Goal: Transaction & Acquisition: Purchase product/service

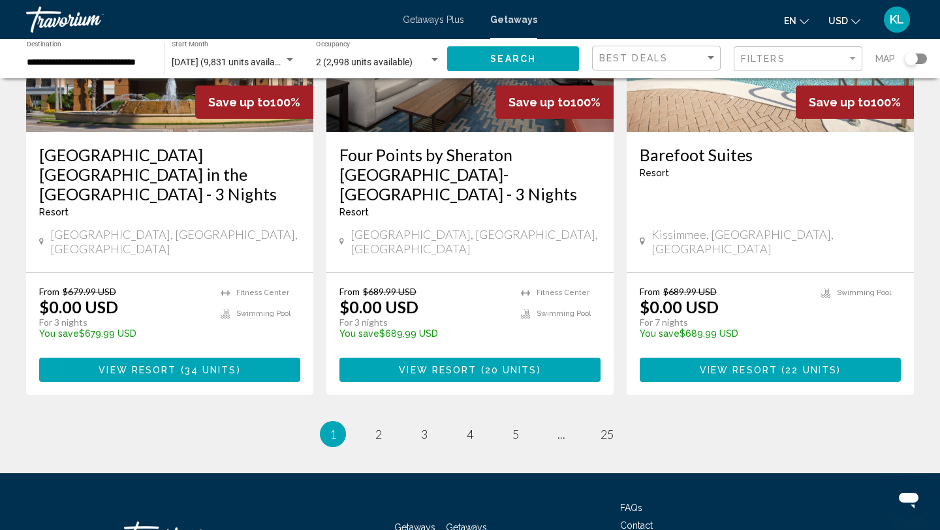
scroll to position [1715, 0]
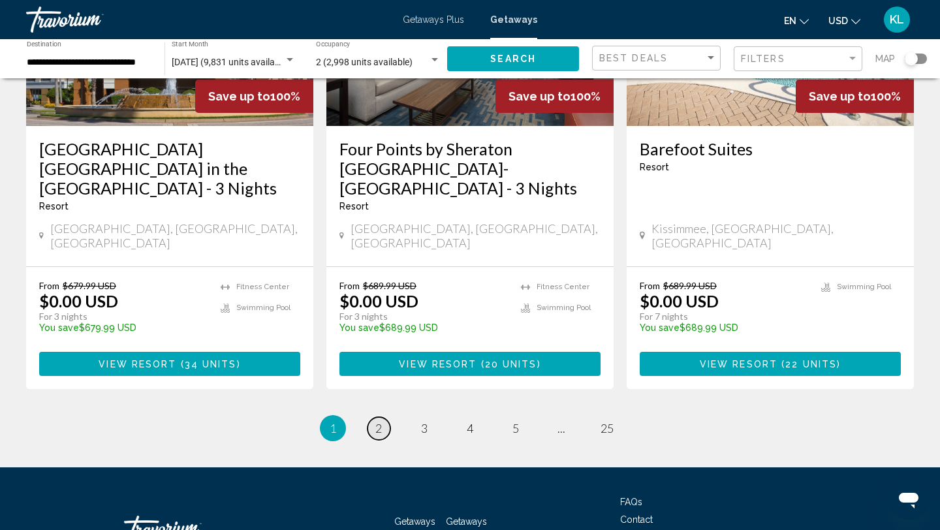
click at [383, 417] on link "page 2" at bounding box center [379, 428] width 23 height 23
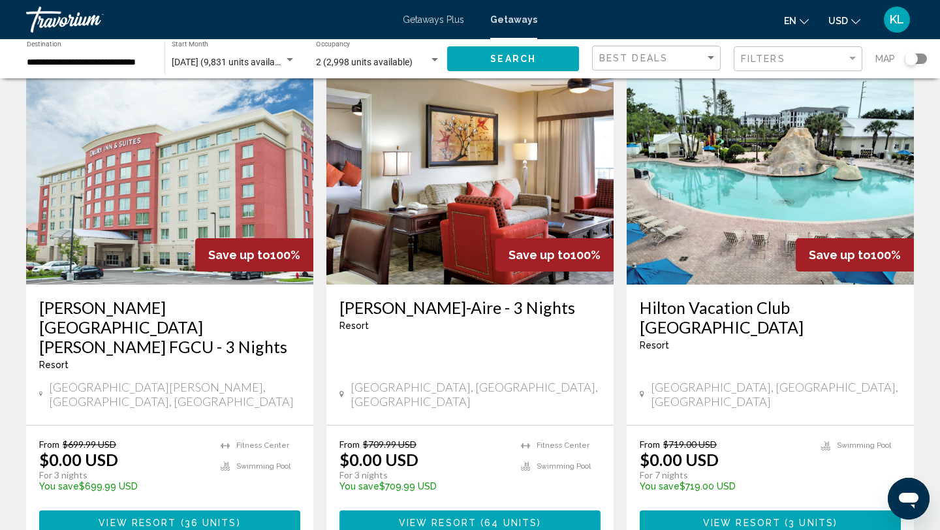
scroll to position [63, 0]
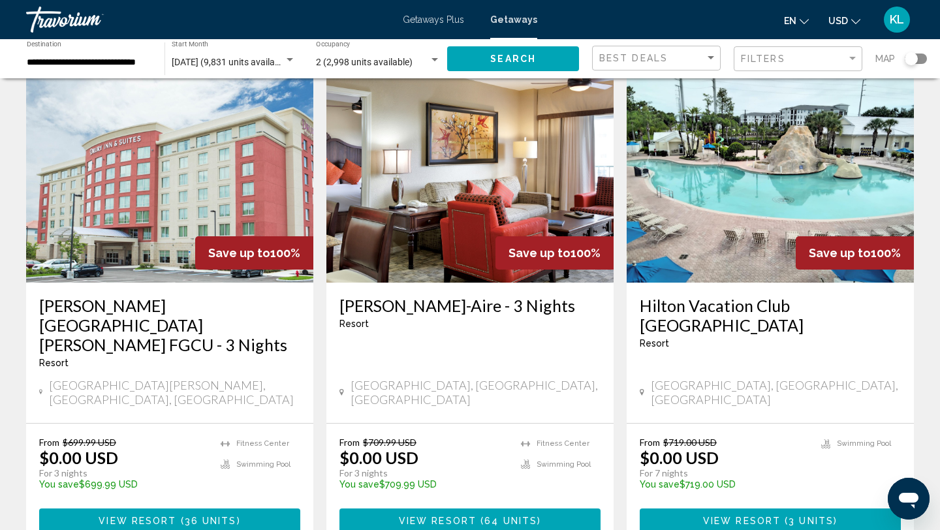
click at [447, 14] on span "Getaways Plus" at bounding box center [433, 19] width 61 height 10
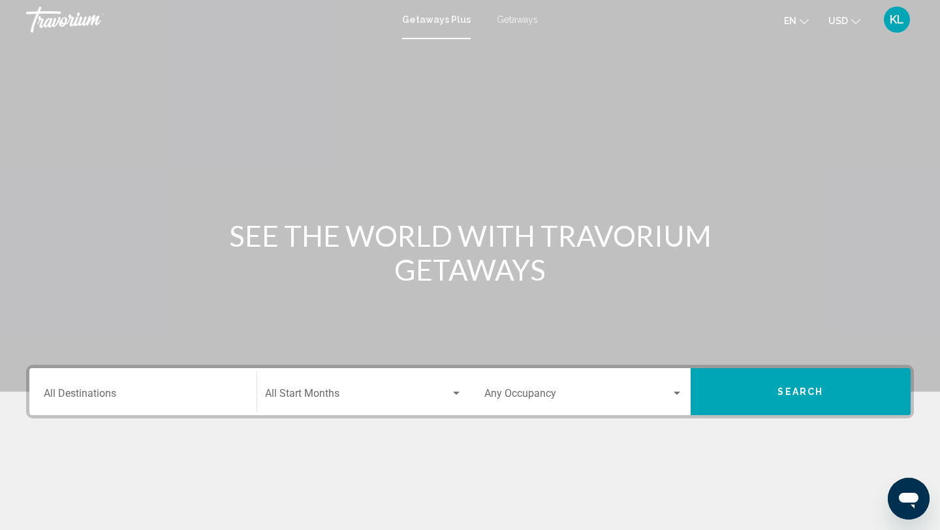
click at [115, 397] on input "Destination All Destinations" at bounding box center [143, 396] width 198 height 12
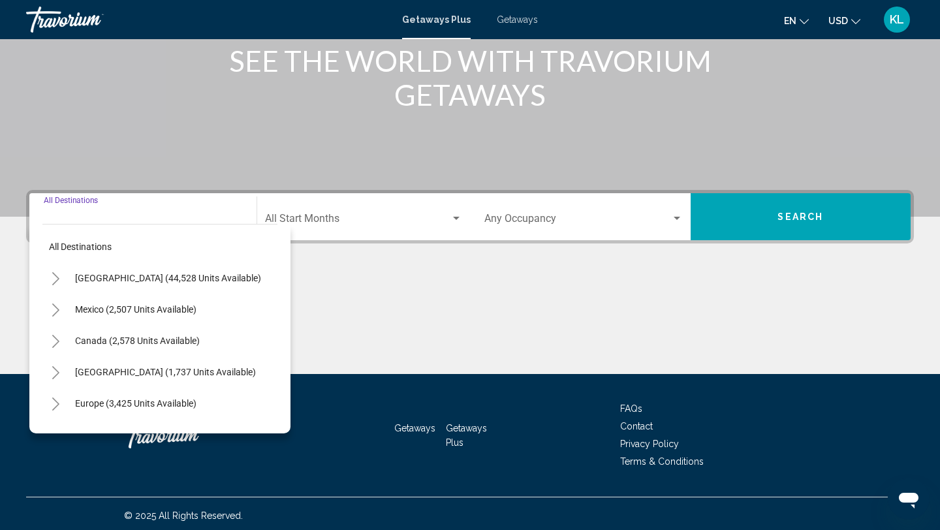
scroll to position [179, 0]
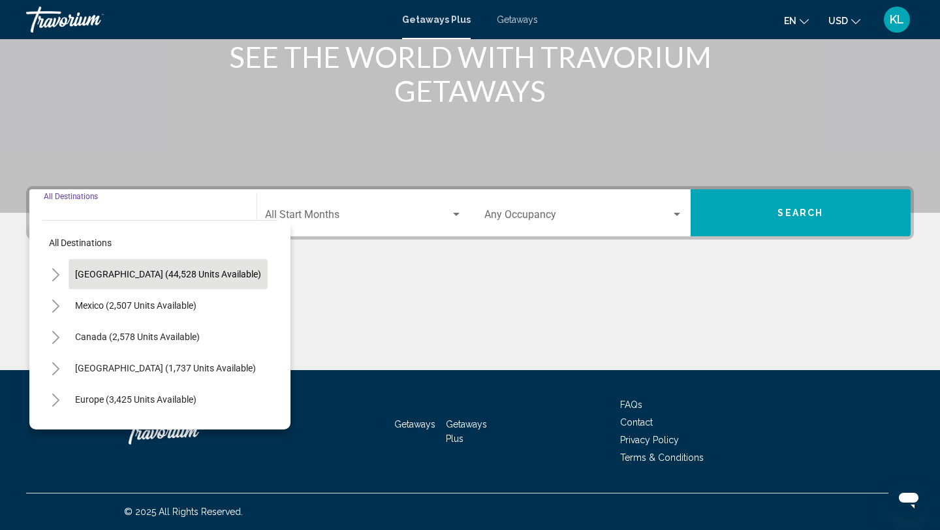
click at [131, 264] on button "United States (44,528 units available)" at bounding box center [168, 274] width 199 height 30
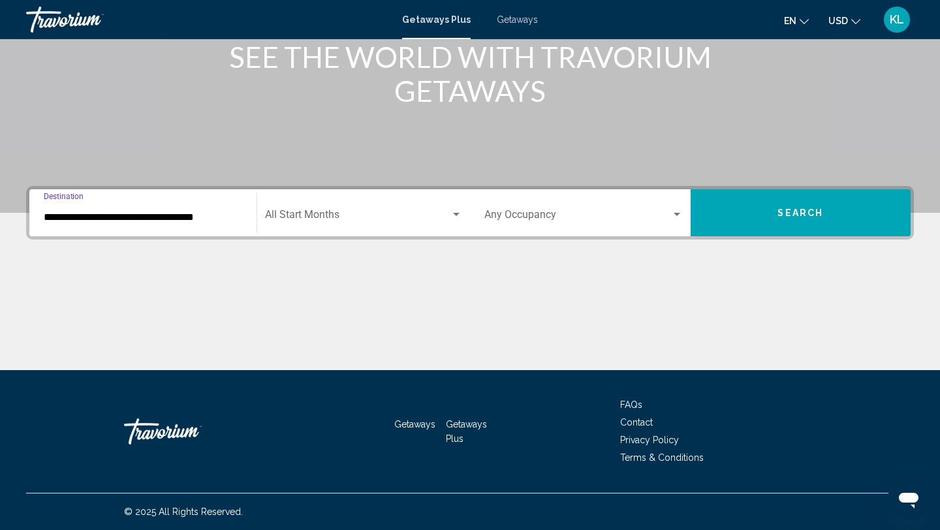
click at [151, 217] on input "**********" at bounding box center [143, 218] width 198 height 12
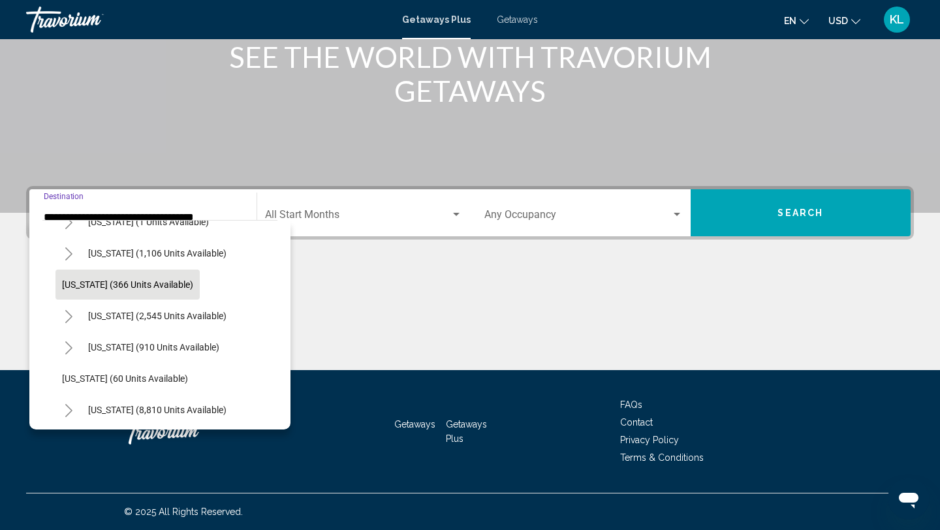
scroll to position [105, 0]
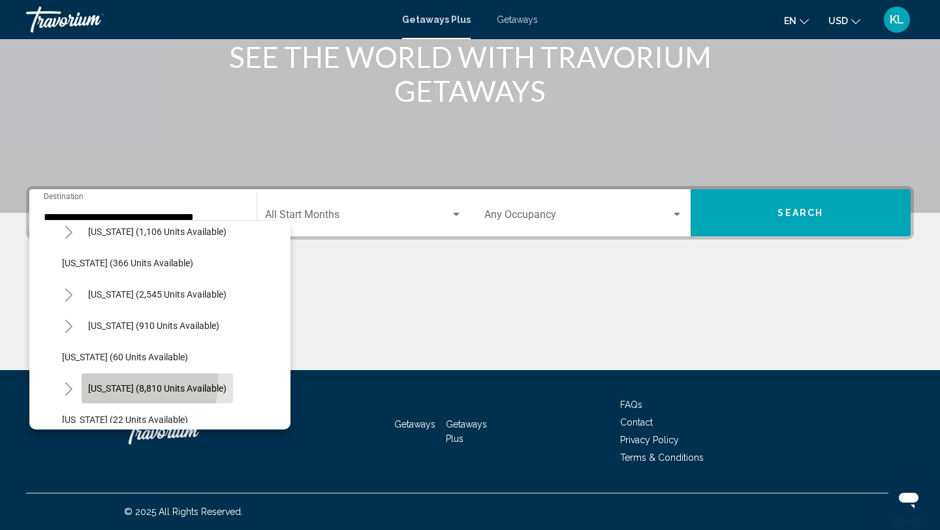
click at [139, 384] on span "Florida (8,810 units available)" at bounding box center [157, 388] width 138 height 10
type input "**********"
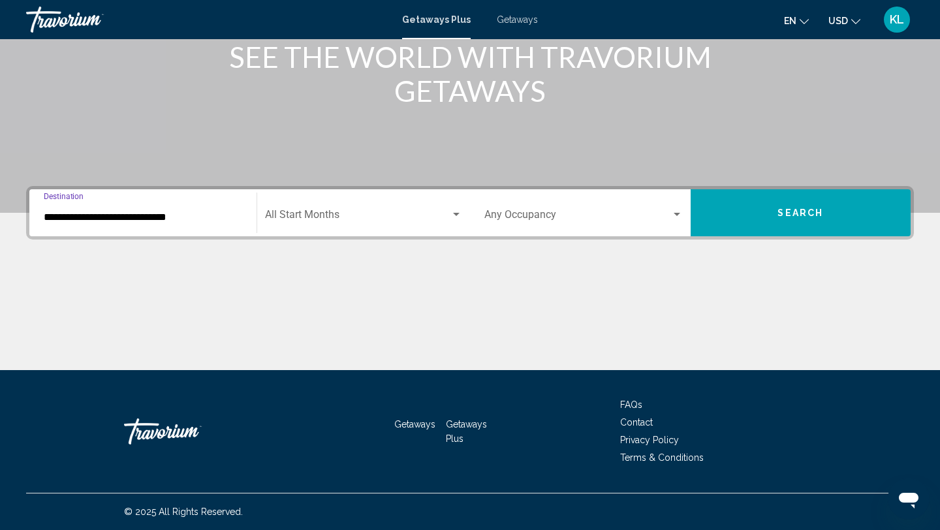
click at [353, 221] on span "Search widget" at bounding box center [358, 218] width 186 height 12
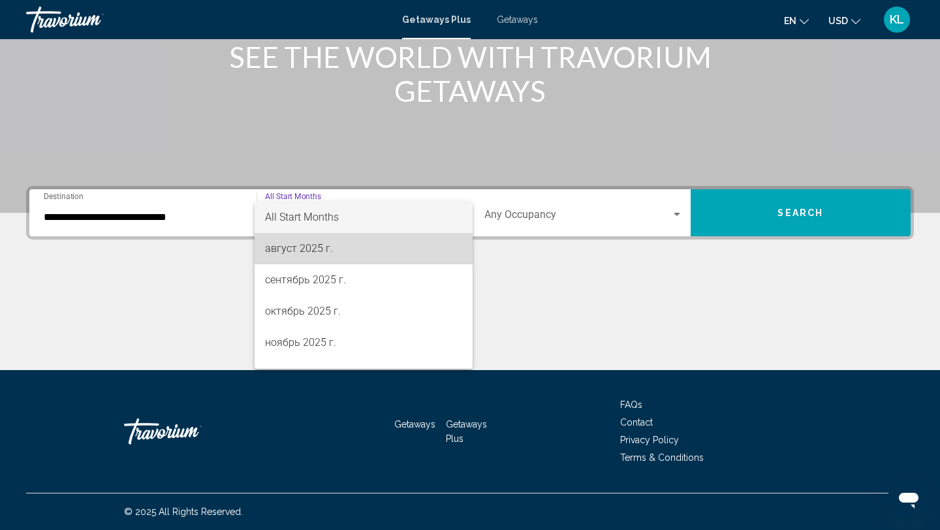
click at [343, 249] on span "август 2025 г." at bounding box center [364, 248] width 198 height 31
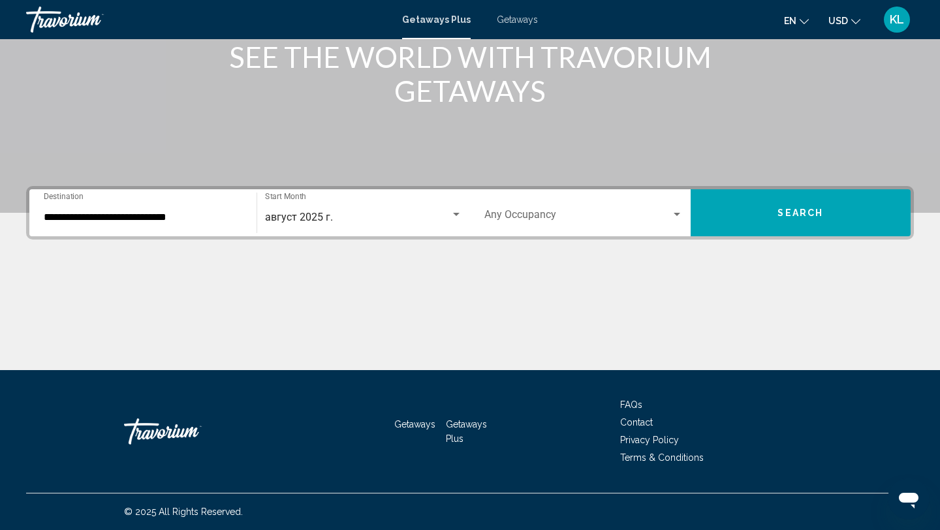
click at [571, 206] on div "Occupancy Any Occupancy" at bounding box center [583, 213] width 198 height 41
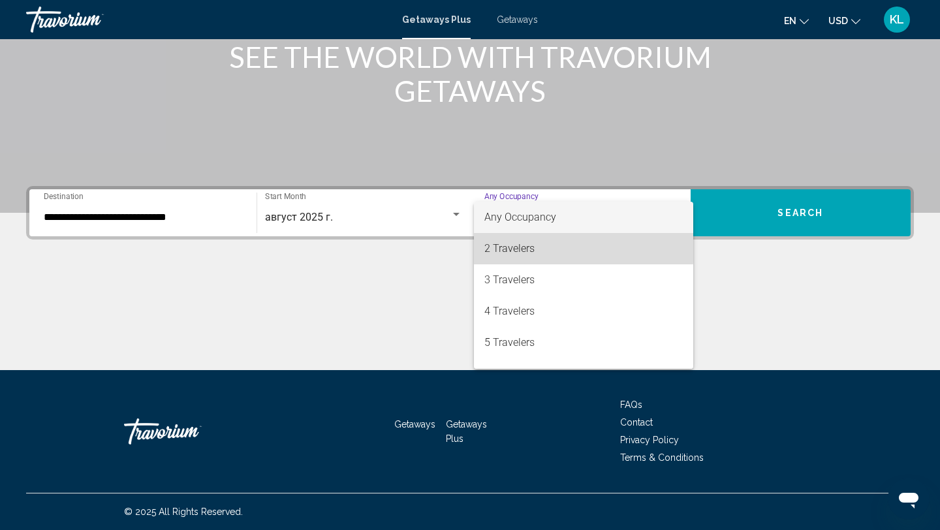
click at [552, 244] on span "2 Travelers" at bounding box center [583, 248] width 198 height 31
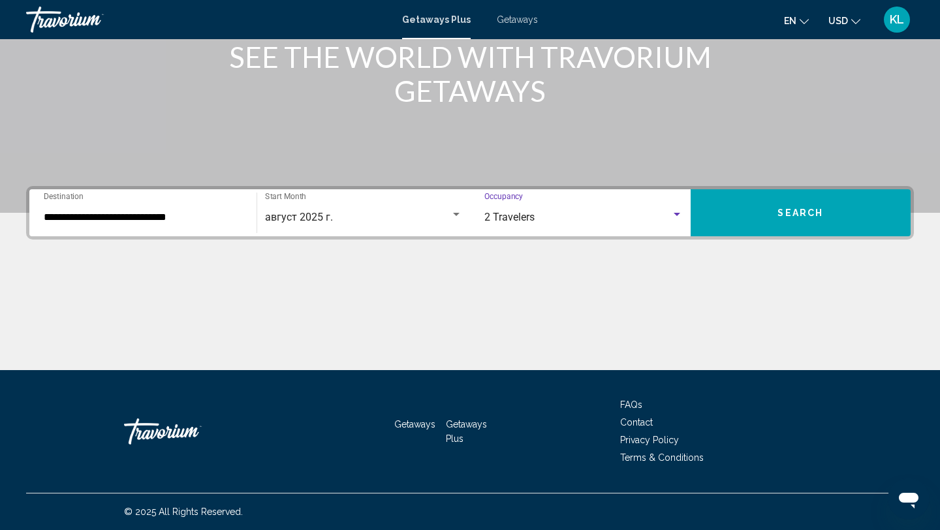
click at [723, 217] on button "Search" at bounding box center [801, 212] width 221 height 47
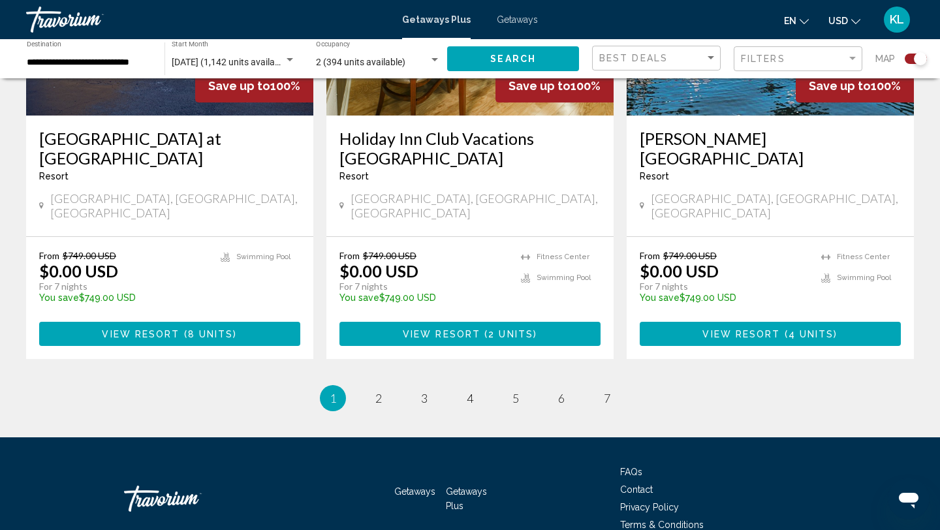
scroll to position [2061, 0]
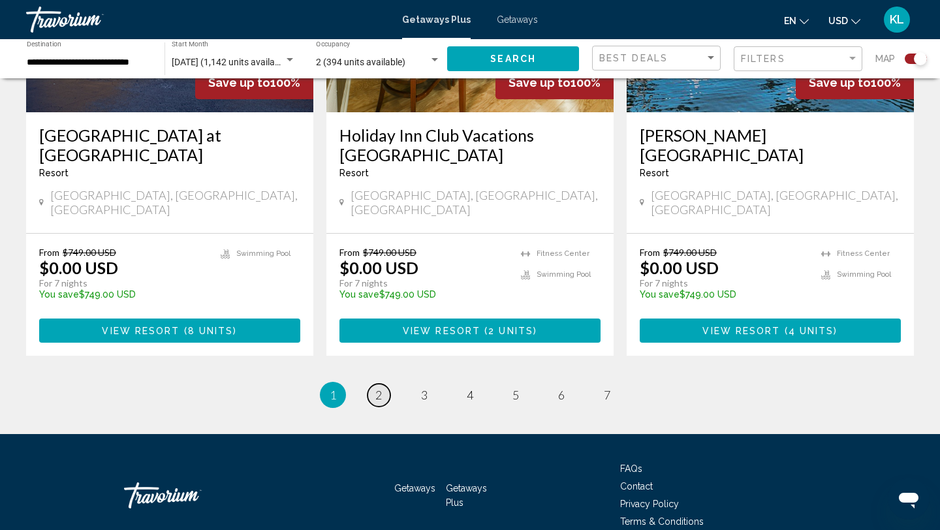
click at [384, 384] on link "page 2" at bounding box center [379, 395] width 23 height 23
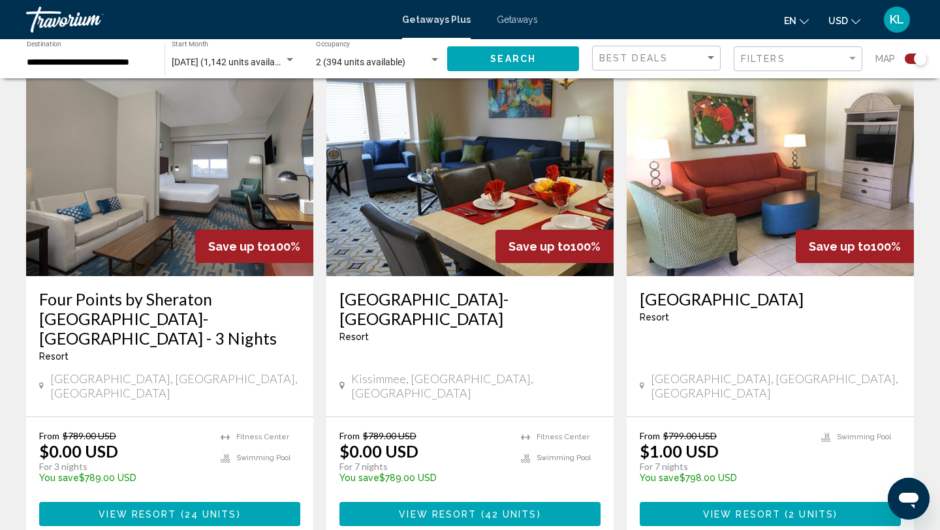
scroll to position [2119, 0]
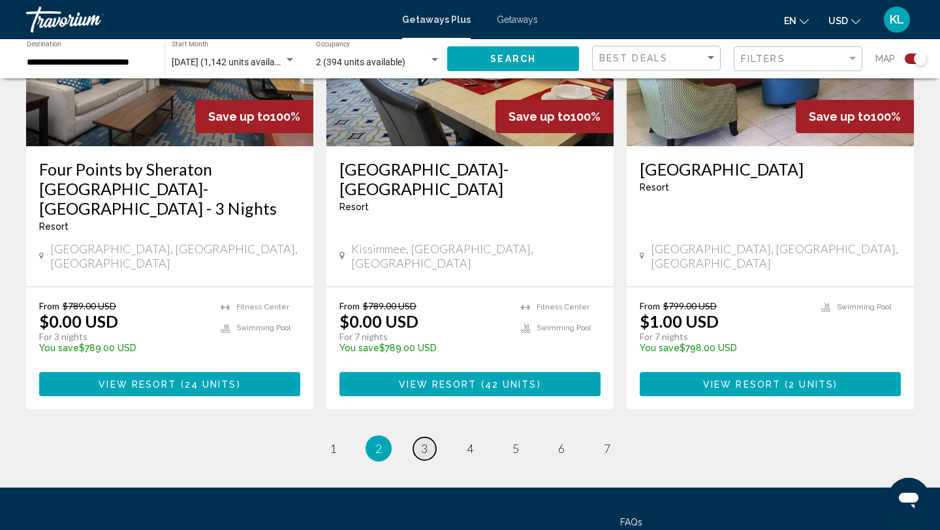
click at [419, 437] on link "page 3" at bounding box center [424, 448] width 23 height 23
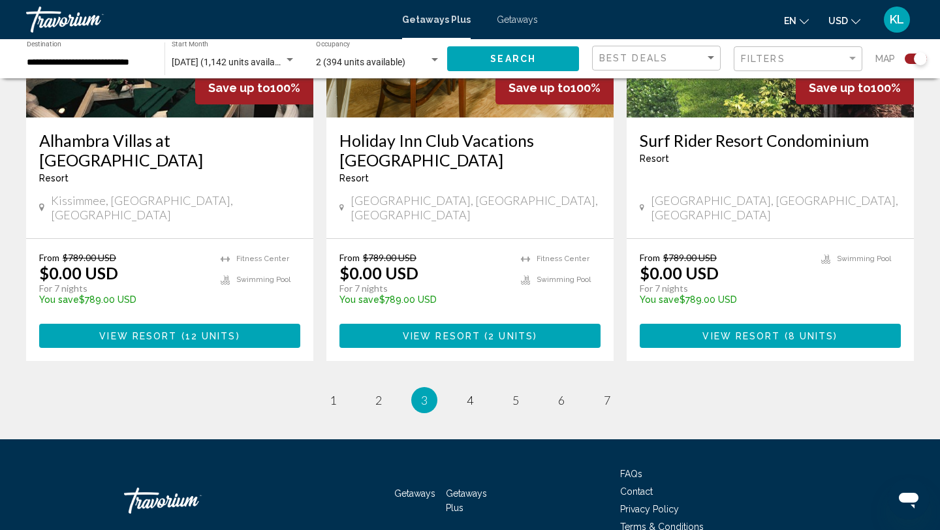
scroll to position [2100, 0]
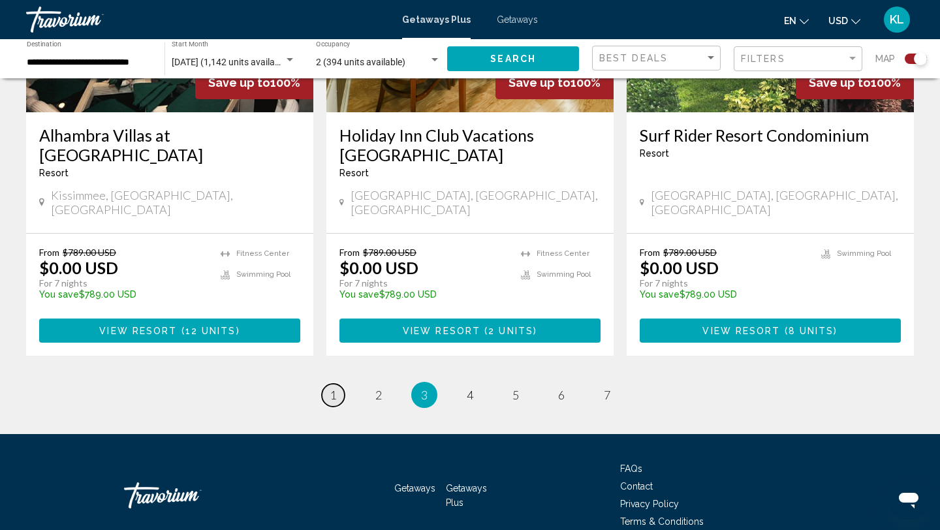
click at [330, 388] on span "1" at bounding box center [333, 395] width 7 height 14
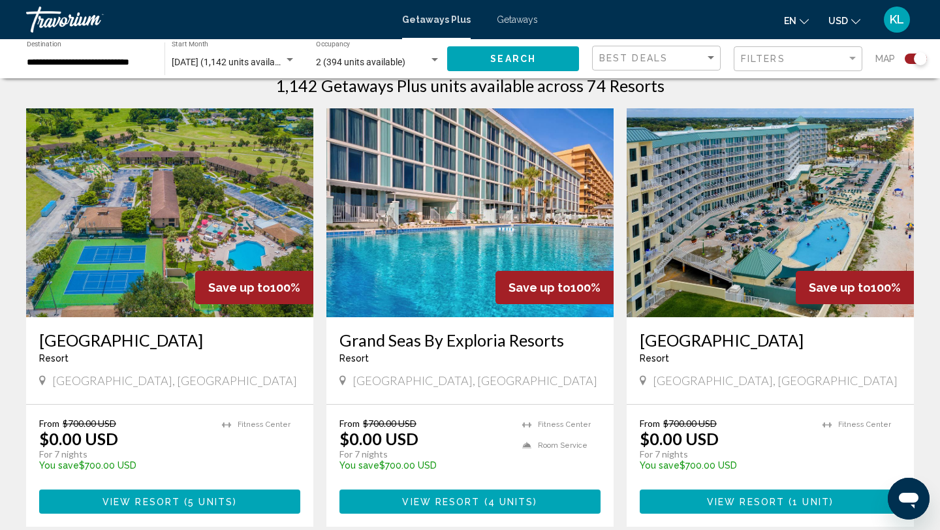
scroll to position [420, 0]
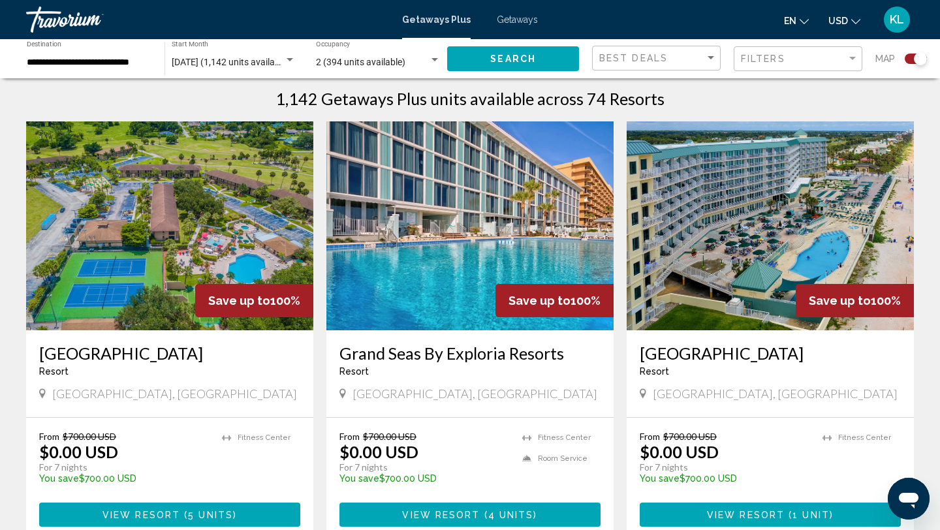
click at [119, 354] on h3 "Lehigh Resort Club" at bounding box center [169, 353] width 261 height 20
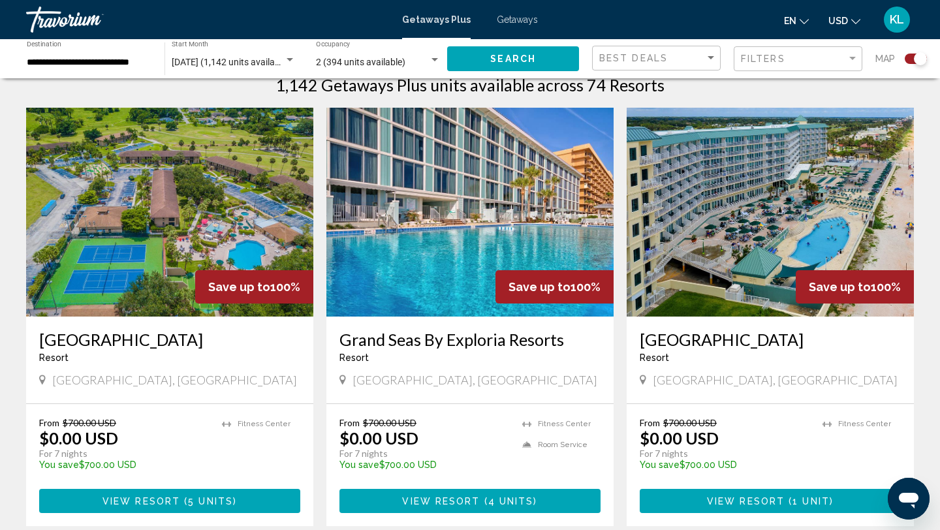
scroll to position [435, 0]
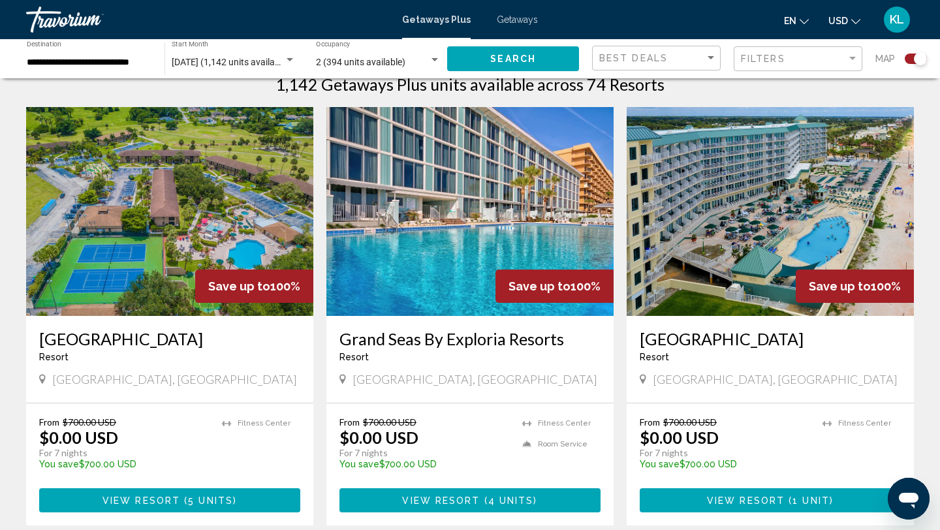
click at [377, 340] on h3 "Grand Seas By Exploria Resorts" at bounding box center [470, 339] width 261 height 20
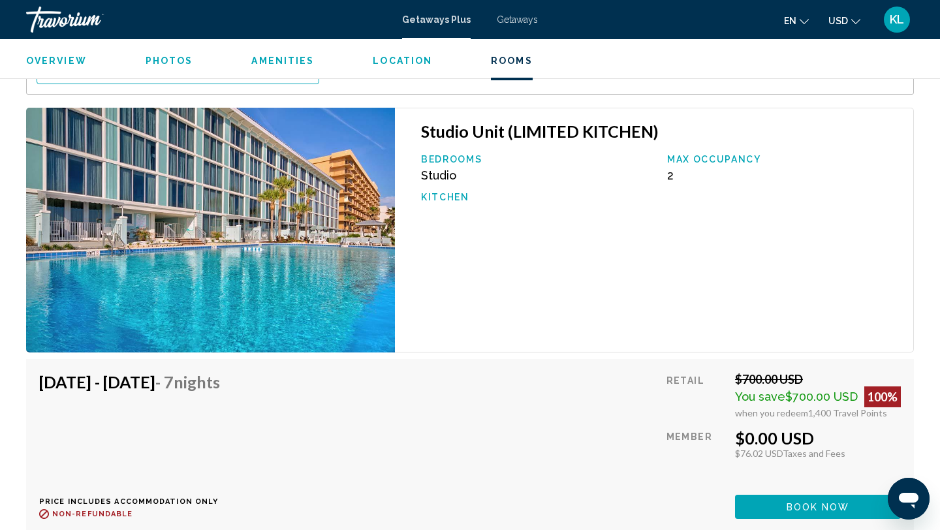
scroll to position [2251, 0]
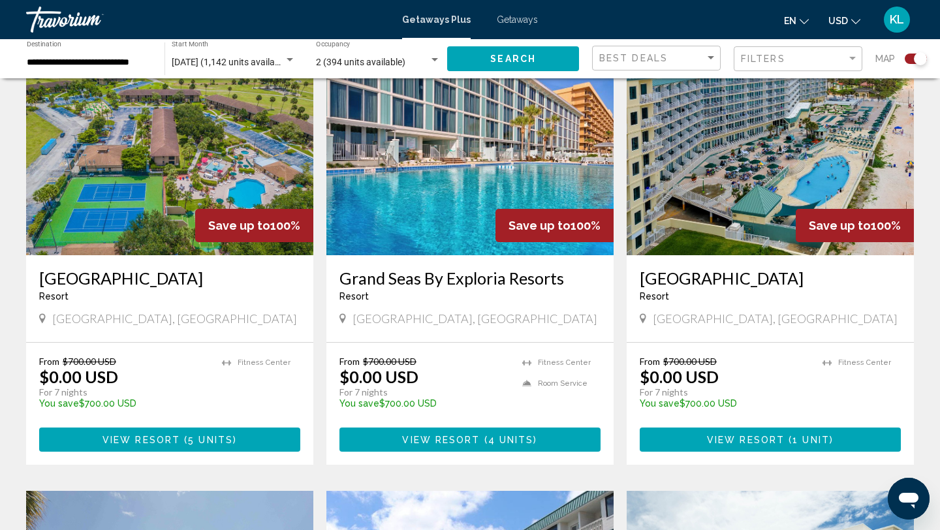
scroll to position [499, 0]
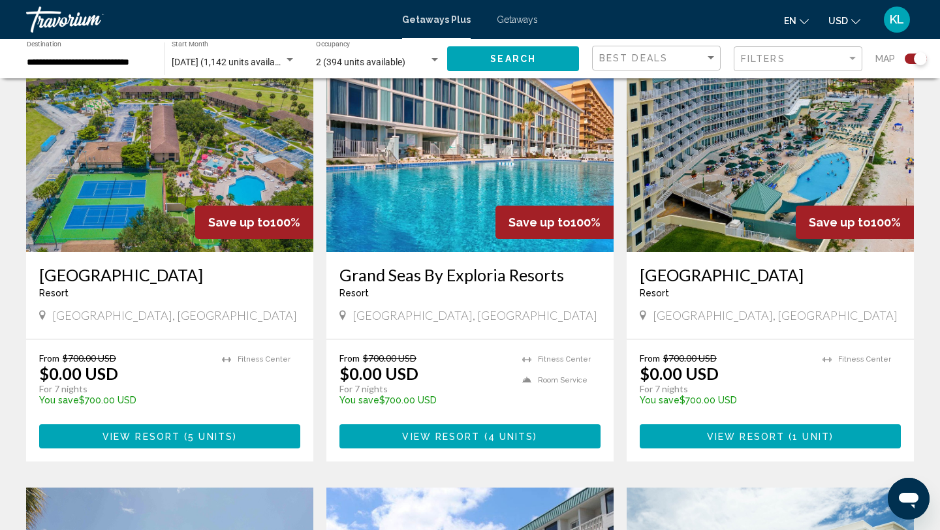
click at [692, 279] on h3 "Royal Floridian Resort" at bounding box center [770, 275] width 261 height 20
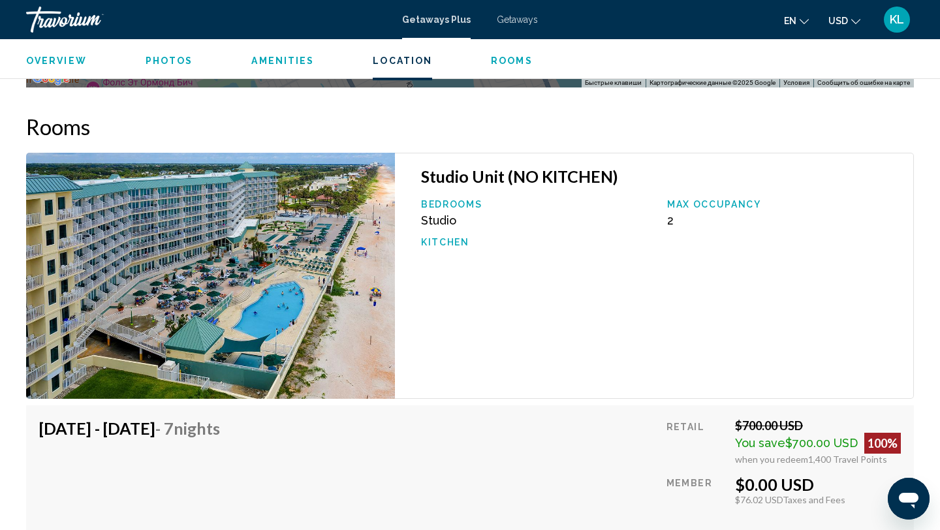
scroll to position [2057, 0]
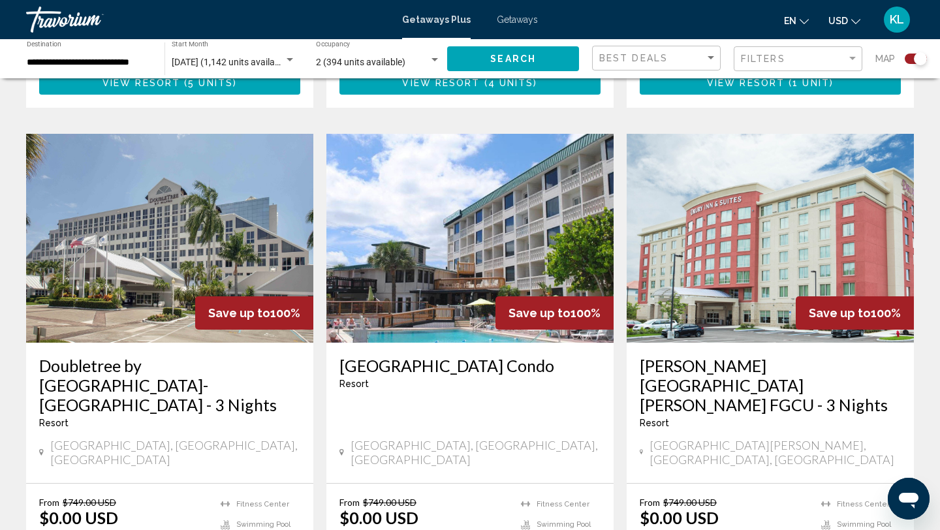
scroll to position [853, 0]
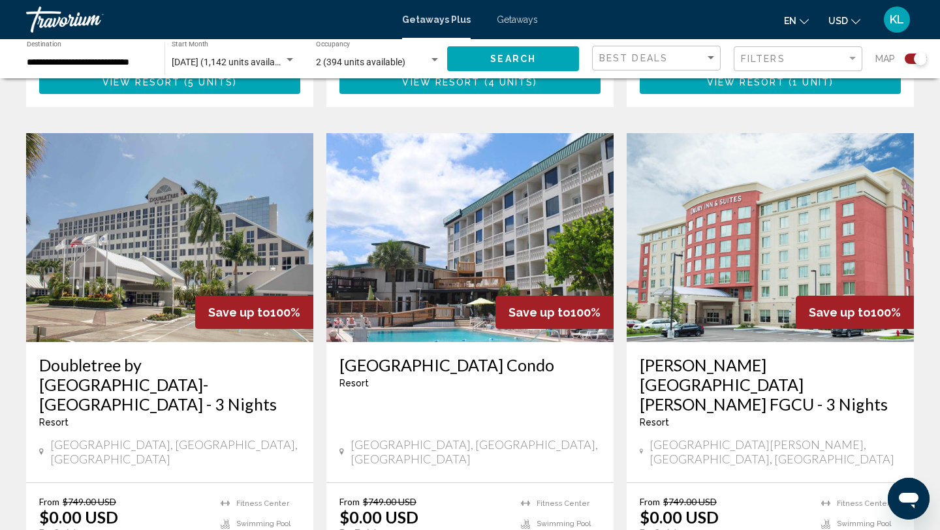
click at [156, 386] on h3 "Doubletree by Hilton Deerfield Beach-Boca Raton - 3 Nights" at bounding box center [169, 384] width 261 height 59
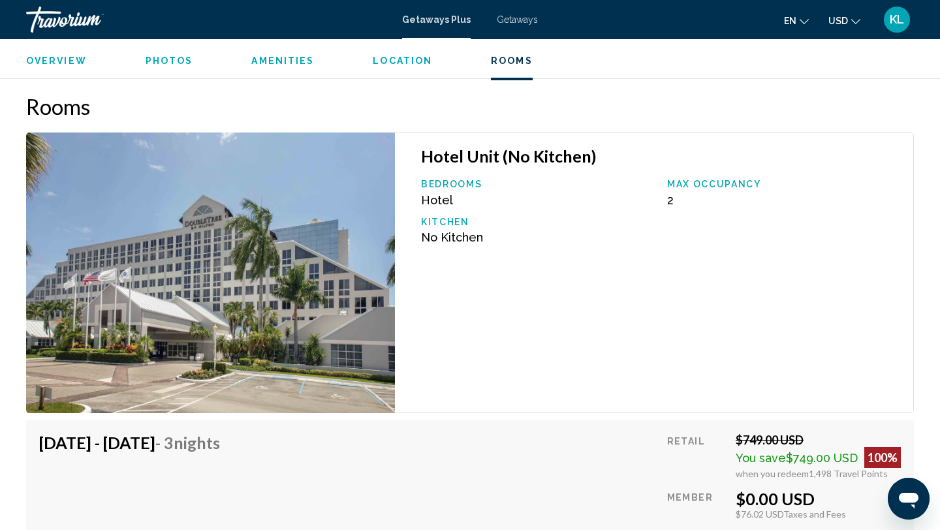
scroll to position [1820, 0]
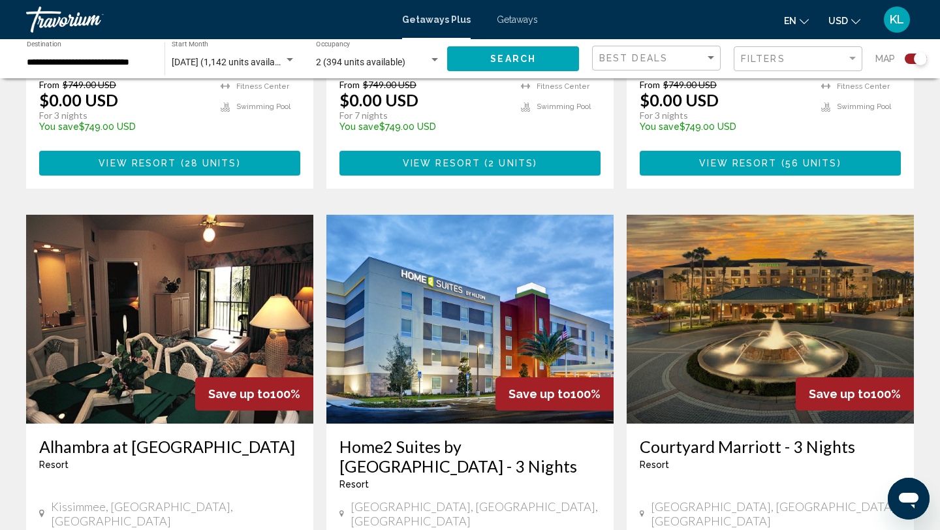
scroll to position [1271, 0]
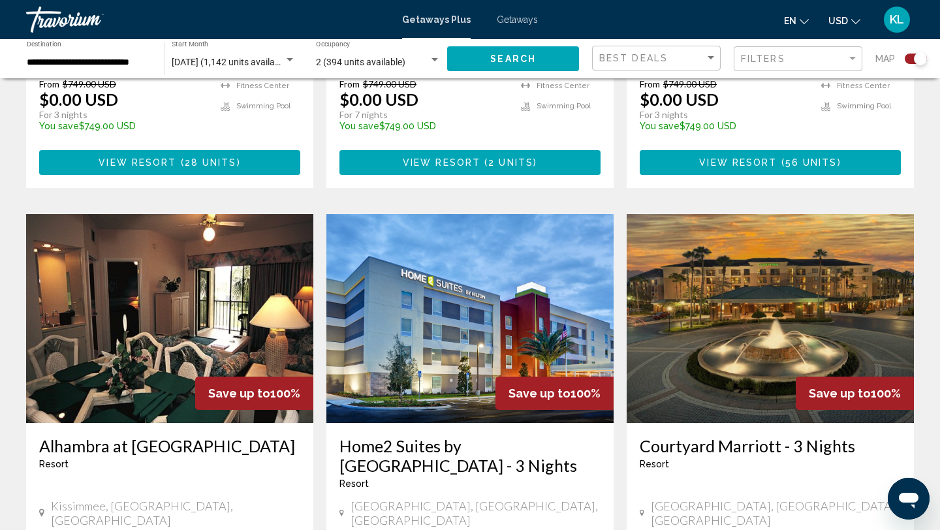
click at [121, 436] on h3 "Alhambra at Poinciana" at bounding box center [169, 446] width 261 height 20
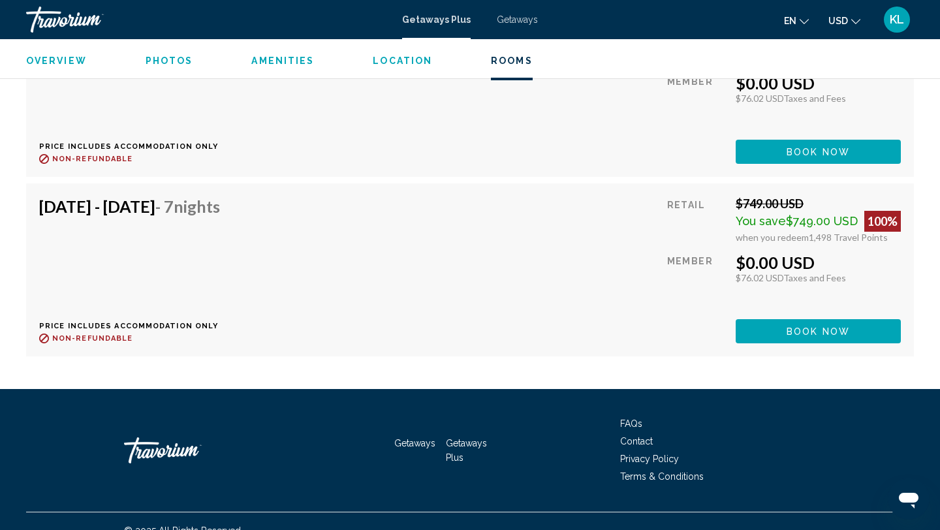
scroll to position [4456, 0]
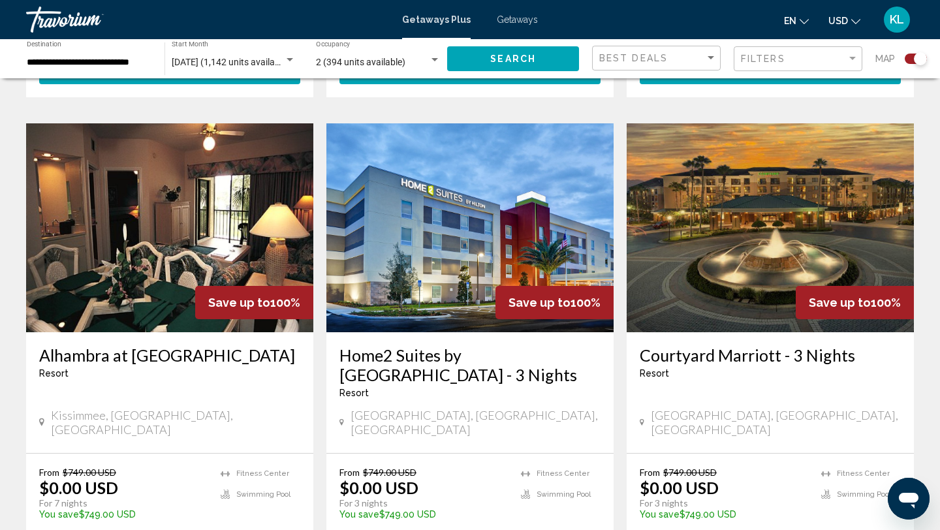
scroll to position [1372, 0]
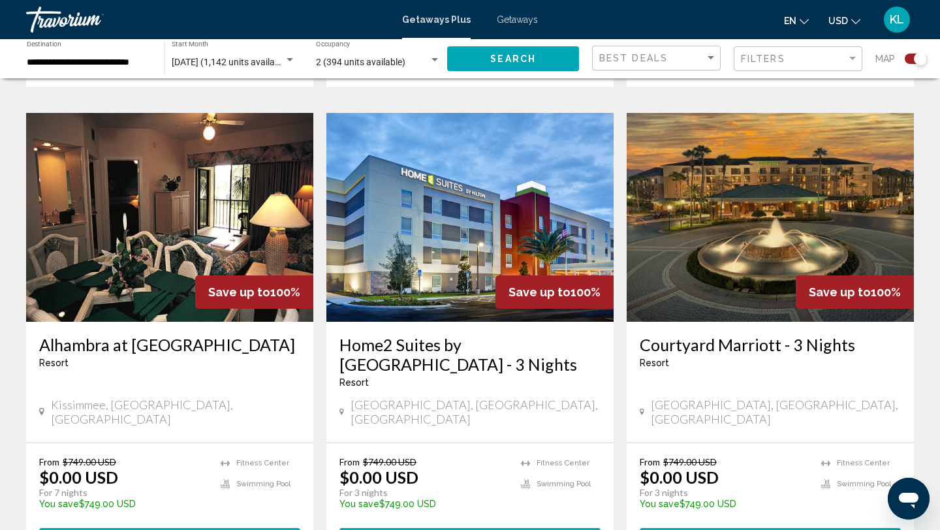
click at [112, 335] on h3 "Alhambra at Poinciana" at bounding box center [169, 345] width 261 height 20
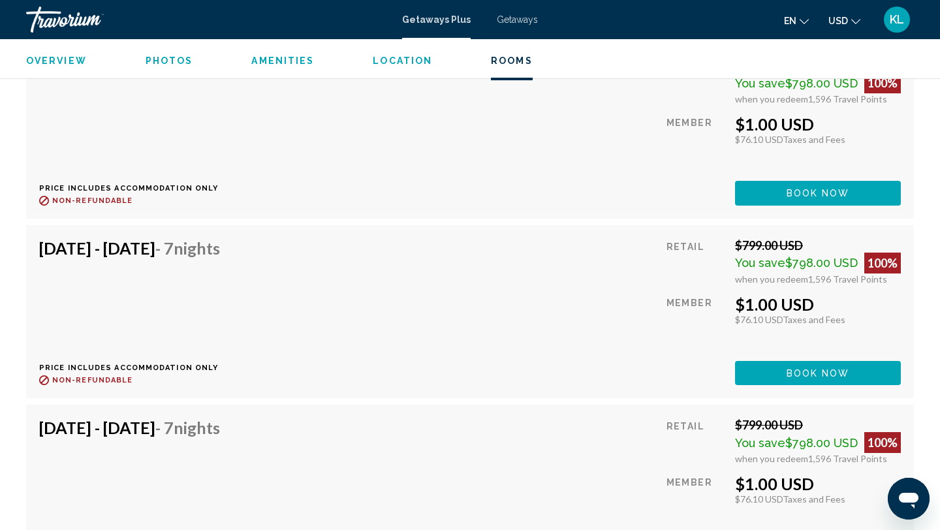
scroll to position [3066, 0]
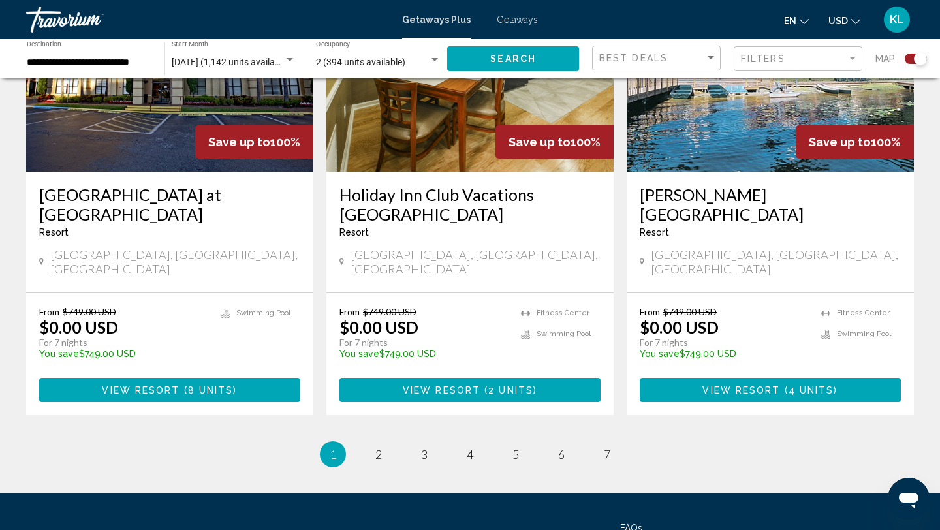
scroll to position [2061, 0]
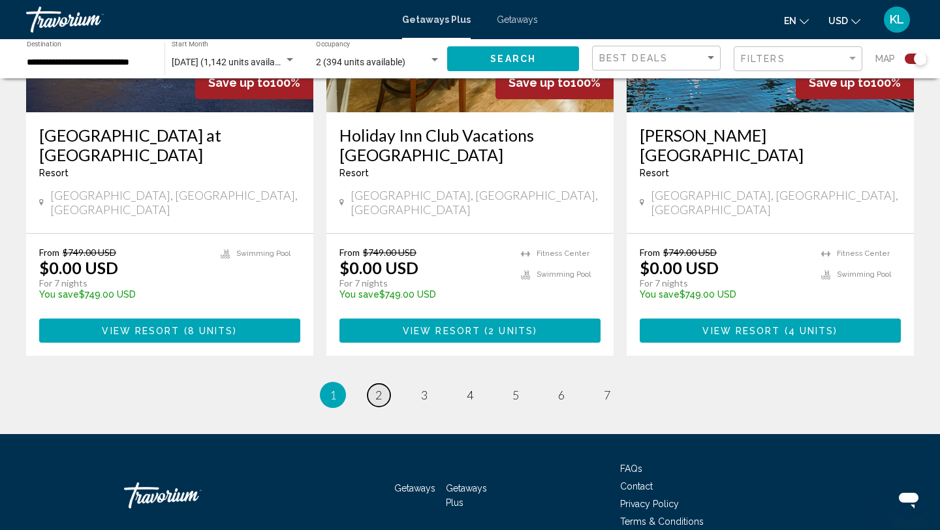
click at [380, 388] on span "2" at bounding box center [378, 395] width 7 height 14
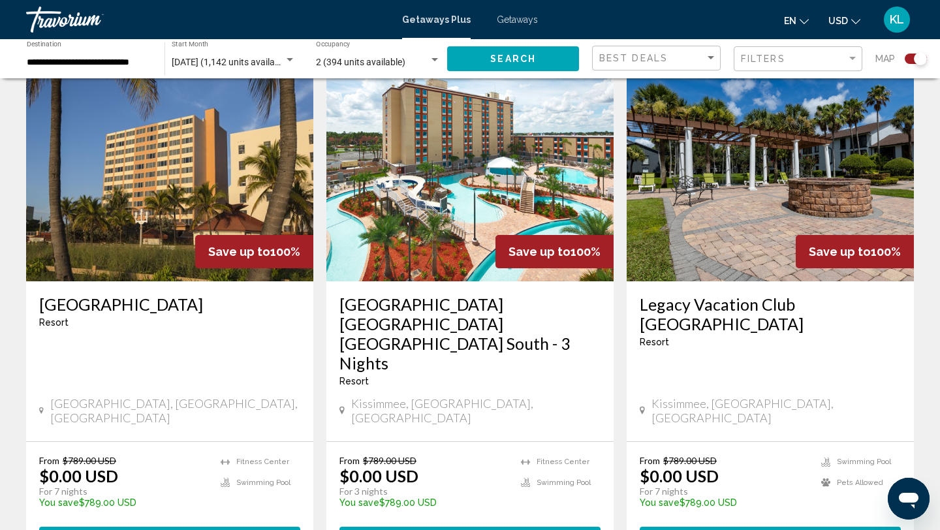
scroll to position [471, 0]
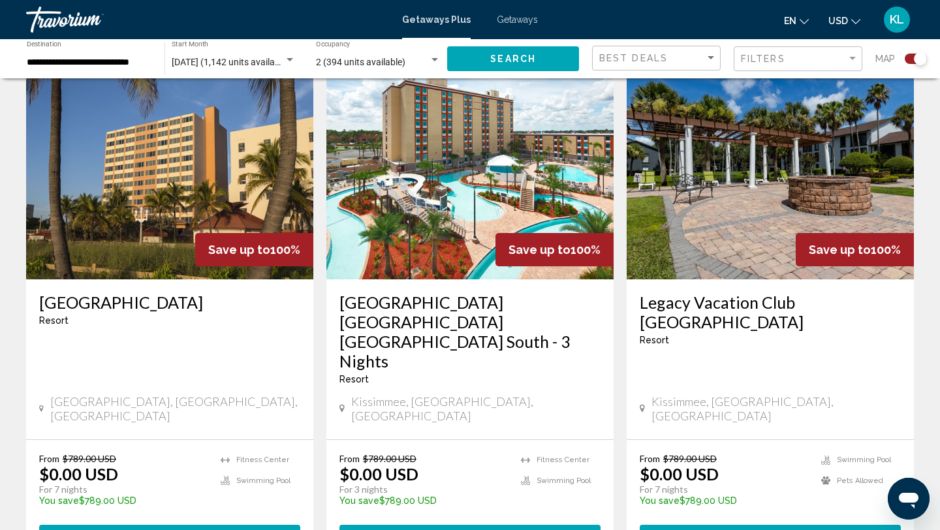
click at [663, 306] on h3 "Legacy Vacation Club Orlando - Oaks" at bounding box center [770, 311] width 261 height 39
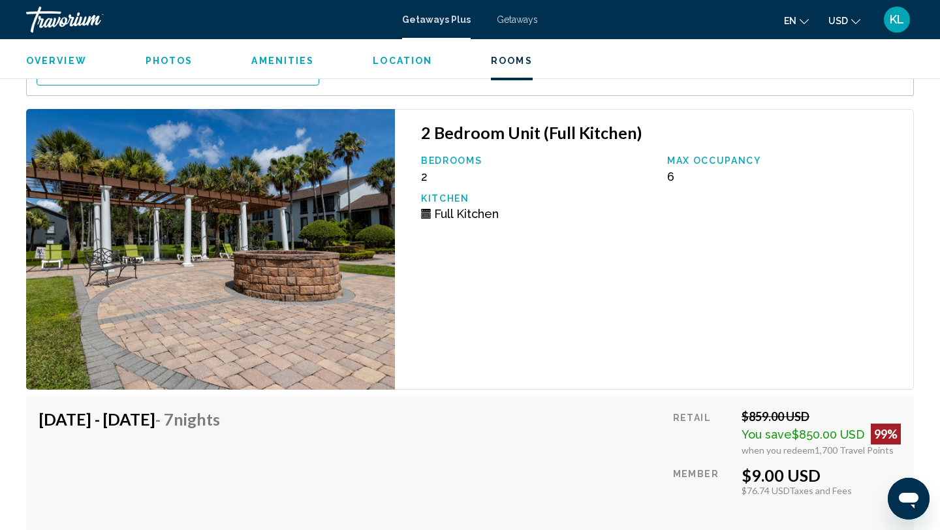
scroll to position [2575, 0]
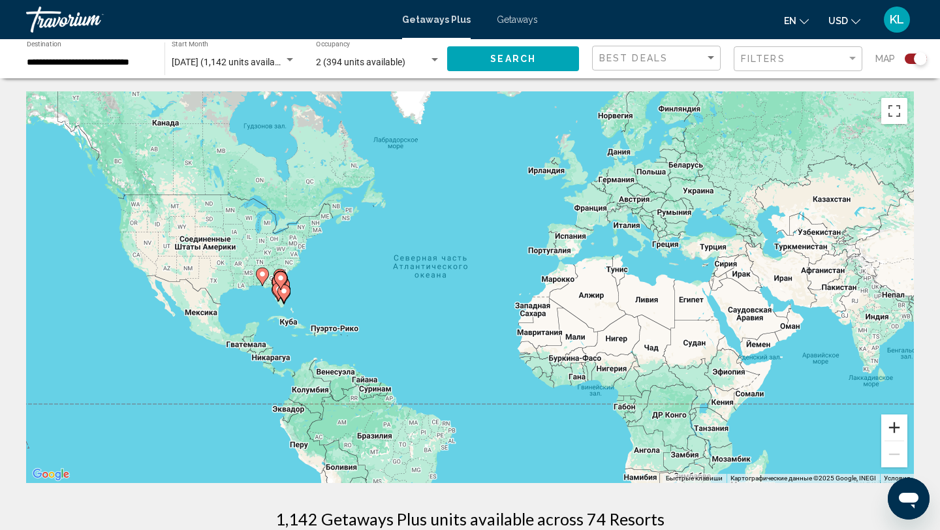
click at [893, 422] on button "Увеличить" at bounding box center [894, 428] width 26 height 26
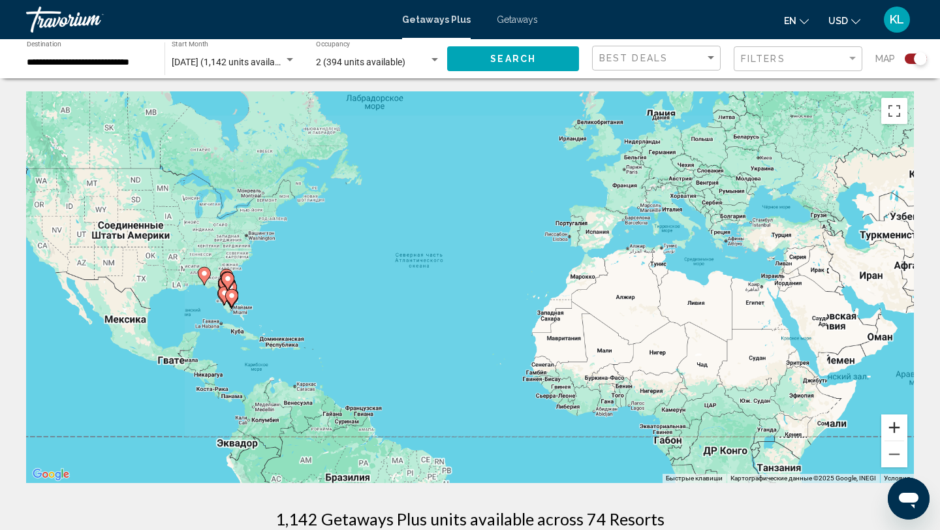
click at [893, 422] on button "Увеличить" at bounding box center [894, 428] width 26 height 26
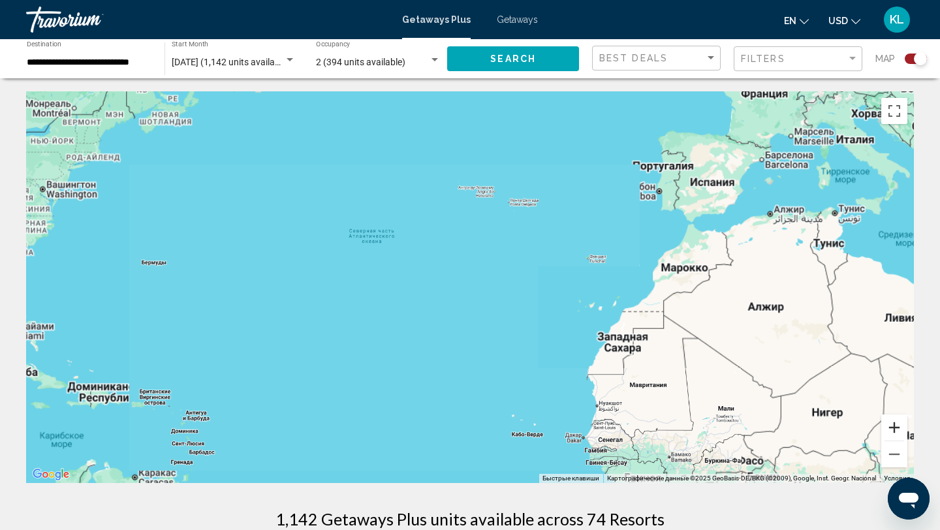
click at [893, 422] on button "Увеличить" at bounding box center [894, 428] width 26 height 26
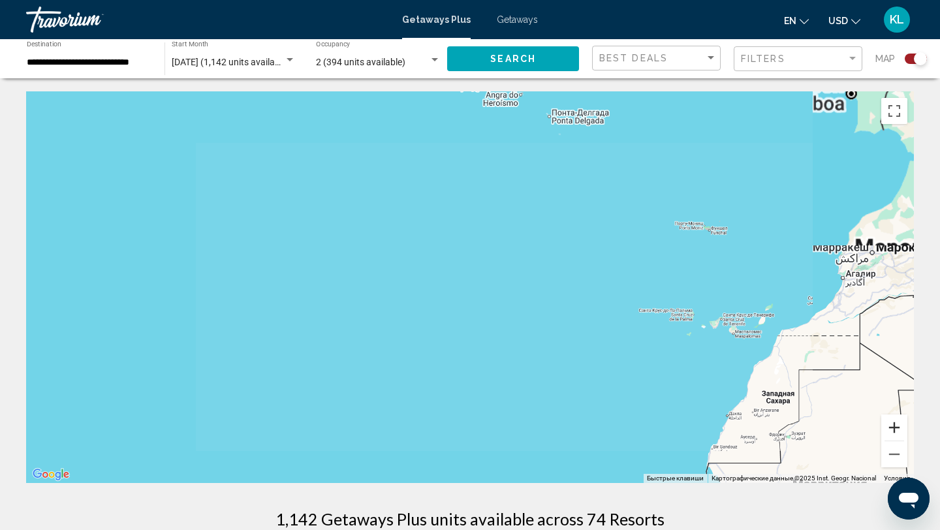
click at [893, 422] on button "Увеличить" at bounding box center [894, 428] width 26 height 26
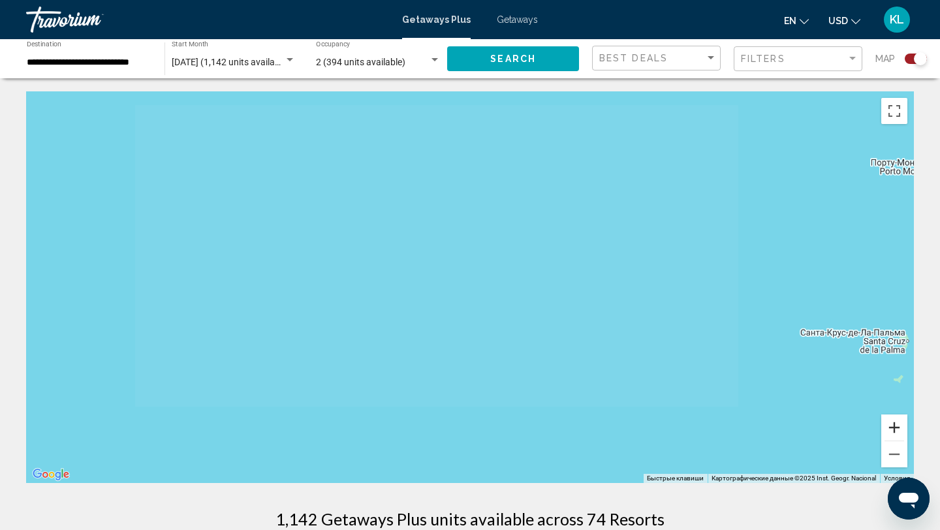
click at [893, 422] on button "Увеличить" at bounding box center [894, 428] width 26 height 26
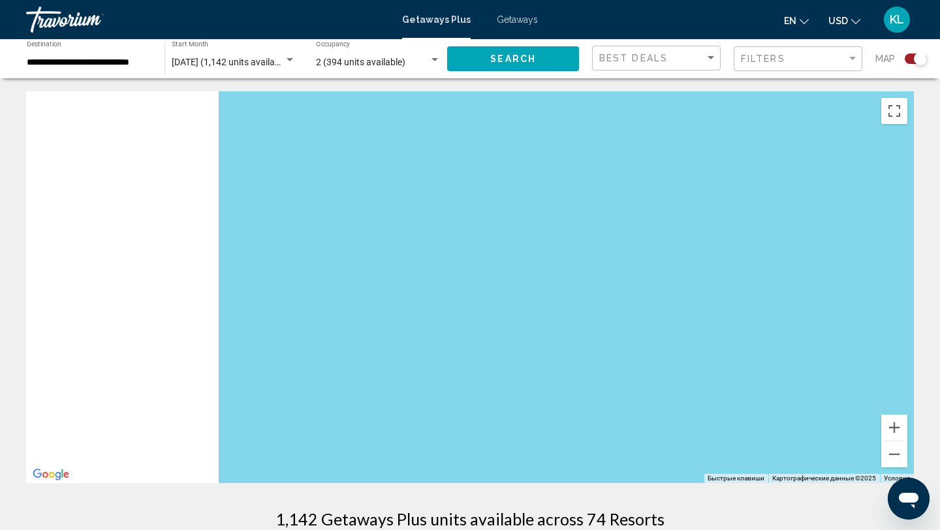
drag, startPoint x: 66, startPoint y: 288, endPoint x: 684, endPoint y: 345, distance: 620.3
click at [684, 345] on div "Main content" at bounding box center [470, 287] width 888 height 392
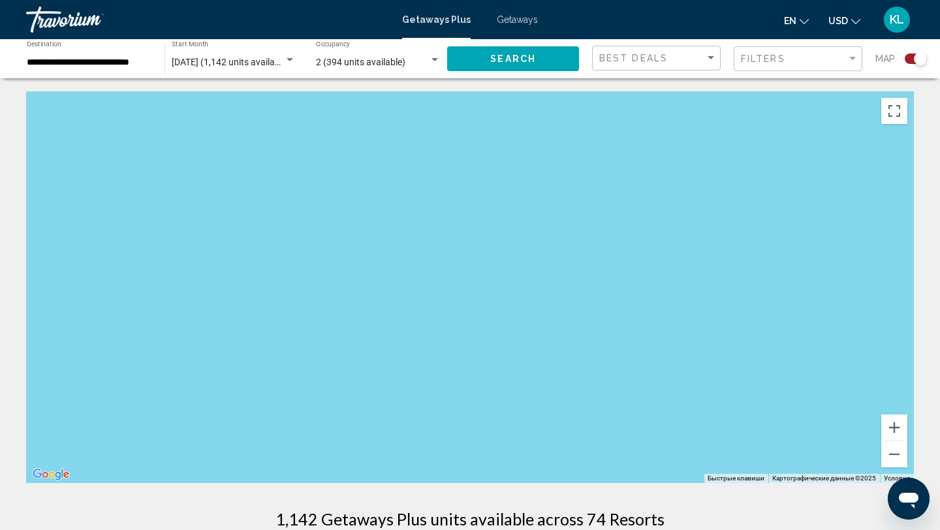
drag, startPoint x: 259, startPoint y: 340, endPoint x: 709, endPoint y: 343, distance: 449.8
click at [709, 343] on div "Main content" at bounding box center [470, 287] width 888 height 392
drag, startPoint x: 118, startPoint y: 361, endPoint x: 315, endPoint y: 361, distance: 197.8
click at [315, 361] on div "Main content" at bounding box center [470, 287] width 888 height 392
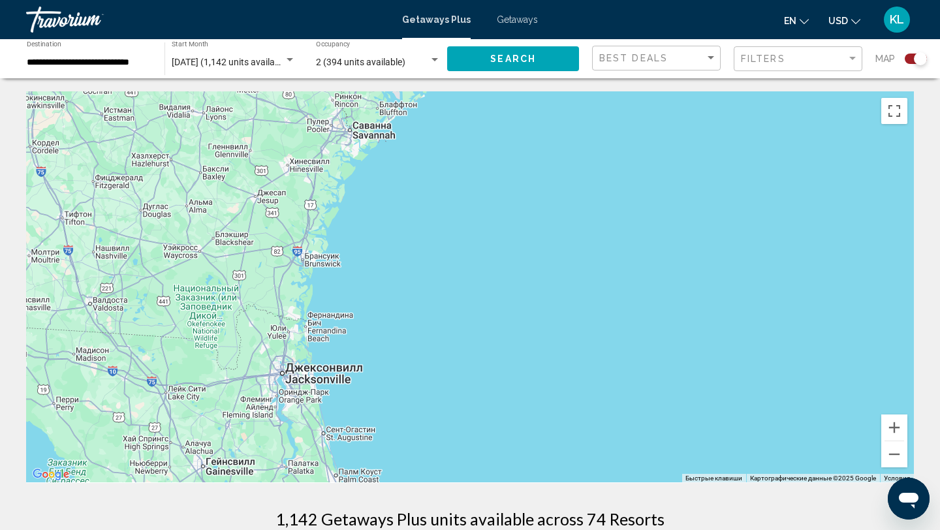
drag, startPoint x: 255, startPoint y: 293, endPoint x: 455, endPoint y: 24, distance: 336.0
click at [455, 24] on div "**********" at bounding box center [470, 265] width 940 height 530
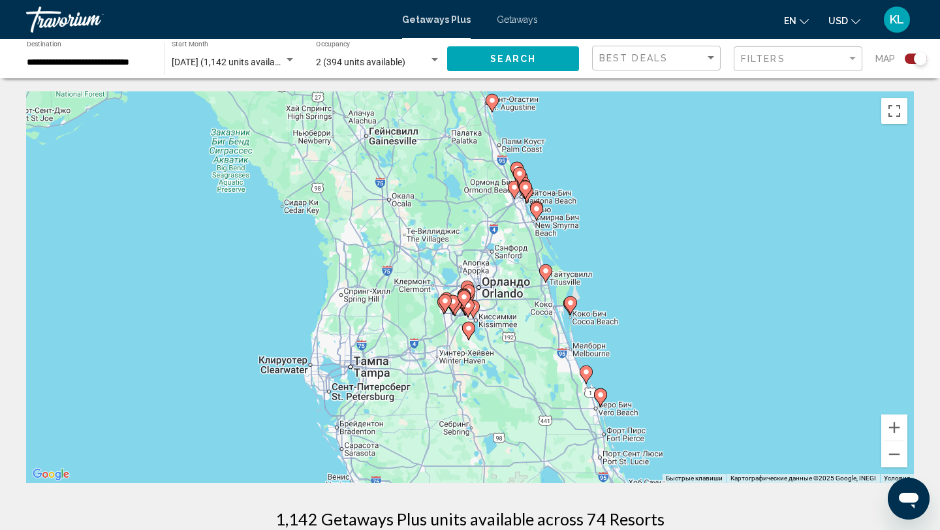
drag, startPoint x: 469, startPoint y: 250, endPoint x: 450, endPoint y: 58, distance: 192.8
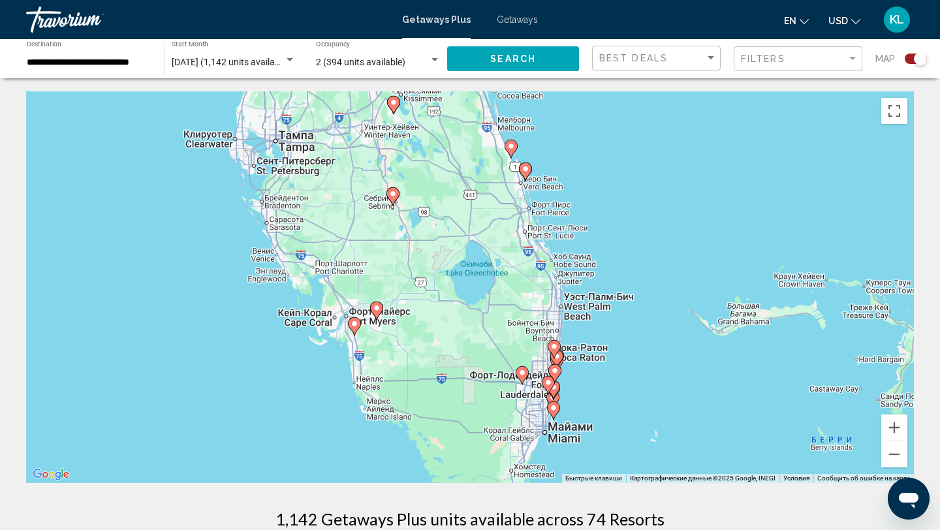
drag, startPoint x: 525, startPoint y: 321, endPoint x: 460, endPoint y: 178, distance: 156.9
click at [460, 178] on div "Чтобы активировать перетаскивание с помощью клавиатуры, нажмите Alt + Ввод. Пос…" at bounding box center [470, 287] width 888 height 392
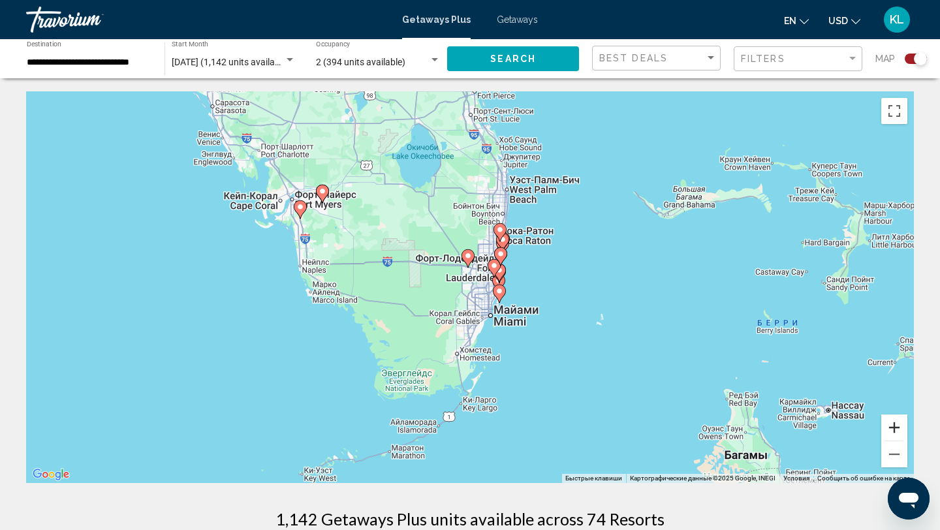
click at [896, 426] on button "Увеличить" at bounding box center [894, 428] width 26 height 26
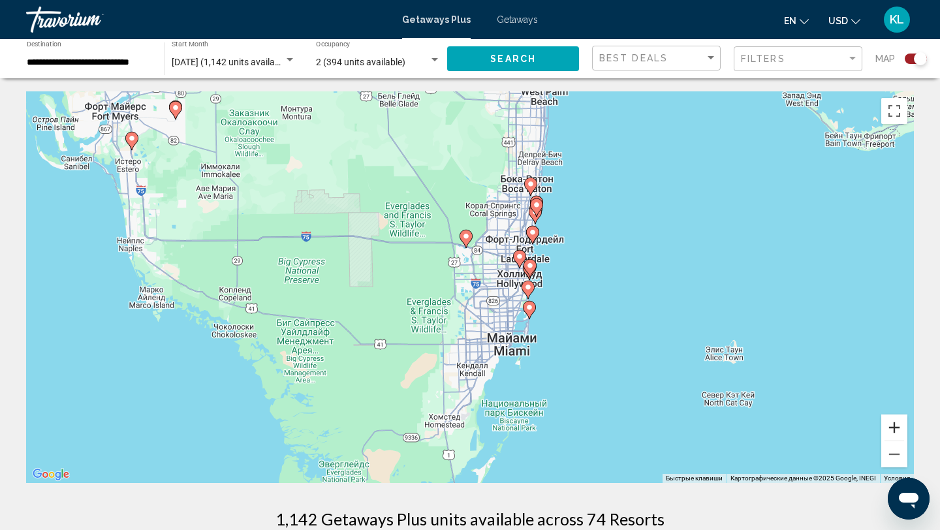
click at [896, 426] on button "Увеличить" at bounding box center [894, 428] width 26 height 26
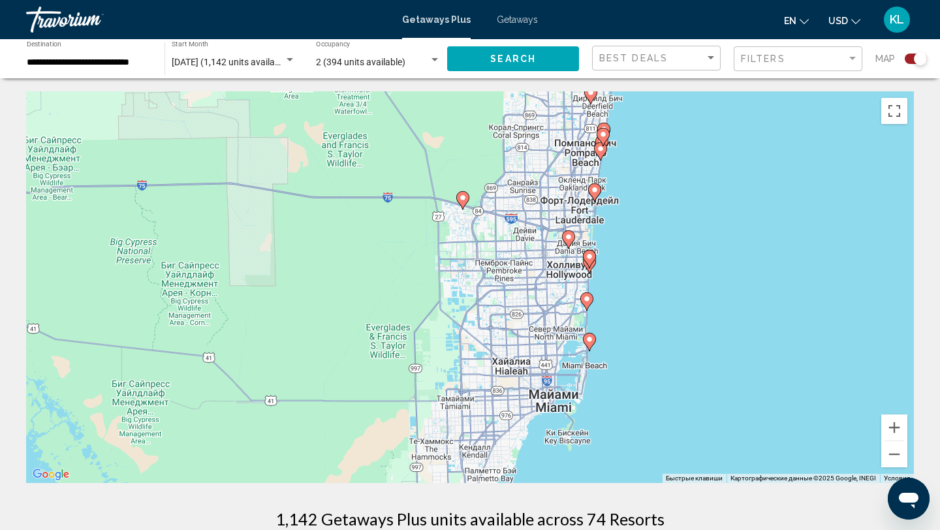
click at [589, 340] on image "Main content" at bounding box center [590, 340] width 8 height 8
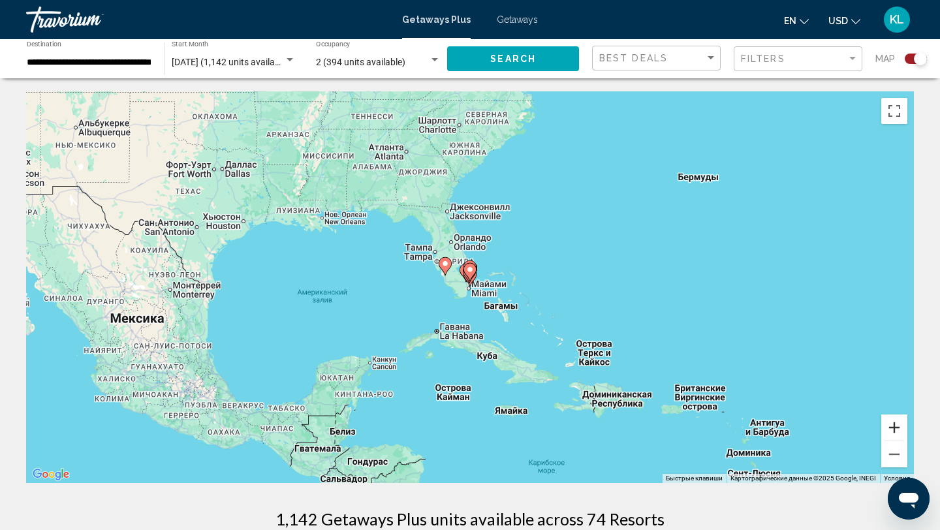
click at [894, 426] on button "Увеличить" at bounding box center [894, 428] width 26 height 26
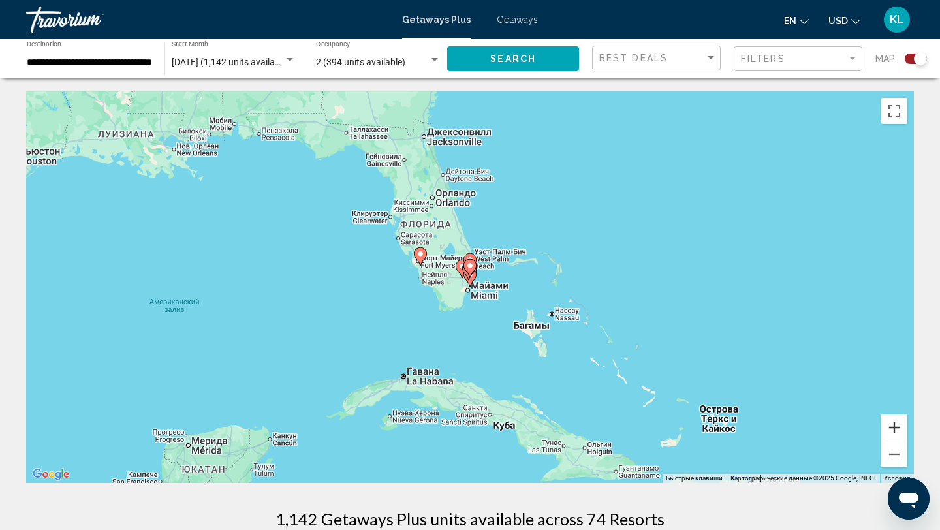
click at [894, 426] on button "Увеличить" at bounding box center [894, 428] width 26 height 26
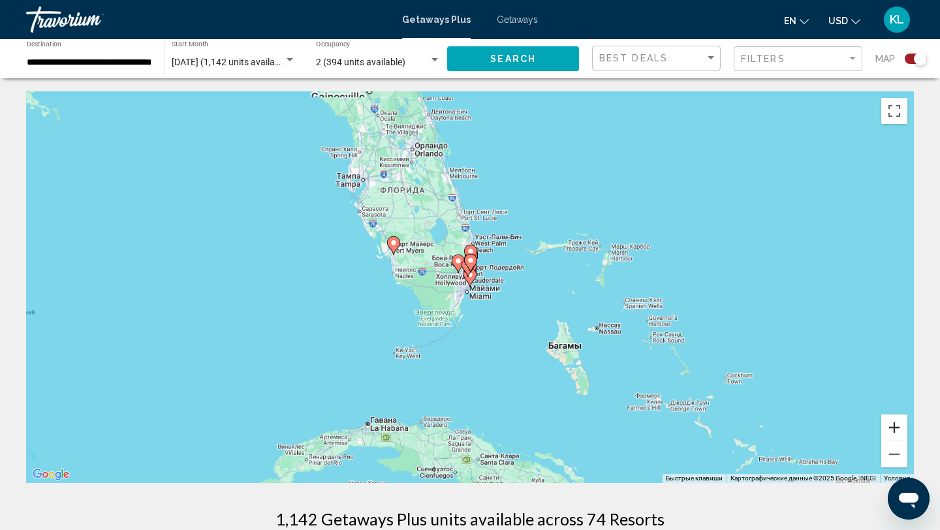
click at [894, 426] on button "Увеличить" at bounding box center [894, 428] width 26 height 26
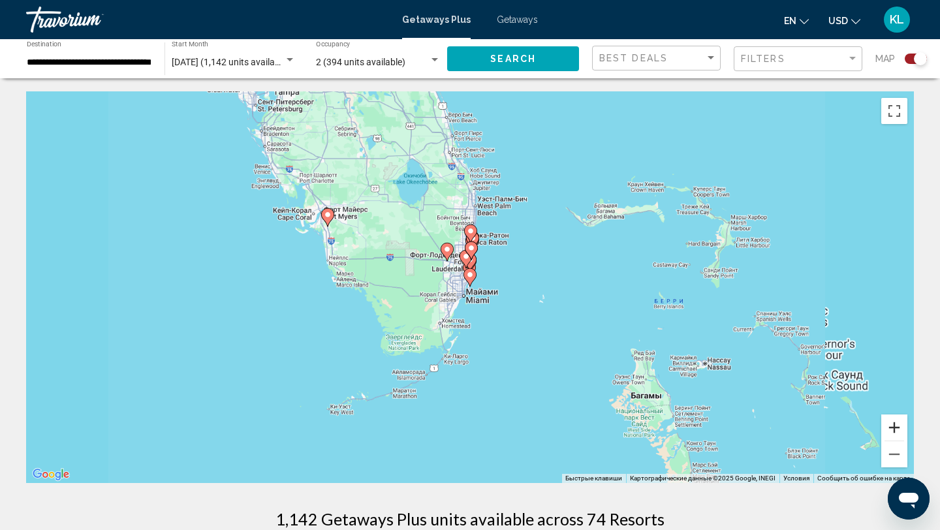
click at [894, 426] on button "Увеличить" at bounding box center [894, 428] width 26 height 26
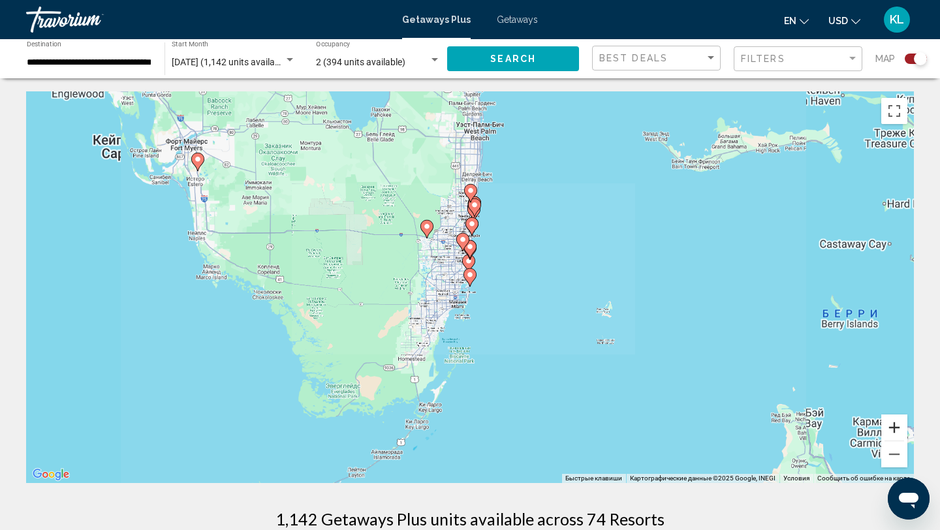
click at [894, 426] on button "Увеличить" at bounding box center [894, 428] width 26 height 26
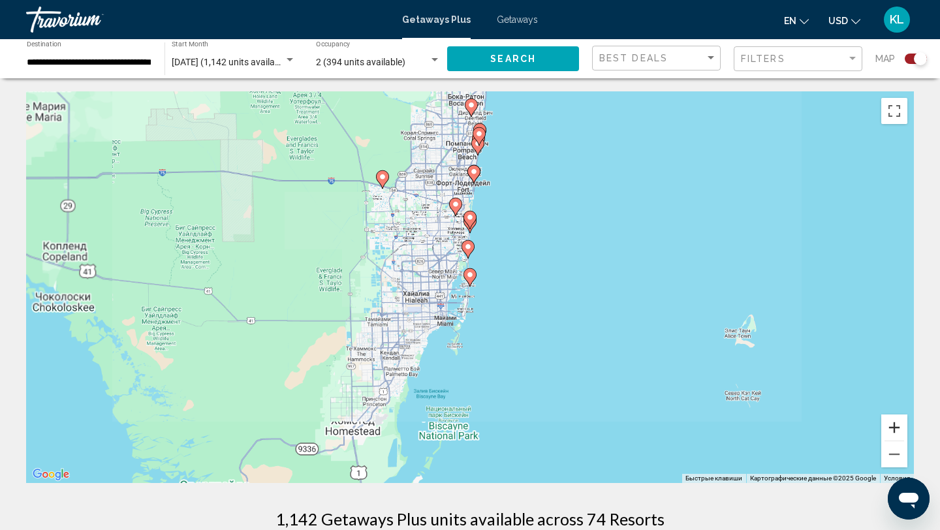
click at [894, 426] on button "Увеличить" at bounding box center [894, 428] width 26 height 26
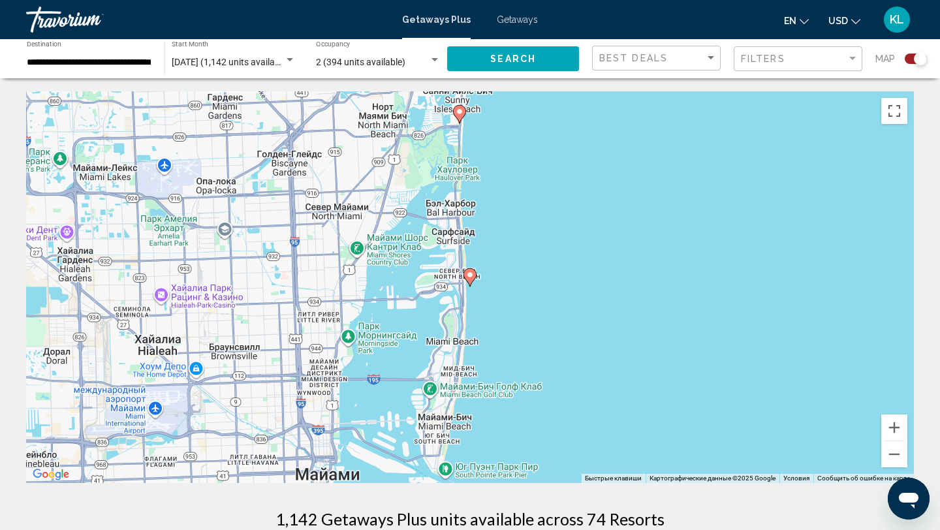
click at [469, 276] on image "Main content" at bounding box center [470, 275] width 8 height 8
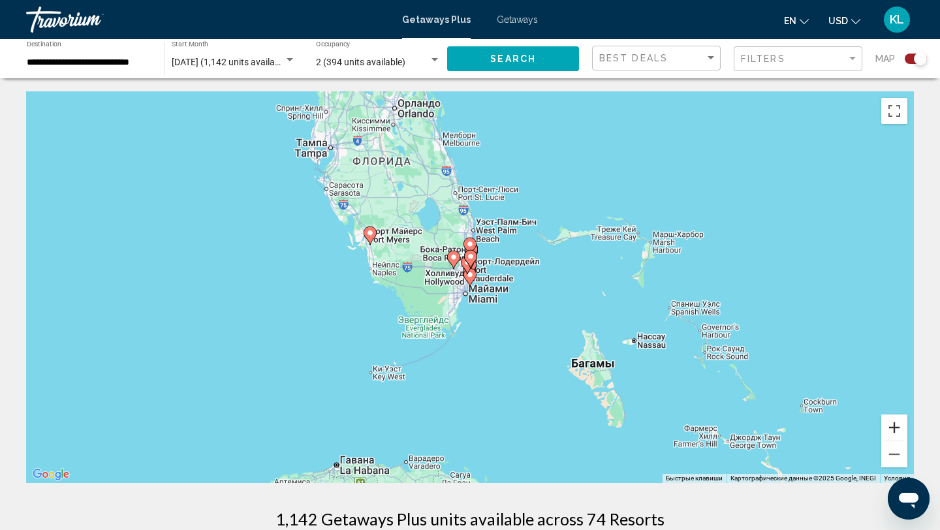
click at [891, 435] on button "Увеличить" at bounding box center [894, 428] width 26 height 26
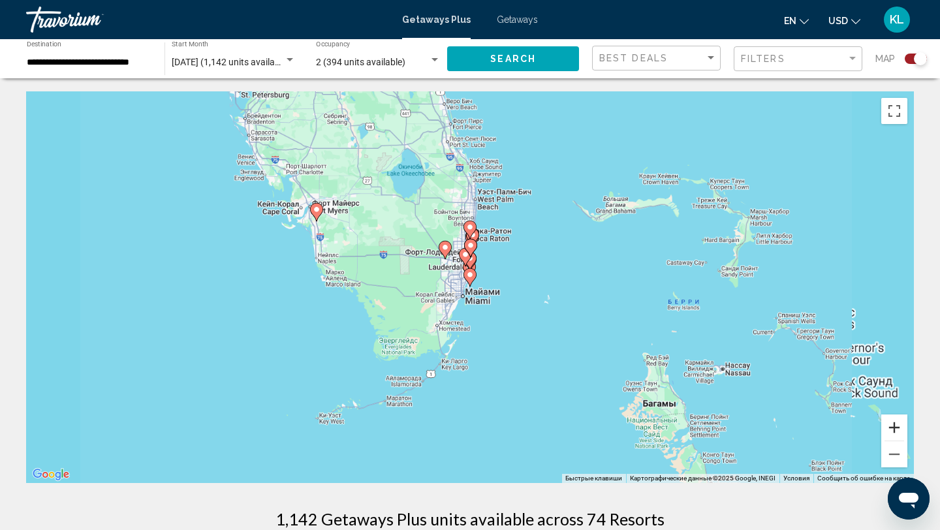
click at [891, 435] on button "Увеличить" at bounding box center [894, 428] width 26 height 26
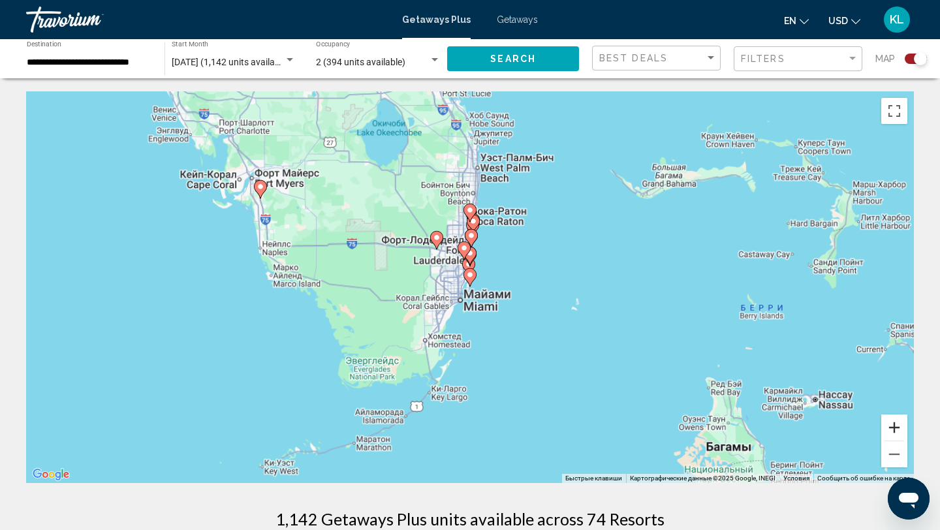
click at [891, 435] on button "Увеличить" at bounding box center [894, 428] width 26 height 26
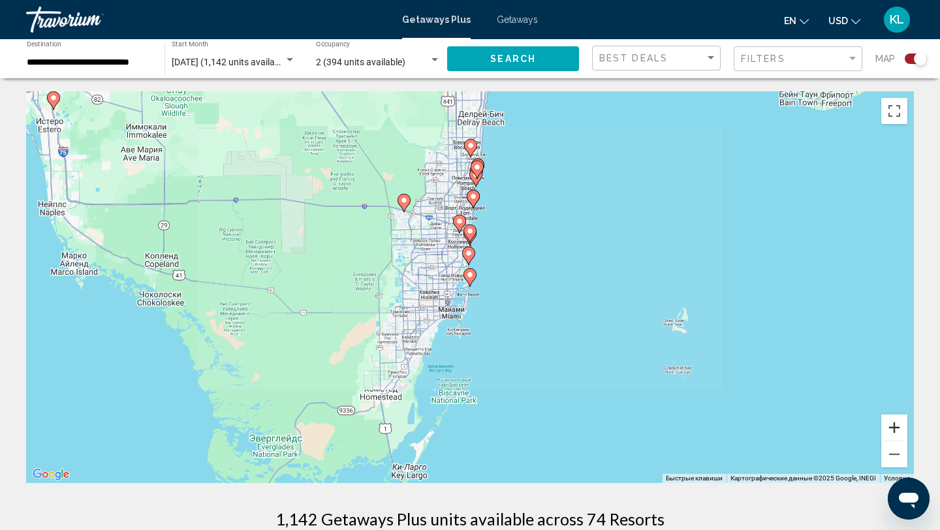
click at [891, 435] on button "Увеличить" at bounding box center [894, 428] width 26 height 26
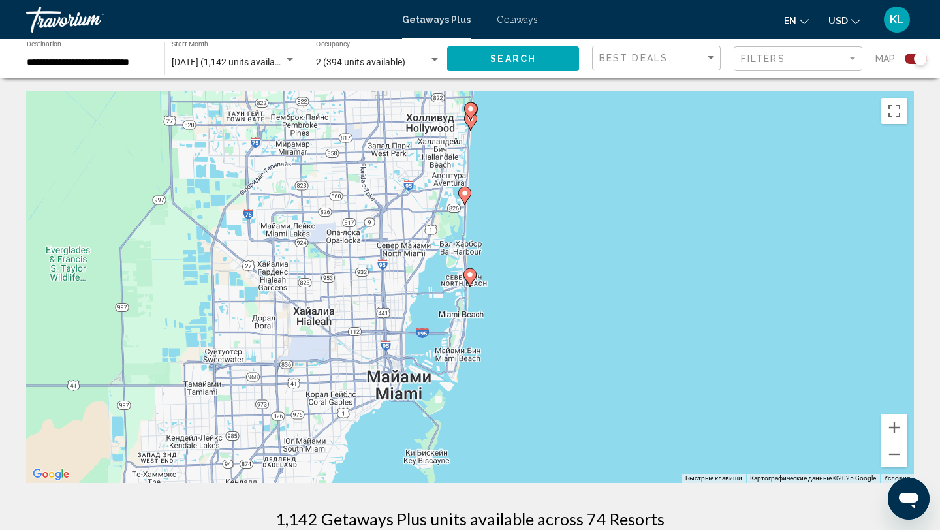
click at [471, 276] on image "Main content" at bounding box center [470, 275] width 8 height 8
type input "**********"
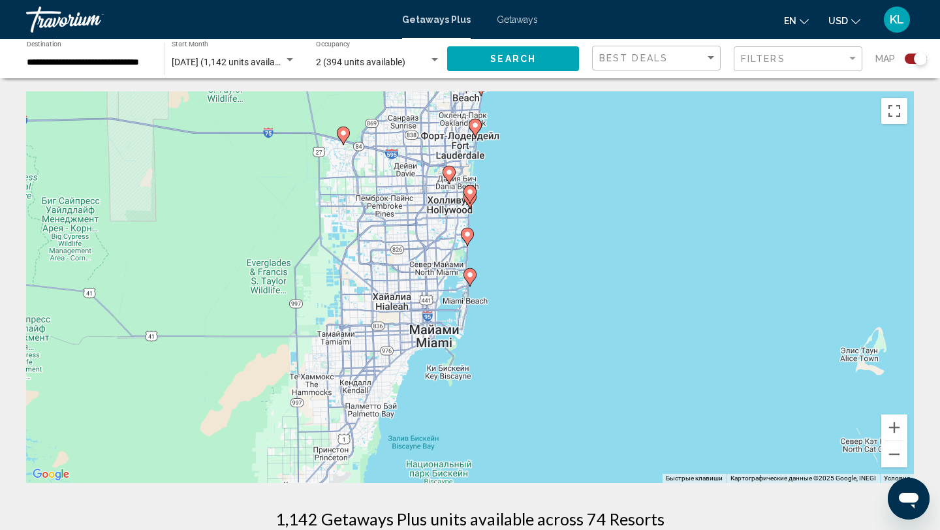
click at [471, 276] on image "Main content" at bounding box center [470, 275] width 8 height 8
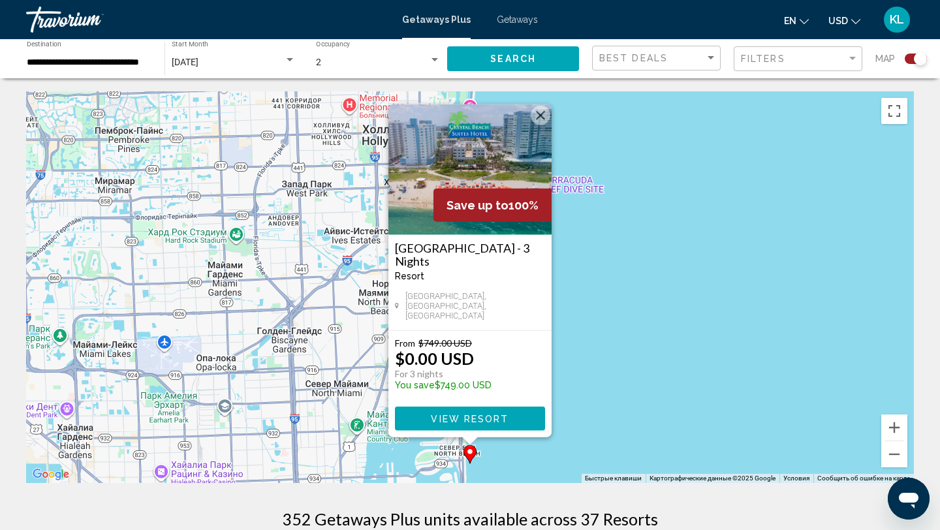
click at [587, 313] on div "Чтобы активировать перетаскивание с помощью клавиатуры, нажмите Alt + Ввод. Пос…" at bounding box center [470, 287] width 888 height 392
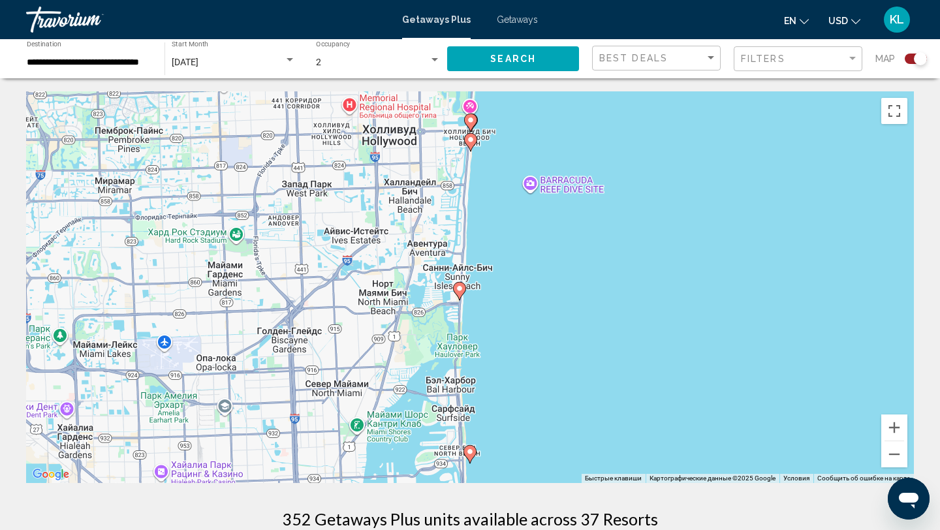
click at [460, 292] on image "Main content" at bounding box center [460, 289] width 8 height 8
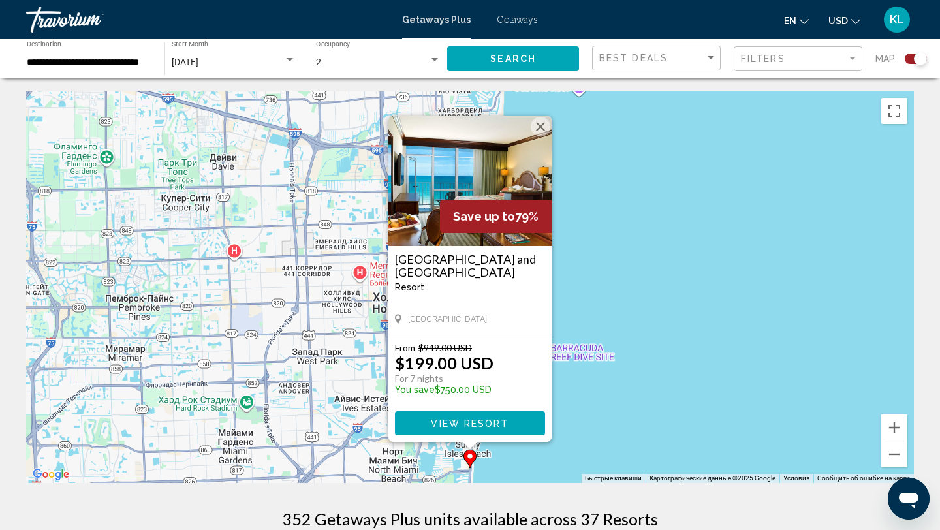
click at [462, 422] on span "View Resort" at bounding box center [470, 423] width 78 height 10
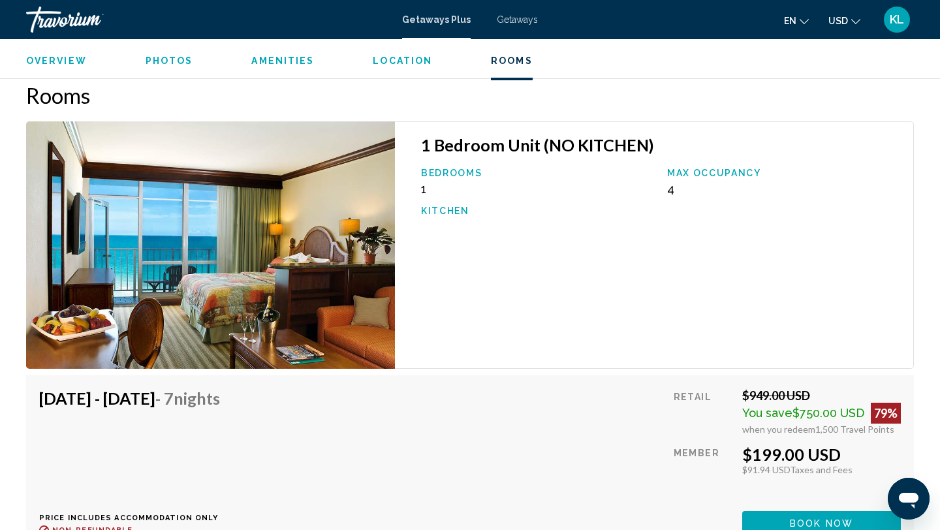
scroll to position [2121, 0]
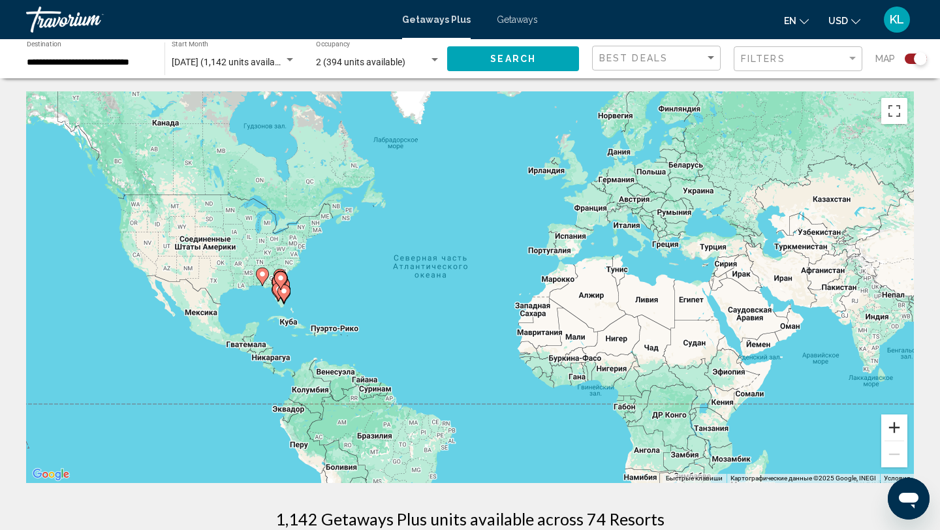
click at [893, 424] on button "Увеличить" at bounding box center [894, 428] width 26 height 26
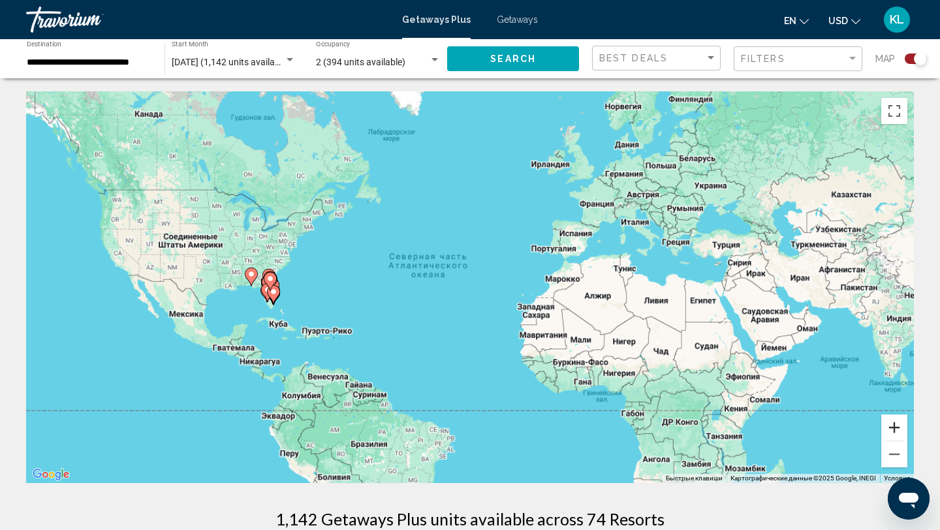
click at [893, 424] on button "Увеличить" at bounding box center [894, 428] width 26 height 26
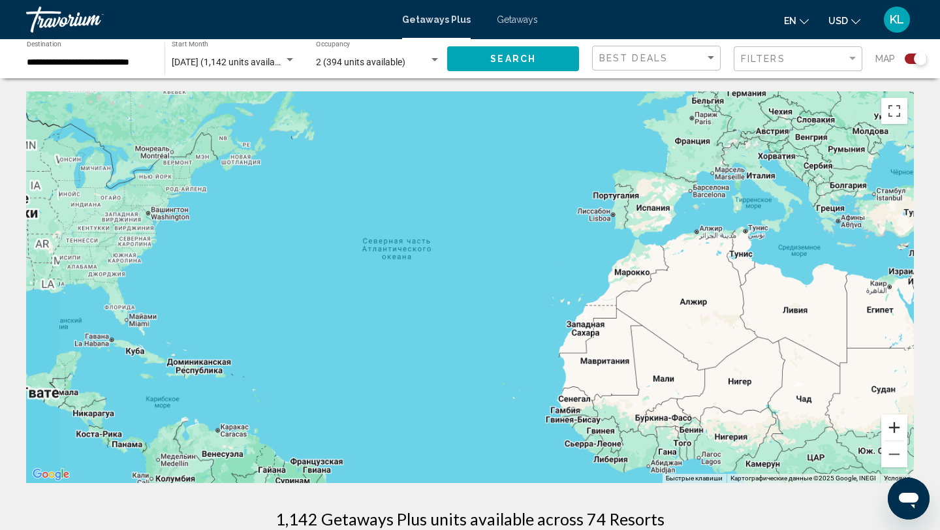
click at [893, 424] on button "Увеличить" at bounding box center [894, 428] width 26 height 26
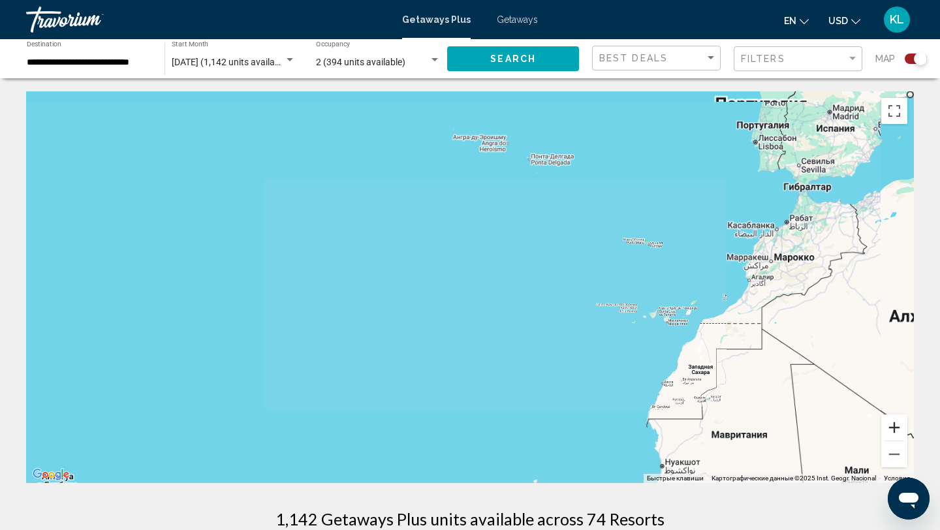
click at [893, 424] on button "Увеличить" at bounding box center [894, 428] width 26 height 26
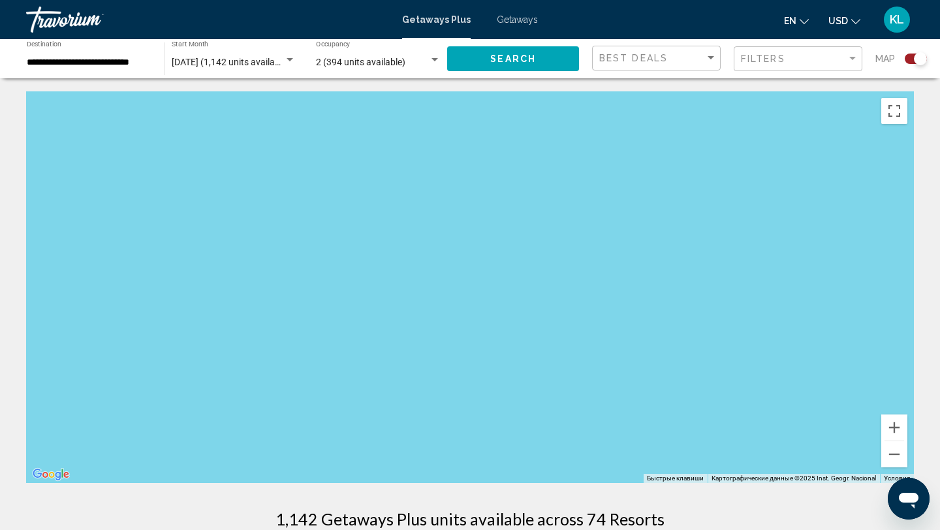
drag, startPoint x: 80, startPoint y: 289, endPoint x: 418, endPoint y: 291, distance: 338.2
click at [418, 291] on div "Main content" at bounding box center [470, 287] width 888 height 392
drag, startPoint x: 296, startPoint y: 290, endPoint x: 544, endPoint y: 282, distance: 247.6
click at [544, 282] on div "Main content" at bounding box center [470, 287] width 888 height 392
drag, startPoint x: 286, startPoint y: 278, endPoint x: 427, endPoint y: 272, distance: 141.1
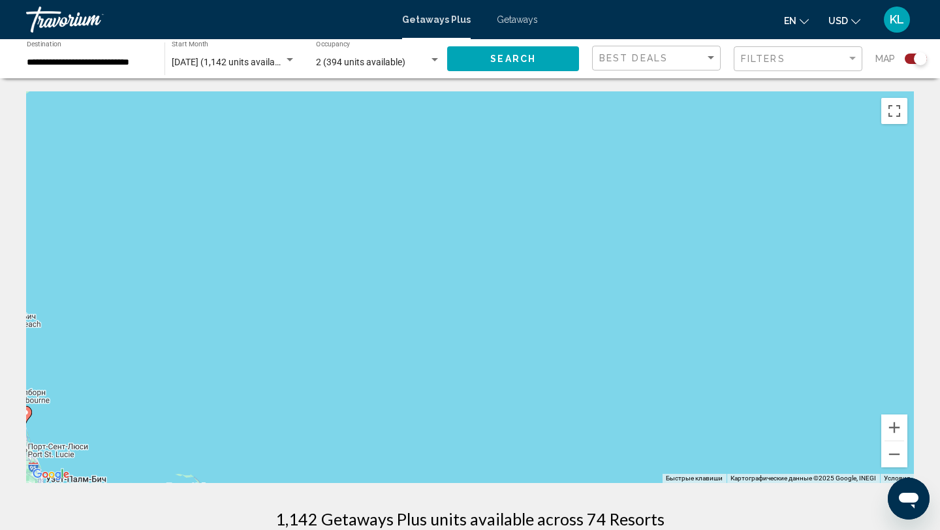
click at [427, 272] on div "Чтобы активировать перетаскивание с помощью клавиатуры, нажмите Alt + Ввод. Пос…" at bounding box center [470, 287] width 888 height 392
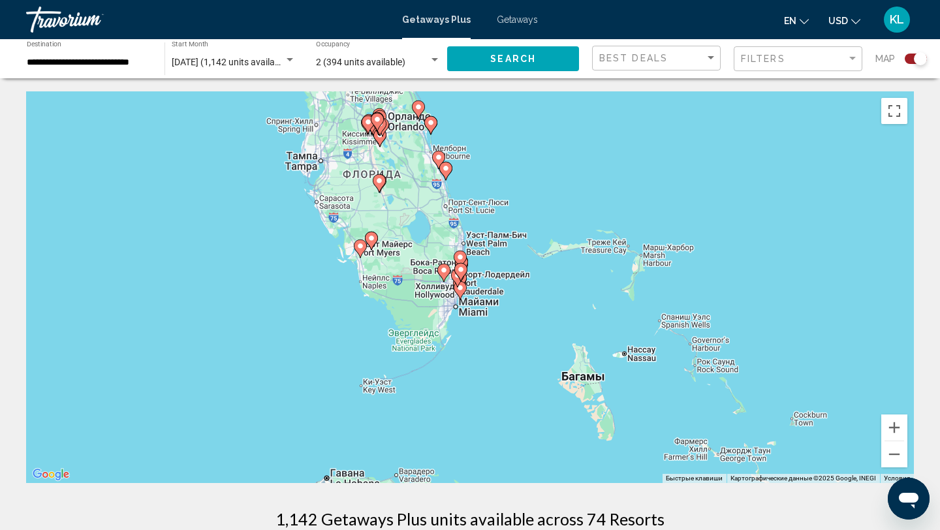
drag, startPoint x: 439, startPoint y: 320, endPoint x: 443, endPoint y: 91, distance: 229.2
click at [443, 91] on div "Чтобы активировать перетаскивание с помощью клавиатуры, нажмите Alt + Ввод. Пос…" at bounding box center [470, 287] width 888 height 392
click at [898, 420] on button "Увеличить" at bounding box center [894, 428] width 26 height 26
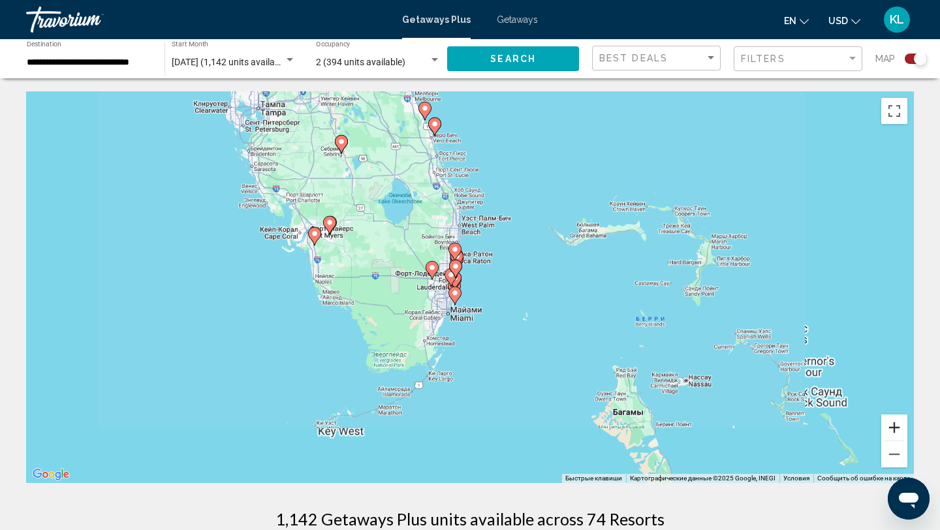
click at [898, 420] on button "Увеличить" at bounding box center [894, 428] width 26 height 26
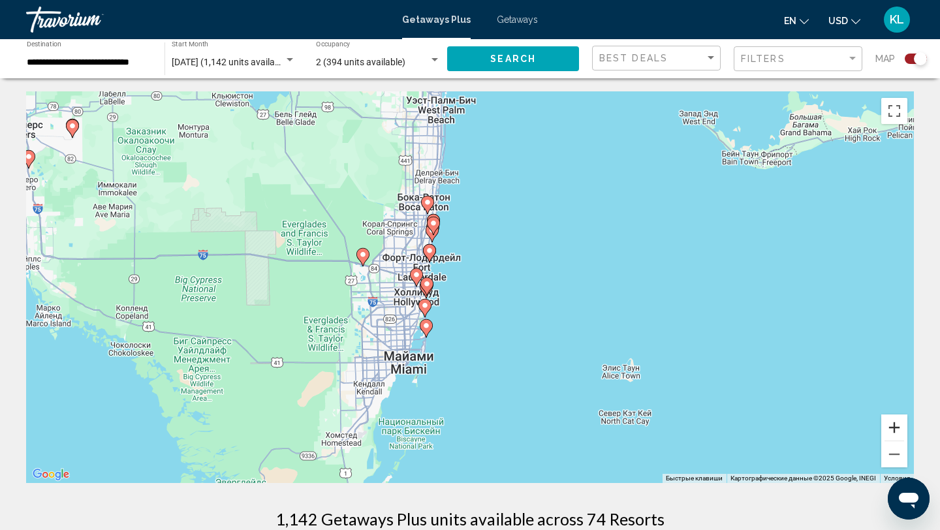
click at [898, 420] on button "Увеличить" at bounding box center [894, 428] width 26 height 26
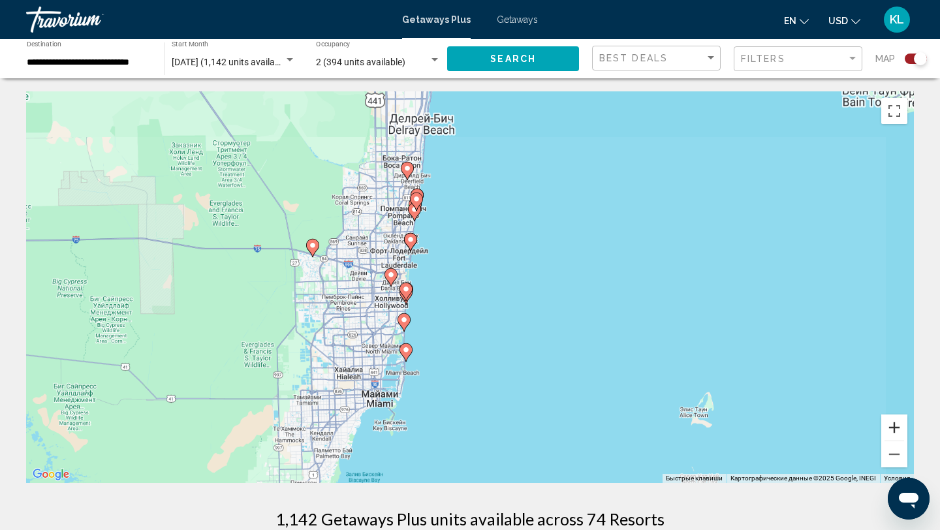
click at [898, 420] on button "Увеличить" at bounding box center [894, 428] width 26 height 26
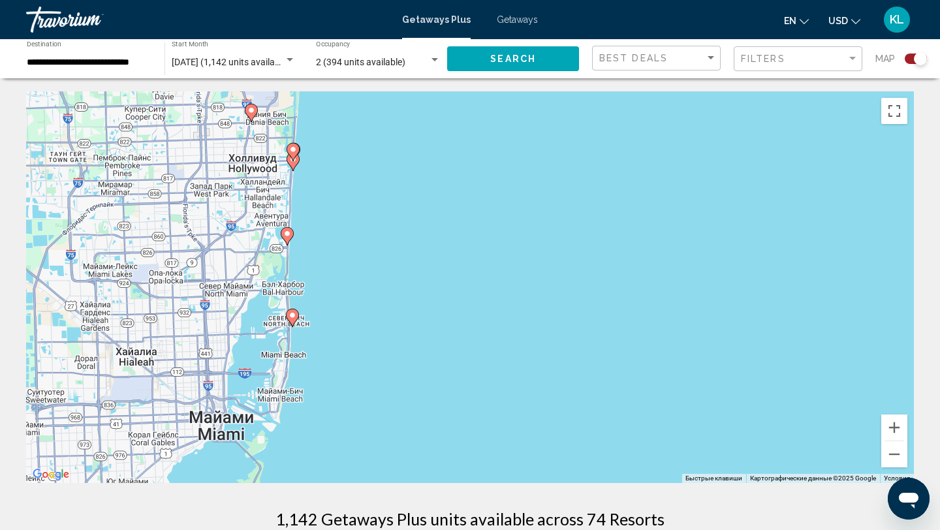
drag, startPoint x: 471, startPoint y: 427, endPoint x: 467, endPoint y: 264, distance: 162.6
click at [467, 264] on div "Чтобы активировать перетаскивание с помощью клавиатуры, нажмите Alt + Ввод. Пос…" at bounding box center [470, 287] width 888 height 392
click at [294, 164] on image "Main content" at bounding box center [293, 161] width 8 height 8
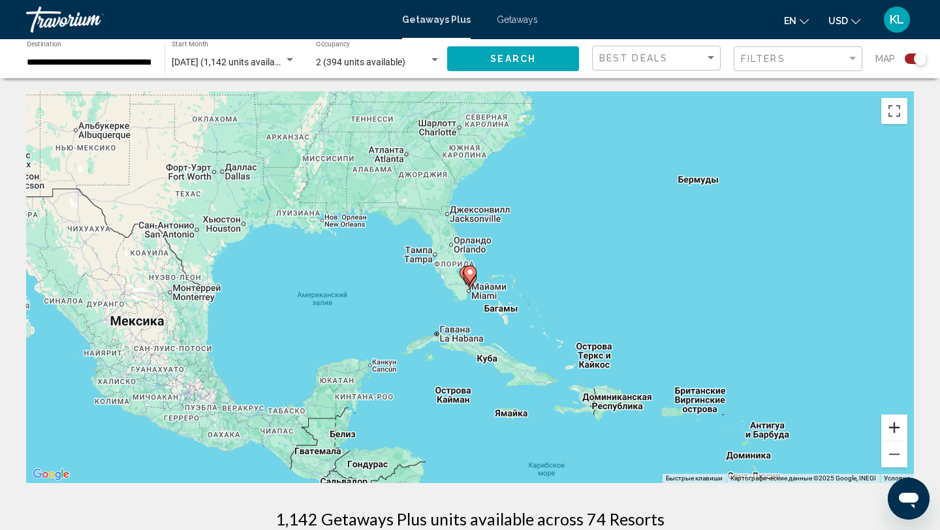
click at [890, 435] on button "Увеличить" at bounding box center [894, 428] width 26 height 26
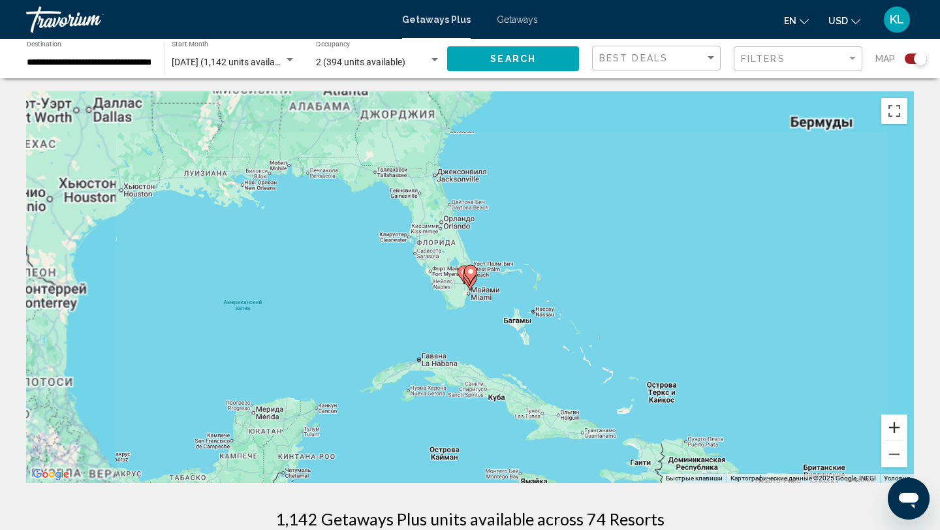
click at [890, 435] on button "Увеличить" at bounding box center [894, 428] width 26 height 26
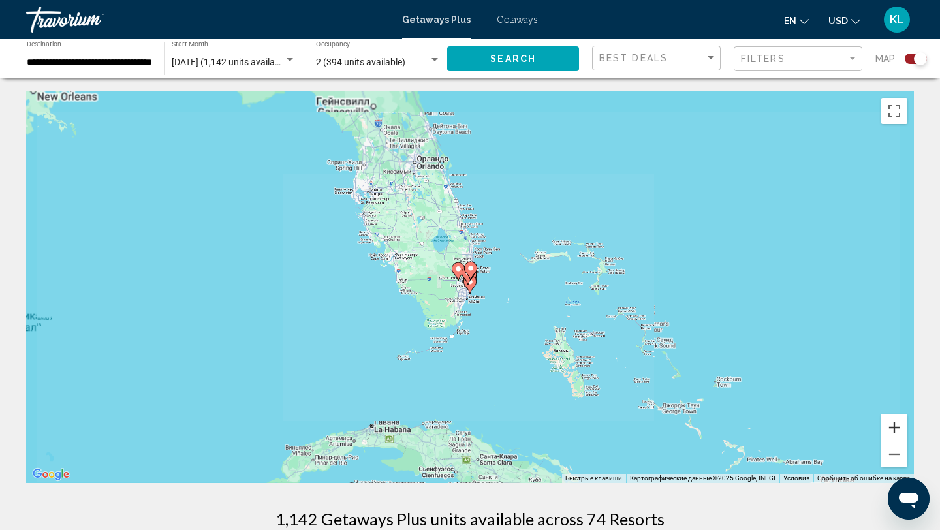
click at [890, 435] on button "Увеличить" at bounding box center [894, 428] width 26 height 26
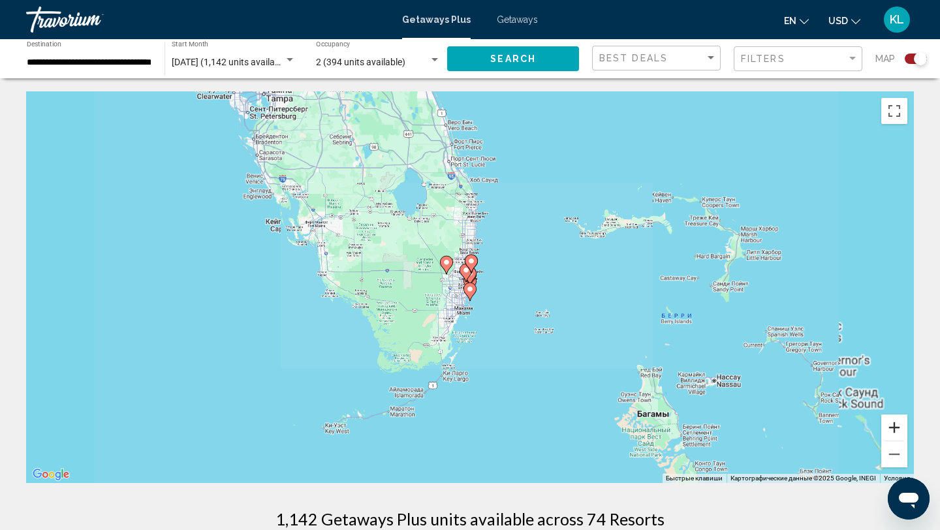
click at [890, 435] on button "Увеличить" at bounding box center [894, 428] width 26 height 26
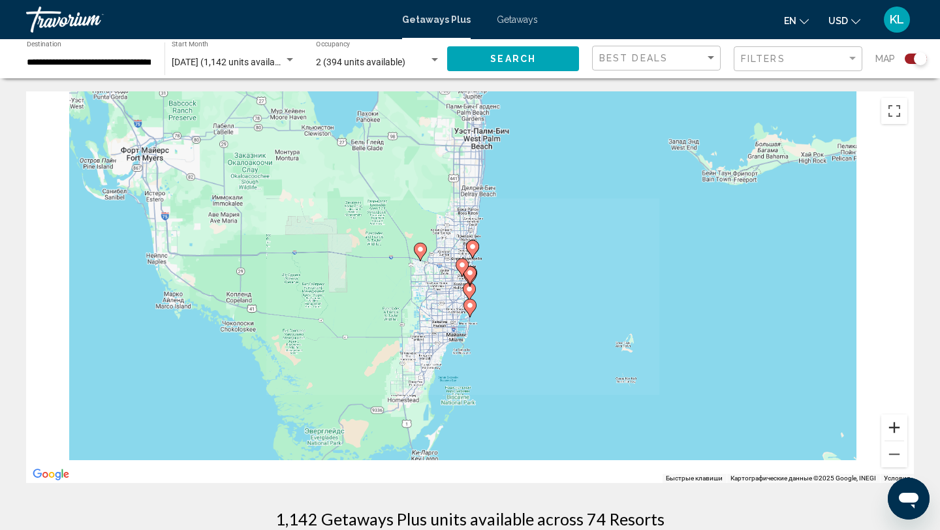
click at [890, 435] on button "Увеличить" at bounding box center [894, 428] width 26 height 26
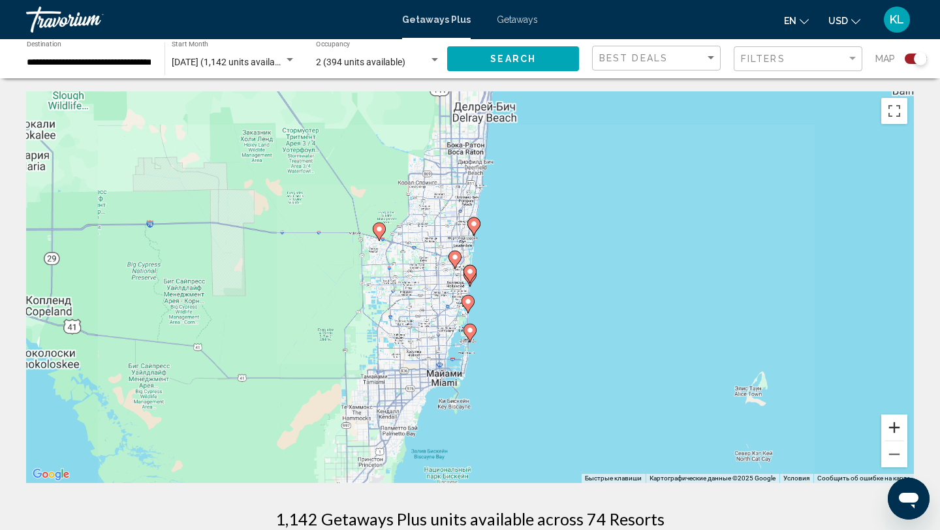
click at [890, 435] on button "Увеличить" at bounding box center [894, 428] width 26 height 26
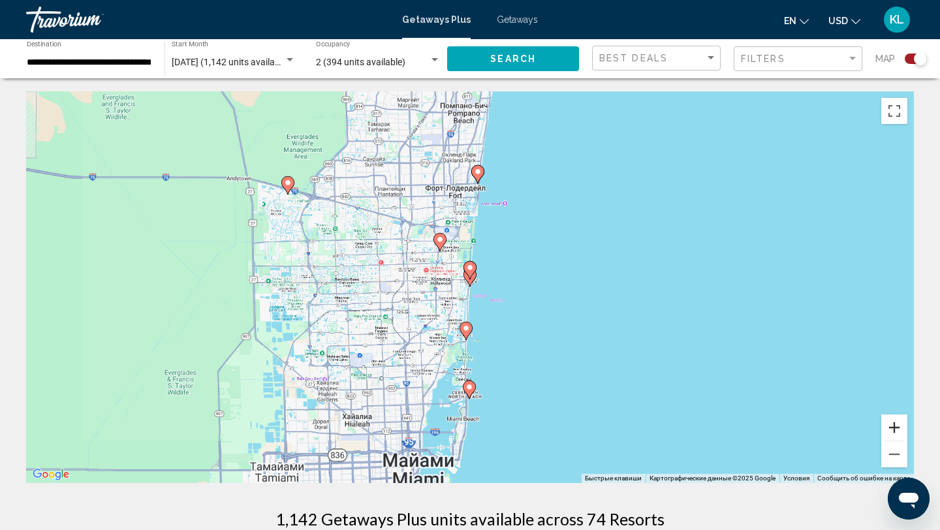
click at [890, 435] on button "Увеличить" at bounding box center [894, 428] width 26 height 26
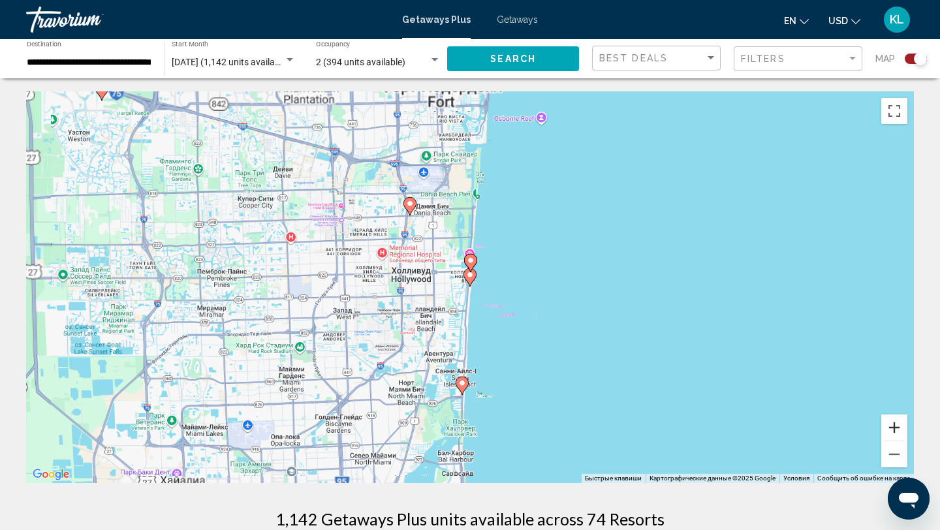
click at [890, 435] on button "Увеличить" at bounding box center [894, 428] width 26 height 26
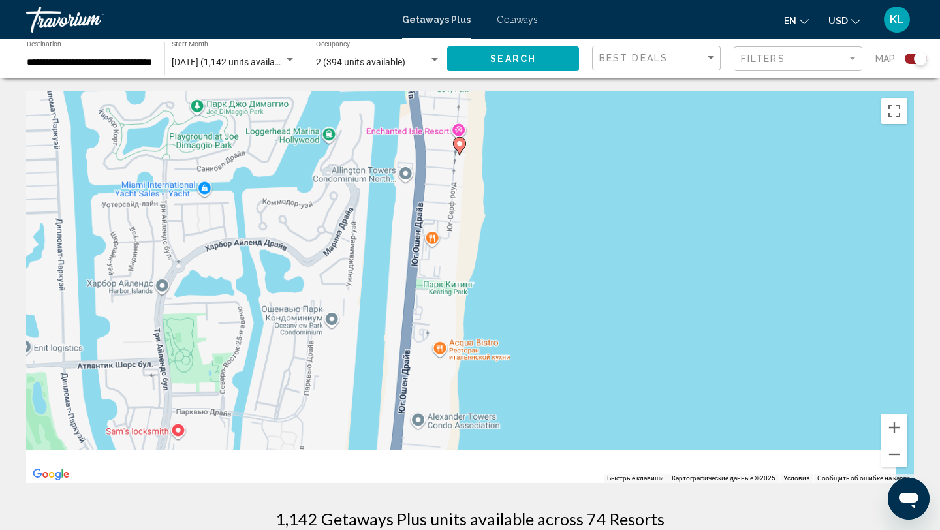
drag, startPoint x: 645, startPoint y: 412, endPoint x: 652, endPoint y: 167, distance: 244.9
click at [652, 167] on div "Чтобы активировать перетаскивание с помощью клавиатуры, нажмите Alt + Ввод. Пос…" at bounding box center [470, 287] width 888 height 392
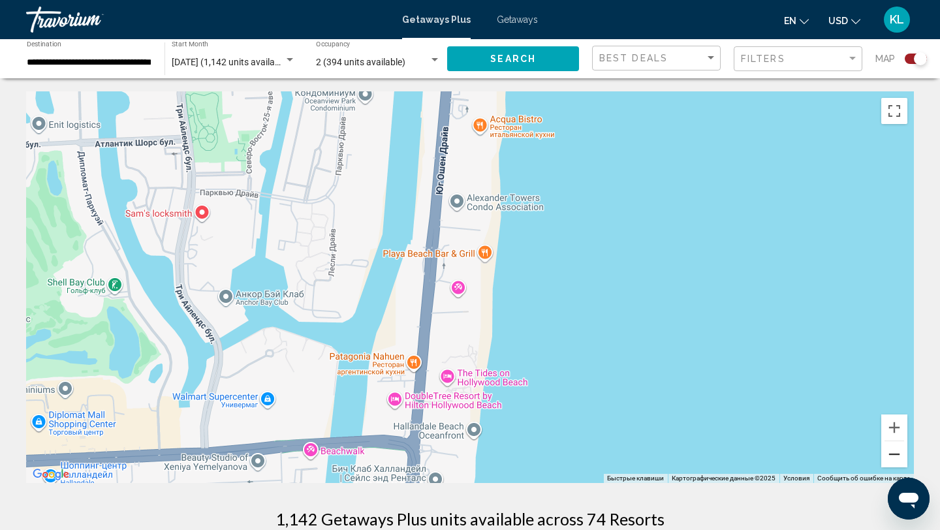
click at [895, 460] on button "Уменьшить" at bounding box center [894, 454] width 26 height 26
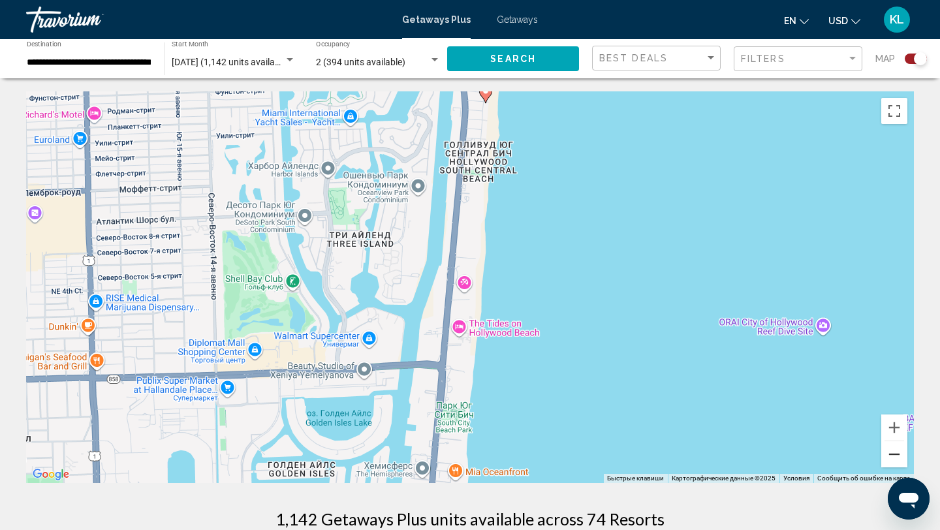
click at [895, 460] on button "Уменьшить" at bounding box center [894, 454] width 26 height 26
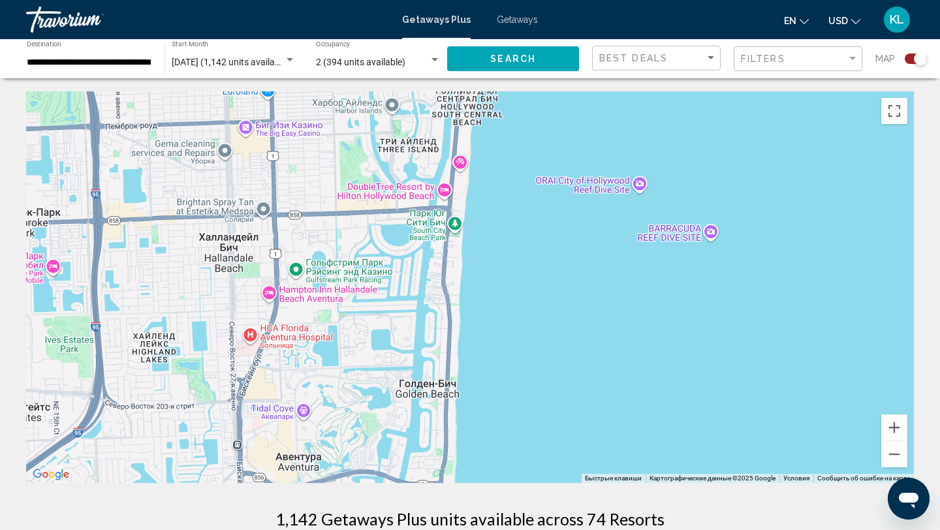
drag, startPoint x: 638, startPoint y: 403, endPoint x: 620, endPoint y: 336, distance: 69.5
click at [620, 332] on div "Чтобы активировать перетаскивание с помощью клавиатуры, нажмите Alt + Ввод. Пос…" at bounding box center [470, 287] width 888 height 392
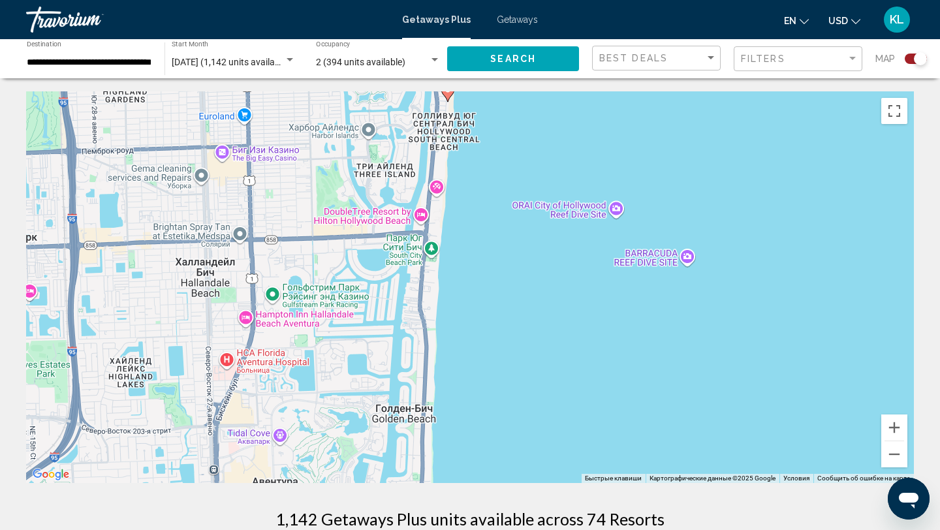
drag, startPoint x: 565, startPoint y: 377, endPoint x: 574, endPoint y: 165, distance: 211.7
click at [573, 169] on div "Чтобы активировать перетаскивание с помощью клавиатуры, нажмите Alt + Ввод. Пос…" at bounding box center [470, 287] width 888 height 392
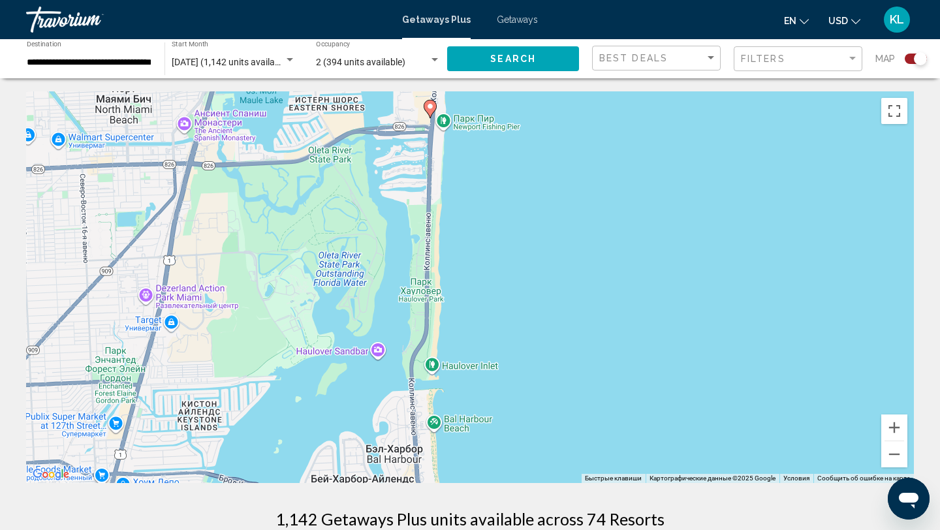
drag, startPoint x: 558, startPoint y: 236, endPoint x: 551, endPoint y: 349, distance: 113.8
click at [552, 349] on div "Чтобы активировать перетаскивание с помощью клавиатуры, нажмите Alt + Ввод. Пос…" at bounding box center [470, 287] width 888 height 392
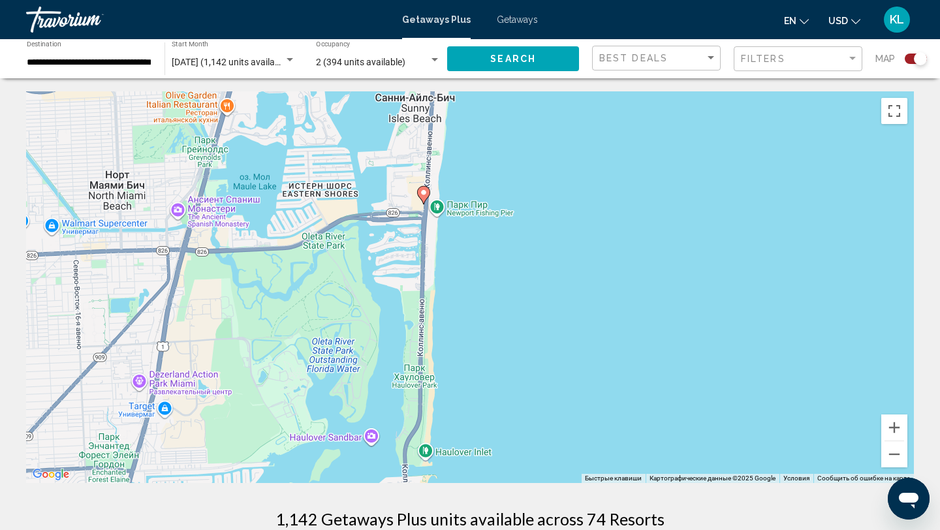
click at [423, 195] on image "Main content" at bounding box center [424, 193] width 8 height 8
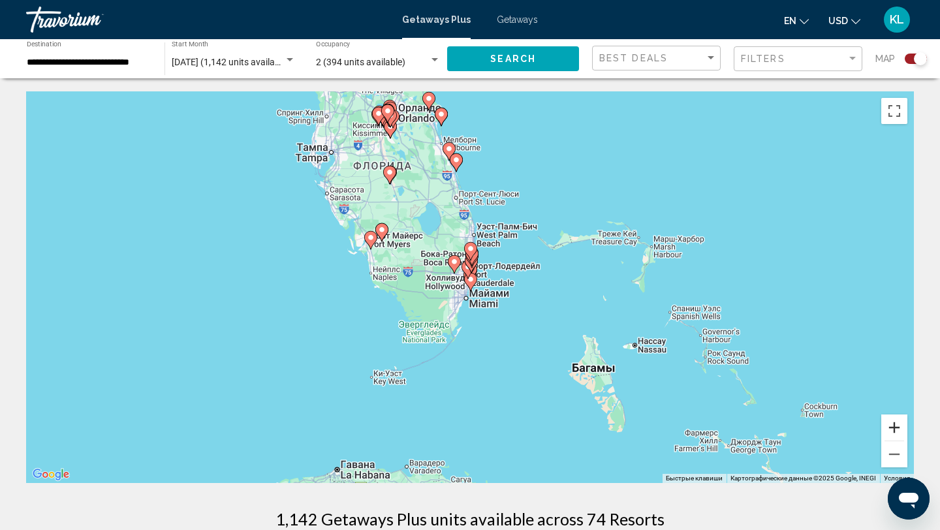
click at [891, 432] on button "Увеличить" at bounding box center [894, 428] width 26 height 26
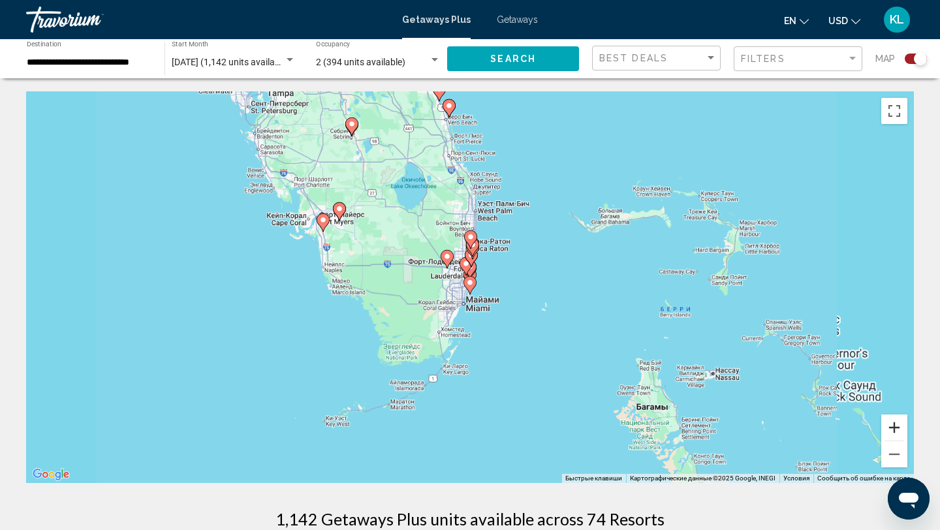
click at [891, 432] on button "Увеличить" at bounding box center [894, 428] width 26 height 26
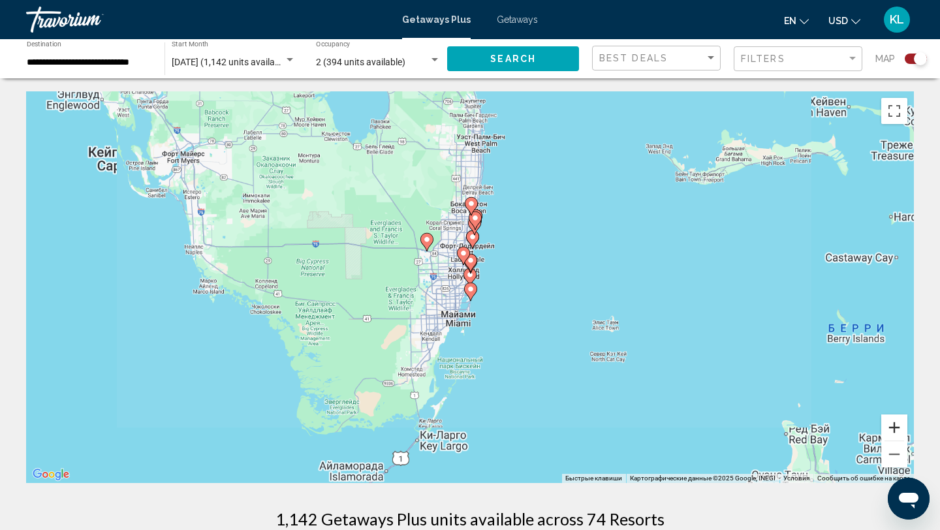
click at [891, 432] on button "Увеличить" at bounding box center [894, 428] width 26 height 26
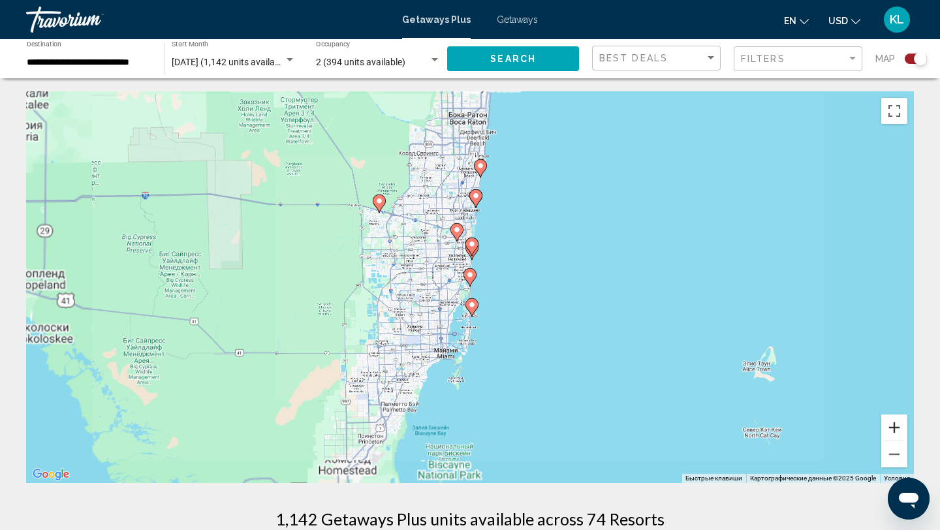
click at [891, 432] on button "Увеличить" at bounding box center [894, 428] width 26 height 26
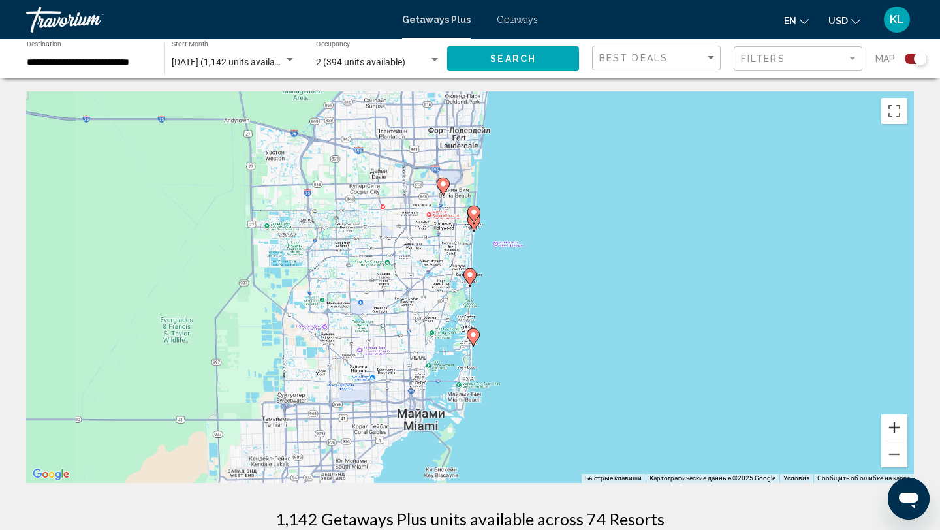
click at [891, 432] on button "Увеличить" at bounding box center [894, 428] width 26 height 26
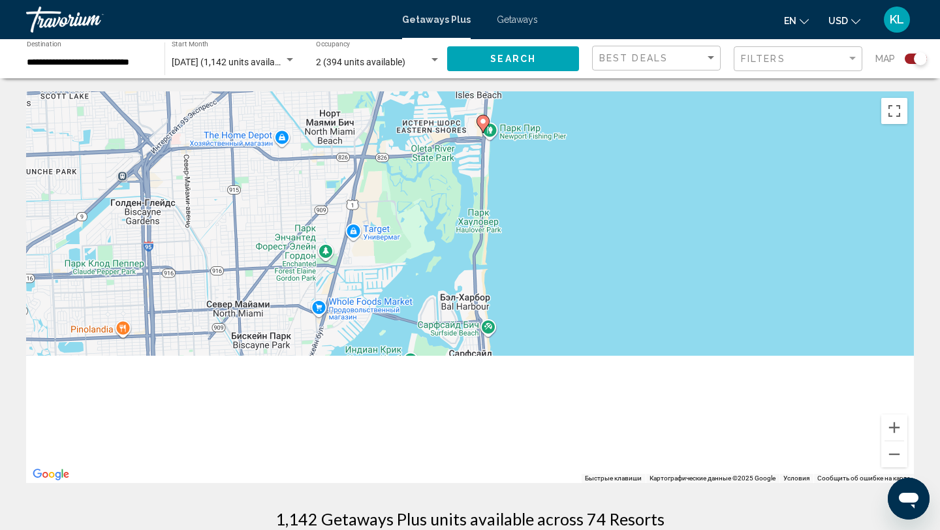
drag, startPoint x: 750, startPoint y: 390, endPoint x: 765, endPoint y: 200, distance: 191.3
click at [765, 200] on div "Чтобы активировать перетаскивание с помощью клавиатуры, нажмите Alt + Ввод. Пос…" at bounding box center [470, 287] width 888 height 392
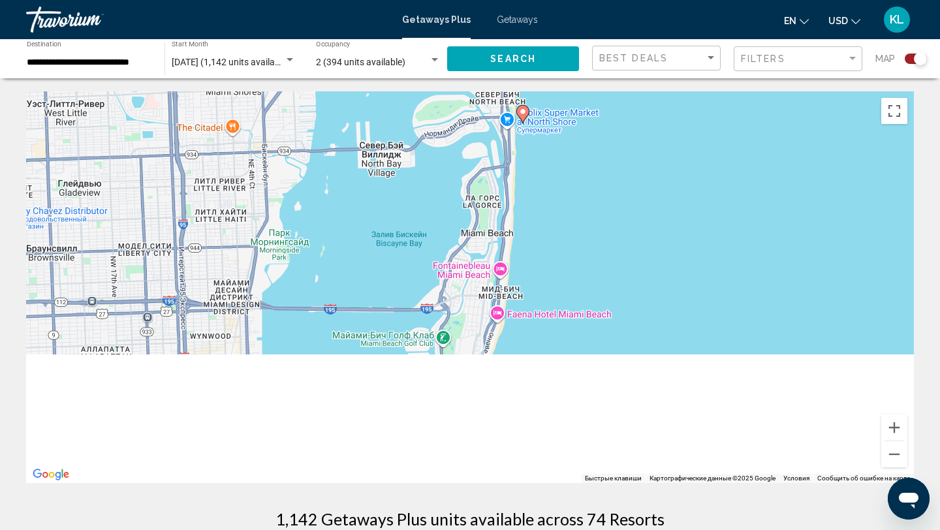
drag, startPoint x: 708, startPoint y: 349, endPoint x: 725, endPoint y: 66, distance: 283.2
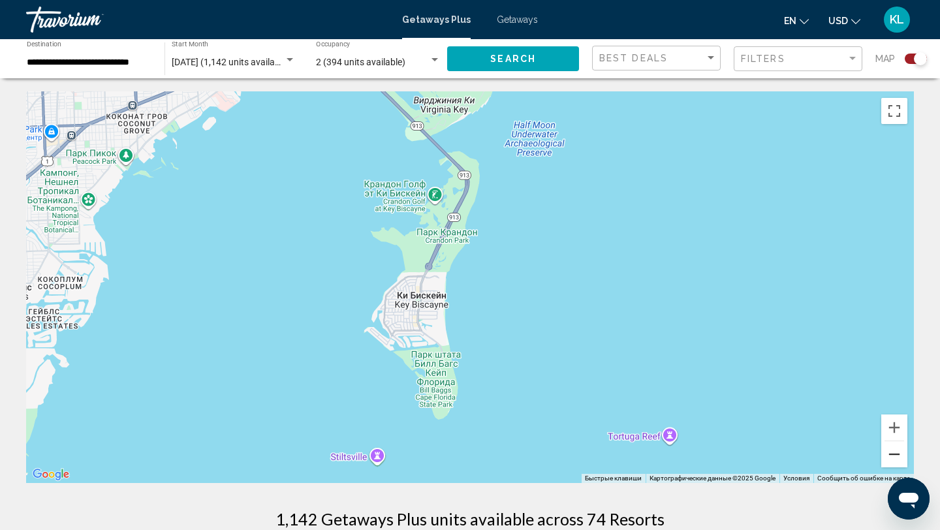
click at [900, 452] on button "Уменьшить" at bounding box center [894, 454] width 26 height 26
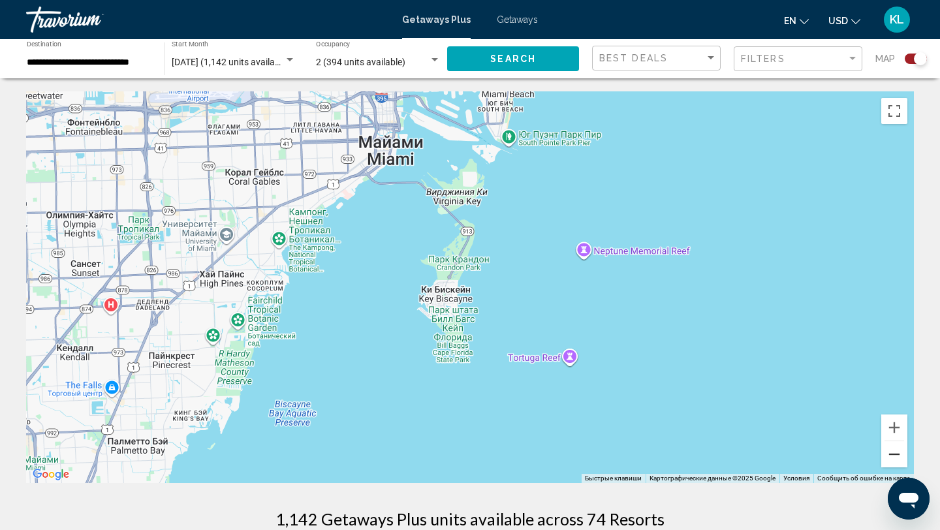
click at [900, 452] on button "Уменьшить" at bounding box center [894, 454] width 26 height 26
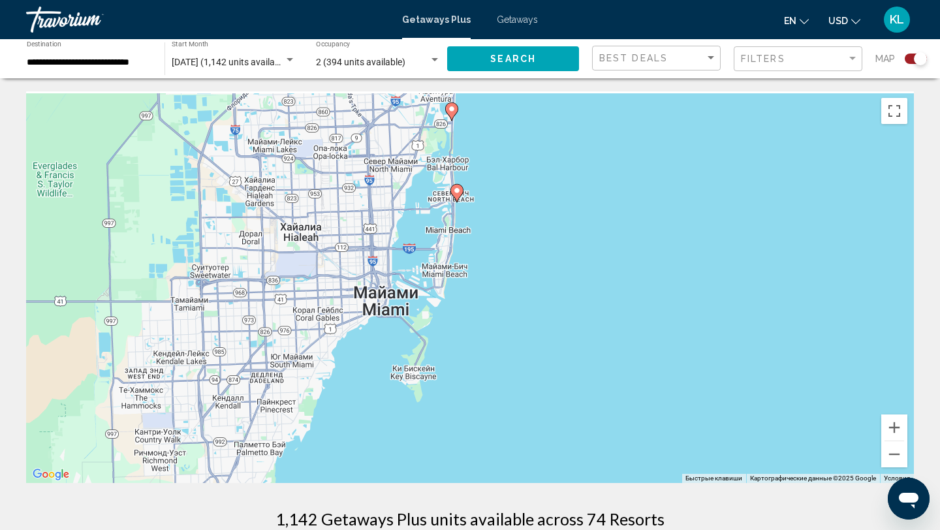
drag, startPoint x: 757, startPoint y: 270, endPoint x: 647, endPoint y: 438, distance: 200.5
click at [647, 438] on div "Чтобы активировать перетаскивание с помощью клавиатуры, нажмите Alt + Ввод. Пос…" at bounding box center [470, 287] width 888 height 392
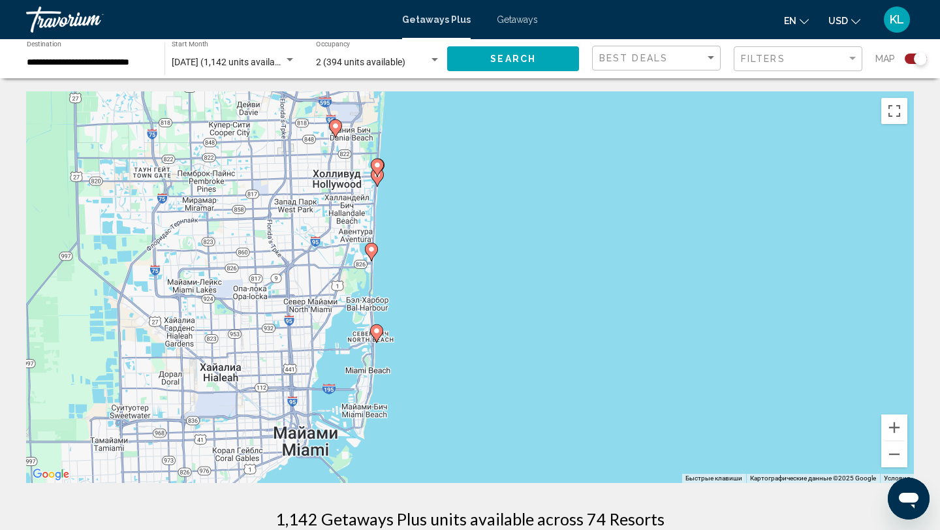
drag, startPoint x: 507, startPoint y: 294, endPoint x: 482, endPoint y: 437, distance: 145.0
click at [482, 437] on div "Чтобы активировать перетаскивание с помощью клавиатуры, нажмите Alt + Ввод. Пос…" at bounding box center [470, 287] width 888 height 392
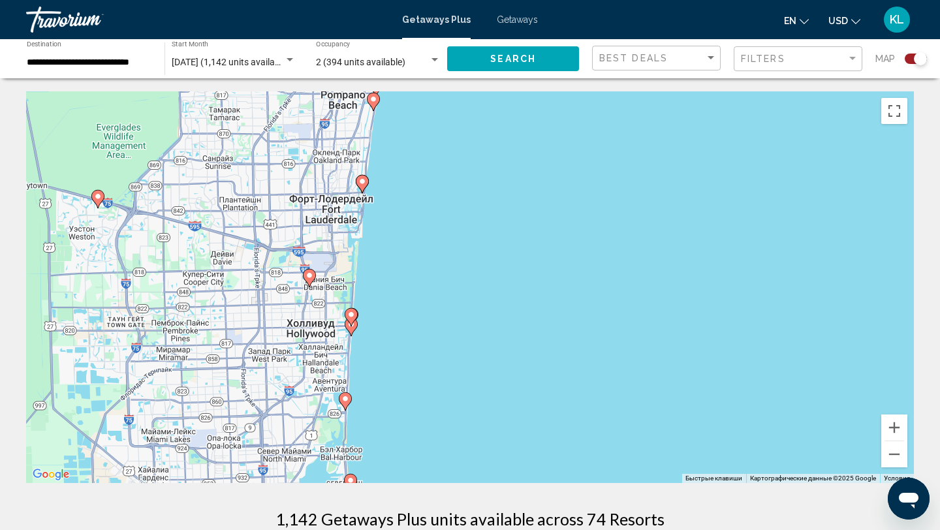
click at [352, 313] on image "Main content" at bounding box center [351, 315] width 8 height 8
type input "**********"
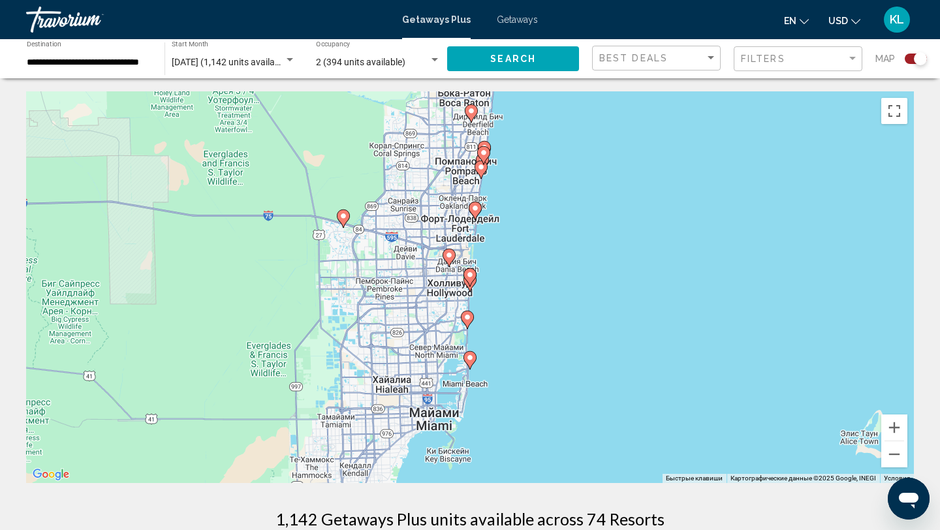
click at [470, 274] on image "Main content" at bounding box center [470, 275] width 8 height 8
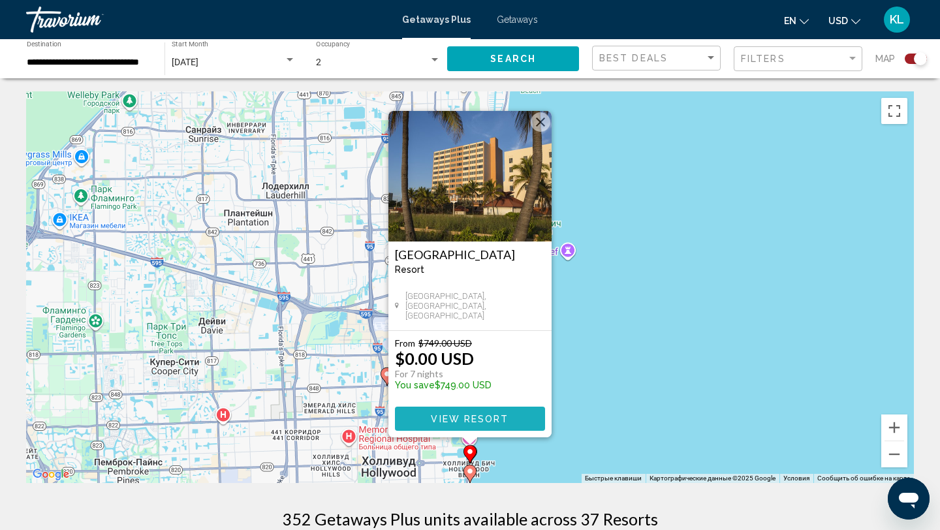
click at [489, 418] on span "View Resort" at bounding box center [470, 419] width 78 height 10
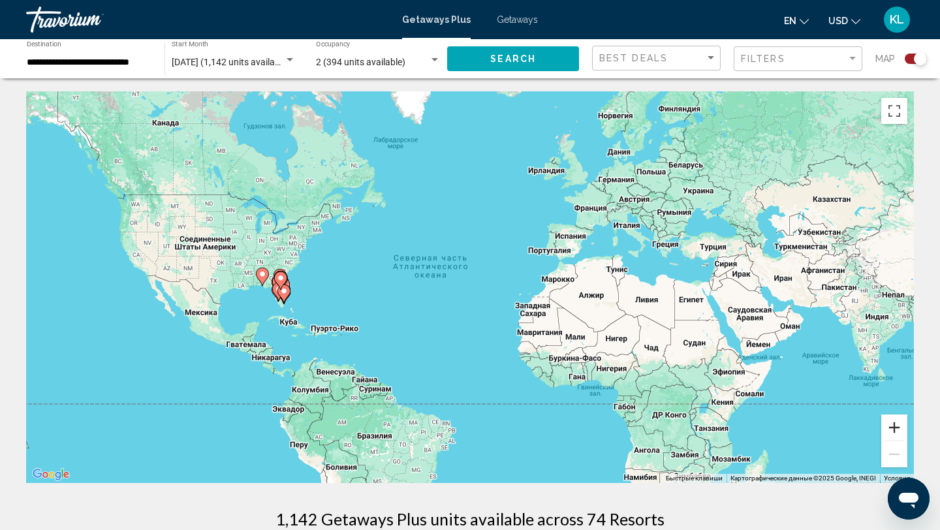
click at [892, 424] on button "Увеличить" at bounding box center [894, 428] width 26 height 26
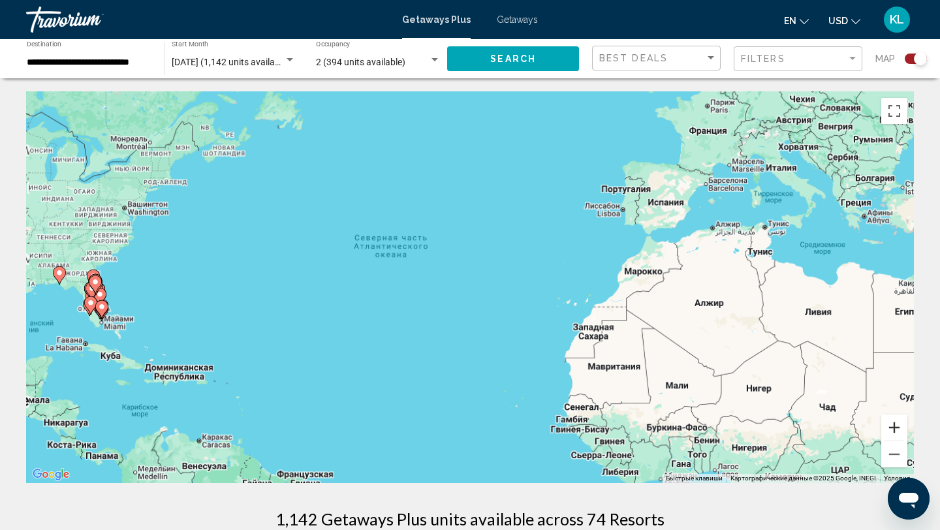
click at [892, 425] on button "Увеличить" at bounding box center [894, 428] width 26 height 26
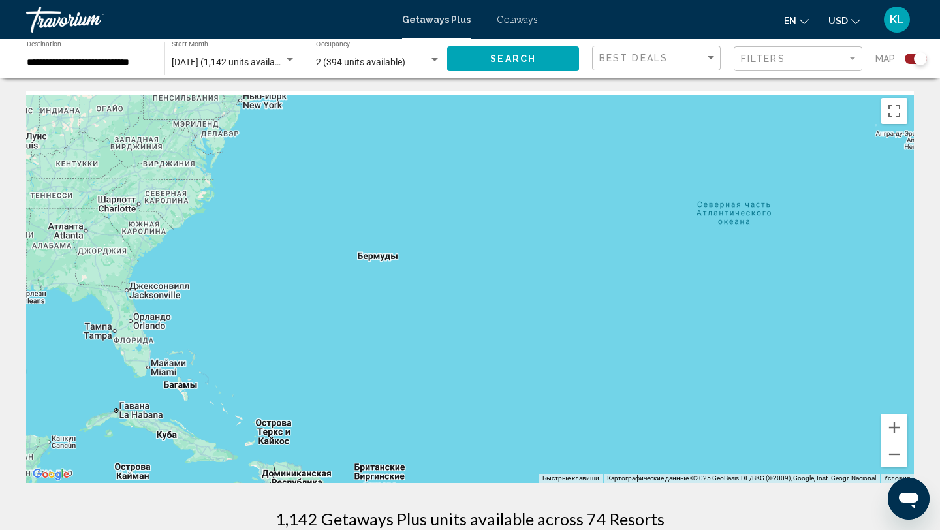
drag, startPoint x: 165, startPoint y: 302, endPoint x: 631, endPoint y: 310, distance: 466.9
click at [631, 310] on div "Main content" at bounding box center [470, 287] width 888 height 392
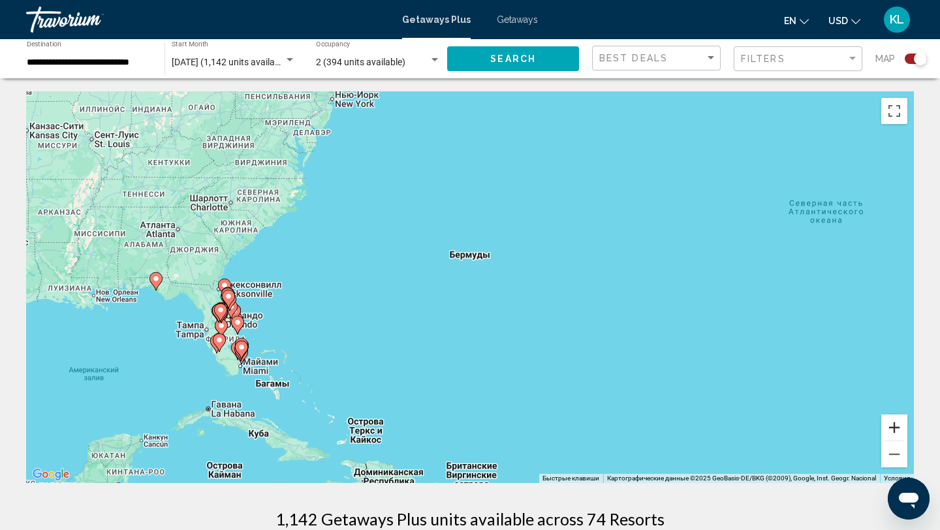
click at [899, 426] on button "Увеличить" at bounding box center [894, 428] width 26 height 26
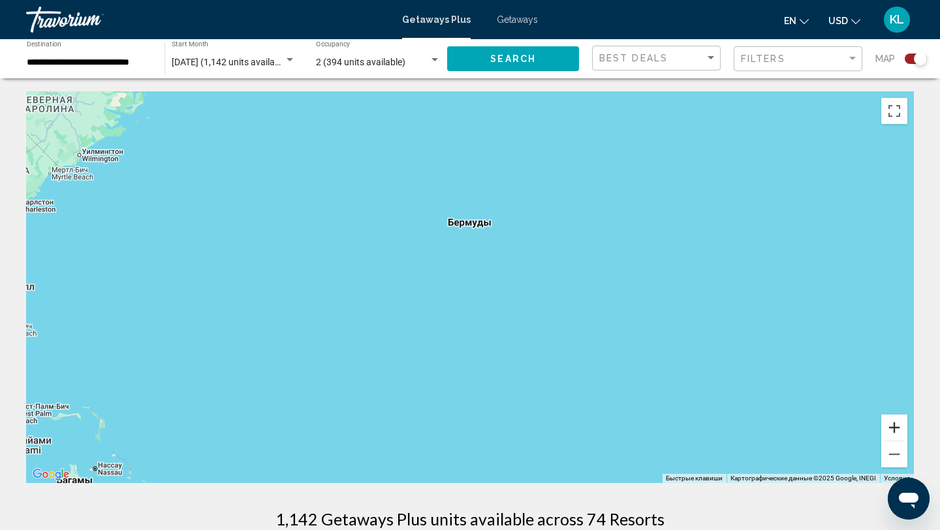
click at [899, 426] on button "Увеличить" at bounding box center [894, 428] width 26 height 26
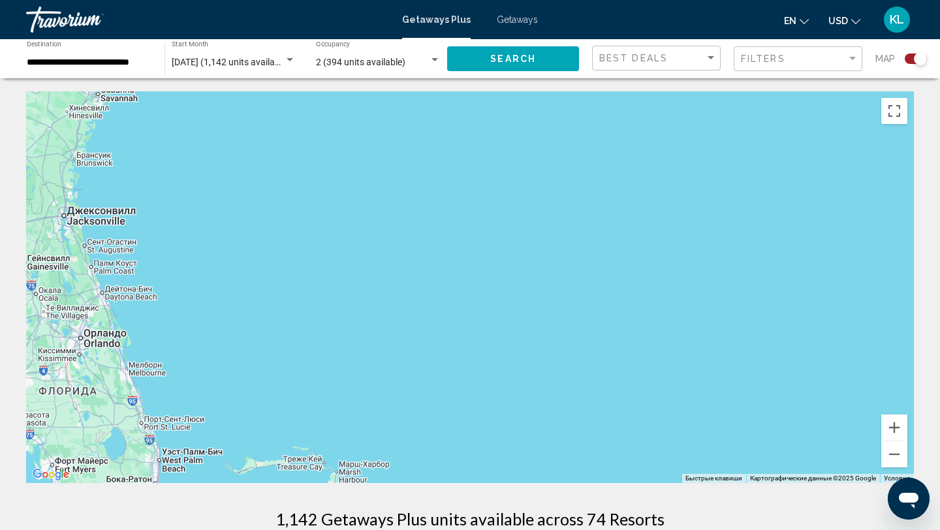
drag, startPoint x: 37, startPoint y: 306, endPoint x: 640, endPoint y: 225, distance: 609.2
click at [640, 225] on div "Main content" at bounding box center [470, 287] width 888 height 392
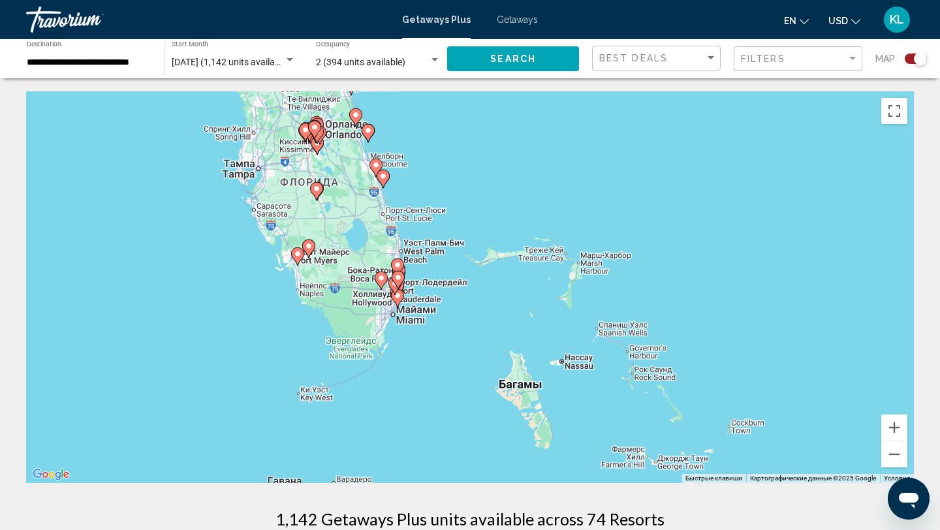
drag, startPoint x: 263, startPoint y: 370, endPoint x: 505, endPoint y: 161, distance: 319.9
click at [505, 161] on div "Чтобы активировать перетаскивание с помощью клавиатуры, нажмите Alt + Ввод. Пос…" at bounding box center [470, 287] width 888 height 392
click at [896, 430] on button "Увеличить" at bounding box center [894, 428] width 26 height 26
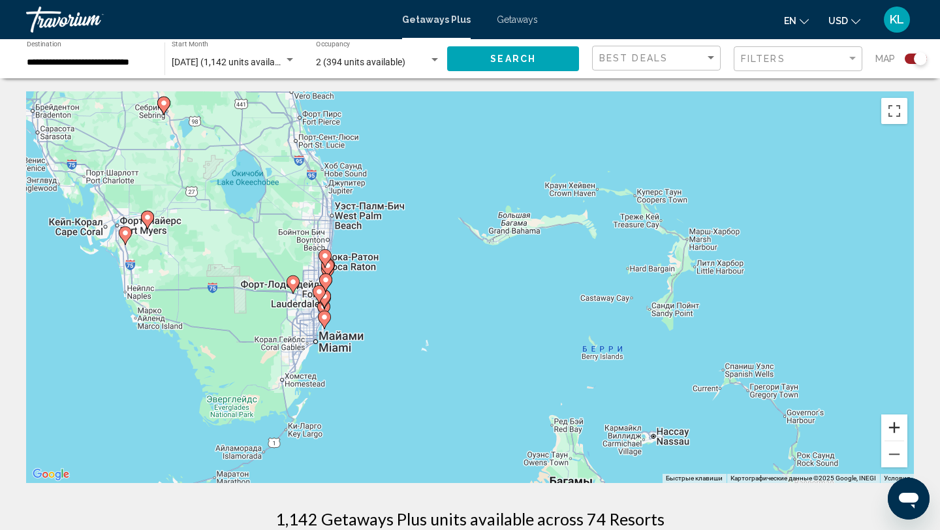
click at [896, 430] on button "Увеличить" at bounding box center [894, 428] width 26 height 26
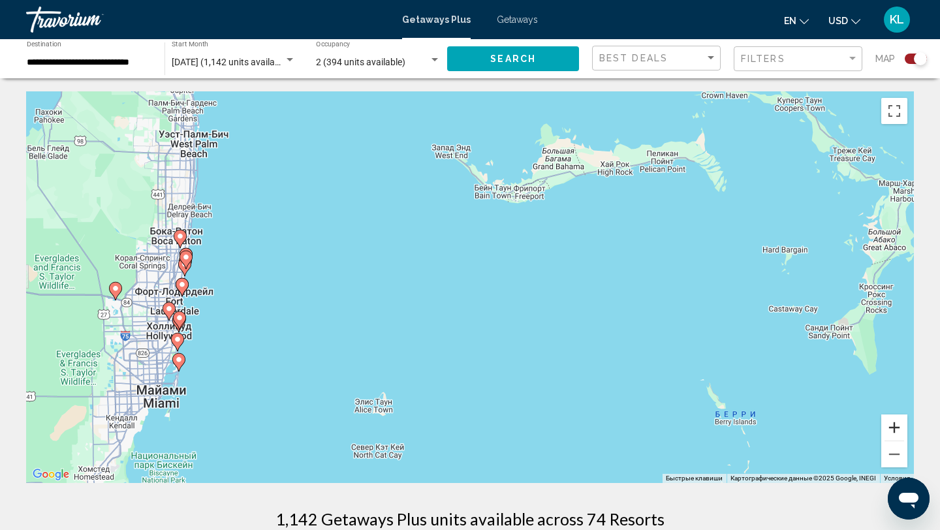
click at [896, 430] on button "Увеличить" at bounding box center [894, 428] width 26 height 26
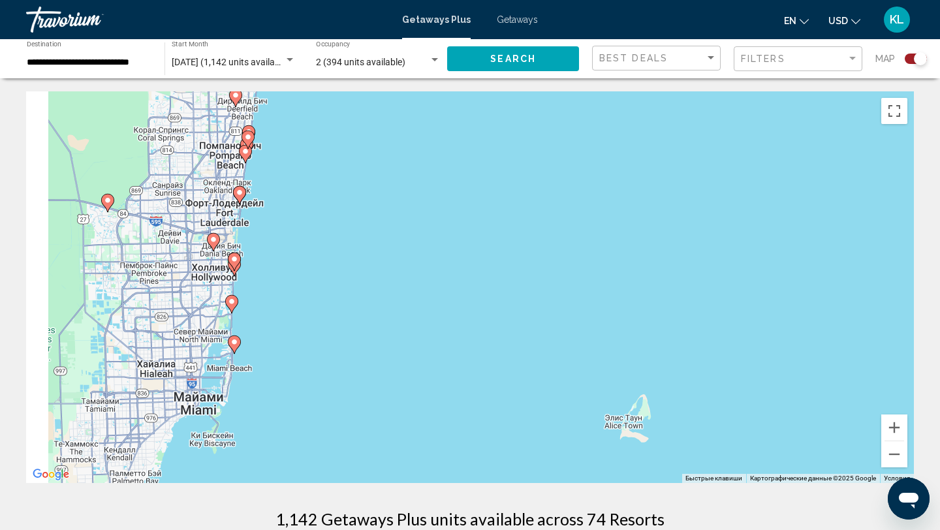
drag, startPoint x: 123, startPoint y: 427, endPoint x: 513, endPoint y: 298, distance: 409.8
click at [513, 298] on div "Чтобы активировать перетаскивание с помощью клавиатуры, нажмите Alt + Ввод. Пос…" at bounding box center [470, 287] width 888 height 392
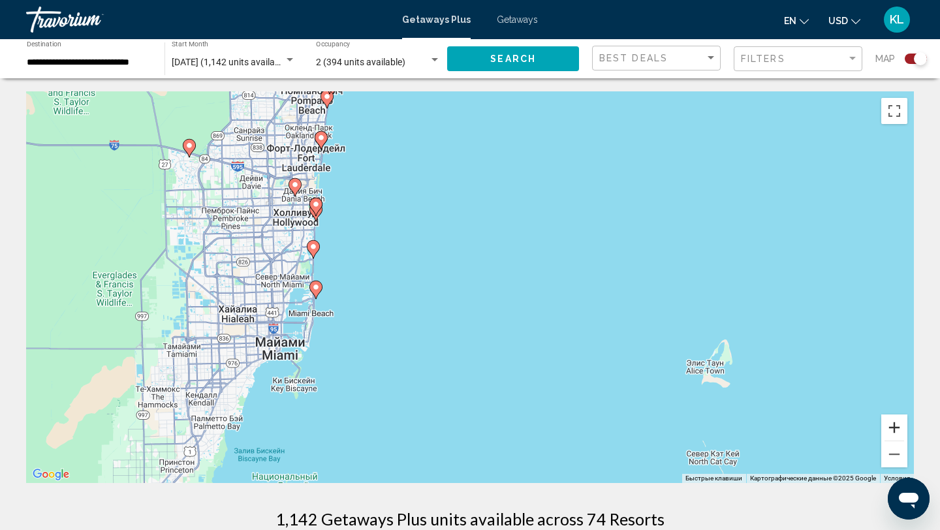
click at [901, 426] on button "Увеличить" at bounding box center [894, 428] width 26 height 26
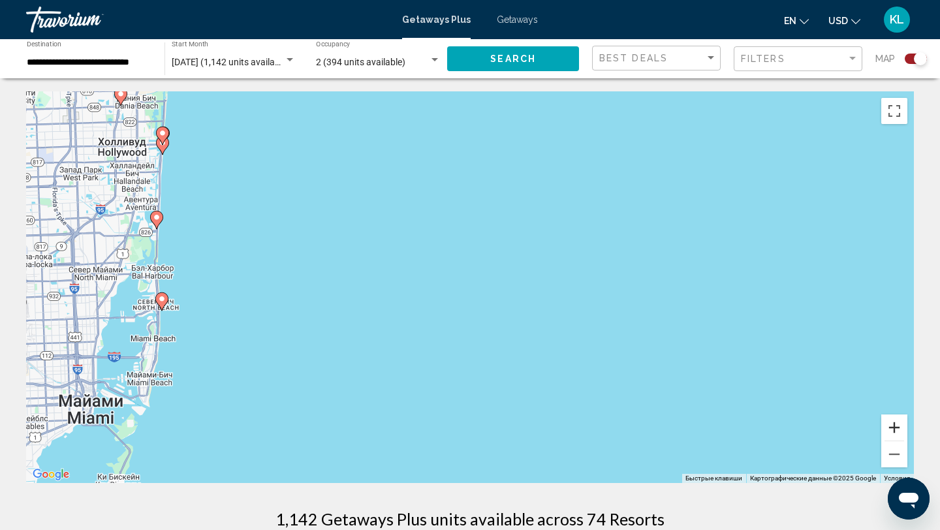
click at [901, 426] on button "Увеличить" at bounding box center [894, 428] width 26 height 26
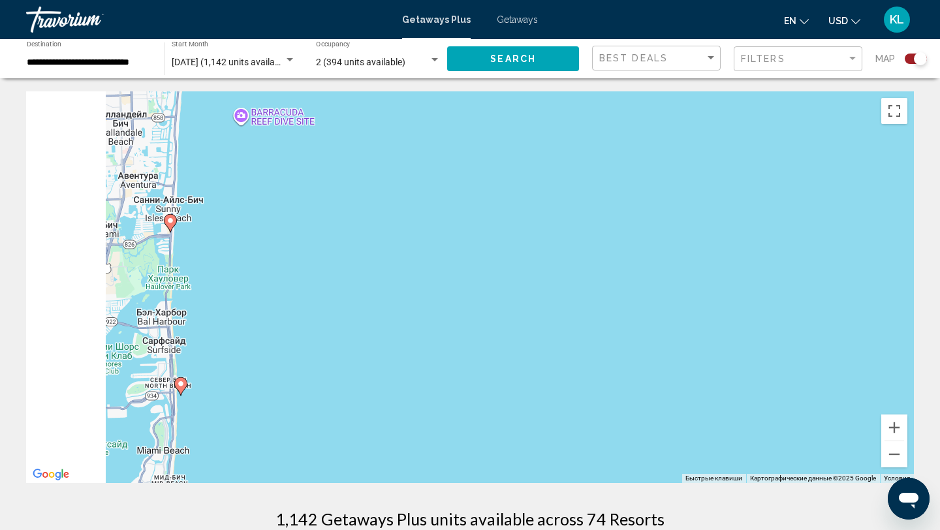
drag, startPoint x: 265, startPoint y: 231, endPoint x: 648, endPoint y: 304, distance: 389.5
click at [648, 304] on div "Чтобы активировать перетаскивание с помощью клавиатуры, нажмите Alt + Ввод. Пос…" at bounding box center [470, 287] width 888 height 392
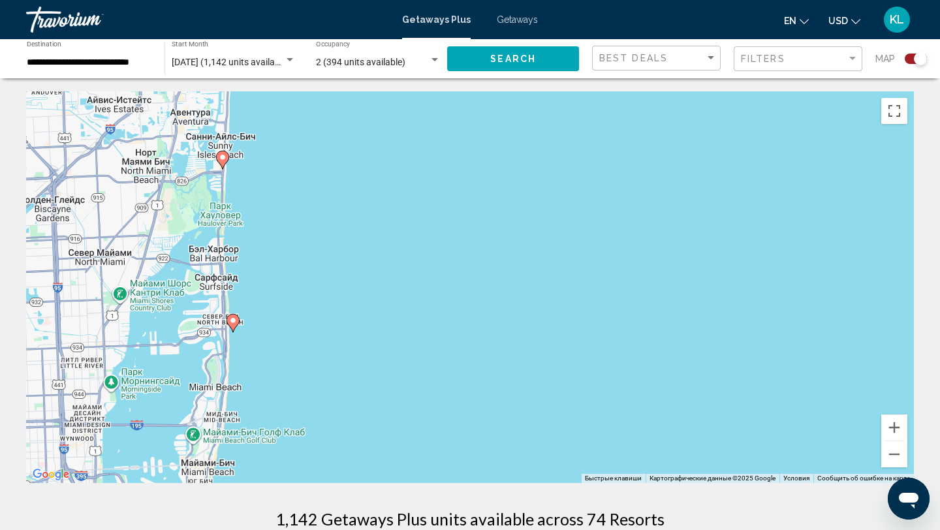
drag, startPoint x: 512, startPoint y: 373, endPoint x: 496, endPoint y: 355, distance: 25.0
click at [496, 355] on div "Чтобы активировать перетаскивание с помощью клавиатуры, нажмите Alt + Ввод. Пос…" at bounding box center [470, 287] width 888 height 392
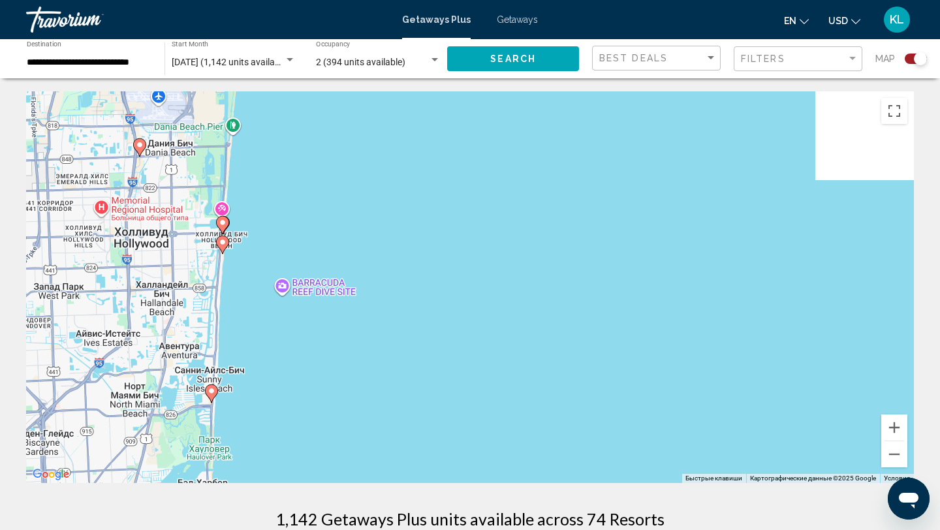
drag, startPoint x: 450, startPoint y: 211, endPoint x: 450, endPoint y: 414, distance: 203.0
click at [450, 414] on div "Чтобы активировать перетаскивание с помощью клавиатуры, нажмите Alt + Ввод. Пос…" at bounding box center [470, 287] width 888 height 392
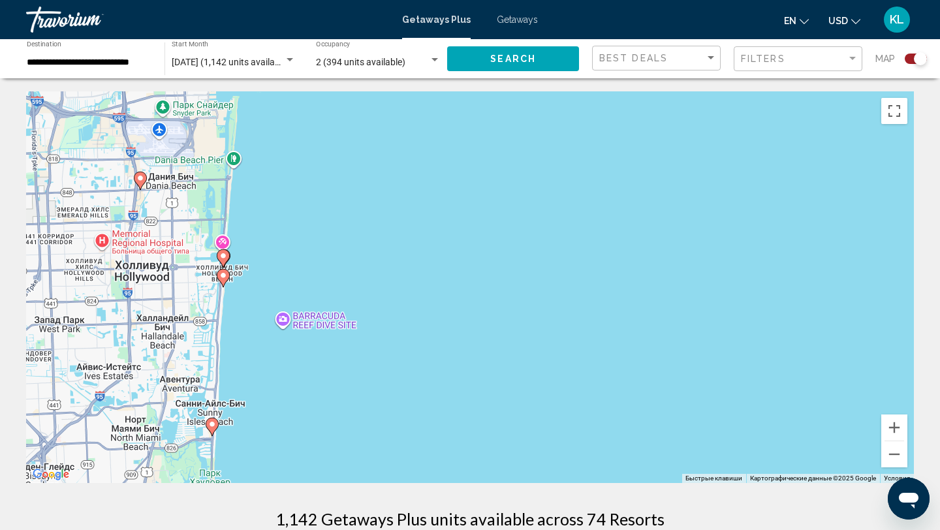
click at [226, 275] on image "Main content" at bounding box center [223, 276] width 8 height 8
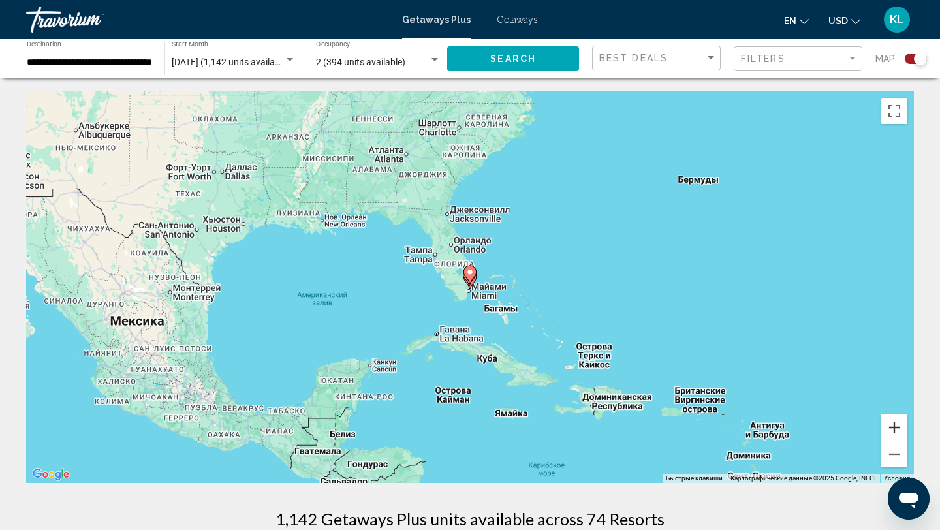
click at [891, 428] on button "Увеличить" at bounding box center [894, 428] width 26 height 26
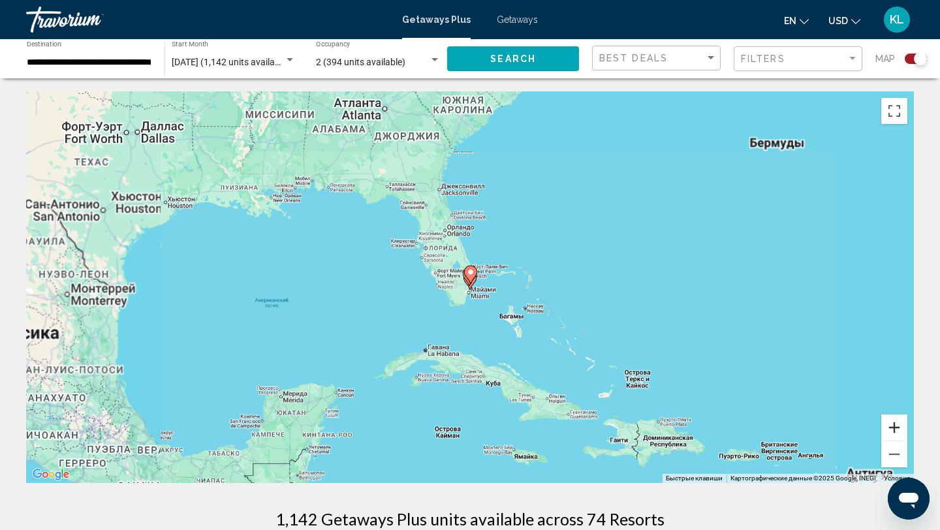
click at [891, 428] on button "Увеличить" at bounding box center [894, 428] width 26 height 26
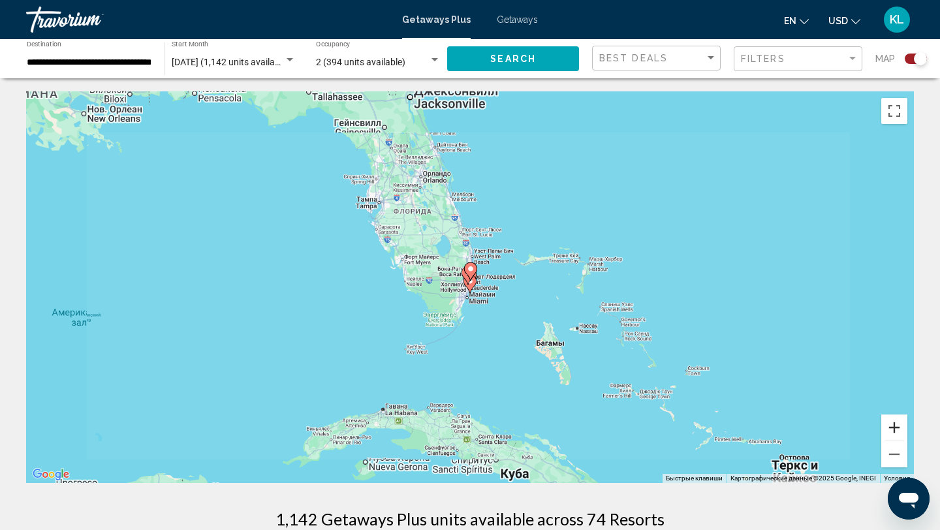
click at [891, 428] on button "Увеличить" at bounding box center [894, 428] width 26 height 26
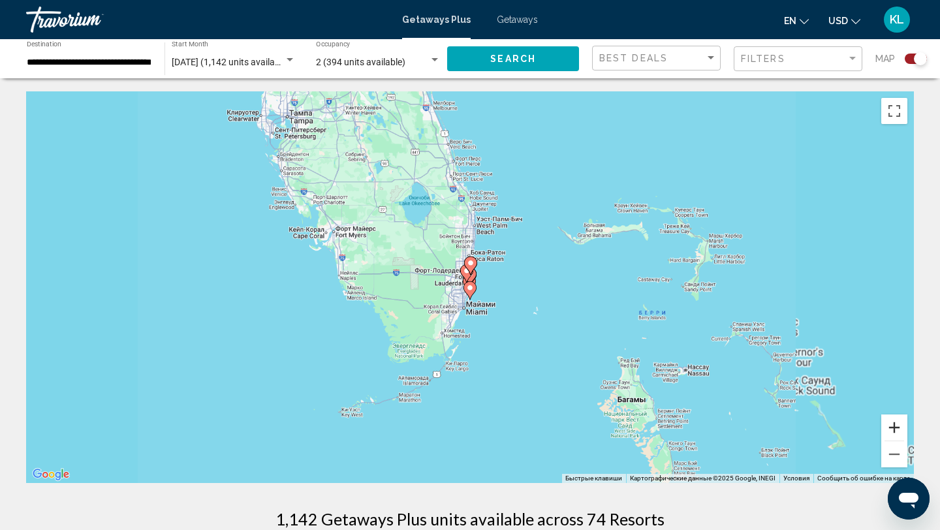
click at [891, 428] on button "Увеличить" at bounding box center [894, 428] width 26 height 26
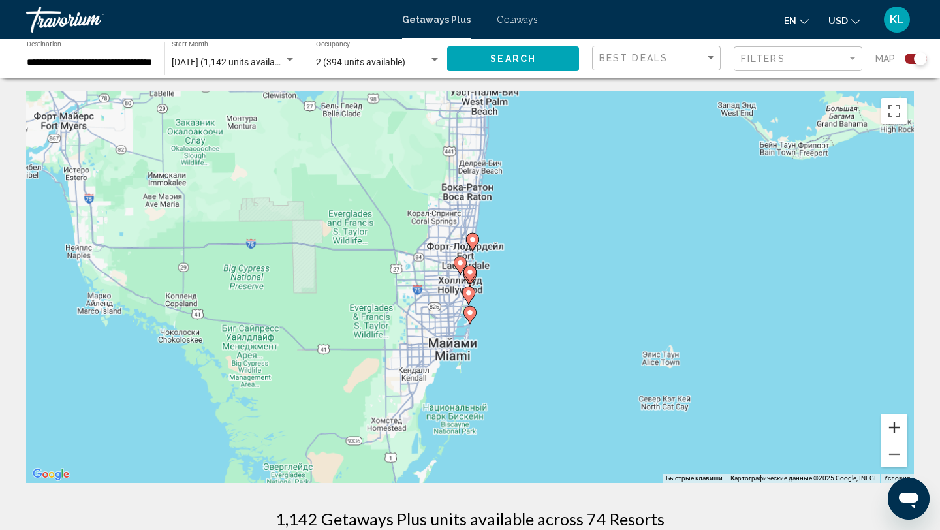
click at [891, 428] on button "Увеличить" at bounding box center [894, 428] width 26 height 26
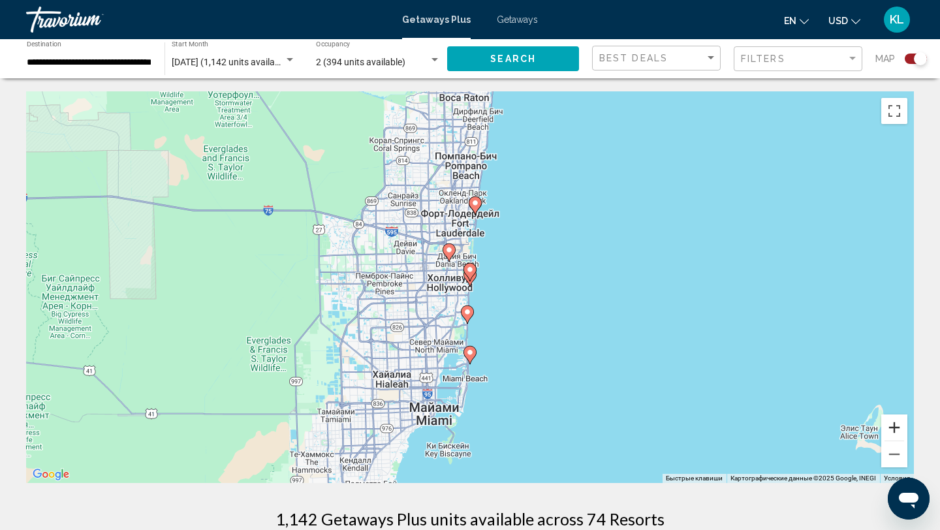
click at [891, 428] on button "Увеличить" at bounding box center [894, 428] width 26 height 26
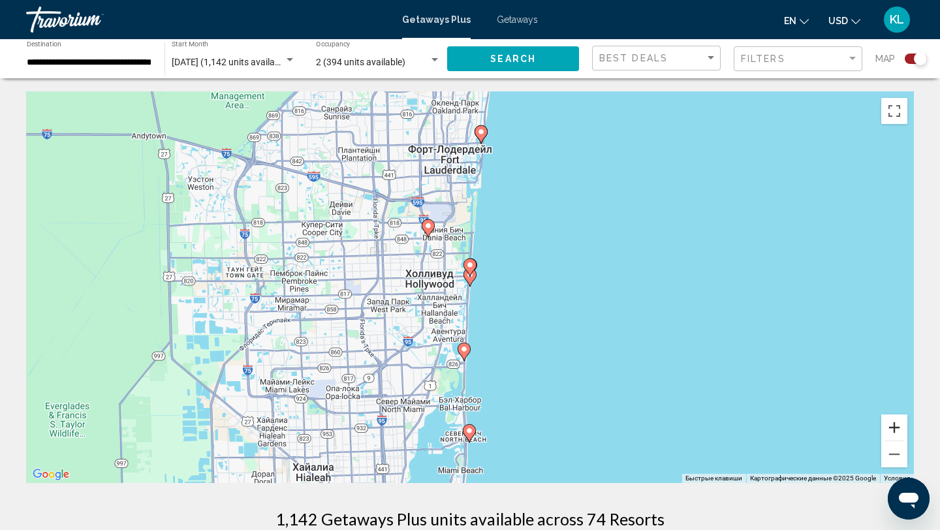
click at [891, 428] on button "Увеличить" at bounding box center [894, 428] width 26 height 26
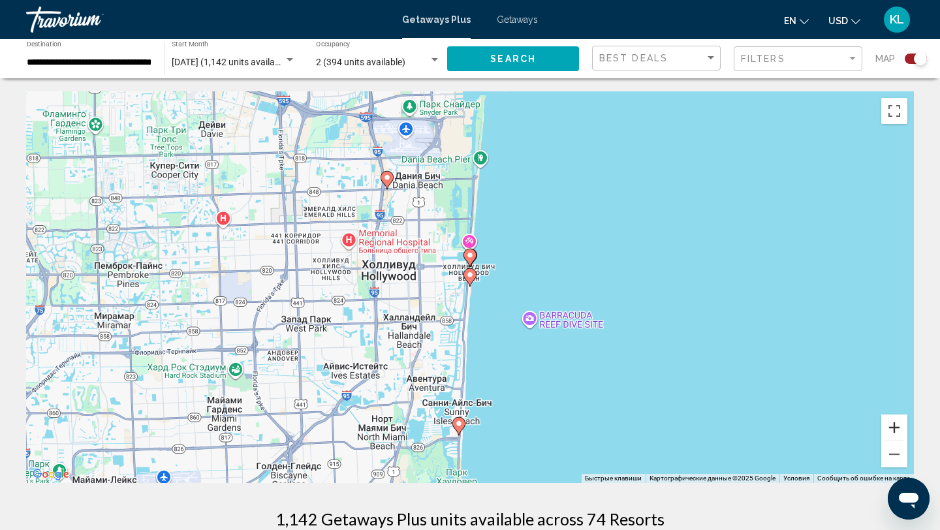
click at [891, 428] on button "Увеличить" at bounding box center [894, 428] width 26 height 26
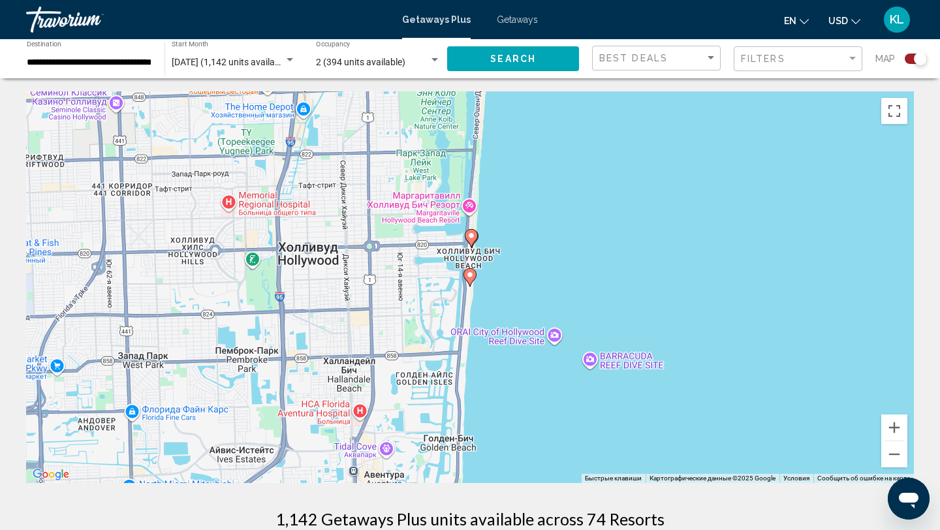
click at [470, 277] on image "Main content" at bounding box center [470, 275] width 8 height 8
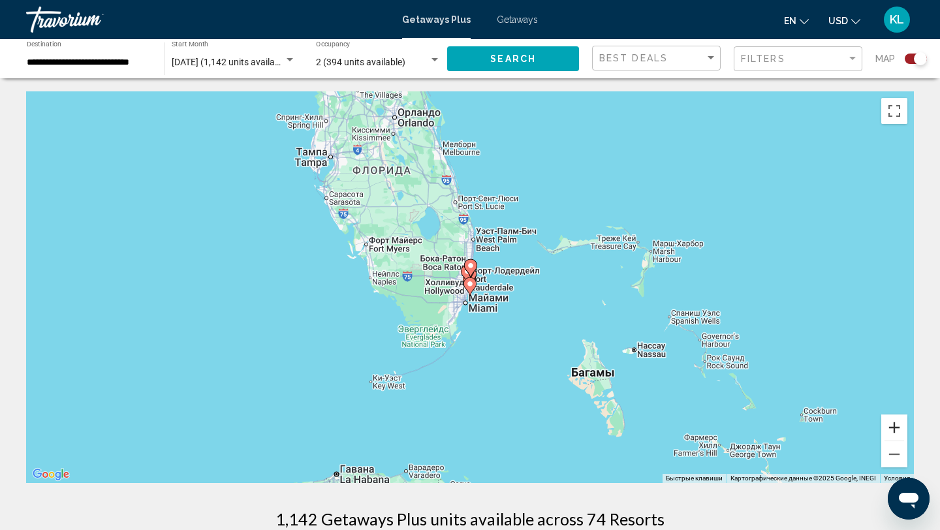
click at [898, 421] on button "Увеличить" at bounding box center [894, 428] width 26 height 26
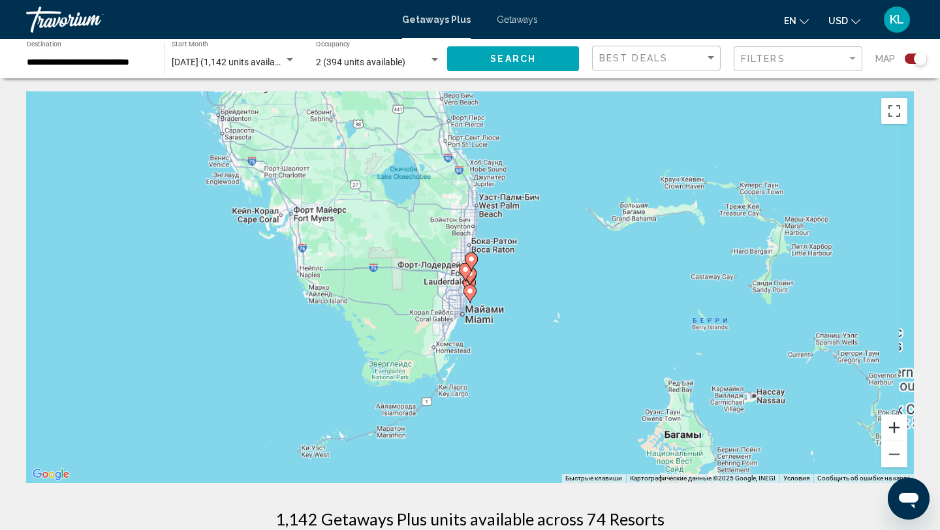
click at [898, 421] on button "Увеличить" at bounding box center [894, 428] width 26 height 26
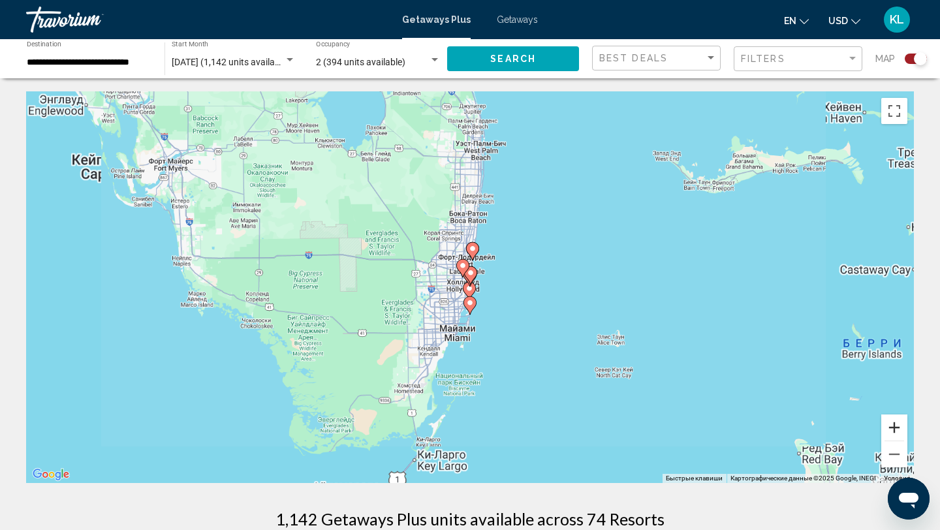
click at [898, 421] on button "Увеличить" at bounding box center [894, 428] width 26 height 26
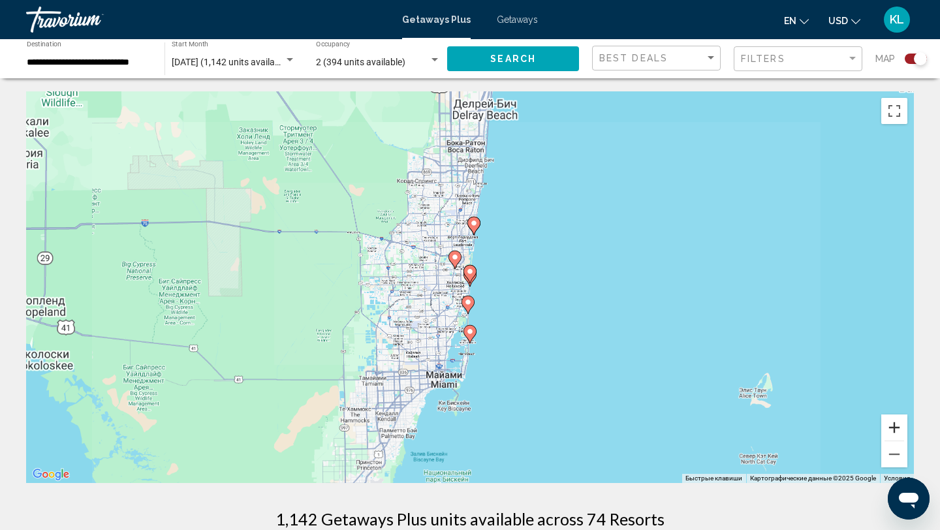
click at [898, 421] on button "Увеличить" at bounding box center [894, 428] width 26 height 26
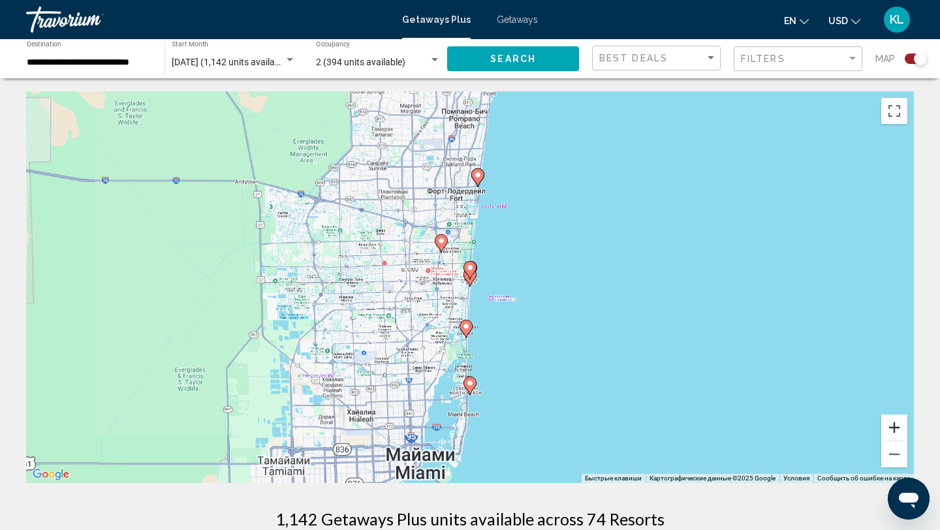
click at [898, 421] on button "Увеличить" at bounding box center [894, 428] width 26 height 26
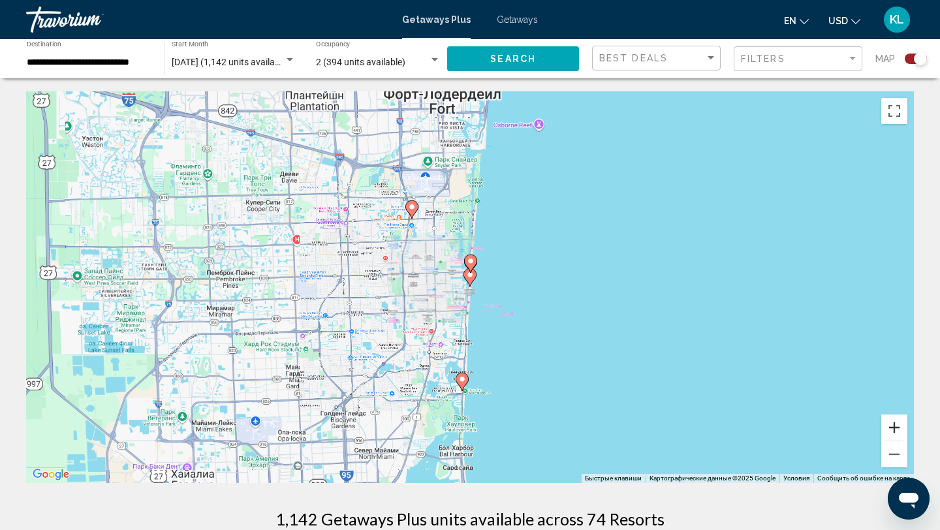
click at [898, 421] on button "Увеличить" at bounding box center [894, 428] width 26 height 26
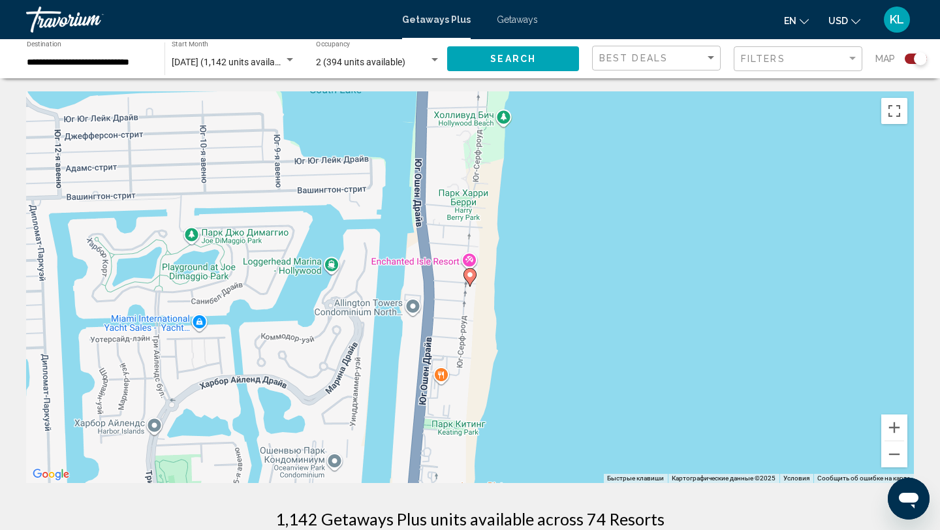
click at [467, 274] on image "Main content" at bounding box center [470, 275] width 8 height 8
type input "**********"
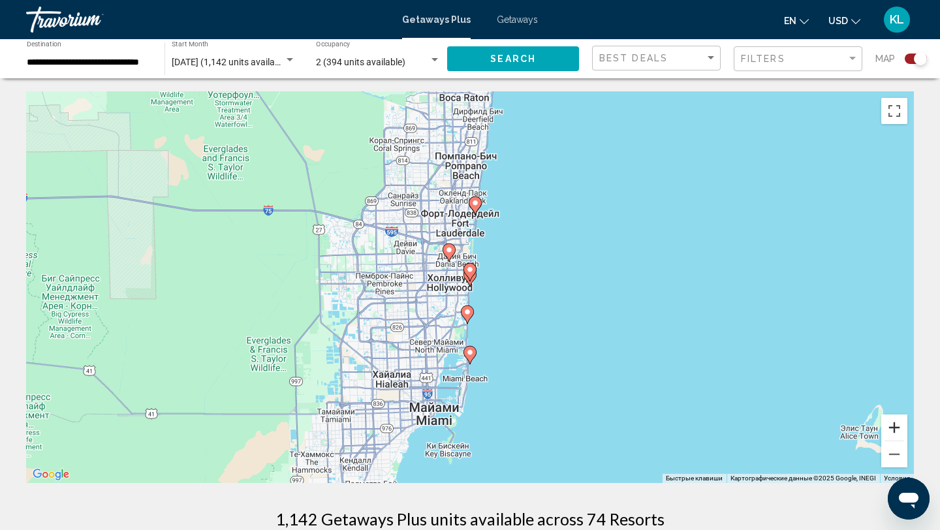
click at [892, 424] on button "Увеличить" at bounding box center [894, 428] width 26 height 26
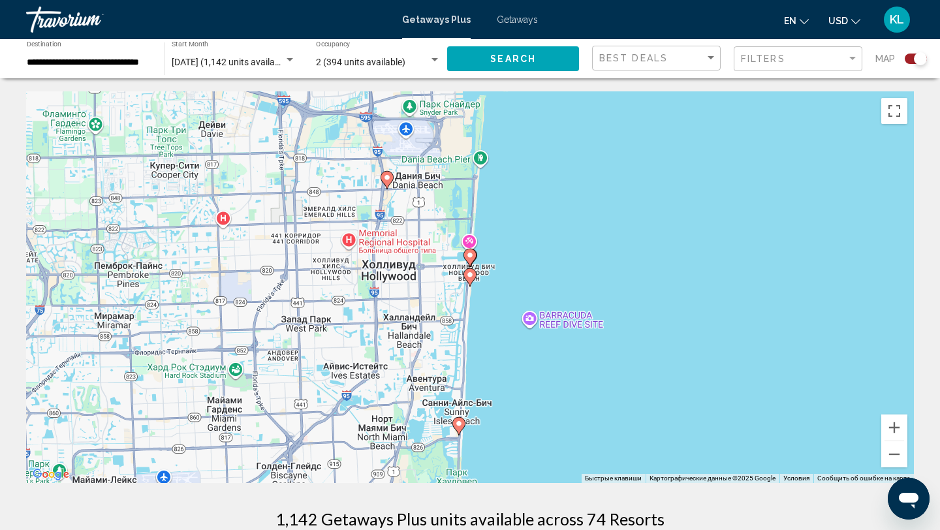
click at [469, 276] on image "Main content" at bounding box center [470, 275] width 8 height 8
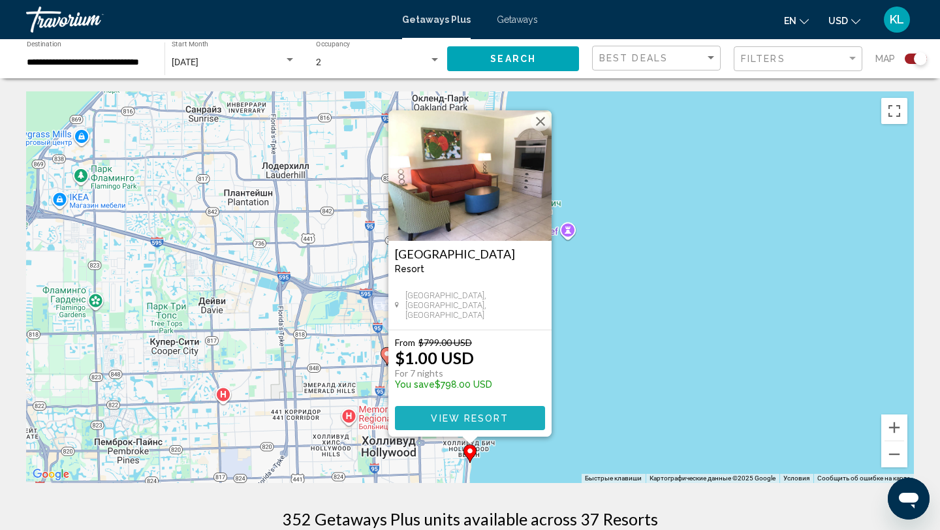
click at [475, 417] on span "View Resort" at bounding box center [470, 418] width 78 height 10
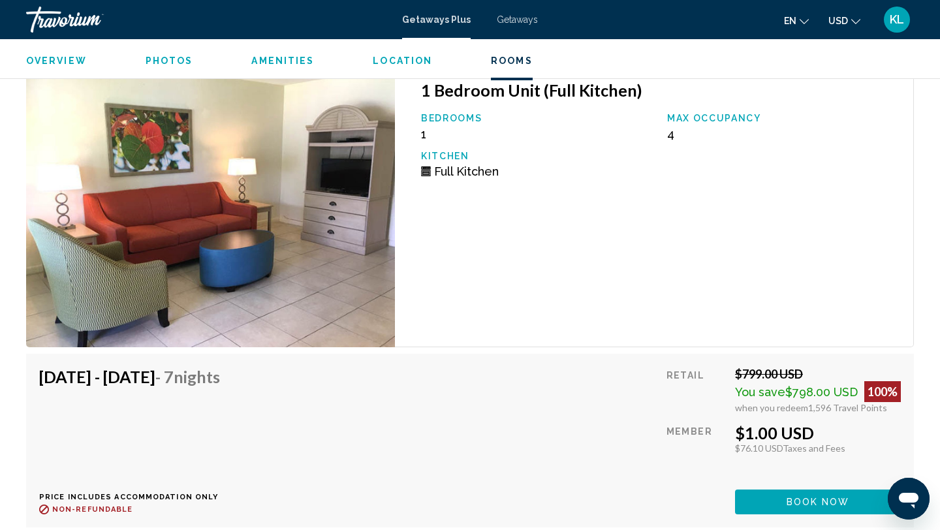
scroll to position [2150, 0]
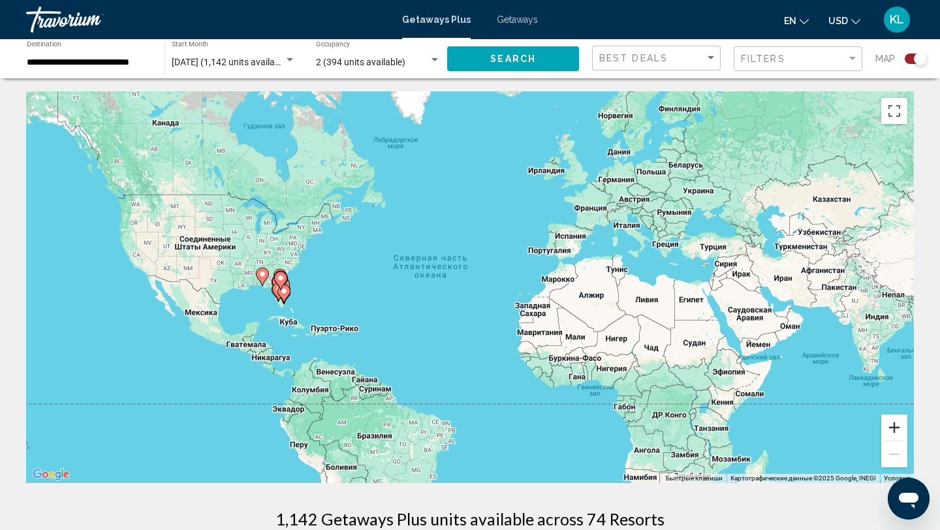
click at [893, 428] on button "Увеличить" at bounding box center [894, 428] width 26 height 26
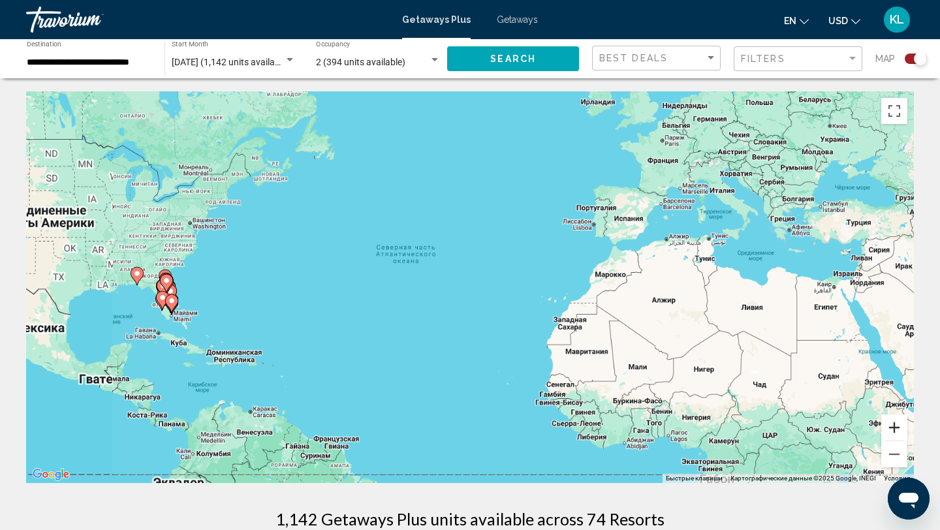
click at [893, 428] on button "Увеличить" at bounding box center [894, 428] width 26 height 26
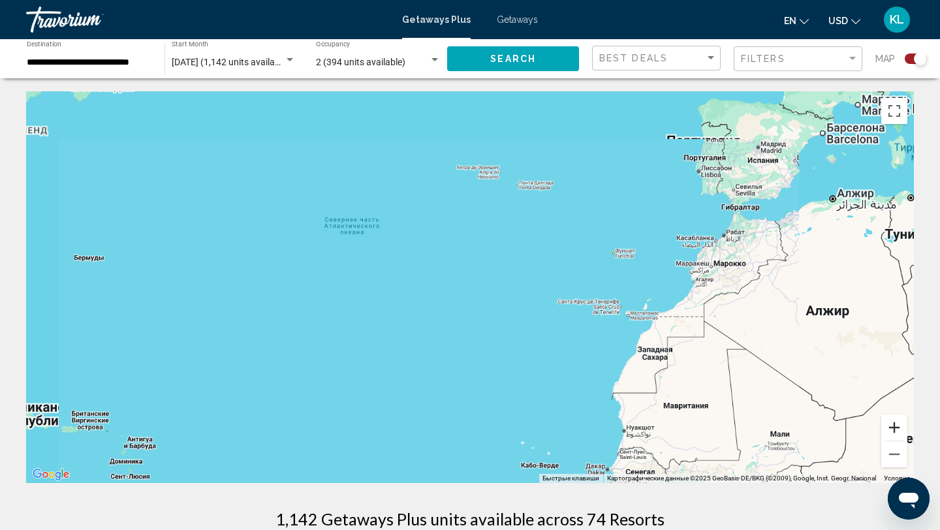
click at [893, 428] on button "Увеличить" at bounding box center [894, 428] width 26 height 26
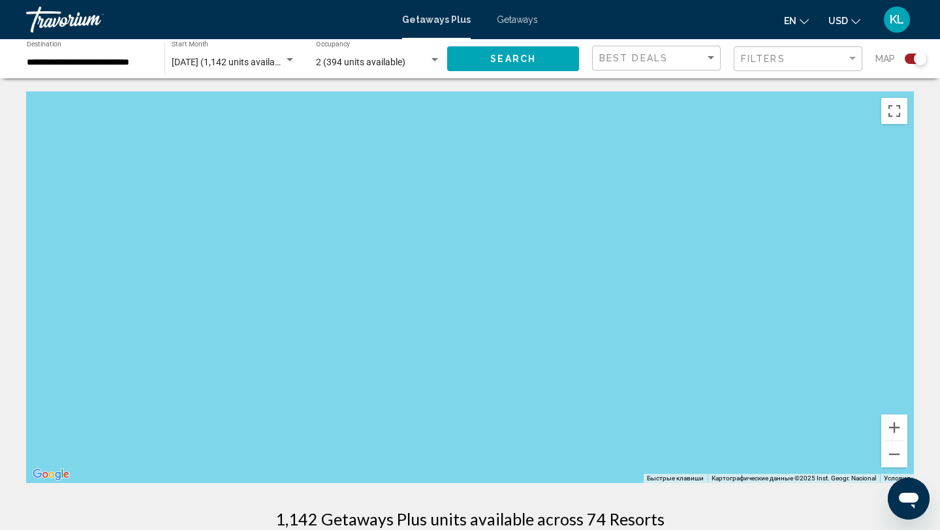
drag, startPoint x: 62, startPoint y: 259, endPoint x: 524, endPoint y: 270, distance: 462.4
click at [524, 270] on div "Main content" at bounding box center [470, 287] width 888 height 392
drag, startPoint x: 201, startPoint y: 302, endPoint x: 415, endPoint y: 302, distance: 214.1
click at [415, 302] on div "Main content" at bounding box center [470, 287] width 888 height 392
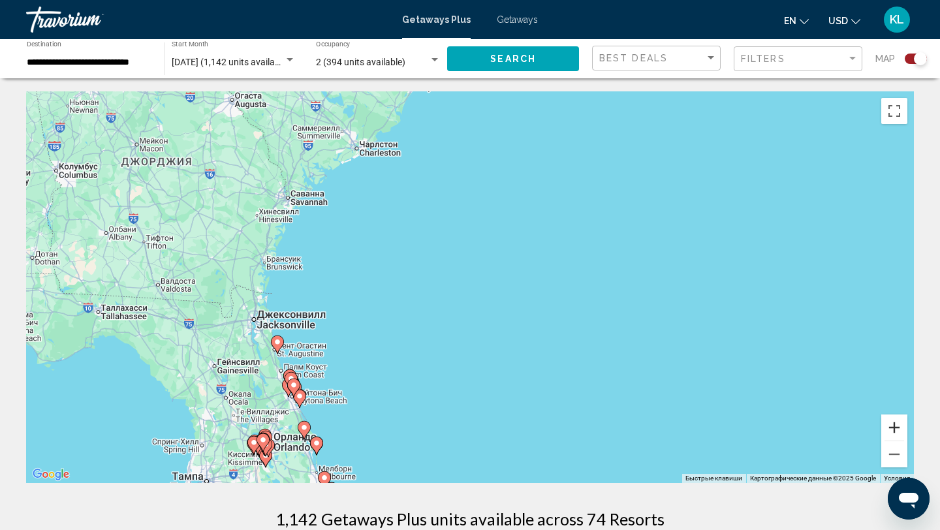
click at [891, 432] on button "Увеличить" at bounding box center [894, 428] width 26 height 26
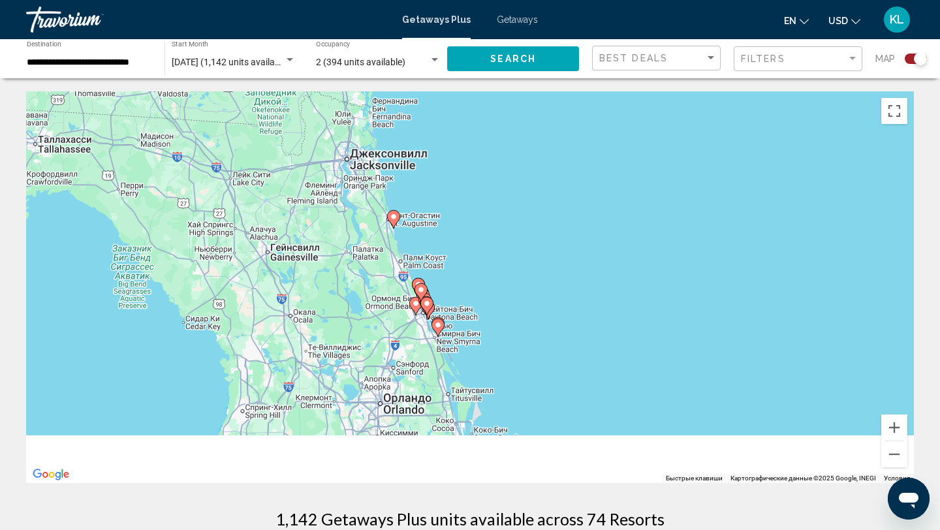
drag, startPoint x: 358, startPoint y: 360, endPoint x: 697, endPoint y: 142, distance: 403.0
click at [697, 142] on div "Чтобы активировать перетаскивание с помощью клавиатуры, нажмите Alt + Ввод. Пос…" at bounding box center [470, 287] width 888 height 392
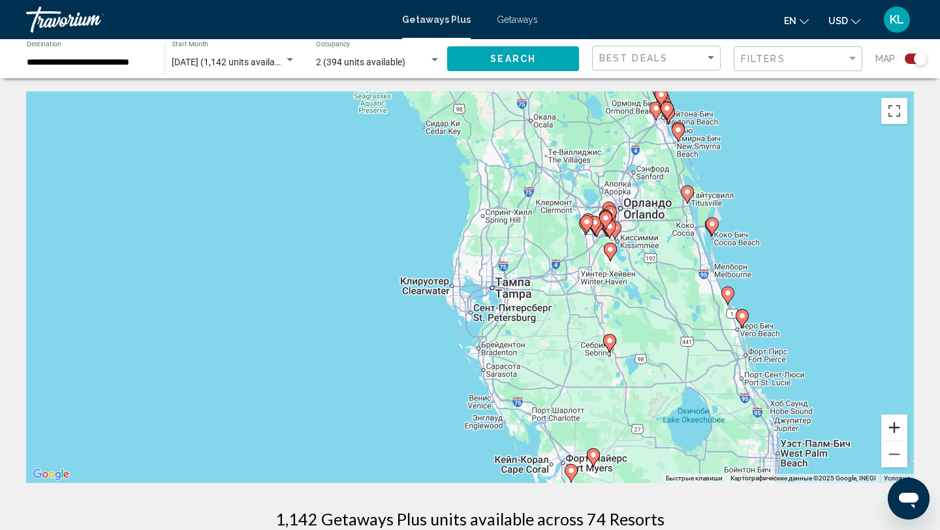
click at [893, 424] on button "Увеличить" at bounding box center [894, 428] width 26 height 26
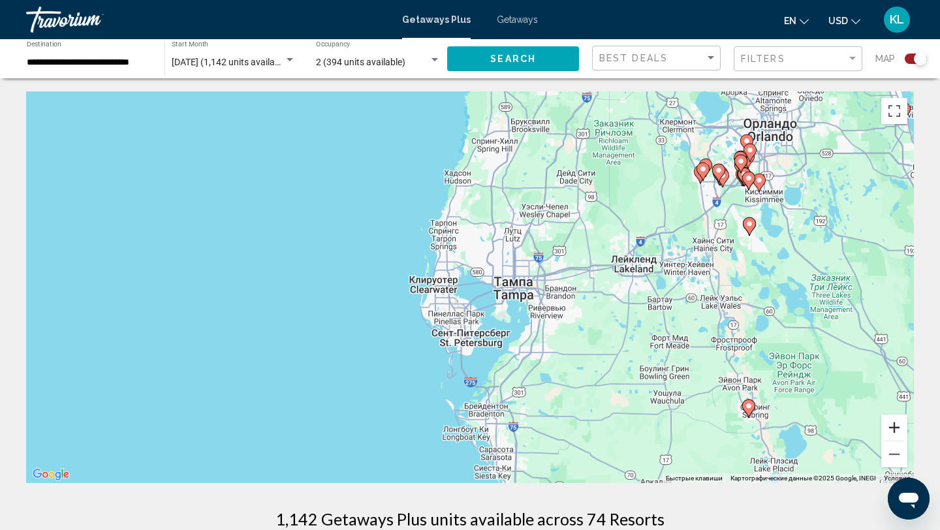
click at [893, 424] on button "Увеличить" at bounding box center [894, 428] width 26 height 26
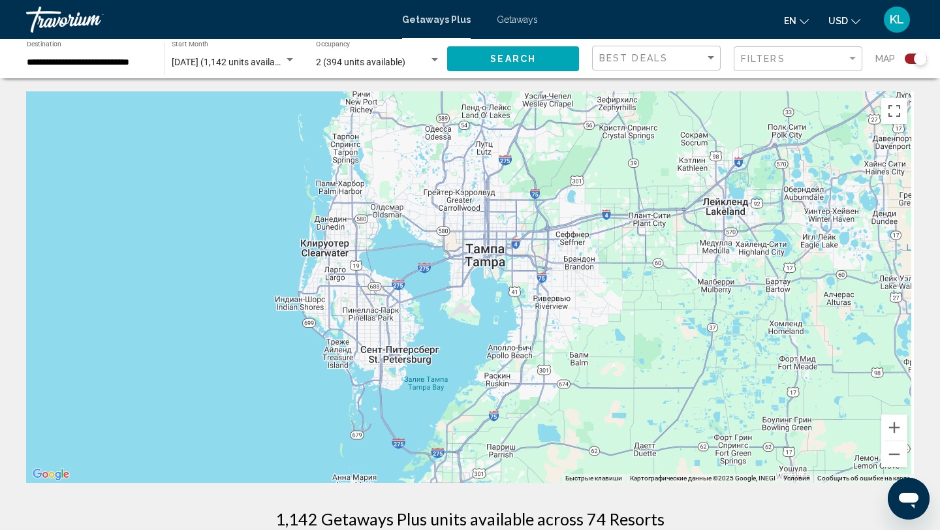
drag, startPoint x: 800, startPoint y: 308, endPoint x: 639, endPoint y: 247, distance: 171.5
click at [639, 247] on div "Чтобы активировать перетаскивание с помощью клавиатуры, нажмите Alt + Ввод. Пос…" at bounding box center [470, 287] width 888 height 392
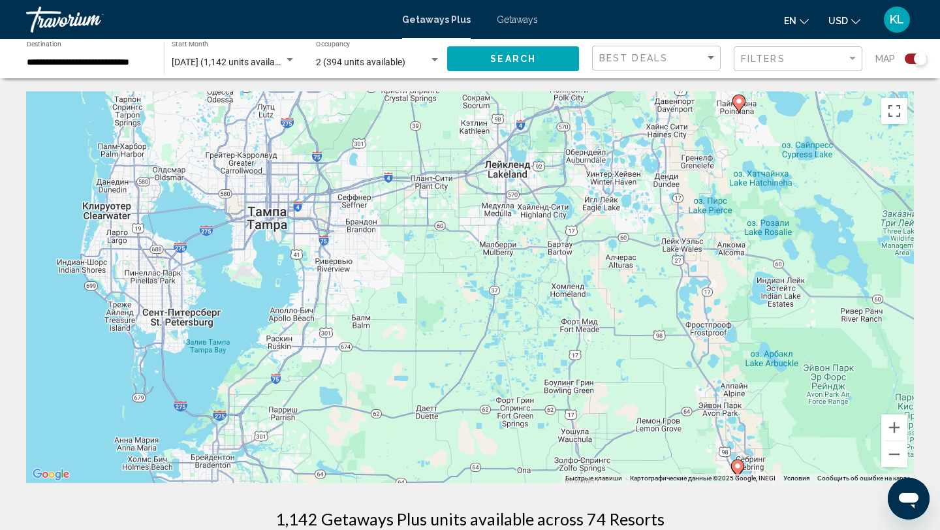
drag, startPoint x: 737, startPoint y: 202, endPoint x: 531, endPoint y: 286, distance: 222.8
click at [531, 286] on div "Чтобы активировать перетаскивание с помощью клавиатуры, нажмите Alt + Ввод. Пос…" at bounding box center [470, 287] width 888 height 392
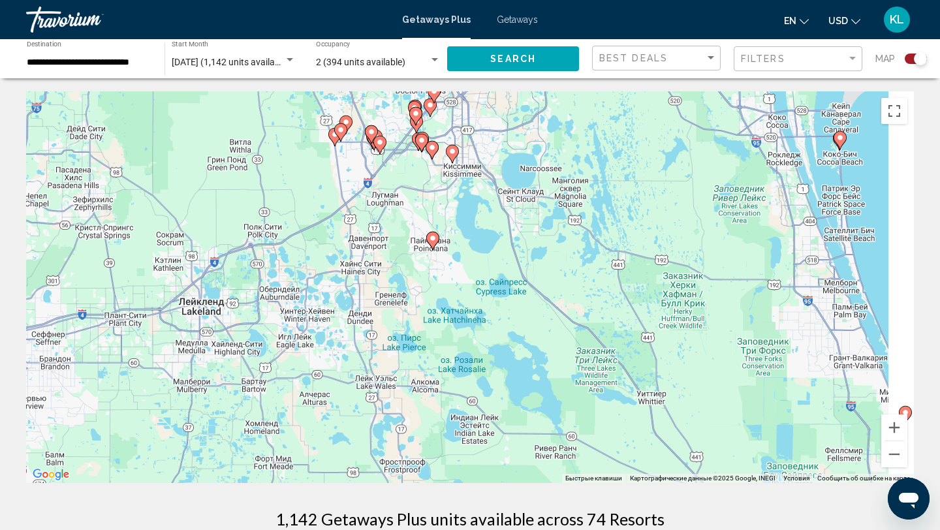
drag, startPoint x: 531, startPoint y: 286, endPoint x: 353, endPoint y: 247, distance: 181.9
click at [353, 247] on div "Чтобы активировать перетаскивание с помощью клавиатуры, нажмите Alt + Ввод. Пос…" at bounding box center [470, 287] width 888 height 392
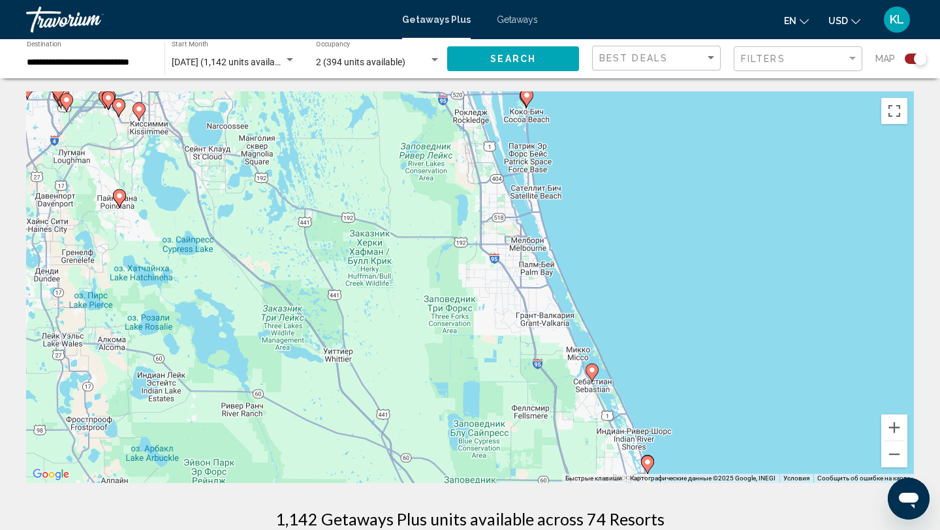
drag, startPoint x: 420, startPoint y: 423, endPoint x: 340, endPoint y: 262, distance: 179.6
click at [340, 262] on div "Чтобы активировать перетаскивание с помощью клавиатуры, нажмите Alt + Ввод. Пос…" at bounding box center [470, 287] width 888 height 392
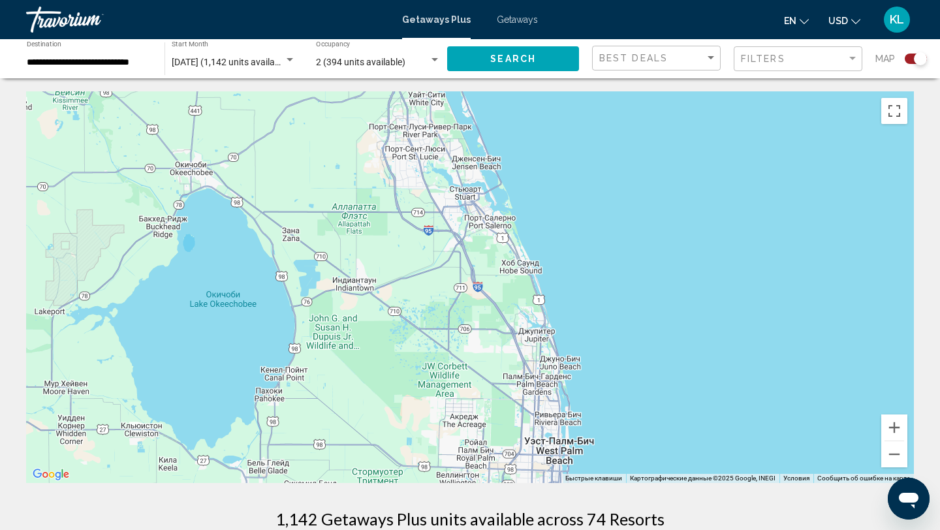
drag, startPoint x: 362, startPoint y: 321, endPoint x: 324, endPoint y: 156, distance: 169.5
click at [324, 156] on div "Чтобы активировать перетаскивание с помощью клавиатуры, нажмите Alt + Ввод. Пос…" at bounding box center [470, 287] width 888 height 392
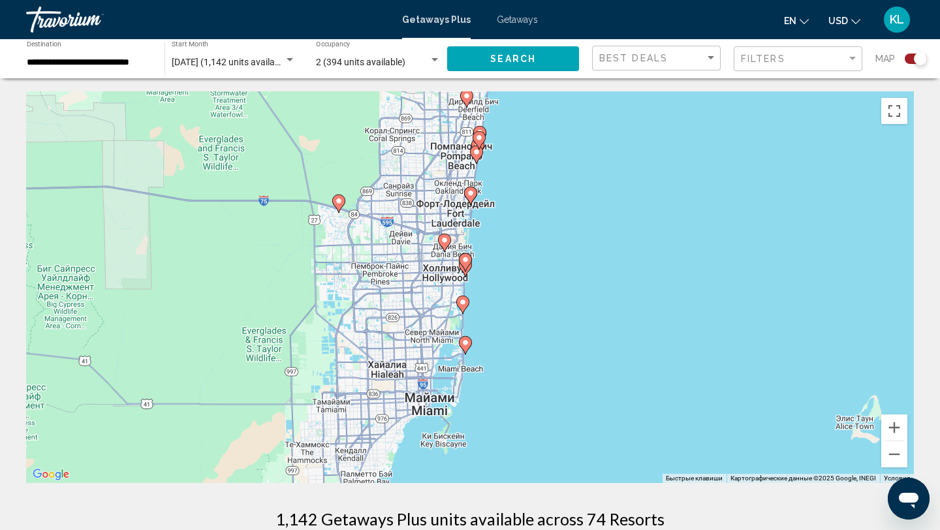
drag, startPoint x: 311, startPoint y: 341, endPoint x: 360, endPoint y: 300, distance: 63.5
click at [360, 300] on div "Чтобы активировать перетаскивание с помощью клавиатуры, нажмите Alt + Ввод. Пос…" at bounding box center [470, 287] width 888 height 392
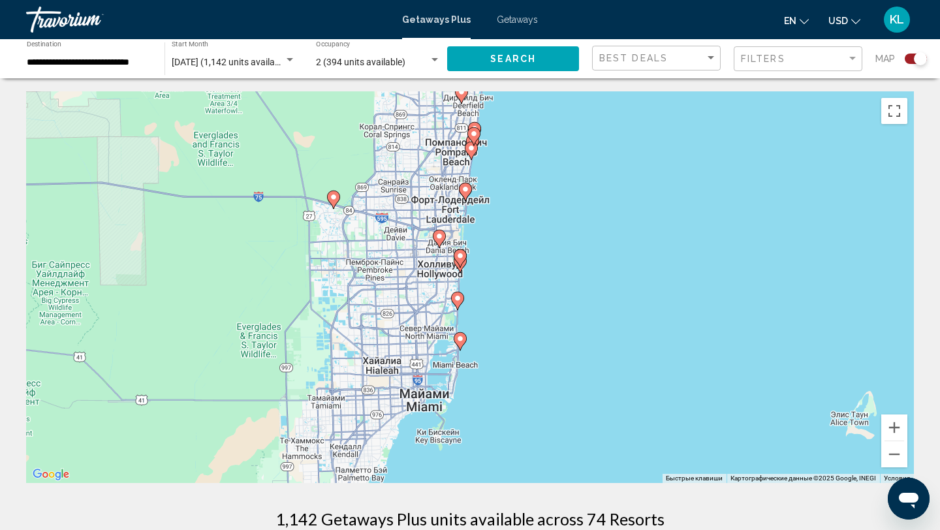
click at [440, 241] on icon "Main content" at bounding box center [440, 238] width 12 height 17
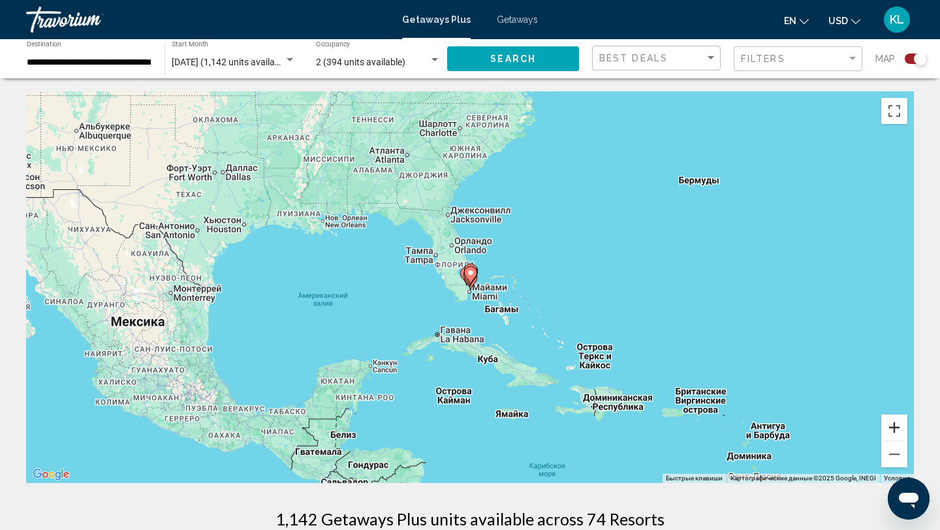
click at [885, 429] on button "Увеличить" at bounding box center [894, 428] width 26 height 26
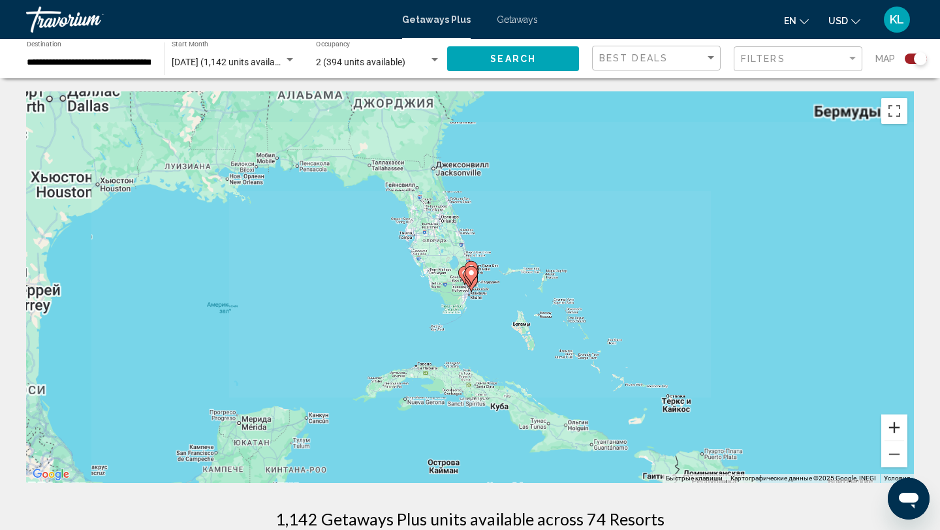
click at [885, 429] on button "Увеличить" at bounding box center [894, 428] width 26 height 26
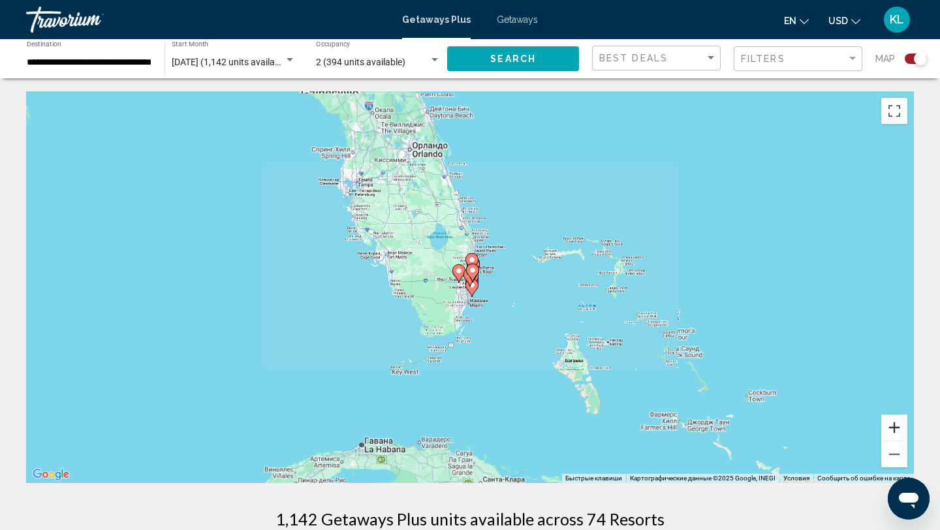
click at [885, 429] on button "Увеличить" at bounding box center [894, 428] width 26 height 26
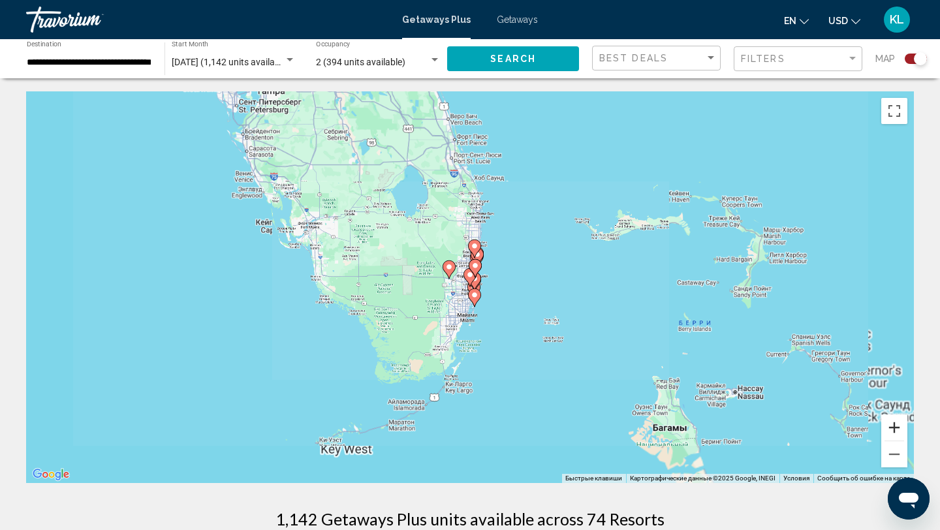
click at [885, 429] on button "Увеличить" at bounding box center [894, 428] width 26 height 26
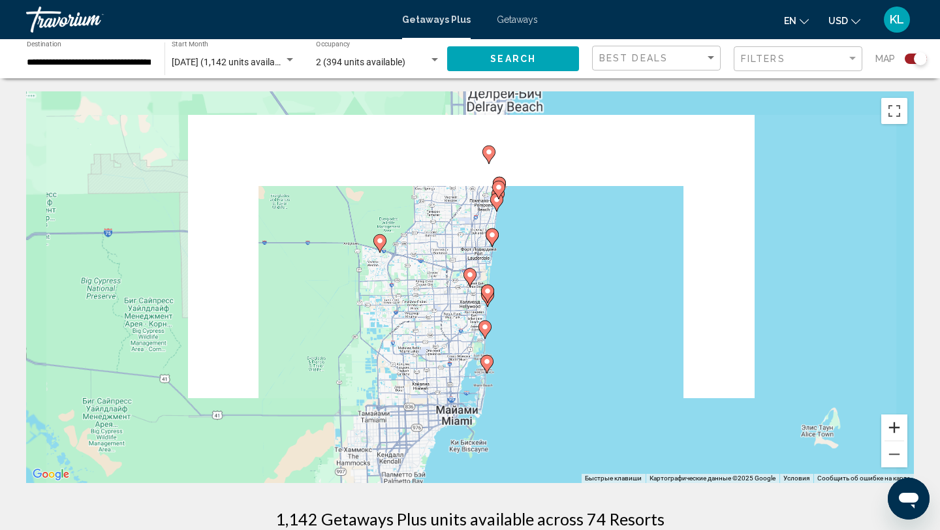
click at [885, 429] on button "Увеличить" at bounding box center [894, 428] width 26 height 26
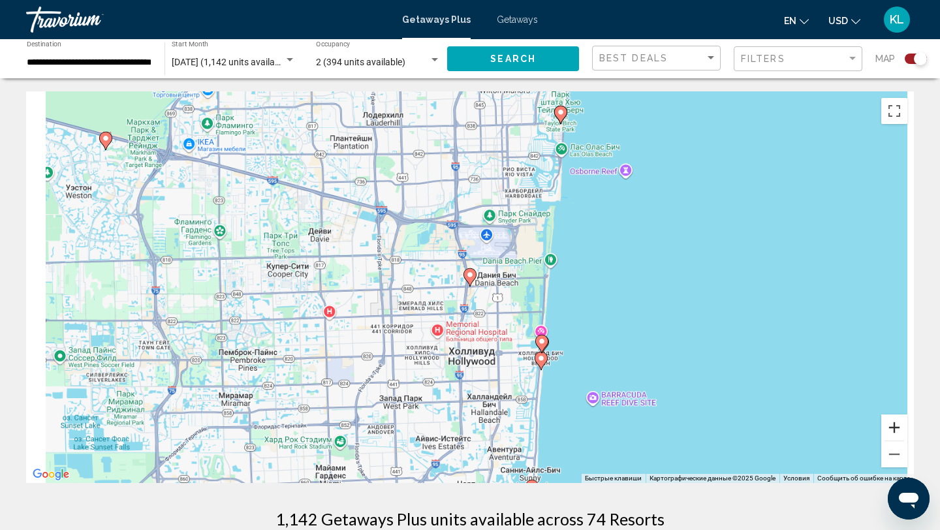
click at [885, 429] on button "Увеличить" at bounding box center [894, 428] width 26 height 26
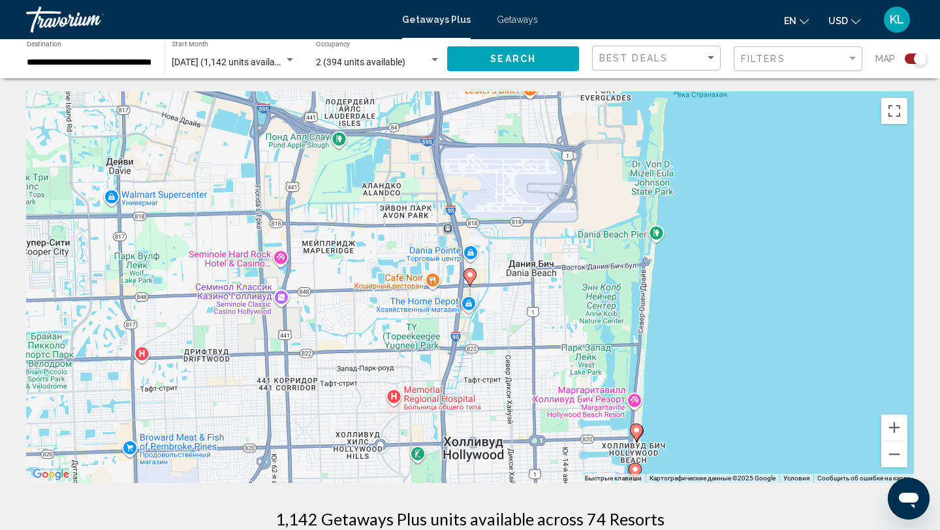
click at [471, 276] on image "Main content" at bounding box center [470, 275] width 8 height 8
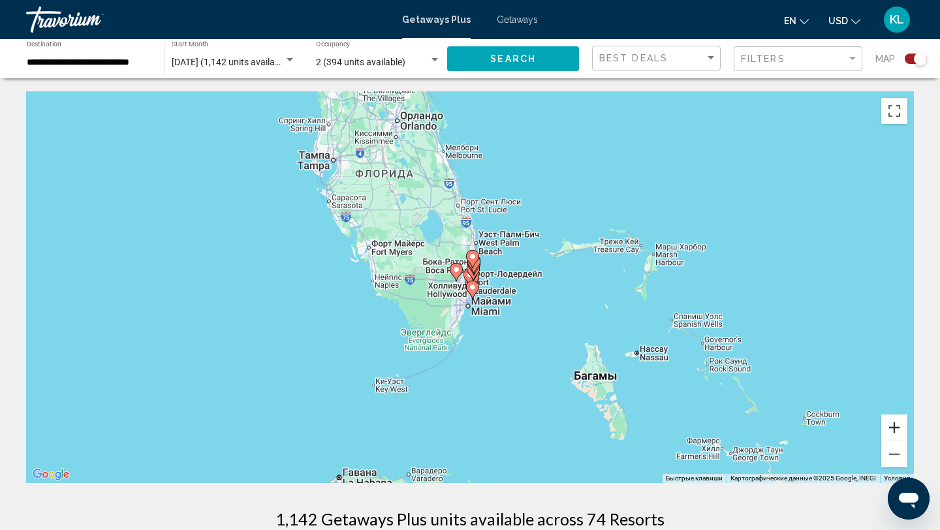
click at [900, 424] on button "Увеличить" at bounding box center [894, 428] width 26 height 26
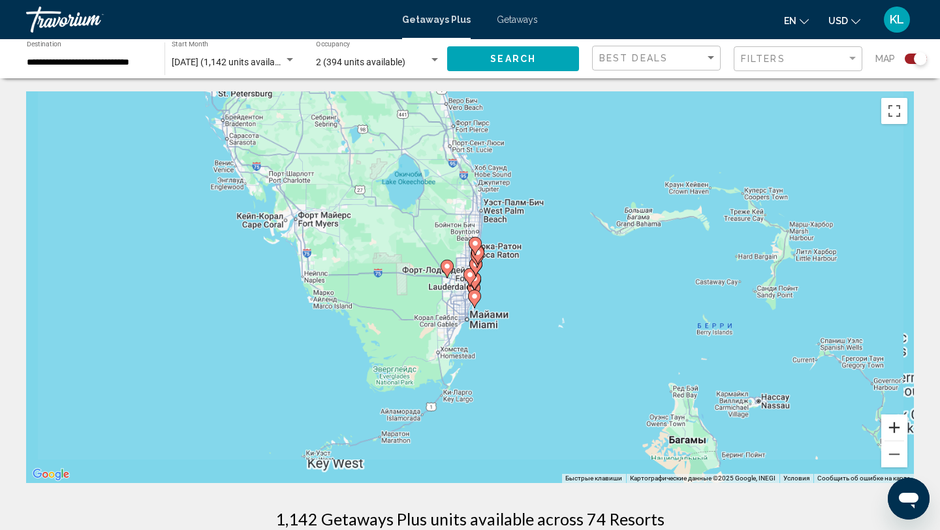
click at [900, 424] on button "Увеличить" at bounding box center [894, 428] width 26 height 26
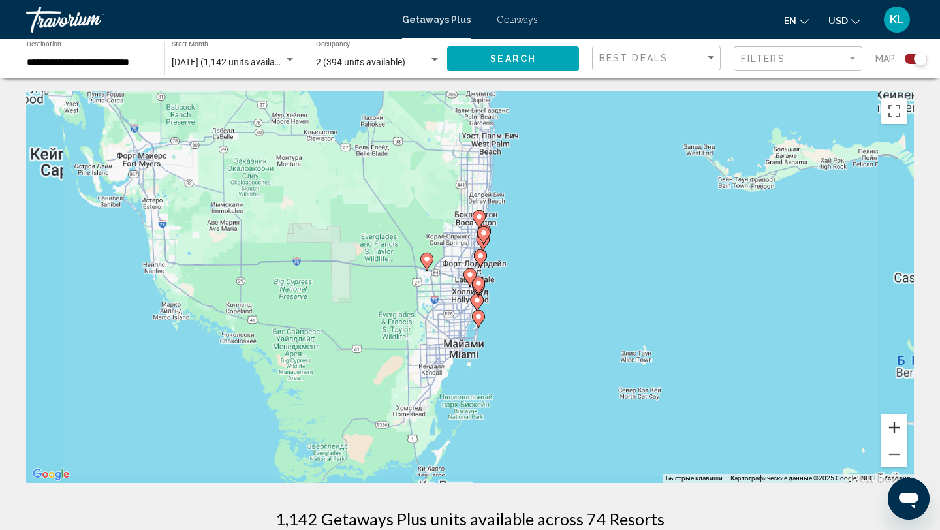
click at [900, 424] on button "Увеличить" at bounding box center [894, 428] width 26 height 26
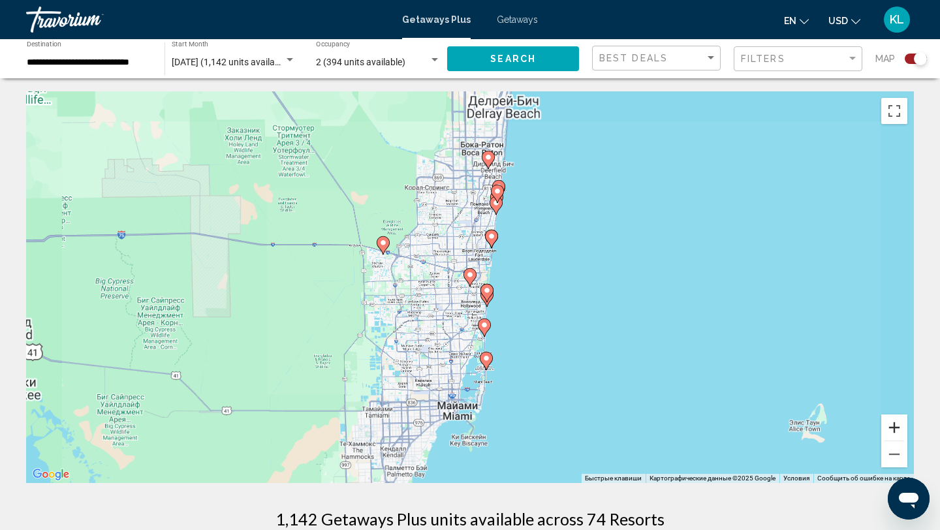
click at [900, 424] on button "Увеличить" at bounding box center [894, 428] width 26 height 26
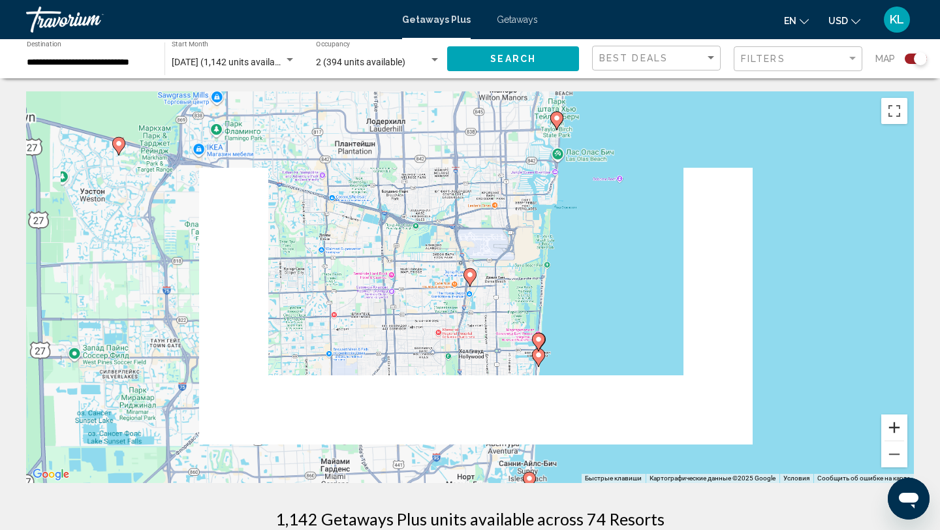
click at [900, 424] on button "Увеличить" at bounding box center [894, 428] width 26 height 26
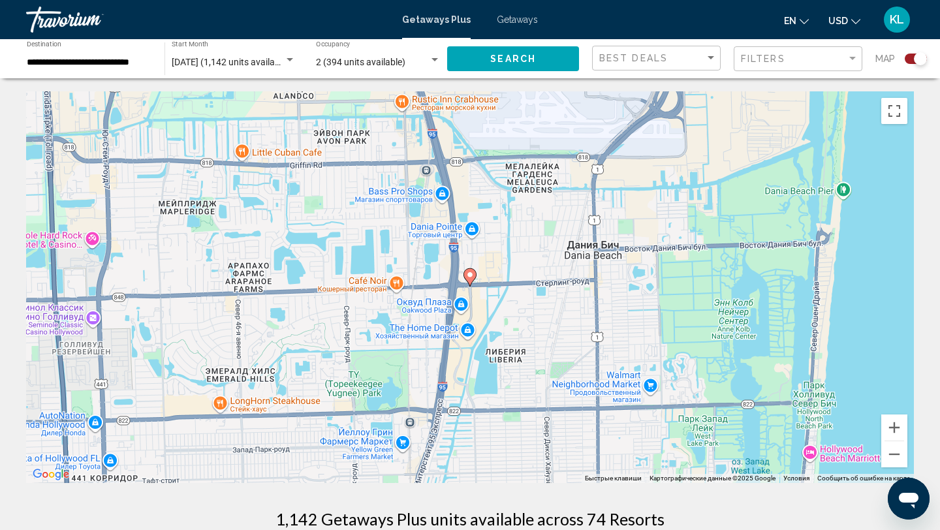
click at [471, 274] on image "Main content" at bounding box center [470, 275] width 8 height 8
type input "**********"
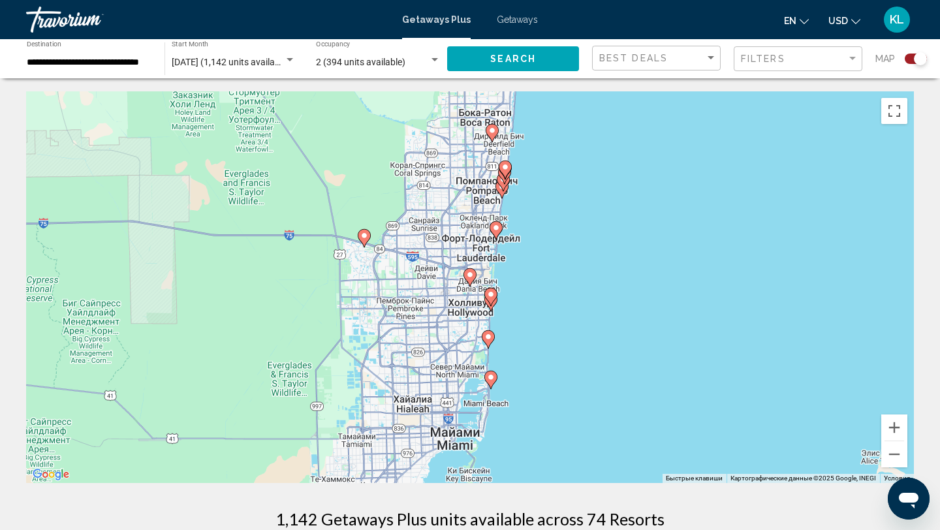
click at [471, 274] on image "Main content" at bounding box center [470, 275] width 8 height 8
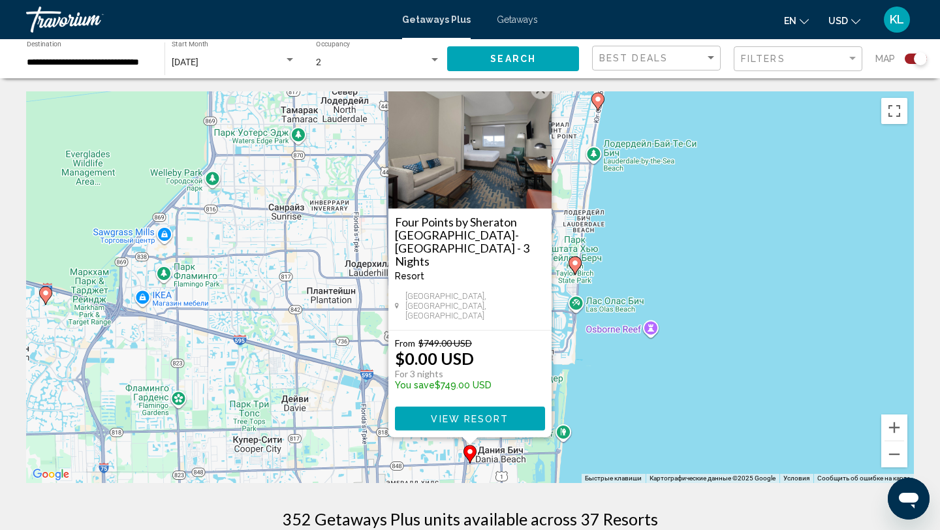
click at [646, 273] on div "Чтобы активировать перетаскивание с помощью клавиатуры, нажмите Alt + Ввод. Пос…" at bounding box center [470, 287] width 888 height 392
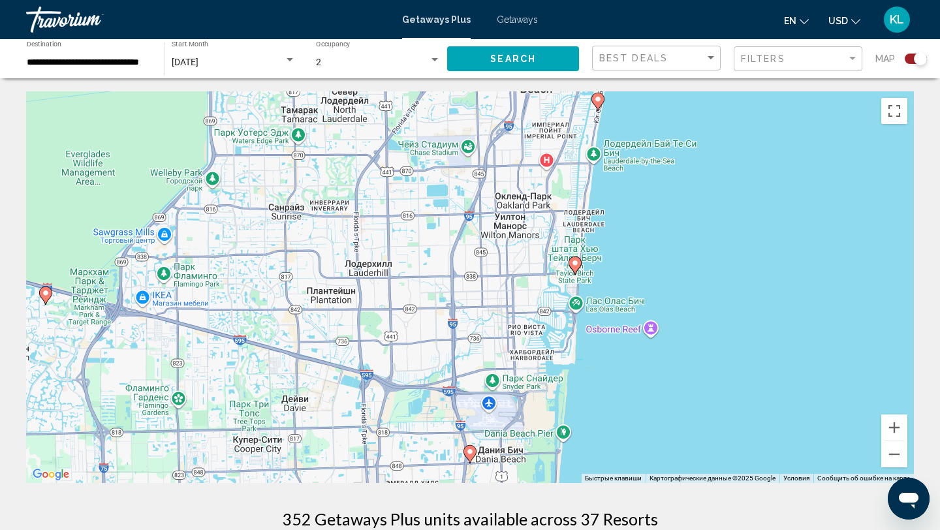
click at [576, 263] on image "Main content" at bounding box center [575, 263] width 8 height 8
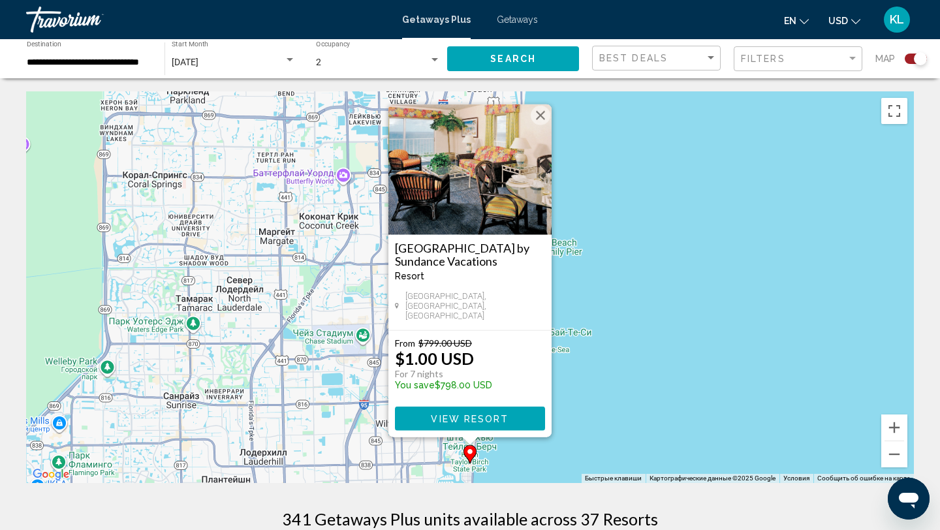
click at [497, 414] on span "View Resort" at bounding box center [470, 419] width 78 height 10
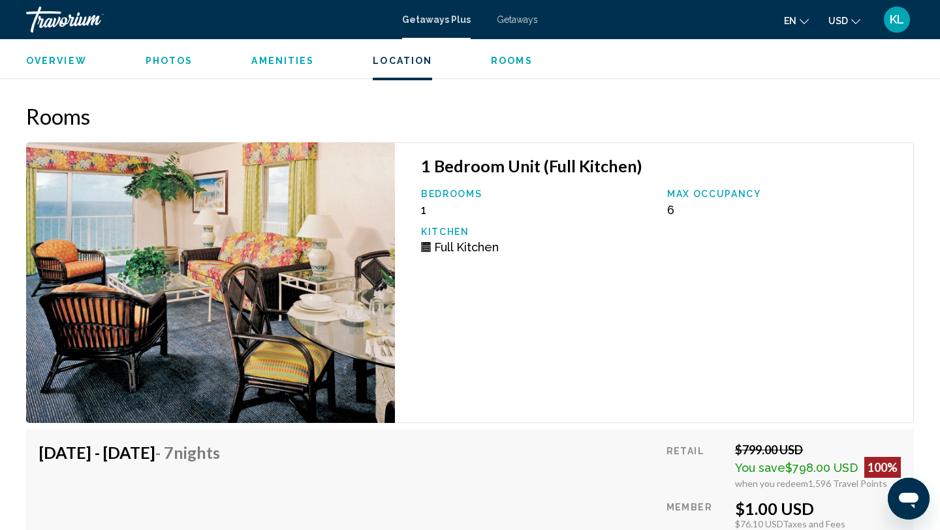
scroll to position [2246, 0]
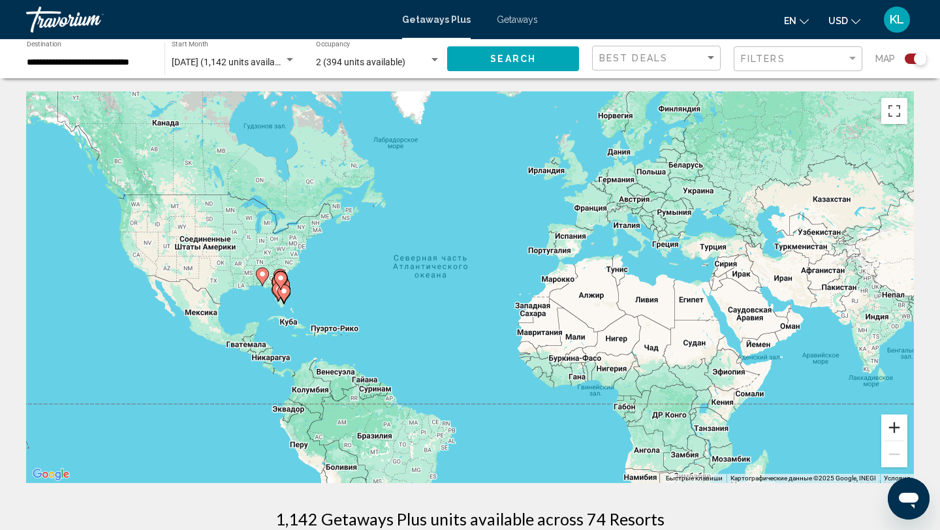
click at [901, 425] on button "Увеличить" at bounding box center [894, 428] width 26 height 26
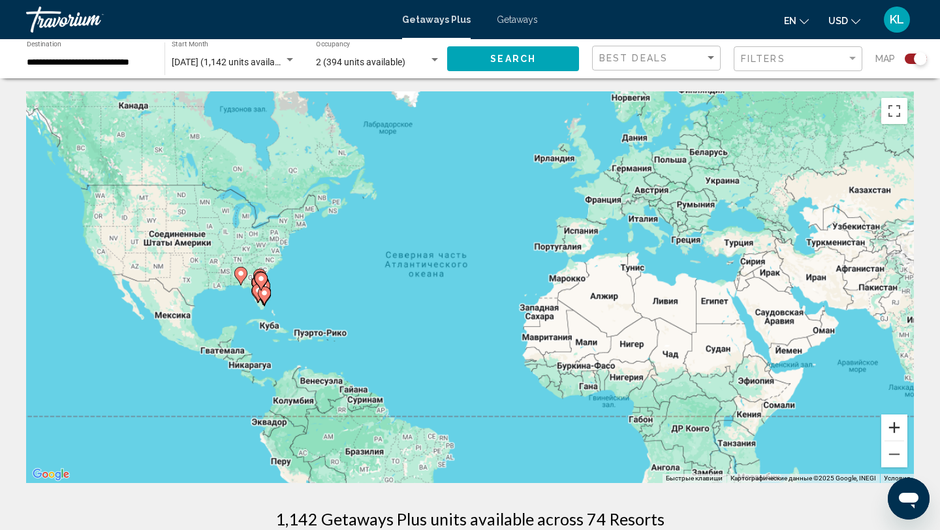
click at [901, 425] on button "Увеличить" at bounding box center [894, 428] width 26 height 26
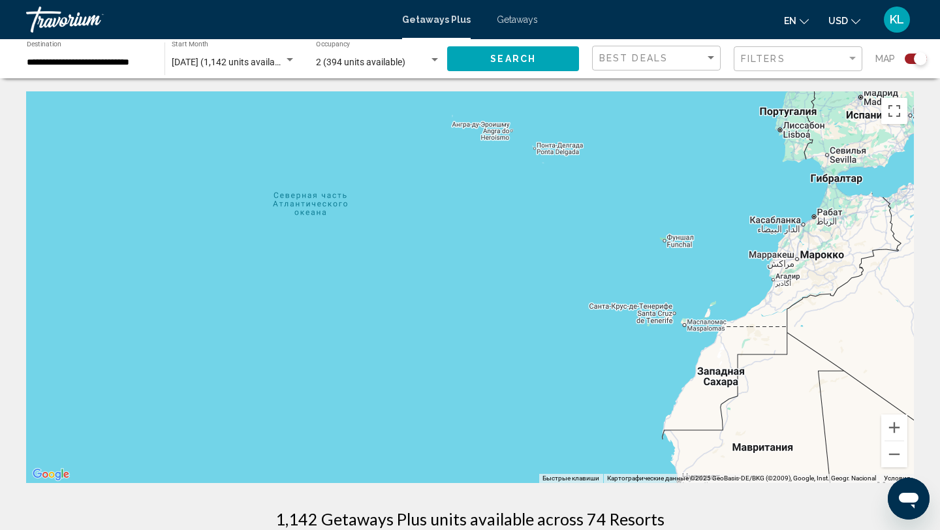
drag, startPoint x: 229, startPoint y: 317, endPoint x: 505, endPoint y: 315, distance: 276.2
click at [505, 315] on div "Main content" at bounding box center [470, 287] width 888 height 392
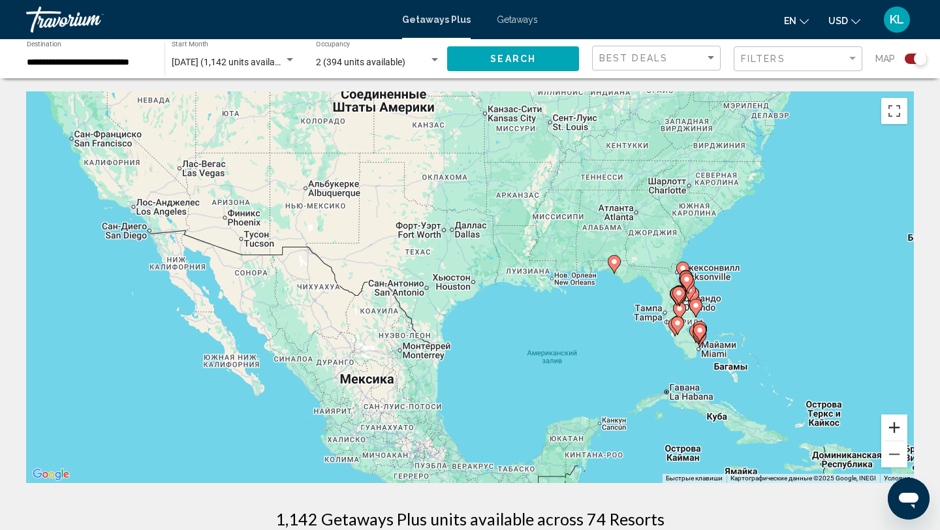
click at [900, 432] on button "Увеличить" at bounding box center [894, 428] width 26 height 26
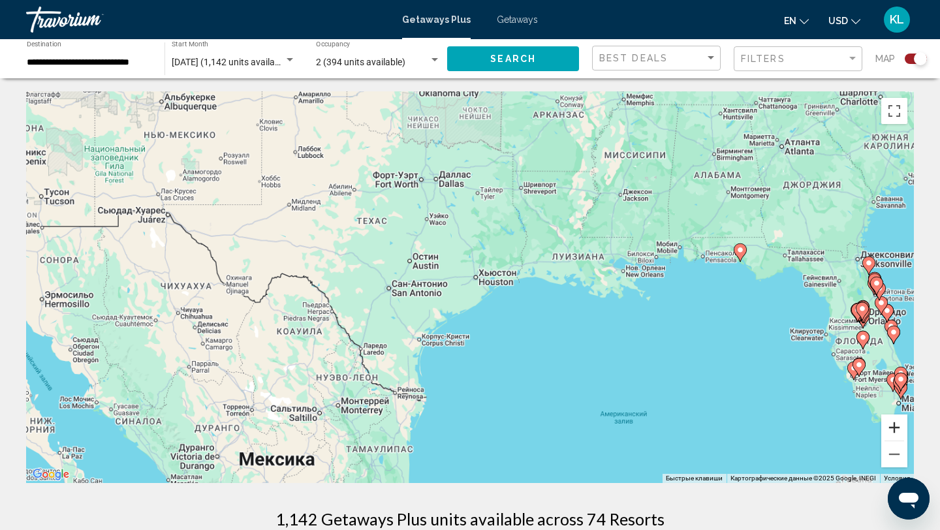
click at [900, 432] on button "Увеличить" at bounding box center [894, 428] width 26 height 26
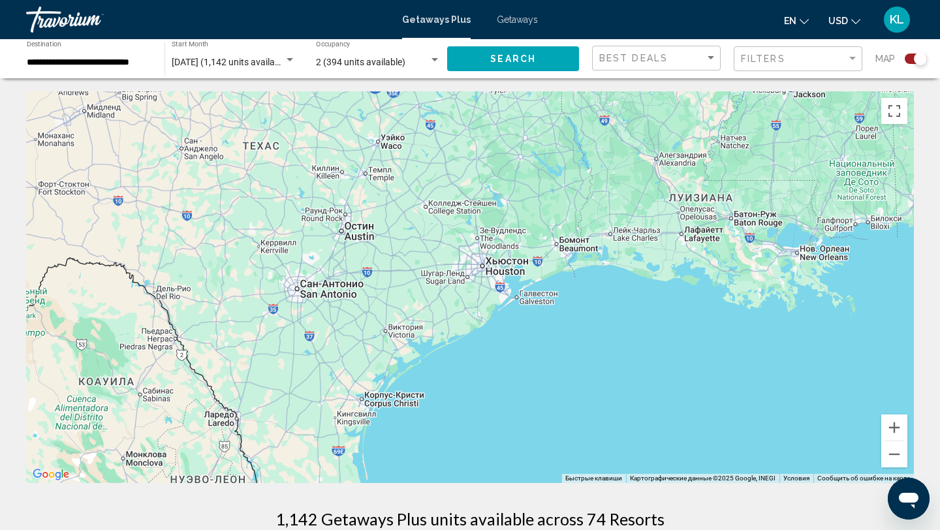
drag, startPoint x: 846, startPoint y: 297, endPoint x: 570, endPoint y: 296, distance: 276.2
click at [570, 296] on div "Чтобы активировать перетаскивание с помощью клавиатуры, нажмите Alt + Ввод. Пос…" at bounding box center [470, 287] width 888 height 392
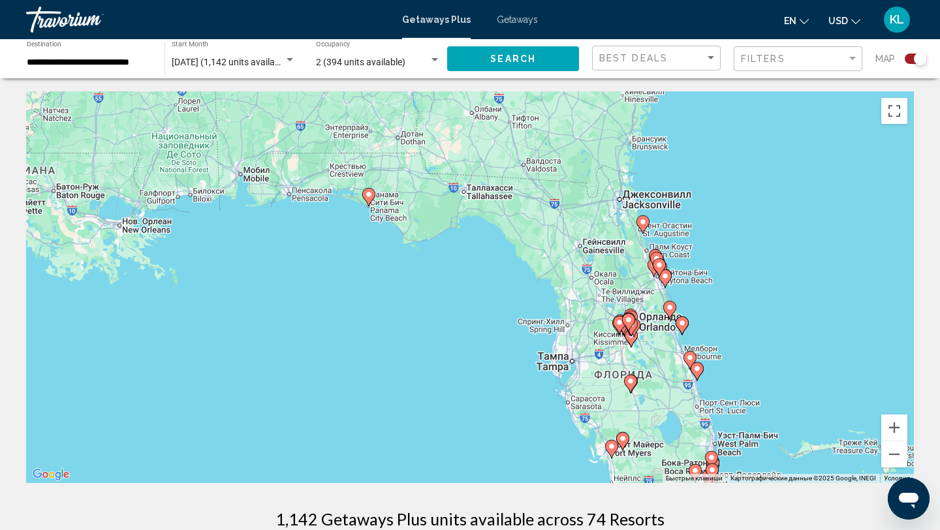
drag, startPoint x: 720, startPoint y: 347, endPoint x: 520, endPoint y: 283, distance: 209.6
click at [520, 283] on div "Чтобы активировать перетаскивание с помощью клавиатуры, нажмите Alt + Ввод. Пос…" at bounding box center [470, 287] width 888 height 392
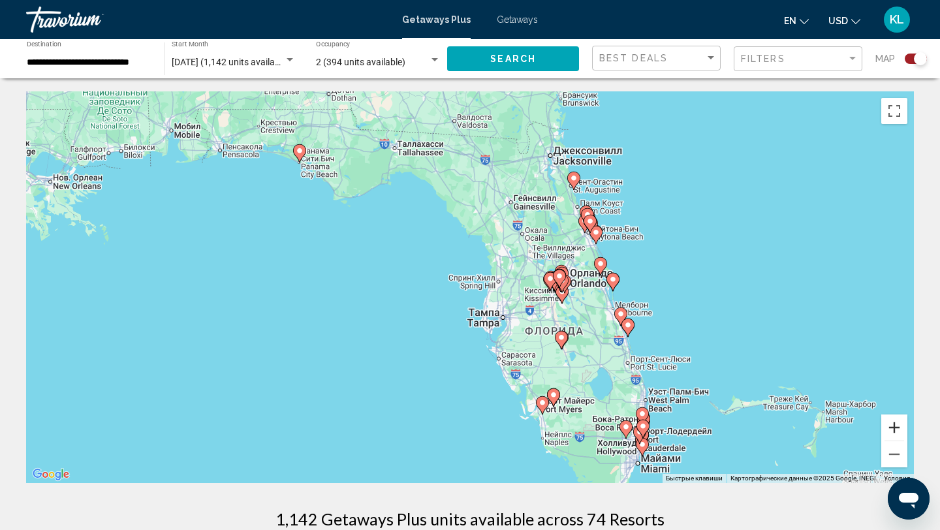
click at [900, 432] on button "Увеличить" at bounding box center [894, 428] width 26 height 26
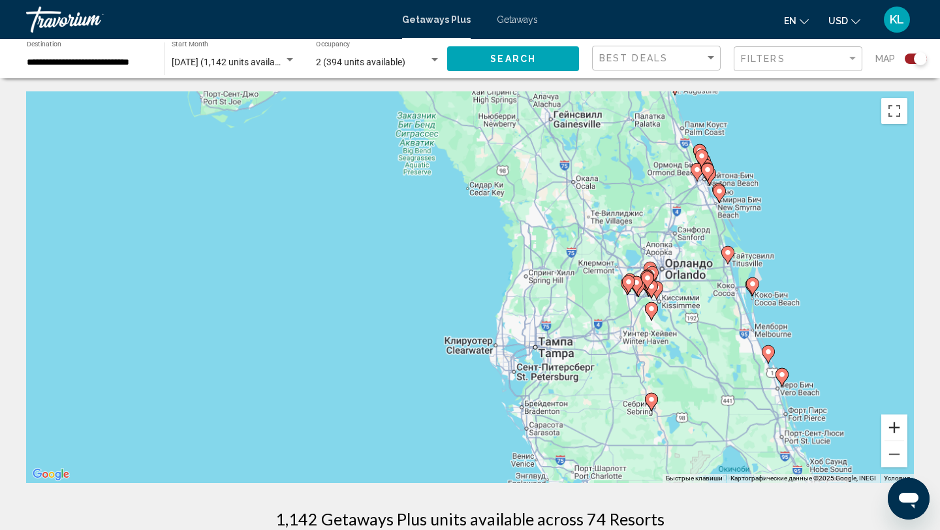
click at [900, 432] on button "Увеличить" at bounding box center [894, 428] width 26 height 26
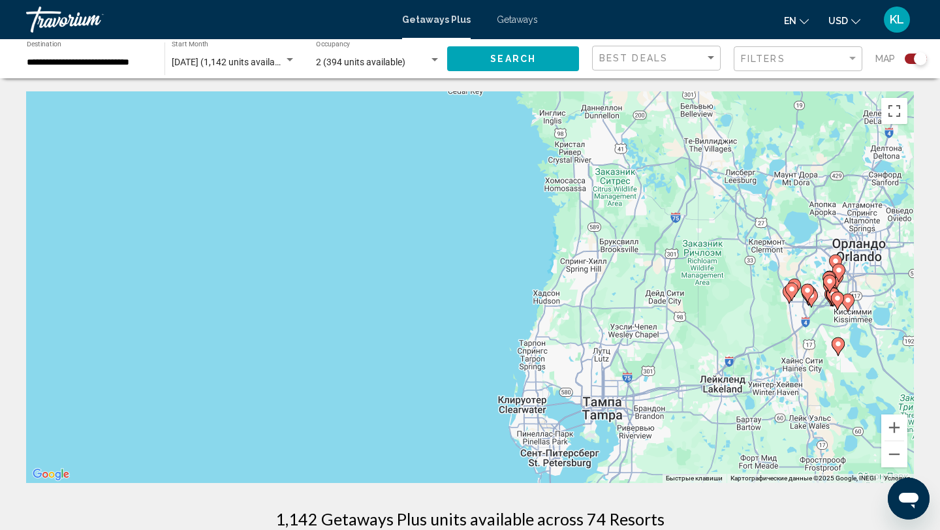
drag, startPoint x: 773, startPoint y: 328, endPoint x: 456, endPoint y: 272, distance: 321.6
click at [456, 272] on div "Чтобы активировать перетаскивание с помощью клавиатуры, нажмите Alt + Ввод. Пос…" at bounding box center [470, 287] width 888 height 392
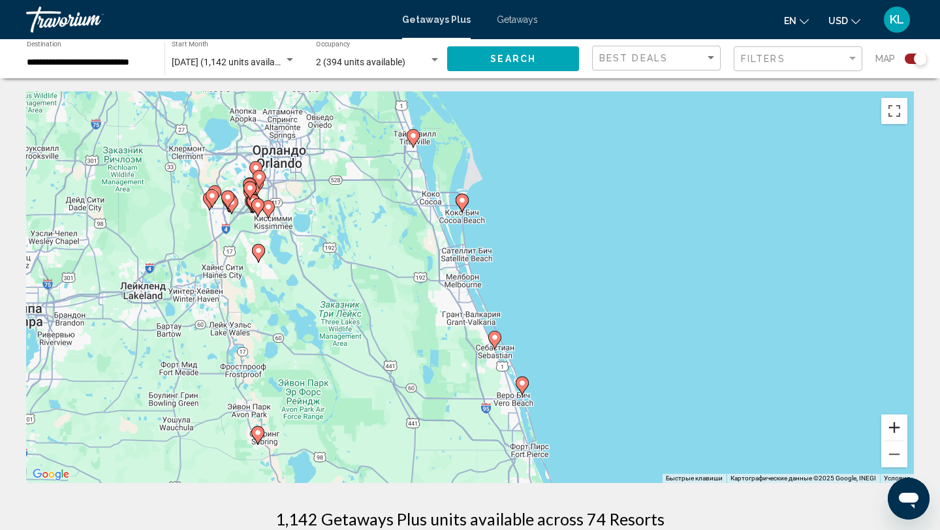
click at [893, 432] on button "Увеличить" at bounding box center [894, 428] width 26 height 26
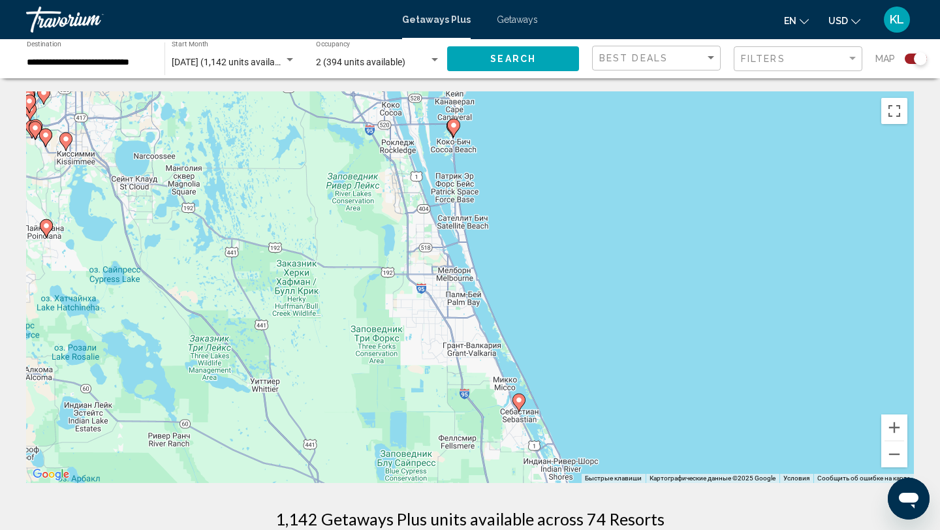
drag, startPoint x: 753, startPoint y: 373, endPoint x: 695, endPoint y: 219, distance: 164.1
click at [695, 219] on div "Чтобы активировать перетаскивание с помощью клавиатуры, нажмите Alt + Ввод. Пос…" at bounding box center [470, 287] width 888 height 392
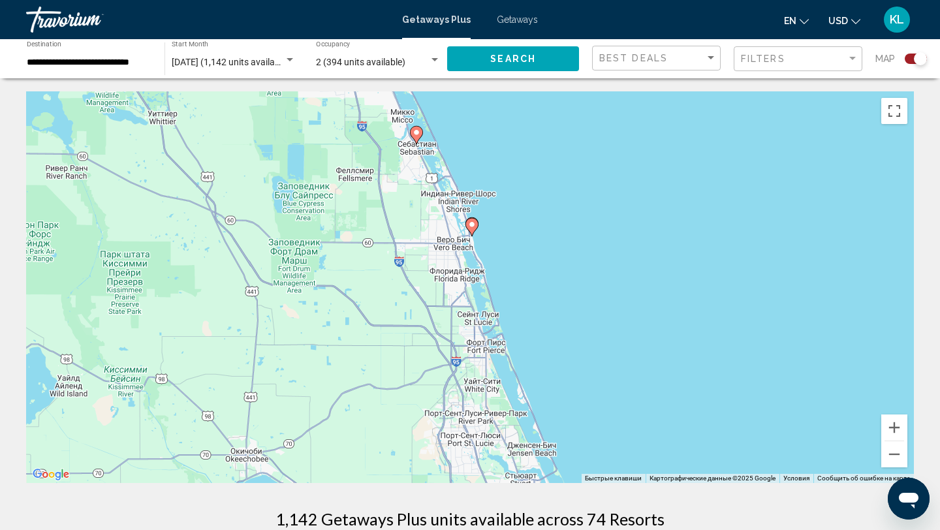
drag, startPoint x: 607, startPoint y: 385, endPoint x: 607, endPoint y: 203, distance: 182.2
click at [607, 203] on div "Чтобы активировать перетаскивание с помощью клавиатуры, нажмите Alt + Ввод. Пос…" at bounding box center [470, 287] width 888 height 392
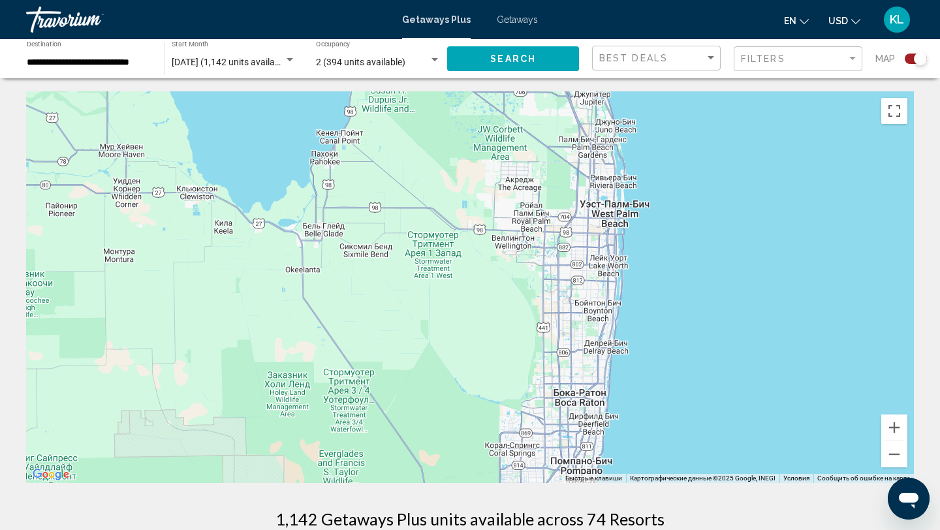
drag, startPoint x: 654, startPoint y: 390, endPoint x: 654, endPoint y: 191, distance: 199.8
click at [654, 191] on div "Чтобы активировать перетаскивание с помощью клавиатуры, нажмите Alt + Ввод. Пос…" at bounding box center [470, 287] width 888 height 392
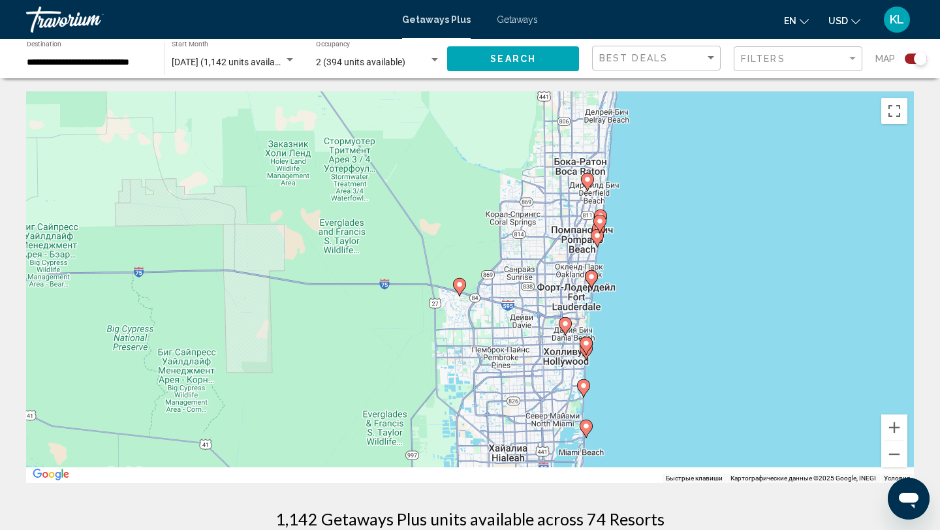
drag, startPoint x: 671, startPoint y: 355, endPoint x: 669, endPoint y: 206, distance: 148.9
click at [669, 206] on div "Чтобы активировать перетаскивание с помощью клавиатуры, нажмите Alt + Ввод. Пос…" at bounding box center [470, 287] width 888 height 392
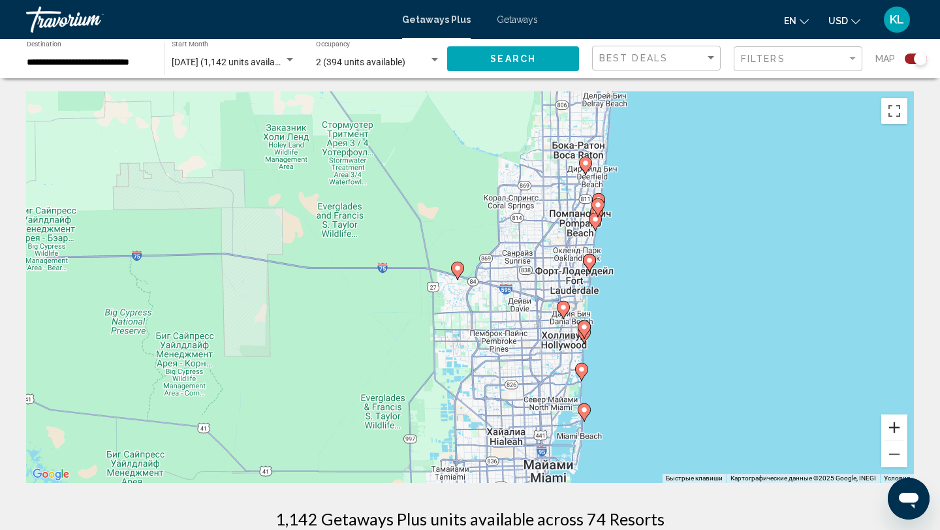
click at [893, 426] on button "Увеличить" at bounding box center [894, 428] width 26 height 26
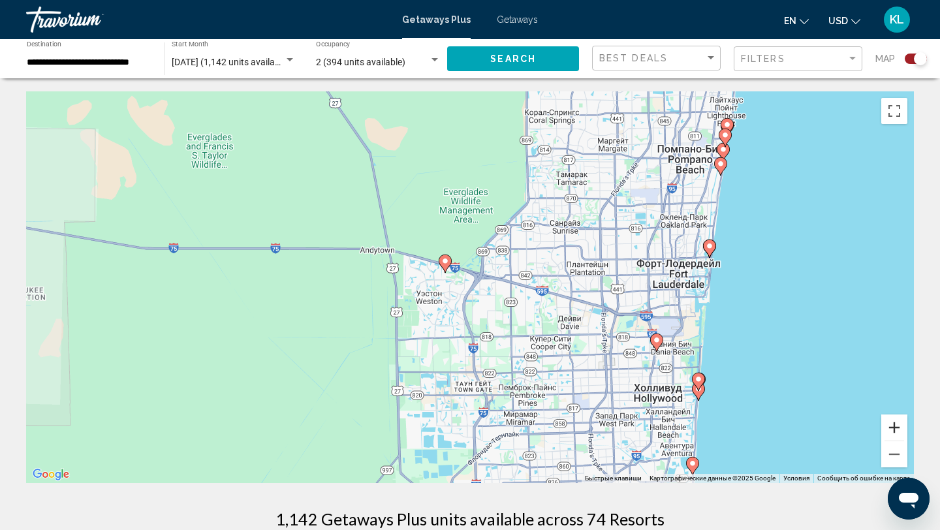
click at [893, 426] on button "Увеличить" at bounding box center [894, 428] width 26 height 26
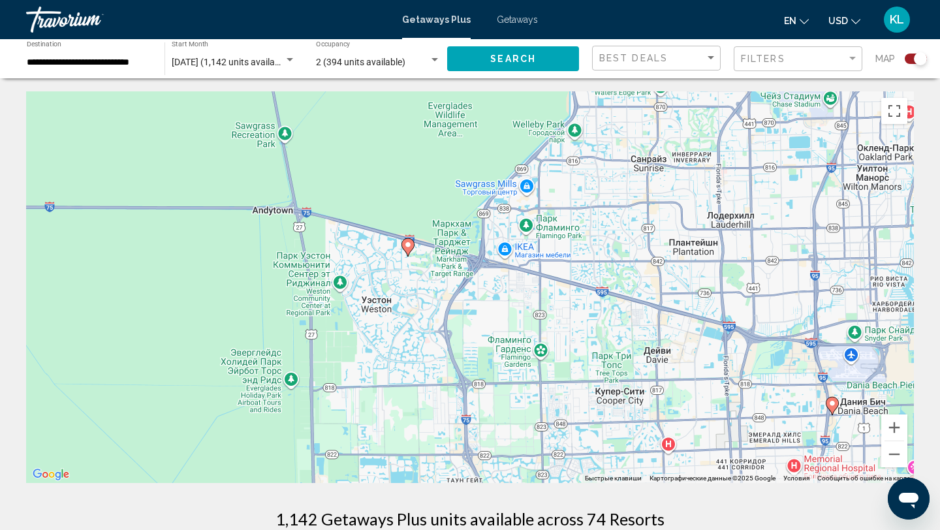
drag, startPoint x: 704, startPoint y: 353, endPoint x: 435, endPoint y: 346, distance: 269.1
click at [435, 346] on div "Чтобы активировать перетаскивание с помощью клавиатуры, нажмите Alt + Ввод. Пос…" at bounding box center [470, 287] width 888 height 392
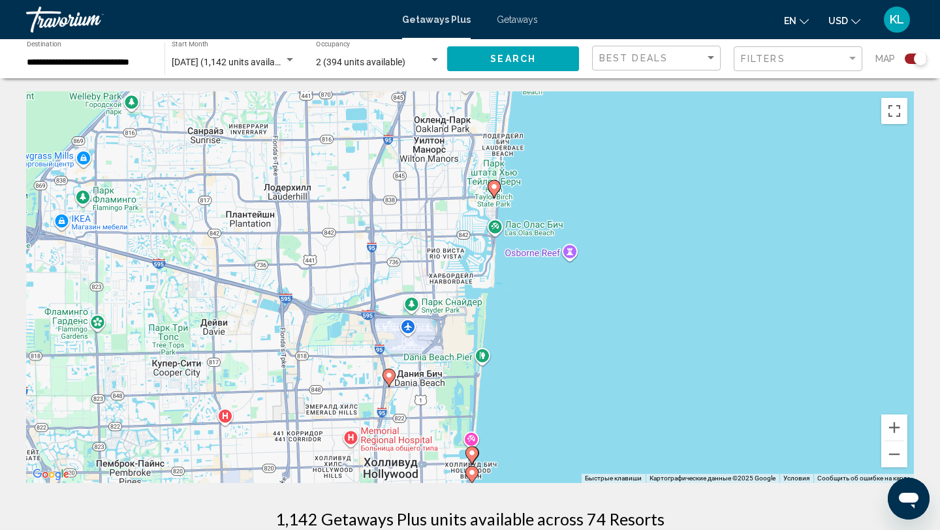
drag, startPoint x: 637, startPoint y: 390, endPoint x: 615, endPoint y: 397, distance: 22.5
click at [615, 397] on div "Чтобы активировать перетаскивание с помощью клавиатуры, нажмите Alt + Ввод. Пос…" at bounding box center [470, 287] width 888 height 392
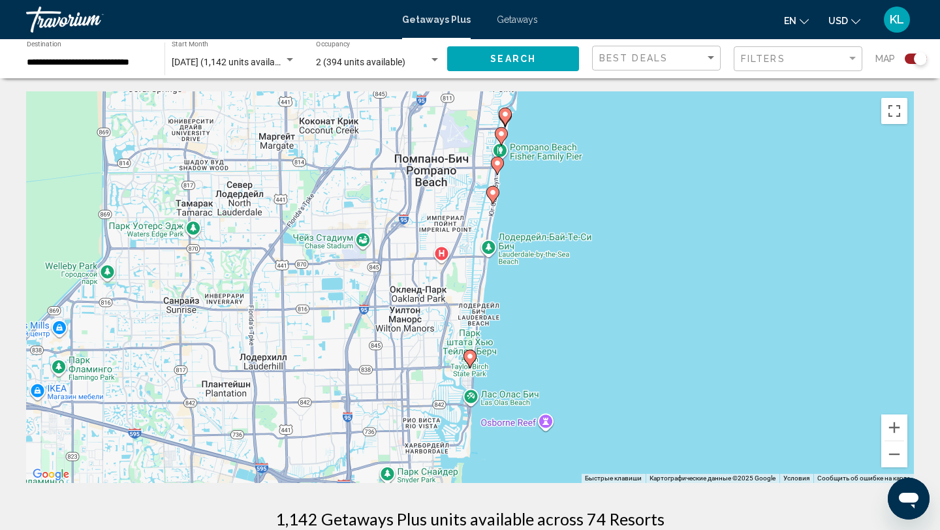
drag, startPoint x: 653, startPoint y: 266, endPoint x: 635, endPoint y: 394, distance: 129.8
click at [637, 395] on div "Чтобы активировать перетаскивание с помощью клавиатуры, нажмите Alt + Ввод. Пос…" at bounding box center [470, 287] width 888 height 392
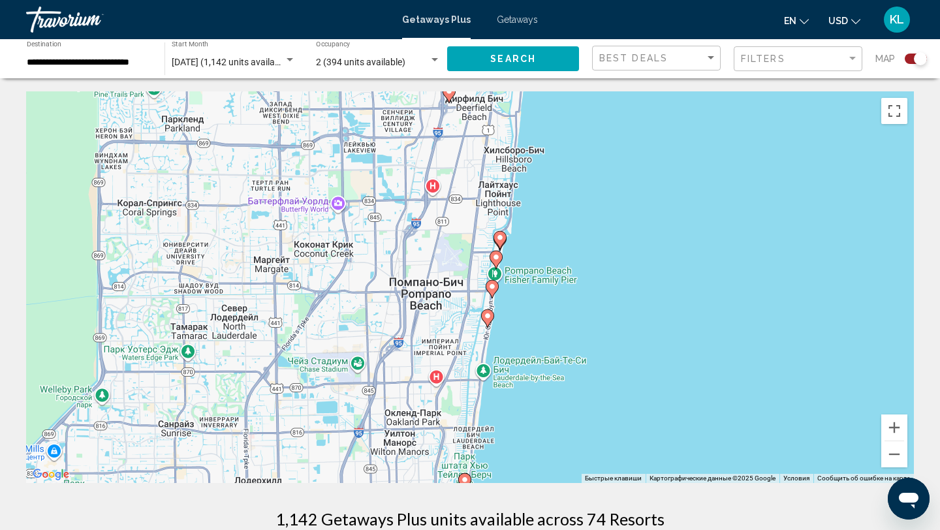
drag, startPoint x: 658, startPoint y: 245, endPoint x: 652, endPoint y: 370, distance: 124.8
click at [652, 370] on div "Чтобы активировать перетаскивание с помощью клавиатуры, нажмите Alt + Ввод. Пос…" at bounding box center [470, 287] width 888 height 392
click at [492, 291] on icon "Main content" at bounding box center [491, 288] width 12 height 17
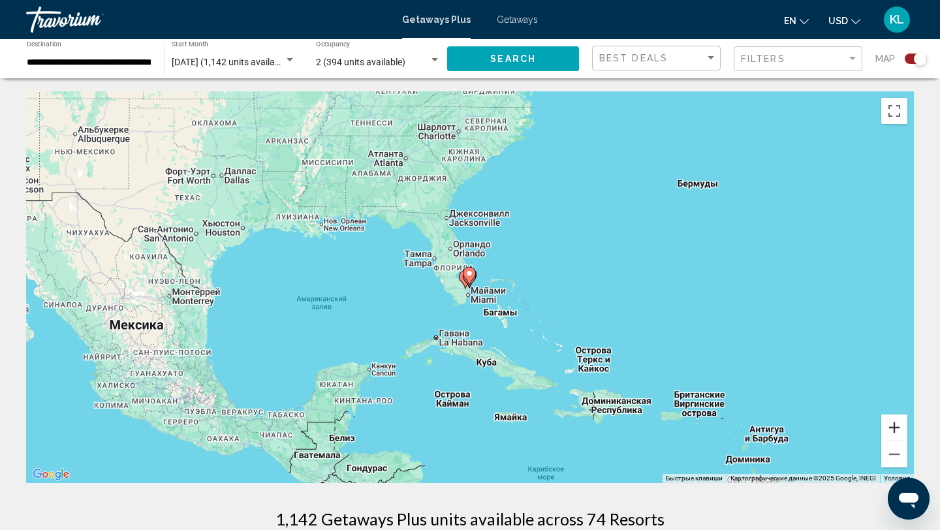
click at [899, 431] on button "Увеличить" at bounding box center [894, 428] width 26 height 26
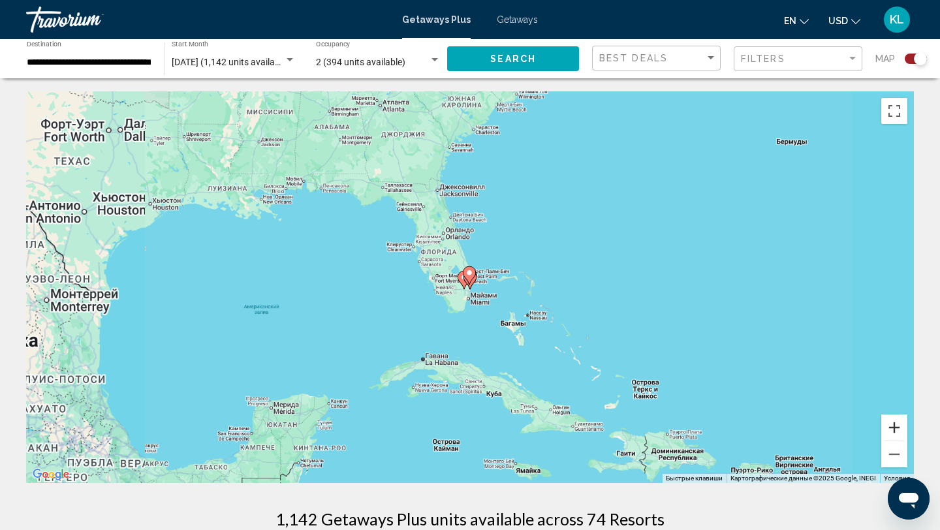
click at [899, 431] on button "Увеличить" at bounding box center [894, 428] width 26 height 26
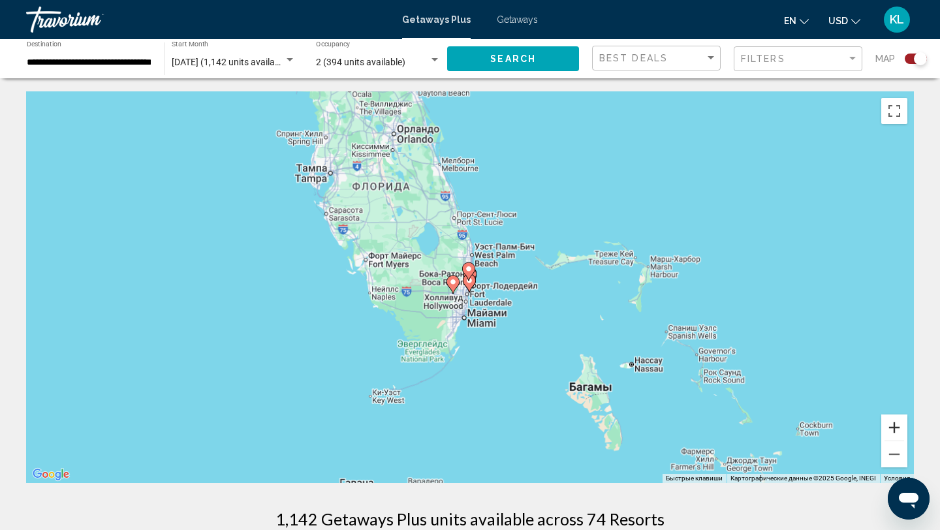
click at [899, 431] on button "Увеличить" at bounding box center [894, 428] width 26 height 26
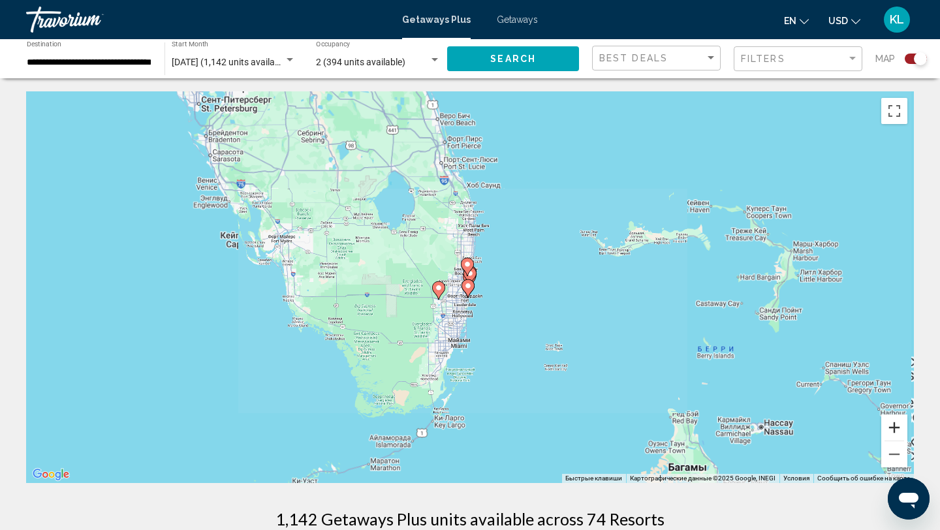
click at [899, 431] on button "Увеличить" at bounding box center [894, 428] width 26 height 26
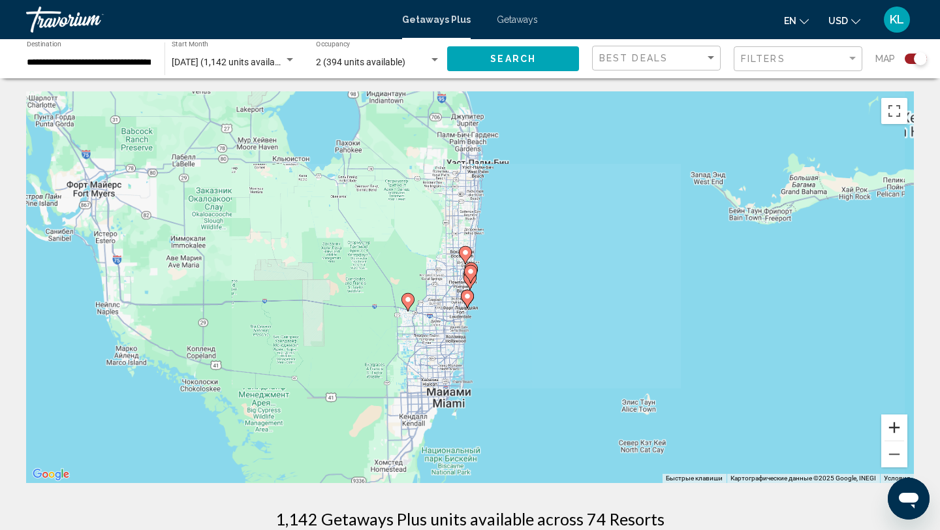
click at [899, 431] on button "Увеличить" at bounding box center [894, 428] width 26 height 26
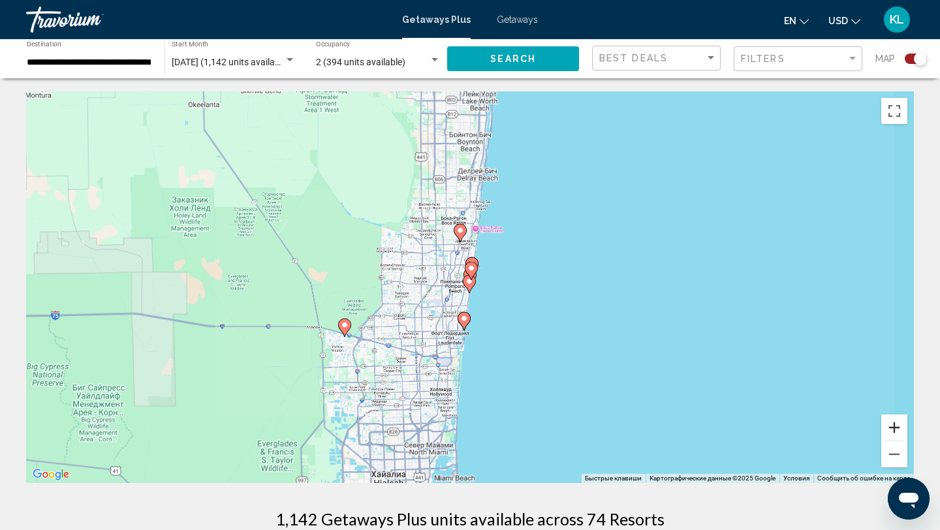
click at [899, 431] on button "Увеличить" at bounding box center [894, 428] width 26 height 26
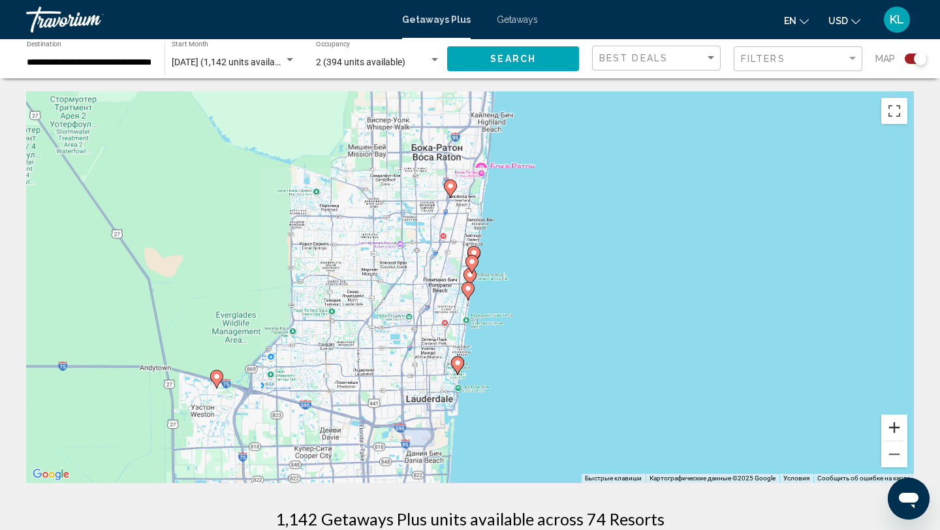
click at [899, 431] on button "Увеличить" at bounding box center [894, 428] width 26 height 26
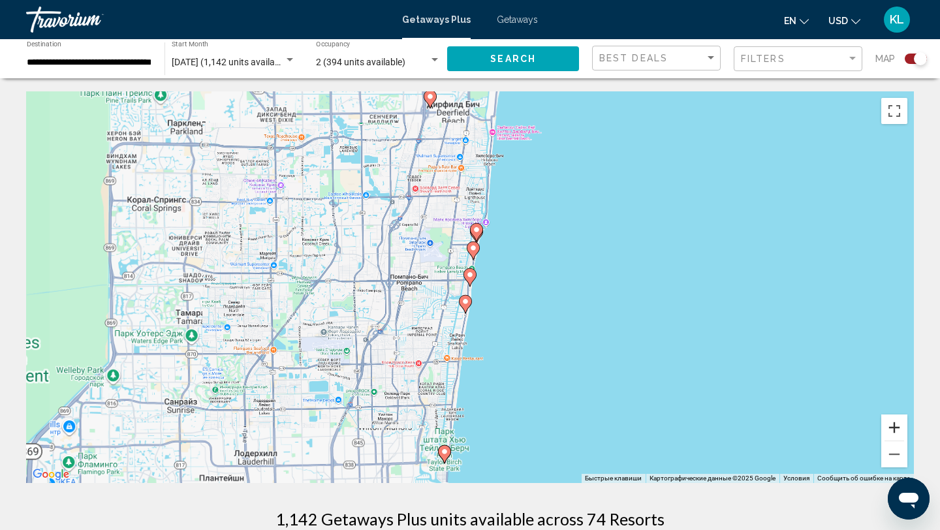
click at [899, 431] on button "Увеличить" at bounding box center [894, 428] width 26 height 26
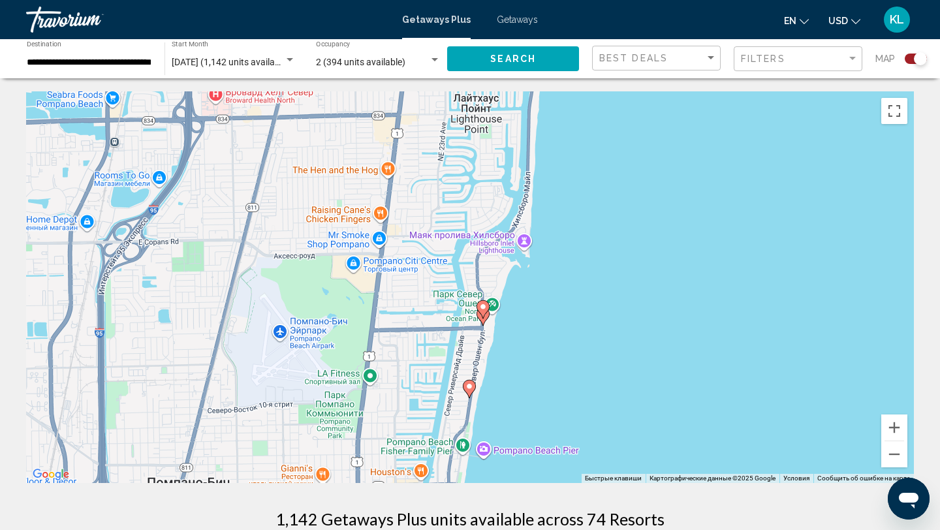
drag, startPoint x: 560, startPoint y: 195, endPoint x: 543, endPoint y: 415, distance: 220.0
click at [543, 415] on div "Чтобы активировать перетаскивание с помощью клавиатуры, нажмите Alt + Ввод. Пос…" at bounding box center [470, 287] width 888 height 392
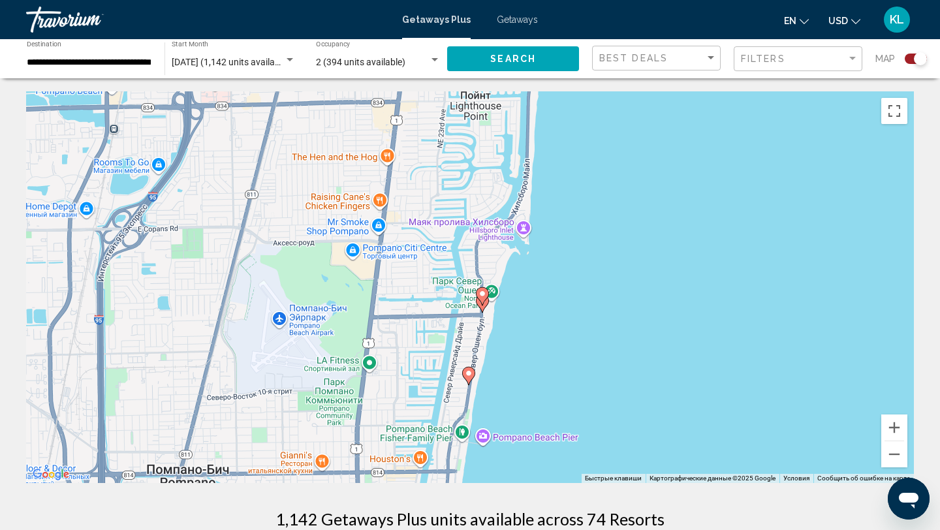
click at [484, 296] on image "Main content" at bounding box center [483, 294] width 8 height 8
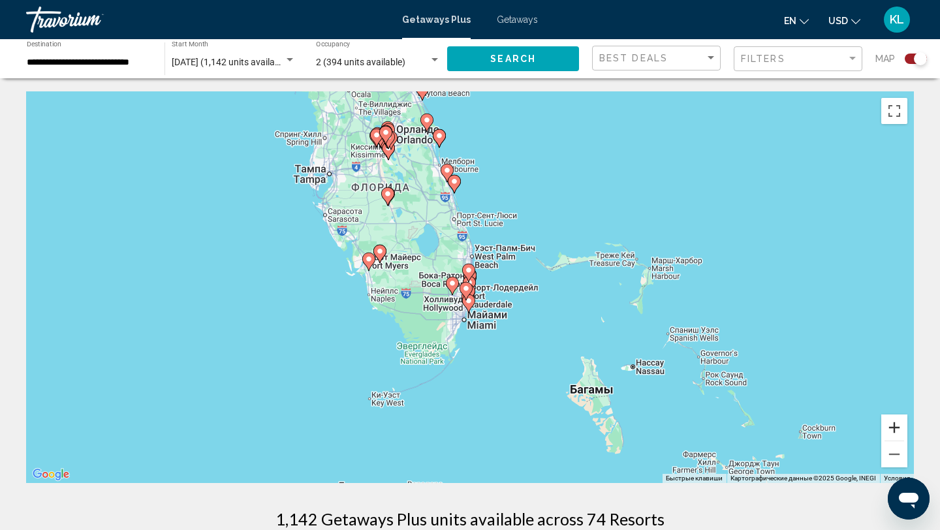
click at [892, 426] on button "Увеличить" at bounding box center [894, 428] width 26 height 26
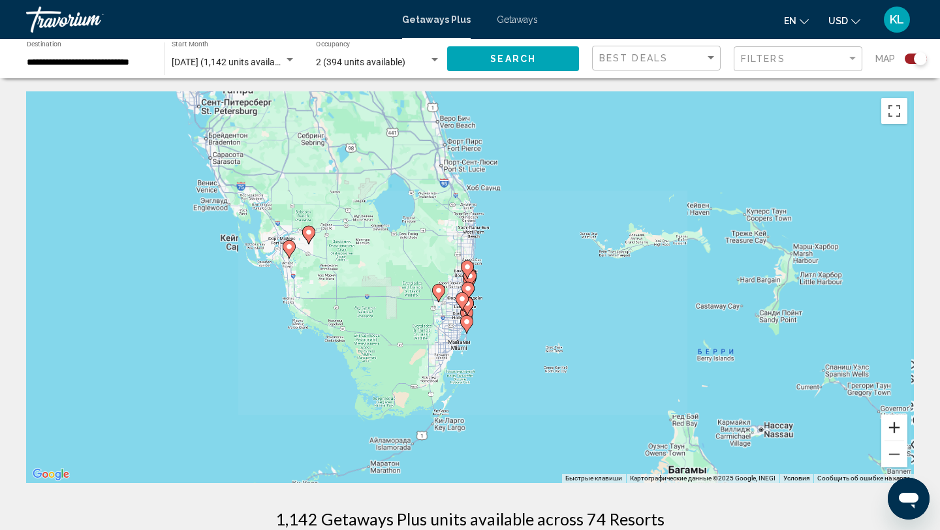
click at [892, 426] on button "Увеличить" at bounding box center [894, 428] width 26 height 26
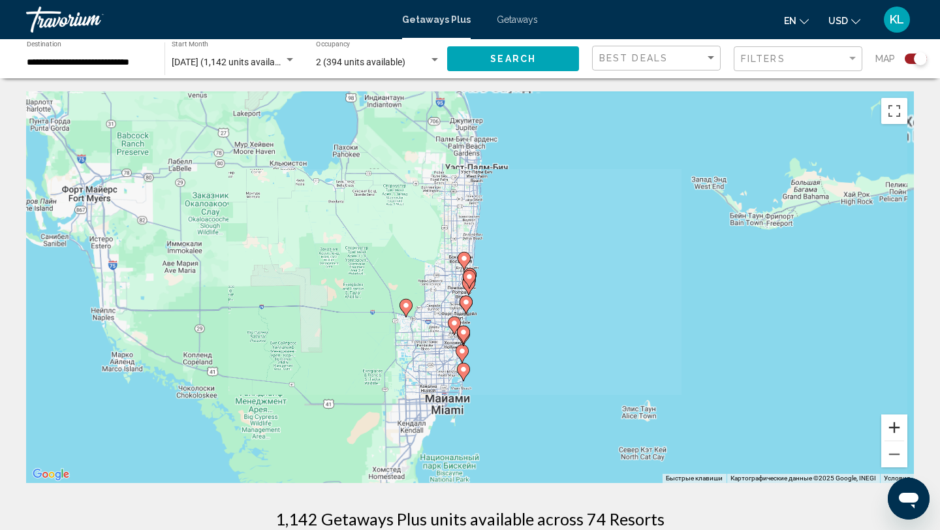
click at [892, 426] on button "Увеличить" at bounding box center [894, 428] width 26 height 26
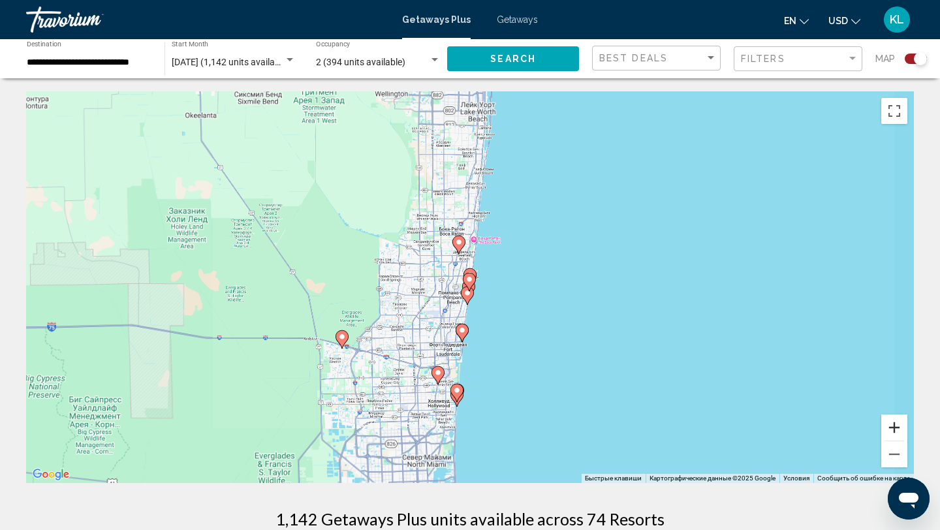
click at [892, 426] on button "Увеличить" at bounding box center [894, 428] width 26 height 26
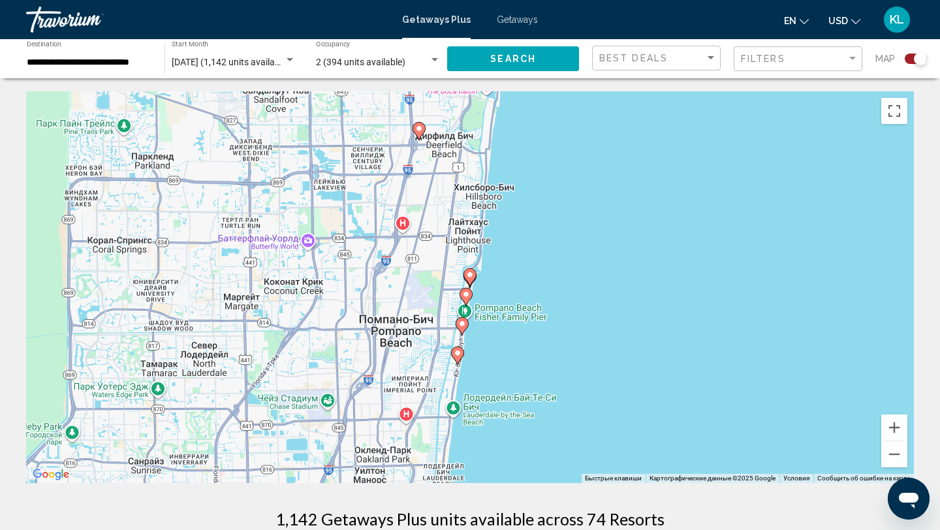
click at [419, 131] on image "Main content" at bounding box center [419, 129] width 8 height 8
type input "**********"
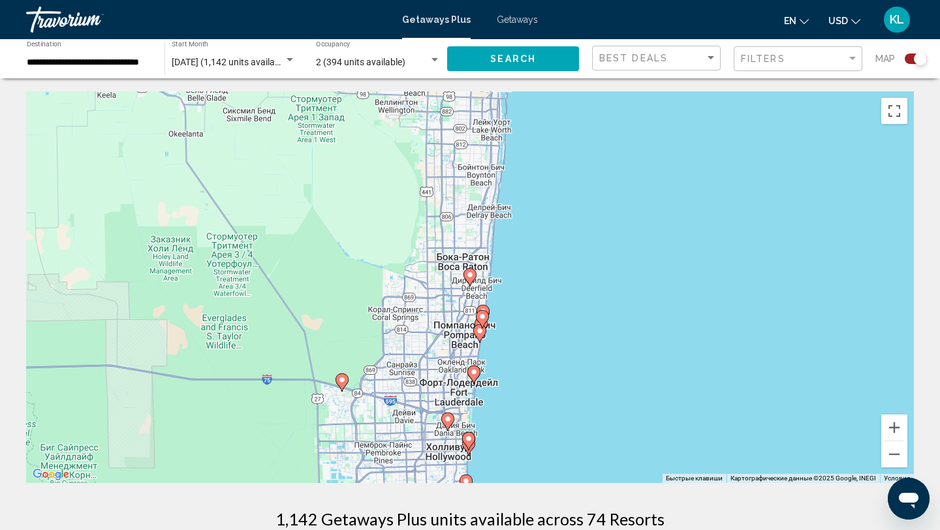
click at [473, 272] on image "Main content" at bounding box center [470, 275] width 8 height 8
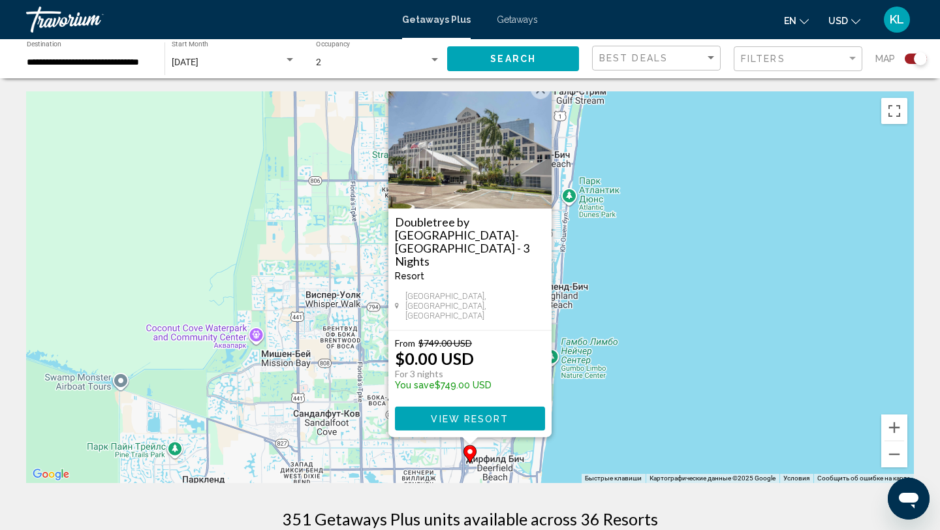
click at [607, 314] on div "Чтобы активировать перетаскивание с помощью клавиатуры, нажмите Alt + Ввод. Пос…" at bounding box center [470, 287] width 888 height 392
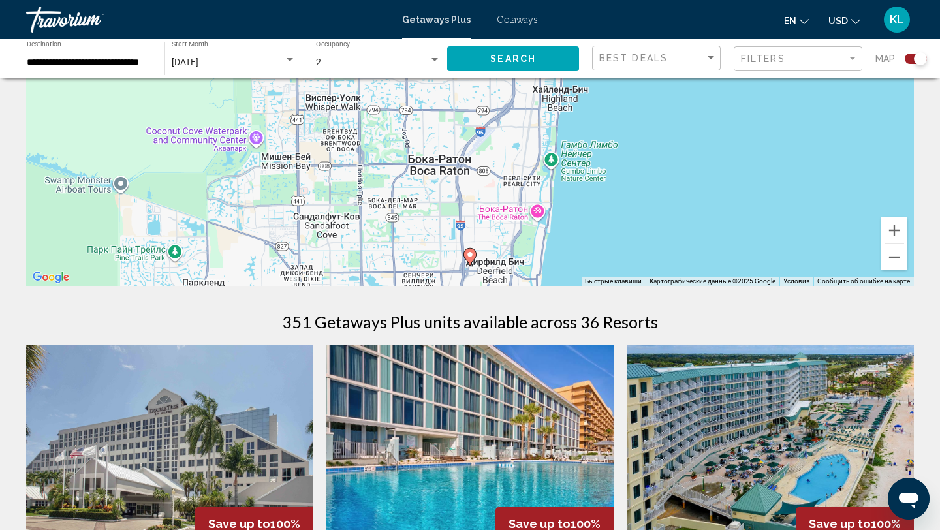
scroll to position [203, 0]
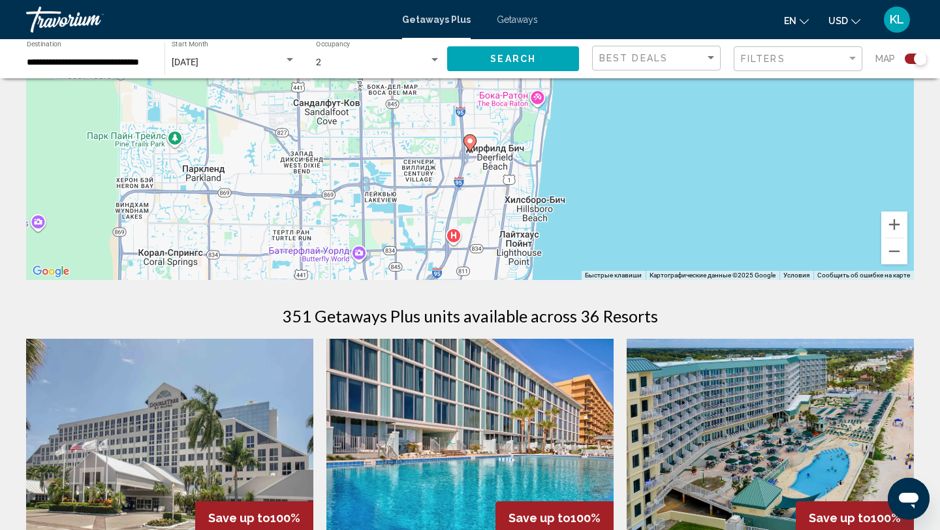
drag, startPoint x: 647, startPoint y: 230, endPoint x: 646, endPoint y: 117, distance: 113.6
click at [646, 117] on div "Чтобы активировать перетаскивание с помощью клавиатуры, нажмите Alt + Ввод. Пос…" at bounding box center [470, 84] width 888 height 392
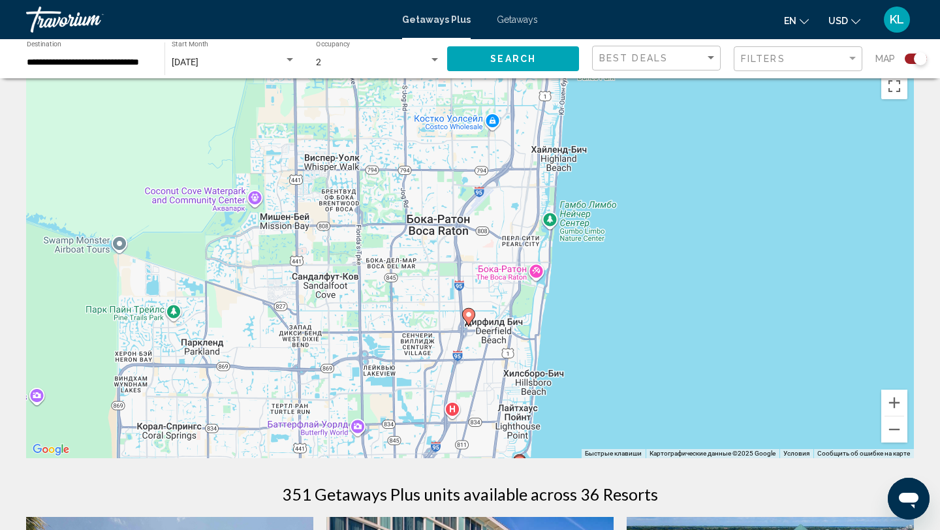
scroll to position [26, 0]
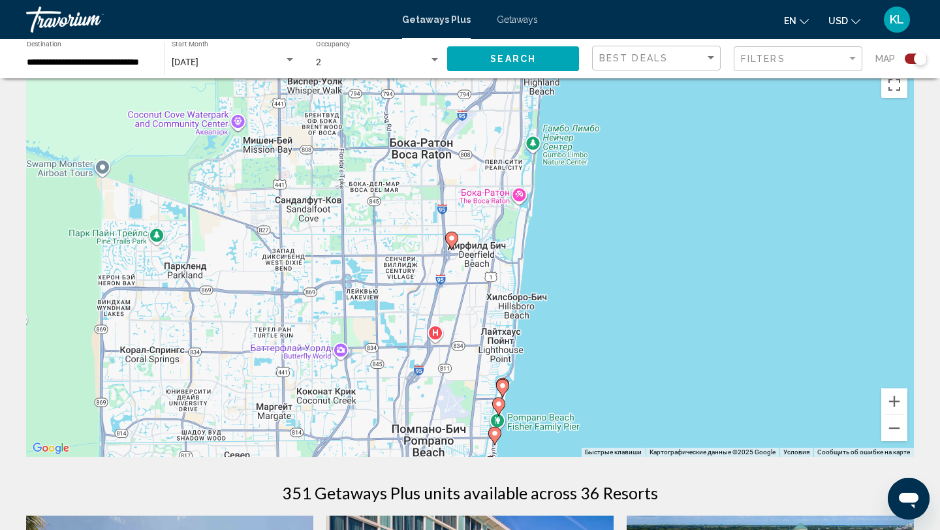
drag, startPoint x: 763, startPoint y: 375, endPoint x: 746, endPoint y: 216, distance: 159.6
click at [745, 215] on div "Чтобы активировать перетаскивание с помощью клавиатуры, нажмите Alt + Ввод. Пос…" at bounding box center [470, 261] width 888 height 392
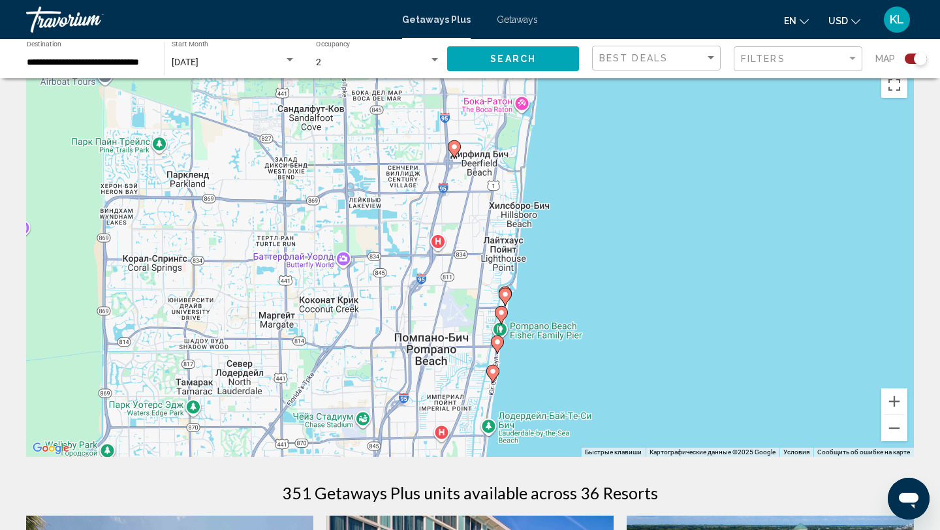
click at [505, 296] on image "Main content" at bounding box center [505, 295] width 8 height 8
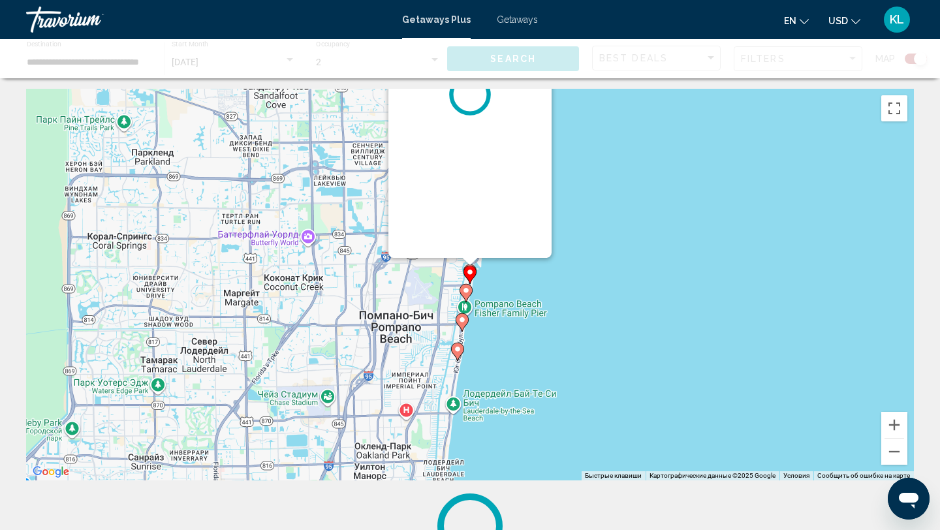
scroll to position [0, 0]
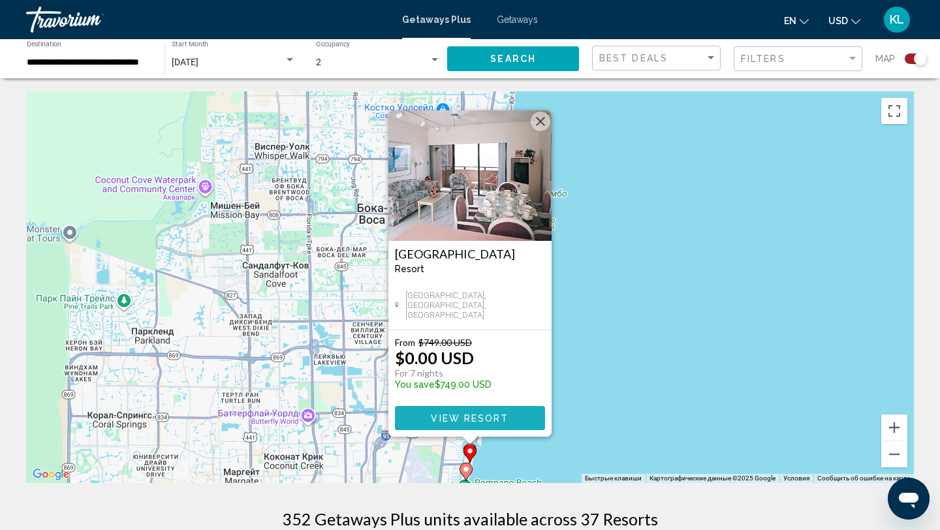
click at [490, 416] on span "View Resort" at bounding box center [470, 418] width 78 height 10
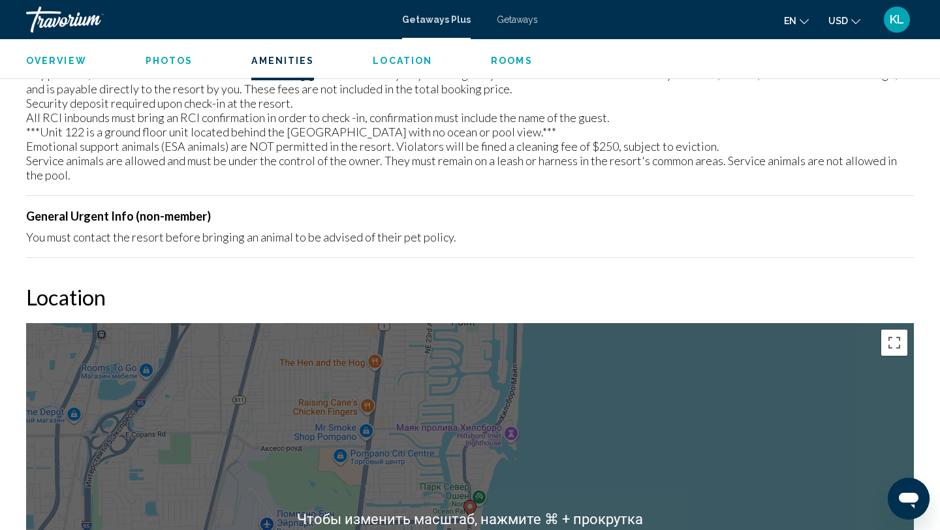
scroll to position [1235, 0]
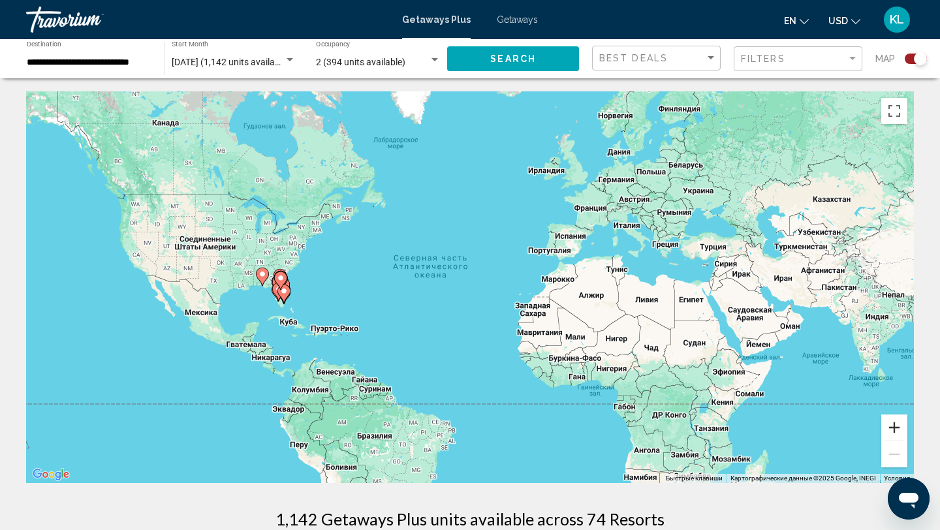
click at [891, 432] on button "Увеличить" at bounding box center [894, 428] width 26 height 26
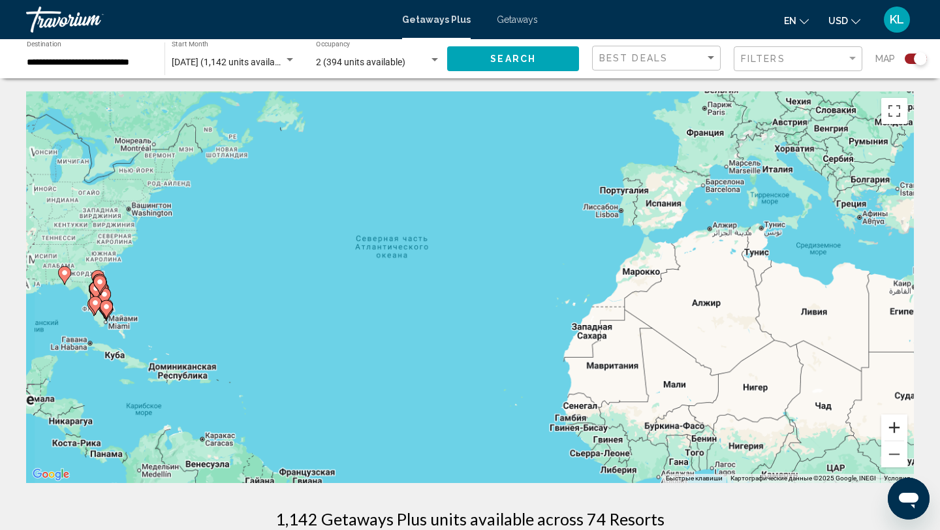
click at [891, 432] on button "Увеличить" at bounding box center [894, 428] width 26 height 26
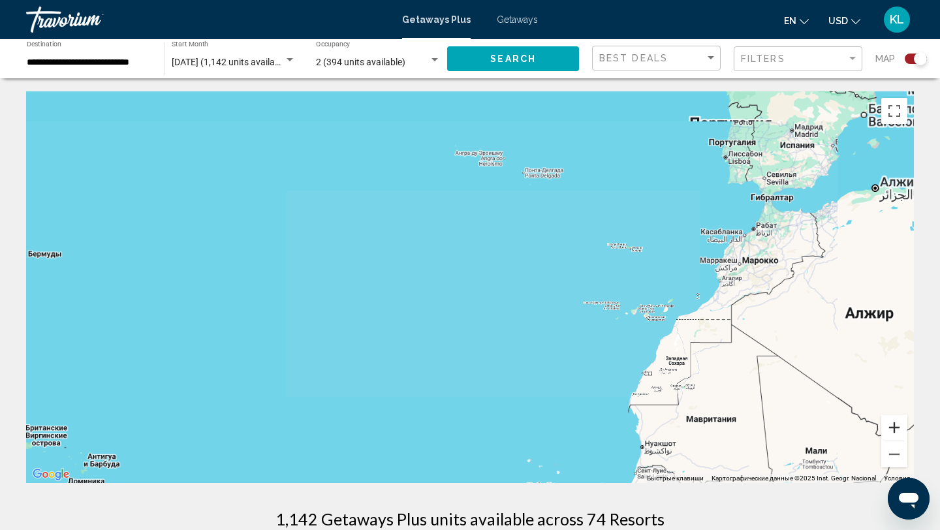
click at [891, 432] on button "Увеличить" at bounding box center [894, 428] width 26 height 26
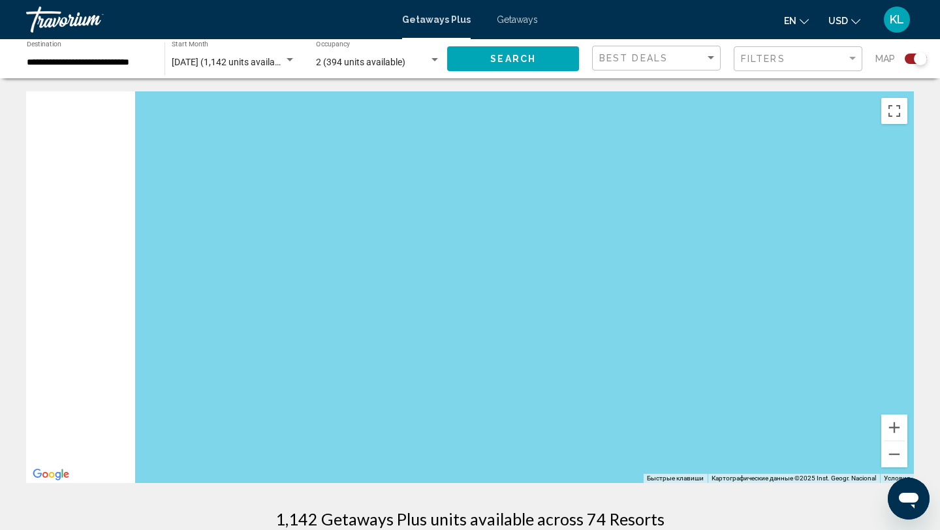
drag, startPoint x: 118, startPoint y: 255, endPoint x: 442, endPoint y: 256, distance: 324.5
click at [442, 256] on div "Main content" at bounding box center [470, 287] width 888 height 392
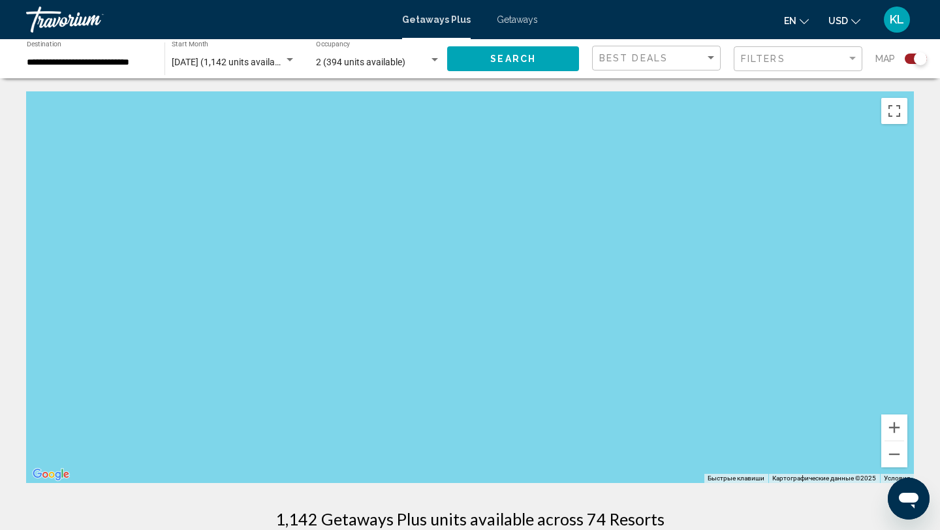
drag, startPoint x: 215, startPoint y: 296, endPoint x: 420, endPoint y: 296, distance: 205.0
click at [420, 296] on div "Main content" at bounding box center [470, 287] width 888 height 392
drag, startPoint x: 420, startPoint y: 296, endPoint x: 668, endPoint y: 291, distance: 248.2
click at [668, 291] on div "Main content" at bounding box center [470, 287] width 888 height 392
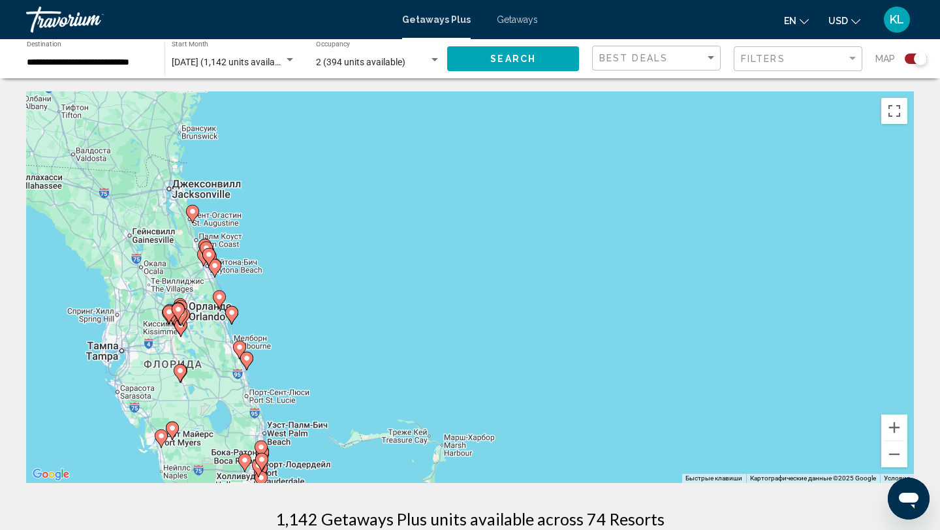
drag, startPoint x: 385, startPoint y: 388, endPoint x: 385, endPoint y: 306, distance: 81.6
click at [385, 306] on div "Чтобы активировать перетаскивание с помощью клавиатуры, нажмите Alt + Ввод. Пос…" at bounding box center [470, 287] width 888 height 392
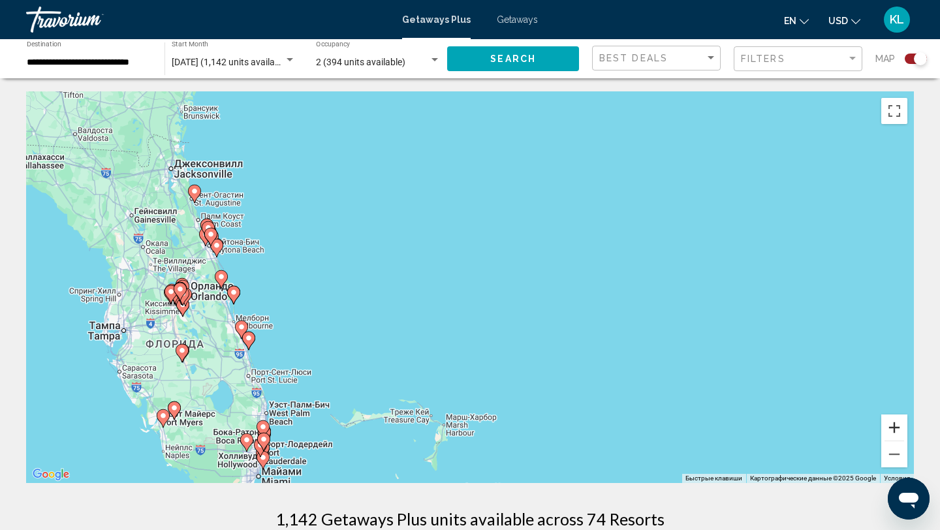
click at [898, 425] on button "Увеличить" at bounding box center [894, 428] width 26 height 26
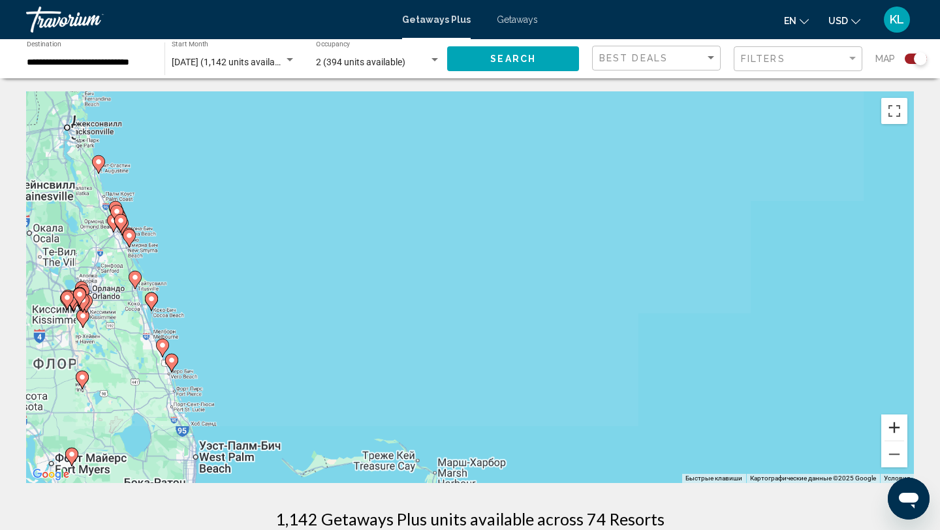
click at [898, 425] on button "Увеличить" at bounding box center [894, 428] width 26 height 26
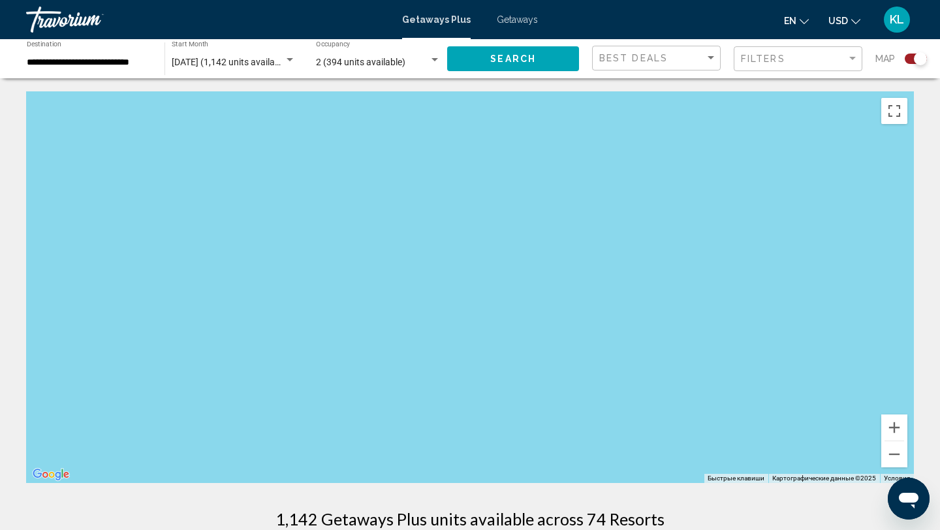
drag, startPoint x: 279, startPoint y: 326, endPoint x: 447, endPoint y: 216, distance: 200.5
click at [447, 216] on div "Main content" at bounding box center [470, 287] width 888 height 392
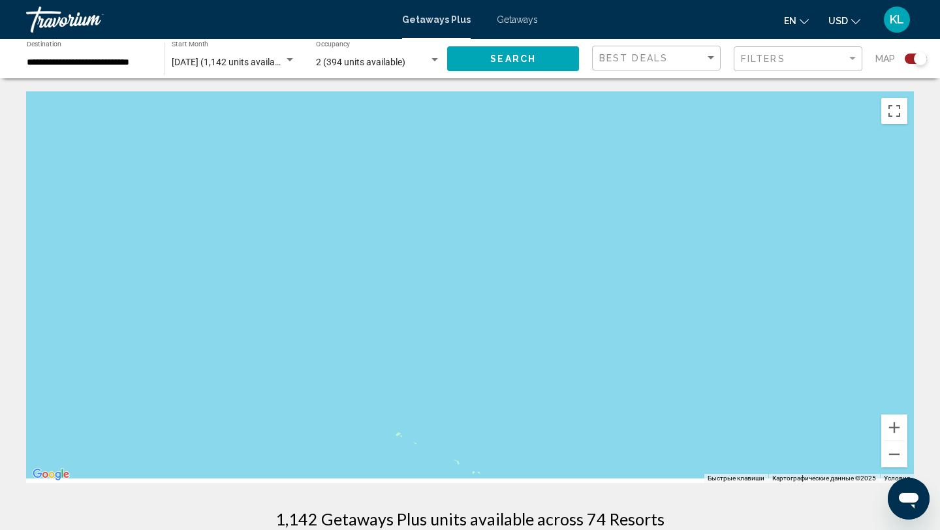
drag, startPoint x: 254, startPoint y: 414, endPoint x: 384, endPoint y: 329, distance: 155.2
click at [384, 329] on div "Main content" at bounding box center [470, 287] width 888 height 392
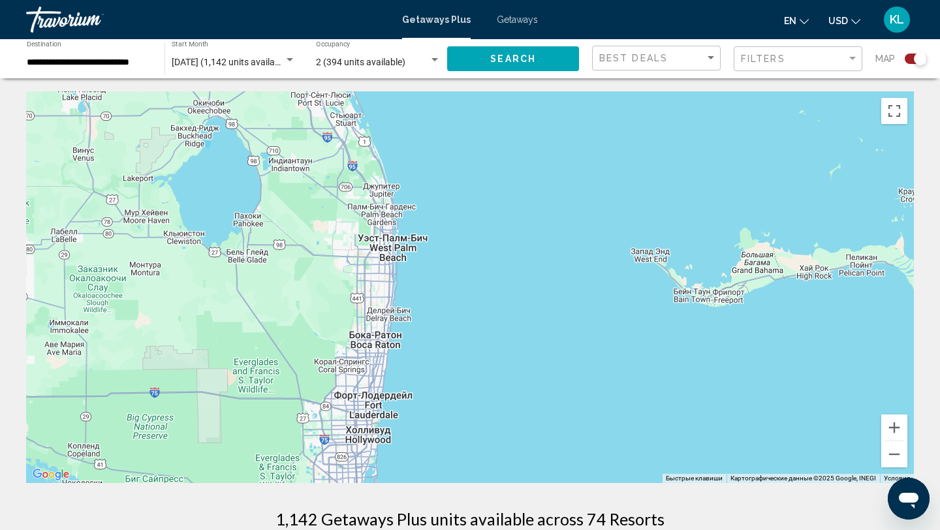
drag, startPoint x: 316, startPoint y: 422, endPoint x: 509, endPoint y: 187, distance: 304.8
click at [509, 187] on div "Чтобы активировать перетаскивание с помощью клавиатуры, нажмите Alt + Ввод. Пос…" at bounding box center [470, 287] width 888 height 392
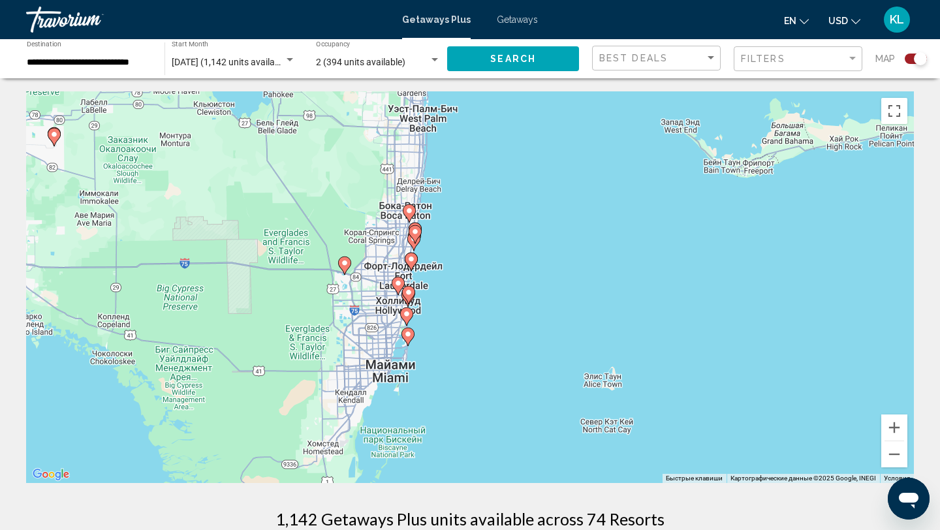
drag, startPoint x: 446, startPoint y: 367, endPoint x: 475, endPoint y: 236, distance: 134.5
click at [476, 236] on div "Чтобы активировать перетаскивание с помощью клавиатуры, нажмите Alt + Ввод. Пос…" at bounding box center [470, 287] width 888 height 392
click at [892, 428] on button "Увеличить" at bounding box center [894, 428] width 26 height 26
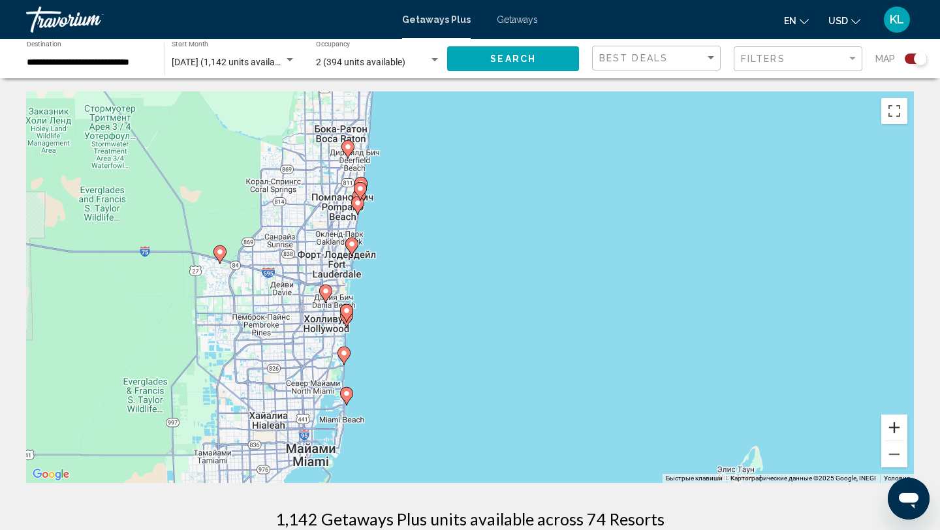
click at [898, 428] on button "Увеличить" at bounding box center [894, 428] width 26 height 26
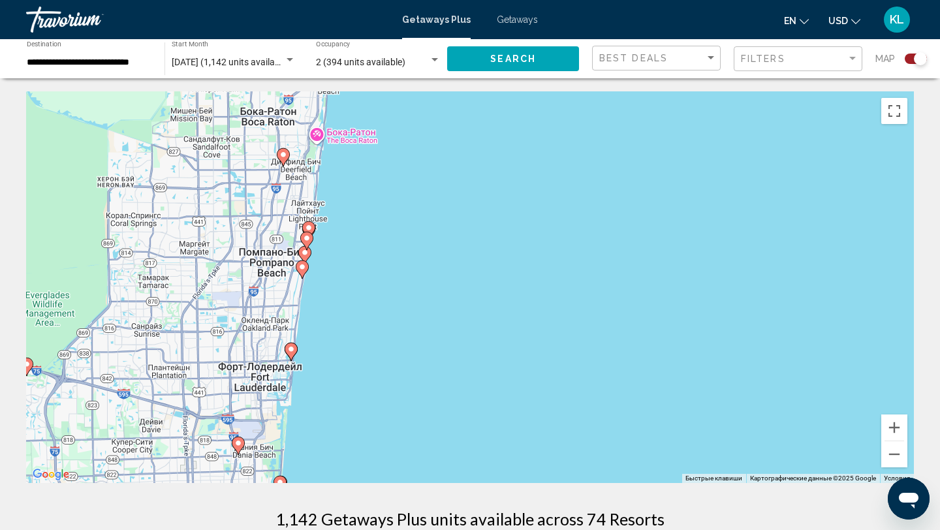
drag, startPoint x: 375, startPoint y: 226, endPoint x: 435, endPoint y: 370, distance: 155.7
click at [435, 370] on div "Чтобы активировать перетаскивание с помощью клавиатуры, нажмите Alt + Ввод. Пос…" at bounding box center [470, 287] width 888 height 392
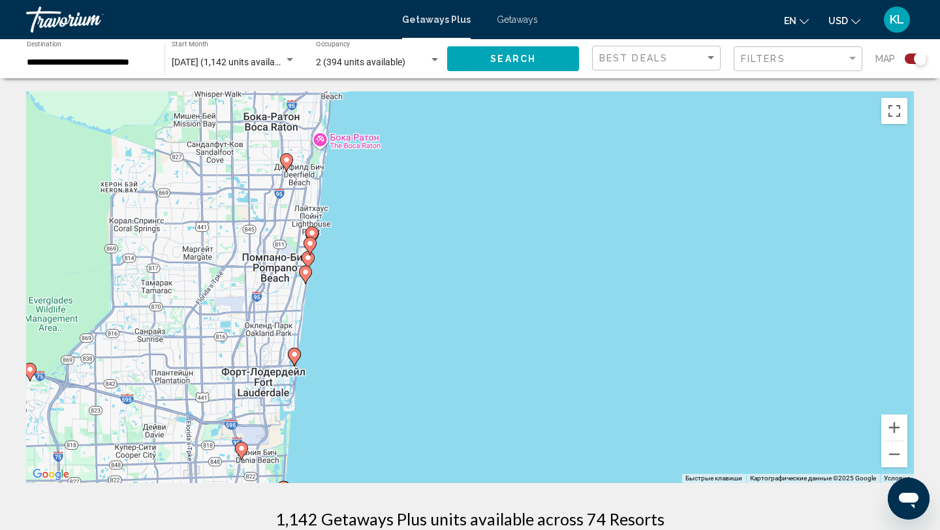
click at [306, 274] on image "Main content" at bounding box center [306, 272] width 8 height 8
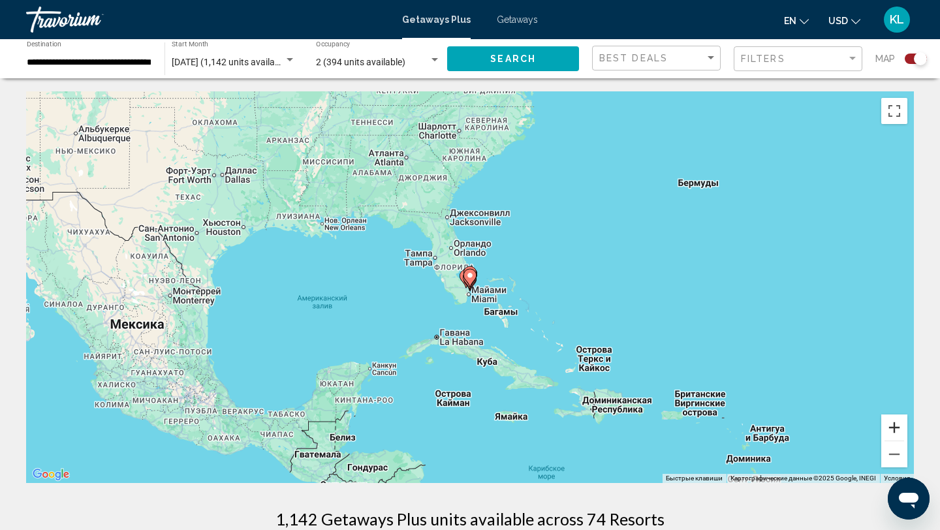
click at [891, 426] on button "Увеличить" at bounding box center [894, 428] width 26 height 26
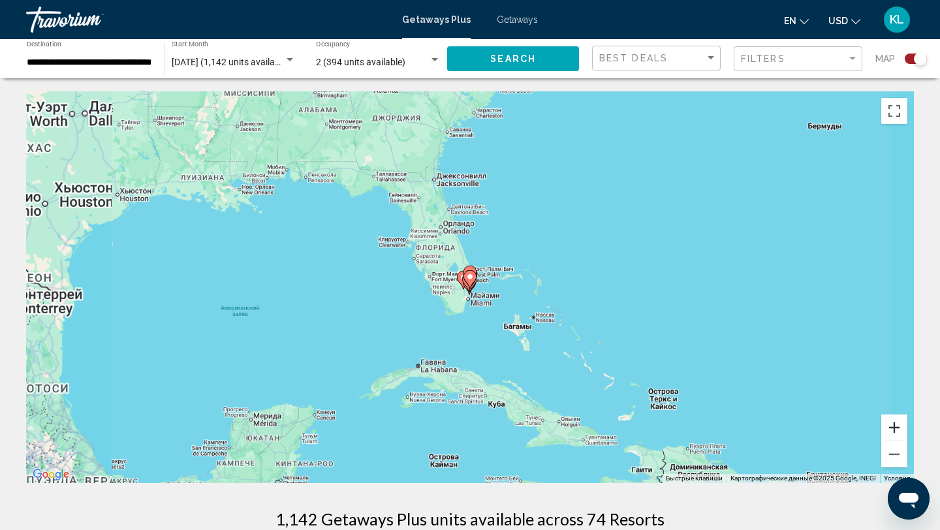
click at [891, 426] on button "Увеличить" at bounding box center [894, 428] width 26 height 26
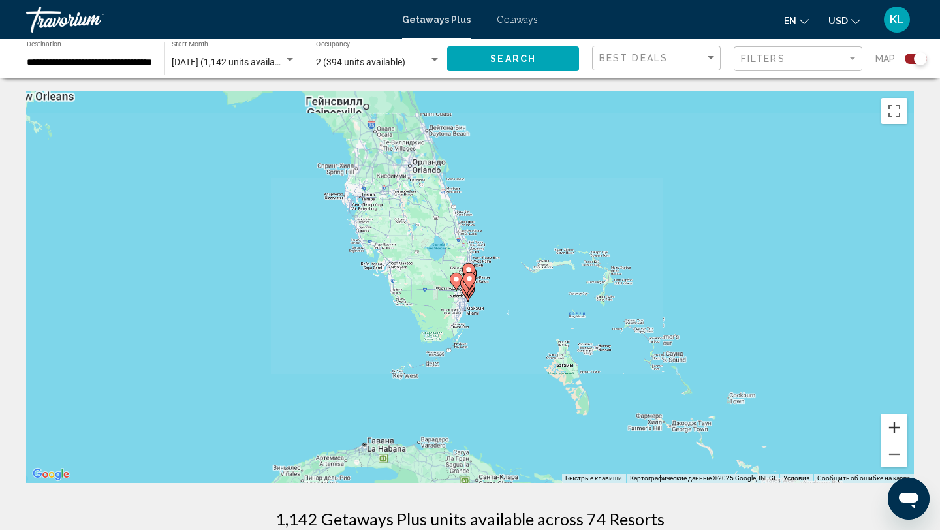
click at [891, 426] on button "Увеличить" at bounding box center [894, 428] width 26 height 26
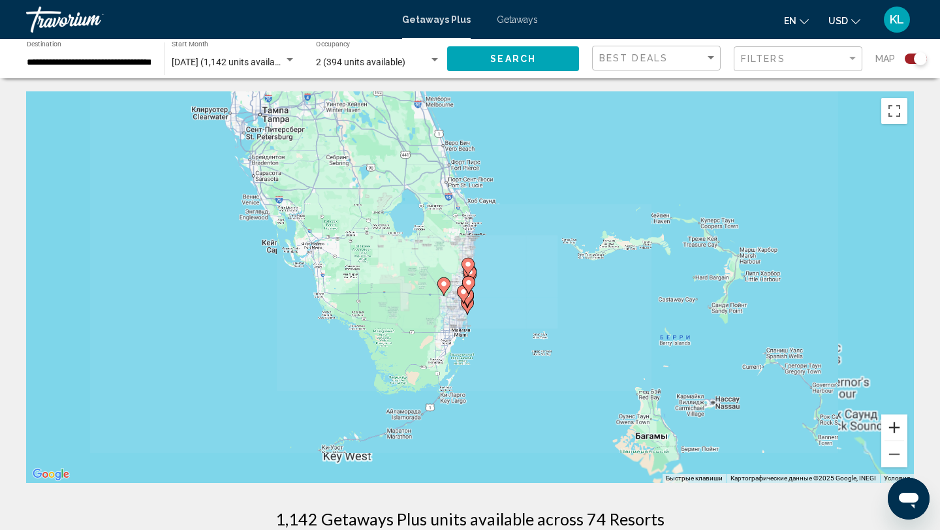
click at [891, 426] on button "Увеличить" at bounding box center [894, 428] width 26 height 26
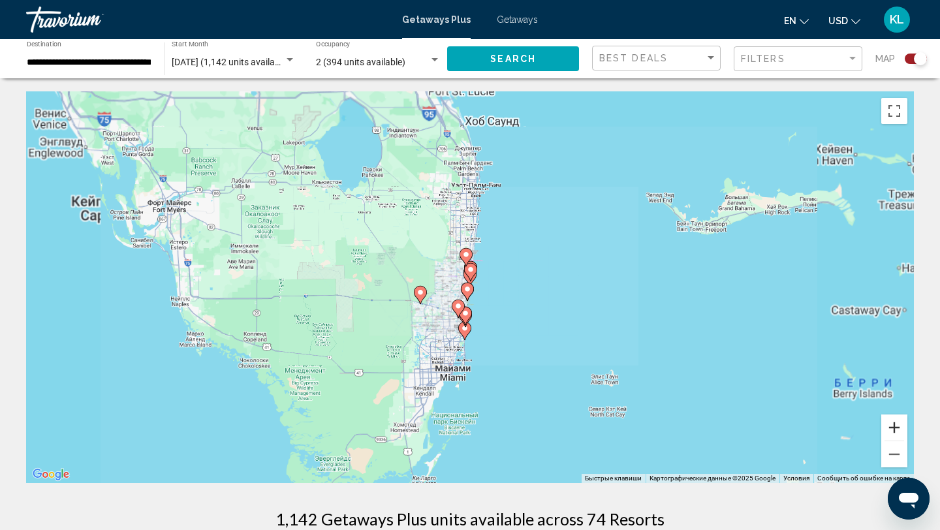
click at [891, 426] on button "Увеличить" at bounding box center [894, 428] width 26 height 26
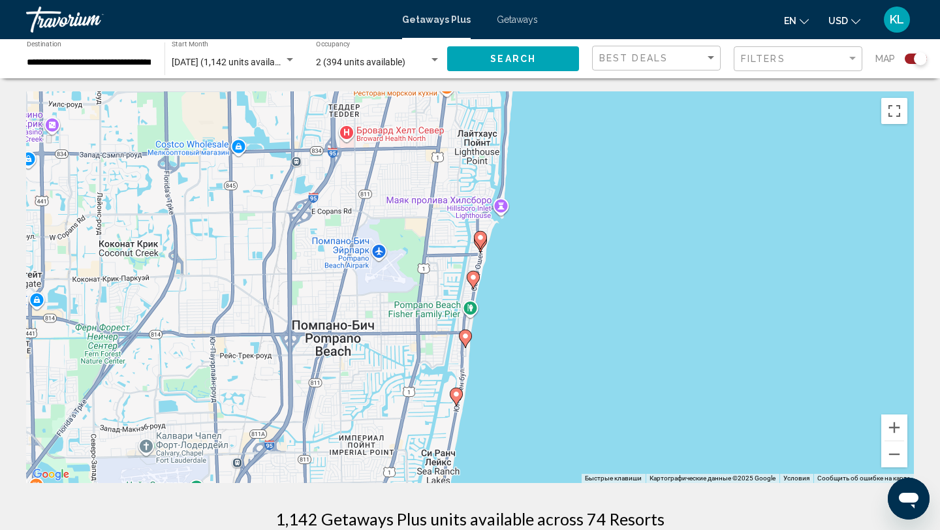
drag, startPoint x: 590, startPoint y: 325, endPoint x: 575, endPoint y: 449, distance: 125.0
click at [575, 449] on div "Чтобы активировать перетаскивание с помощью клавиатуры, нажмите Alt + Ввод. Пос…" at bounding box center [470, 287] width 888 height 392
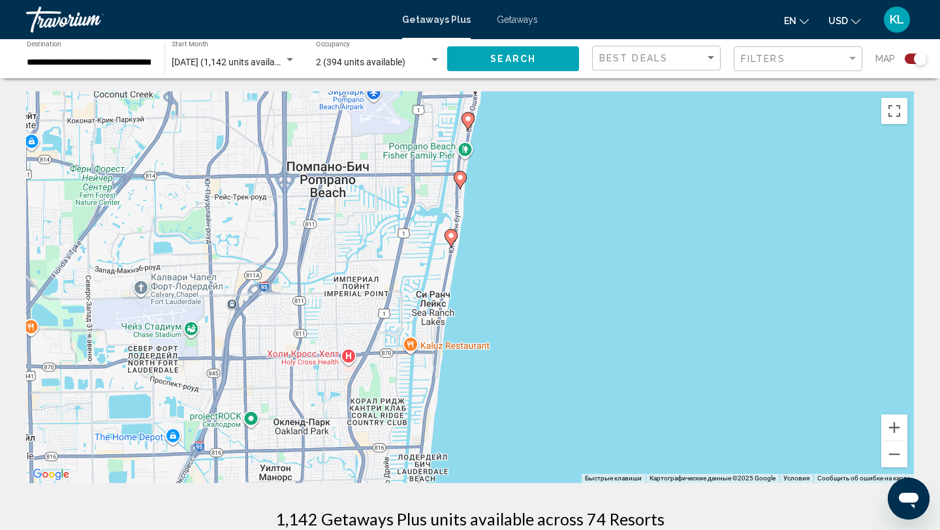
drag, startPoint x: 608, startPoint y: 334, endPoint x: 607, endPoint y: 165, distance: 169.1
click at [607, 165] on div "Чтобы активировать перетаскивание с помощью клавиатуры, нажмите Alt + Ввод. Пос…" at bounding box center [470, 287] width 888 height 392
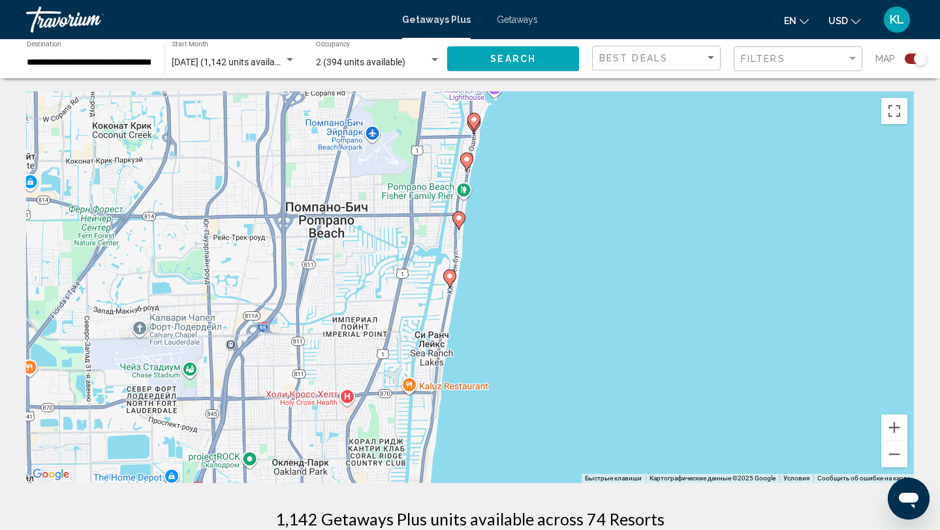
drag, startPoint x: 541, startPoint y: 136, endPoint x: 538, endPoint y: 178, distance: 41.3
click at [539, 178] on div "Чтобы активировать перетаскивание с помощью клавиатуры, нажмите Alt + Ввод. Пос…" at bounding box center [470, 287] width 888 height 392
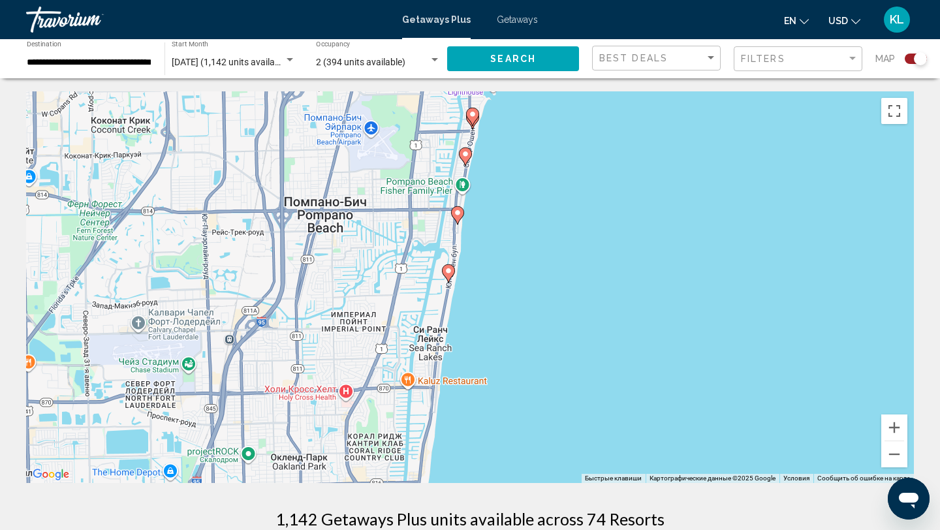
click at [467, 157] on image "Main content" at bounding box center [466, 154] width 8 height 8
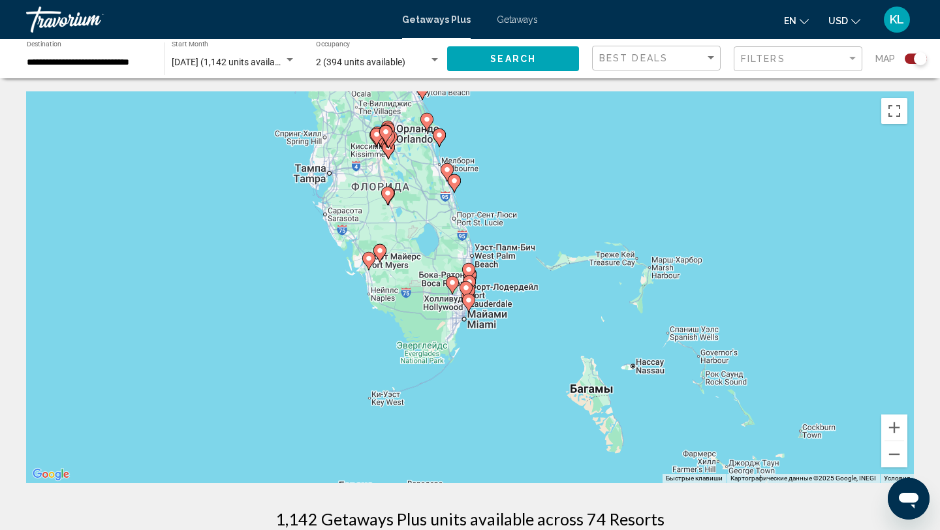
click at [470, 289] on icon "Main content" at bounding box center [466, 290] width 12 height 17
type input "**********"
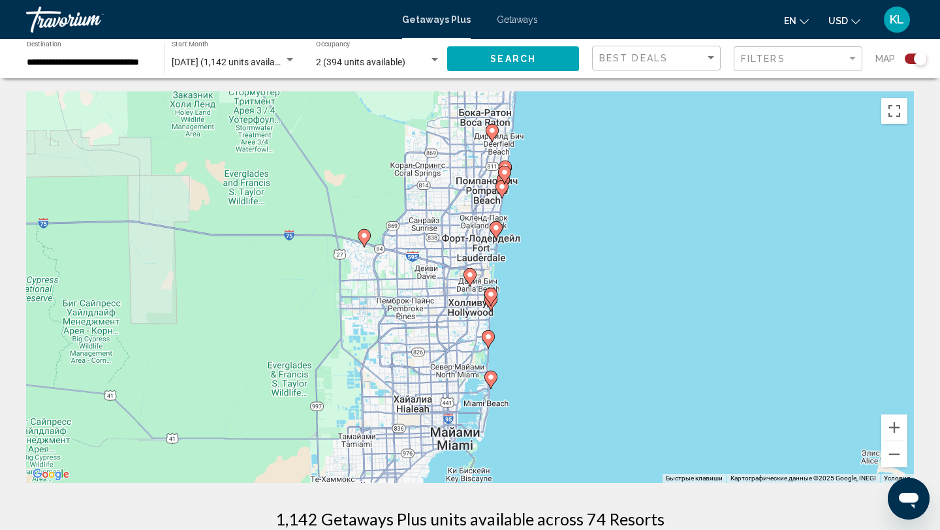
click at [488, 298] on icon "Main content" at bounding box center [491, 297] width 12 height 17
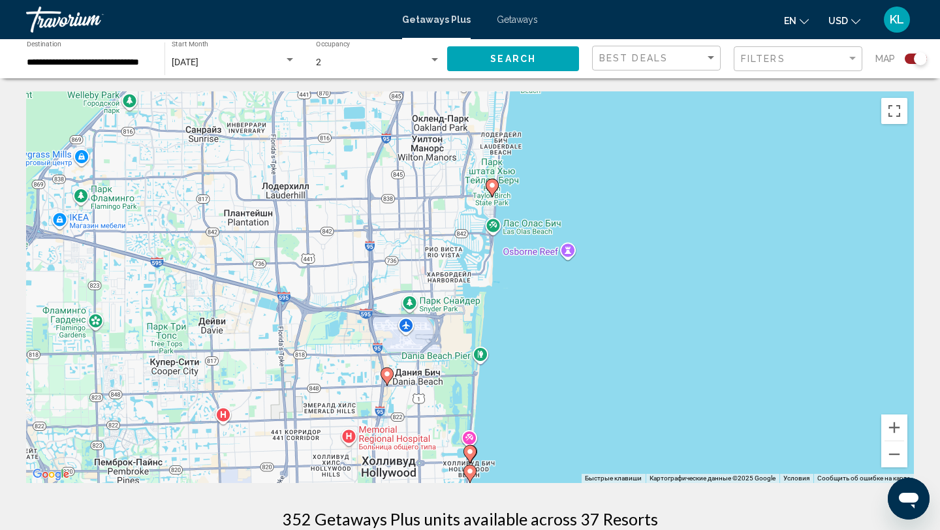
click at [472, 452] on image "Main content" at bounding box center [470, 452] width 8 height 8
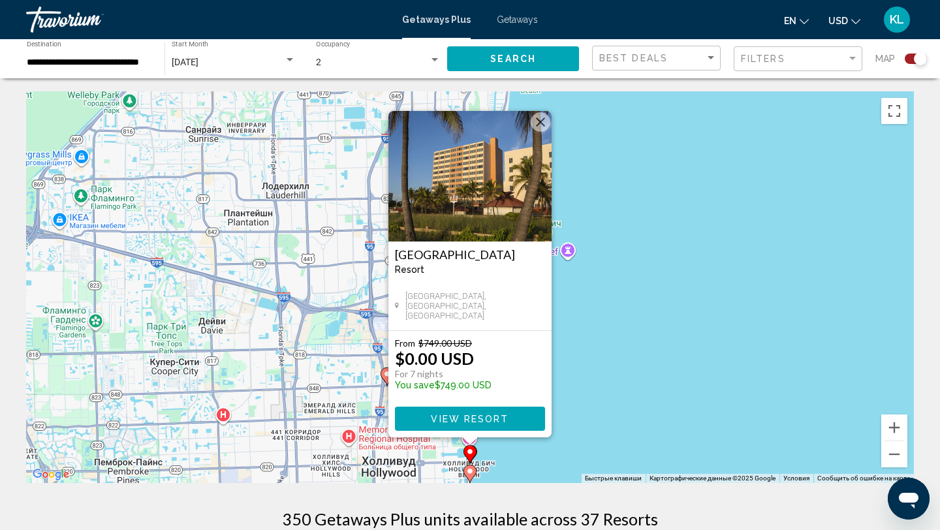
click at [605, 370] on div "Чтобы активировать перетаскивание с помощью клавиатуры, нажмите Alt + Ввод. Пос…" at bounding box center [470, 287] width 888 height 392
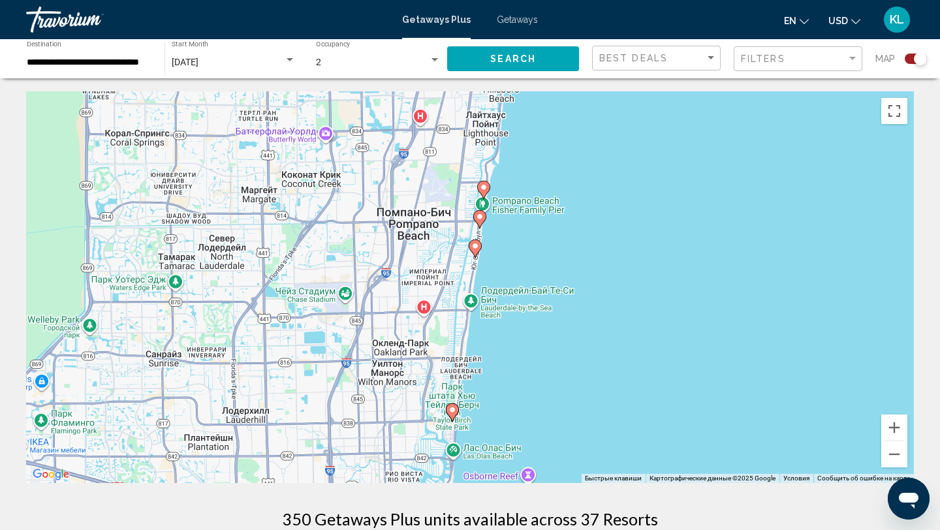
drag, startPoint x: 588, startPoint y: 133, endPoint x: 548, endPoint y: 360, distance: 230.7
click at [548, 360] on div "Чтобы активировать перетаскивание с помощью клавиатуры, нажмите Alt + Ввод. Пос…" at bounding box center [470, 287] width 888 height 392
click at [481, 220] on icon "Main content" at bounding box center [479, 218] width 12 height 17
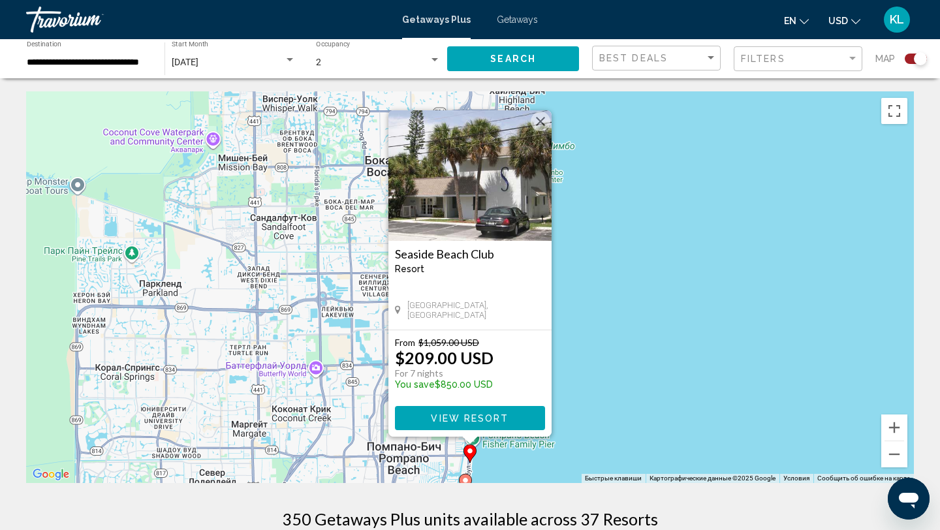
click at [513, 413] on button "View Resort" at bounding box center [470, 418] width 150 height 24
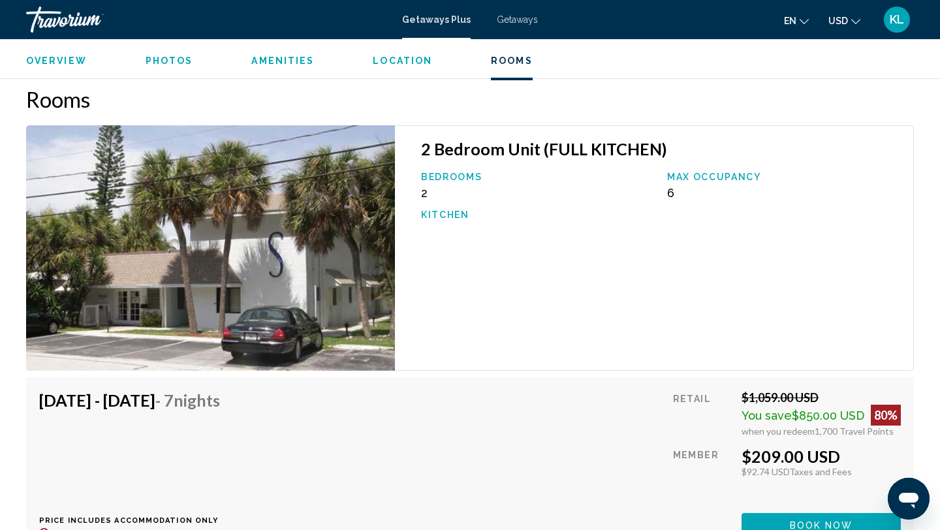
scroll to position [1680, 0]
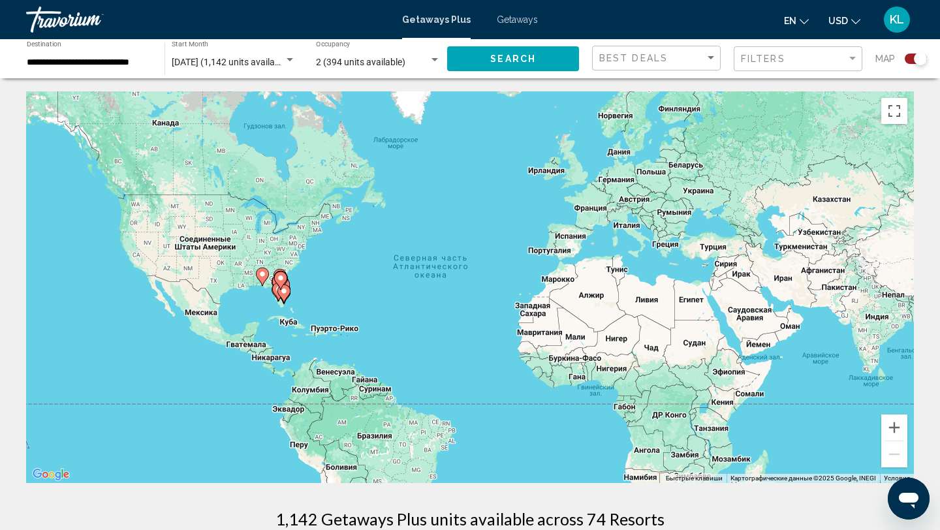
click at [279, 293] on icon "Main content" at bounding box center [284, 293] width 12 height 17
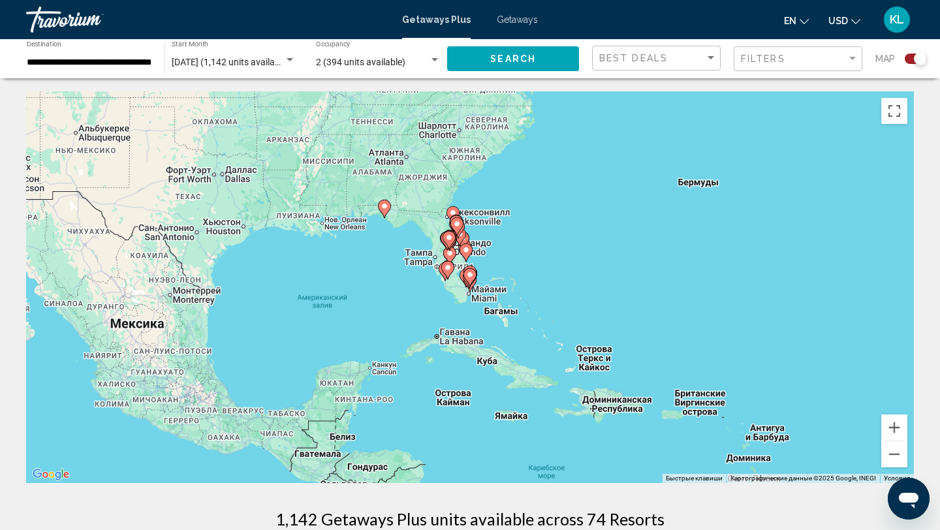
click at [466, 254] on icon "Main content" at bounding box center [466, 252] width 12 height 17
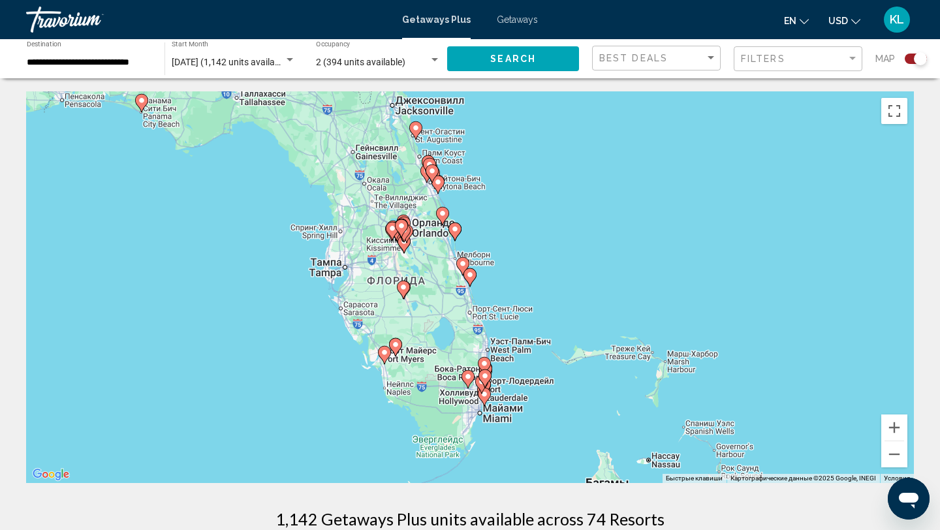
click at [490, 387] on gmp-advanced-marker "Main content" at bounding box center [485, 379] width 13 height 20
type input "**********"
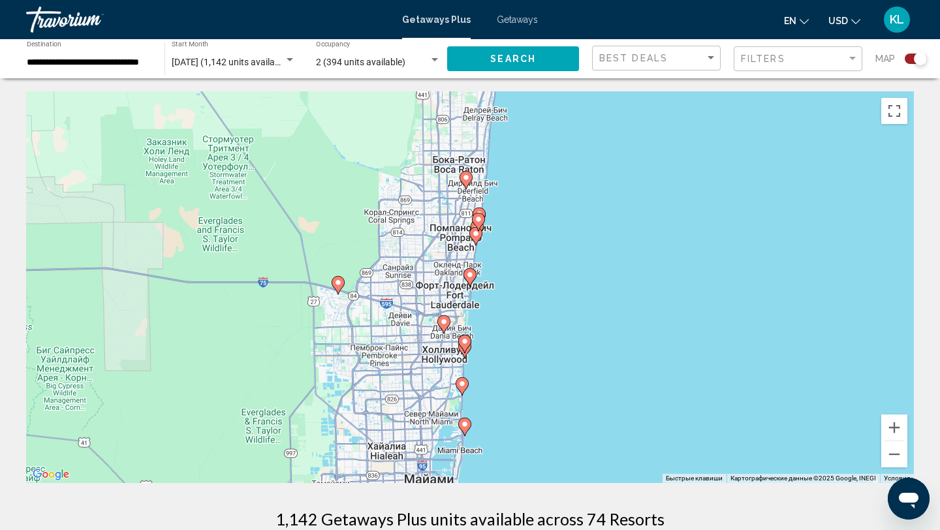
click at [475, 232] on image "Main content" at bounding box center [476, 234] width 8 height 8
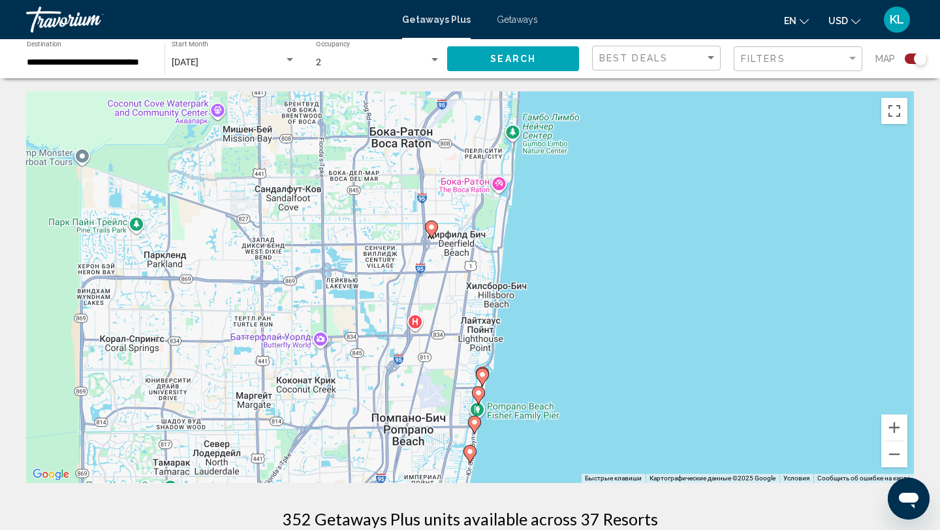
click at [481, 373] on image "Main content" at bounding box center [483, 375] width 8 height 8
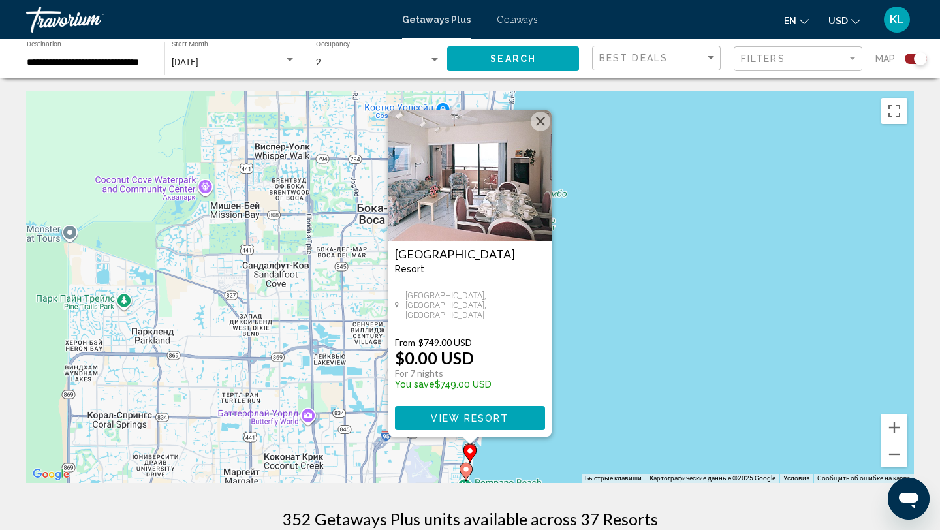
click at [579, 347] on div "Чтобы активировать перетаскивание с помощью клавиатуры, нажмите Alt + Ввод. Пос…" at bounding box center [470, 287] width 888 height 392
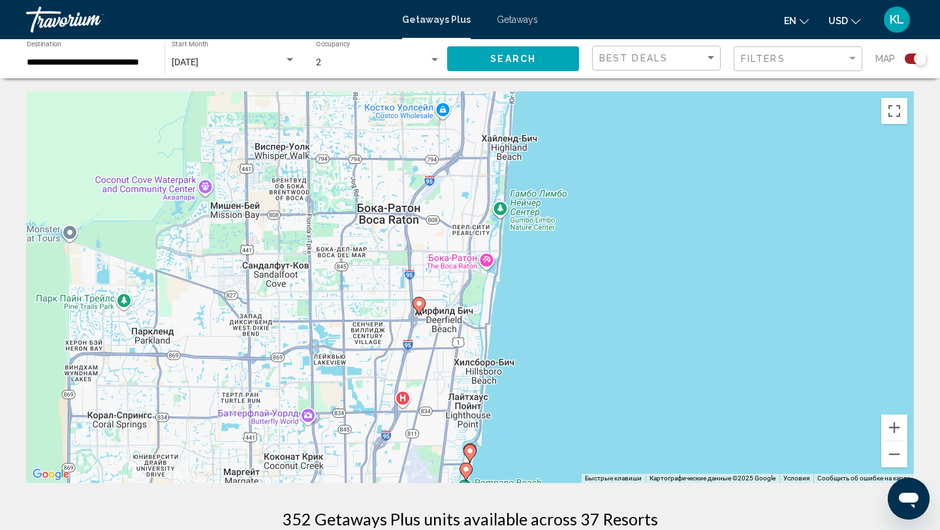
click at [466, 467] on image "Main content" at bounding box center [466, 470] width 8 height 8
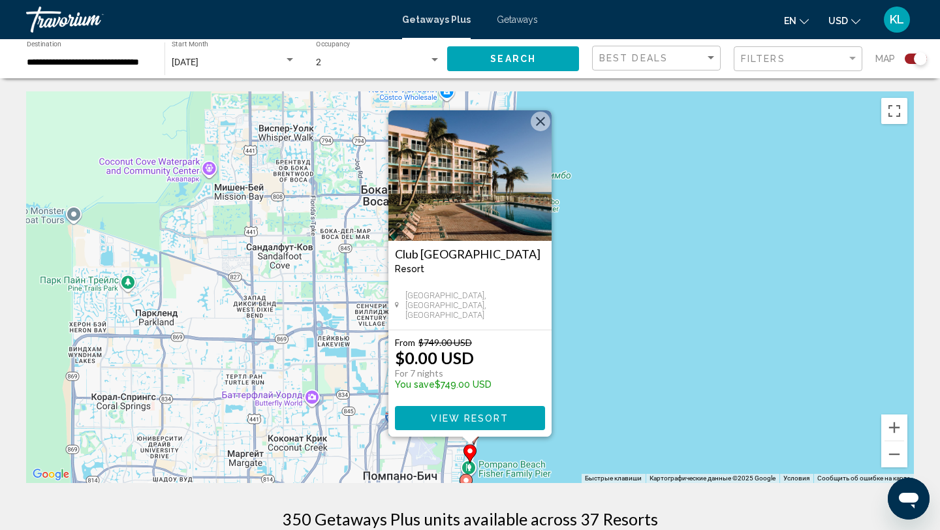
click at [511, 415] on button "View Resort" at bounding box center [470, 418] width 150 height 24
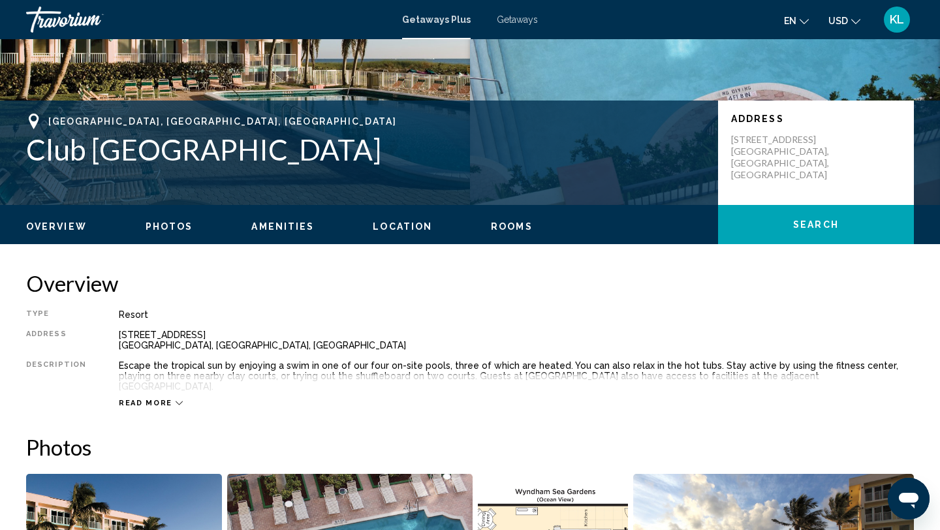
scroll to position [217, 0]
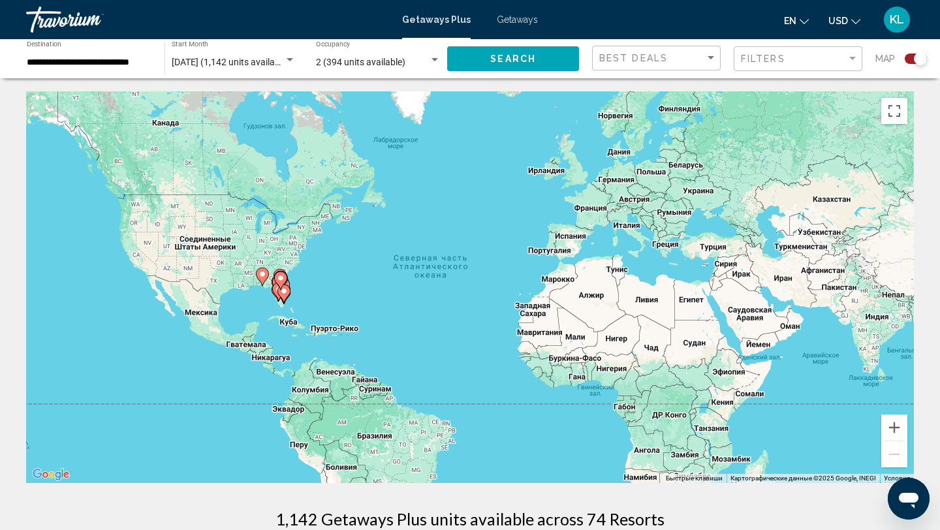
click at [281, 294] on image "Main content" at bounding box center [284, 291] width 8 height 8
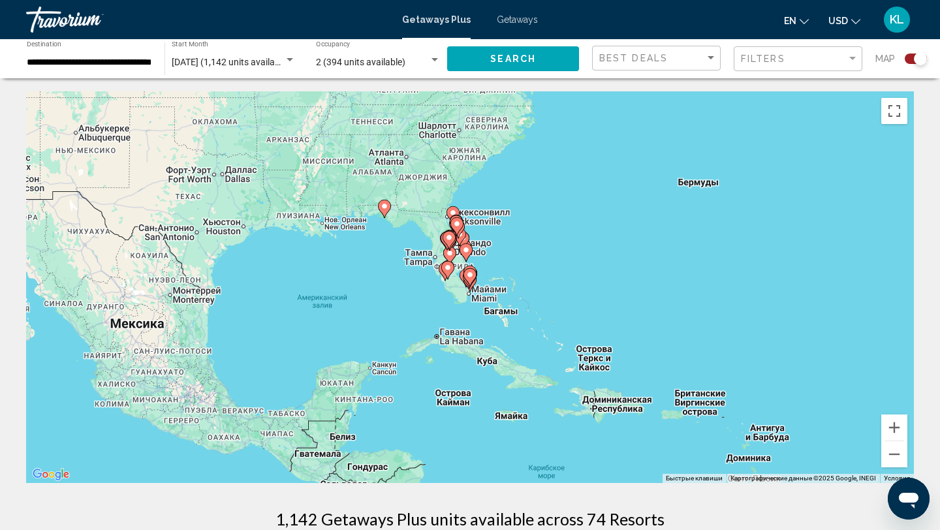
click at [465, 274] on icon "Main content" at bounding box center [470, 277] width 12 height 17
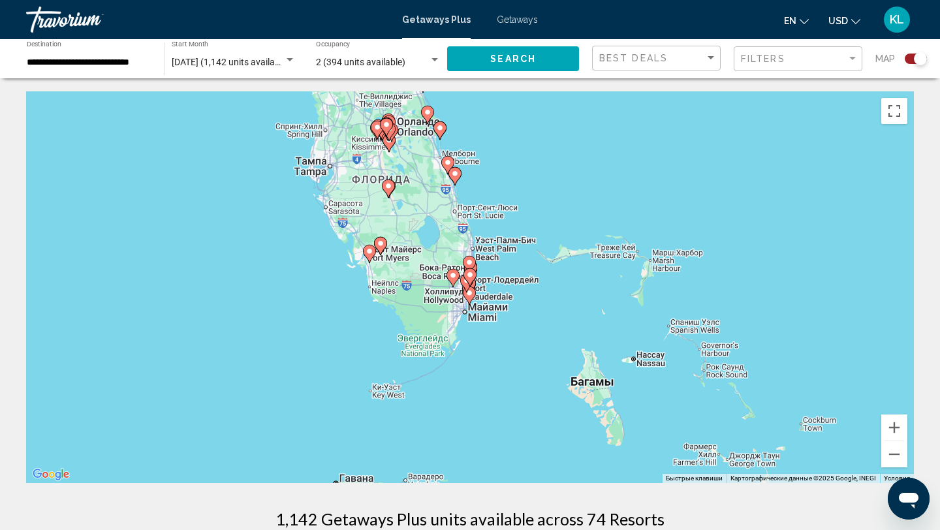
click at [466, 274] on g "Main content" at bounding box center [470, 277] width 13 height 18
type input "**********"
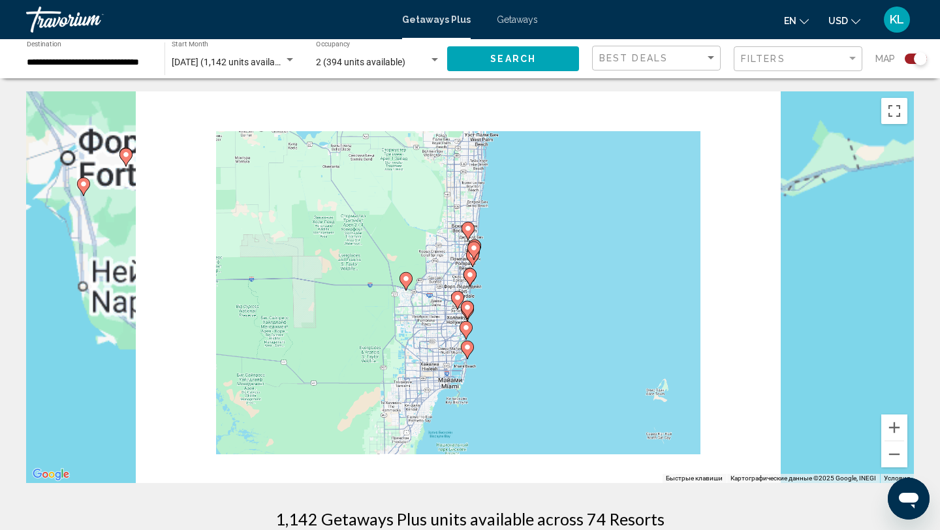
click at [466, 274] on image "Main content" at bounding box center [470, 275] width 8 height 8
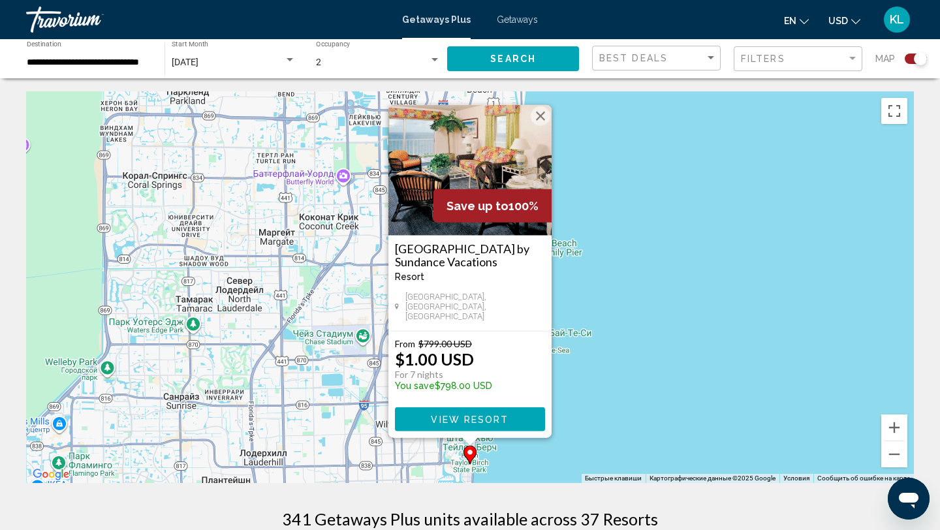
click at [624, 301] on div "Чтобы активировать перетаскивание с помощью клавиатуры, нажмите Alt + Ввод. Пос…" at bounding box center [470, 287] width 888 height 392
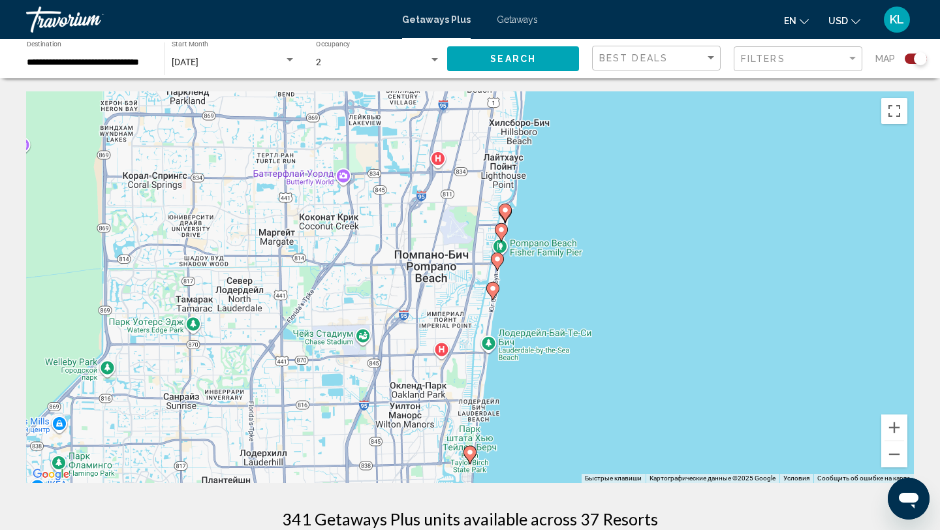
click at [498, 291] on icon "Main content" at bounding box center [492, 291] width 13 height 18
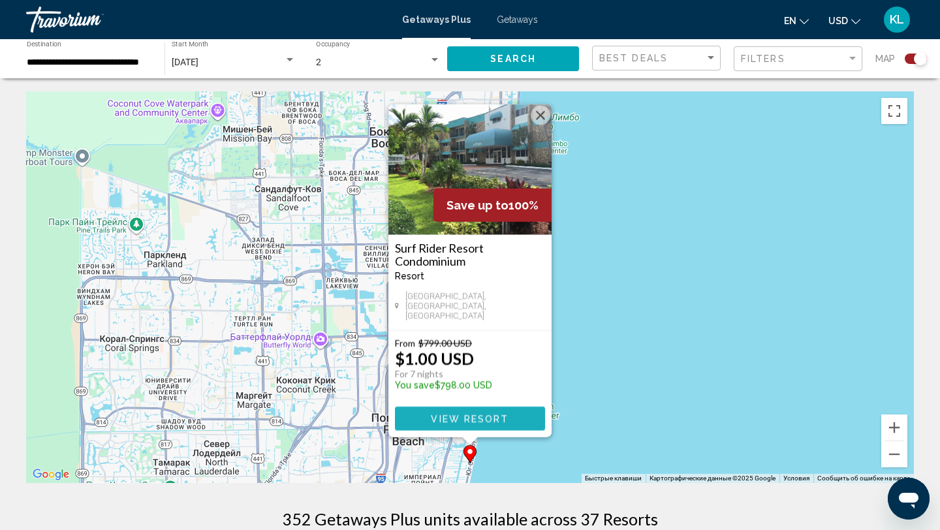
click at [501, 423] on span "View Resort" at bounding box center [470, 419] width 78 height 10
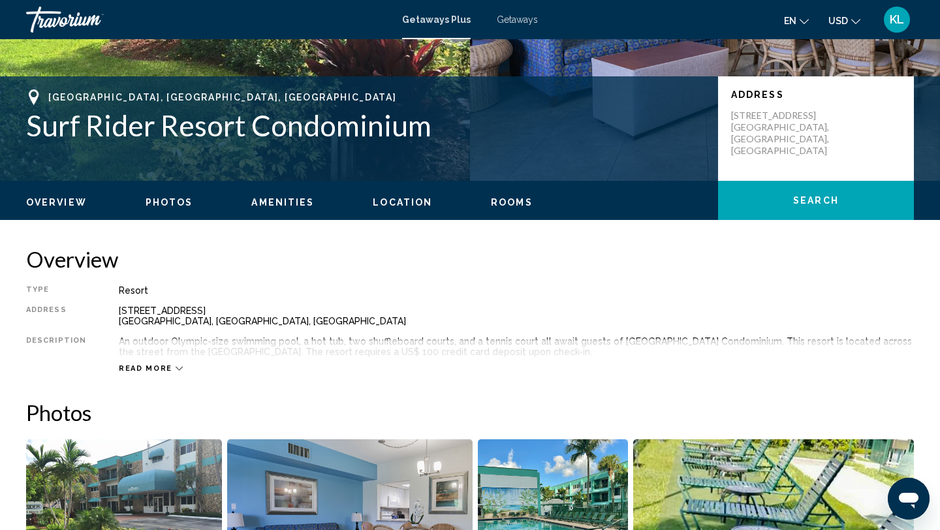
scroll to position [247, 0]
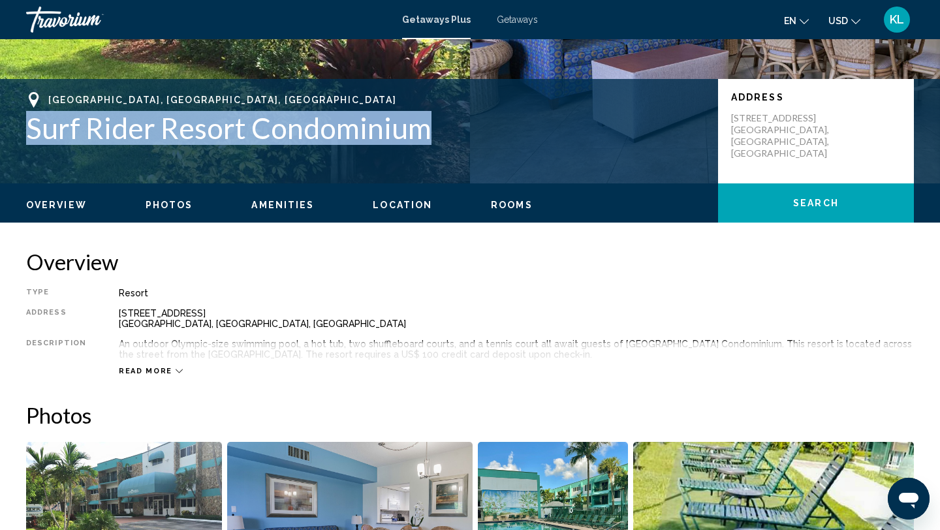
drag, startPoint x: 26, startPoint y: 128, endPoint x: 458, endPoint y: 116, distance: 432.4
click at [458, 116] on h1 "Surf Rider Resort Condominium" at bounding box center [365, 128] width 679 height 34
copy h1 "Surf Rider Resort Condominium"
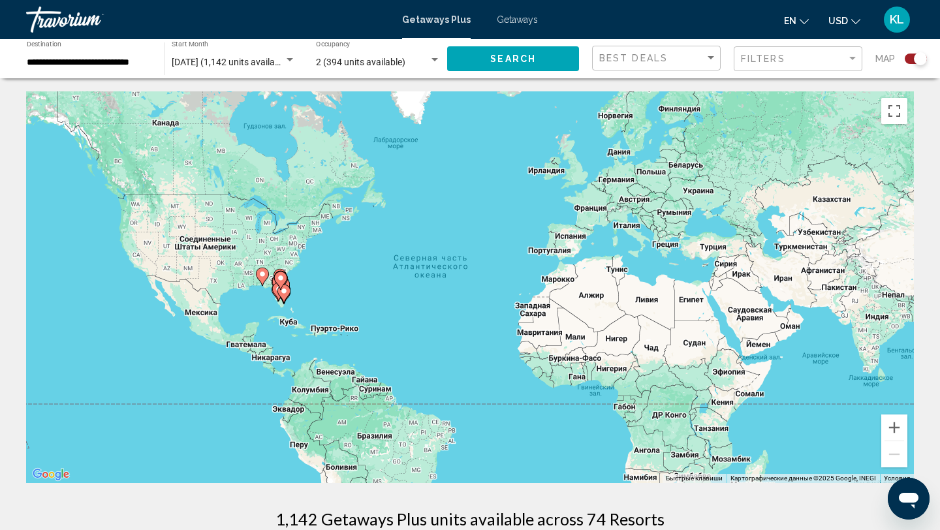
click at [277, 292] on icon "Main content" at bounding box center [283, 294] width 13 height 18
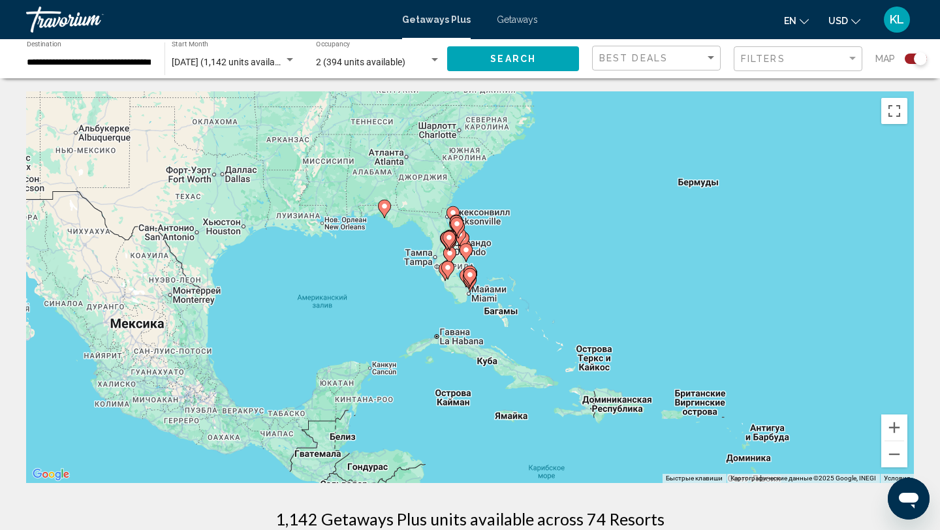
click at [460, 276] on icon "Main content" at bounding box center [466, 278] width 13 height 18
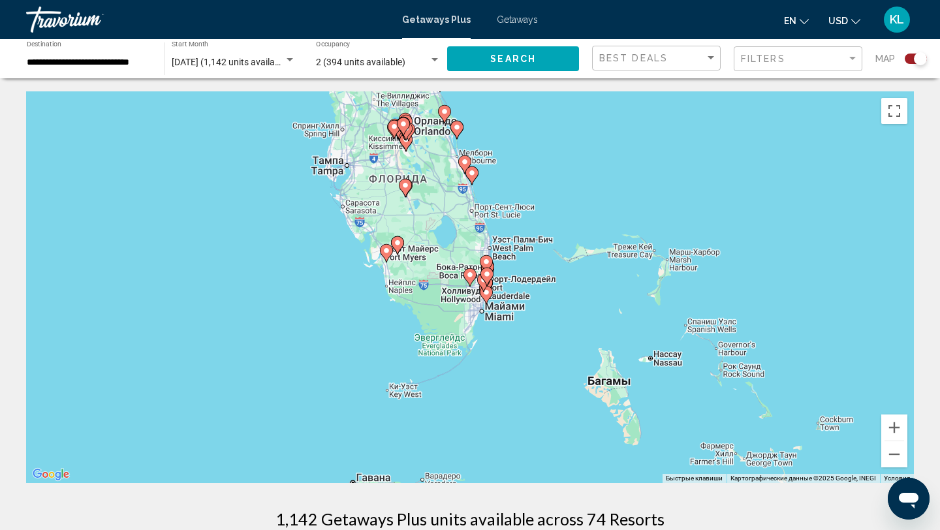
click at [484, 287] on icon "Main content" at bounding box center [484, 282] width 12 height 17
type input "**********"
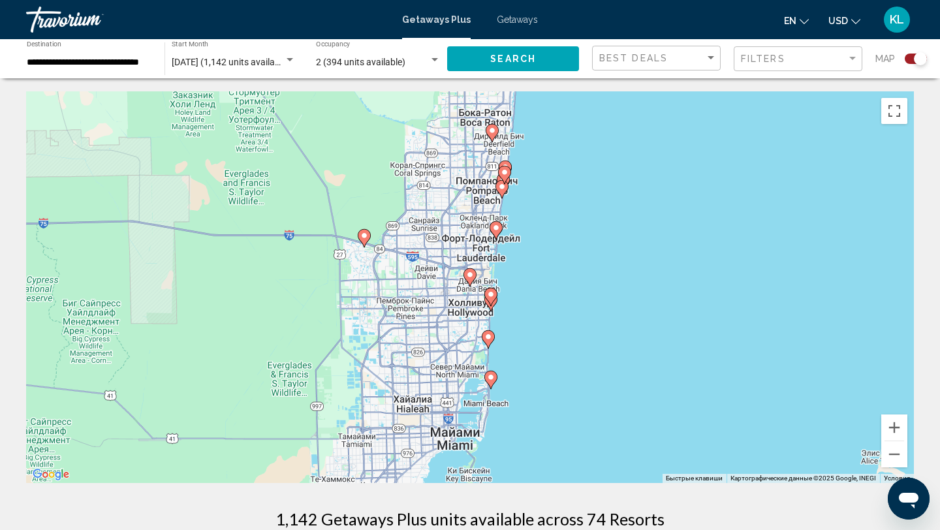
click at [498, 231] on image "Main content" at bounding box center [496, 228] width 8 height 8
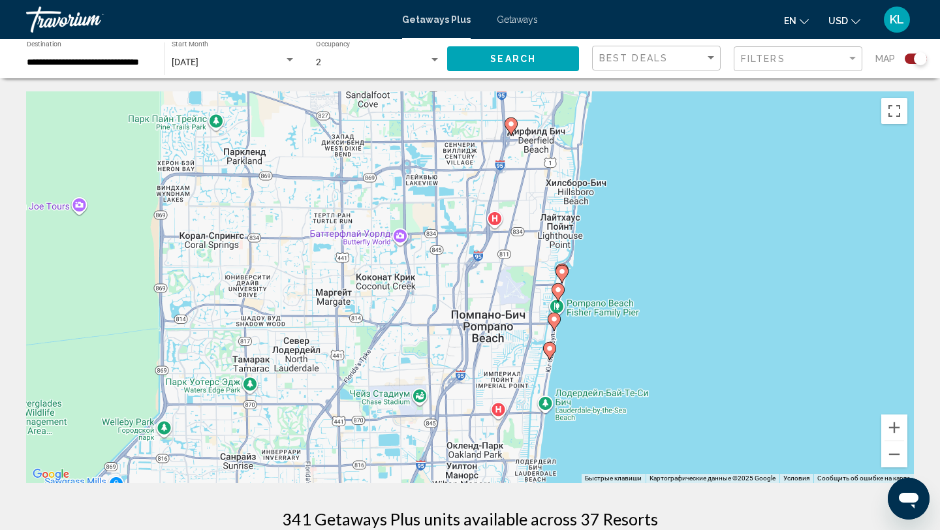
drag, startPoint x: 345, startPoint y: 328, endPoint x: 412, endPoint y: 432, distance: 123.1
click at [412, 432] on div "Чтобы активировать перетаскивание с помощью клавиатуры, нажмите Alt + Ввод. Пос…" at bounding box center [470, 287] width 888 height 392
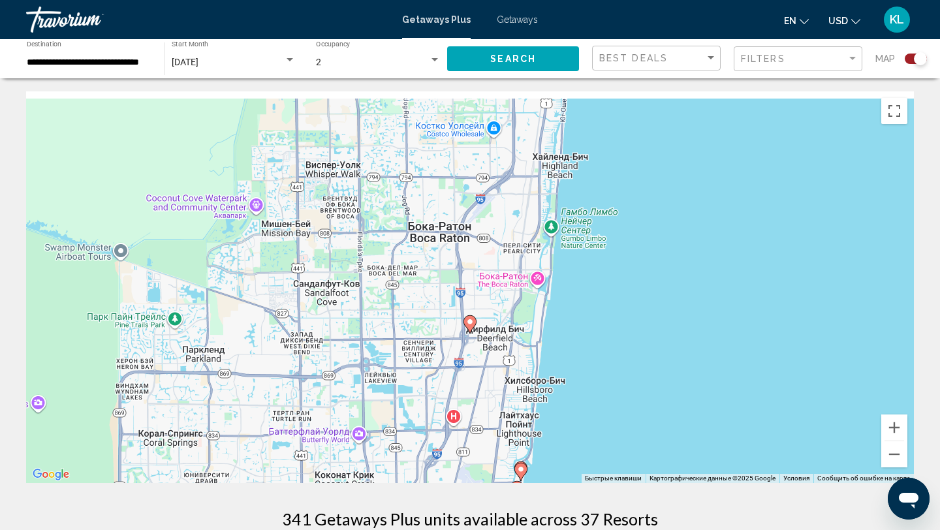
drag, startPoint x: 447, startPoint y: 266, endPoint x: 392, endPoint y: 426, distance: 169.7
click at [392, 426] on div "Чтобы активировать перетаскивание с помощью клавиатуры, нажмите Alt + Ввод. Пос…" at bounding box center [470, 287] width 888 height 392
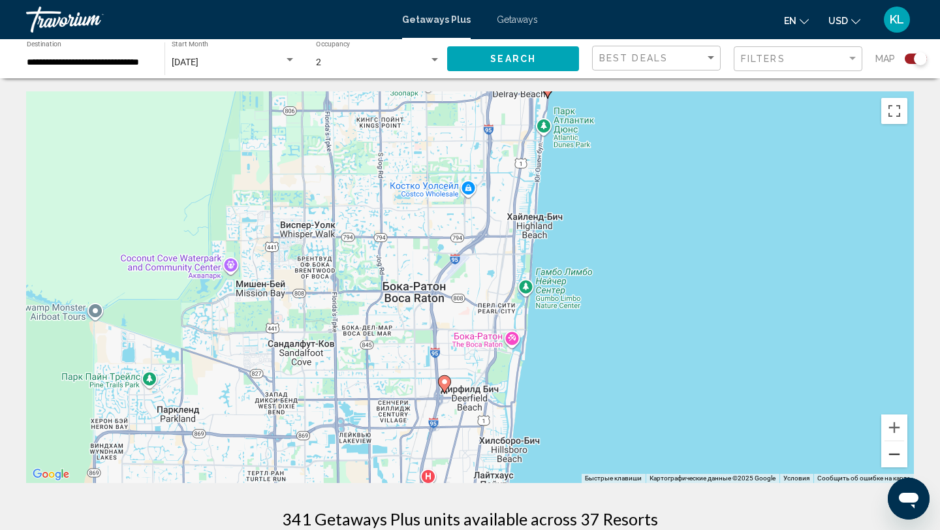
click at [898, 458] on button "Уменьшить" at bounding box center [894, 454] width 26 height 26
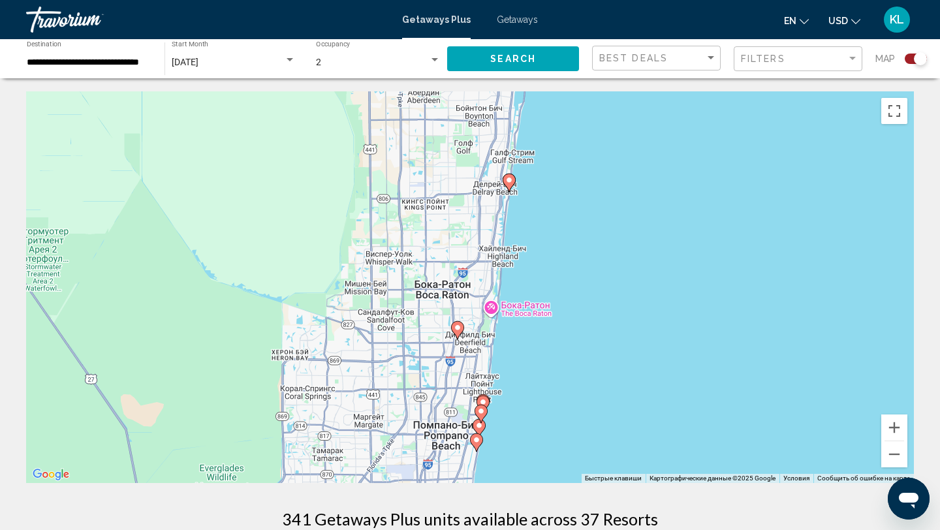
click at [509, 184] on icon "Main content" at bounding box center [509, 182] width 12 height 17
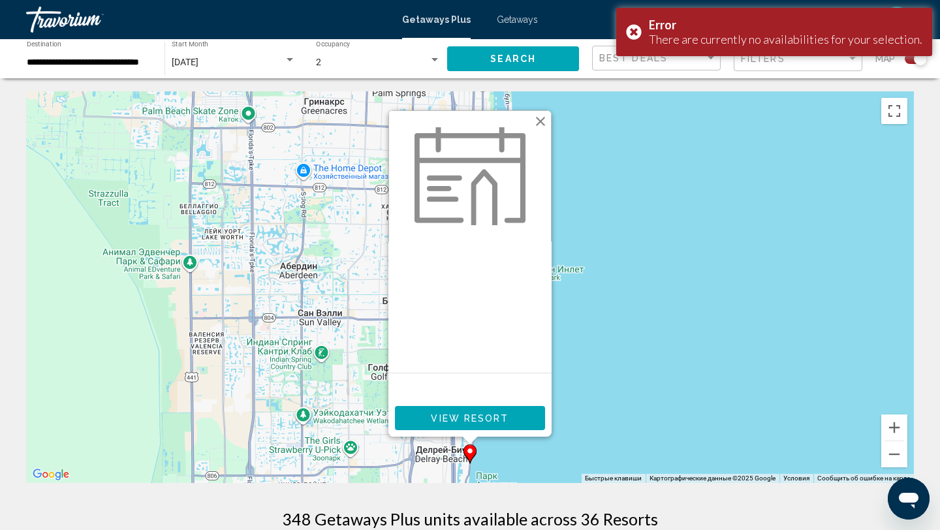
click at [476, 422] on span "View Resort" at bounding box center [470, 418] width 78 height 10
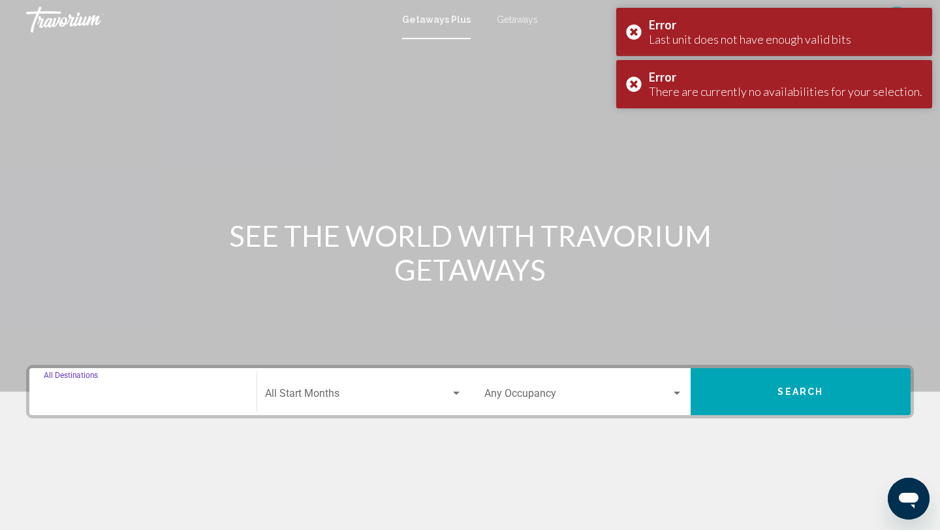
click at [118, 398] on input "Destination All Destinations" at bounding box center [143, 396] width 198 height 12
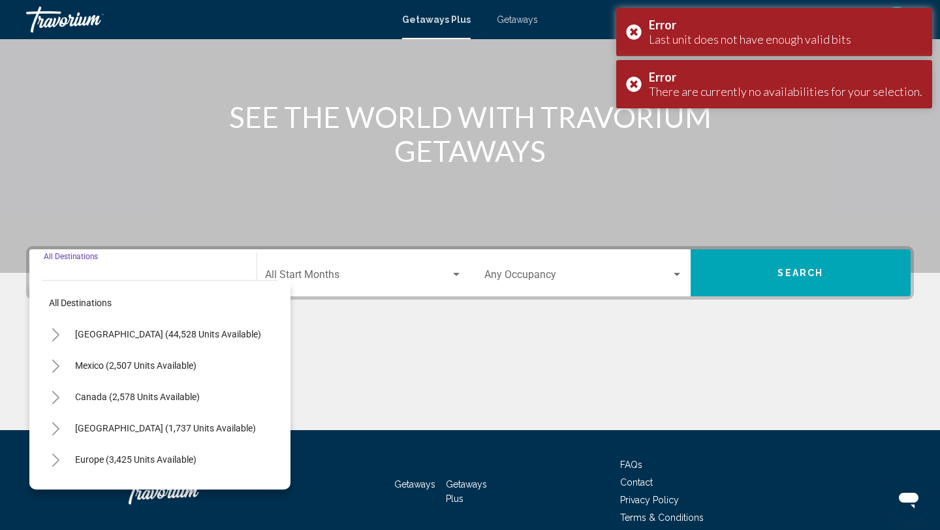
scroll to position [179, 0]
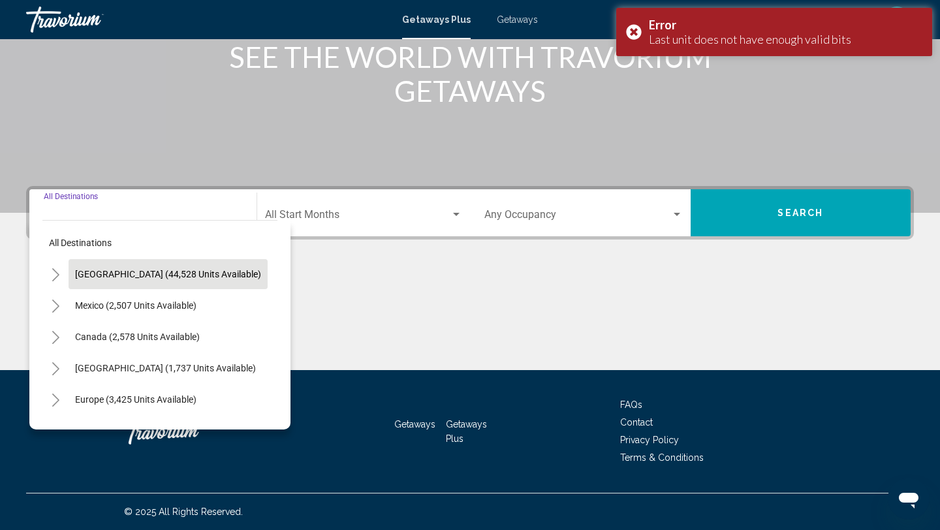
click at [146, 283] on button "United States (44,528 units available)" at bounding box center [168, 274] width 199 height 30
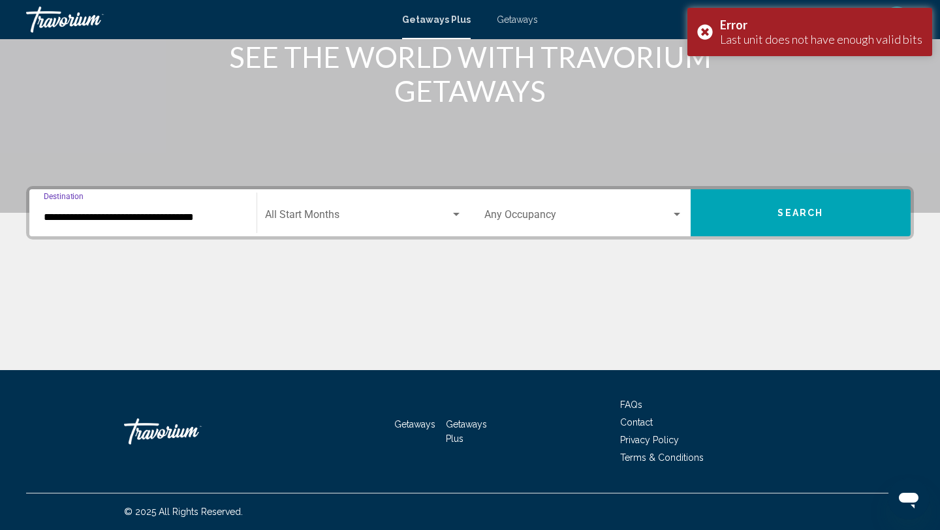
click at [161, 219] on input "**********" at bounding box center [143, 218] width 198 height 12
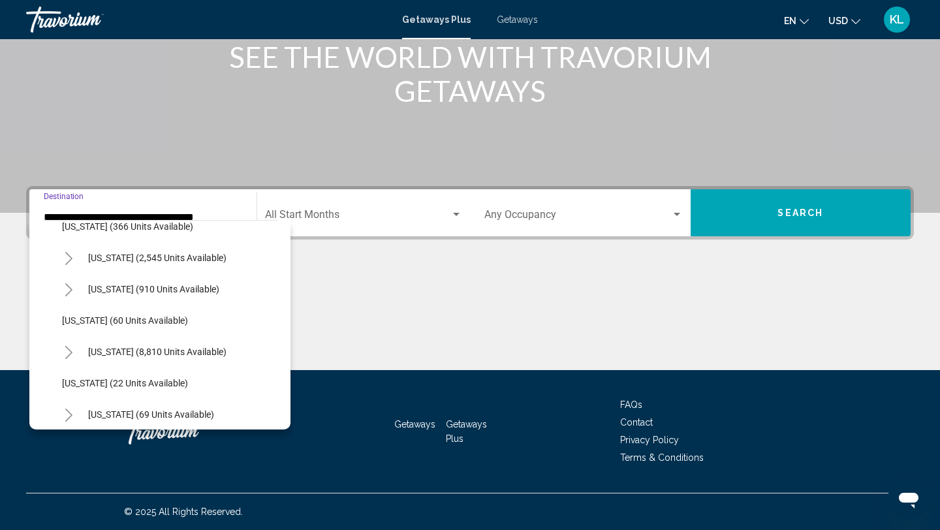
scroll to position [145, 0]
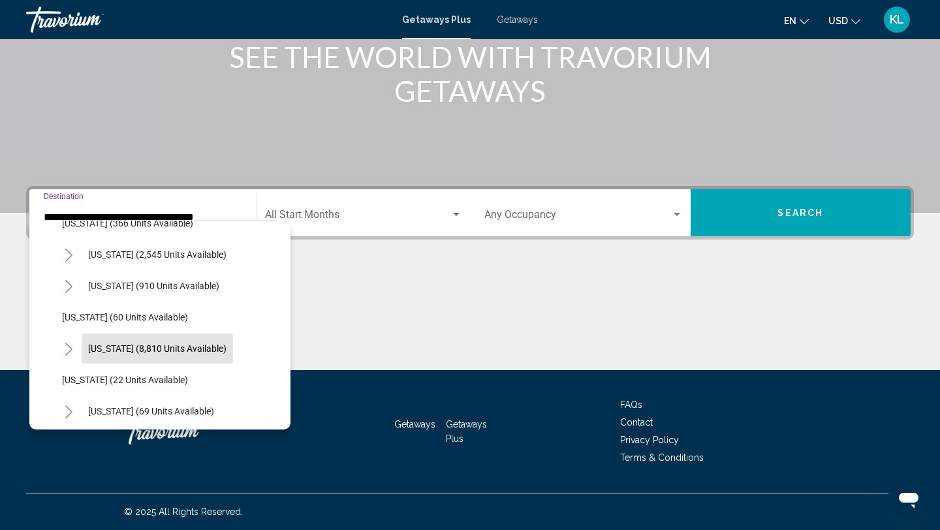
click at [144, 348] on span "Florida (8,810 units available)" at bounding box center [157, 348] width 138 height 10
type input "**********"
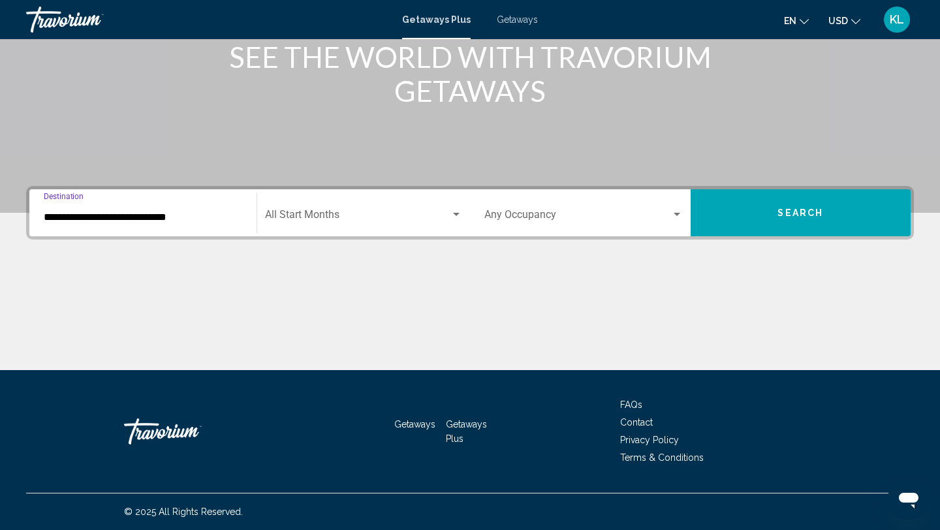
click at [349, 200] on div "Start Month All Start Months" at bounding box center [364, 213] width 198 height 41
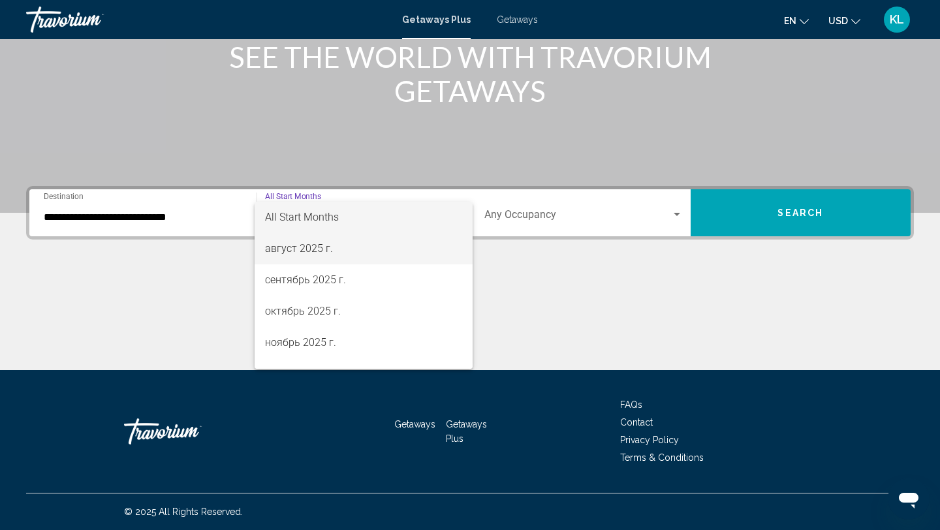
click at [326, 244] on span "август 2025 г." at bounding box center [364, 248] width 198 height 31
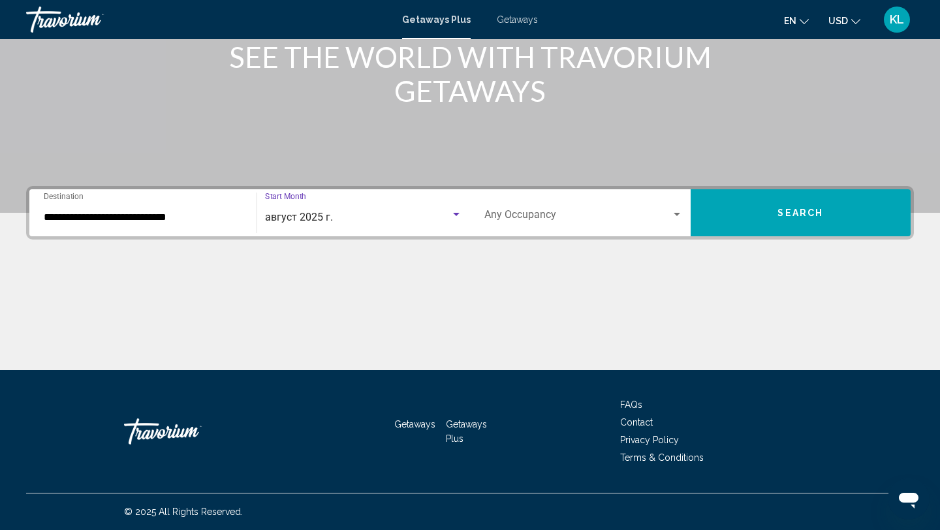
click at [539, 208] on div "Occupancy Any Occupancy" at bounding box center [583, 213] width 198 height 41
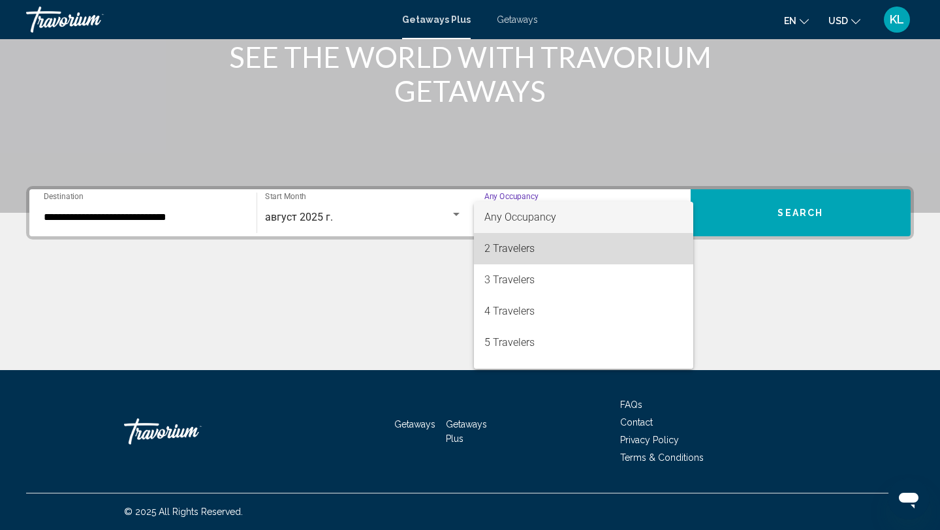
click at [529, 251] on span "2 Travelers" at bounding box center [583, 248] width 198 height 31
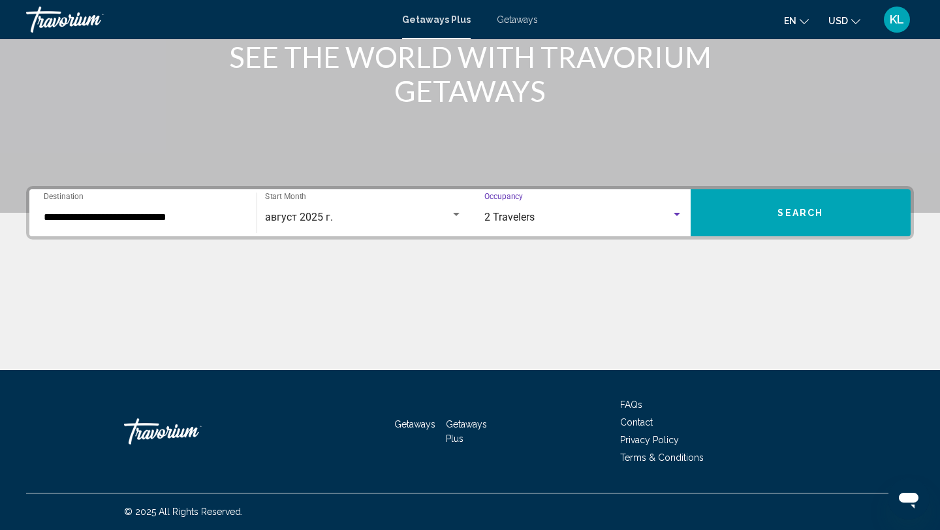
click at [770, 210] on button "Search" at bounding box center [801, 212] width 221 height 47
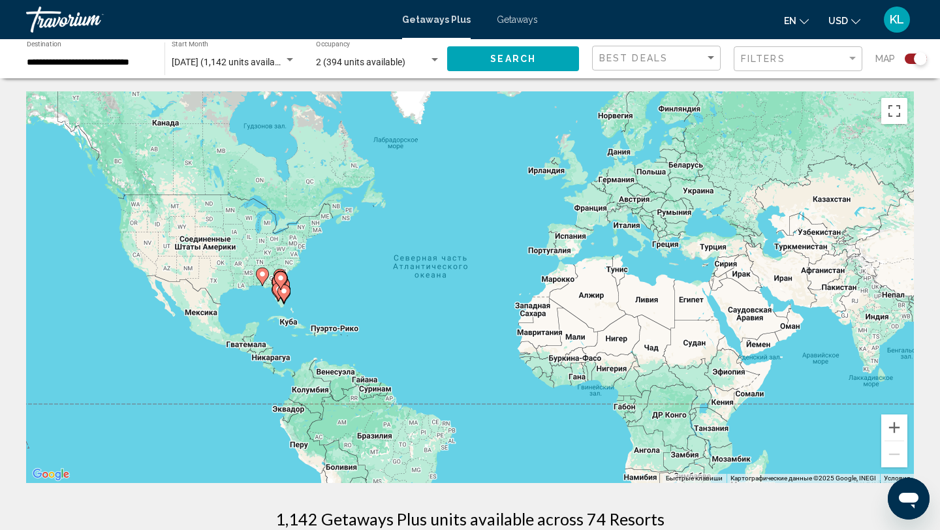
click at [274, 289] on gmp-advanced-marker "Main content" at bounding box center [280, 281] width 13 height 20
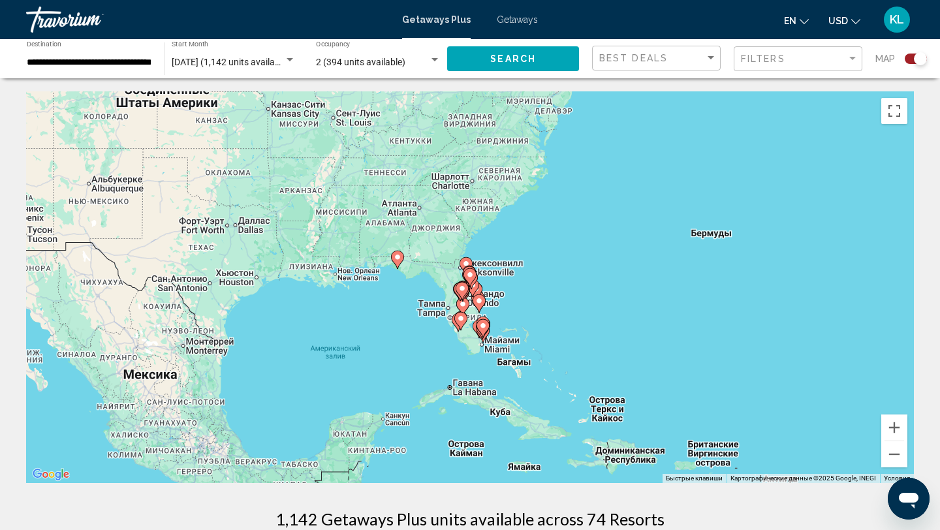
click at [481, 321] on icon "Main content" at bounding box center [483, 328] width 12 height 17
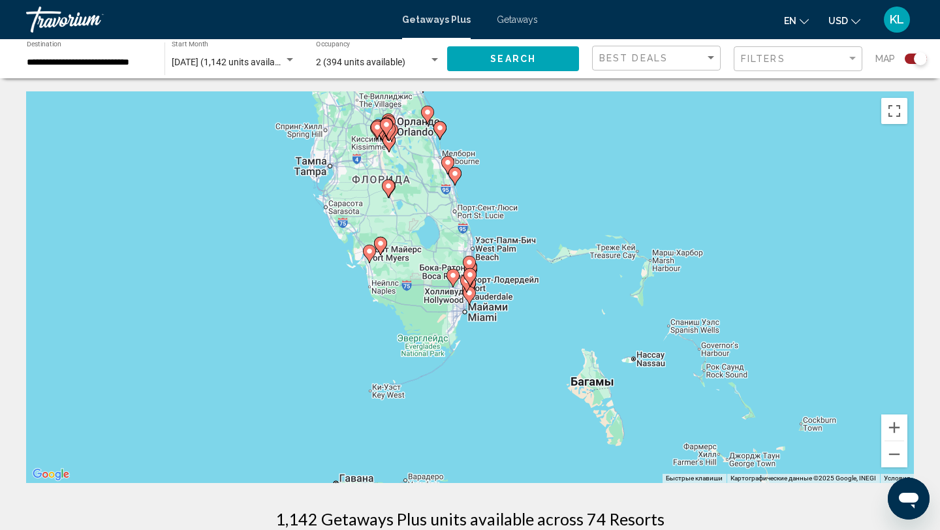
click at [466, 292] on icon "Main content" at bounding box center [466, 283] width 13 height 18
type input "**********"
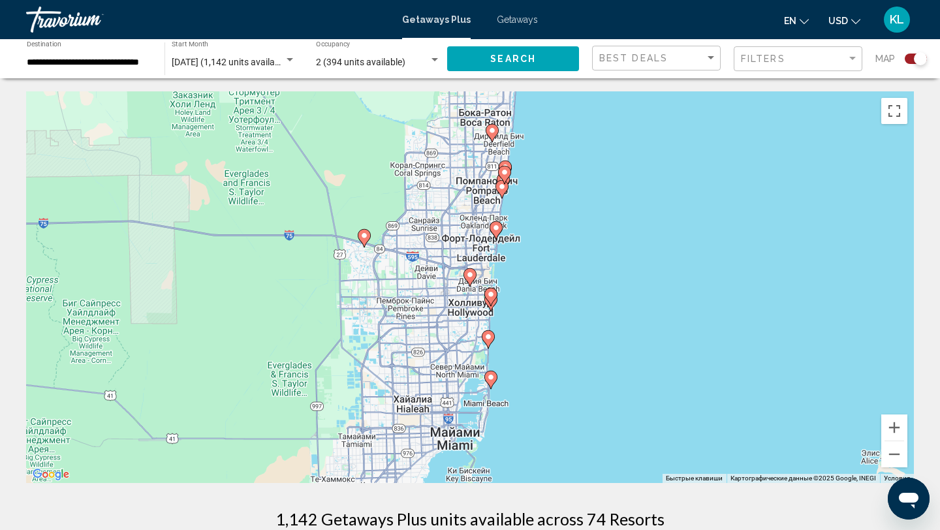
click at [490, 133] on image "Main content" at bounding box center [492, 131] width 8 height 8
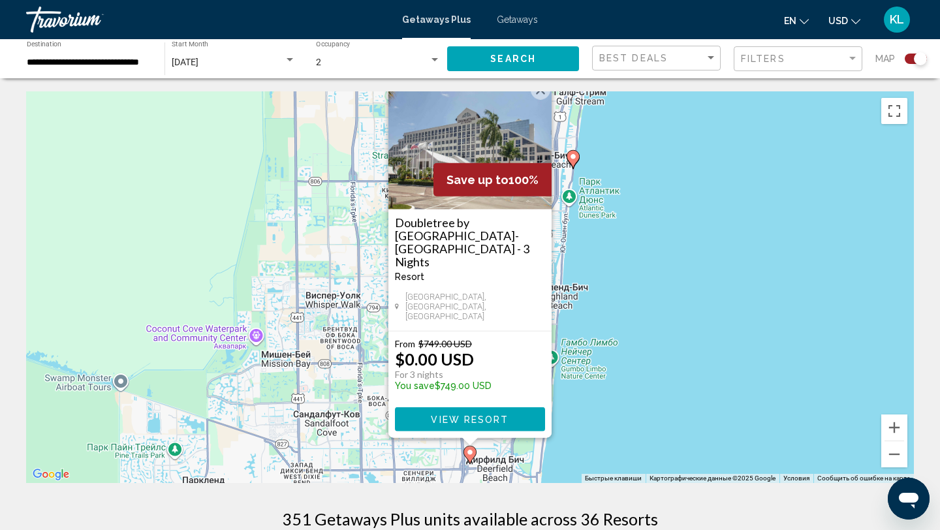
click at [633, 225] on div "Чтобы активировать перетаскивание с помощью клавиатуры, нажмите Alt + Ввод. Пос…" at bounding box center [470, 287] width 888 height 392
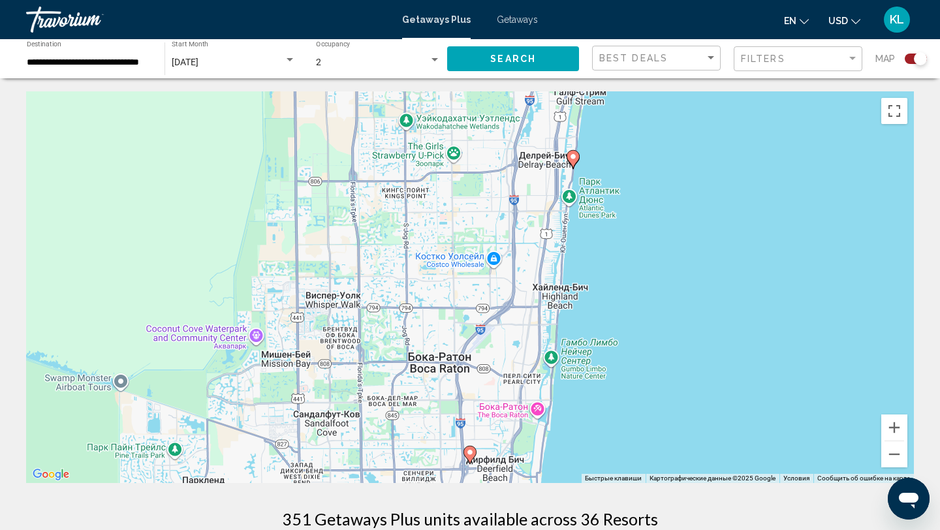
click at [573, 161] on icon "Main content" at bounding box center [573, 159] width 12 height 17
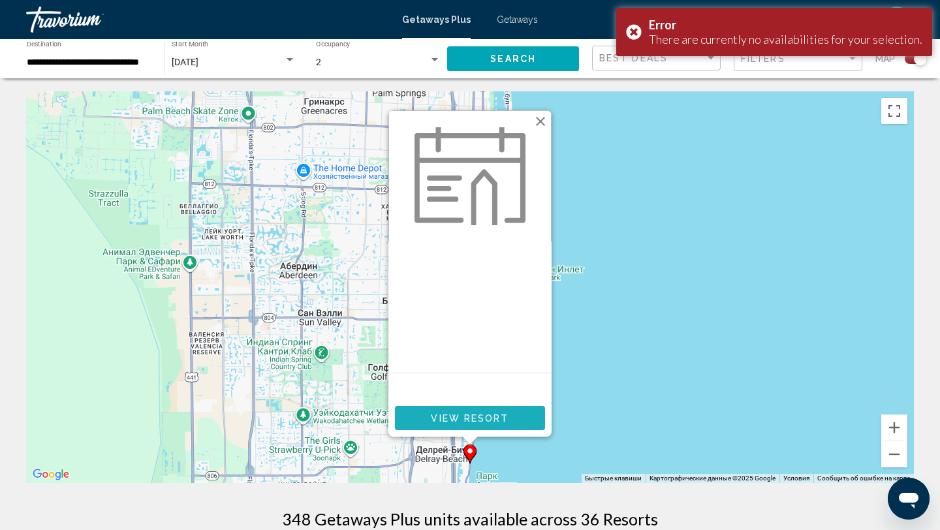
click at [440, 418] on span "View Resort" at bounding box center [470, 418] width 78 height 10
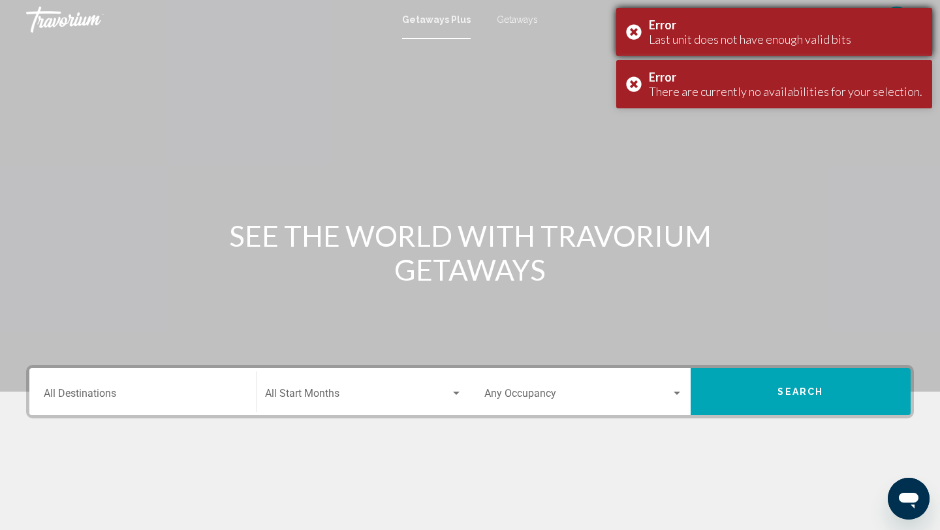
click at [643, 27] on div "Error Last unit does not have enough valid bits" at bounding box center [774, 32] width 316 height 48
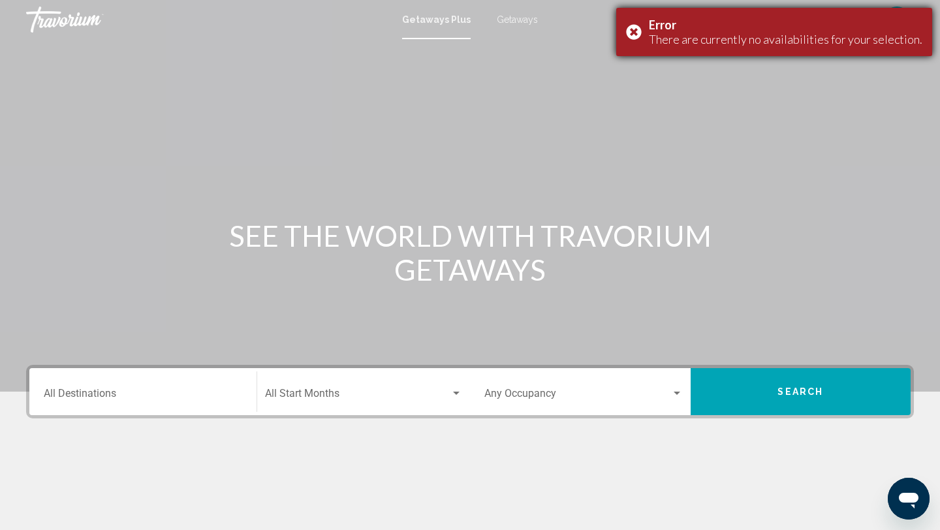
click at [639, 26] on div "Error There are currently no availabilities for your selection." at bounding box center [774, 32] width 316 height 48
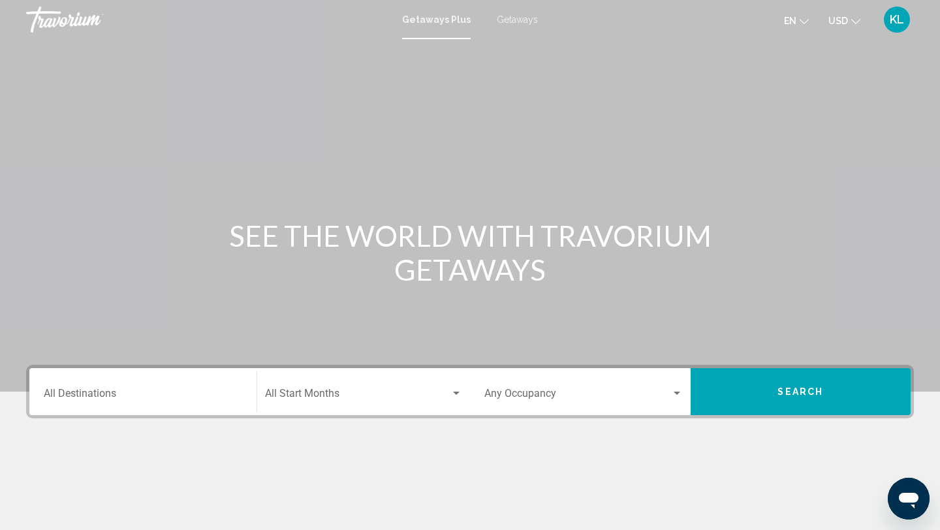
click at [218, 392] on input "Destination All Destinations" at bounding box center [143, 396] width 198 height 12
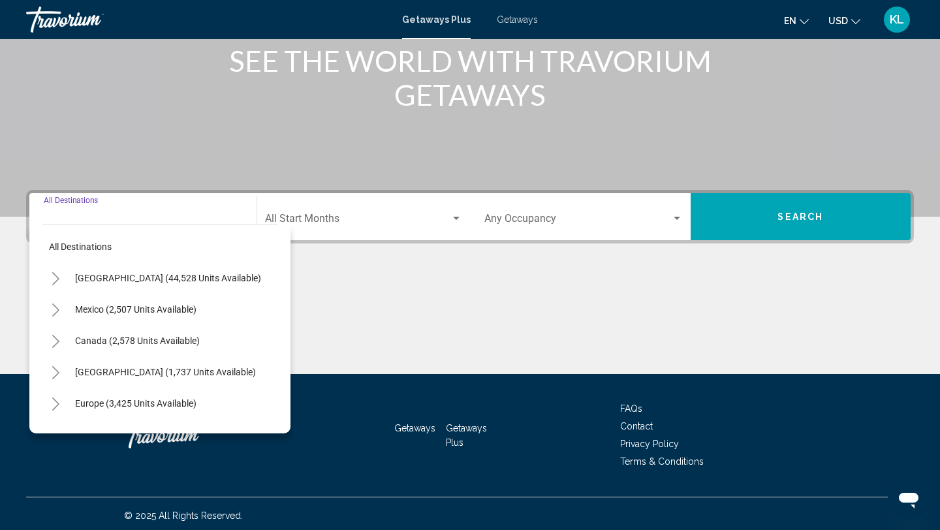
scroll to position [179, 0]
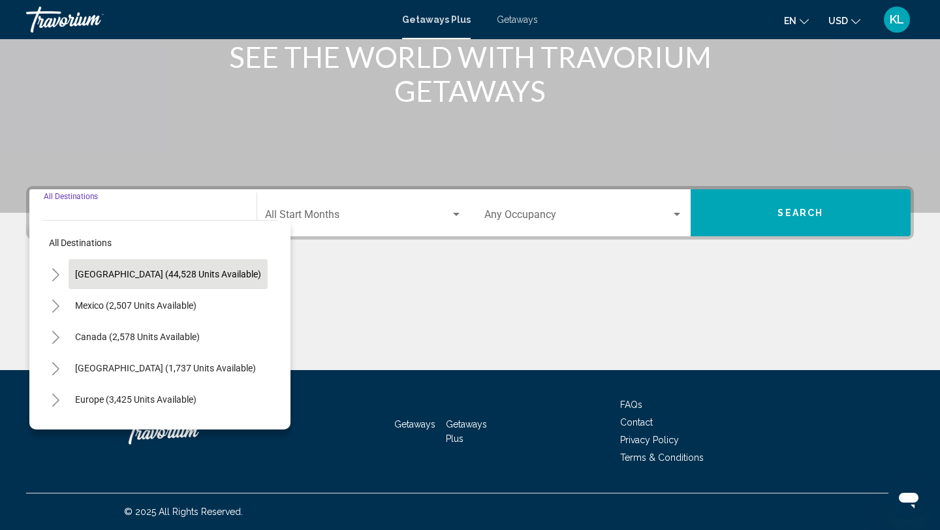
click at [189, 280] on button "United States (44,528 units available)" at bounding box center [168, 274] width 199 height 30
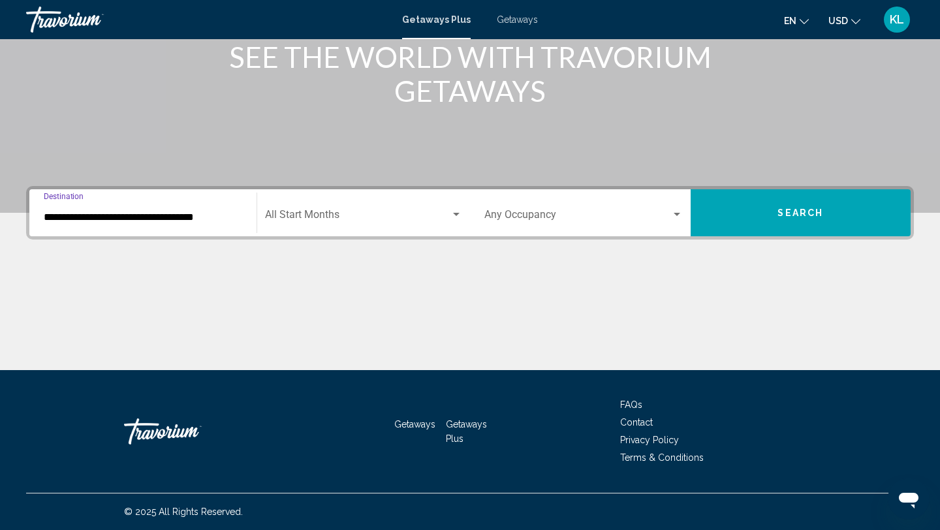
click at [172, 217] on input "**********" at bounding box center [143, 218] width 198 height 12
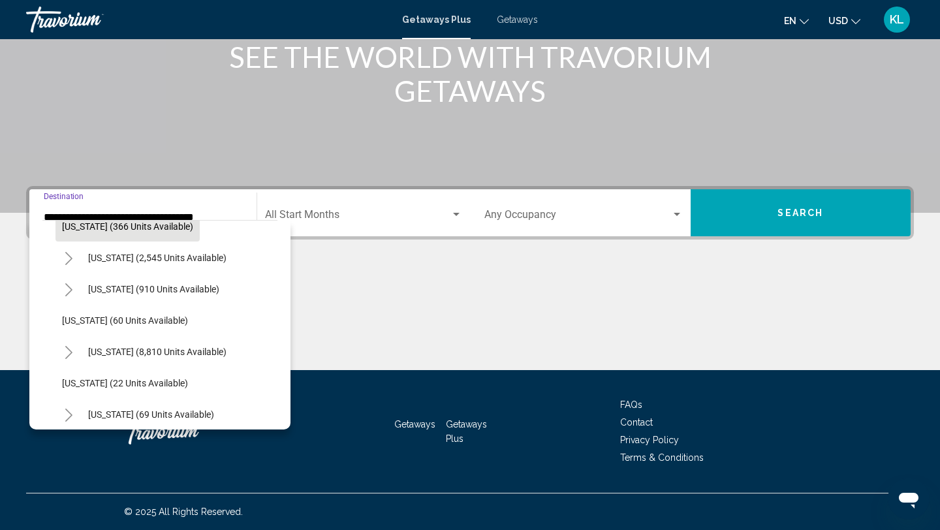
scroll to position [145, 0]
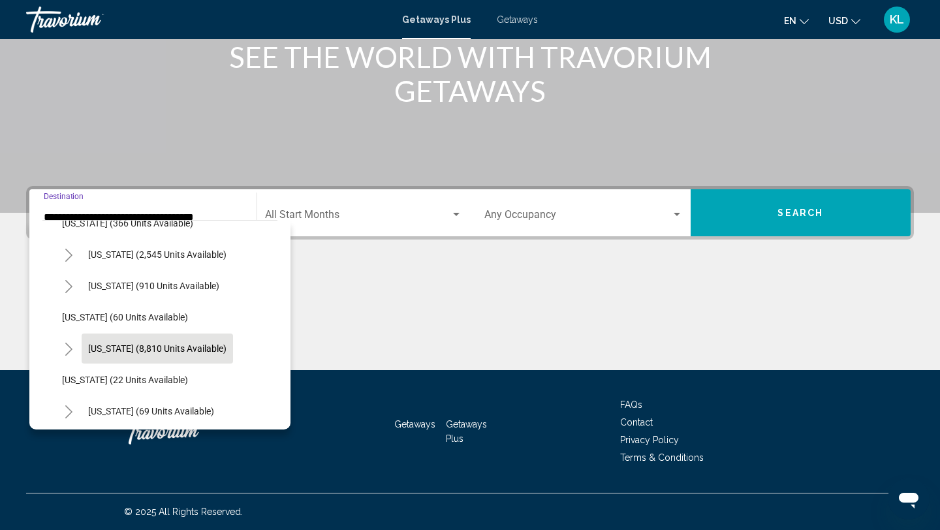
click at [156, 353] on span "Florida (8,810 units available)" at bounding box center [157, 348] width 138 height 10
type input "**********"
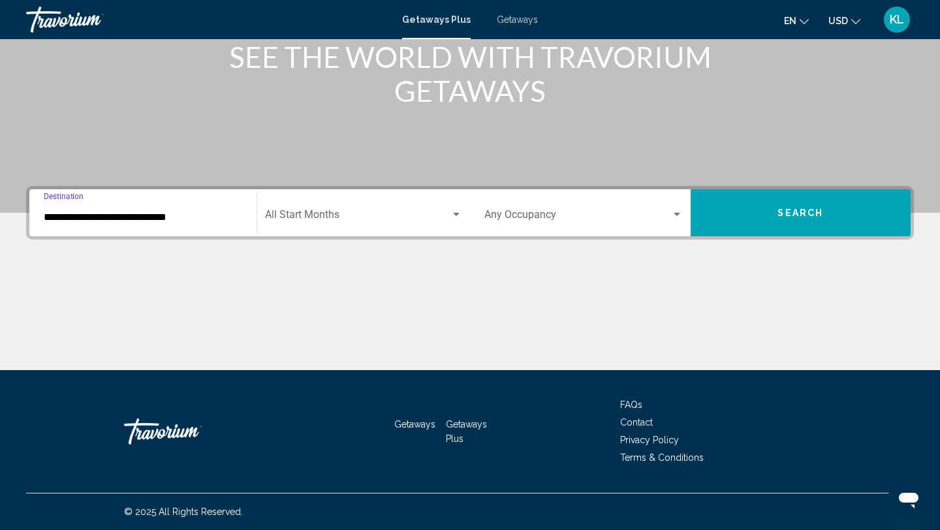
click at [356, 213] on span "Search widget" at bounding box center [358, 218] width 186 height 12
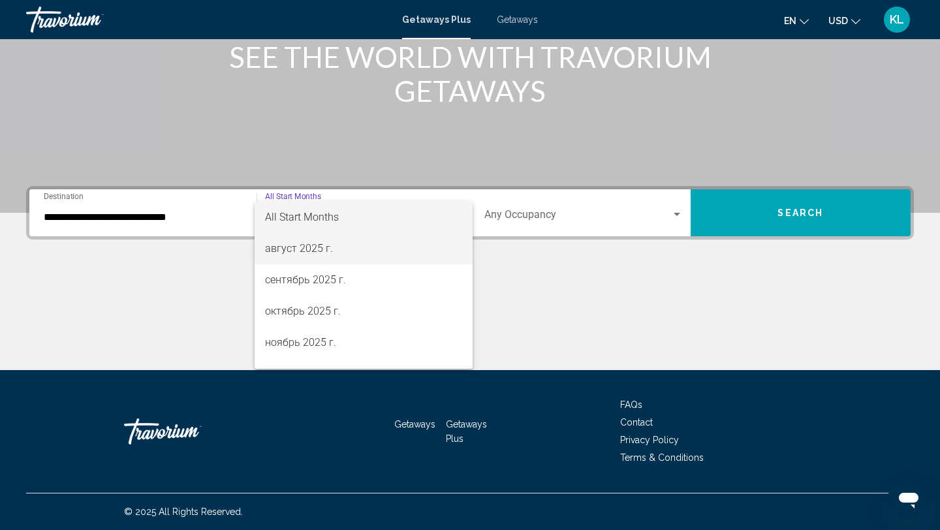
click at [338, 245] on span "август 2025 г." at bounding box center [364, 248] width 198 height 31
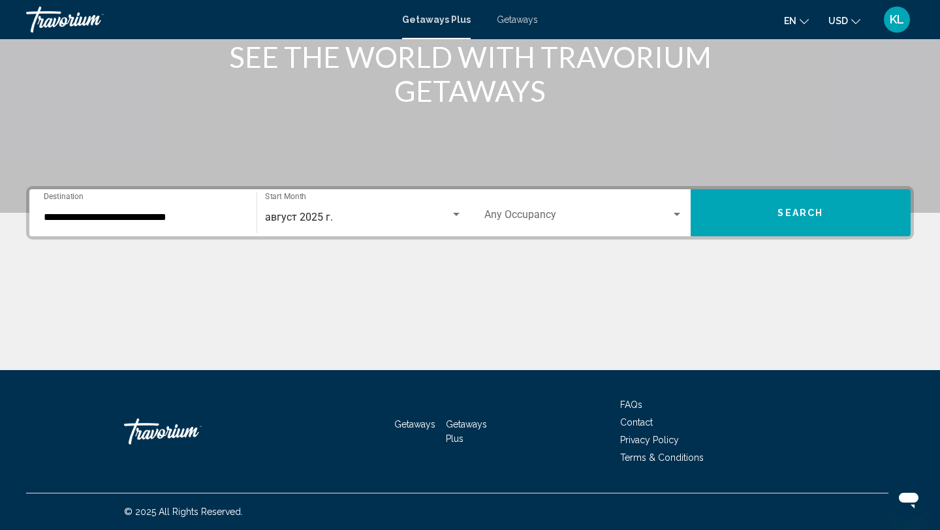
click at [528, 201] on div "Occupancy Any Occupancy" at bounding box center [583, 213] width 198 height 41
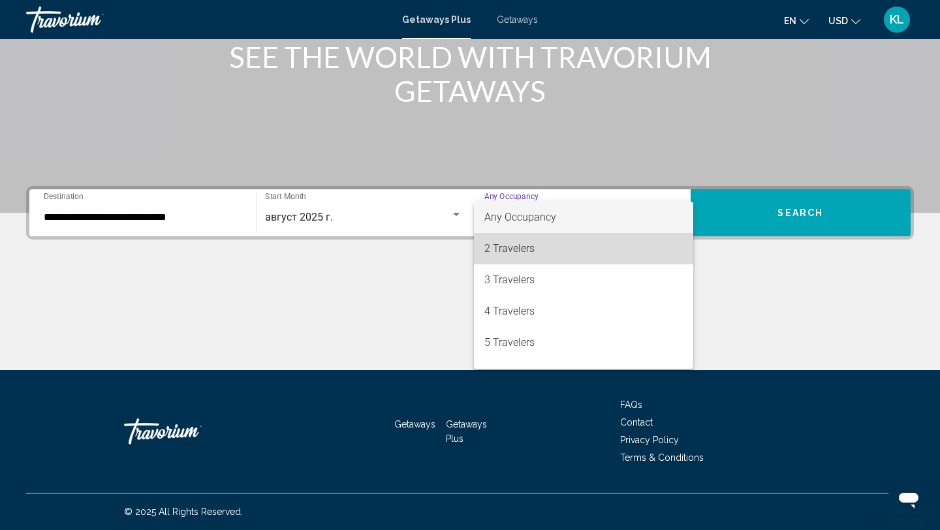
click at [524, 242] on span "2 Travelers" at bounding box center [583, 248] width 198 height 31
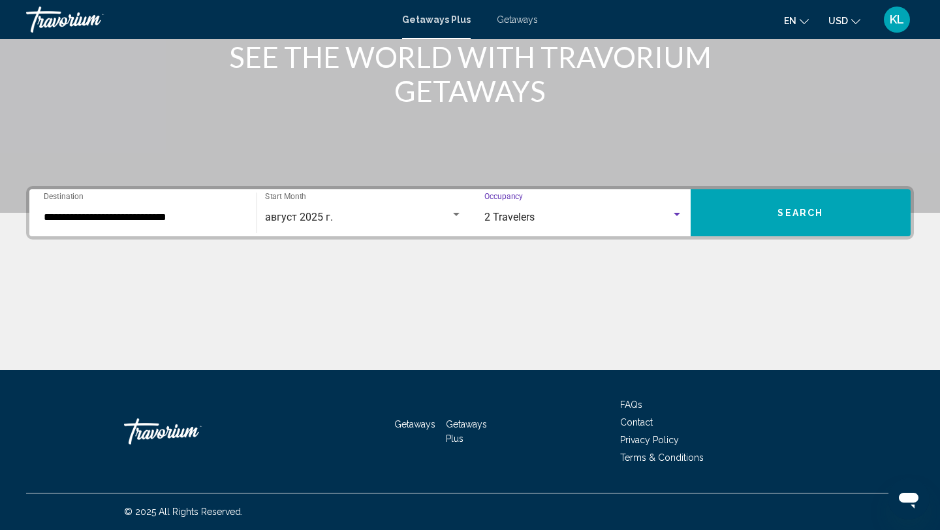
click at [776, 214] on button "Search" at bounding box center [801, 212] width 221 height 47
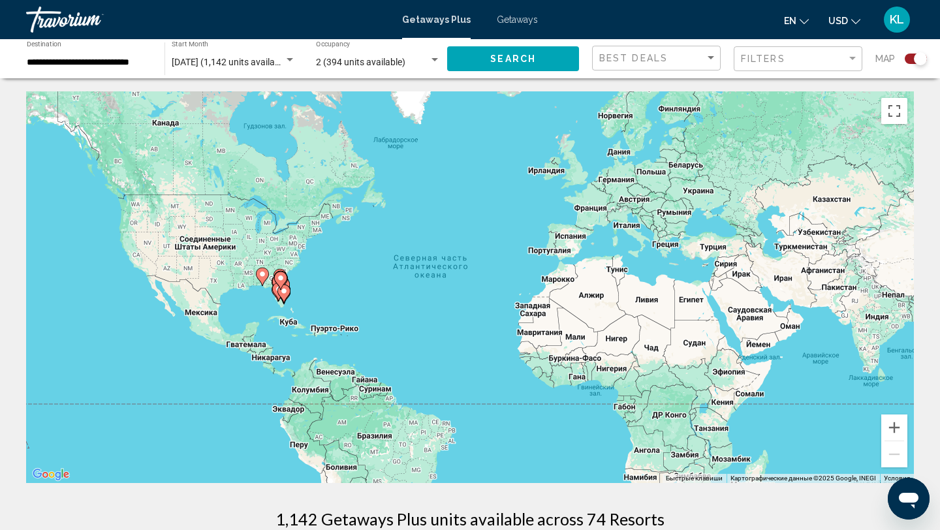
click at [279, 295] on icon "Main content" at bounding box center [284, 293] width 12 height 17
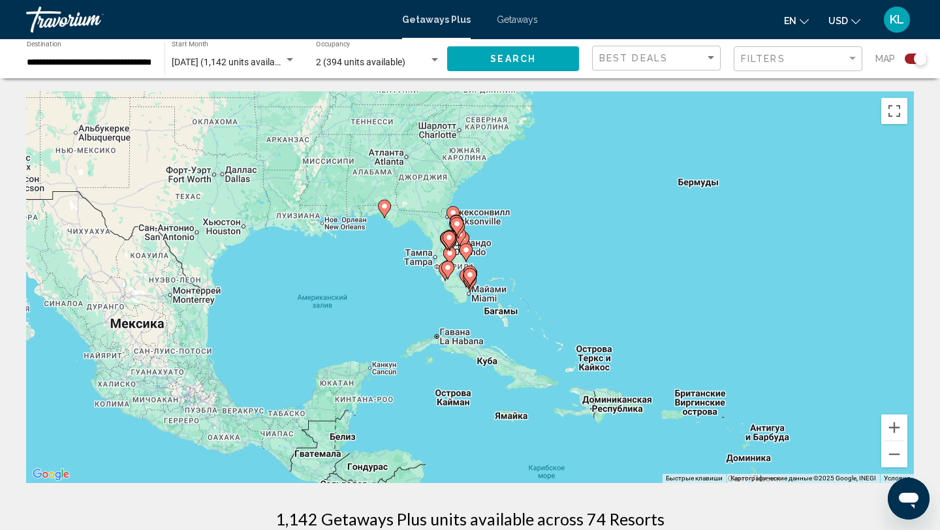
click at [464, 277] on icon "Main content" at bounding box center [470, 277] width 13 height 18
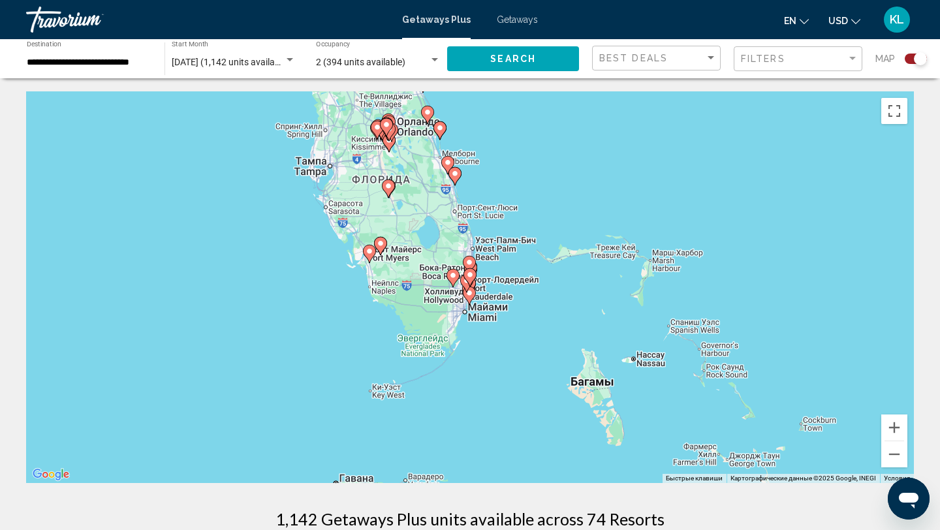
click at [464, 277] on icon "Main content" at bounding box center [470, 277] width 13 height 18
type input "**********"
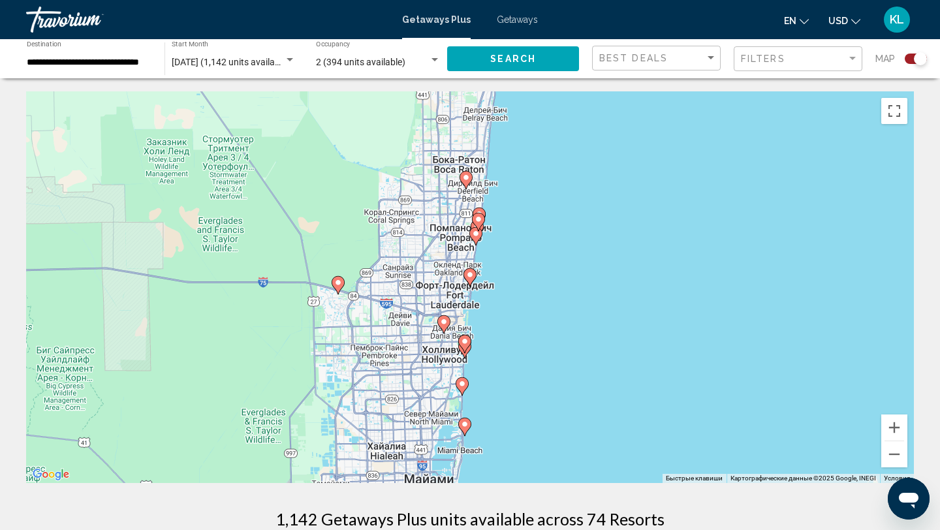
click at [341, 292] on gmp-advanced-marker "Main content" at bounding box center [338, 286] width 13 height 20
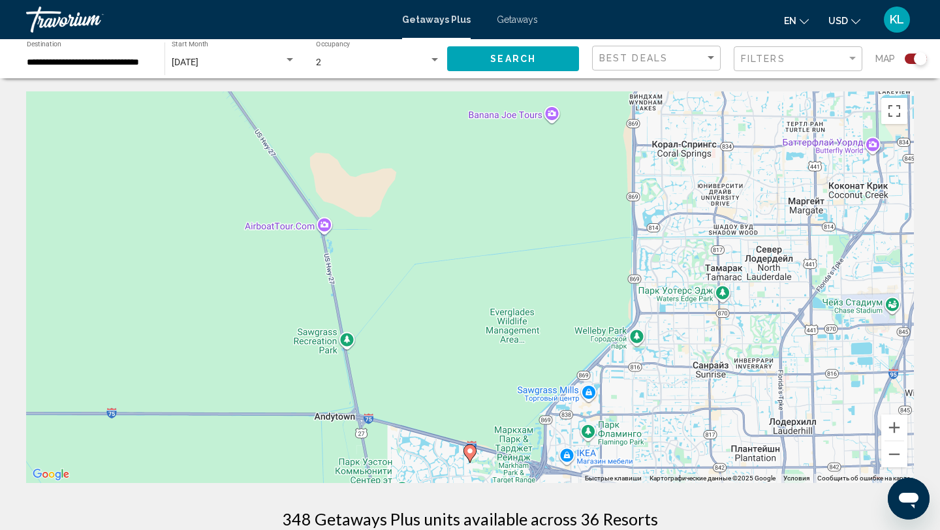
click at [467, 458] on gmp-advanced-marker "Main content" at bounding box center [470, 454] width 13 height 20
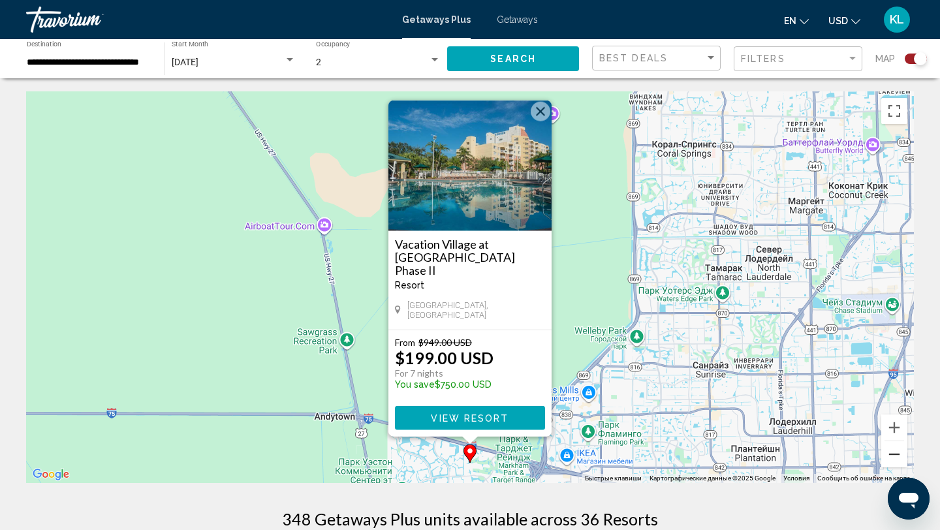
click at [894, 454] on button "Уменьшить" at bounding box center [894, 454] width 26 height 26
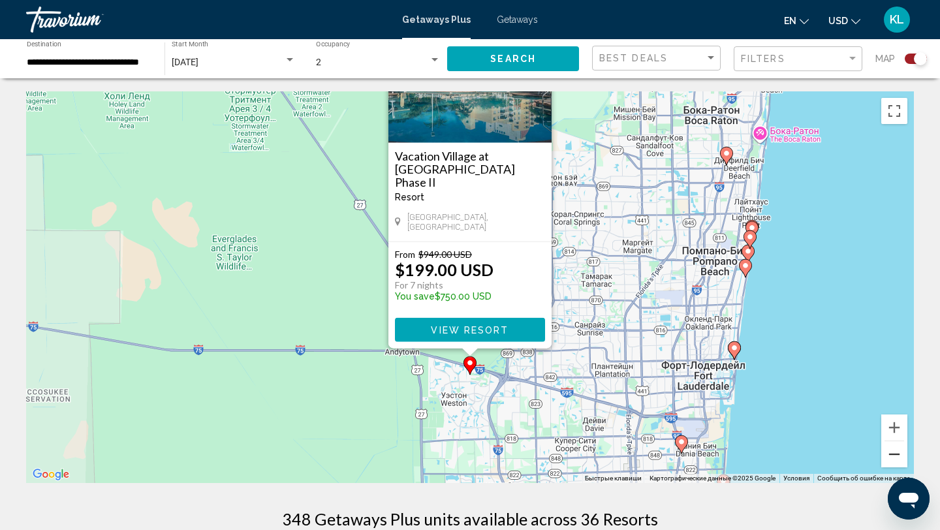
click at [894, 454] on button "Уменьшить" at bounding box center [894, 454] width 26 height 26
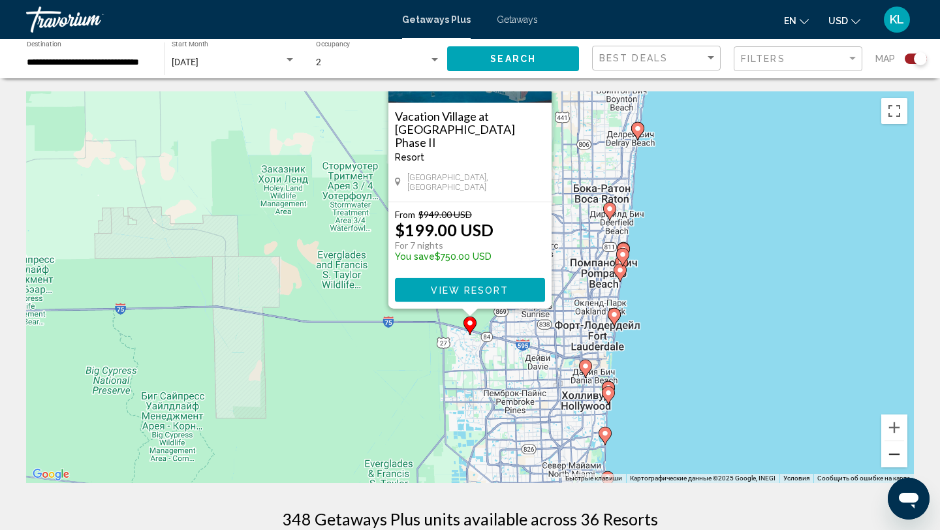
click at [894, 454] on button "Уменьшить" at bounding box center [894, 454] width 26 height 26
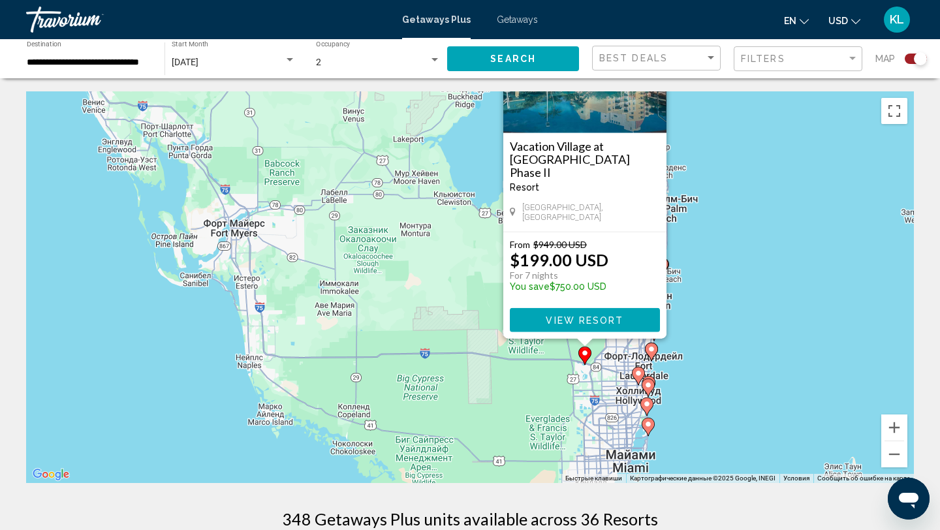
drag, startPoint x: 284, startPoint y: 268, endPoint x: 462, endPoint y: 356, distance: 198.3
click at [462, 356] on div "Чтобы активировать перетаскивание с помощью клавиатуры, нажмите Alt + Ввод. Пос…" at bounding box center [470, 287] width 888 height 392
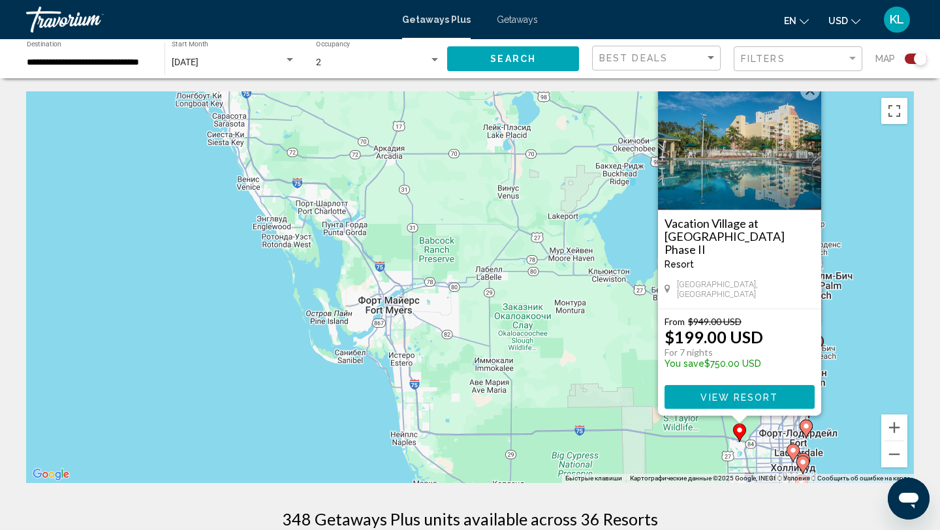
click at [356, 405] on div "Чтобы активировать перетаскивание с помощью клавиатуры, нажмите Alt + Ввод. Пос…" at bounding box center [470, 287] width 888 height 392
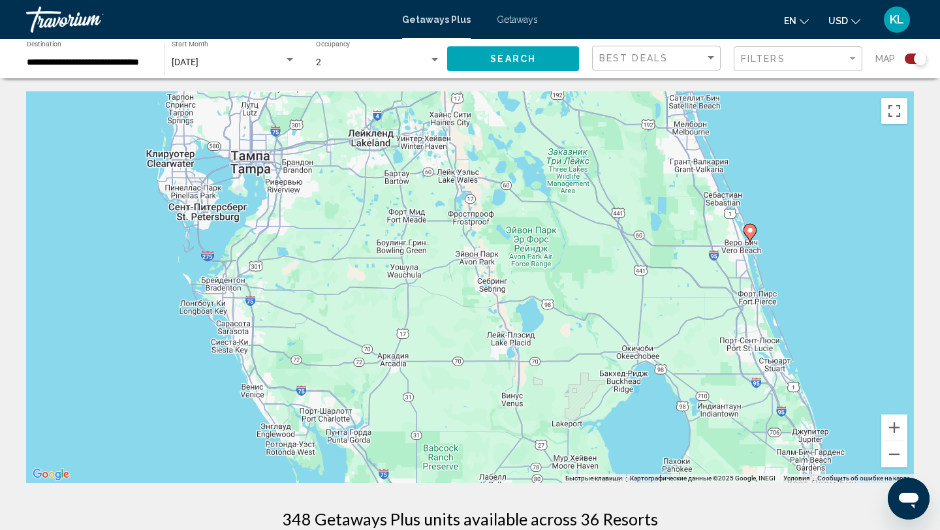
drag, startPoint x: 473, startPoint y: 221, endPoint x: 476, endPoint y: 432, distance: 210.2
click at [476, 432] on div "Чтобы активировать перетаскивание с помощью клавиатуры, нажмите Alt + Ввод. Пос…" at bounding box center [470, 287] width 888 height 392
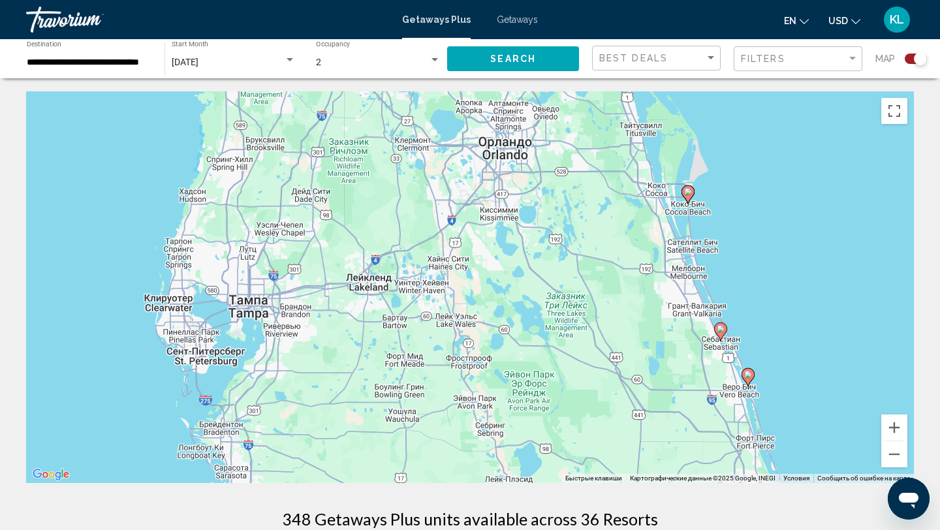
click at [403, 409] on div "Чтобы активировать перетаскивание с помощью клавиатуры, нажмите Alt + Ввод. Пос…" at bounding box center [470, 287] width 888 height 392
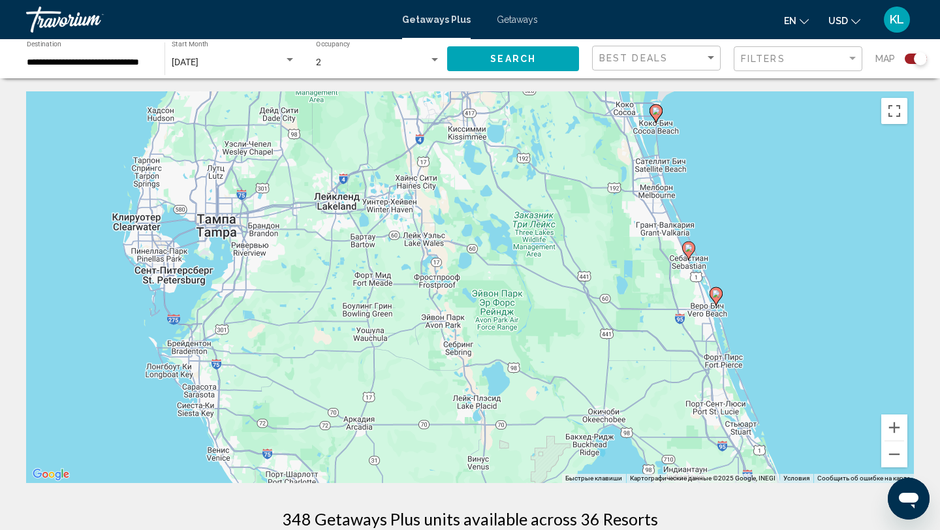
drag, startPoint x: 455, startPoint y: 413, endPoint x: 409, endPoint y: 257, distance: 162.8
click at [409, 257] on div "Чтобы активировать перетаскивание с помощью клавиатуры, нажмите Alt + Ввод. Пос…" at bounding box center [470, 287] width 888 height 392
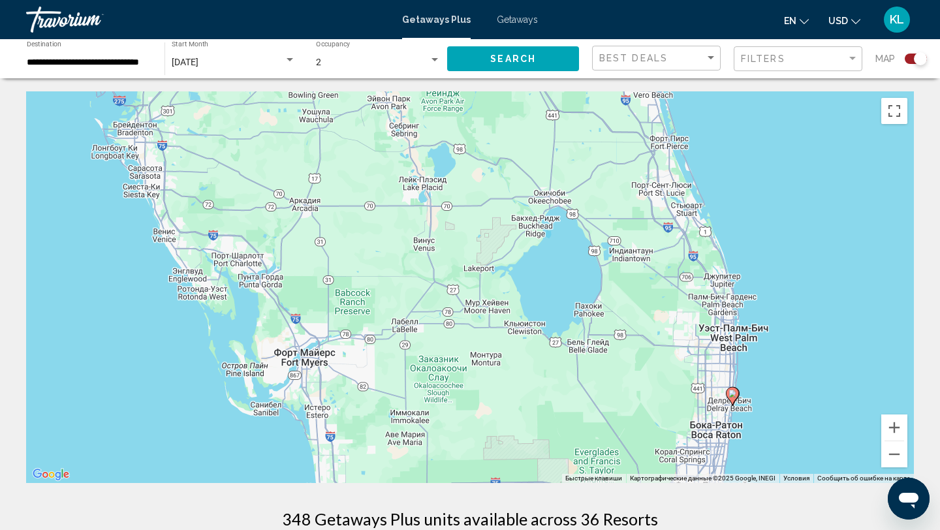
drag, startPoint x: 415, startPoint y: 330, endPoint x: 382, endPoint y: 204, distance: 129.5
click at [382, 204] on div "Чтобы активировать перетаскивание с помощью клавиатуры, нажмите Alt + Ввод. Пос…" at bounding box center [470, 287] width 888 height 392
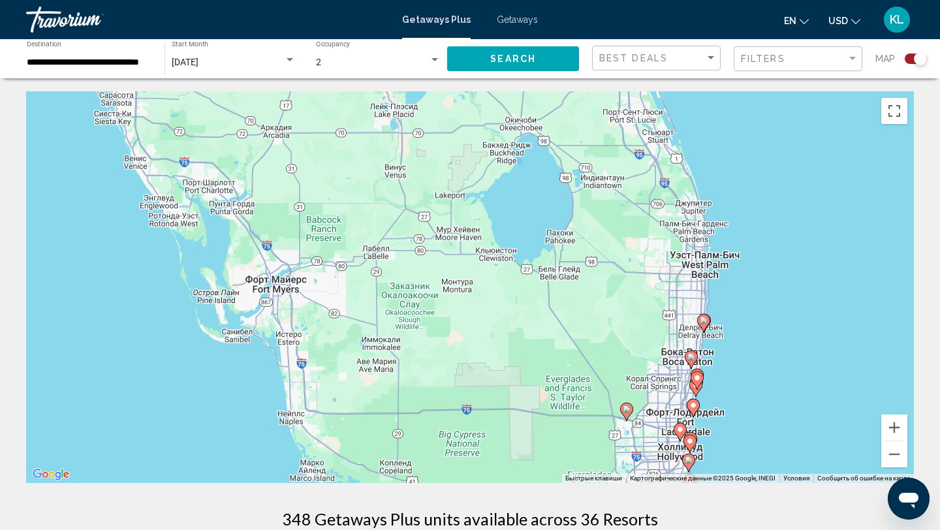
drag, startPoint x: 382, startPoint y: 204, endPoint x: 418, endPoint y: 359, distance: 158.8
click at [418, 359] on div "Чтобы активировать перетаскивание с помощью клавиатуры, нажмите Alt + Ввод. Пос…" at bounding box center [470, 287] width 888 height 392
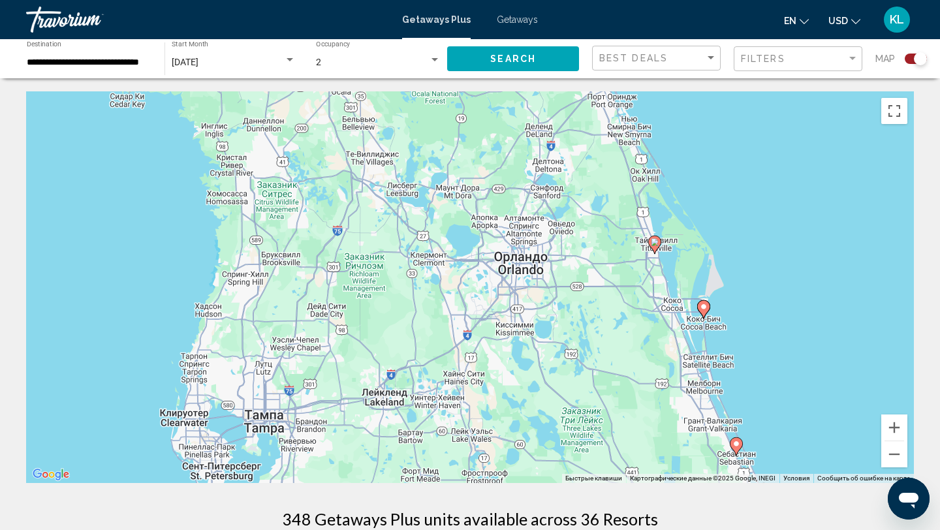
drag, startPoint x: 400, startPoint y: 177, endPoint x: 417, endPoint y: 311, distance: 135.6
click at [417, 309] on div "Чтобы активировать перетаскивание с помощью клавиатуры, нажмите Alt + Ввод. Пос…" at bounding box center [470, 287] width 888 height 392
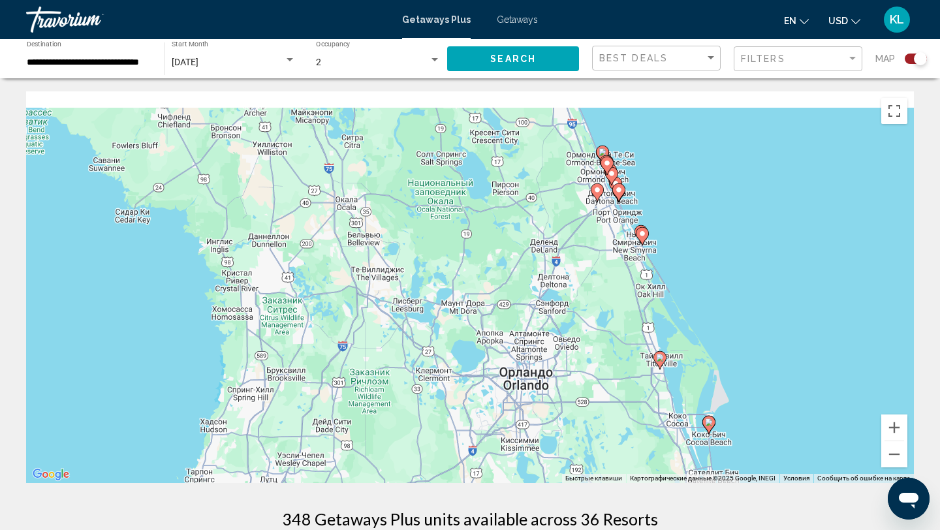
drag, startPoint x: 417, startPoint y: 332, endPoint x: 417, endPoint y: 448, distance: 116.2
click at [417, 448] on div "Чтобы активировать перетаскивание с помощью клавиатуры, нажмите Alt + Ввод. Пос…" at bounding box center [470, 287] width 888 height 392
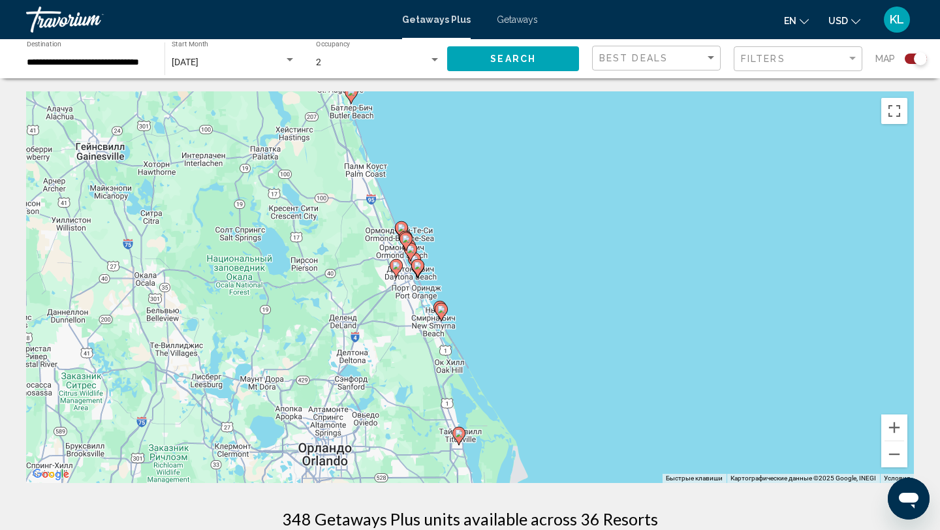
drag, startPoint x: 612, startPoint y: 409, endPoint x: 409, endPoint y: 400, distance: 203.9
click at [407, 399] on div "Чтобы активировать перетаскивание с помощью клавиатуры, нажмите Alt + Ввод. Пос…" at bounding box center [470, 287] width 888 height 392
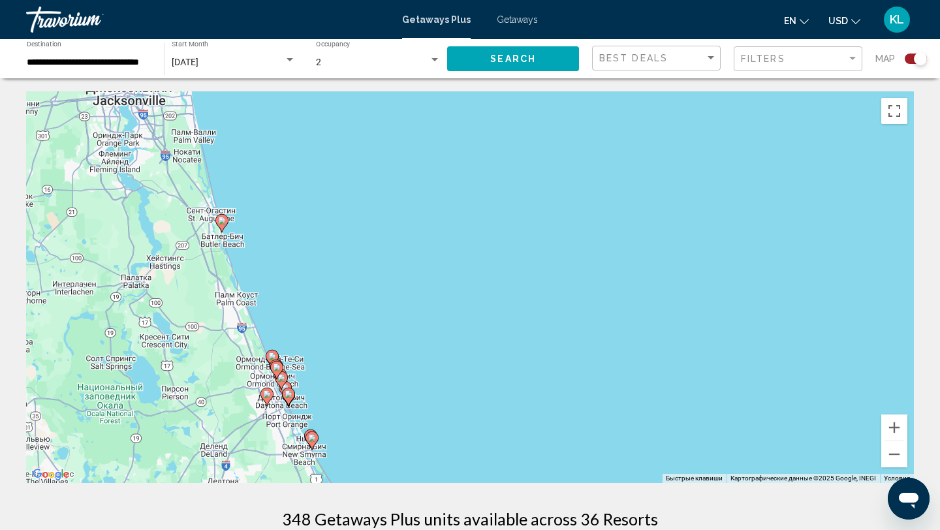
drag, startPoint x: 490, startPoint y: 285, endPoint x: 358, endPoint y: 413, distance: 183.8
click at [358, 413] on div "Чтобы активировать перетаскивание с помощью клавиатуры, нажмите Alt + Ввод. Пос…" at bounding box center [470, 287] width 888 height 392
click at [222, 221] on image "Main content" at bounding box center [221, 220] width 8 height 8
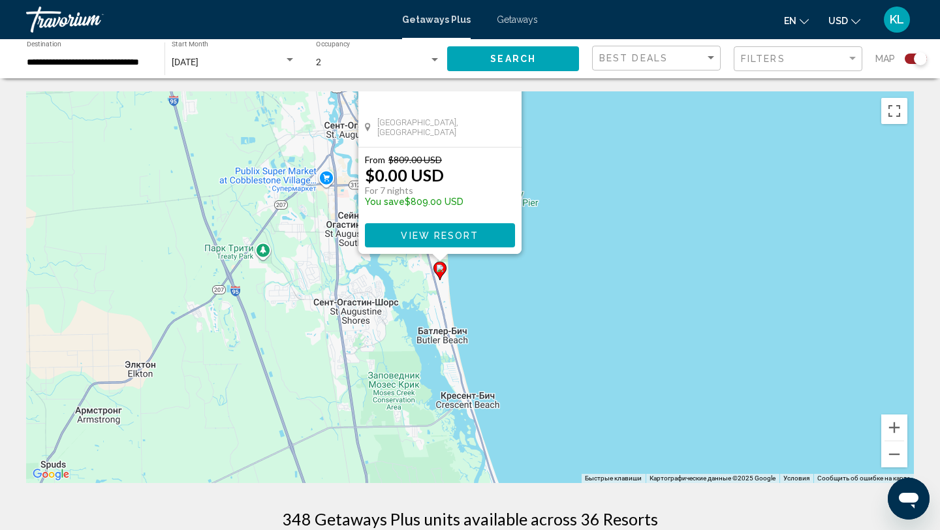
drag, startPoint x: 642, startPoint y: 351, endPoint x: 611, endPoint y: 165, distance: 188.7
click at [612, 164] on div "Чтобы активировать перетаскивание с помощью клавиатуры, нажмите Alt + Ввод. Пос…" at bounding box center [470, 287] width 888 height 392
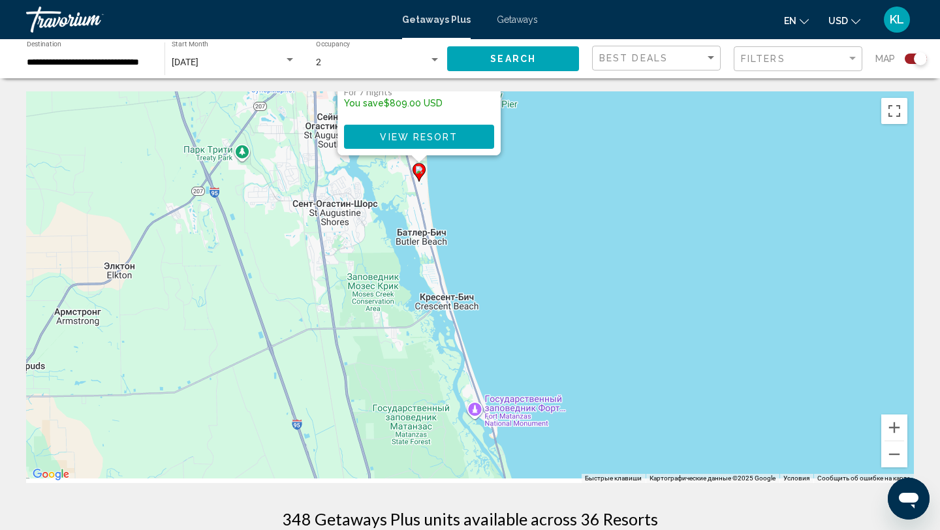
drag, startPoint x: 589, startPoint y: 298, endPoint x: 560, endPoint y: 110, distance: 190.3
click at [560, 110] on div "Чтобы активировать перетаскивание с помощью клавиатуры, нажмите Alt + Ввод. Пос…" at bounding box center [470, 287] width 888 height 392
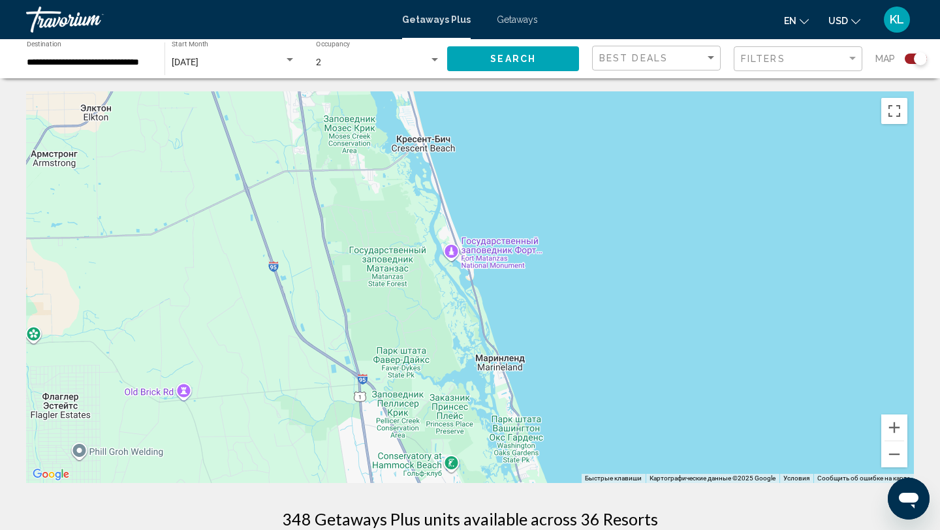
drag, startPoint x: 582, startPoint y: 296, endPoint x: 568, endPoint y: 180, distance: 116.4
click at [568, 180] on div "Чтобы активировать перетаскивание с помощью клавиатуры, нажмите Alt + Ввод. Пос…" at bounding box center [470, 287] width 888 height 392
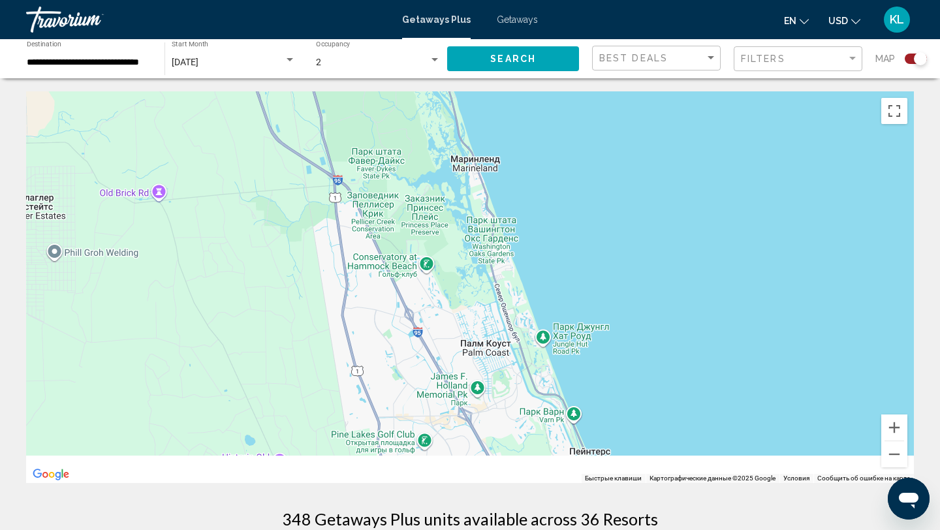
drag, startPoint x: 595, startPoint y: 299, endPoint x: 575, endPoint y: 193, distance: 108.3
click at [575, 193] on div "Чтобы активировать перетаскивание с помощью клавиатуры, нажмите Alt + Ввод. Пос…" at bounding box center [470, 287] width 888 height 392
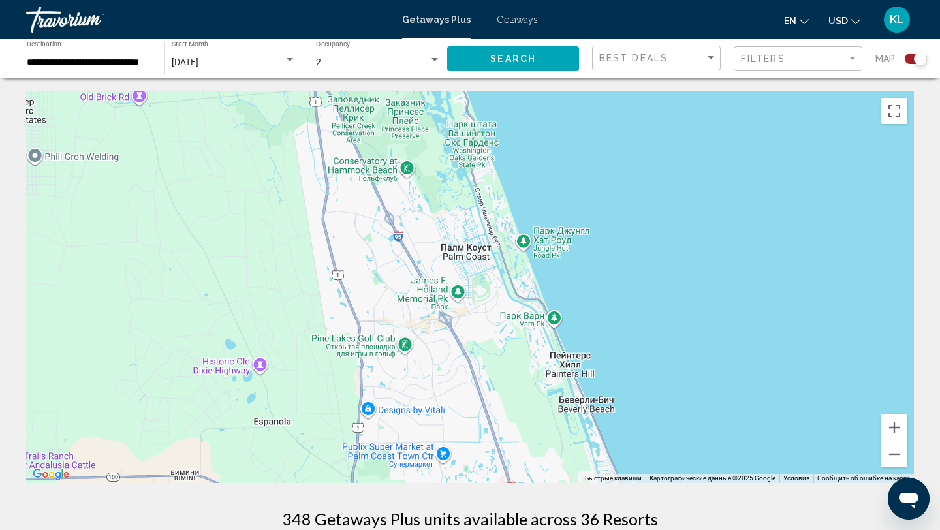
drag, startPoint x: 627, startPoint y: 317, endPoint x: 597, endPoint y: 221, distance: 100.6
click at [597, 221] on div "Чтобы активировать перетаскивание с помощью клавиатуры, нажмите Alt + Ввод. Пос…" at bounding box center [470, 287] width 888 height 392
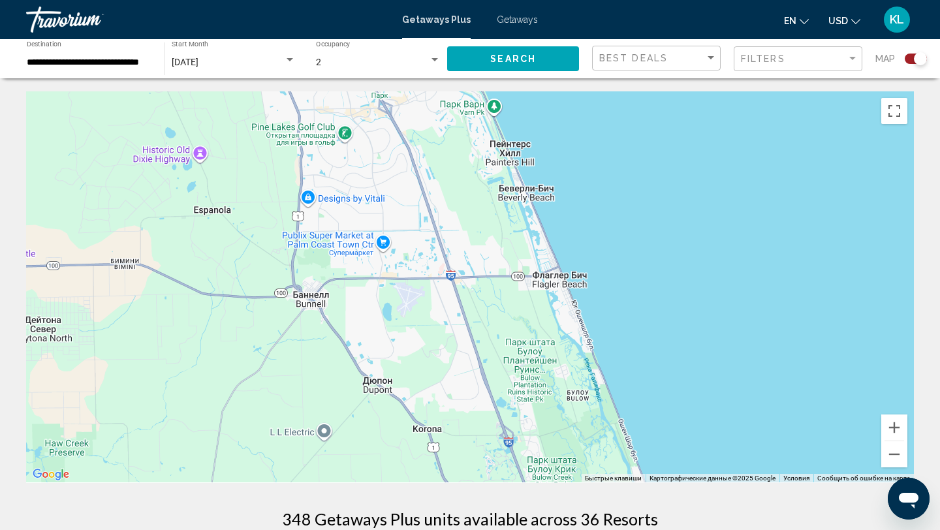
drag, startPoint x: 597, startPoint y: 221, endPoint x: 577, endPoint y: 159, distance: 65.2
click at [577, 159] on div "Чтобы активировать перетаскивание с помощью клавиатуры, нажмите Alt + Ввод. Пос…" at bounding box center [470, 287] width 888 height 392
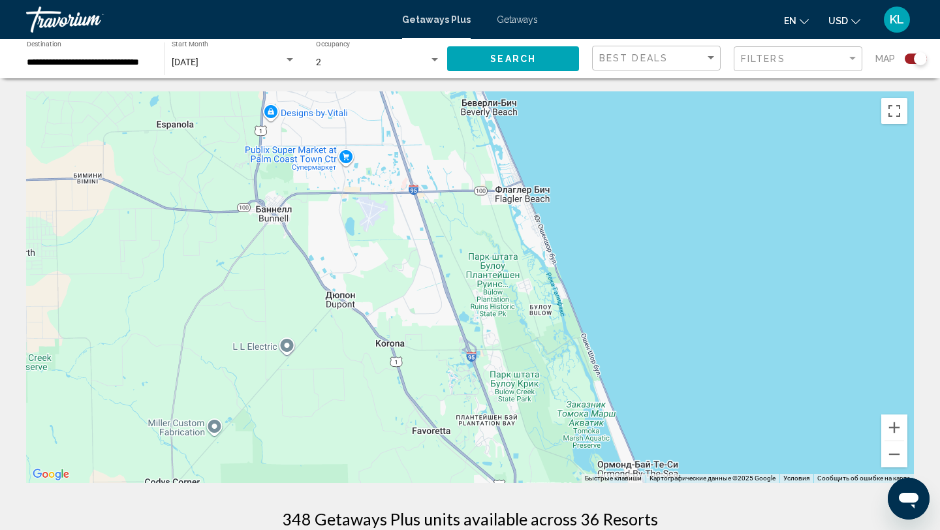
drag, startPoint x: 633, startPoint y: 323, endPoint x: 612, endPoint y: 243, distance: 83.0
click at [612, 243] on div "Чтобы активировать перетаскивание с помощью клавиатуры, нажмите Alt + Ввод. Пос…" at bounding box center [470, 287] width 888 height 392
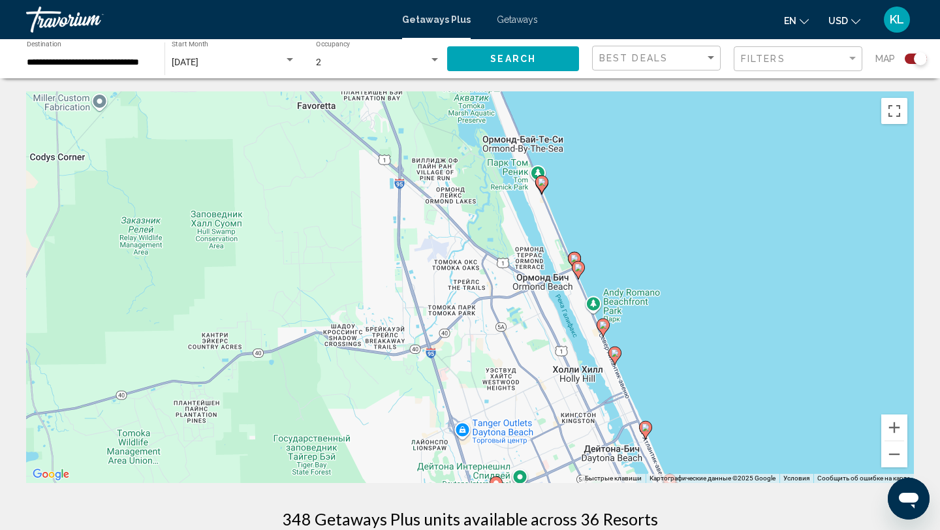
drag, startPoint x: 665, startPoint y: 343, endPoint x: 584, endPoint y: 189, distance: 173.5
click at [584, 189] on div "Чтобы активировать перетаскивание с помощью клавиатуры, нажмите Alt + Ввод. Пос…" at bounding box center [470, 287] width 888 height 392
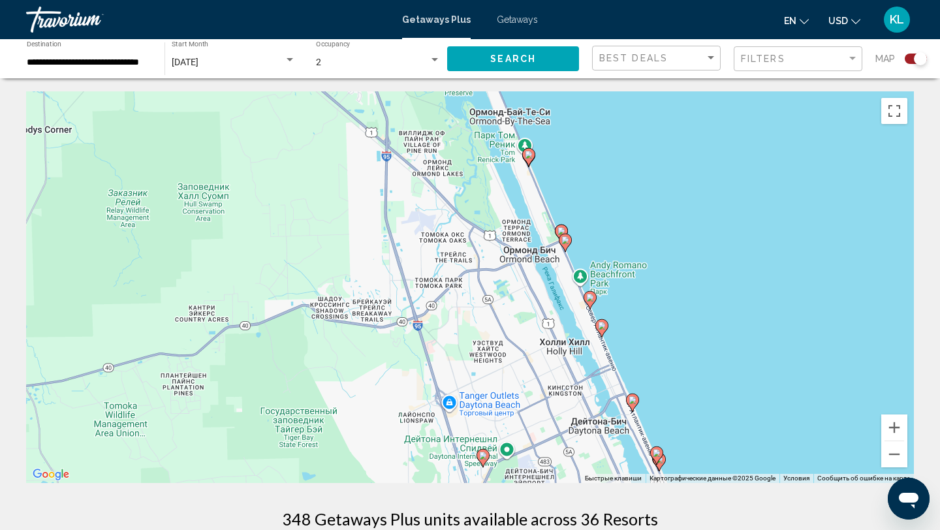
click at [531, 157] on image "Main content" at bounding box center [529, 155] width 8 height 8
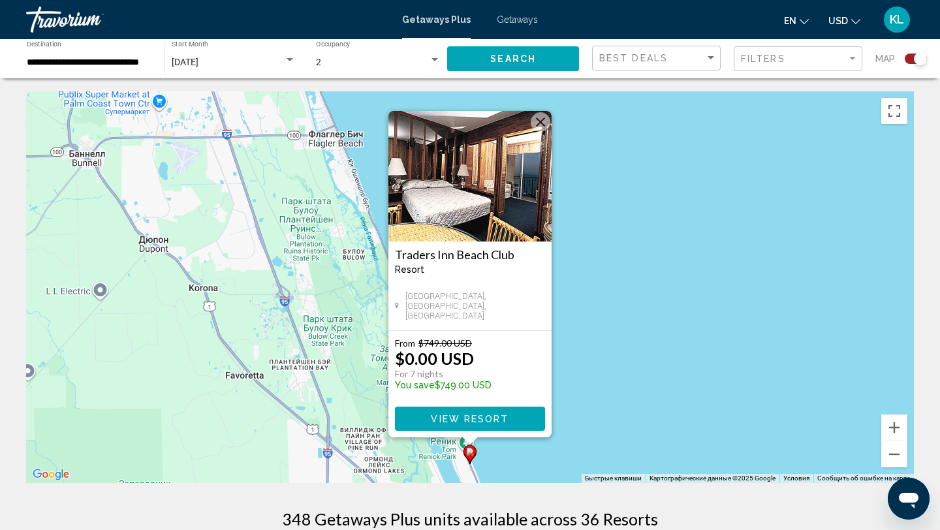
click at [617, 320] on div "Чтобы активировать перетаскивание с помощью клавиатуры, нажмите Alt + Ввод. Пос…" at bounding box center [470, 287] width 888 height 392
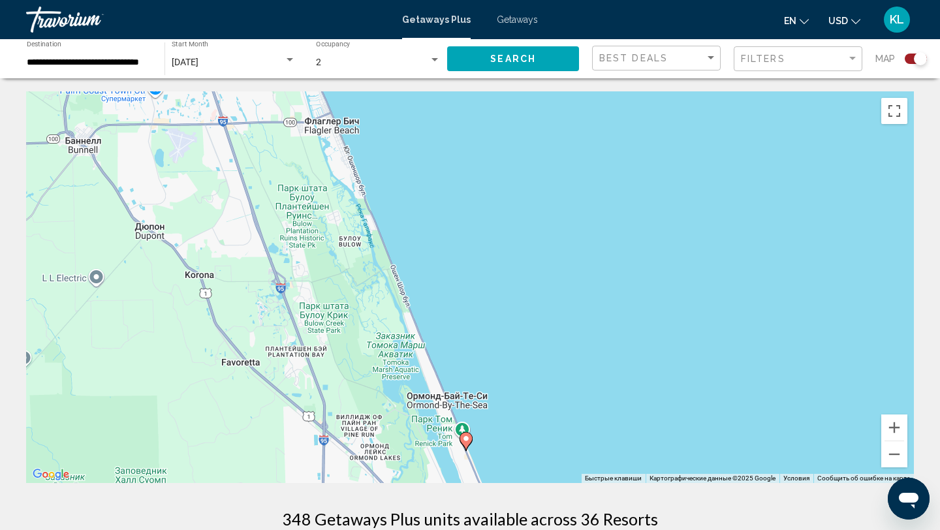
drag, startPoint x: 567, startPoint y: 394, endPoint x: 516, endPoint y: 240, distance: 162.9
click at [516, 240] on div "Чтобы активировать перетаскивание с помощью клавиатуры, нажмите Alt + Ввод. Пос…" at bounding box center [470, 287] width 888 height 392
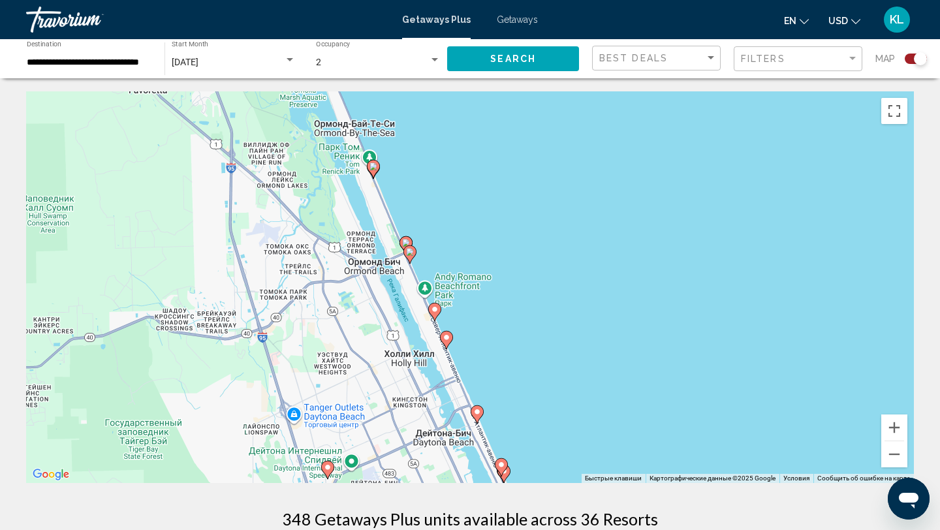
click at [409, 239] on image "Main content" at bounding box center [406, 243] width 8 height 8
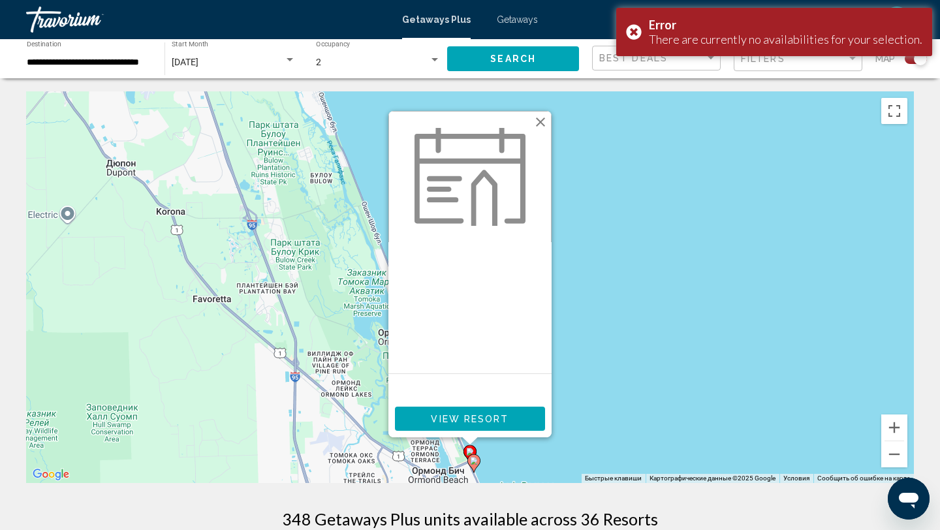
click at [602, 415] on div "Чтобы активировать перетаскивание с помощью клавиатуры, нажмите Alt + Ввод. Пос…" at bounding box center [470, 287] width 888 height 392
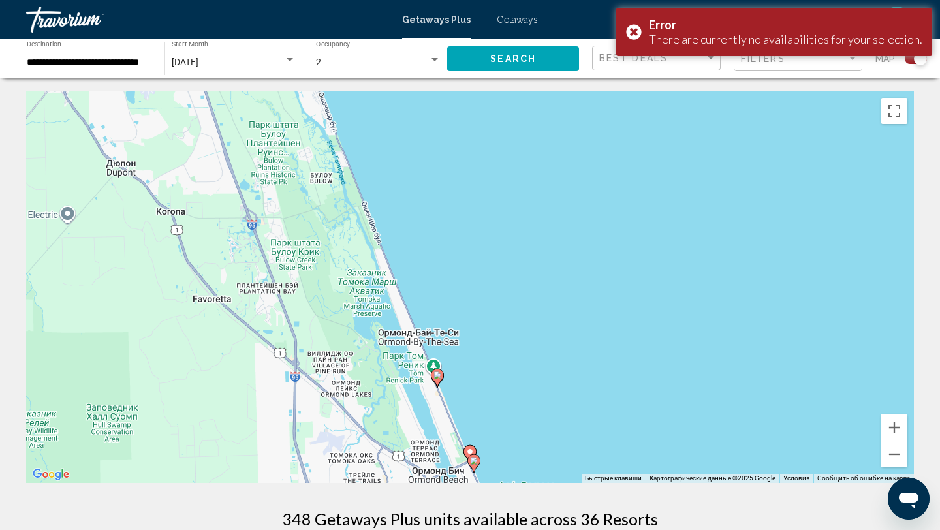
click at [474, 458] on image "Main content" at bounding box center [474, 461] width 8 height 8
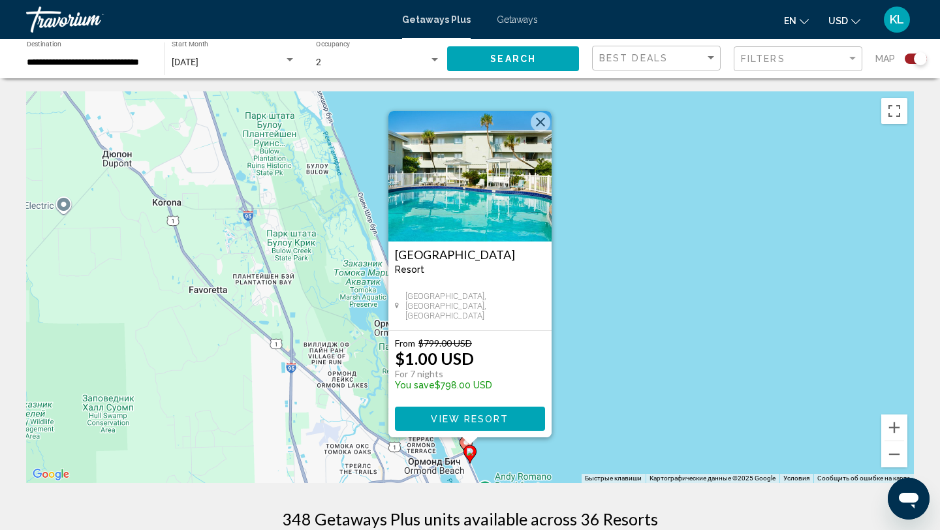
click at [504, 418] on span "View Resort" at bounding box center [470, 419] width 78 height 10
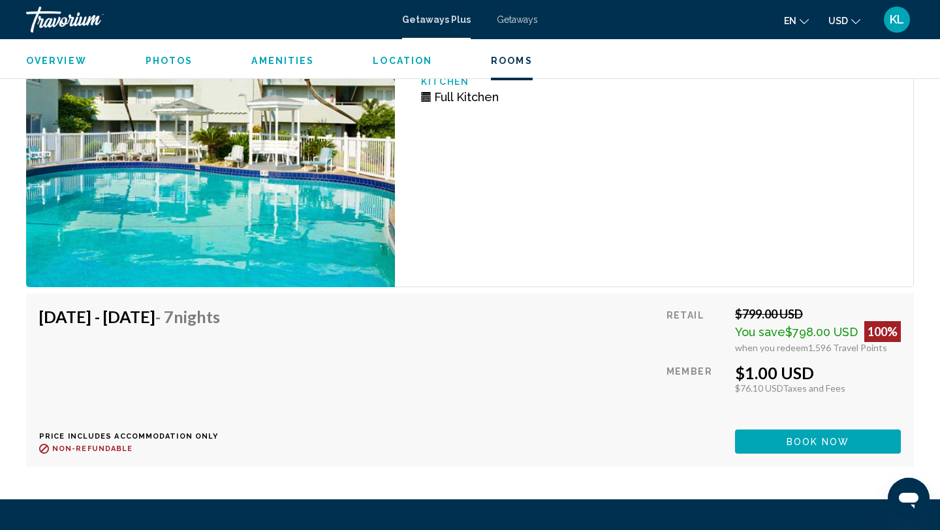
scroll to position [2141, 0]
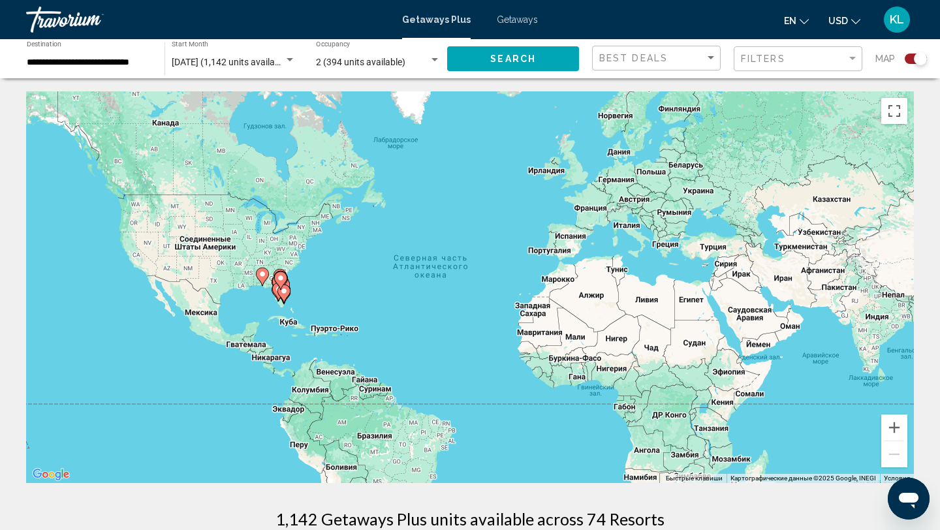
click at [283, 289] on gmp-advanced-marker "Main content" at bounding box center [280, 281] width 13 height 20
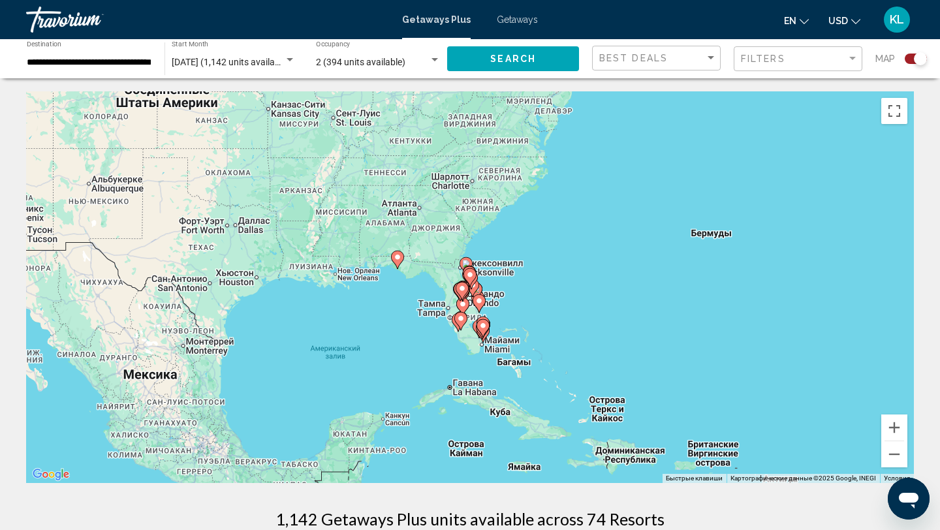
click at [470, 297] on gmp-advanced-marker "Main content" at bounding box center [472, 288] width 13 height 20
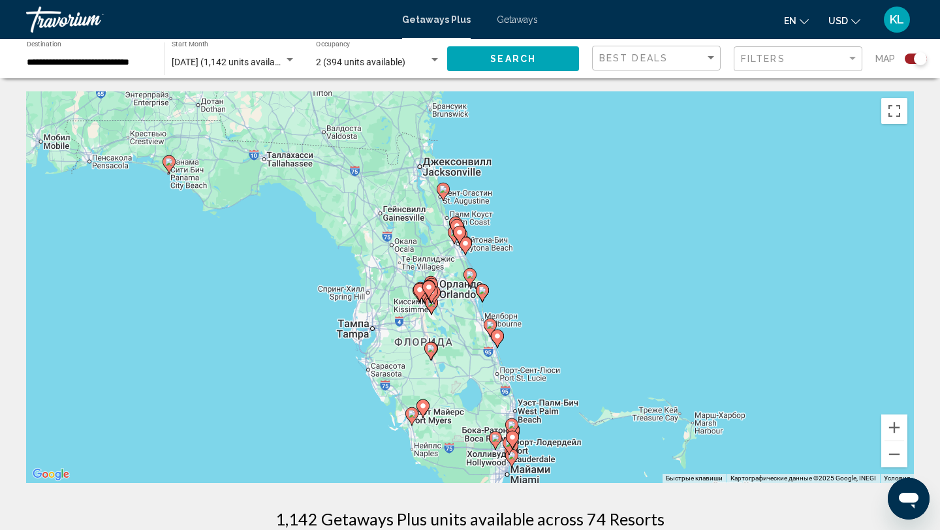
click at [457, 228] on icon "Main content" at bounding box center [460, 235] width 12 height 17
type input "**********"
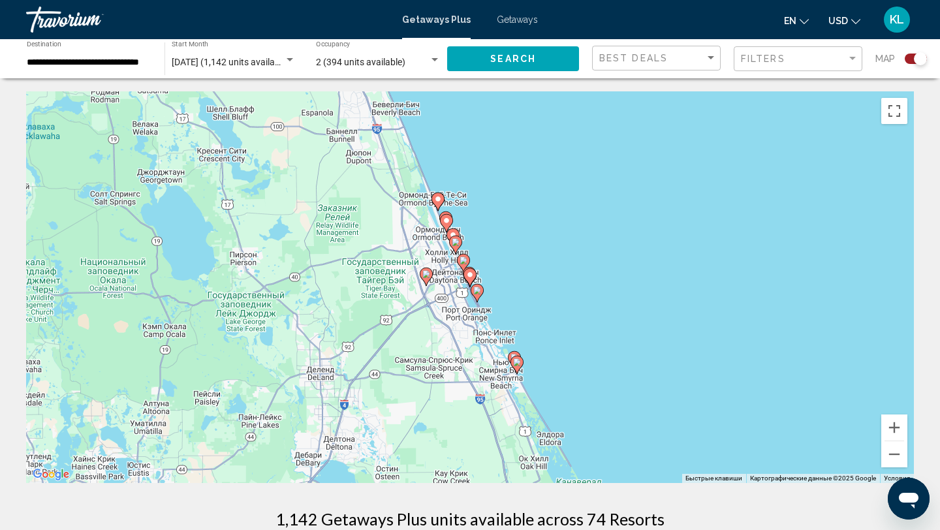
click at [454, 241] on image "Main content" at bounding box center [456, 242] width 8 height 8
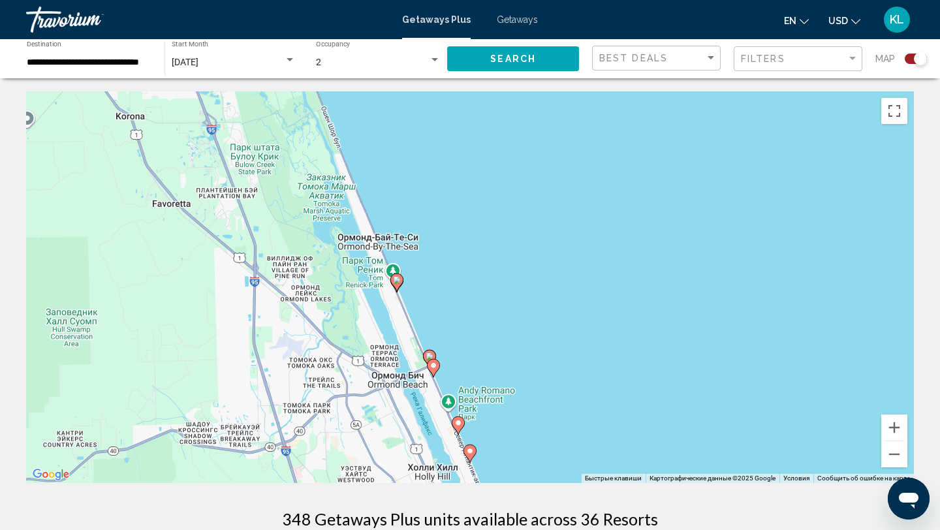
click at [462, 420] on image "Main content" at bounding box center [458, 423] width 8 height 8
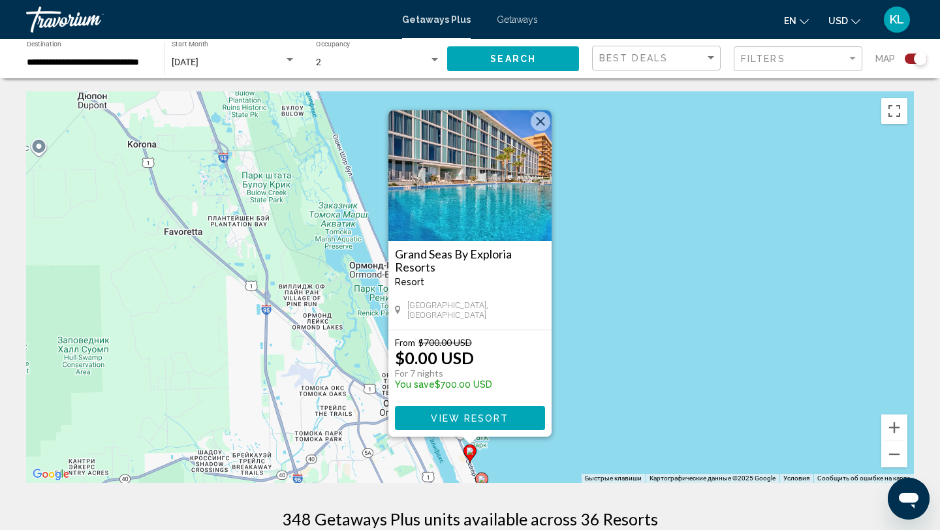
click at [608, 277] on div "Чтобы активировать перетаскивание с помощью клавиатуры, нажмите Alt + Ввод. Пос…" at bounding box center [470, 287] width 888 height 392
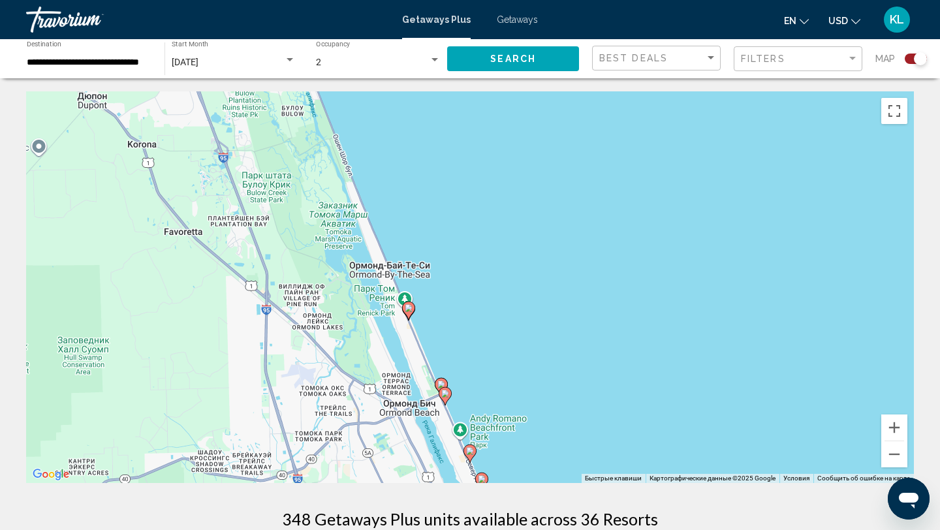
click at [448, 402] on gmp-advanced-marker "Main content" at bounding box center [445, 397] width 13 height 20
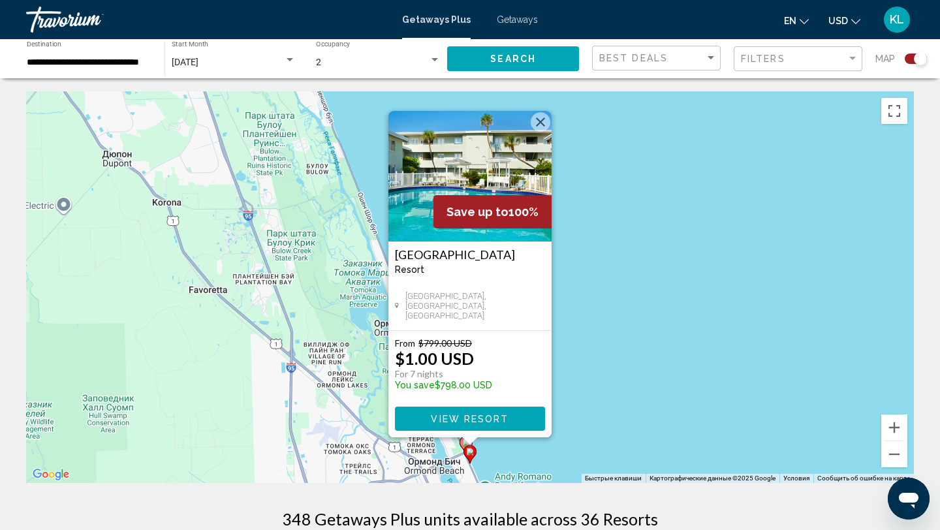
click at [598, 358] on div "Чтобы активировать перетаскивание с помощью клавиатуры, нажмите Alt + Ввод. Пос…" at bounding box center [470, 287] width 888 height 392
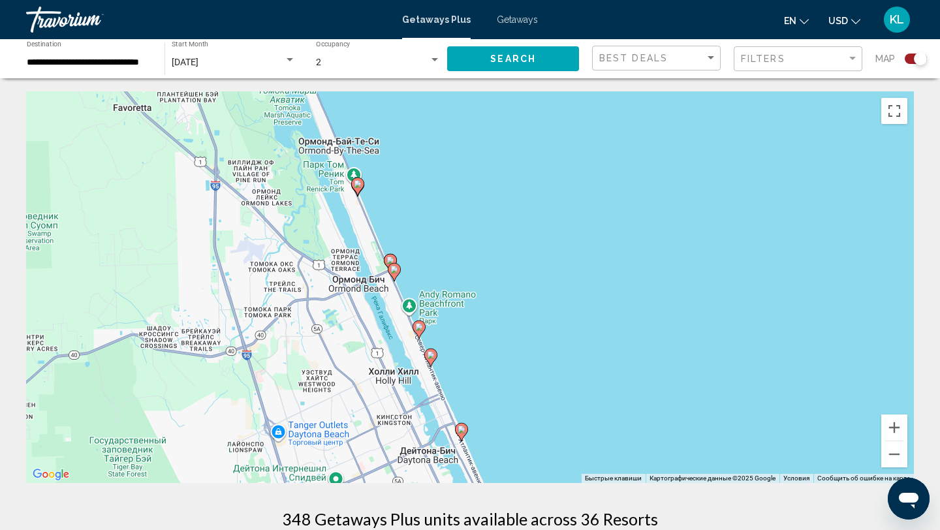
drag, startPoint x: 598, startPoint y: 358, endPoint x: 521, endPoint y: 174, distance: 200.2
click at [522, 174] on div "Чтобы активировать перетаскивание с помощью клавиатуры, нажмите Alt + Ввод. Пос…" at bounding box center [470, 287] width 888 height 392
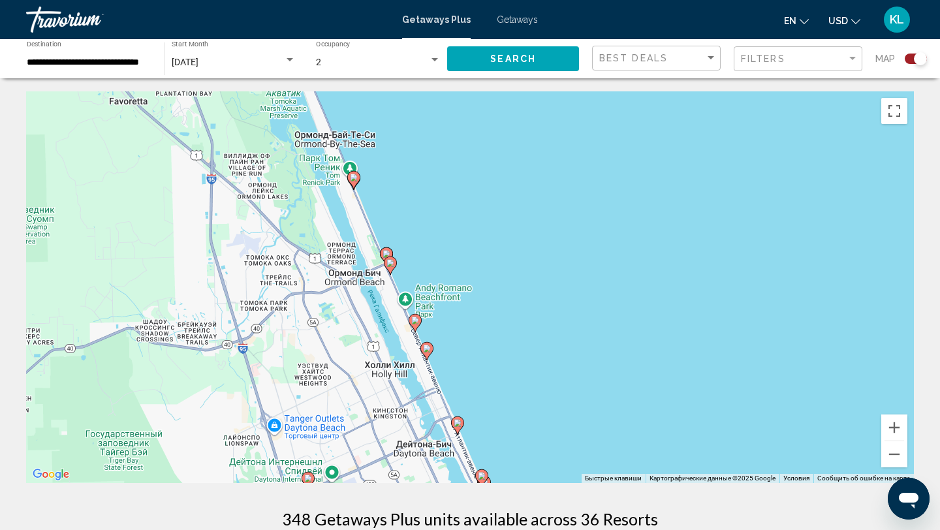
click at [417, 325] on icon "Main content" at bounding box center [415, 323] width 12 height 17
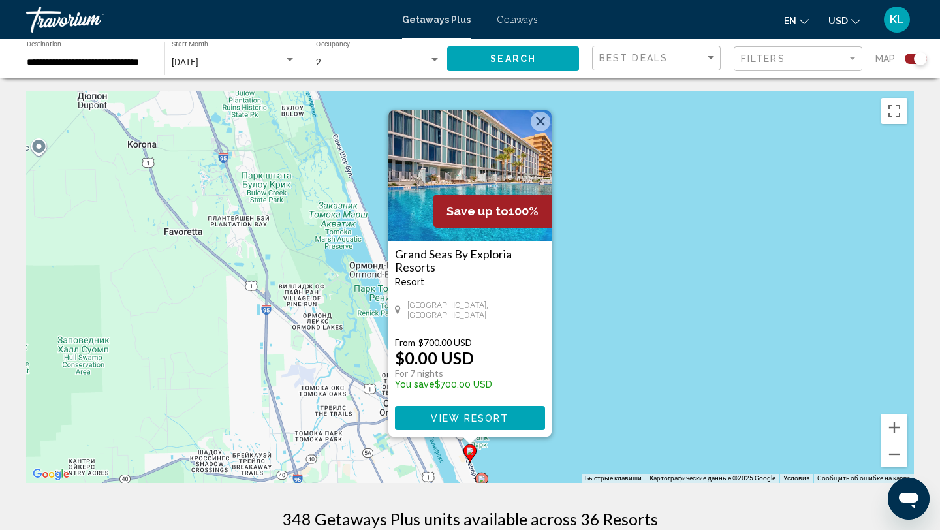
click at [600, 309] on div "Чтобы активировать перетаскивание с помощью клавиатуры, нажмите Alt + Ввод. Пос…" at bounding box center [470, 287] width 888 height 392
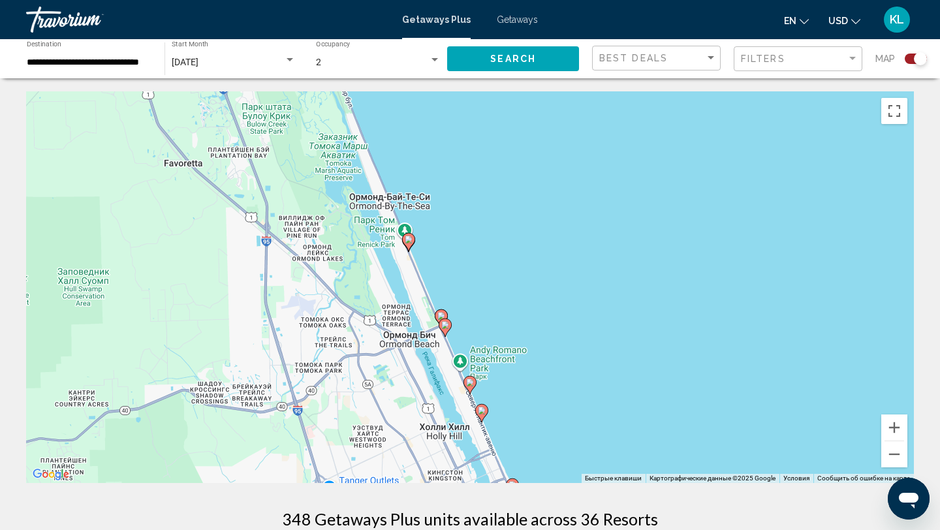
drag, startPoint x: 535, startPoint y: 434, endPoint x: 535, endPoint y: 355, distance: 79.0
click at [535, 355] on div "Чтобы активировать перетаскивание с помощью клавиатуры, нажмите Alt + Ввод. Пос…" at bounding box center [470, 287] width 888 height 392
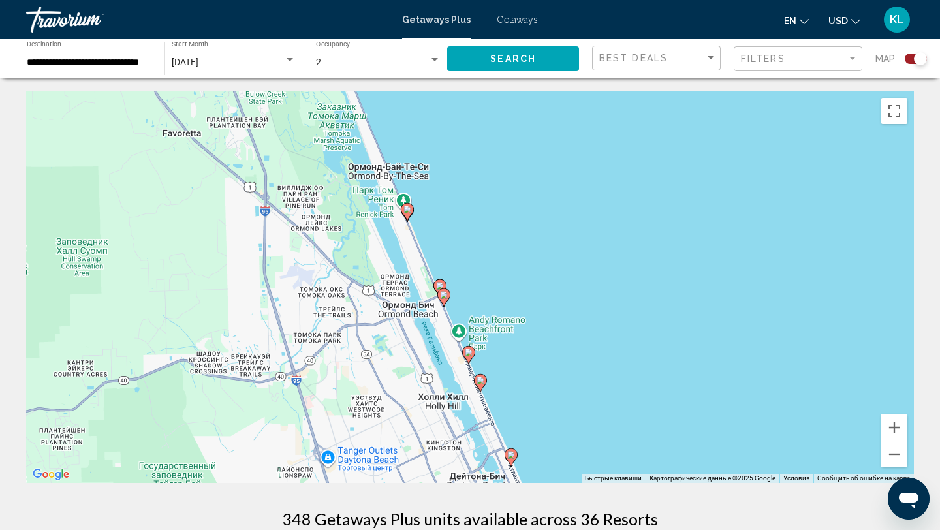
click at [482, 384] on icon "Main content" at bounding box center [481, 383] width 12 height 17
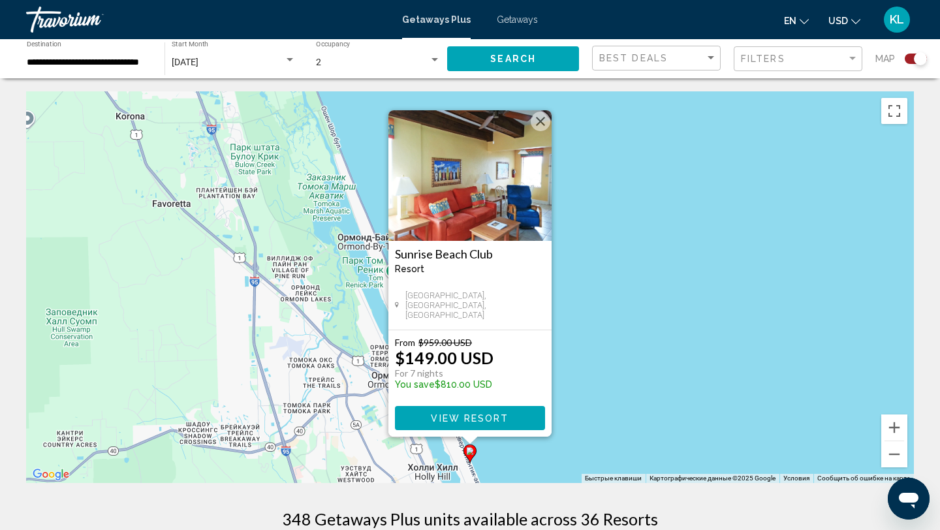
click at [610, 341] on div "Чтобы активировать перетаскивание с помощью клавиатуры, нажмите Alt + Ввод. Пос…" at bounding box center [470, 287] width 888 height 392
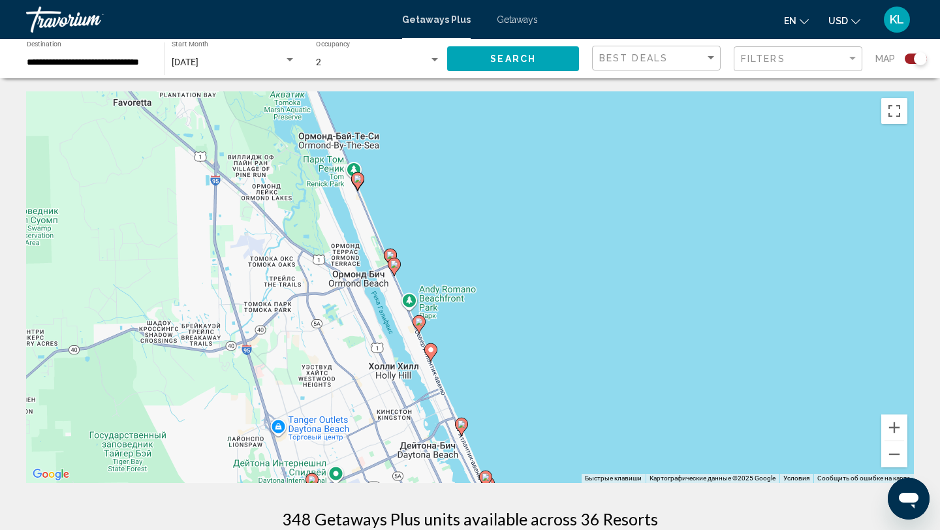
drag, startPoint x: 578, startPoint y: 356, endPoint x: 539, endPoint y: 253, distance: 110.3
click at [539, 253] on div "Чтобы активировать перетаскивание с помощью клавиатуры, нажмите Alt + Ввод. Пос…" at bounding box center [470, 287] width 888 height 392
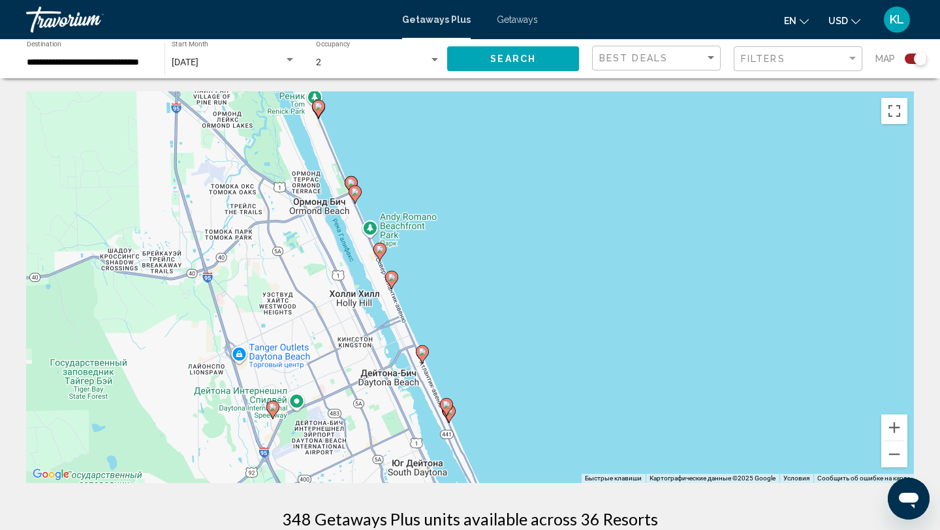
click at [423, 354] on image "Main content" at bounding box center [422, 352] width 8 height 8
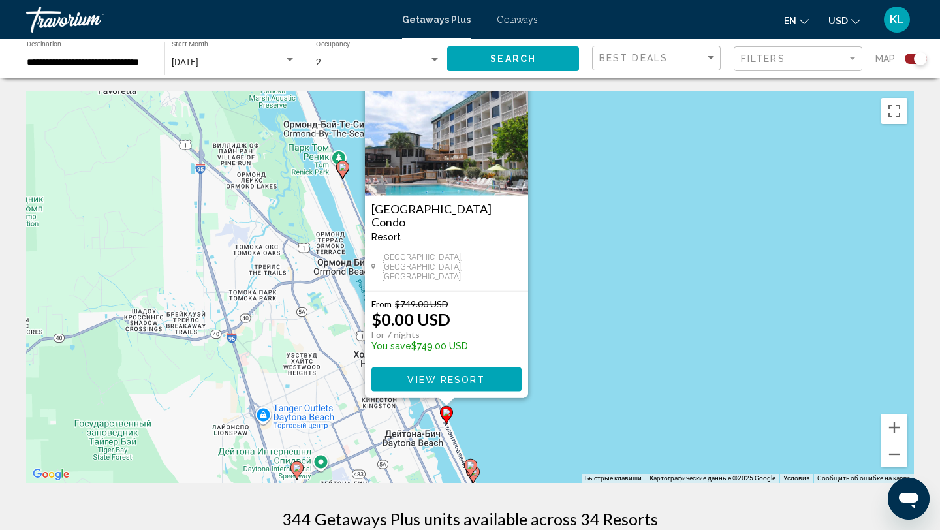
drag, startPoint x: 625, startPoint y: 299, endPoint x: 601, endPoint y: 259, distance: 46.6
click at [601, 259] on div "Чтобы активировать перетаскивание с помощью клавиатуры, нажмите Alt + Ввод. Пос…" at bounding box center [470, 287] width 888 height 392
click at [478, 380] on span "View Resort" at bounding box center [446, 380] width 78 height 10
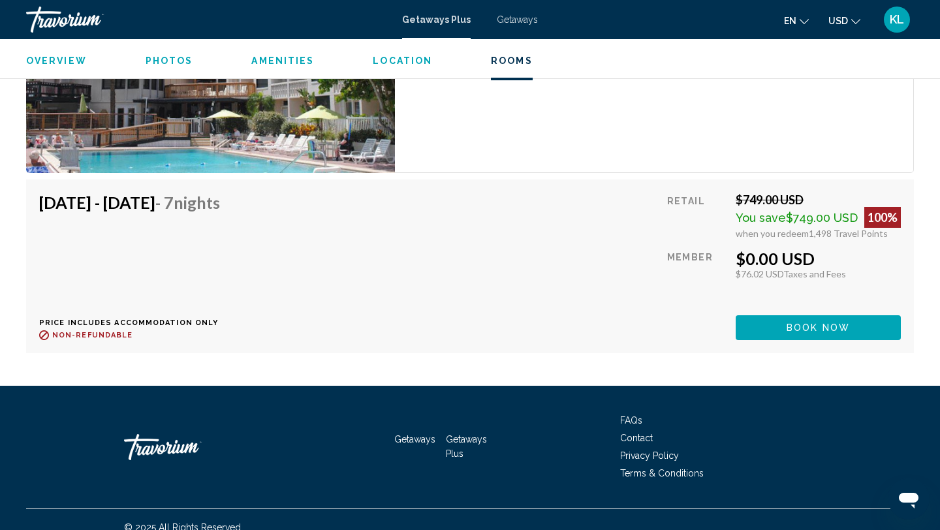
scroll to position [2407, 0]
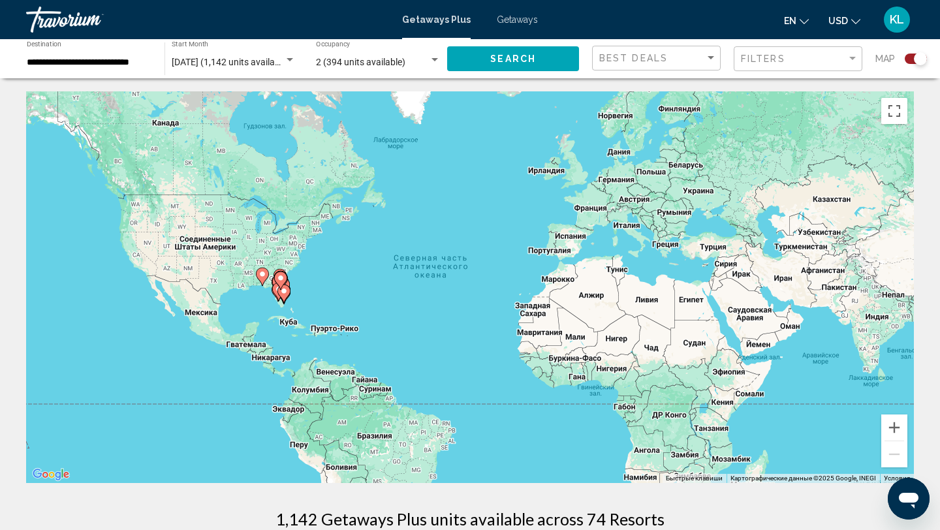
click at [285, 284] on gmp-advanced-marker "Main content" at bounding box center [280, 281] width 13 height 20
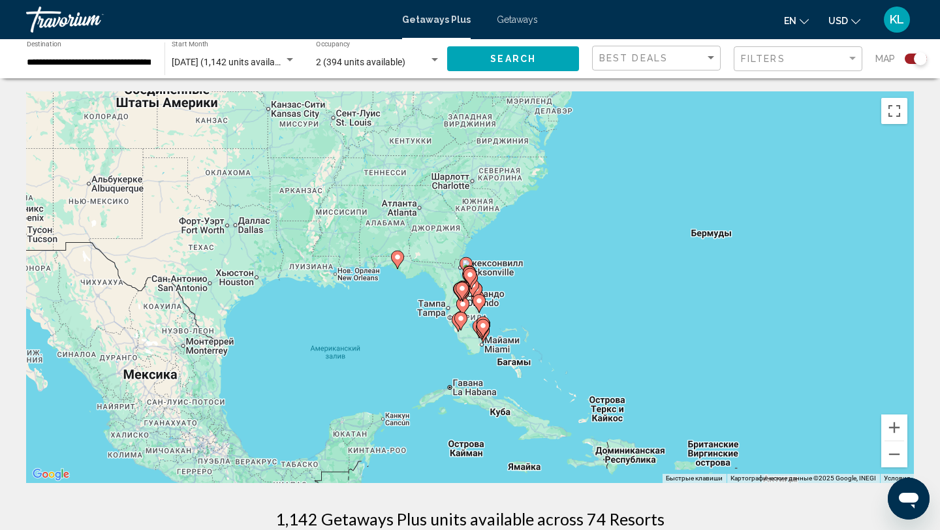
click at [479, 295] on icon "Main content" at bounding box center [479, 303] width 12 height 17
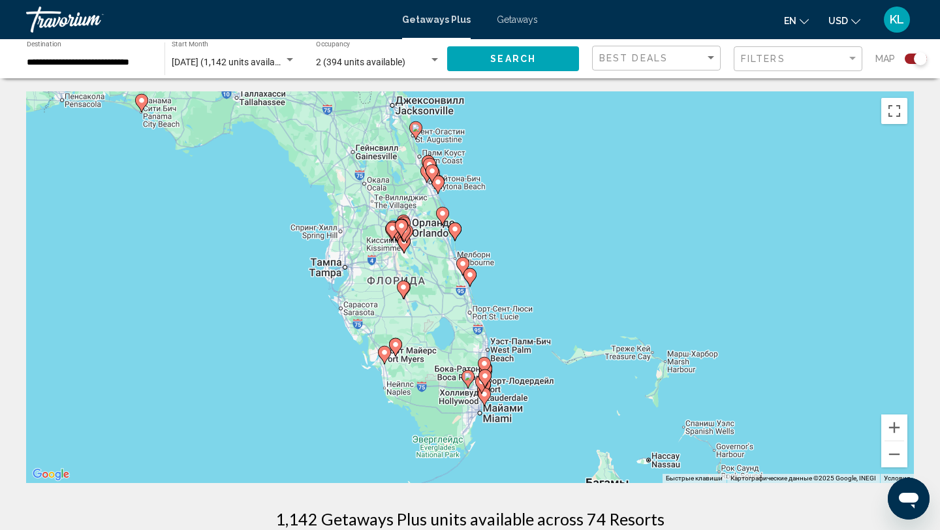
click at [435, 172] on image "Main content" at bounding box center [432, 171] width 8 height 8
type input "**********"
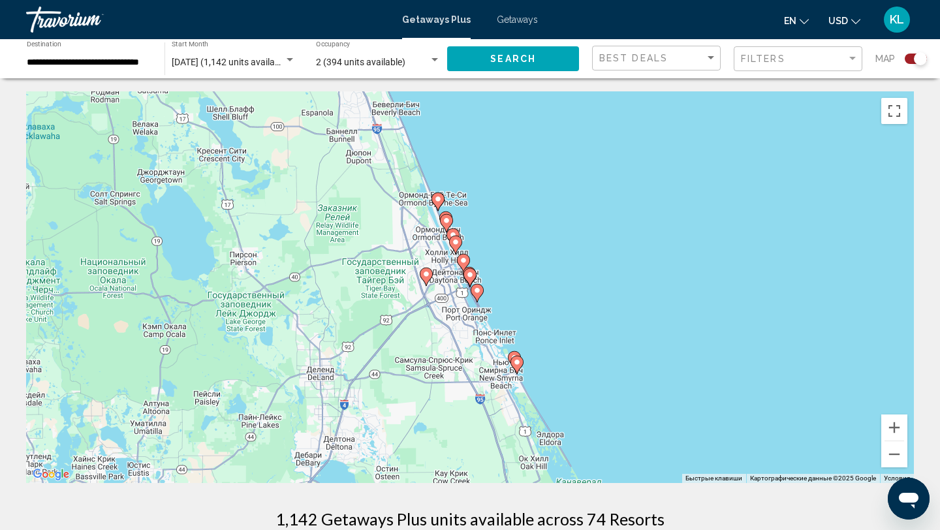
click at [468, 276] on image "Main content" at bounding box center [470, 275] width 8 height 8
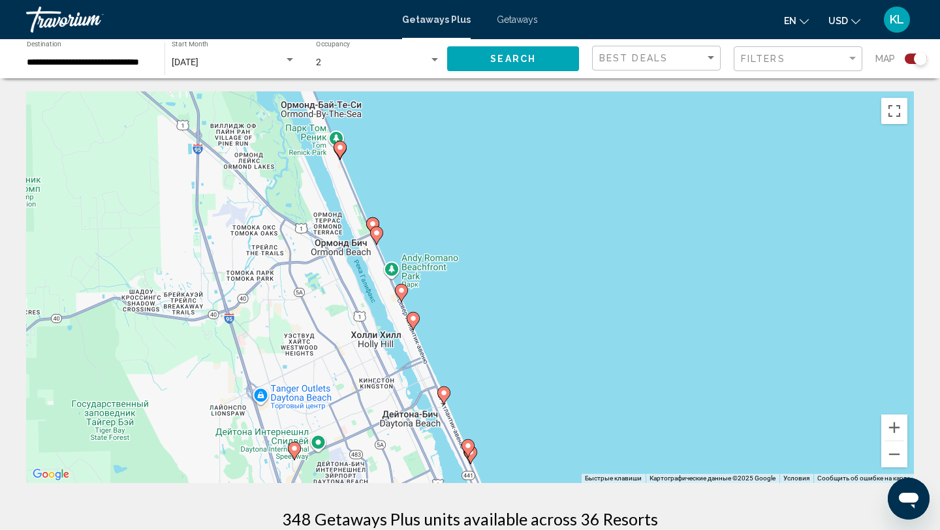
click at [468, 457] on icon "Main content" at bounding box center [468, 448] width 13 height 18
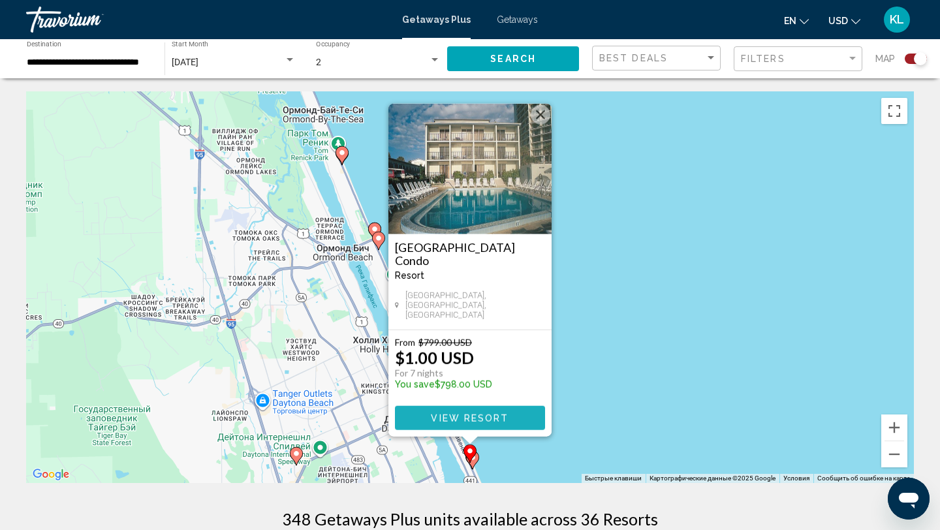
click at [481, 418] on span "View Resort" at bounding box center [470, 418] width 78 height 10
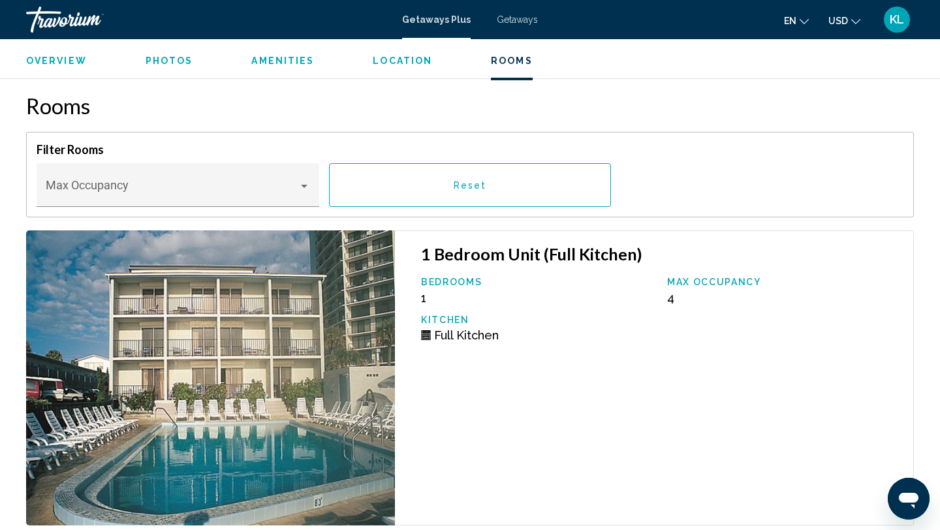
scroll to position [1820, 0]
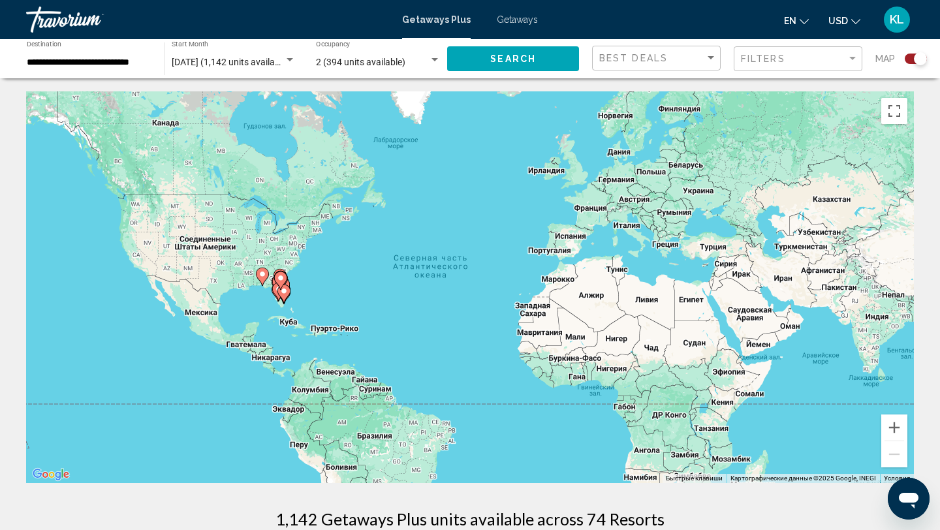
click at [283, 290] on gmp-advanced-marker "Main content" at bounding box center [280, 281] width 13 height 20
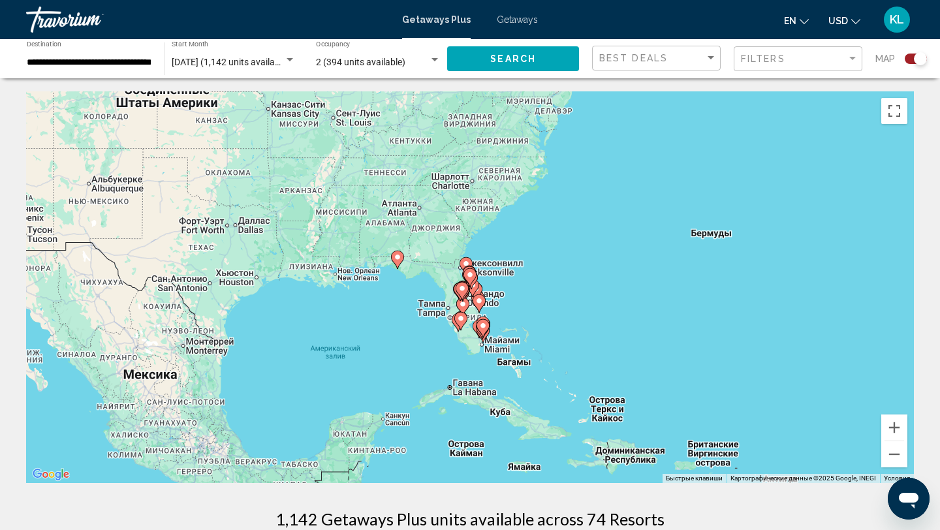
click at [471, 301] on gmp-advanced-marker "Main content" at bounding box center [475, 292] width 13 height 20
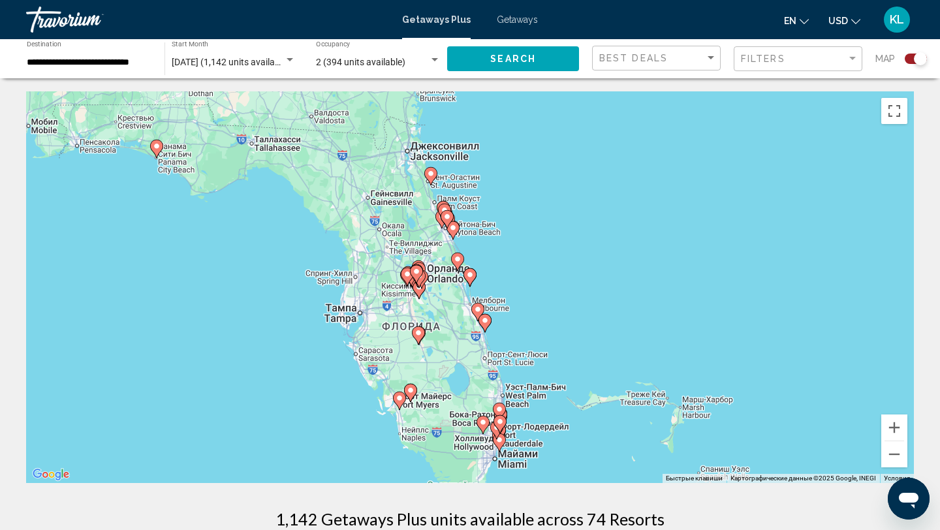
click at [415, 391] on icon "Main content" at bounding box center [411, 393] width 12 height 17
type input "**********"
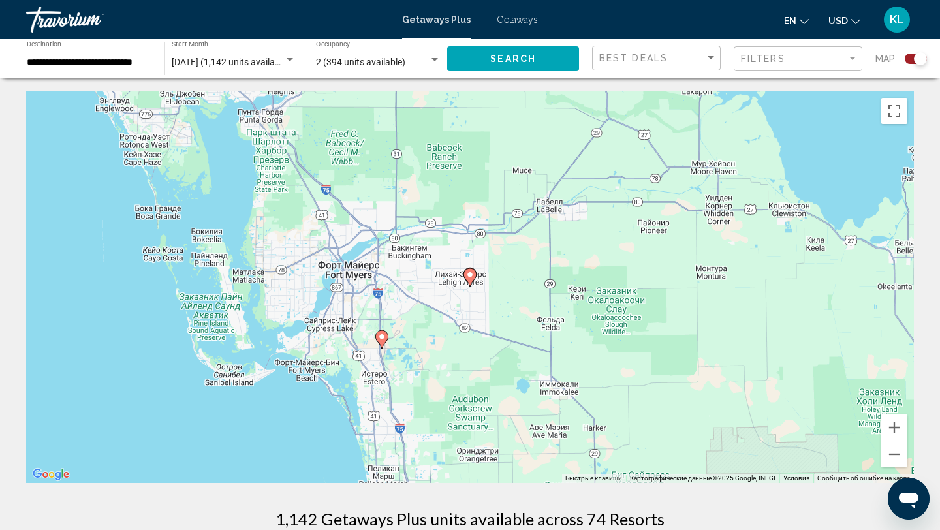
click at [383, 337] on image "Main content" at bounding box center [382, 337] width 8 height 8
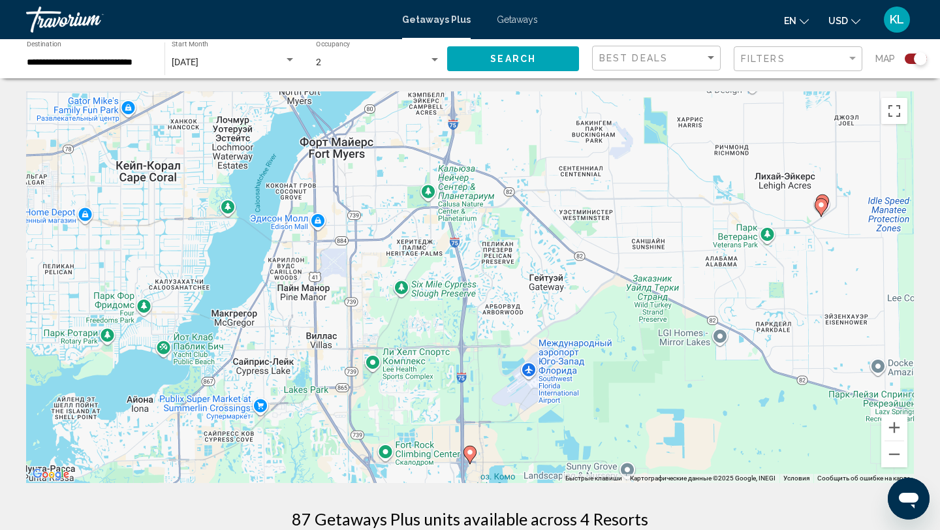
click at [469, 457] on icon "Main content" at bounding box center [470, 455] width 12 height 17
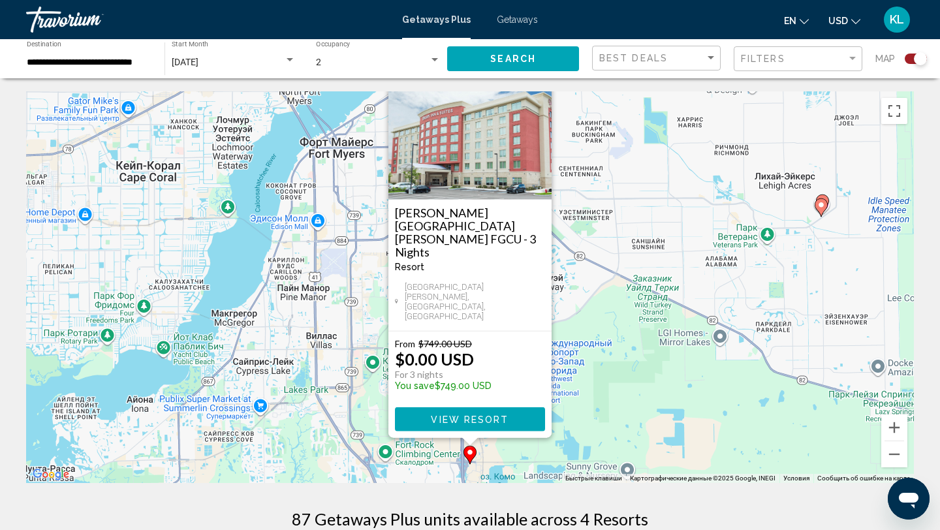
click at [586, 356] on div "Чтобы активировать перетаскивание с помощью клавиатуры, нажмите Alt + Ввод. Пос…" at bounding box center [470, 287] width 888 height 392
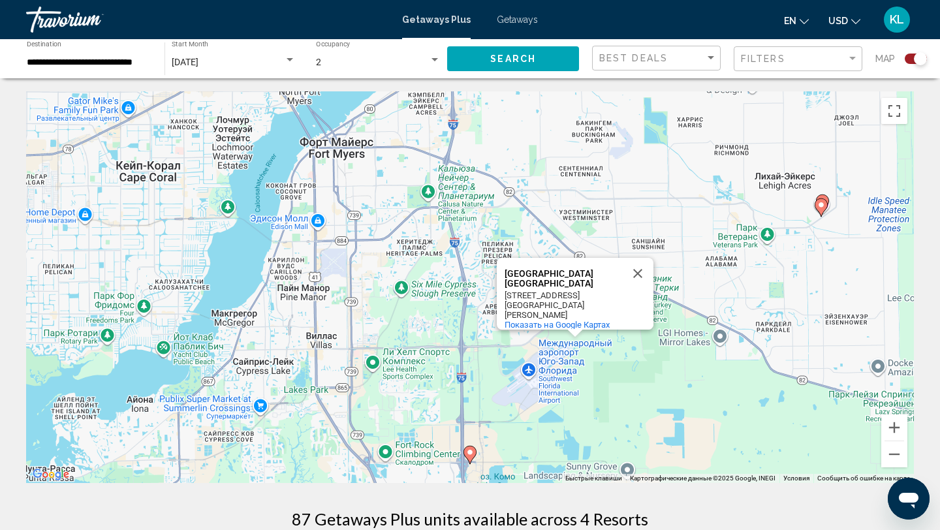
click at [823, 207] on image "Main content" at bounding box center [821, 205] width 8 height 8
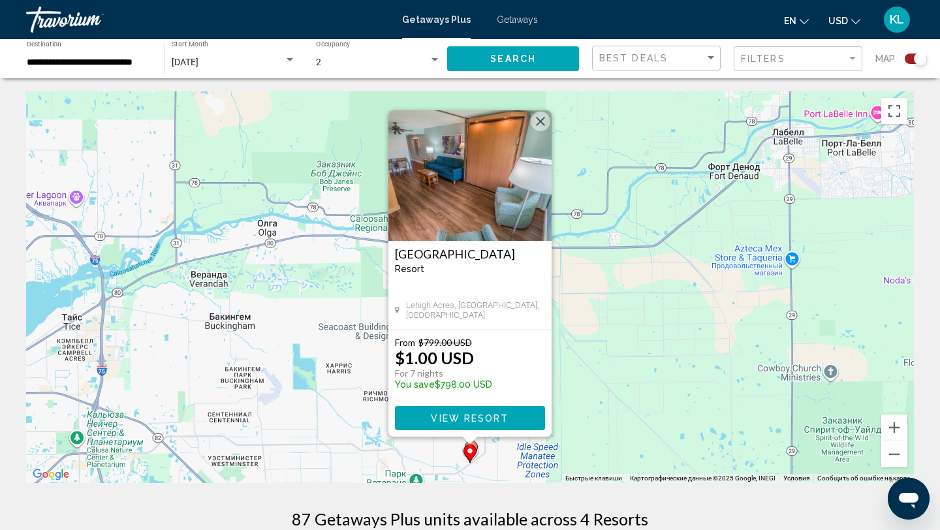
click at [513, 414] on button "View Resort" at bounding box center [470, 418] width 150 height 24
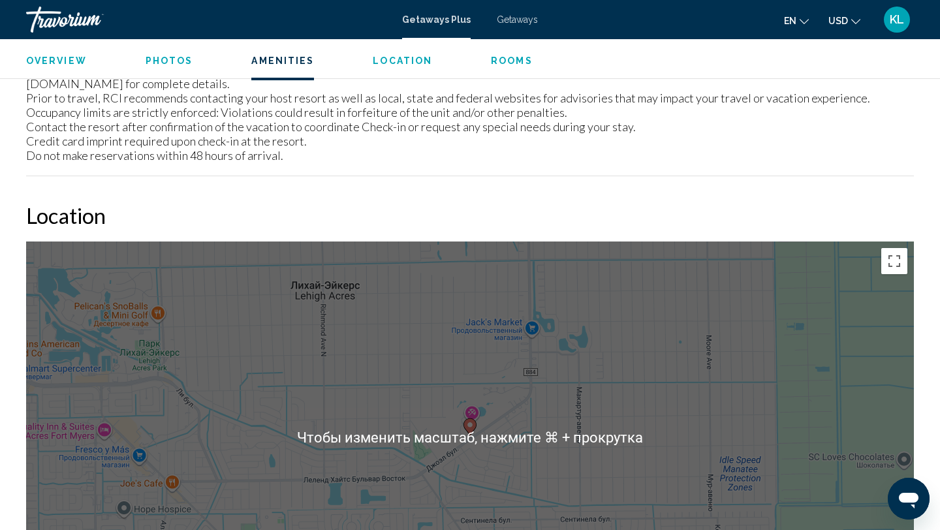
scroll to position [1797, 0]
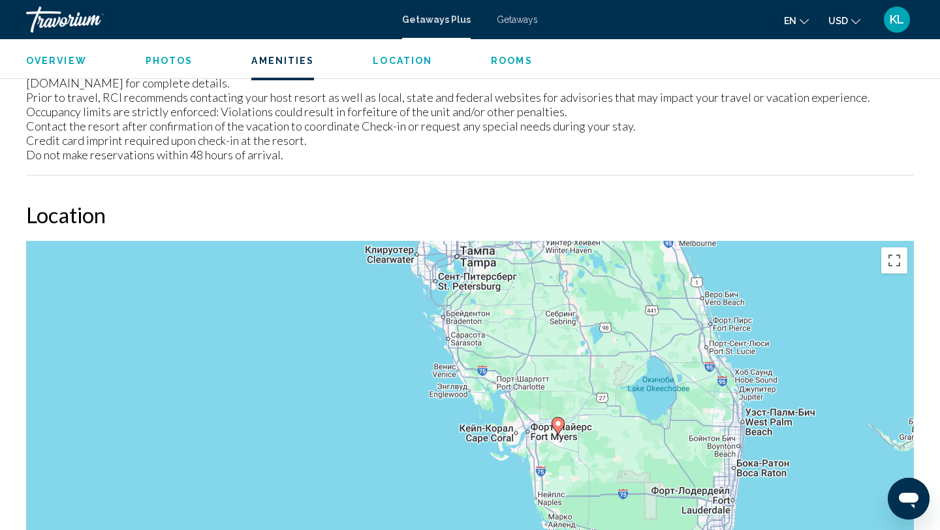
drag, startPoint x: 558, startPoint y: 293, endPoint x: 558, endPoint y: 430, distance: 136.5
click at [558, 430] on gmp-advanced-marker "Main content" at bounding box center [558, 427] width 13 height 20
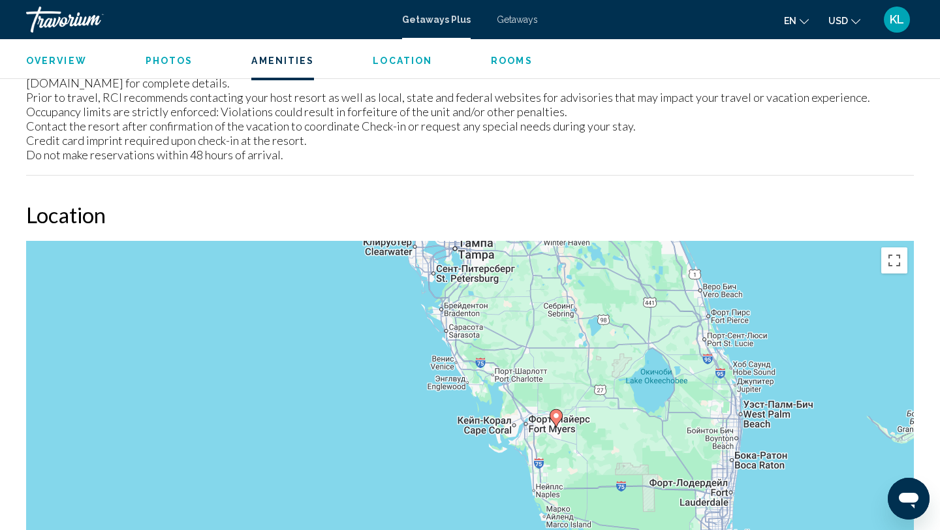
drag, startPoint x: 926, startPoint y: 363, endPoint x: 927, endPoint y: 296, distance: 67.3
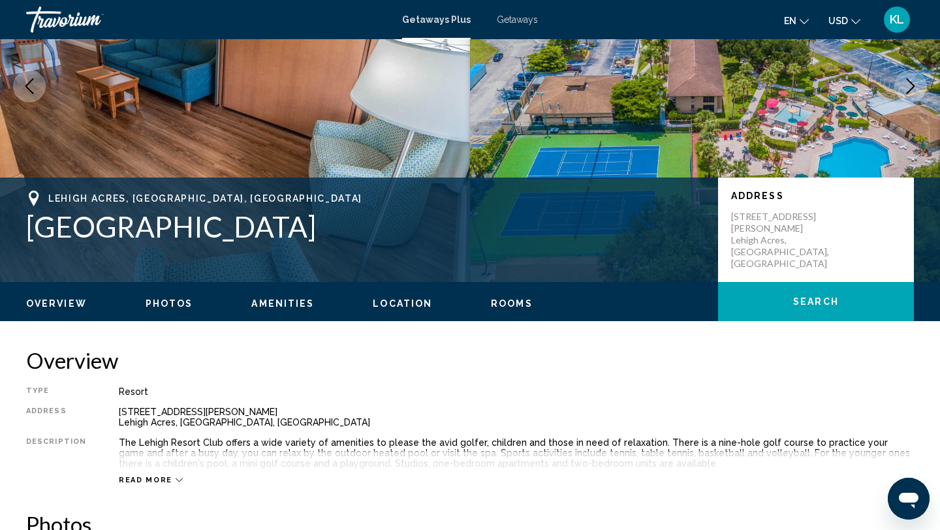
scroll to position [115, 0]
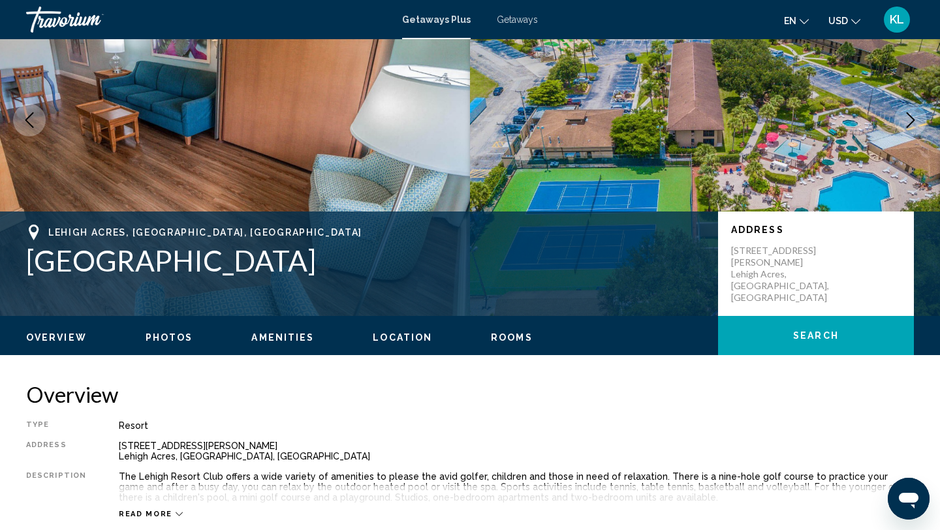
drag, startPoint x: 26, startPoint y: 232, endPoint x: 234, endPoint y: 280, distance: 213.2
click at [234, 280] on div "Lehigh Acres, FL, USA Lehigh Resort Club Address 231 Joel Blvd. Lehigh Acres, F…" at bounding box center [470, 264] width 940 height 78
drag, startPoint x: 279, startPoint y: 265, endPoint x: 30, endPoint y: 236, distance: 251.1
click at [30, 236] on div "Lehigh Acres, FL, USA Lehigh Resort Club" at bounding box center [365, 251] width 679 height 53
click at [69, 244] on h1 "Lehigh Resort Club" at bounding box center [365, 261] width 679 height 34
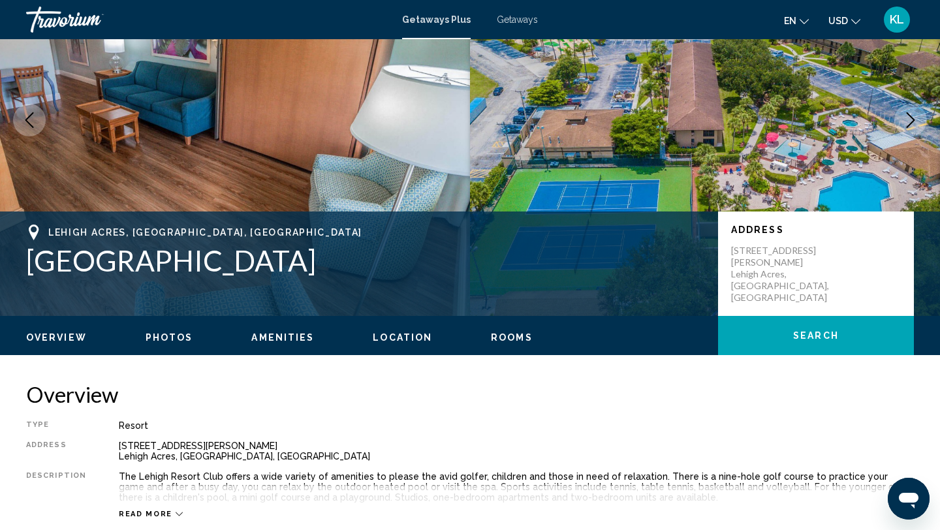
drag, startPoint x: 277, startPoint y: 277, endPoint x: 41, endPoint y: 236, distance: 239.9
click at [41, 236] on div "Lehigh Acres, FL, USA Lehigh Resort Club" at bounding box center [365, 251] width 679 height 53
copy div "Lehigh Acres, FL, USA Lehigh Resort Club"
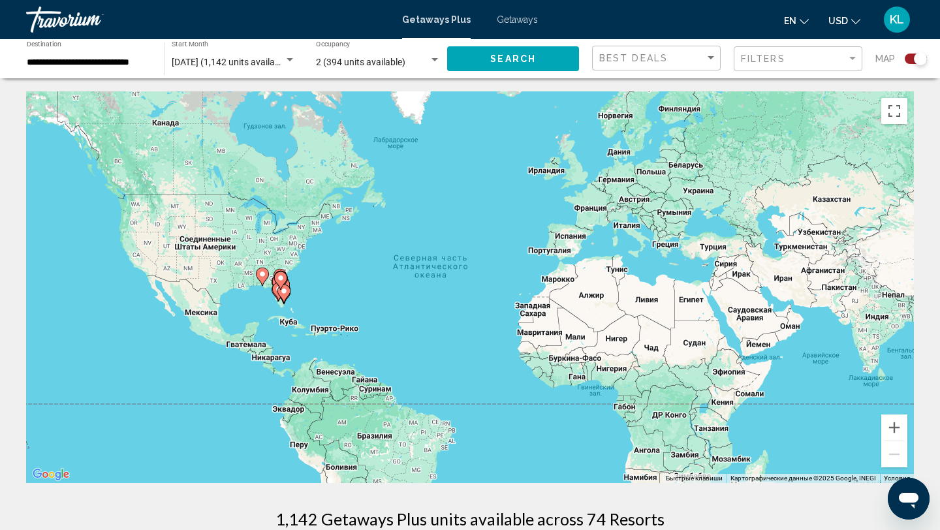
click at [290, 284] on gmp-advanced-marker "Main content" at bounding box center [283, 294] width 13 height 20
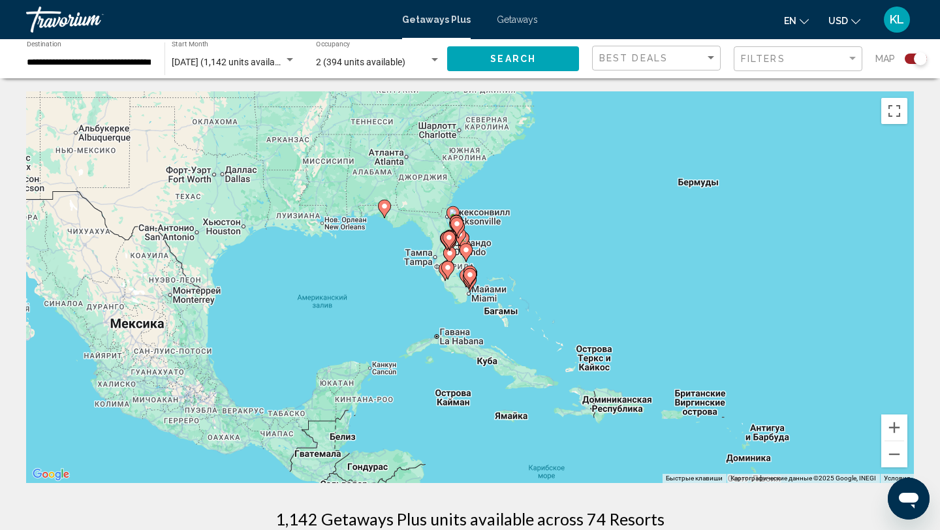
click at [462, 248] on image "Main content" at bounding box center [466, 250] width 8 height 8
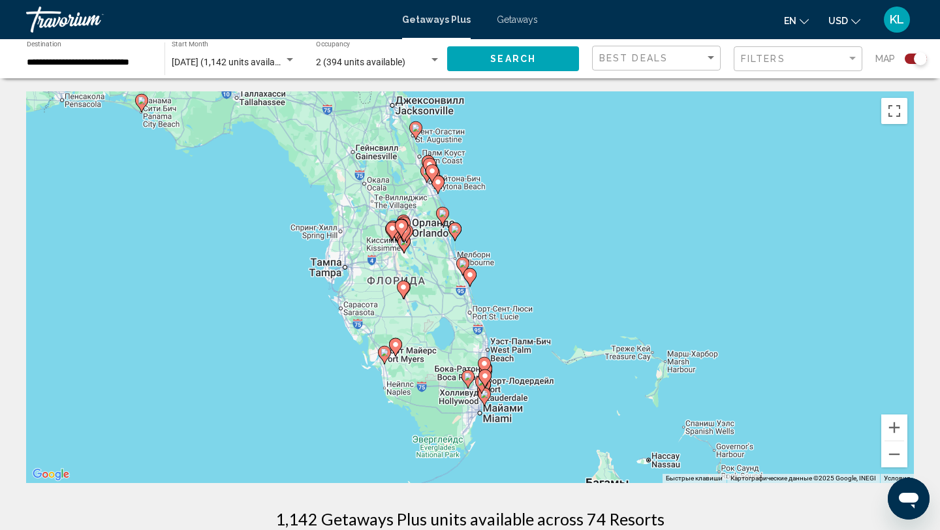
click at [142, 102] on image "Main content" at bounding box center [142, 101] width 8 height 8
type input "**********"
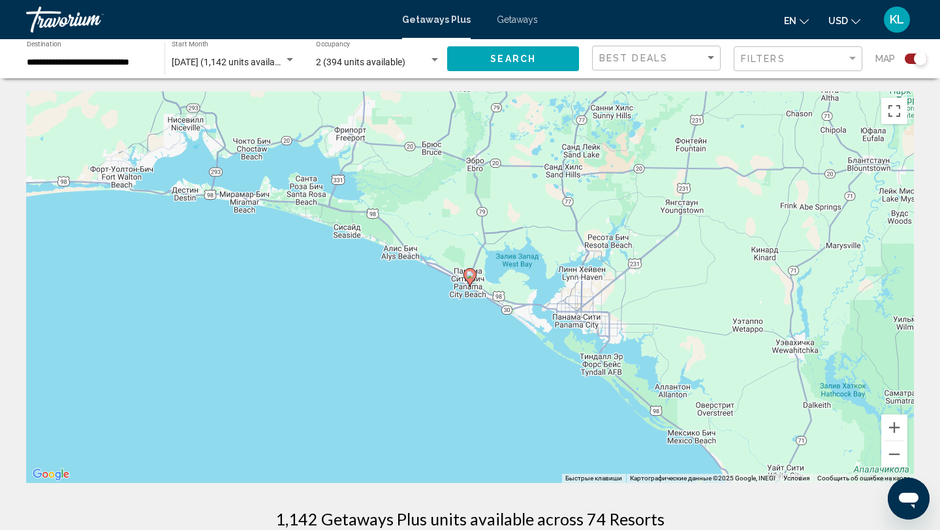
click at [473, 279] on icon "Main content" at bounding box center [470, 277] width 12 height 17
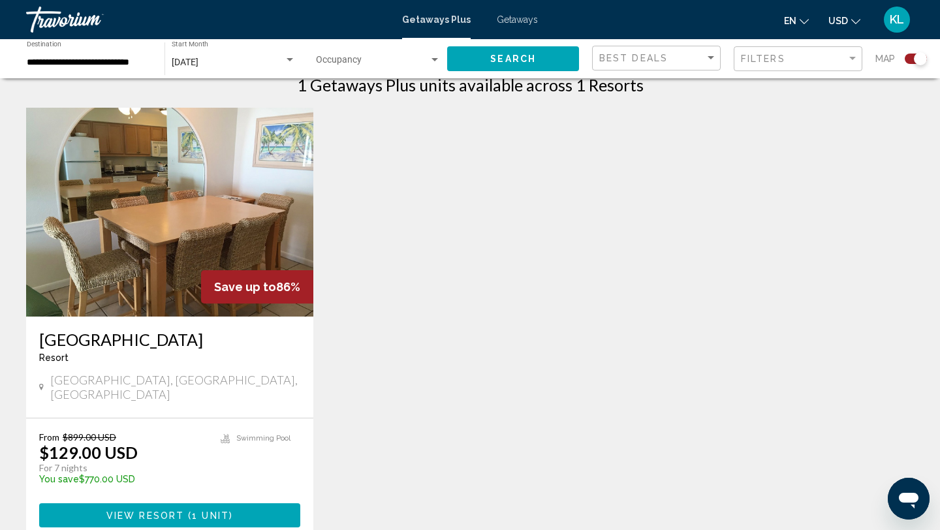
scroll to position [438, 0]
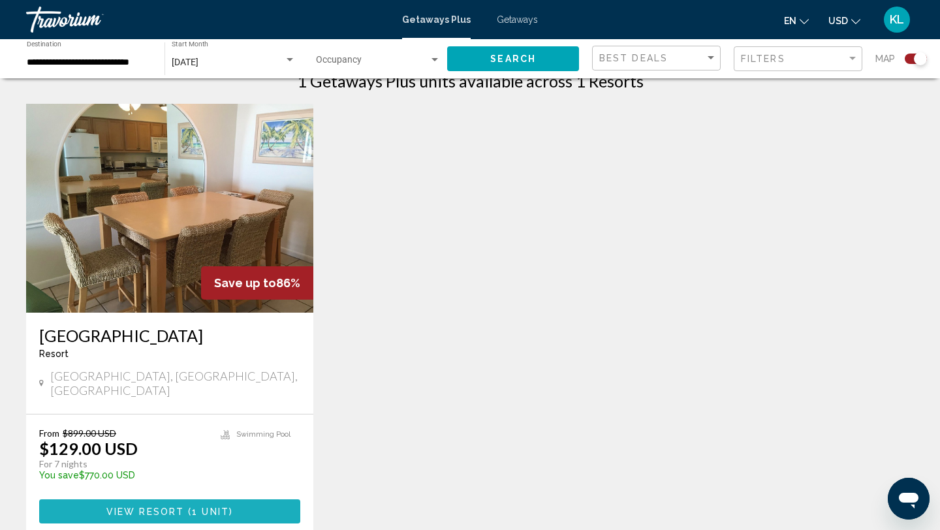
click at [226, 507] on span "1 unit" at bounding box center [210, 512] width 37 height 10
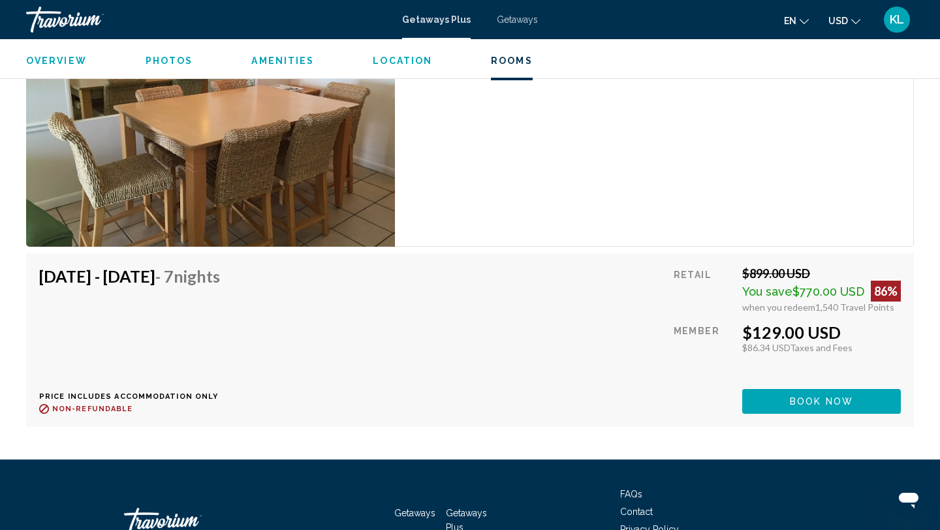
scroll to position [2388, 0]
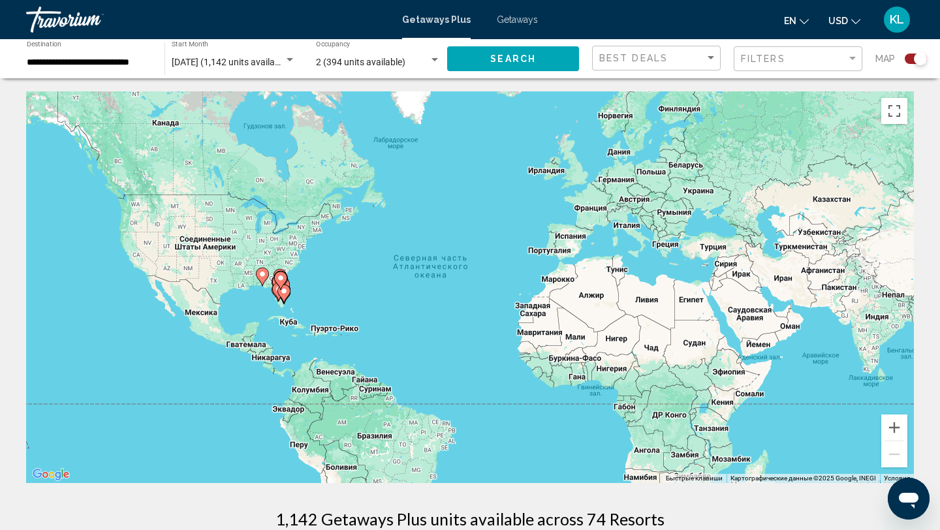
click at [280, 274] on icon "Main content" at bounding box center [281, 280] width 12 height 17
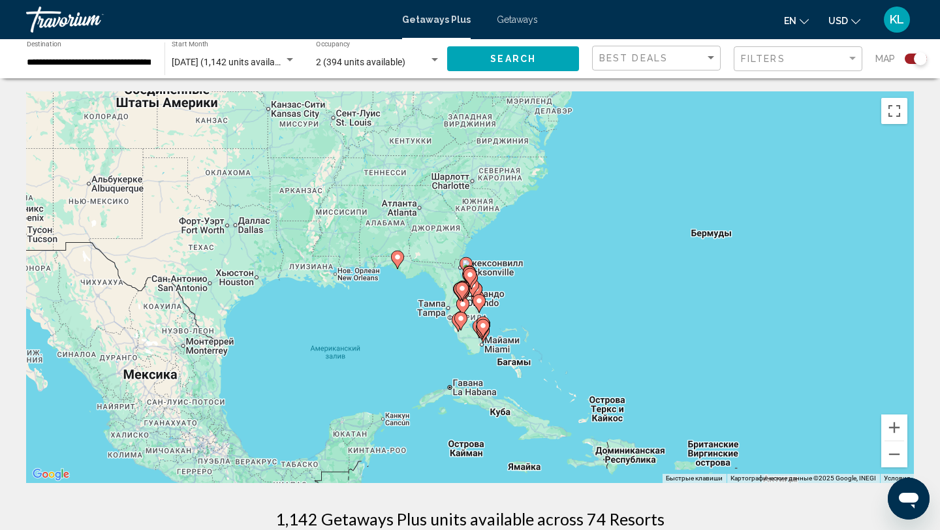
click at [470, 302] on div "Чтобы активировать перетаскивание с помощью клавиатуры, нажмите Alt + Ввод. Пос…" at bounding box center [470, 287] width 888 height 392
click at [463, 287] on image "Main content" at bounding box center [462, 289] width 8 height 8
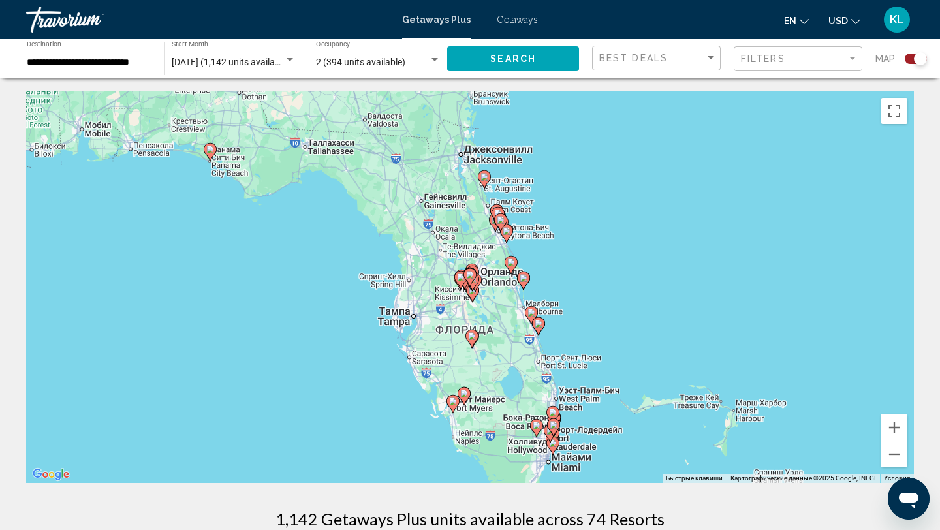
click at [475, 338] on image "Main content" at bounding box center [472, 336] width 8 height 8
type input "**********"
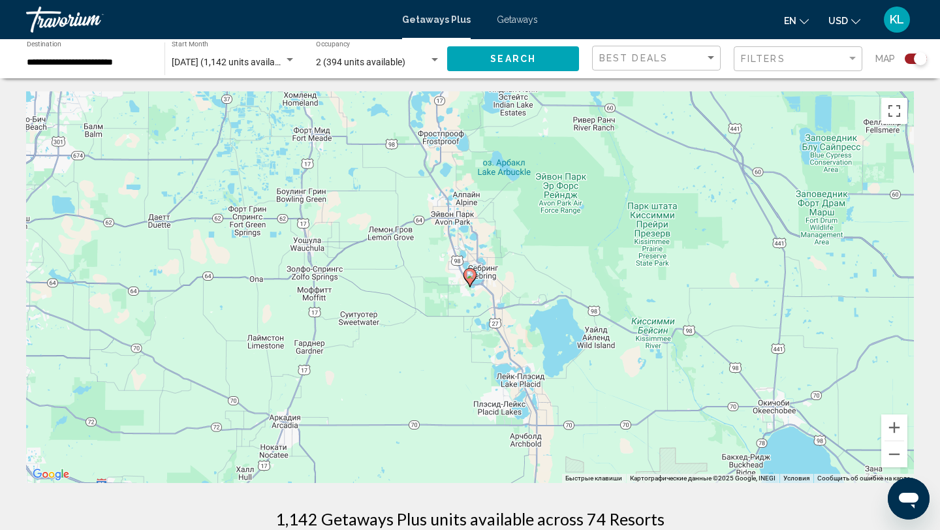
click at [472, 276] on image "Main content" at bounding box center [470, 275] width 8 height 8
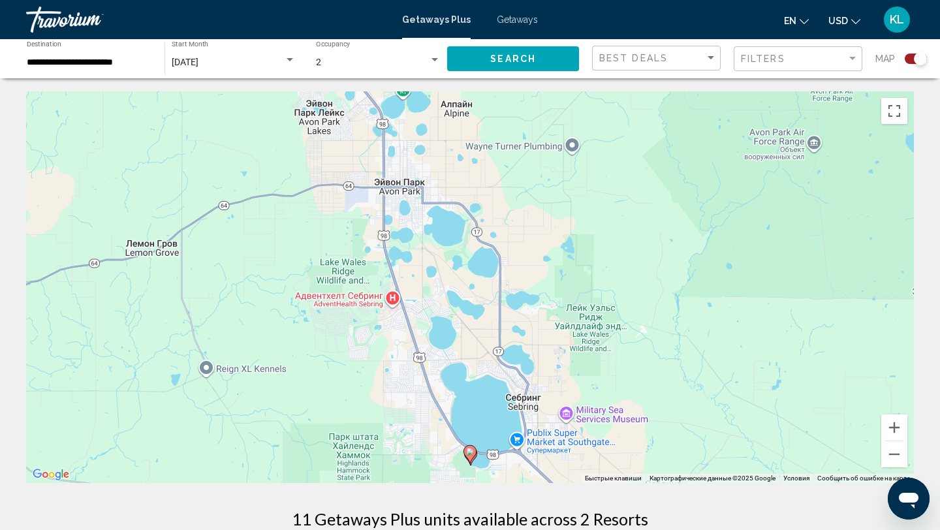
click at [471, 450] on image "Main content" at bounding box center [470, 452] width 8 height 8
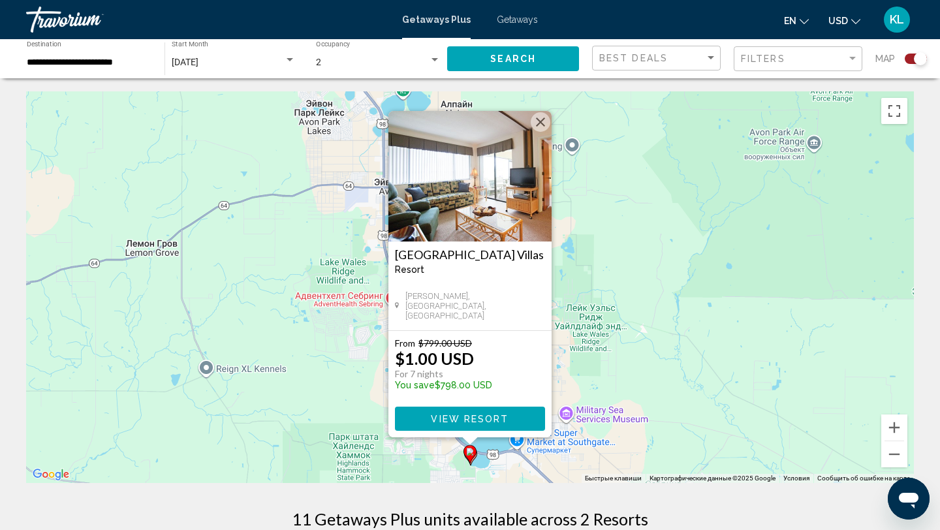
click at [474, 458] on gmp-advanced-marker "Main content" at bounding box center [470, 455] width 13 height 20
click at [900, 428] on button "Увеличить" at bounding box center [894, 428] width 26 height 26
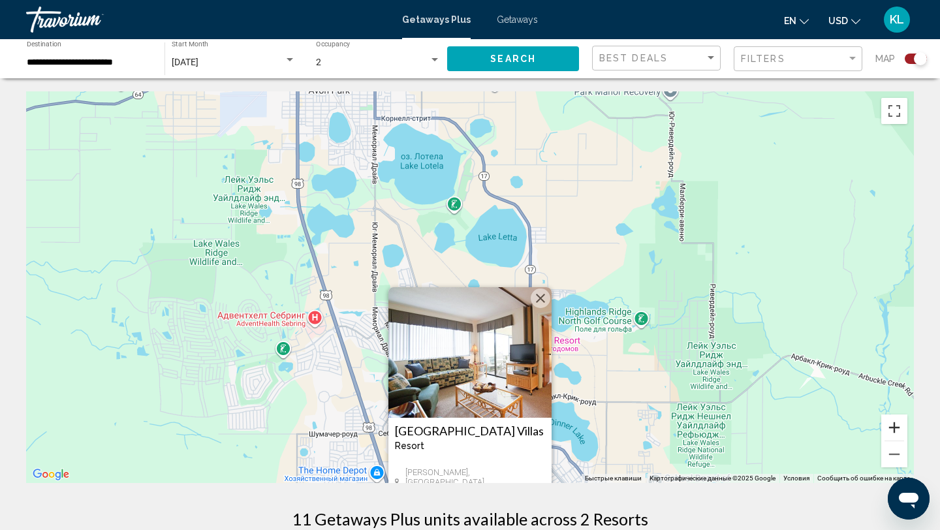
click at [900, 428] on button "Увеличить" at bounding box center [894, 428] width 26 height 26
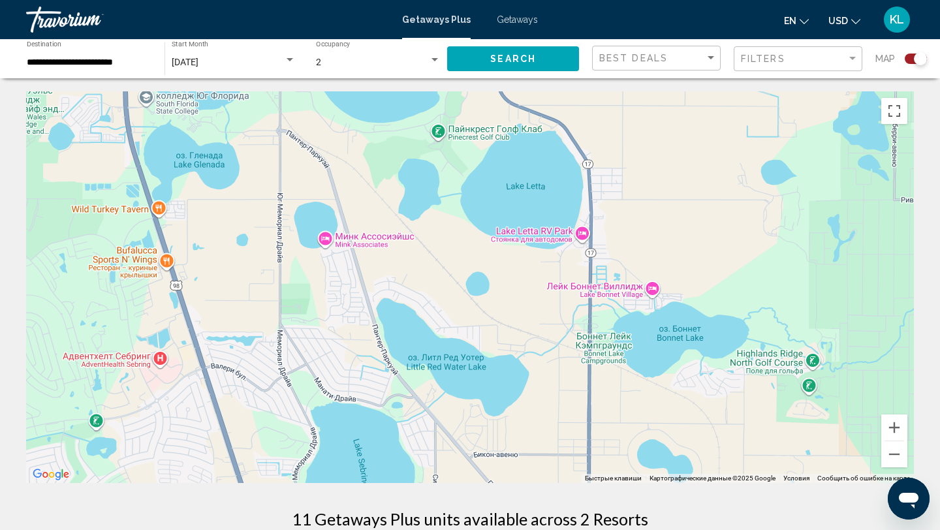
drag, startPoint x: 771, startPoint y: 417, endPoint x: 737, endPoint y: 287, distance: 134.3
click at [737, 287] on div "Чтобы активировать перетаскивание с помощью клавиатуры, нажмите Alt + Ввод. Пос…" at bounding box center [470, 287] width 888 height 392
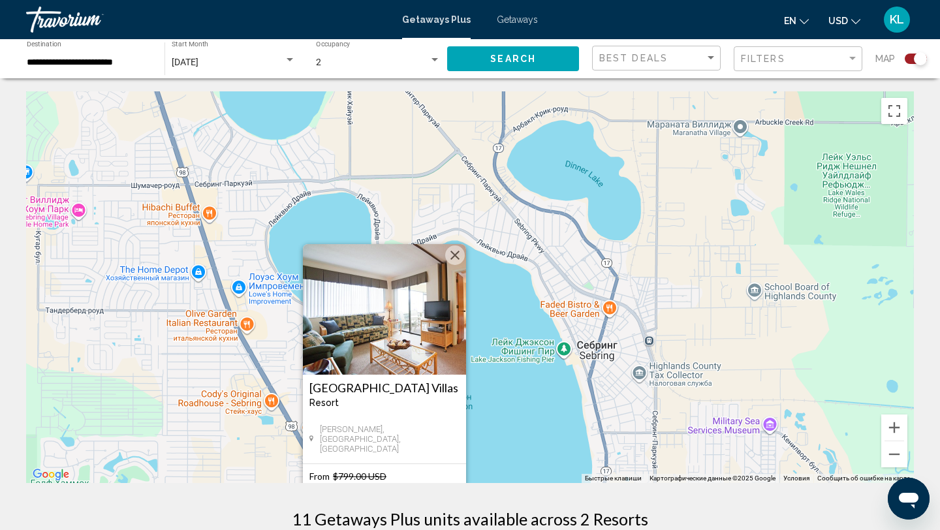
drag, startPoint x: 694, startPoint y: 329, endPoint x: 672, endPoint y: 215, distance: 116.3
click at [672, 215] on div "Чтобы активировать перетаскивание с помощью клавиатуры, нажмите Alt + Ввод. Пос…" at bounding box center [470, 287] width 888 height 392
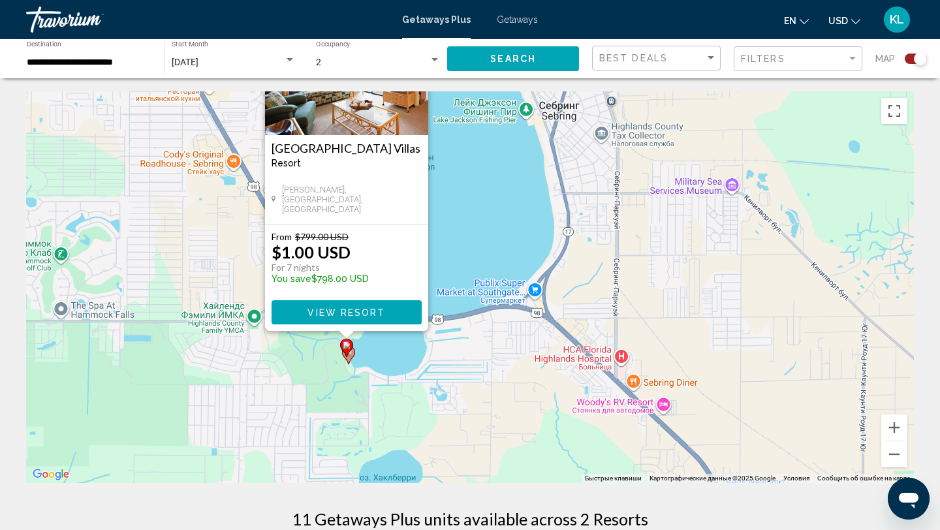
click at [351, 356] on gmp-advanced-marker "Main content" at bounding box center [346, 348] width 13 height 20
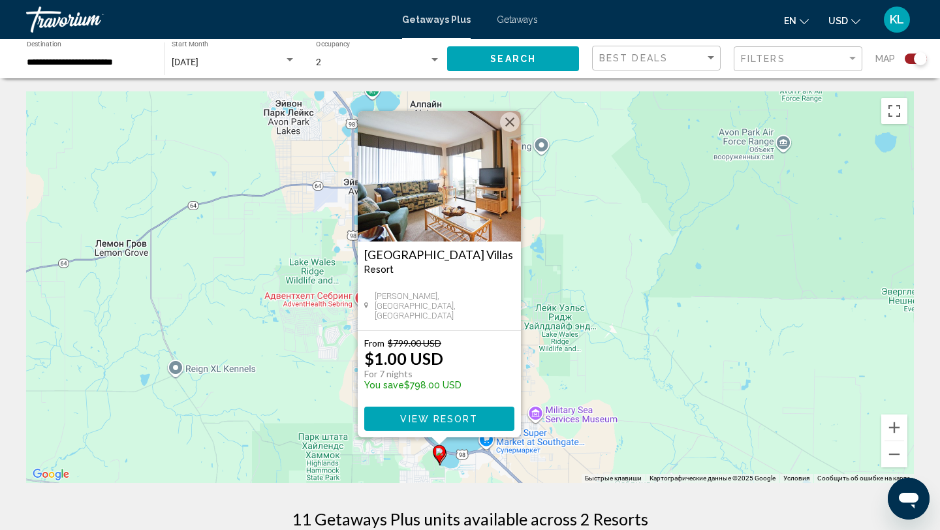
click at [513, 119] on button "Закрыть" at bounding box center [510, 122] width 20 height 20
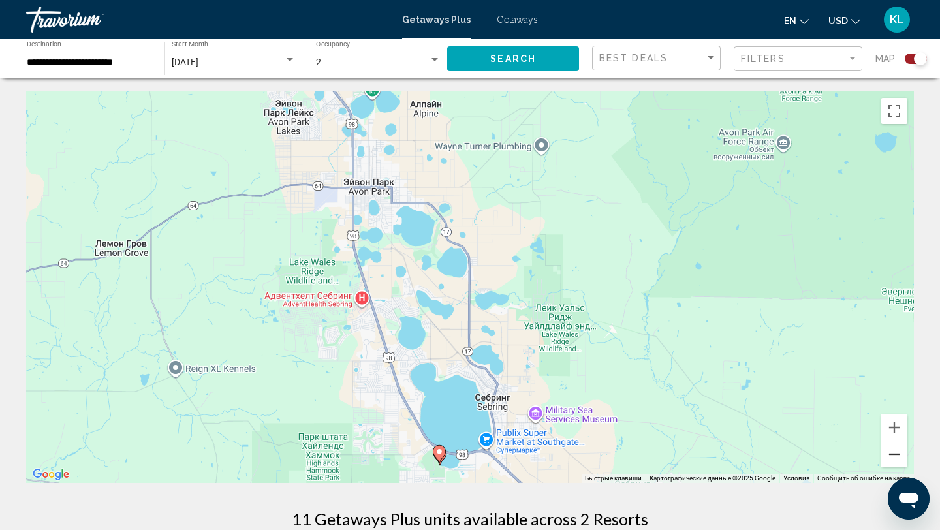
click at [904, 449] on button "Уменьшить" at bounding box center [894, 454] width 26 height 26
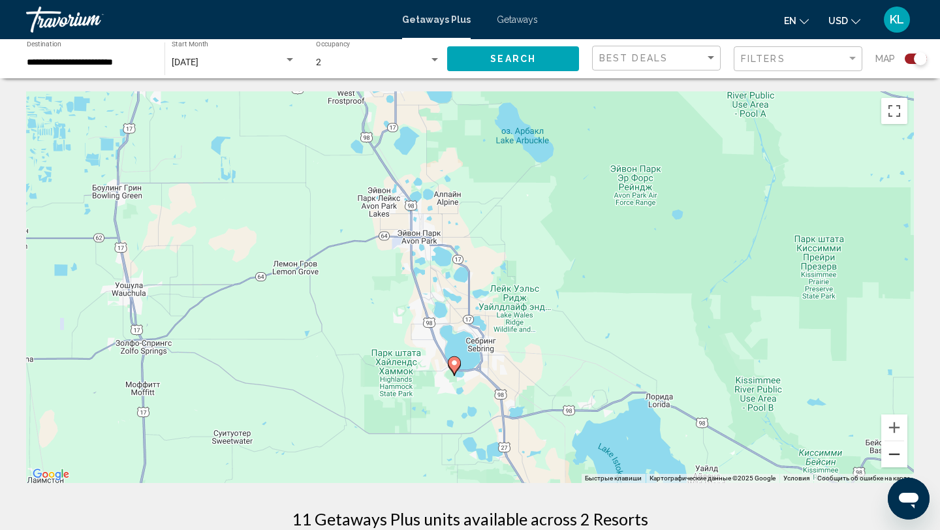
click at [904, 449] on button "Уменьшить" at bounding box center [894, 454] width 26 height 26
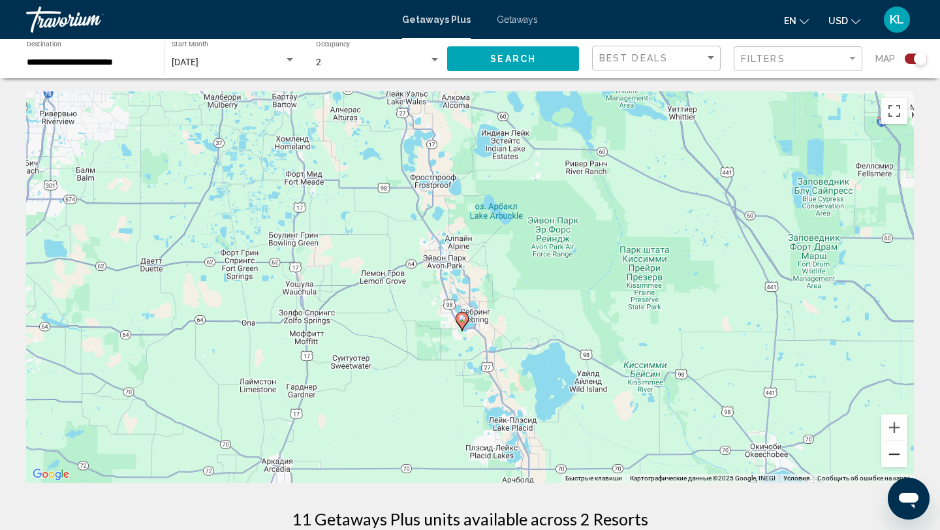
click at [904, 449] on button "Уменьшить" at bounding box center [894, 454] width 26 height 26
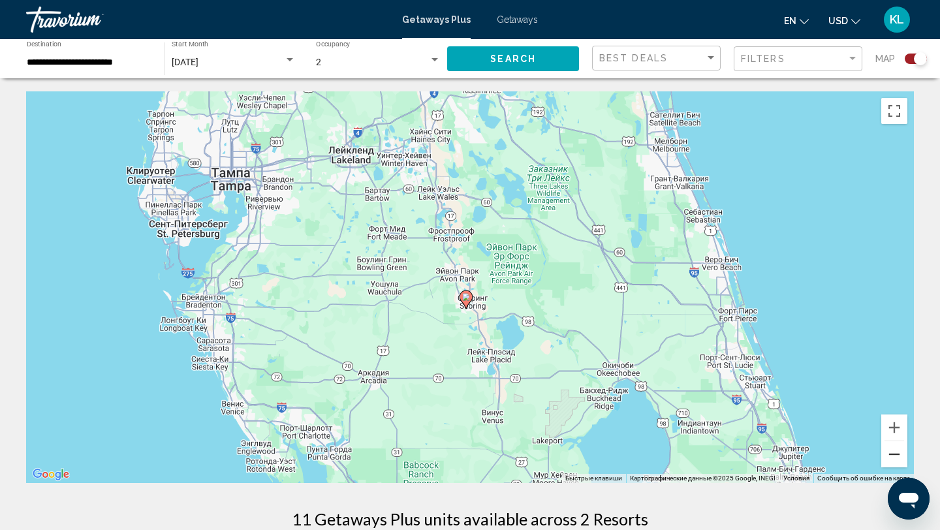
click at [904, 450] on button "Уменьшить" at bounding box center [894, 454] width 26 height 26
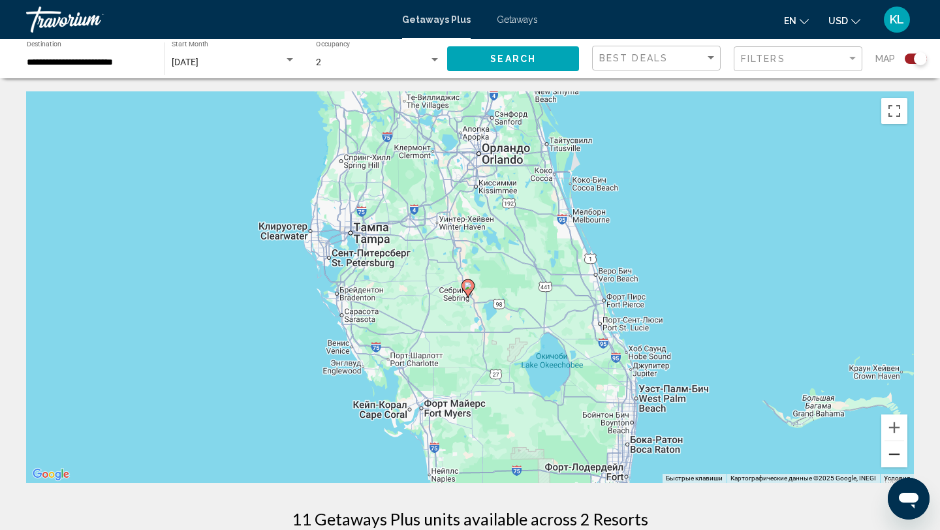
click at [904, 450] on button "Уменьшить" at bounding box center [894, 454] width 26 height 26
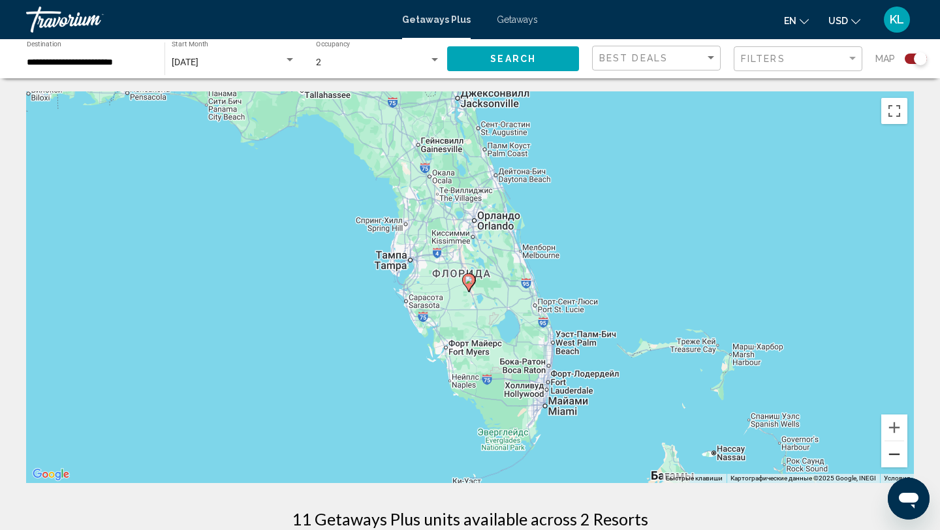
click at [904, 450] on button "Уменьшить" at bounding box center [894, 454] width 26 height 26
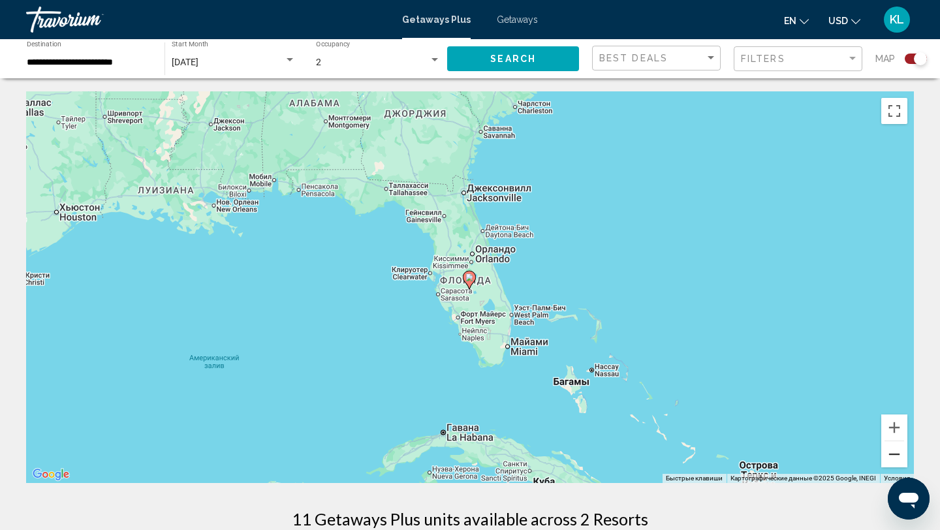
click at [904, 450] on button "Уменьшить" at bounding box center [894, 454] width 26 height 26
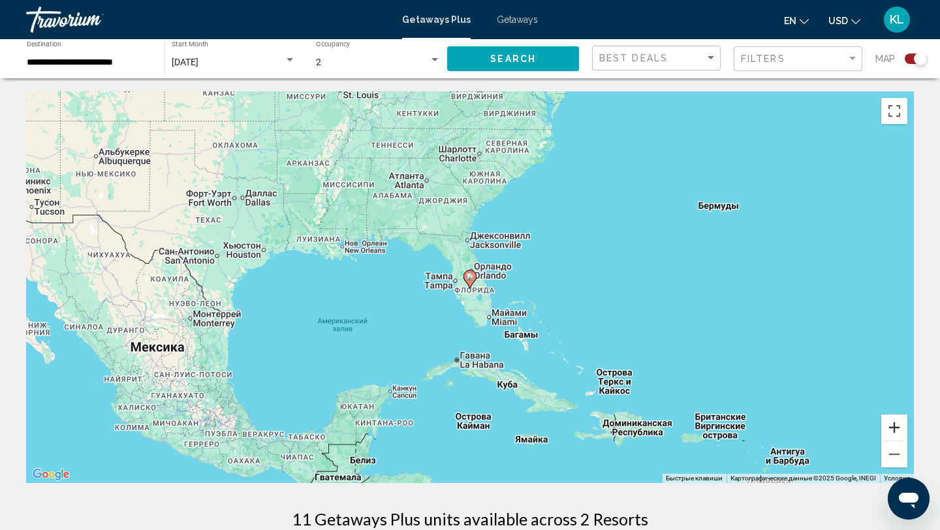
click at [895, 435] on button "Увеличить" at bounding box center [894, 428] width 26 height 26
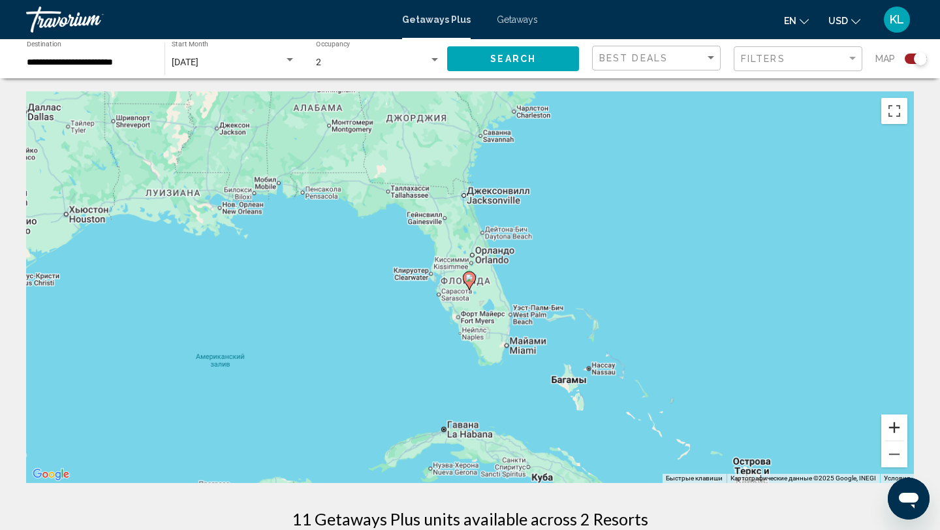
click at [895, 435] on button "Увеличить" at bounding box center [894, 428] width 26 height 26
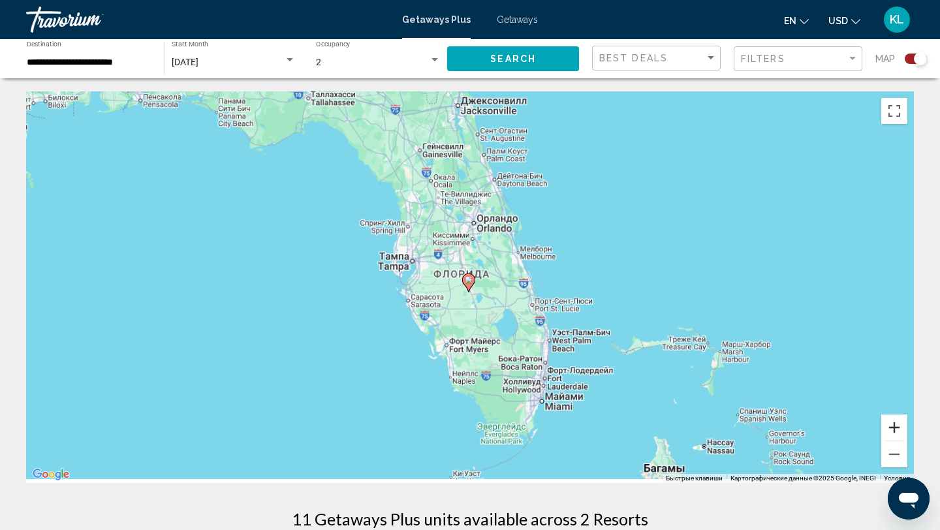
click at [895, 435] on button "Увеличить" at bounding box center [894, 428] width 26 height 26
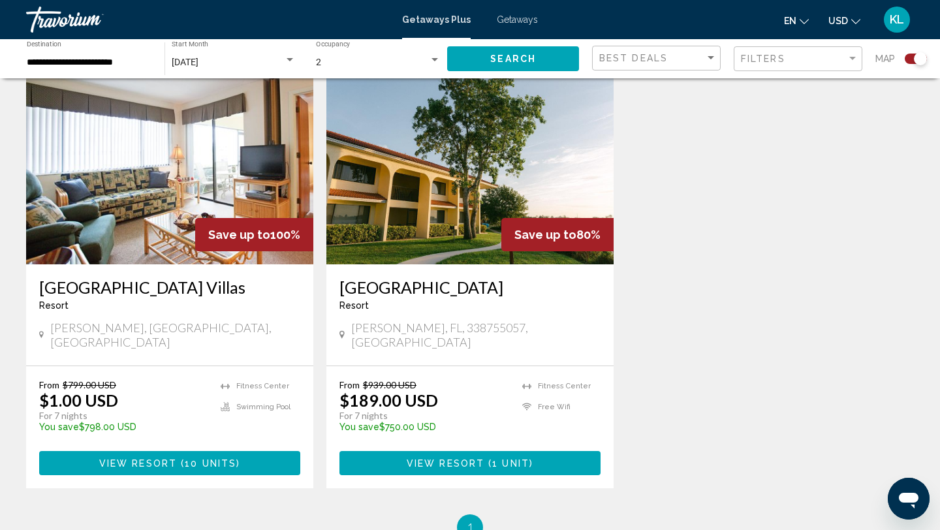
scroll to position [491, 0]
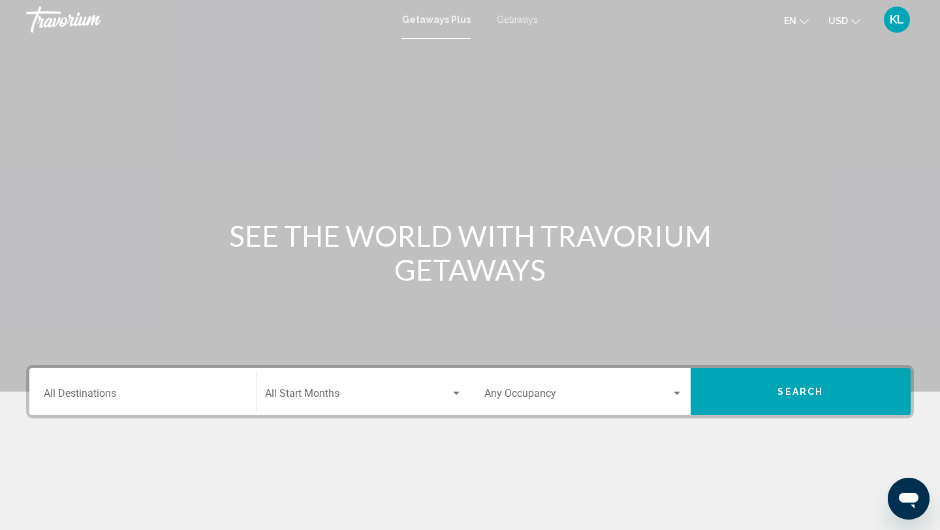
click at [514, 18] on span "Getaways" at bounding box center [517, 19] width 41 height 10
click at [243, 389] on div "Destination All Destinations" at bounding box center [143, 391] width 214 height 41
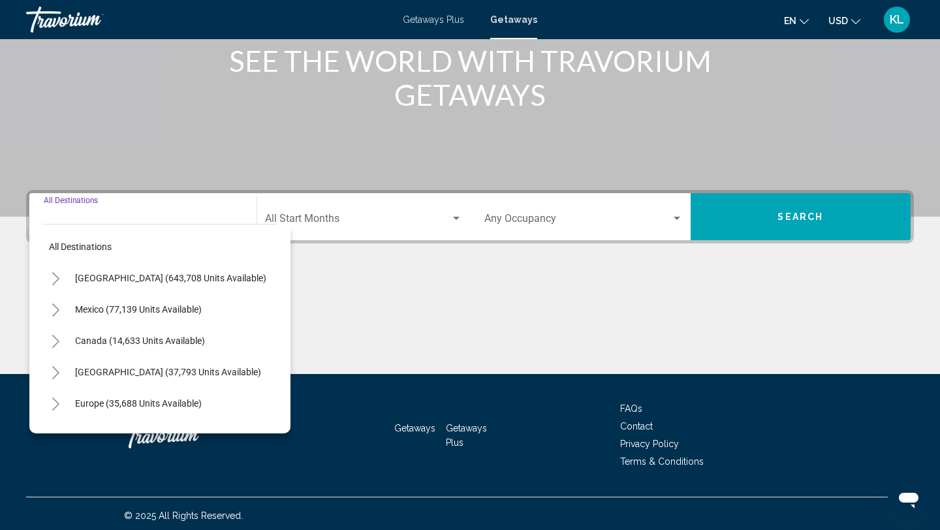
scroll to position [179, 0]
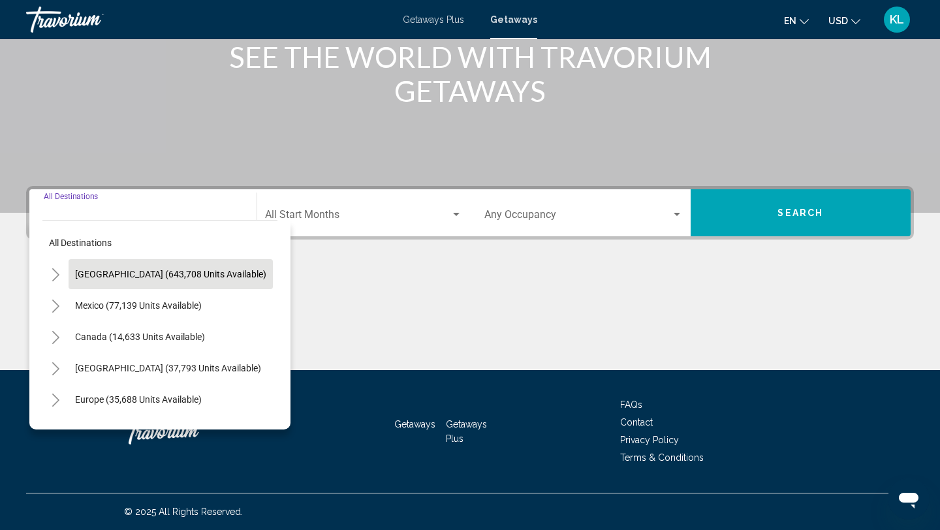
click at [215, 284] on button "United States (643,708 units available)" at bounding box center [171, 274] width 204 height 30
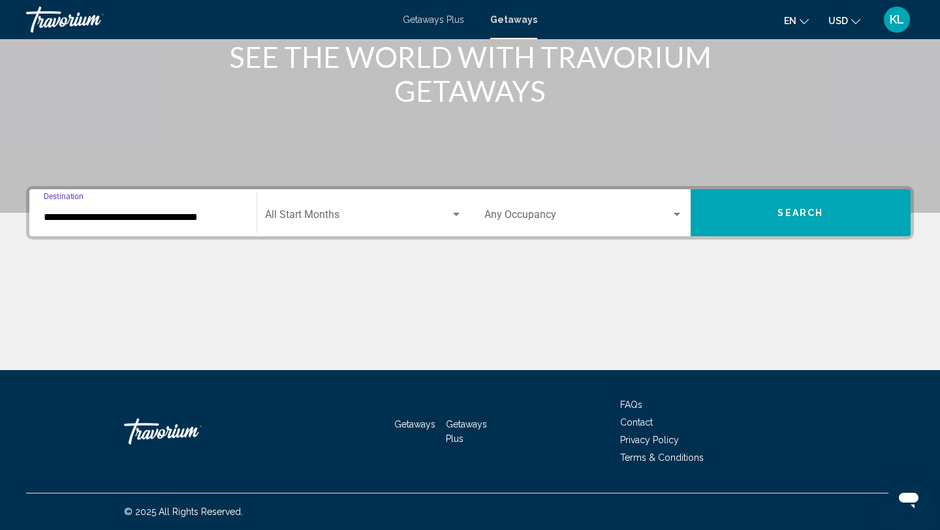
click at [180, 221] on input "**********" at bounding box center [143, 218] width 198 height 12
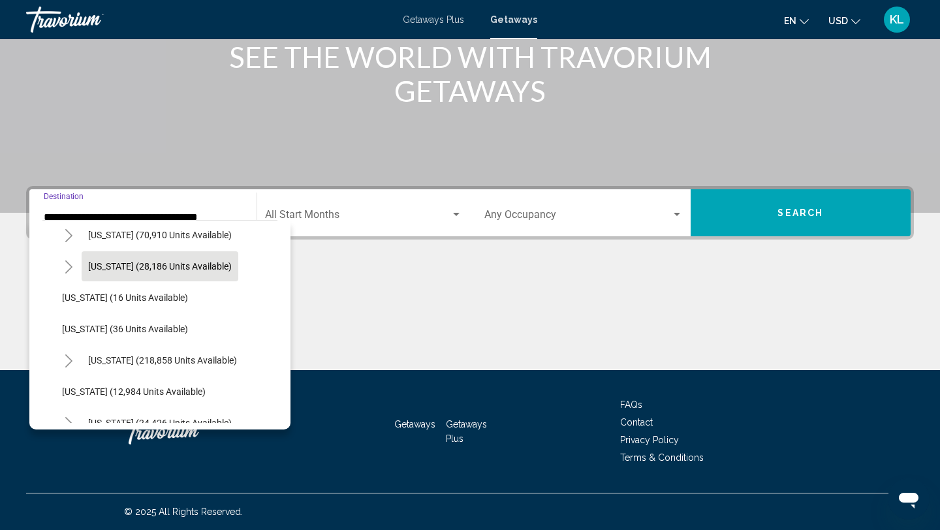
scroll to position [199, 0]
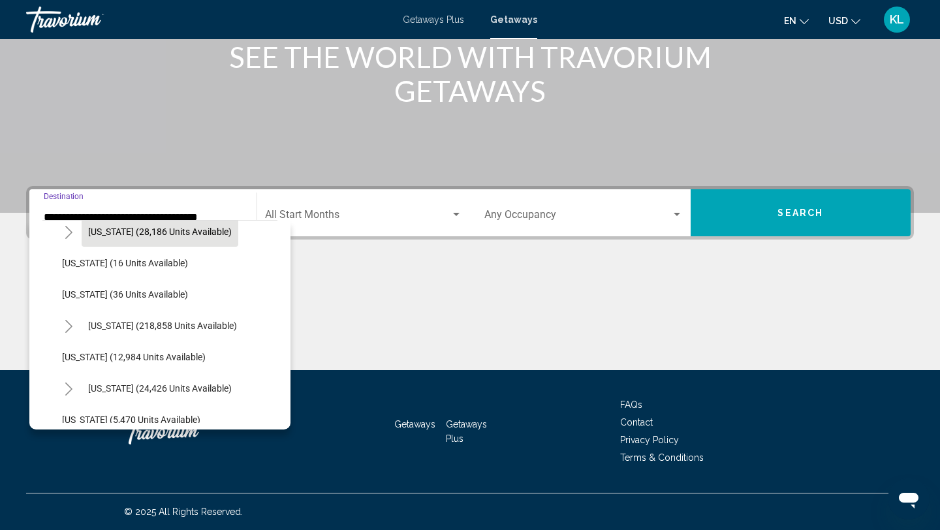
click at [161, 324] on span "Florida (218,858 units available)" at bounding box center [162, 326] width 149 height 10
type input "**********"
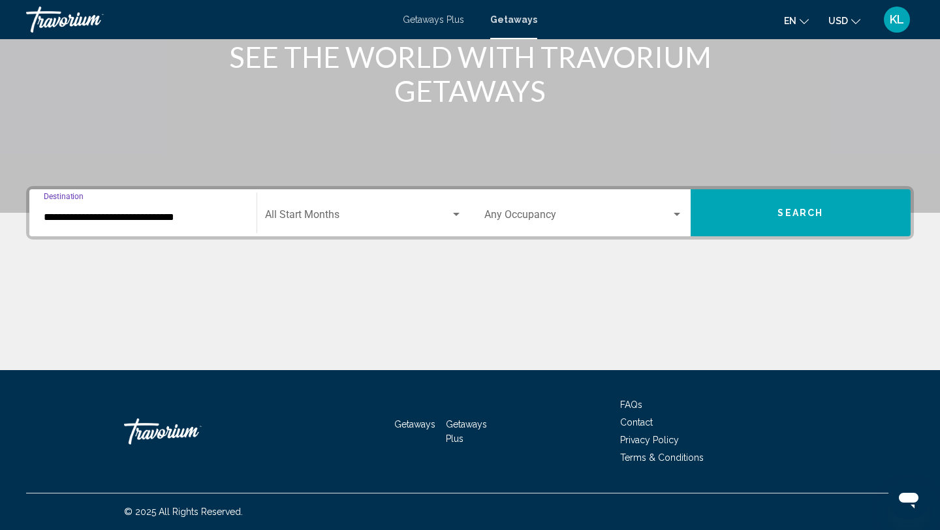
click at [353, 234] on mat-form-field "Start Month All Start Months" at bounding box center [363, 213] width 213 height 46
click at [353, 215] on span "Search widget" at bounding box center [358, 218] width 186 height 12
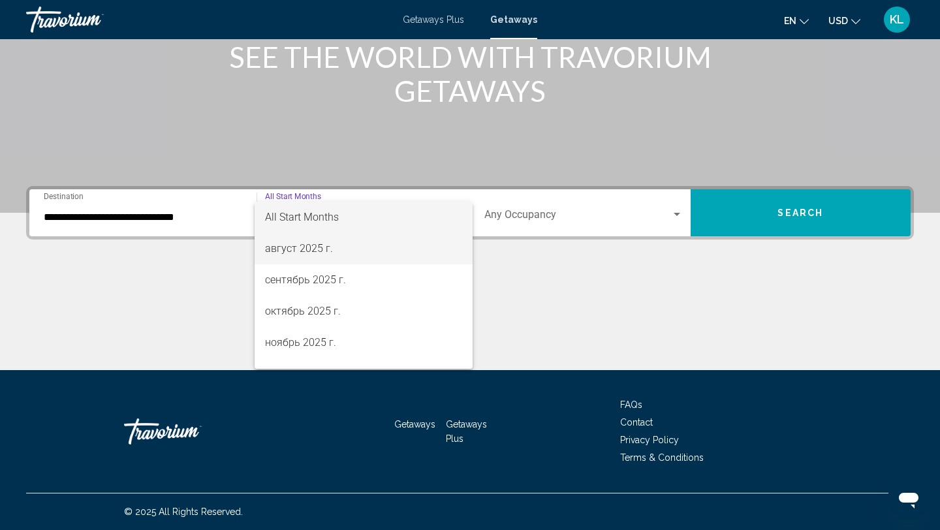
click at [334, 258] on span "август 2025 г." at bounding box center [364, 248] width 198 height 31
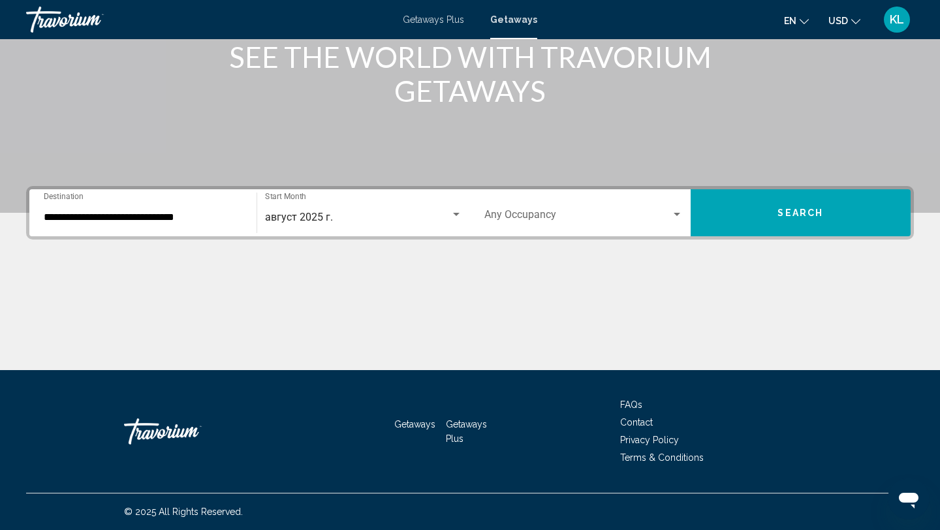
click at [535, 200] on div "Occupancy Any Occupancy" at bounding box center [583, 213] width 198 height 41
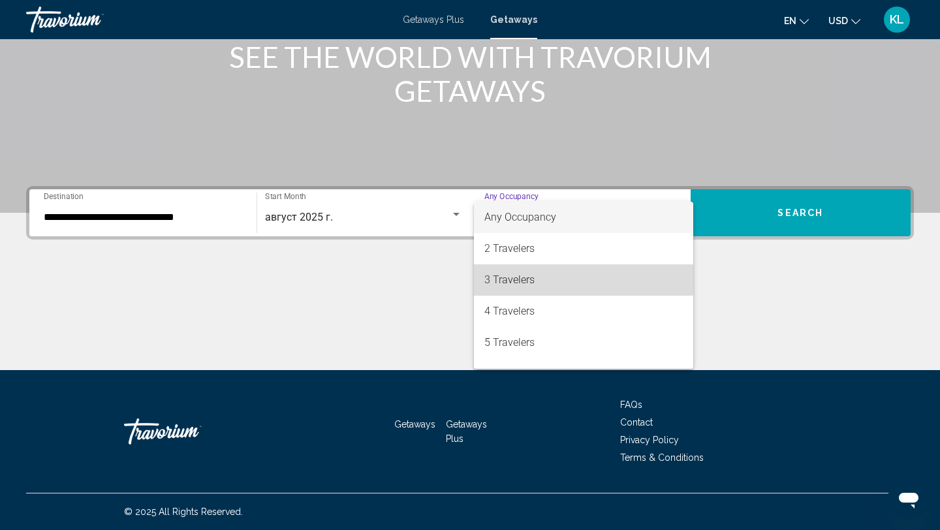
click at [528, 264] on span "3 Travelers" at bounding box center [583, 279] width 198 height 31
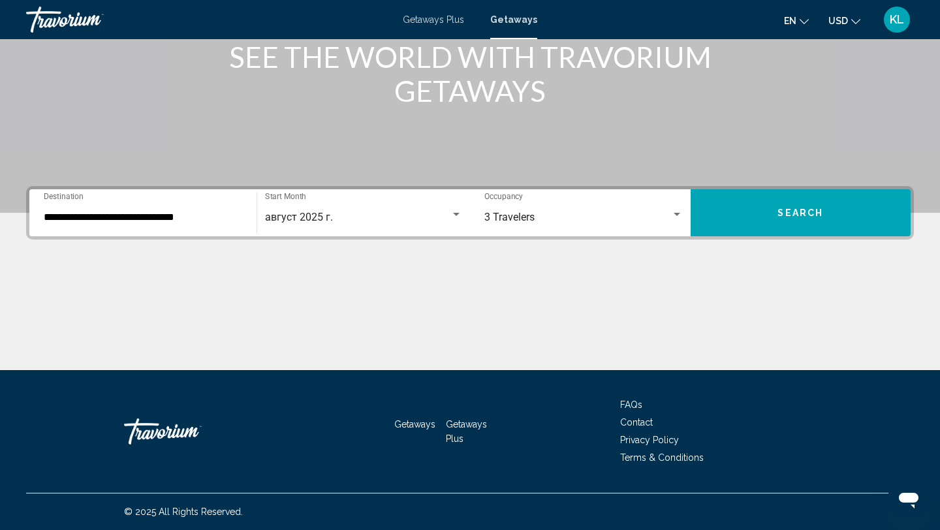
click at [533, 227] on div "3 Travelers Occupancy Any Occupancy" at bounding box center [583, 213] width 198 height 41
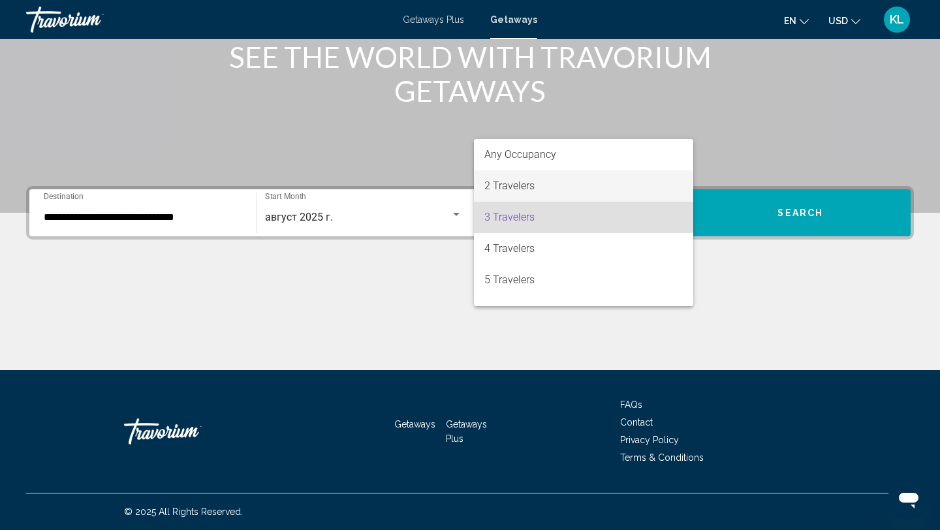
click at [527, 186] on span "2 Travelers" at bounding box center [583, 185] width 198 height 31
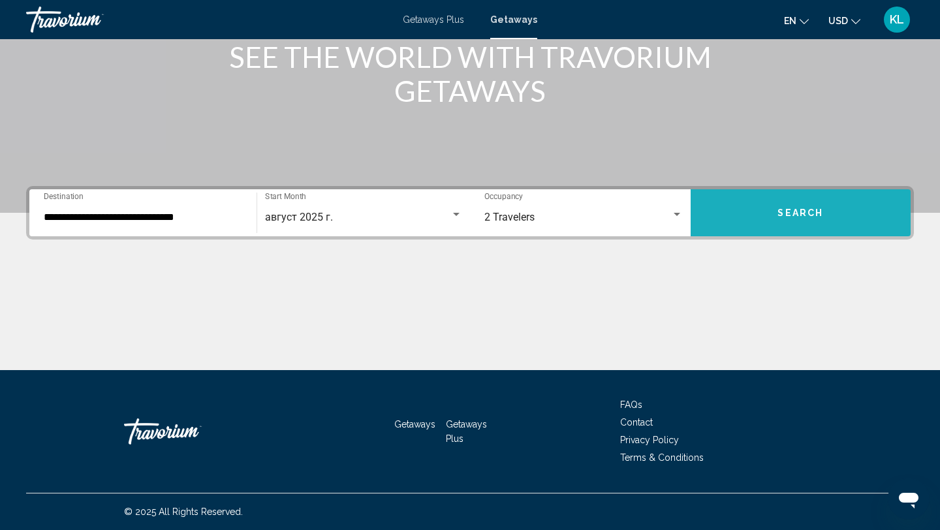
click at [719, 219] on button "Search" at bounding box center [801, 212] width 221 height 47
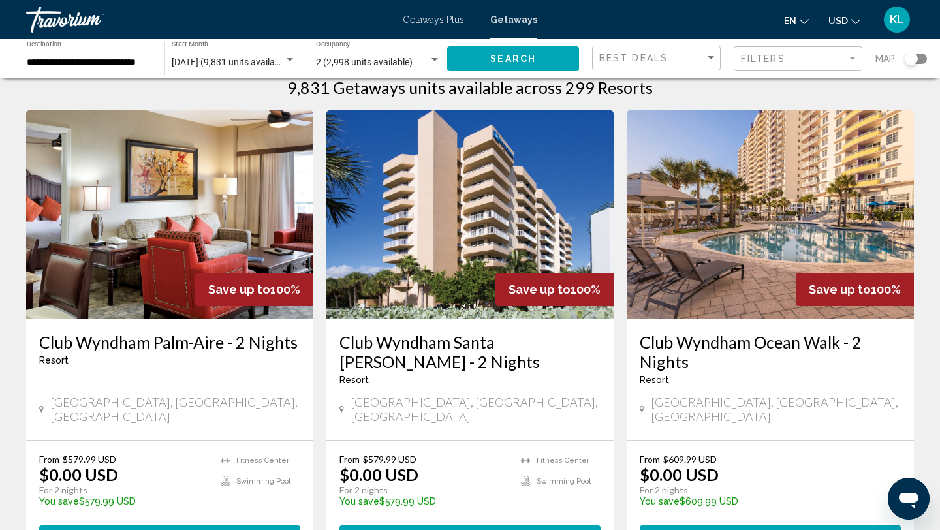
scroll to position [22, 0]
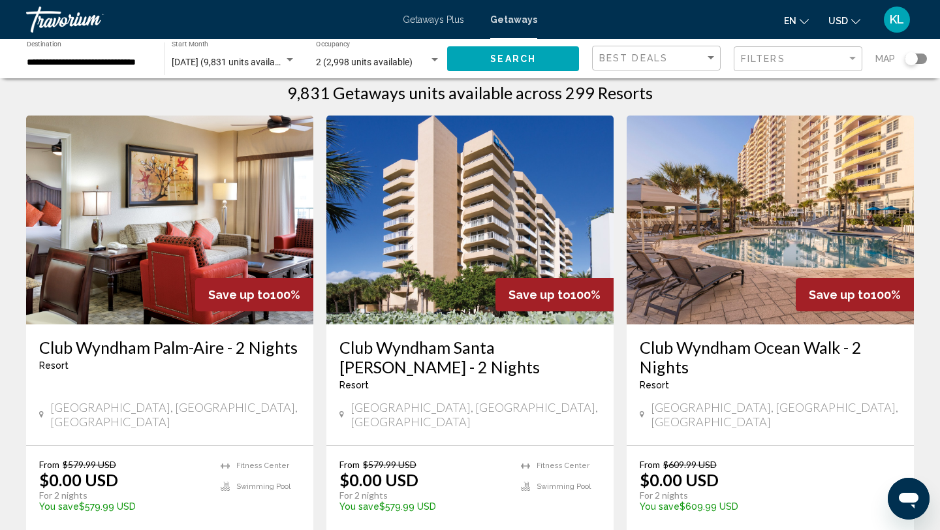
click at [920, 58] on div "Search widget" at bounding box center [916, 59] width 22 height 10
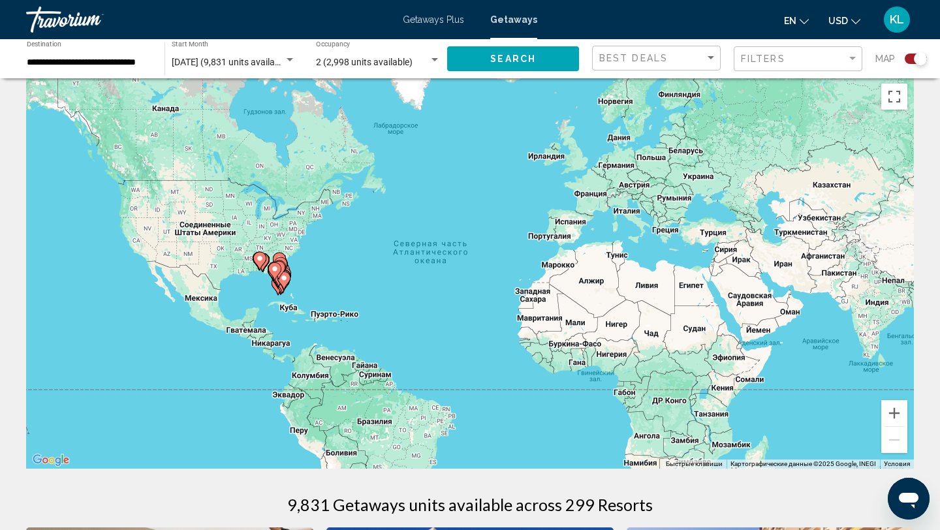
scroll to position [0, 0]
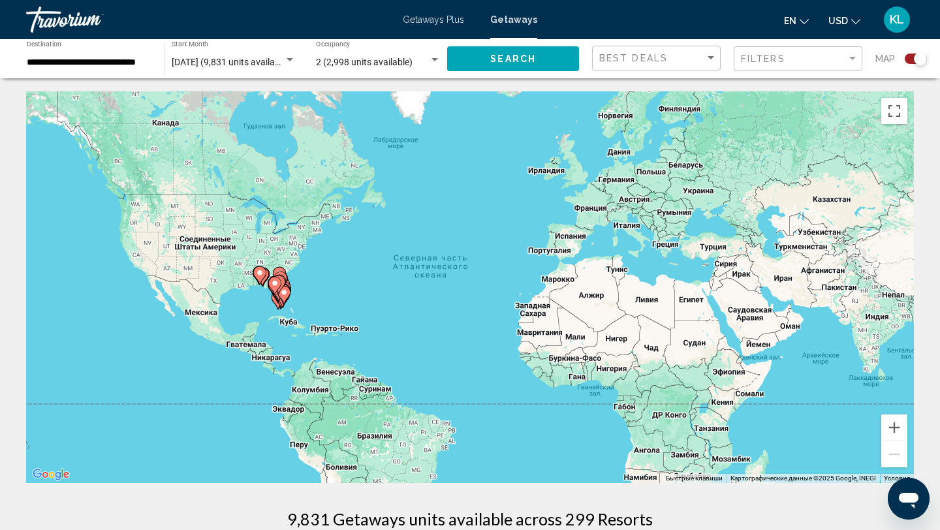
click at [280, 294] on gmp-advanced-marker "Main content" at bounding box center [274, 286] width 13 height 20
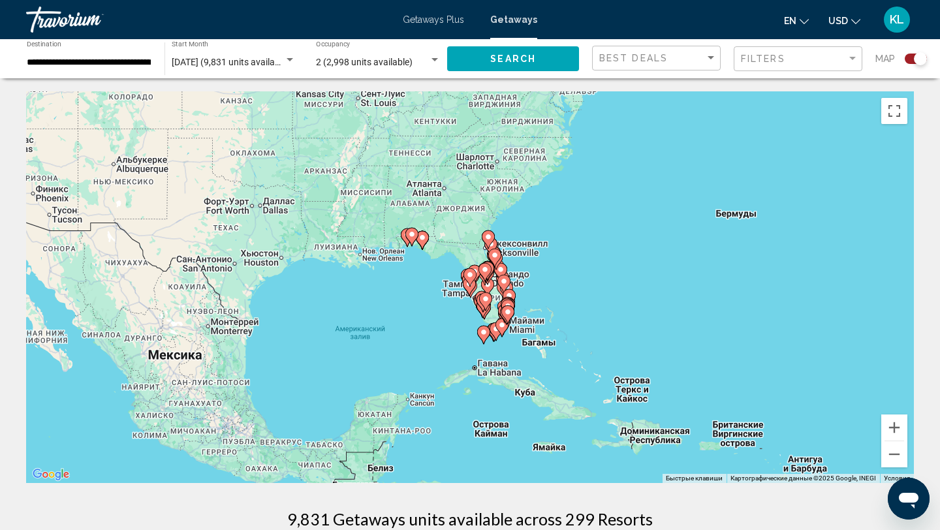
click at [497, 283] on gmp-advanced-marker "Main content" at bounding box center [502, 281] width 13 height 20
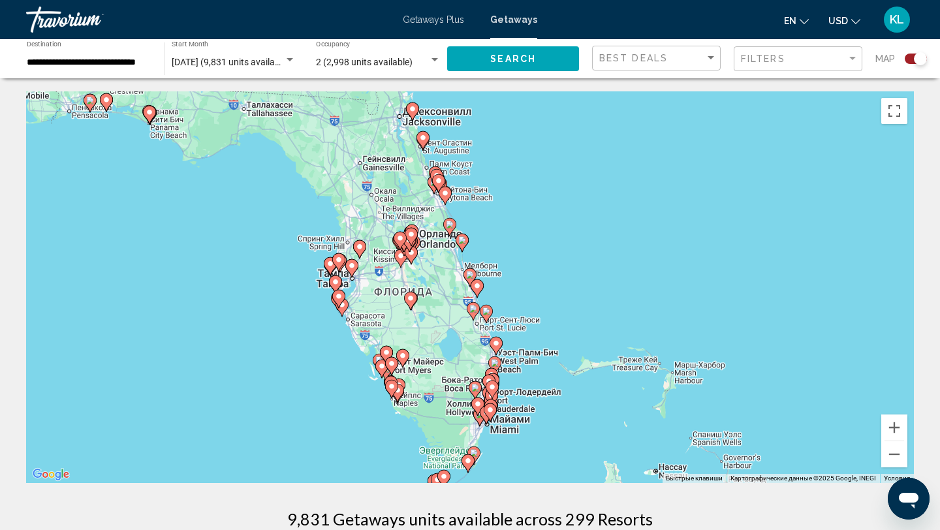
click at [353, 270] on icon "Main content" at bounding box center [352, 268] width 12 height 17
type input "**********"
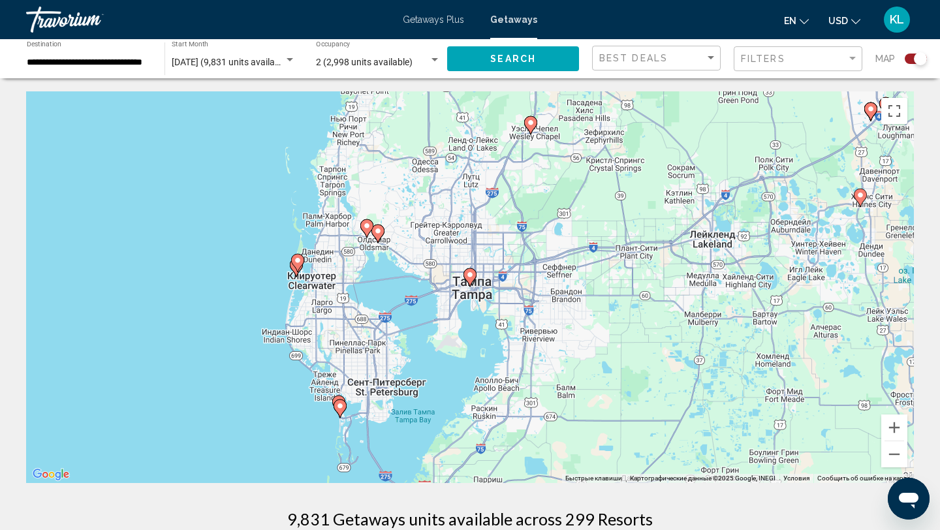
click at [343, 411] on icon "Main content" at bounding box center [340, 408] width 12 height 17
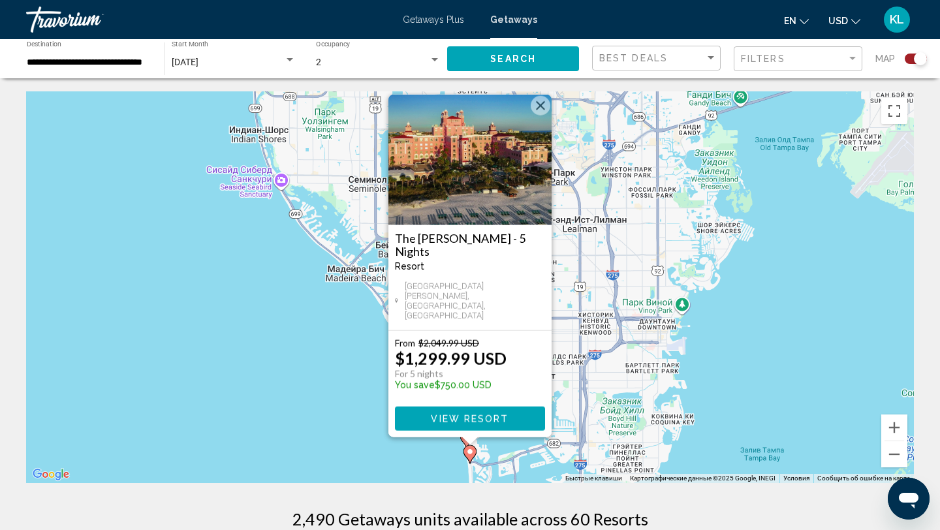
click at [336, 401] on div "Чтобы активировать перетаскивание с помощью клавиатуры, нажмите Alt + Ввод. Пос…" at bounding box center [470, 287] width 888 height 392
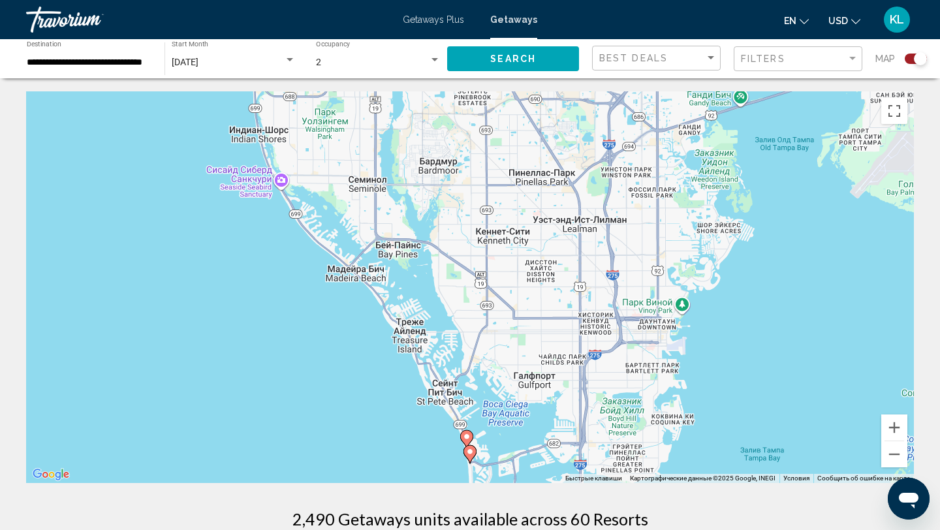
click at [467, 434] on image "Main content" at bounding box center [467, 437] width 8 height 8
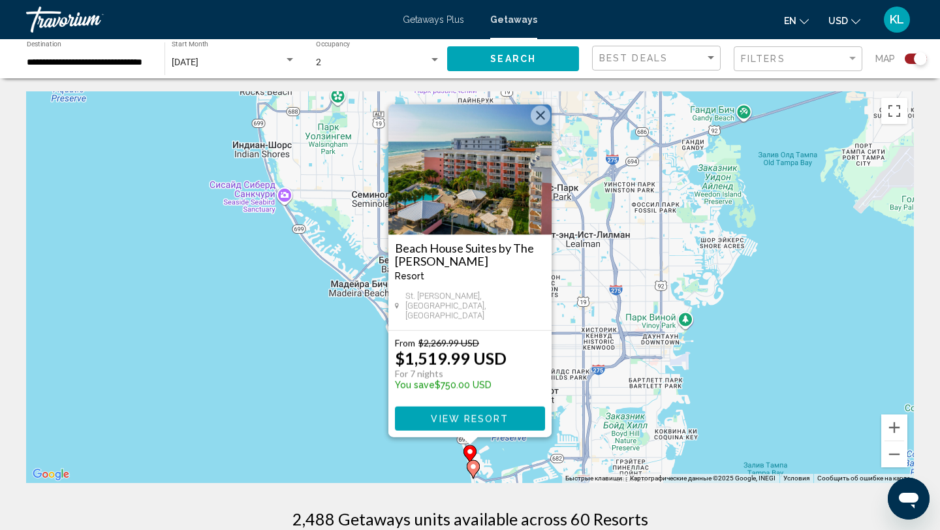
click at [297, 364] on div "Чтобы активировать перетаскивание с помощью клавиатуры, нажмите Alt + Ввод. Пос…" at bounding box center [470, 287] width 888 height 392
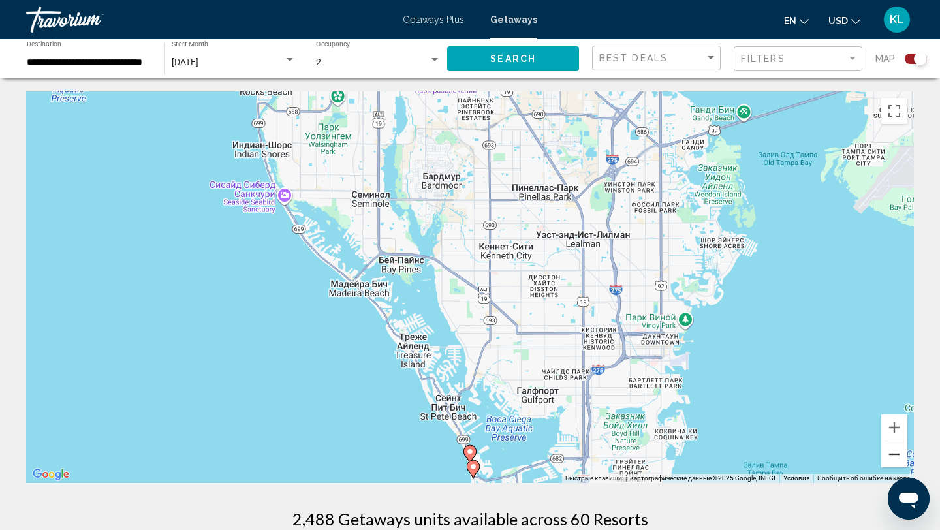
click at [892, 458] on button "Уменьшить" at bounding box center [894, 454] width 26 height 26
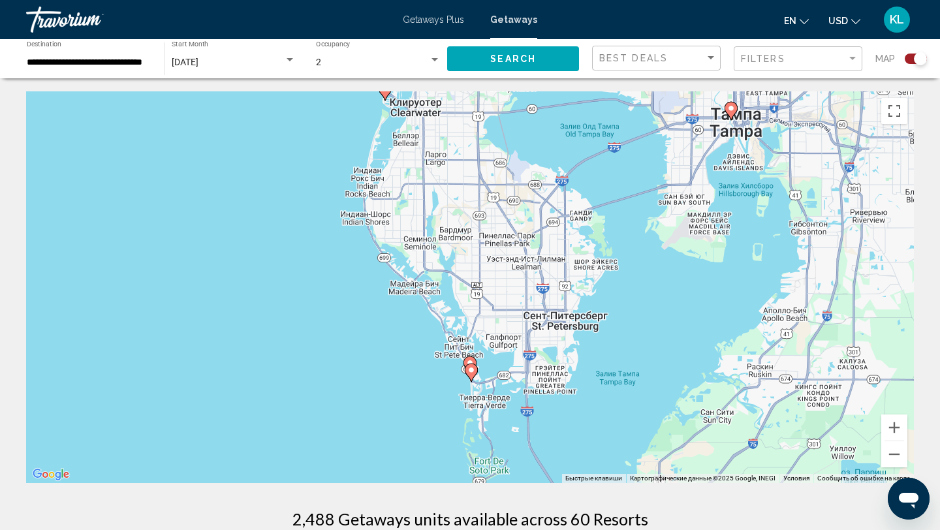
drag, startPoint x: 705, startPoint y: 294, endPoint x: 691, endPoint y: 256, distance: 40.9
click at [695, 283] on div "Чтобы активировать перетаскивание с помощью клавиатуры, нажмите Alt + Ввод. Пос…" at bounding box center [470, 287] width 888 height 392
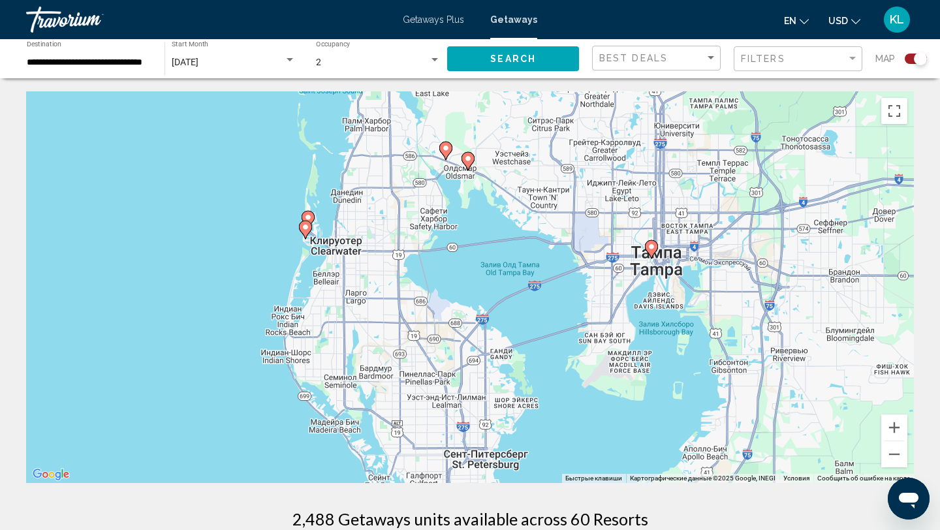
drag, startPoint x: 701, startPoint y: 237, endPoint x: 650, endPoint y: 421, distance: 191.0
click at [650, 422] on div "Чтобы активировать перетаскивание с помощью клавиатуры, нажмите Alt + Ввод. Пос…" at bounding box center [470, 287] width 888 height 392
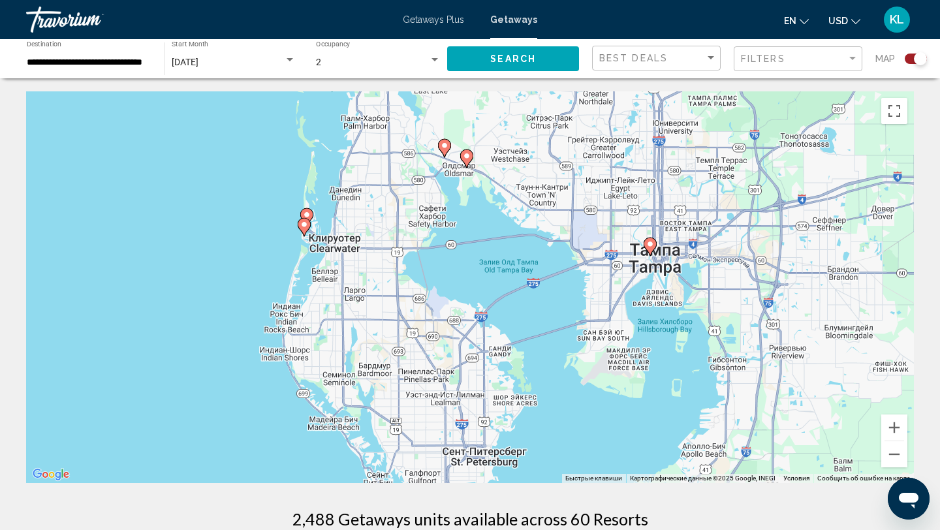
click at [652, 248] on icon "Main content" at bounding box center [650, 246] width 12 height 17
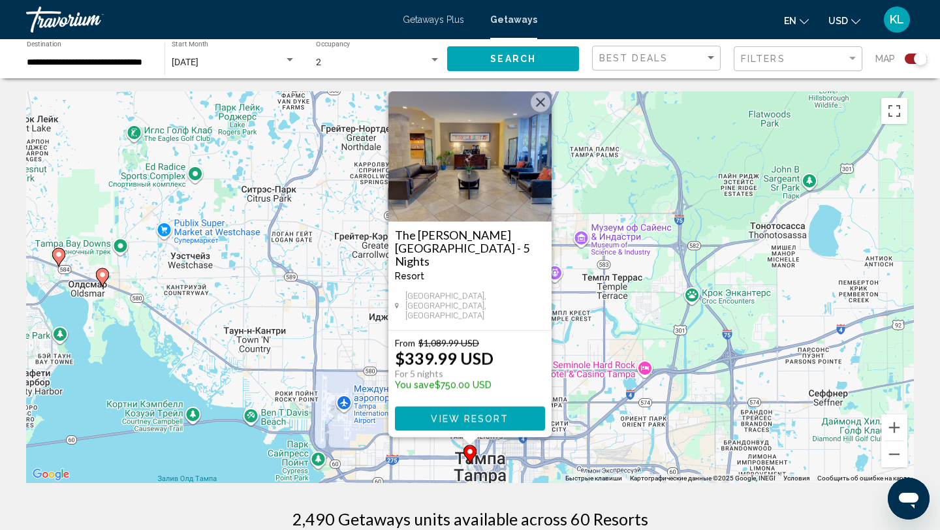
click at [176, 385] on div "Чтобы активировать перетаскивание с помощью клавиатуры, нажмите Alt + Ввод. Пос…" at bounding box center [470, 287] width 888 height 392
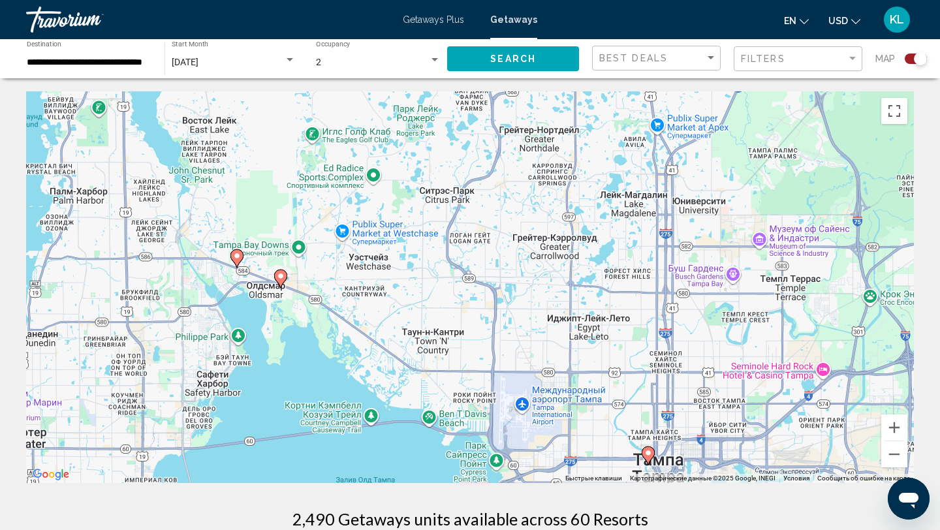
drag, startPoint x: 176, startPoint y: 385, endPoint x: 355, endPoint y: 387, distance: 179.5
click at [355, 387] on div "Чтобы активировать перетаскивание с помощью клавиатуры, нажмите Alt + Ввод. Пос…" at bounding box center [470, 287] width 888 height 392
click at [283, 279] on image "Main content" at bounding box center [282, 276] width 8 height 8
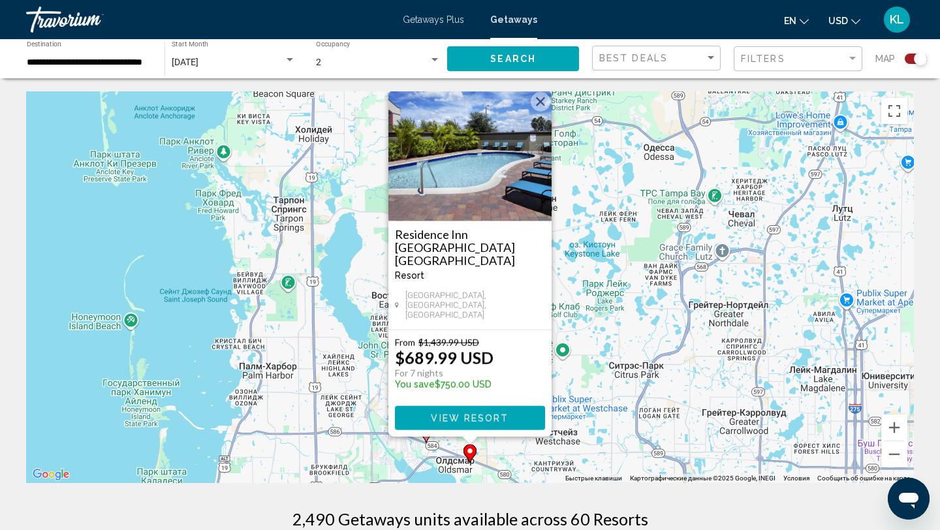
click at [360, 350] on div "Чтобы активировать перетаскивание с помощью клавиатуры, нажмите Alt + Ввод. Пос…" at bounding box center [470, 287] width 888 height 392
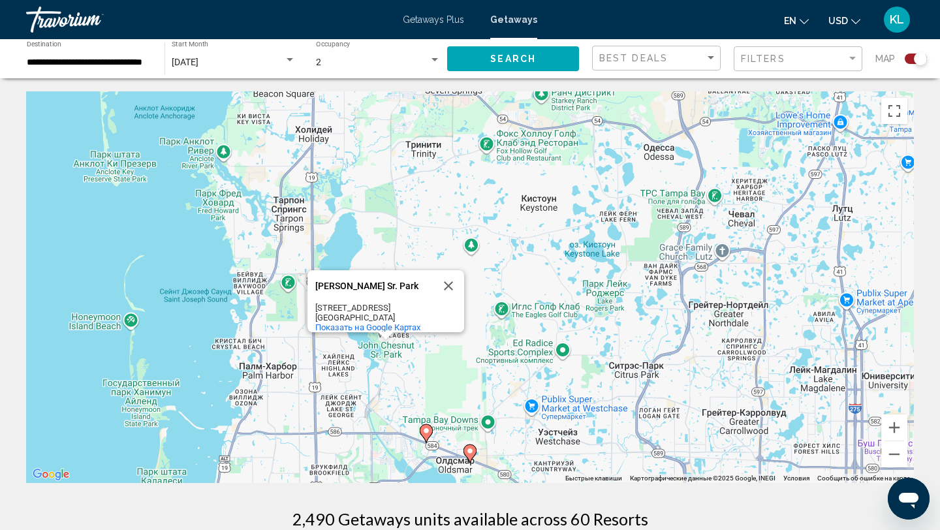
click at [371, 402] on div "Чтобы активировать перетаскивание с помощью клавиатуры, нажмите Alt + Ввод. Пос…" at bounding box center [470, 287] width 888 height 392
click at [428, 430] on image "Main content" at bounding box center [426, 431] width 8 height 8
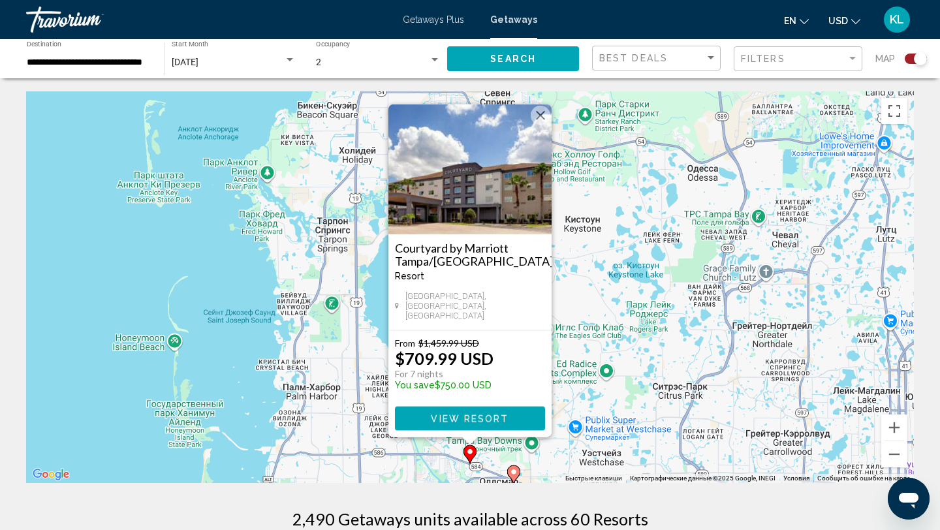
click at [304, 402] on div "Чтобы активировать перетаскивание с помощью клавиатуры, нажмите Alt + Ввод. Пос…" at bounding box center [470, 287] width 888 height 392
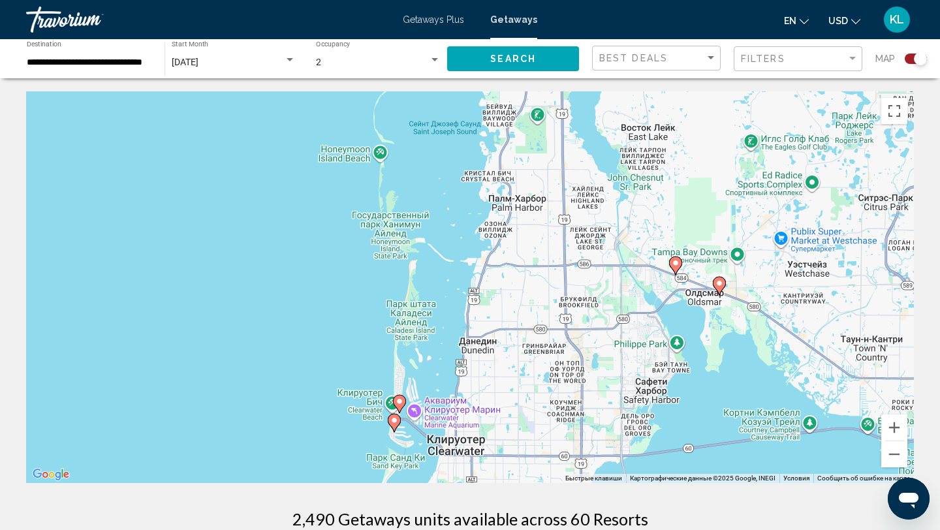
drag, startPoint x: 304, startPoint y: 402, endPoint x: 526, endPoint y: 198, distance: 300.8
click at [526, 198] on div "Чтобы активировать перетаскивание с помощью клавиатуры, нажмите Alt + Ввод. Пос…" at bounding box center [470, 287] width 888 height 392
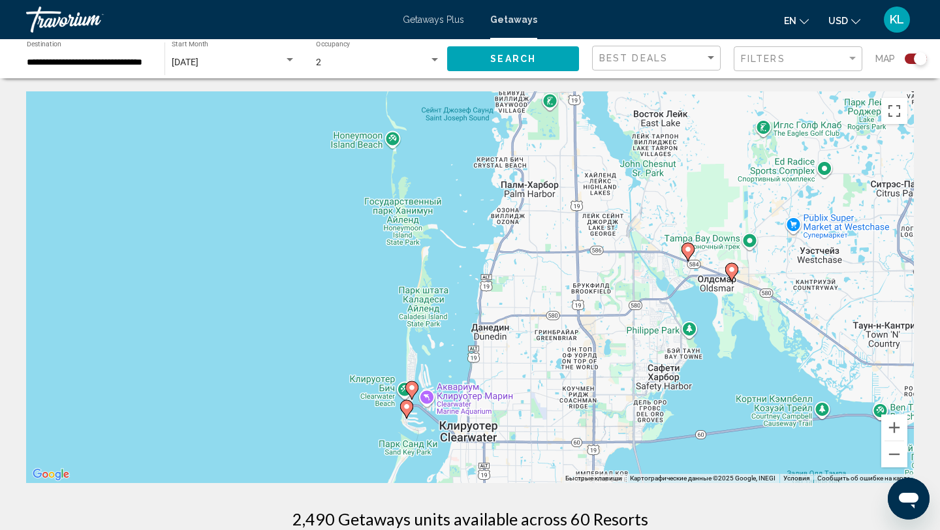
click at [415, 390] on image "Main content" at bounding box center [412, 388] width 8 height 8
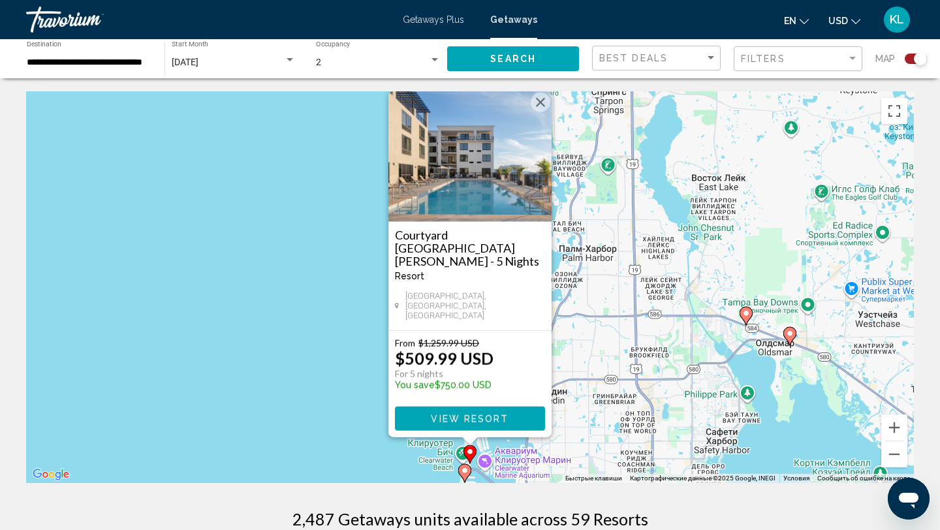
click at [332, 397] on div "Чтобы активировать перетаскивание с помощью клавиатуры, нажмите Alt + Ввод. Пос…" at bounding box center [470, 287] width 888 height 392
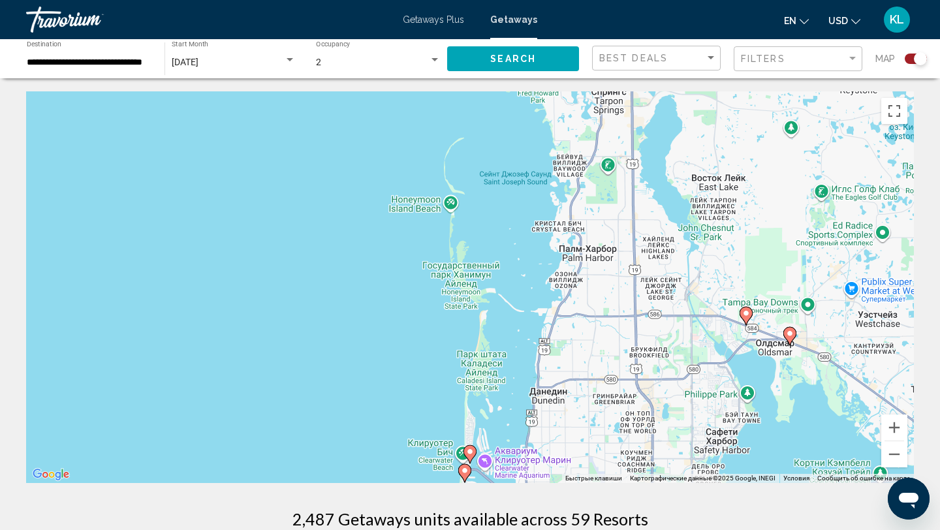
click at [462, 475] on icon "Main content" at bounding box center [465, 473] width 12 height 17
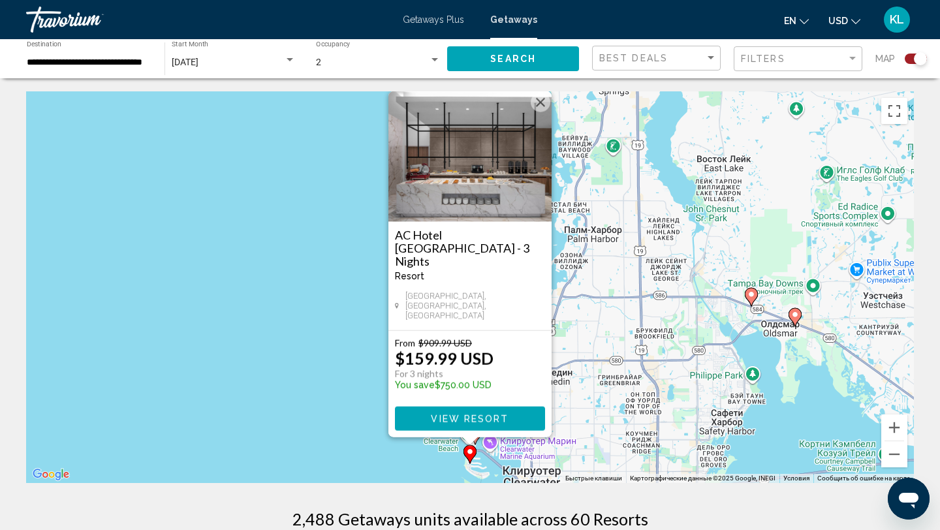
click at [351, 424] on div "Чтобы активировать перетаскивание с помощью клавиатуры, нажмите Alt + Ввод. Пос…" at bounding box center [470, 287] width 888 height 392
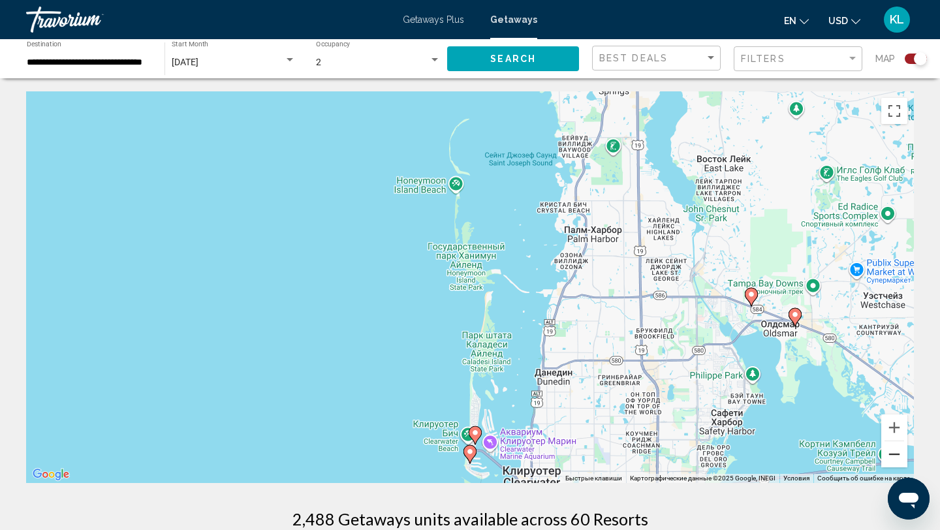
click at [898, 451] on button "Уменьшить" at bounding box center [894, 454] width 26 height 26
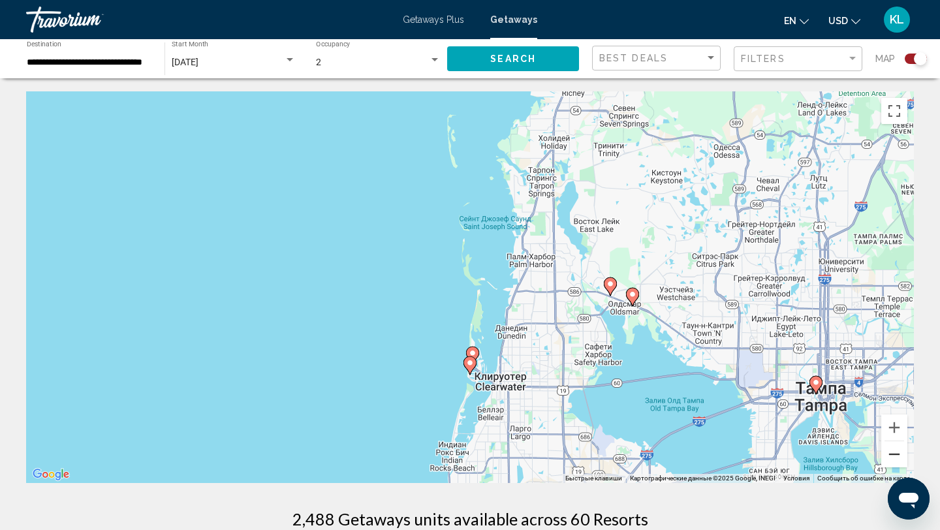
click at [898, 451] on button "Уменьшить" at bounding box center [894, 454] width 26 height 26
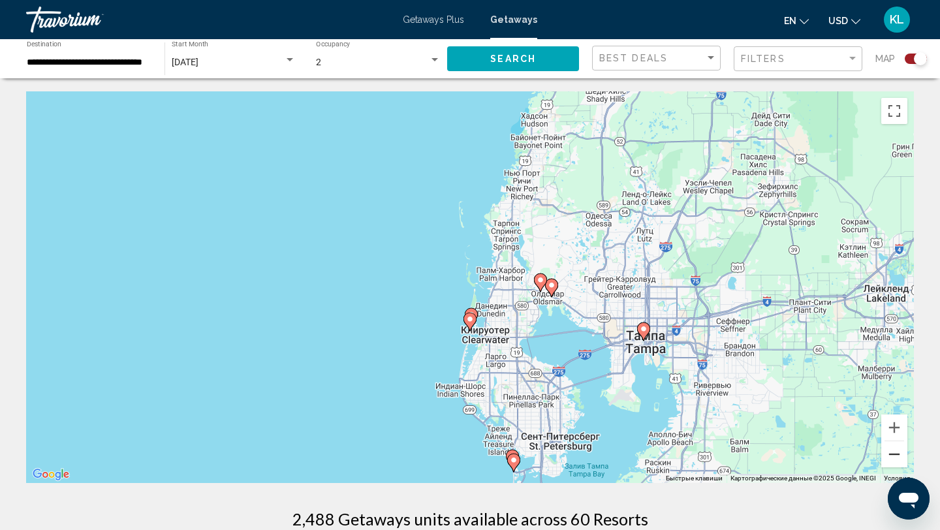
click at [898, 451] on button "Уменьшить" at bounding box center [894, 454] width 26 height 26
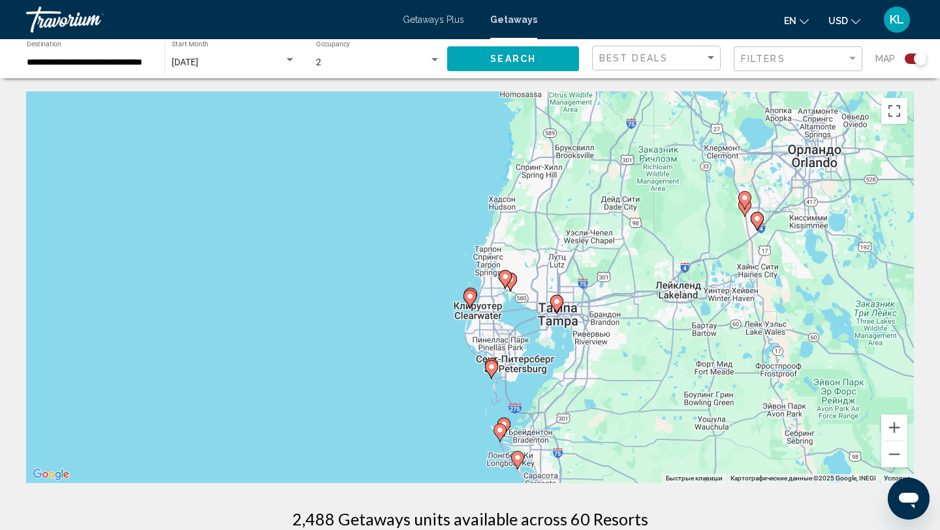
click at [509, 430] on gmp-advanced-marker "Main content" at bounding box center [503, 427] width 13 height 20
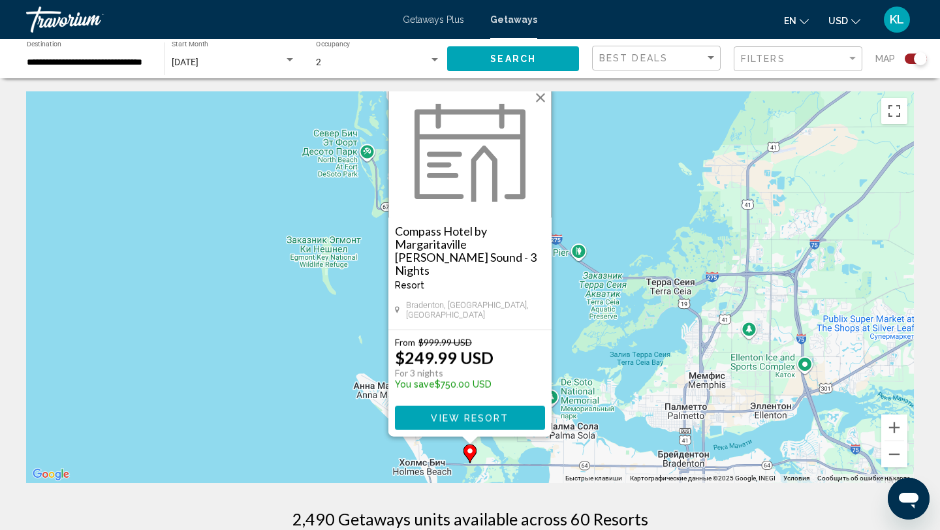
click at [358, 451] on div "Чтобы активировать перетаскивание с помощью клавиатуры, нажмите Alt + Ввод. Пос…" at bounding box center [470, 287] width 888 height 392
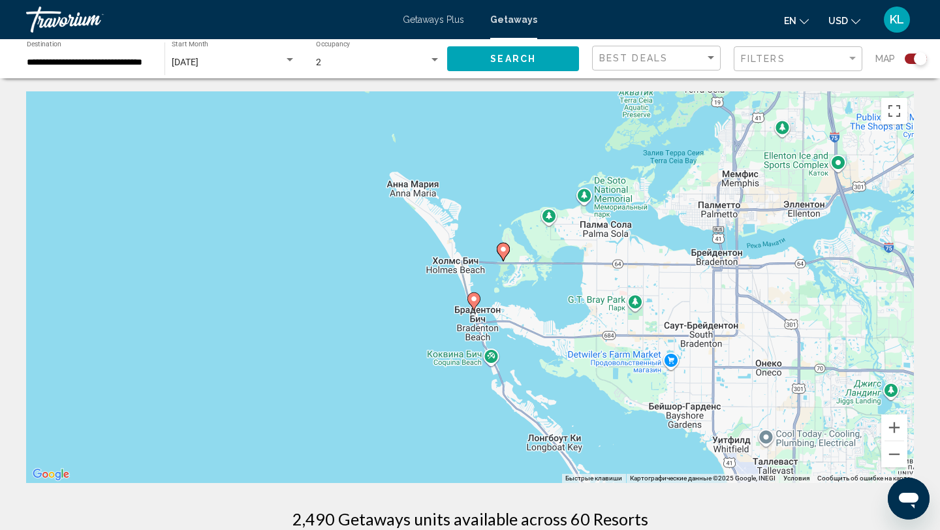
drag, startPoint x: 474, startPoint y: 454, endPoint x: 507, endPoint y: 247, distance: 209.0
click at [507, 247] on icon "Main content" at bounding box center [503, 252] width 12 height 17
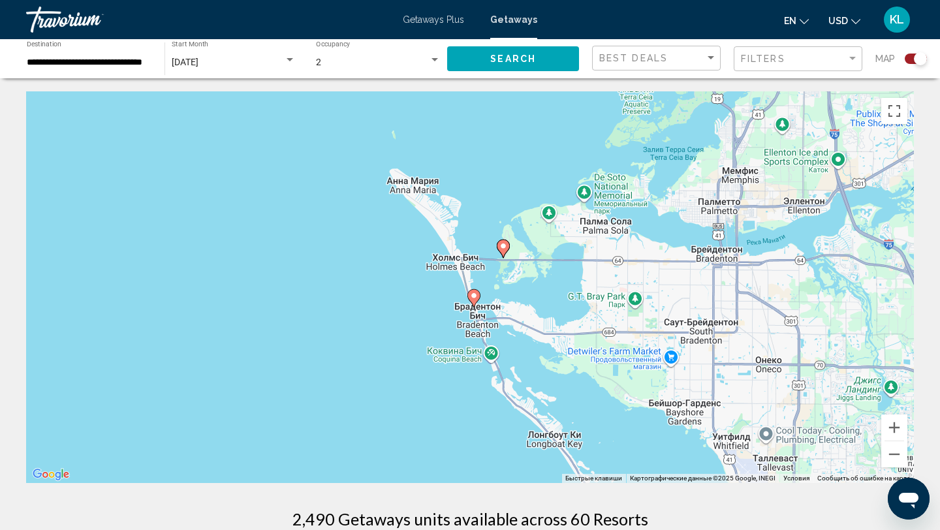
click at [475, 301] on icon "Main content" at bounding box center [474, 298] width 12 height 17
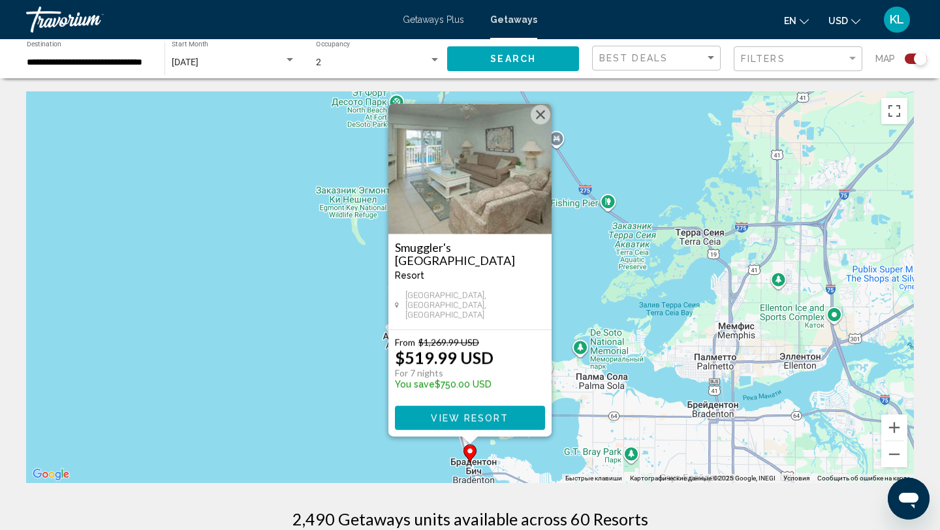
click at [252, 381] on div "Чтобы активировать перетаскивание с помощью клавиатуры, нажмите Alt + Ввод. Пос…" at bounding box center [470, 287] width 888 height 392
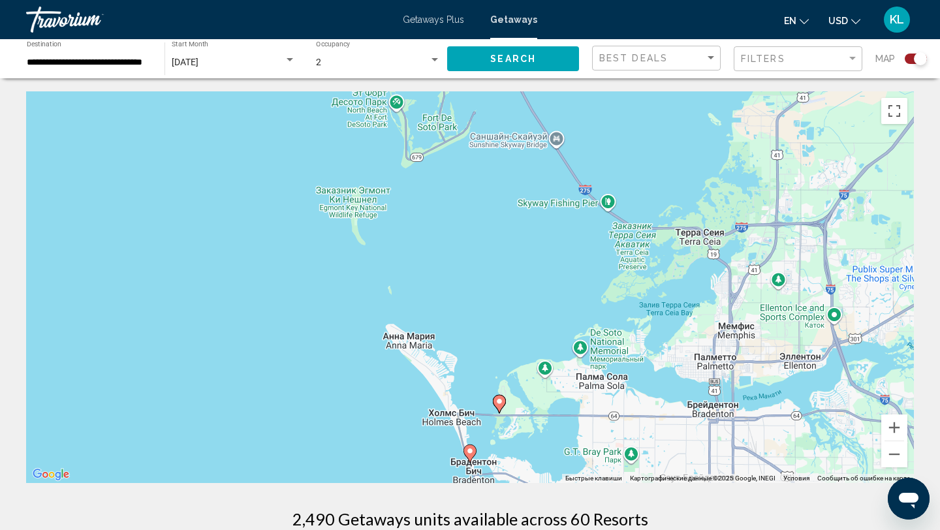
drag, startPoint x: 418, startPoint y: 430, endPoint x: 396, endPoint y: 210, distance: 221.8
click at [396, 210] on div "Чтобы активировать перетаскивание с помощью клавиатуры, нажмите Alt + Ввод. Пос…" at bounding box center [470, 287] width 888 height 392
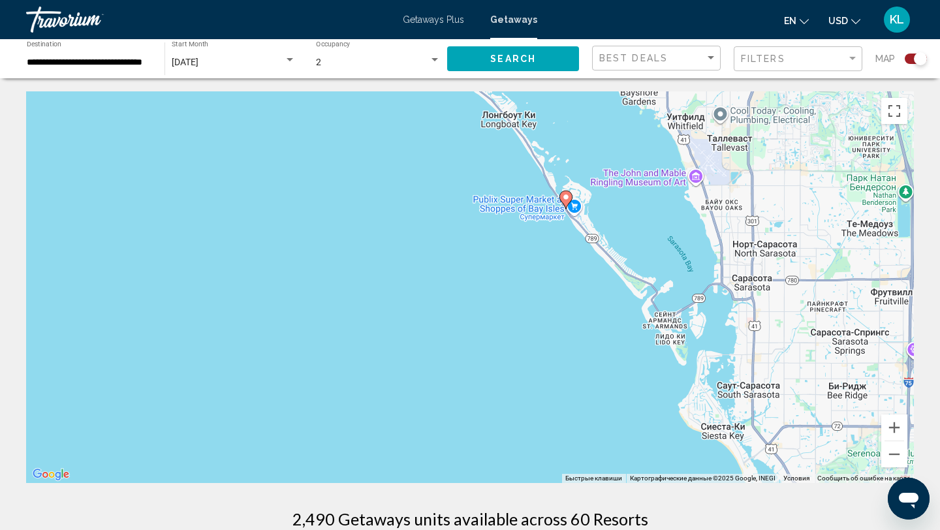
click at [567, 197] on image "Main content" at bounding box center [566, 197] width 8 height 8
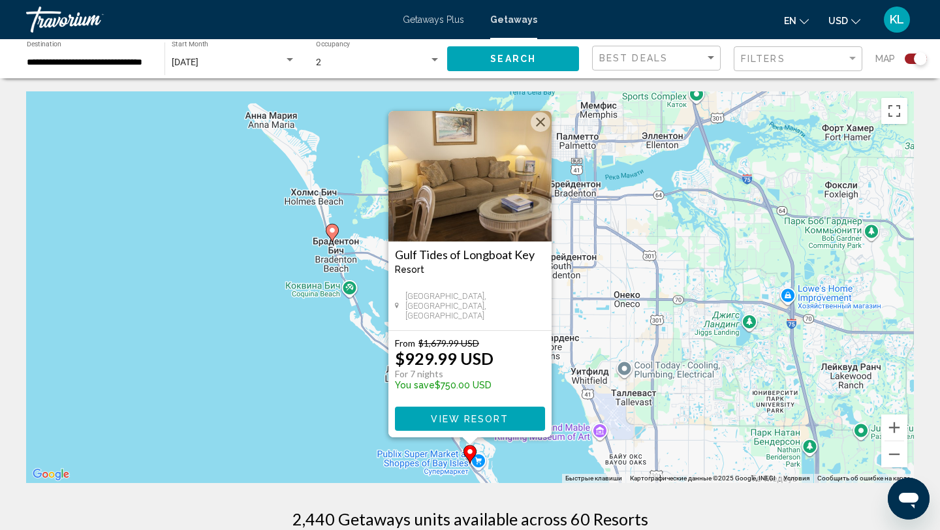
click at [365, 387] on div "Чтобы активировать перетаскивание с помощью клавиатуры, нажмите Alt + Ввод. Пос…" at bounding box center [470, 287] width 888 height 392
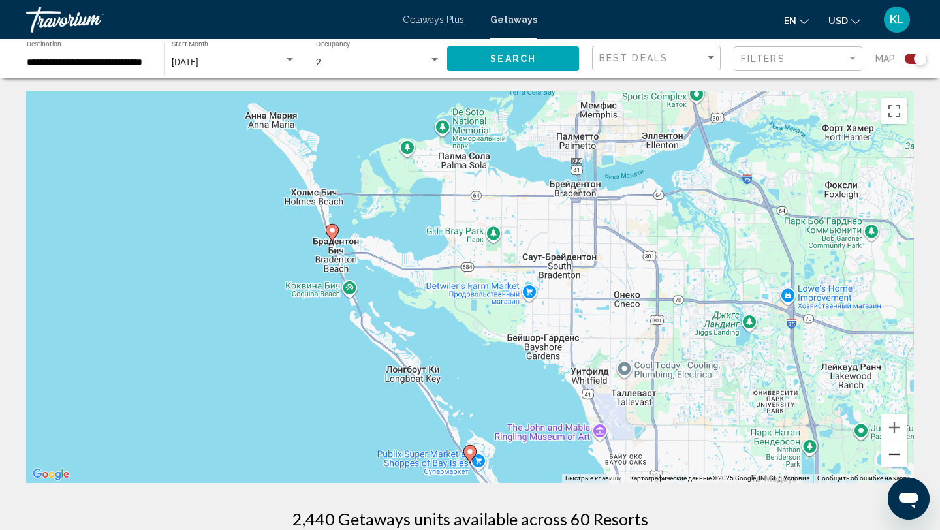
click at [893, 452] on button "Уменьшить" at bounding box center [894, 454] width 26 height 26
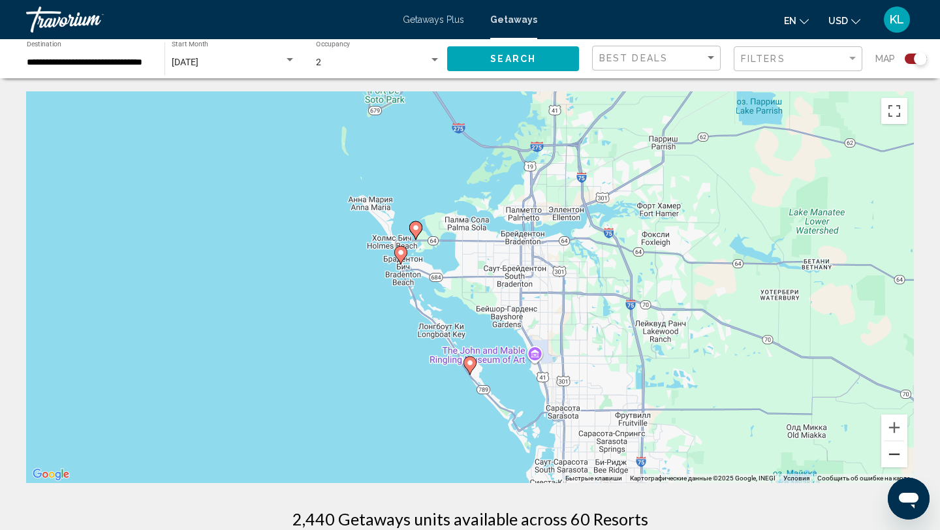
click at [893, 452] on button "Уменьшить" at bounding box center [894, 454] width 26 height 26
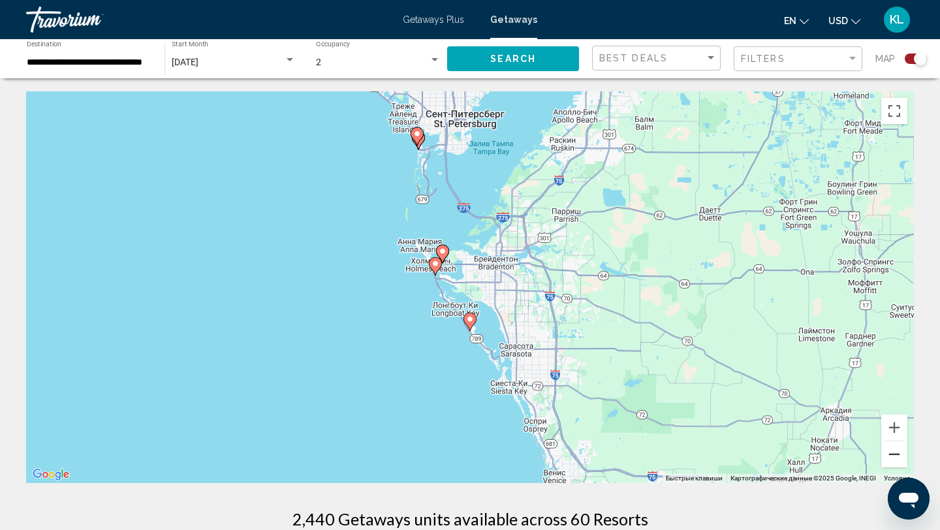
click at [893, 452] on button "Уменьшить" at bounding box center [894, 454] width 26 height 26
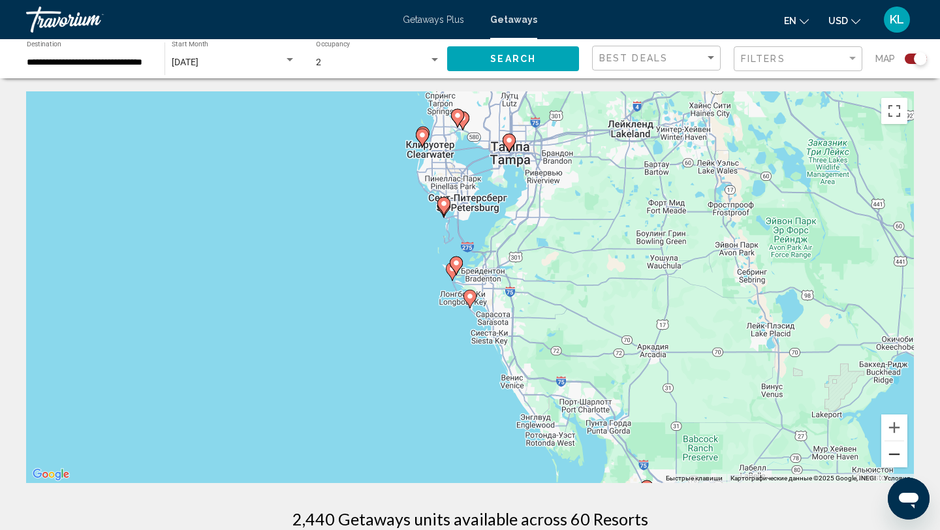
click at [893, 452] on button "Уменьшить" at bounding box center [894, 454] width 26 height 26
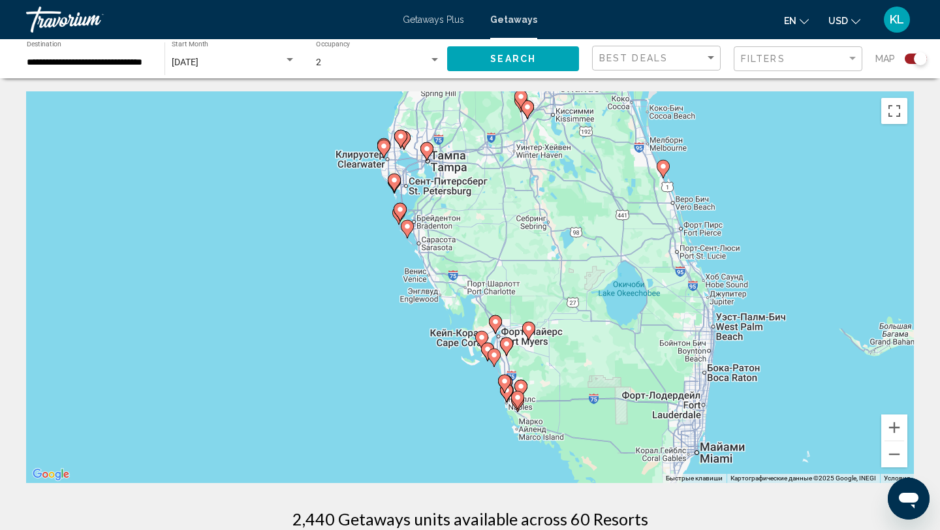
drag, startPoint x: 633, startPoint y: 253, endPoint x: 568, endPoint y: 193, distance: 88.2
click at [568, 193] on div "Чтобы активировать перетаскивание с помощью клавиатуры, нажмите Alt + Ввод. Пос…" at bounding box center [470, 287] width 888 height 392
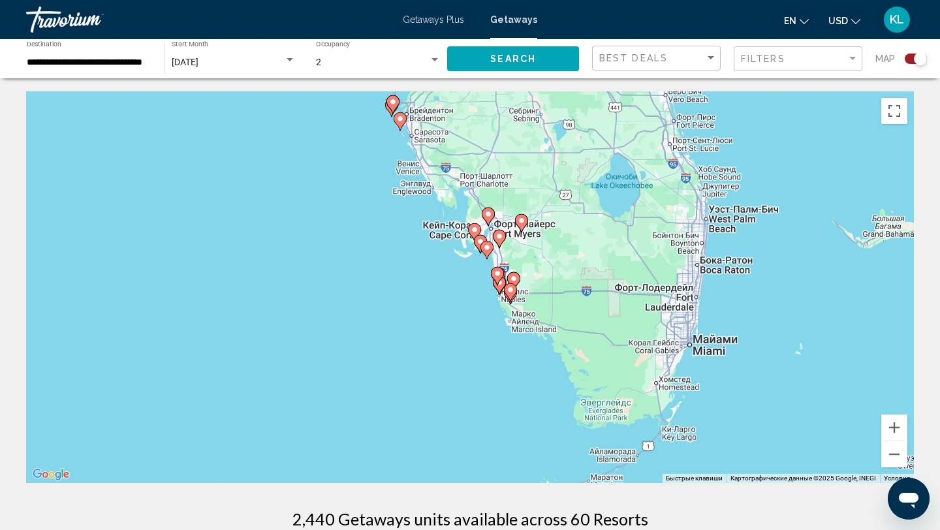
drag, startPoint x: 603, startPoint y: 306, endPoint x: 597, endPoint y: 197, distance: 109.2
click at [597, 197] on div "Чтобы активировать перетаскивание с помощью клавиатуры, нажмите Alt + Ввод. Пос…" at bounding box center [470, 287] width 888 height 392
click at [524, 221] on image "Main content" at bounding box center [522, 221] width 8 height 8
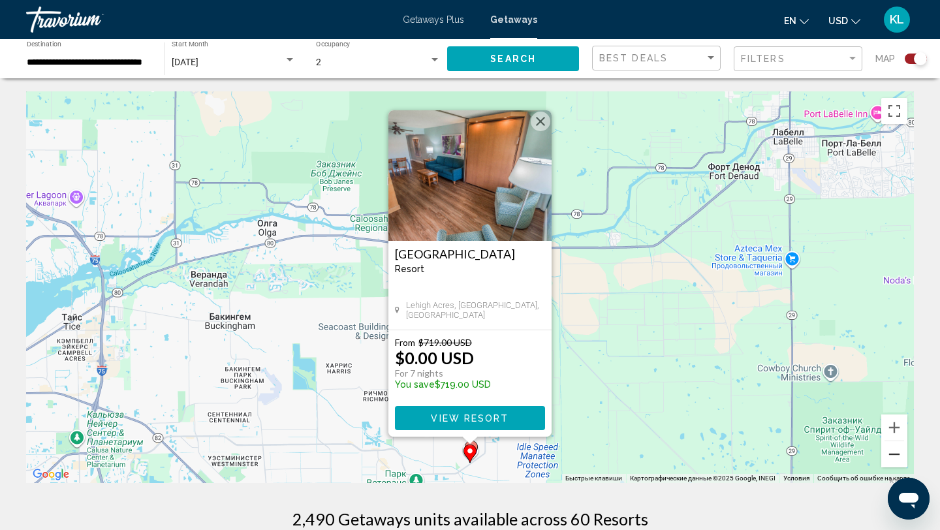
click at [894, 454] on button "Уменьшить" at bounding box center [894, 454] width 26 height 26
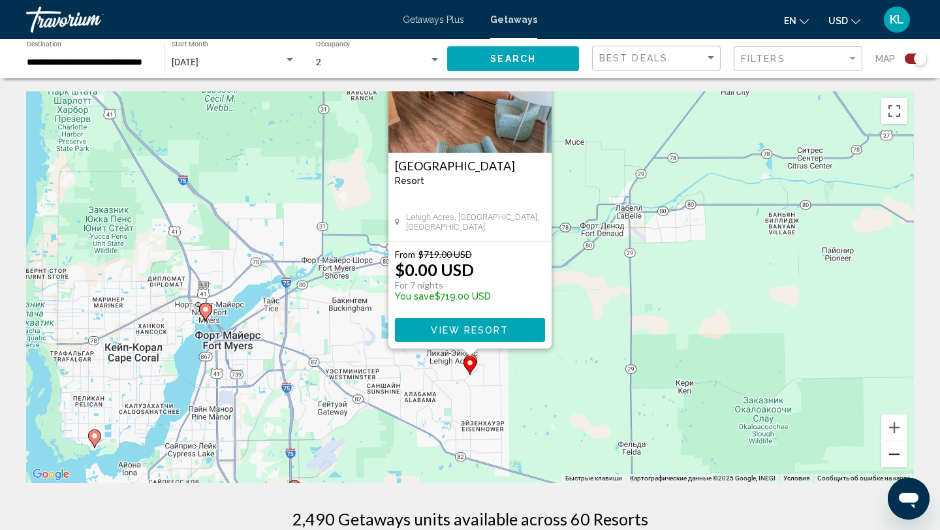
click at [894, 454] on button "Уменьшить" at bounding box center [894, 454] width 26 height 26
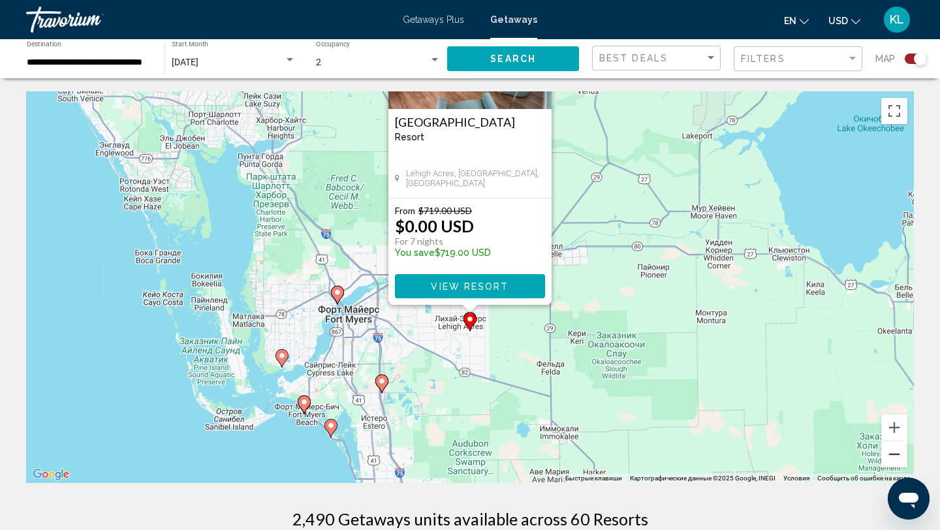
click at [894, 454] on button "Уменьшить" at bounding box center [894, 454] width 26 height 26
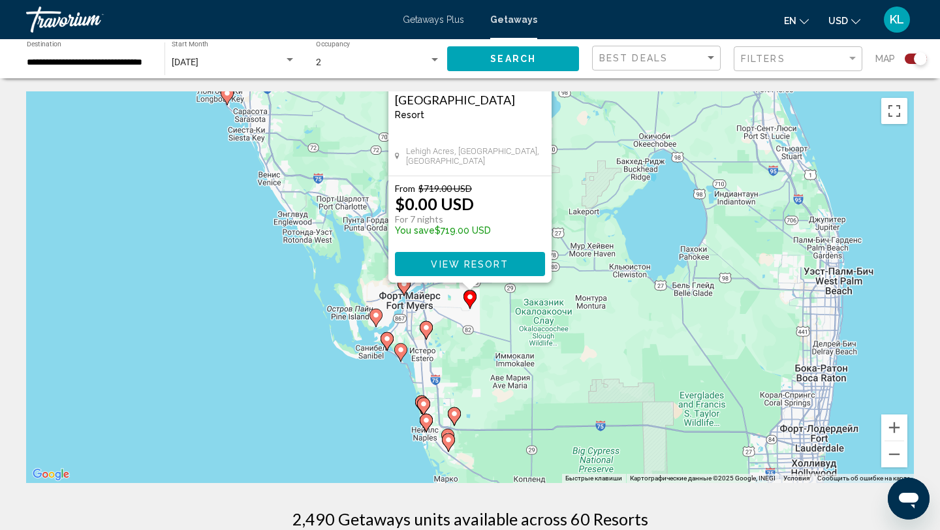
click at [427, 328] on image "Main content" at bounding box center [426, 328] width 8 height 8
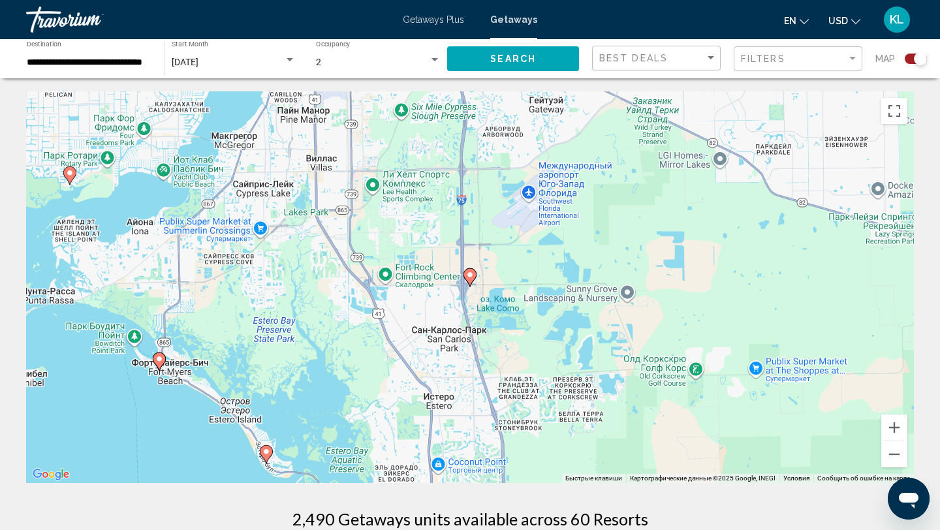
click at [474, 277] on icon "Main content" at bounding box center [470, 277] width 12 height 17
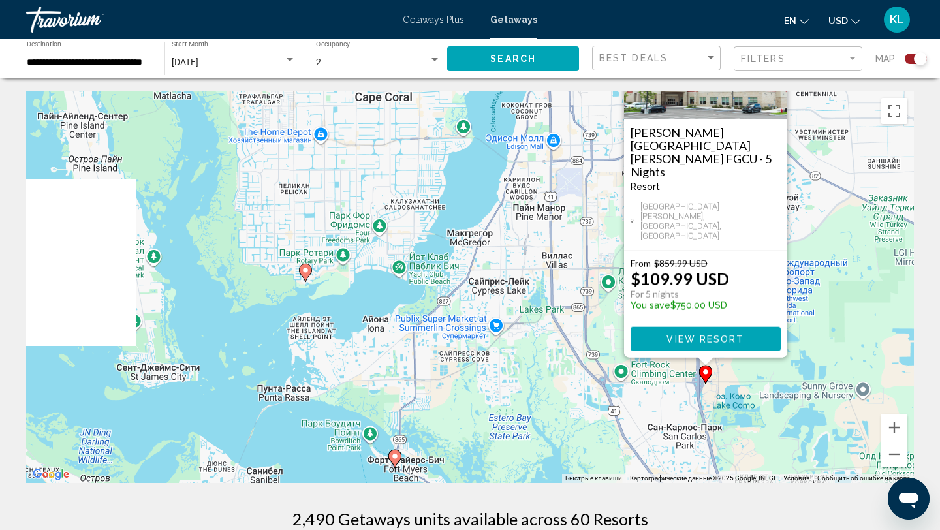
drag, startPoint x: 212, startPoint y: 404, endPoint x: 452, endPoint y: 323, distance: 252.9
click at [452, 323] on div "Чтобы активировать перетаскивание с помощью клавиатуры, нажмите Alt + Ввод. Пос…" at bounding box center [470, 287] width 888 height 392
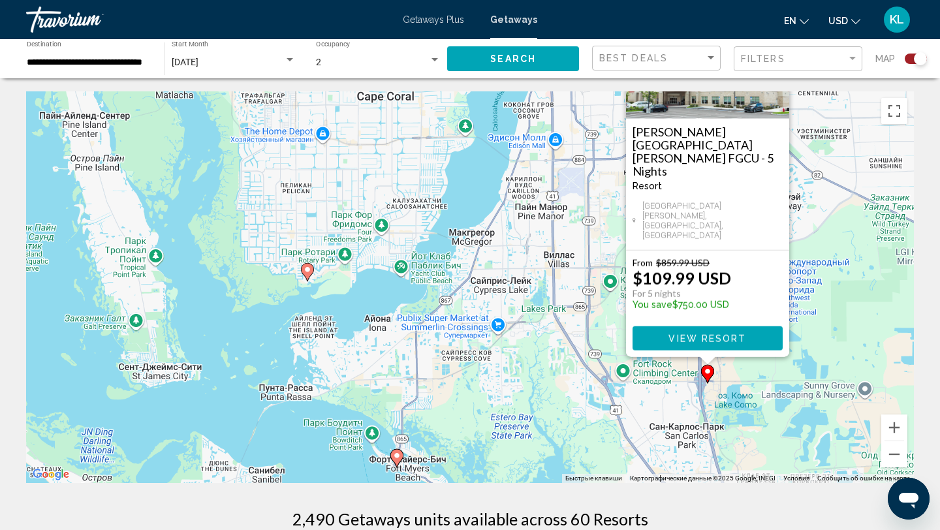
click at [308, 271] on image "Main content" at bounding box center [308, 270] width 8 height 8
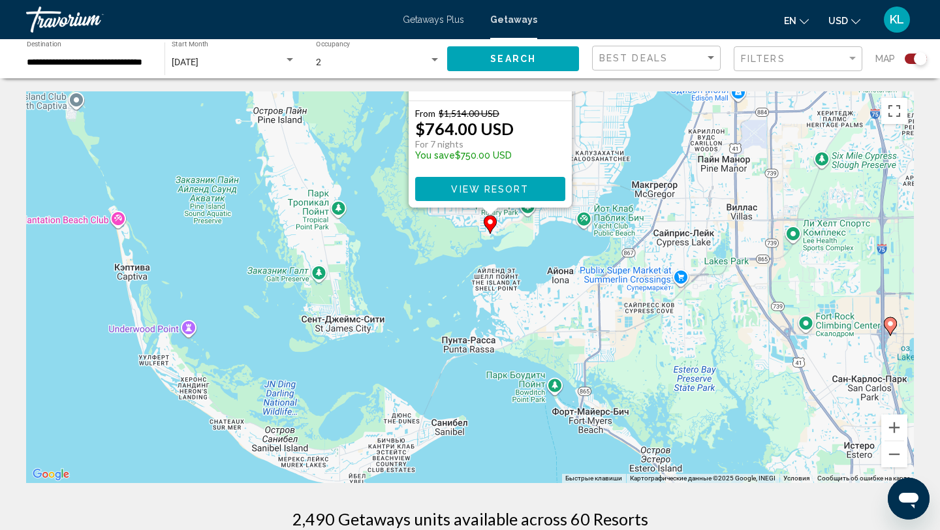
drag, startPoint x: 311, startPoint y: 374, endPoint x: 331, endPoint y: 146, distance: 229.4
click at [331, 145] on div "Чтобы активировать перетаскивание с помощью клавиатуры, нажмите Alt + Ввод. Пос…" at bounding box center [470, 287] width 888 height 392
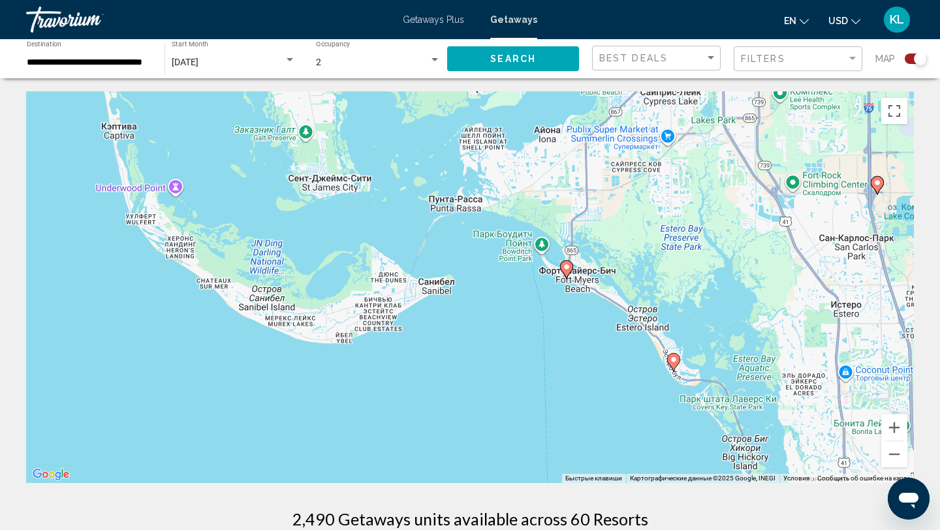
drag, startPoint x: 392, startPoint y: 330, endPoint x: 381, endPoint y: 183, distance: 147.4
click at [381, 183] on div "Чтобы активировать перетаскивание с помощью клавиатуры, нажмите Alt + Ввод. Пос…" at bounding box center [470, 287] width 888 height 392
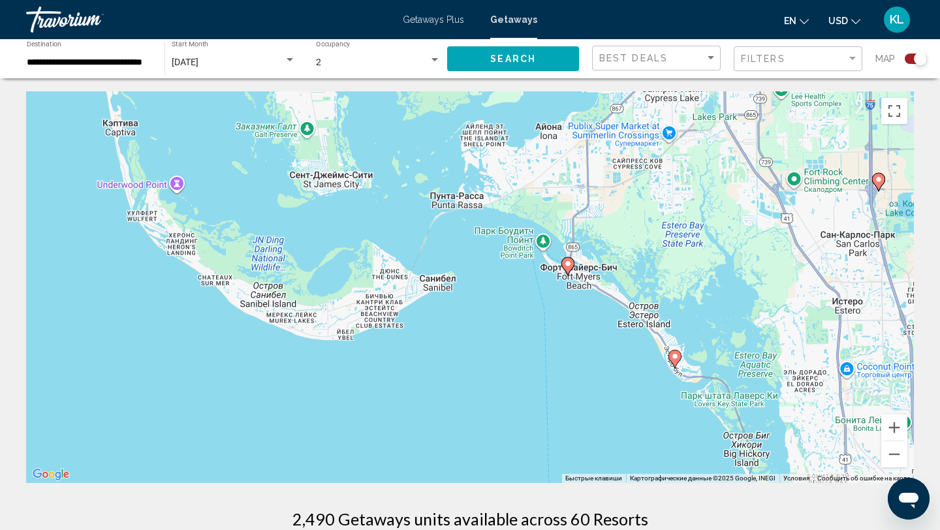
click at [570, 265] on image "Main content" at bounding box center [568, 264] width 8 height 8
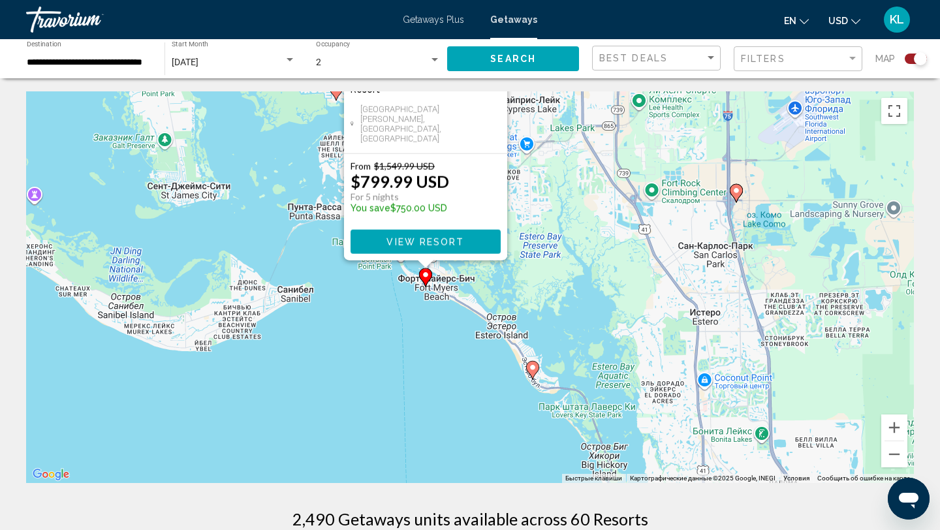
drag, startPoint x: 587, startPoint y: 379, endPoint x: 536, endPoint y: 162, distance: 222.7
click at [537, 160] on div "Чтобы активировать перетаскивание с помощью клавиатуры, нажмите Alt + Ввод. Пос…" at bounding box center [470, 287] width 888 height 392
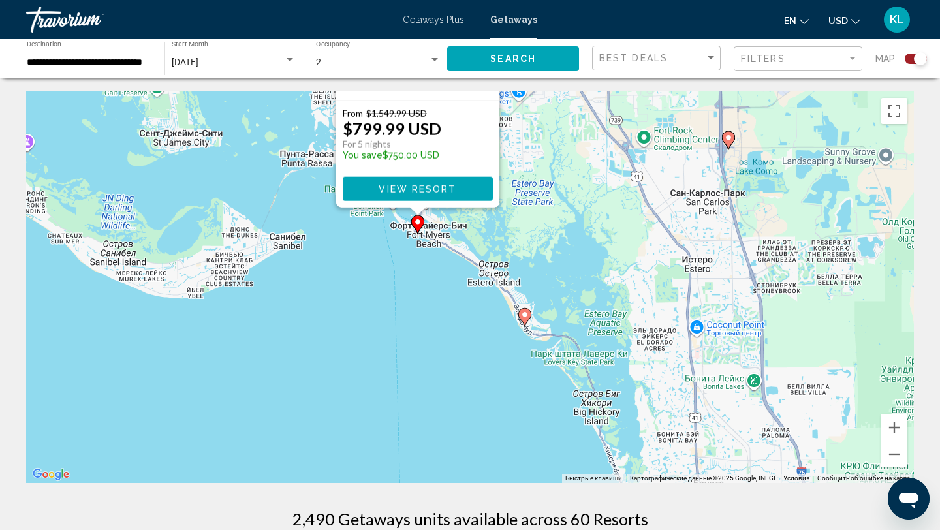
click at [531, 318] on div "Чтобы активировать перетаскивание с помощью клавиатуры, нажмите Alt + Ввод. Пос…" at bounding box center [470, 287] width 888 height 392
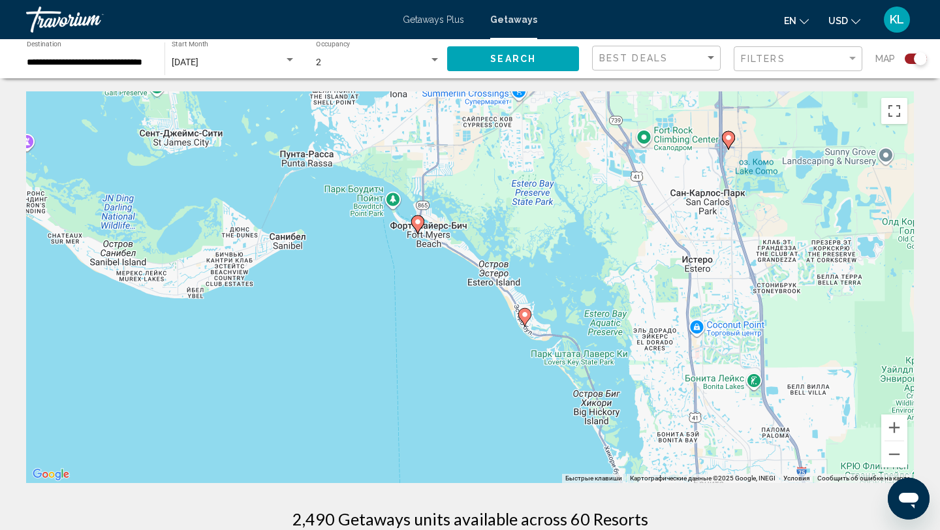
click at [528, 318] on image "Main content" at bounding box center [525, 315] width 8 height 8
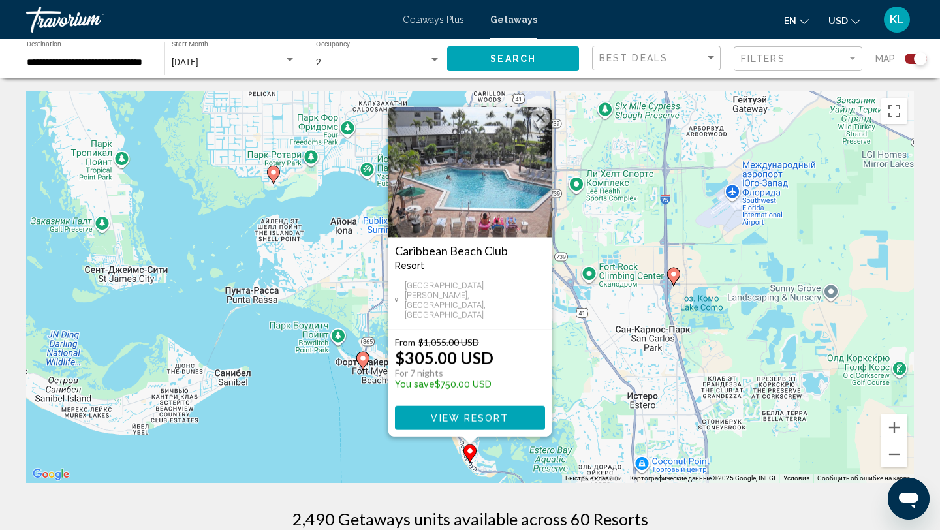
click at [590, 349] on div "Чтобы активировать перетаскивание с помощью клавиатуры, нажмите Alt + Ввод. Пос…" at bounding box center [470, 287] width 888 height 392
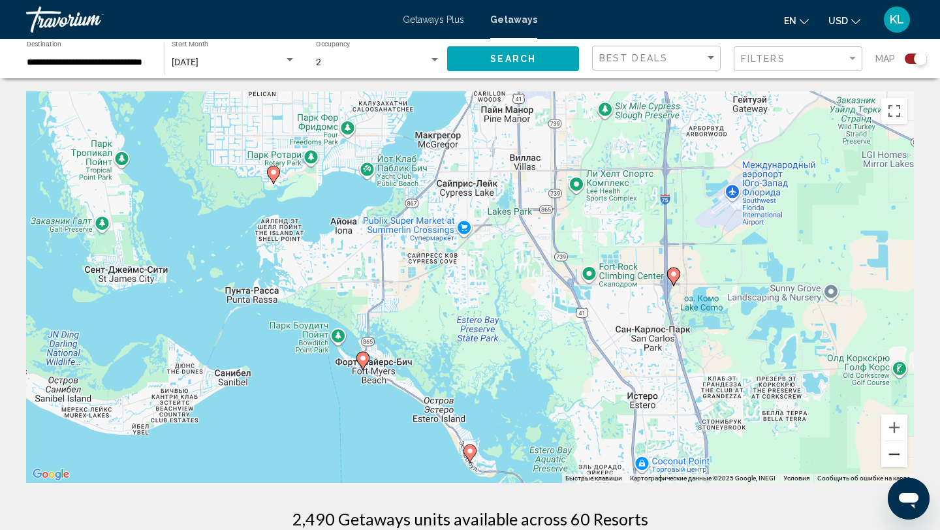
click at [892, 458] on button "Уменьшить" at bounding box center [894, 454] width 26 height 26
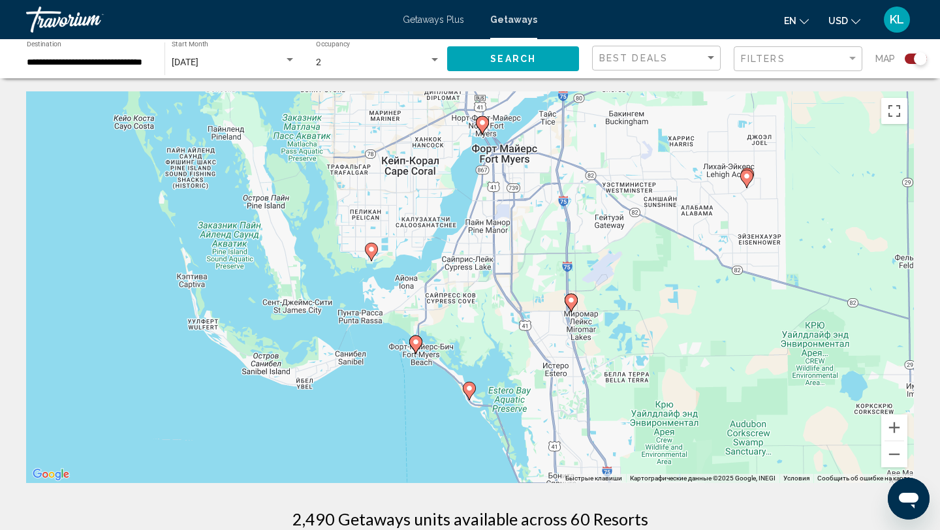
drag, startPoint x: 700, startPoint y: 215, endPoint x: 695, endPoint y: 272, distance: 57.7
click at [695, 273] on div "Чтобы активировать перетаскивание с помощью клавиатуры, нажмите Alt + Ввод. Пос…" at bounding box center [470, 287] width 888 height 392
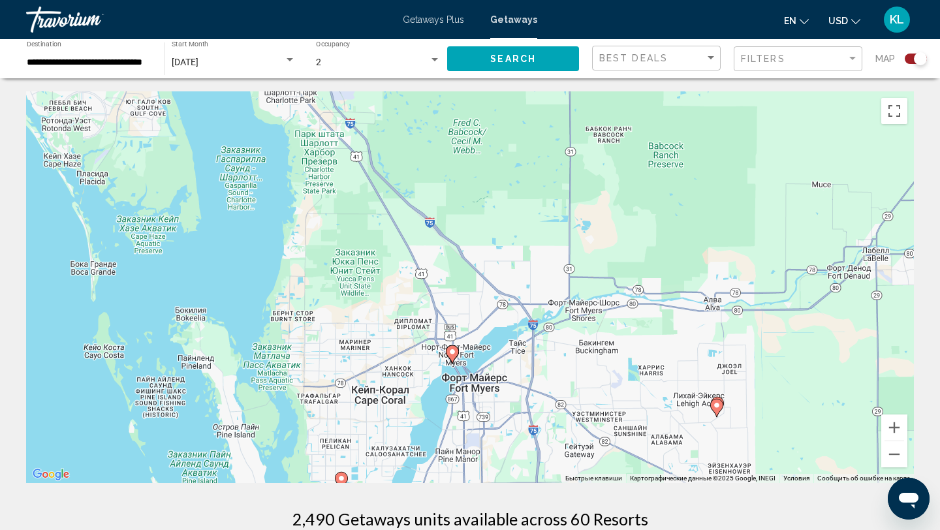
drag, startPoint x: 565, startPoint y: 190, endPoint x: 539, endPoint y: 389, distance: 200.8
click at [539, 389] on div "Чтобы активировать перетаскивание с помощью клавиатуры, нажмите Alt + Ввод. Пос…" at bounding box center [470, 287] width 888 height 392
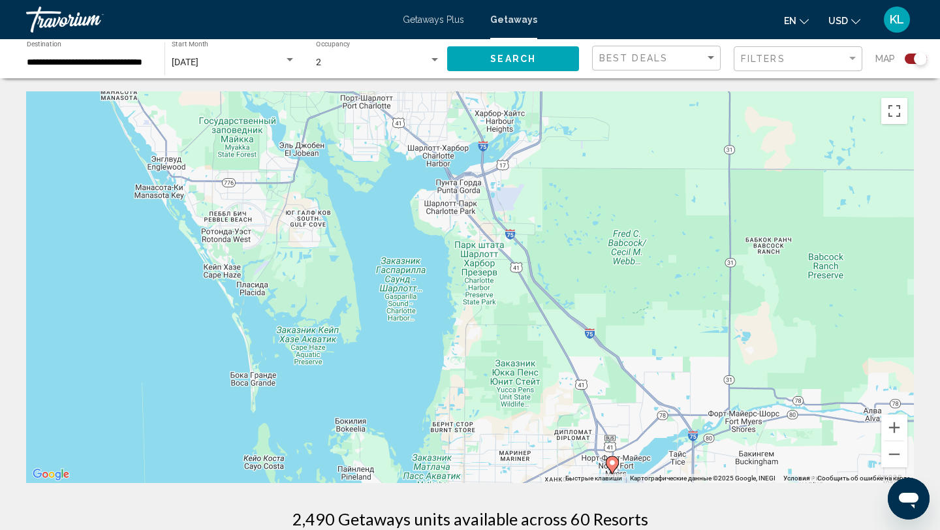
drag, startPoint x: 481, startPoint y: 137, endPoint x: 640, endPoint y: 249, distance: 195.4
click at [640, 249] on div "Чтобы активировать перетаскивание с помощью клавиатуры, нажмите Alt + Ввод. Пос…" at bounding box center [470, 287] width 888 height 392
click at [896, 456] on button "Уменьшить" at bounding box center [894, 454] width 26 height 26
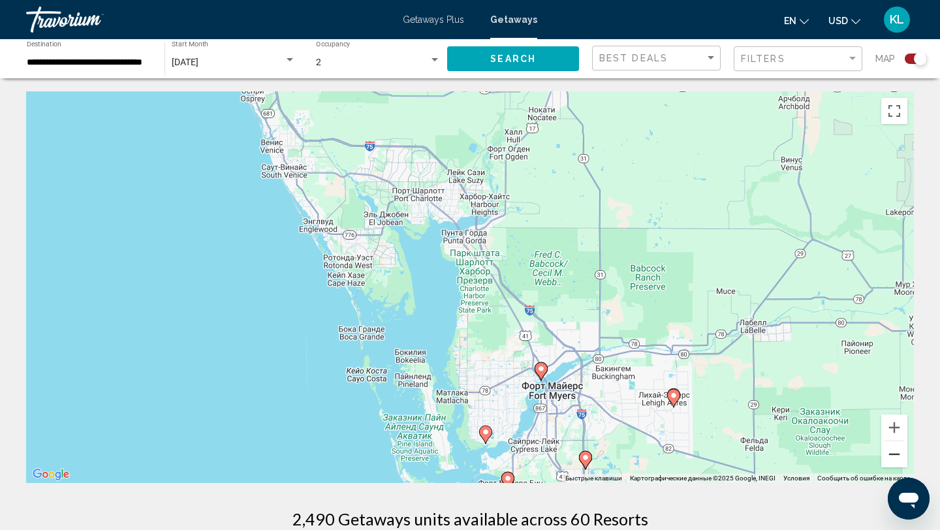
click at [896, 456] on button "Уменьшить" at bounding box center [894, 454] width 26 height 26
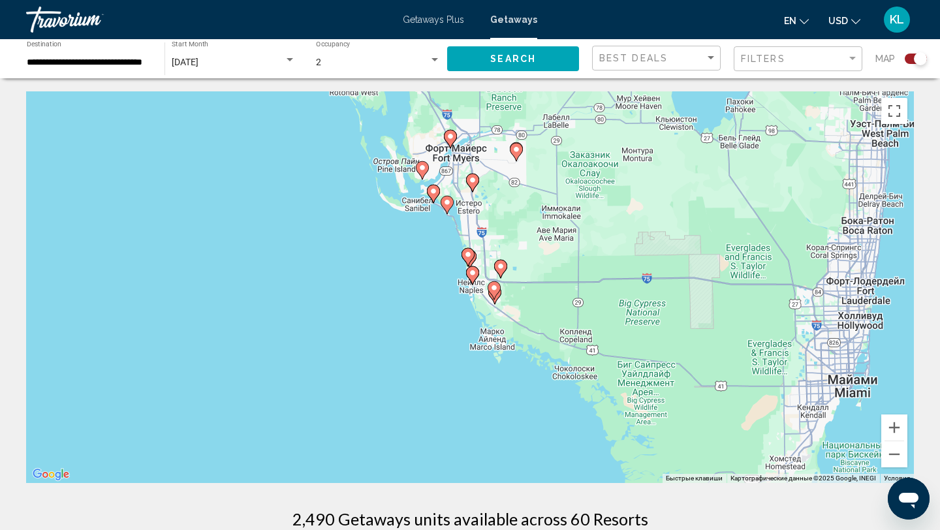
drag, startPoint x: 708, startPoint y: 397, endPoint x: 652, endPoint y: 210, distance: 195.6
click at [652, 210] on div "Чтобы активировать перетаскивание с помощью клавиатуры, нажмите Alt + Ввод. Пос…" at bounding box center [470, 287] width 888 height 392
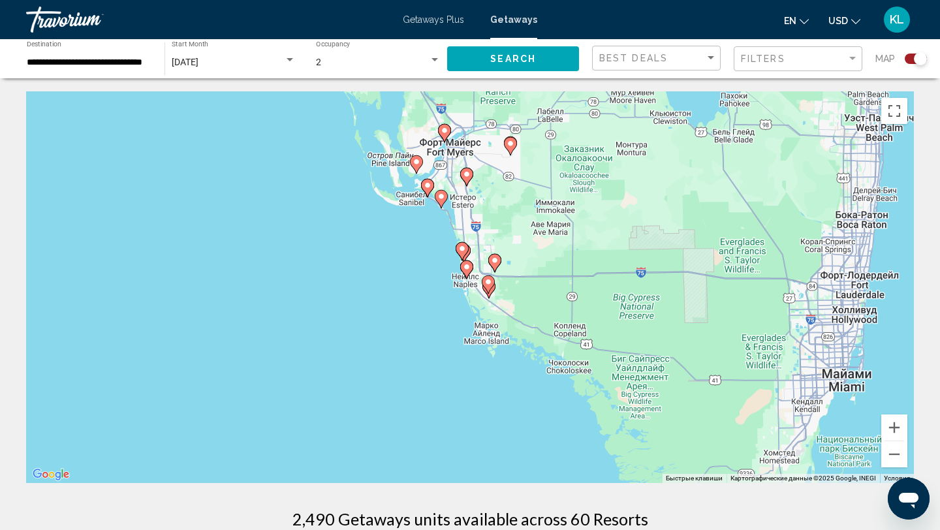
click at [458, 249] on image "Main content" at bounding box center [462, 249] width 8 height 8
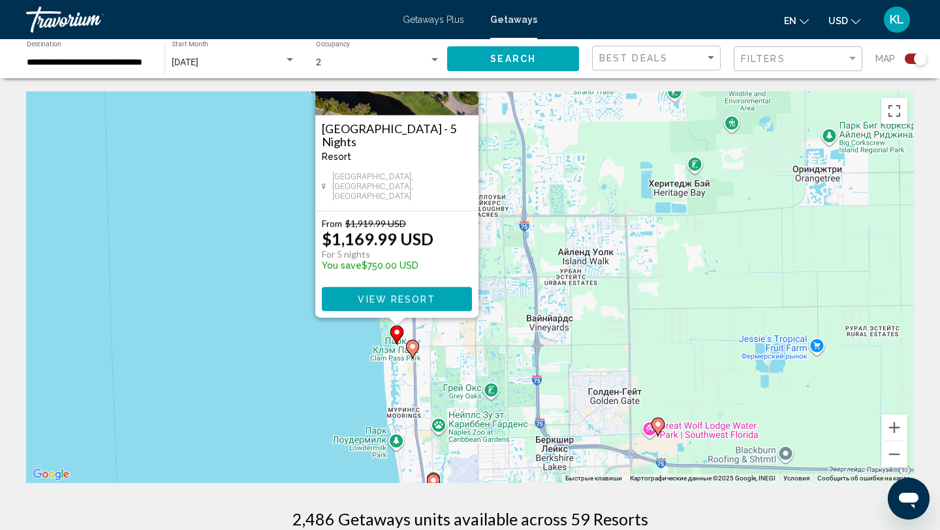
drag, startPoint x: 586, startPoint y: 443, endPoint x: 511, endPoint y: 323, distance: 142.2
click at [511, 323] on div "Чтобы активировать перетаскивание с помощью клавиатуры, нажмите Alt + Ввод. Пос…" at bounding box center [470, 287] width 888 height 392
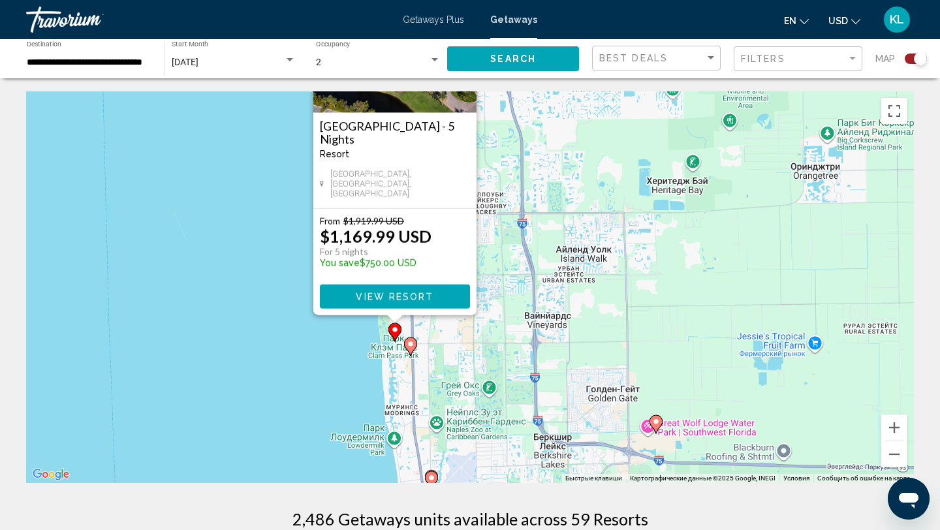
click at [410, 347] on image "Main content" at bounding box center [411, 344] width 8 height 8
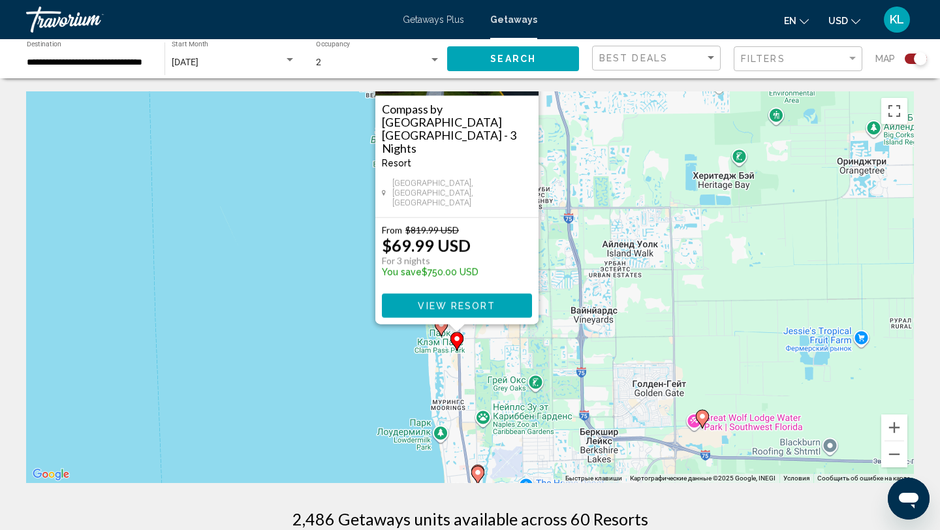
drag, startPoint x: 309, startPoint y: 425, endPoint x: 296, endPoint y: 290, distance: 135.8
click at [296, 290] on div "Чтобы активировать перетаскивание с помощью клавиатуры, нажмите Alt + Ввод. Пос…" at bounding box center [470, 287] width 888 height 392
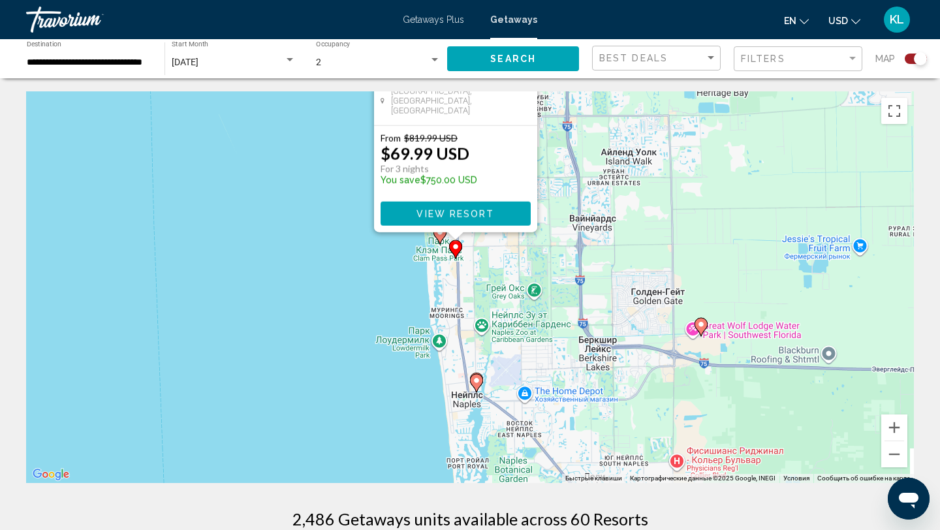
drag, startPoint x: 342, startPoint y: 421, endPoint x: 341, endPoint y: 291, distance: 129.9
click at [341, 291] on div "Чтобы активировать перетаскивание с помощью клавиатуры, нажмите Alt + Ввод. Пос…" at bounding box center [470, 287] width 888 height 392
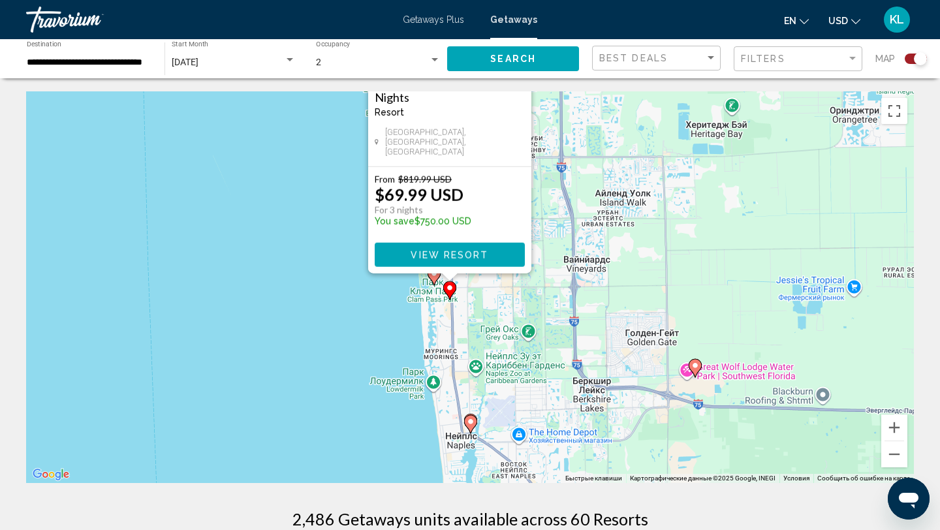
drag, startPoint x: 380, startPoint y: 290, endPoint x: 373, endPoint y: 388, distance: 98.2
click at [374, 388] on div "Чтобы активировать перетаскивание с помощью клавиатуры, нажмите Alt + Ввод. Пос…" at bounding box center [470, 287] width 888 height 392
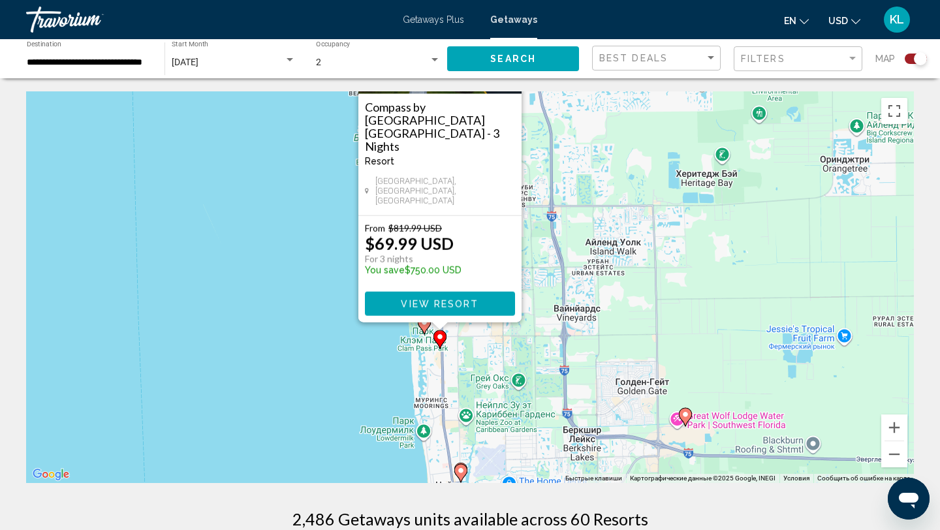
drag, startPoint x: 359, startPoint y: 321, endPoint x: 351, endPoint y: 375, distance: 55.5
click at [351, 375] on div "Чтобы активировать перетаскивание с помощью клавиатуры, нажмите Alt + Ввод. Пос…" at bounding box center [470, 287] width 888 height 392
click at [461, 471] on image "Main content" at bounding box center [461, 470] width 8 height 8
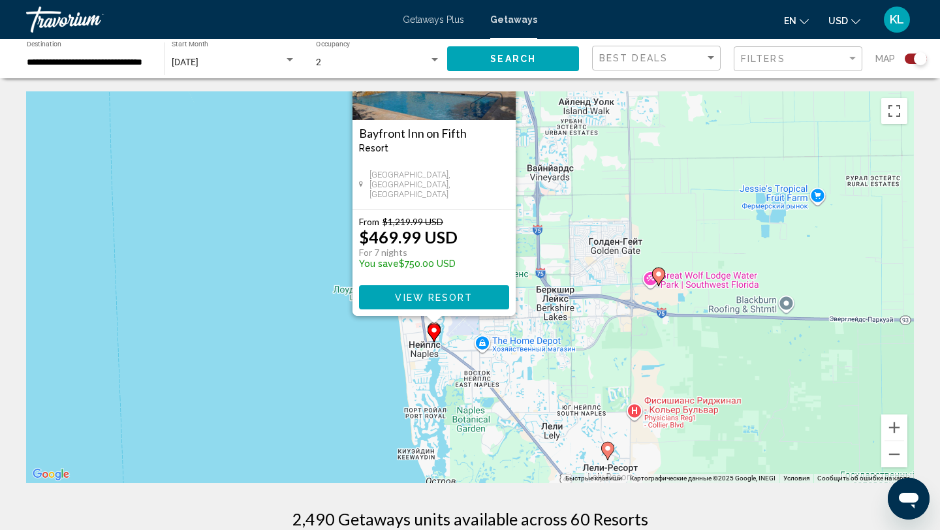
drag, startPoint x: 295, startPoint y: 416, endPoint x: 259, endPoint y: 287, distance: 133.7
click at [259, 287] on div "Чтобы активировать перетаскивание с помощью клавиатуры, нажмите Alt + Ввод. Пос…" at bounding box center [470, 287] width 888 height 392
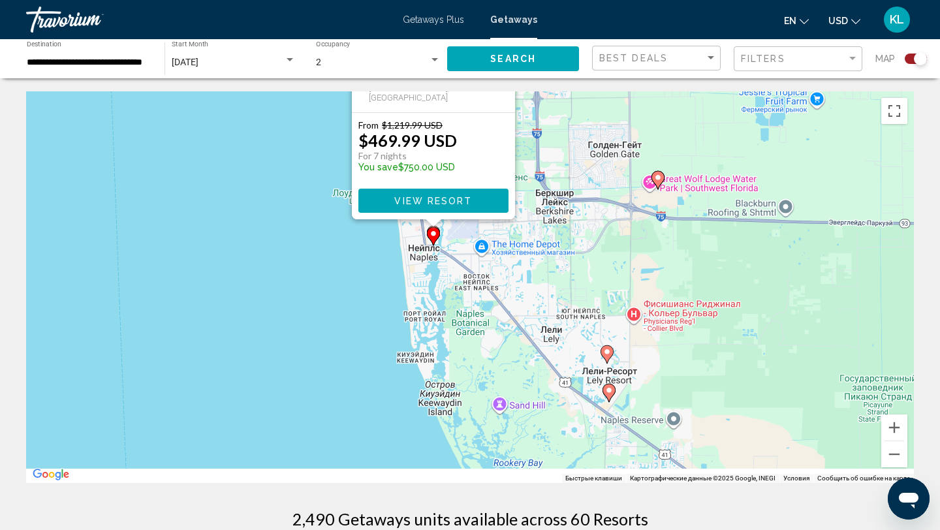
drag, startPoint x: 583, startPoint y: 375, endPoint x: 582, endPoint y: 285, distance: 90.8
click at [582, 285] on div "Чтобы активировать перетаскивание с помощью клавиатуры, нажмите Alt + Ввод. Пос…" at bounding box center [470, 287] width 888 height 392
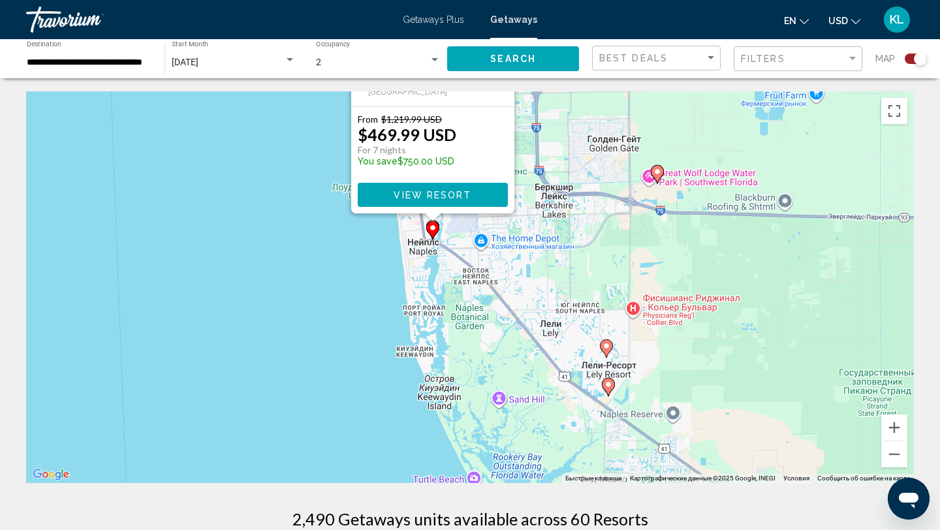
click at [605, 346] on image "Main content" at bounding box center [607, 346] width 8 height 8
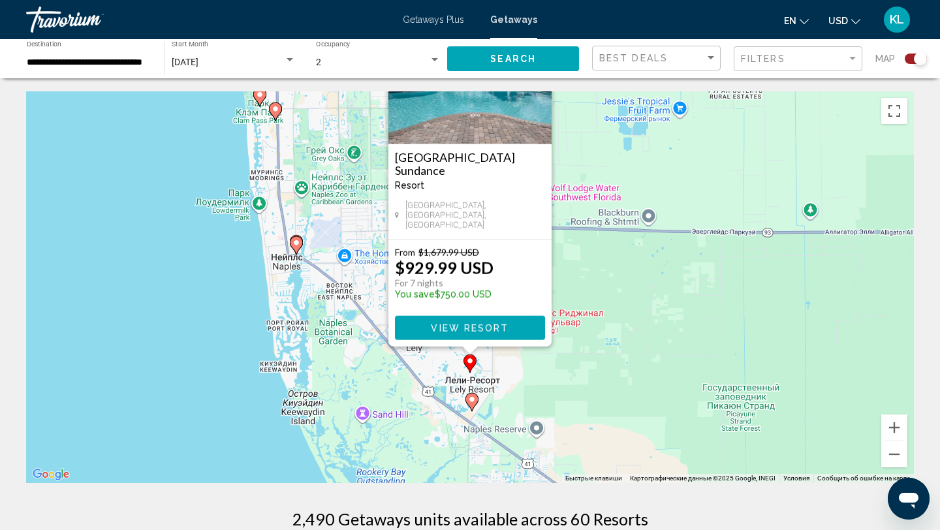
drag, startPoint x: 598, startPoint y: 403, endPoint x: 598, endPoint y: 237, distance: 166.5
click at [598, 237] on div "Чтобы активировать перетаскивание с помощью клавиатуры, нажмите Alt + Ввод. Пос…" at bounding box center [470, 287] width 888 height 392
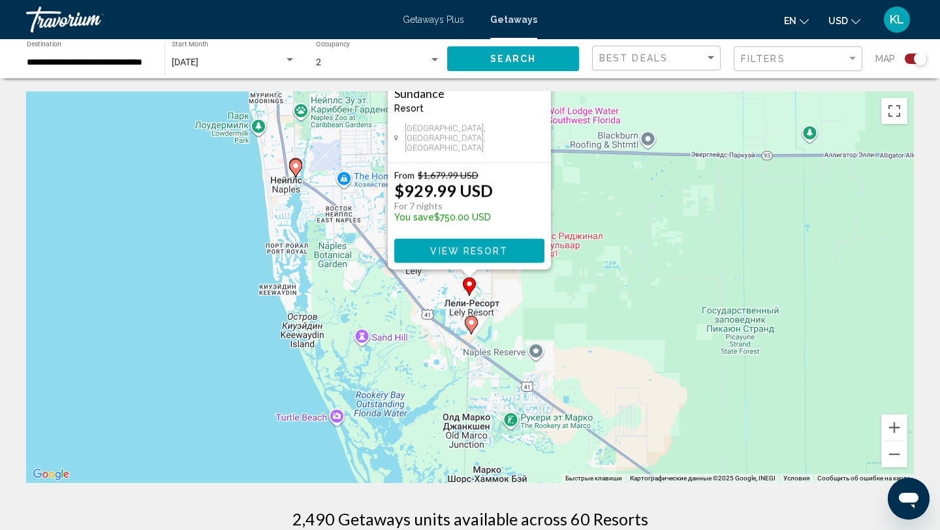
click at [475, 329] on gmp-advanced-marker "Main content" at bounding box center [471, 325] width 13 height 20
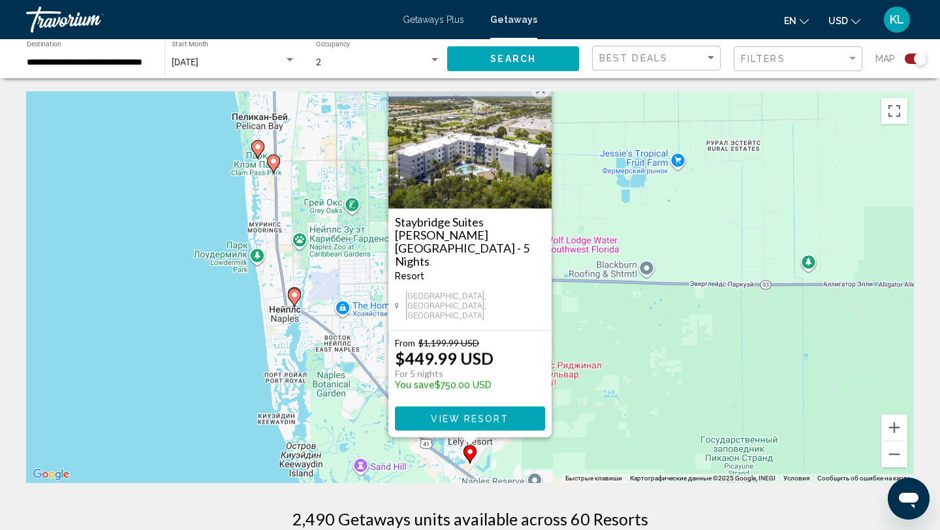
drag, startPoint x: 606, startPoint y: 338, endPoint x: 589, endPoint y: 174, distance: 165.4
click at [590, 174] on div "Для навигации используйте клавиши со стрелками. Чтобы активировать перетаскиван…" at bounding box center [470, 287] width 888 height 392
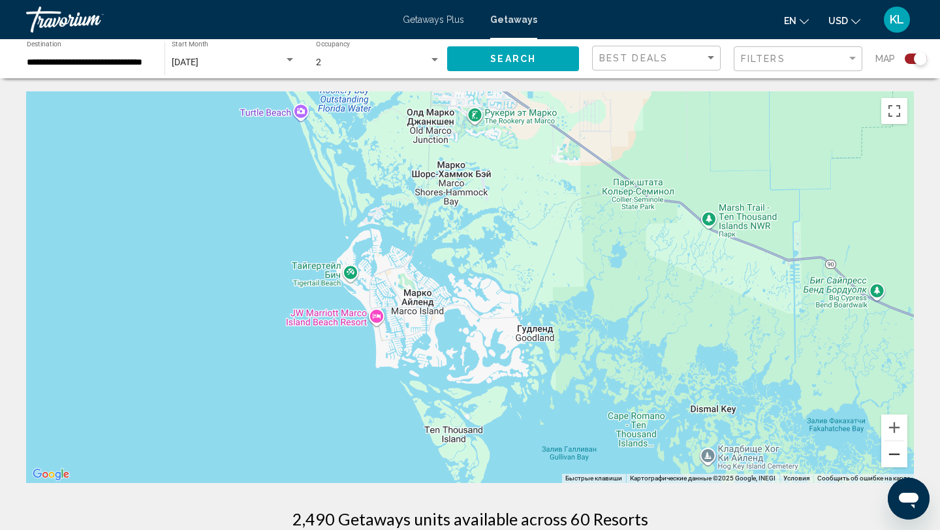
click at [896, 454] on button "Уменьшить" at bounding box center [894, 454] width 26 height 26
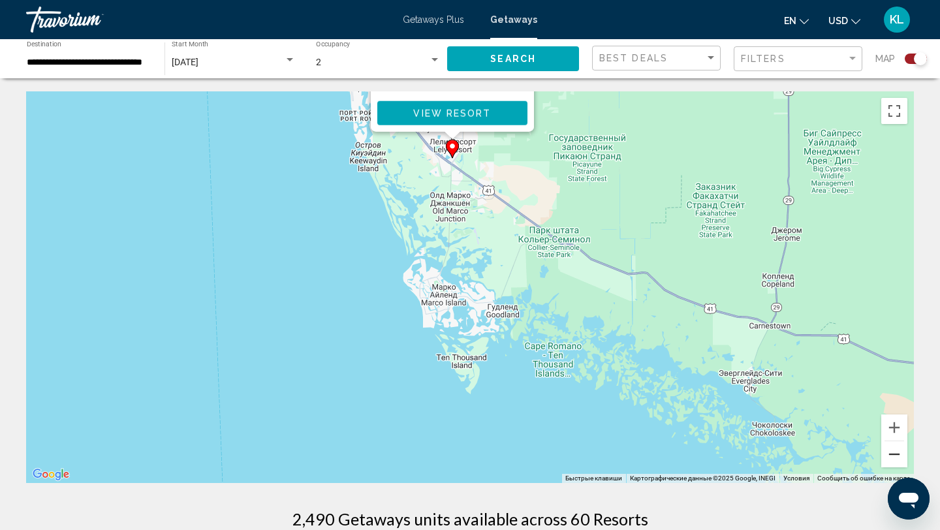
click at [896, 454] on button "Уменьшить" at bounding box center [894, 454] width 26 height 26
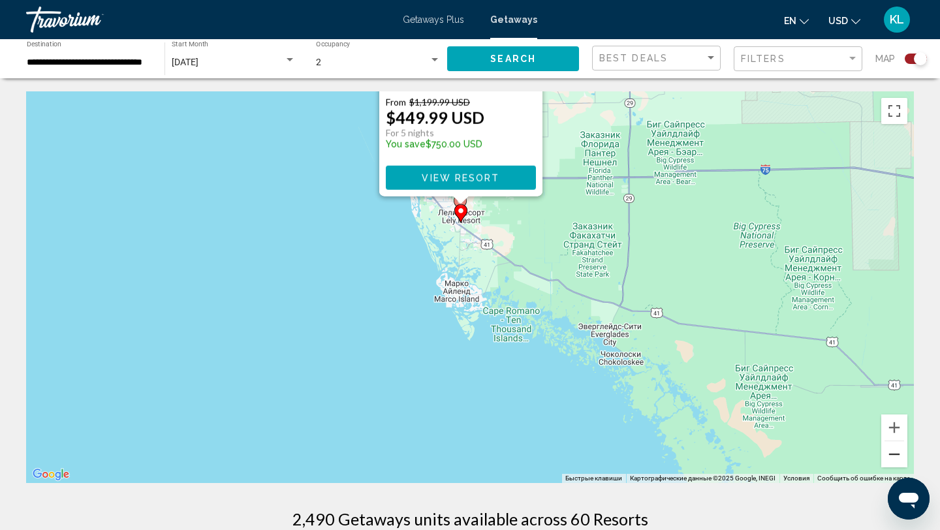
click at [896, 454] on button "Уменьшить" at bounding box center [894, 454] width 26 height 26
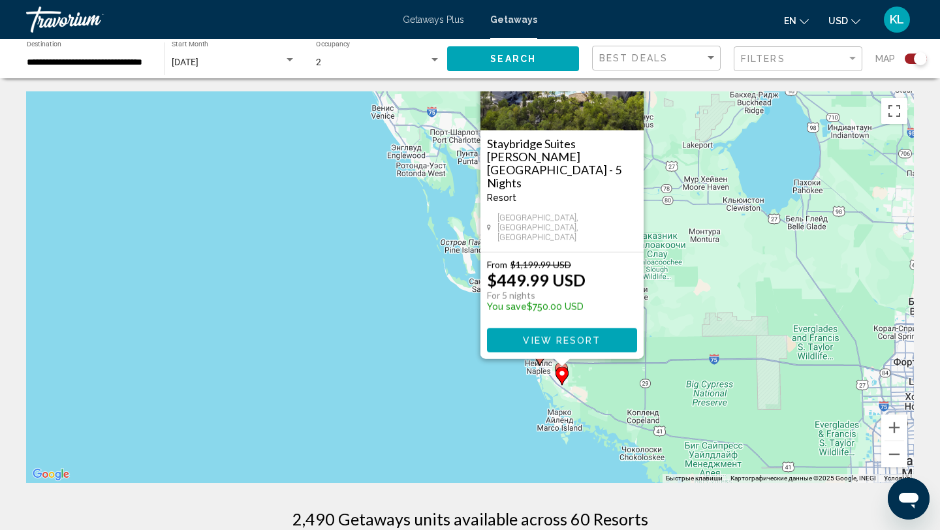
drag, startPoint x: 674, startPoint y: 309, endPoint x: 784, endPoint y: 444, distance: 174.5
click at [784, 444] on div "Чтобы активировать перетаскивание с помощью клавиатуры, нажмите Alt + Ввод. Пос…" at bounding box center [470, 287] width 888 height 392
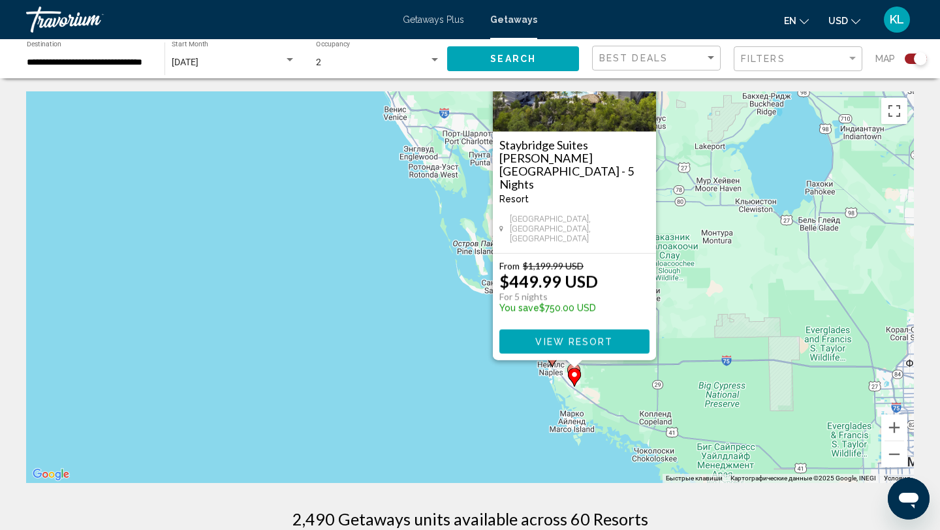
click at [784, 444] on div "Чтобы активировать перетаскивание с помощью клавиатуры, нажмите Alt + Ввод. Пос…" at bounding box center [470, 287] width 888 height 392
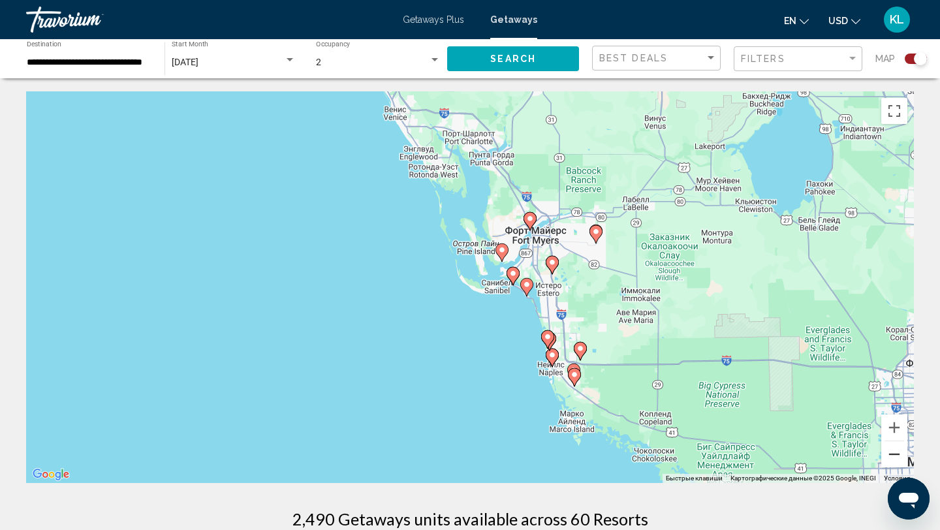
click at [895, 452] on button "Уменьшить" at bounding box center [894, 454] width 26 height 26
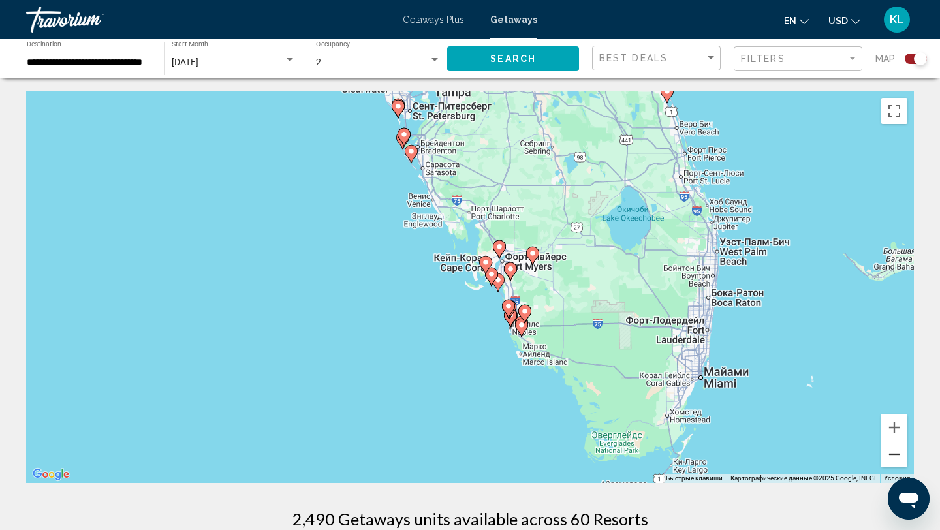
click at [895, 452] on button "Уменьшить" at bounding box center [894, 454] width 26 height 26
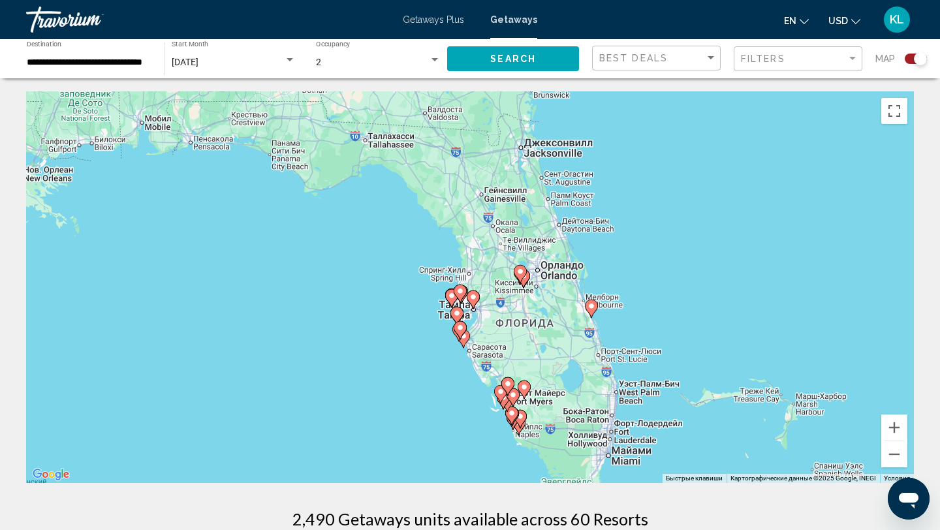
drag, startPoint x: 516, startPoint y: 227, endPoint x: 539, endPoint y: 353, distance: 127.3
click at [539, 353] on div "Чтобы активировать перетаскивание с помощью клавиатуры, нажмите Alt + Ввод. Пос…" at bounding box center [470, 287] width 888 height 392
click at [520, 271] on image "Main content" at bounding box center [518, 272] width 8 height 8
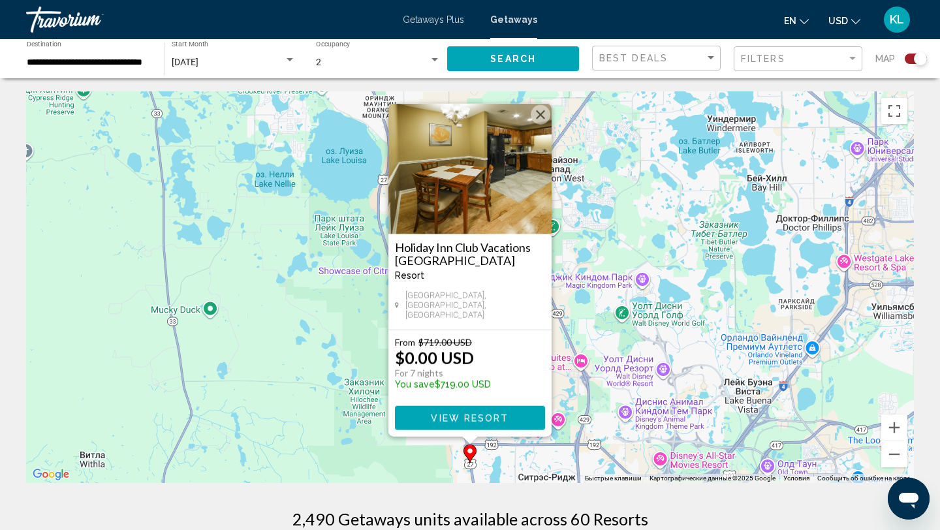
click at [619, 362] on div "Чтобы активировать перетаскивание с помощью клавиатуры, нажмите Alt + Ввод. Пос…" at bounding box center [470, 287] width 888 height 392
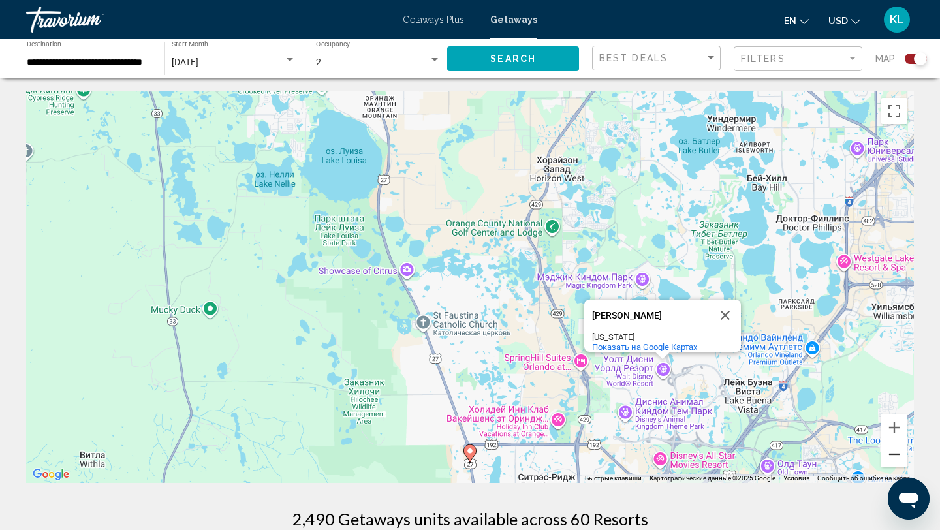
click at [899, 451] on button "Уменьшить" at bounding box center [894, 454] width 26 height 26
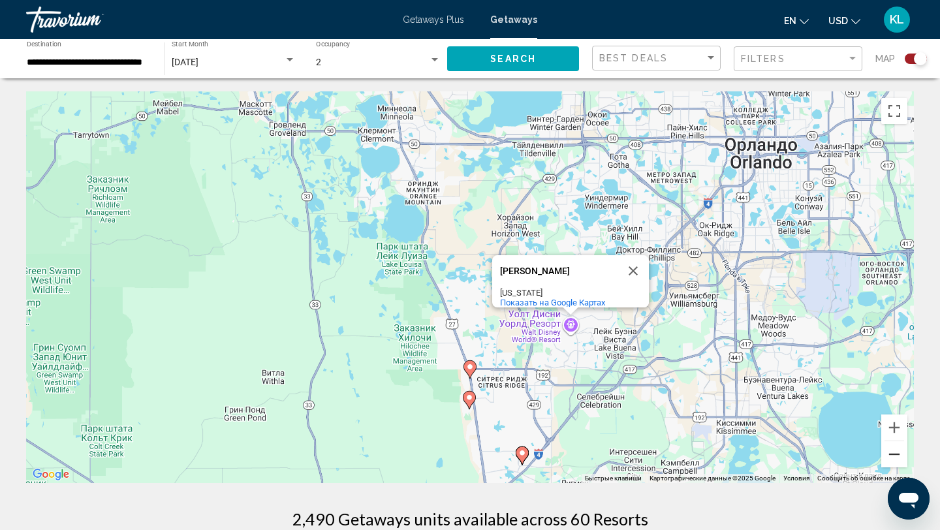
click at [899, 451] on button "Уменьшить" at bounding box center [894, 454] width 26 height 26
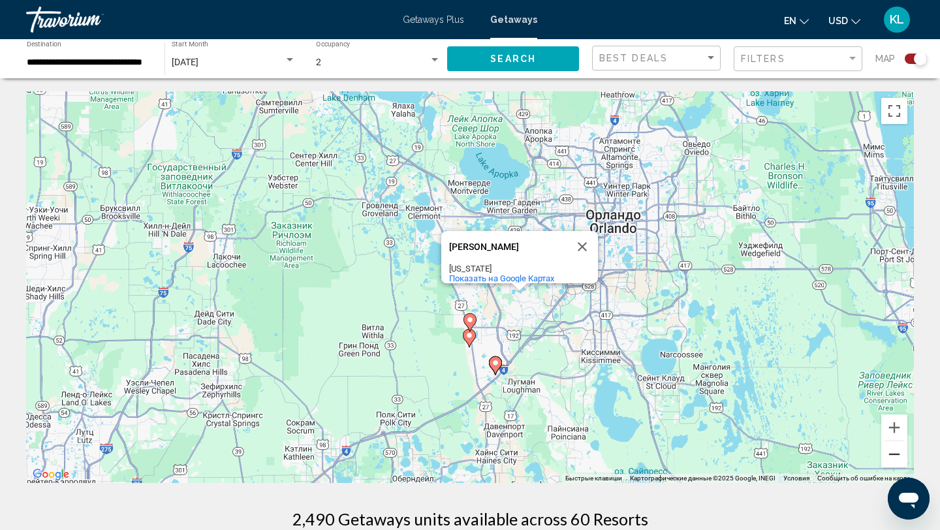
click at [899, 452] on button "Уменьшить" at bounding box center [894, 454] width 26 height 26
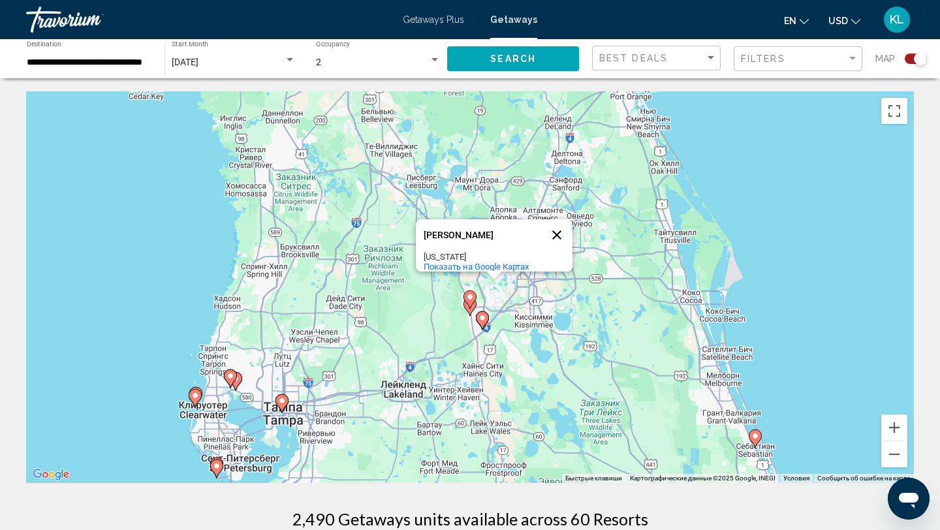
click at [563, 223] on button "Закрыть" at bounding box center [556, 234] width 31 height 31
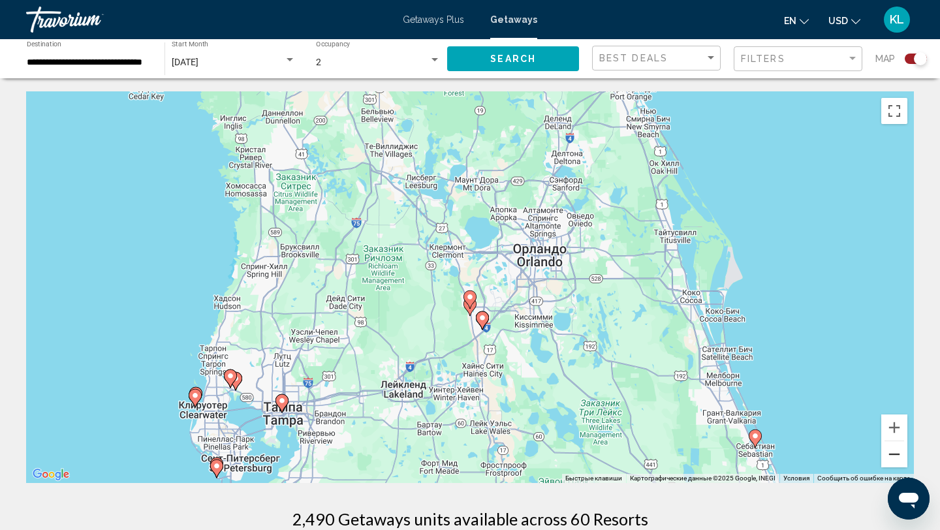
click at [897, 456] on button "Уменьшить" at bounding box center [894, 454] width 26 height 26
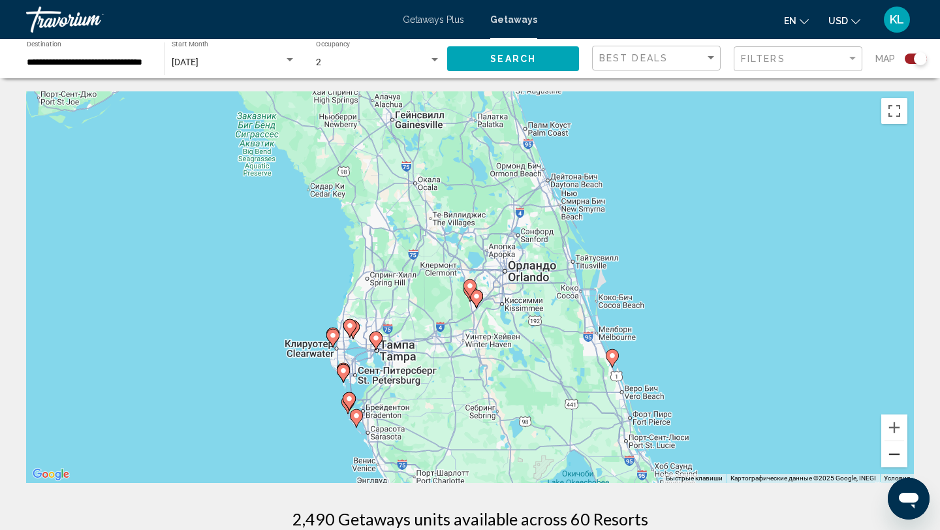
click at [897, 456] on button "Уменьшить" at bounding box center [894, 454] width 26 height 26
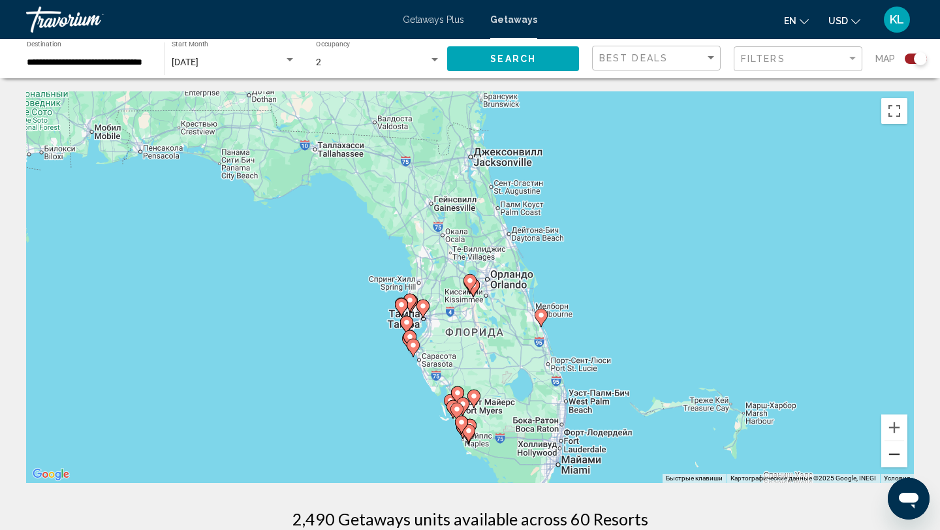
click at [897, 456] on button "Уменьшить" at bounding box center [894, 454] width 26 height 26
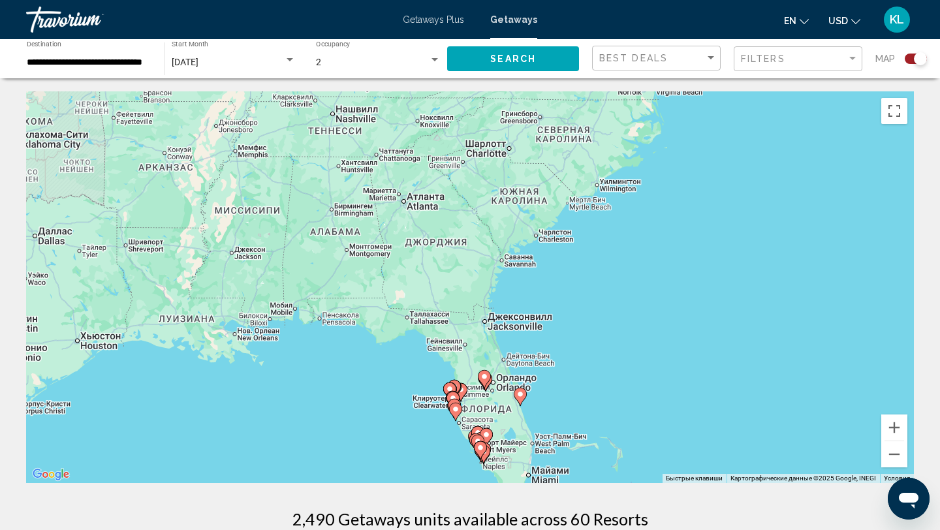
drag, startPoint x: 681, startPoint y: 264, endPoint x: 693, endPoint y: 361, distance: 97.4
click at [694, 362] on div "Чтобы активировать перетаскивание с помощью клавиатуры, нажмите Alt + Ввод. Пос…" at bounding box center [470, 287] width 888 height 392
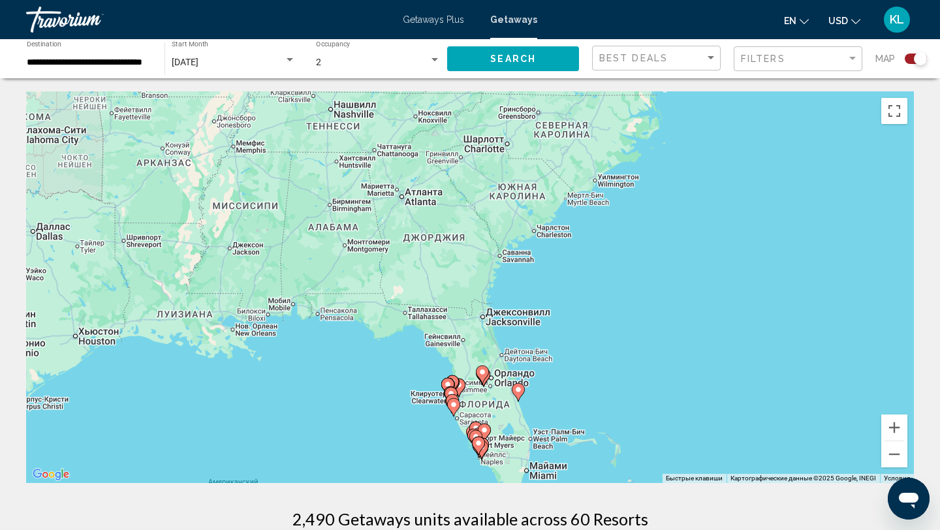
click at [486, 430] on image "Main content" at bounding box center [485, 430] width 8 height 8
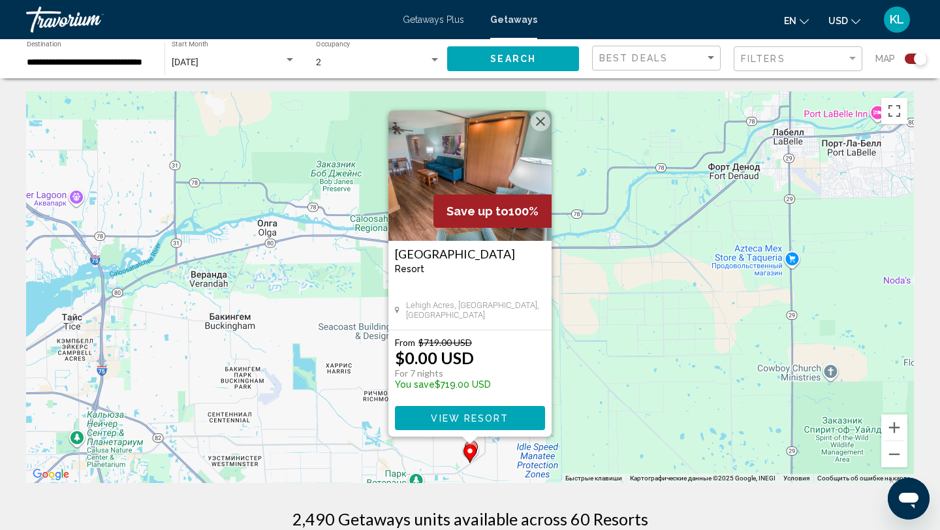
click at [622, 302] on div "Чтобы активировать перетаскивание с помощью клавиатуры, нажмите Alt + Ввод. Пос…" at bounding box center [470, 287] width 888 height 392
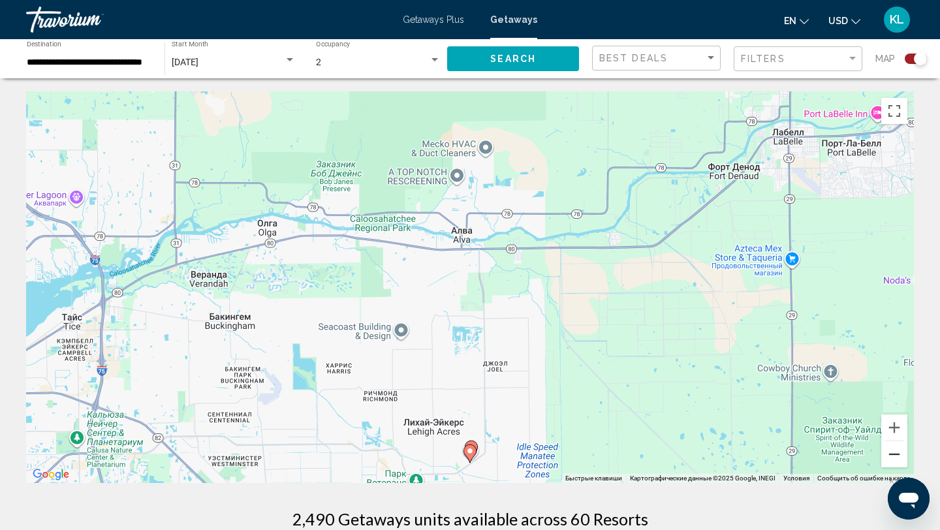
click at [894, 450] on button "Уменьшить" at bounding box center [894, 454] width 26 height 26
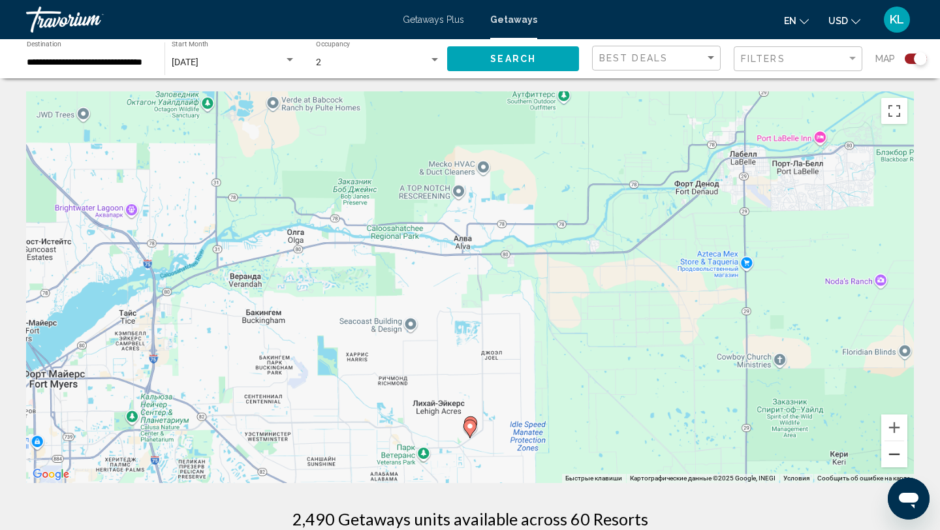
click at [894, 450] on button "Уменьшить" at bounding box center [894, 454] width 26 height 26
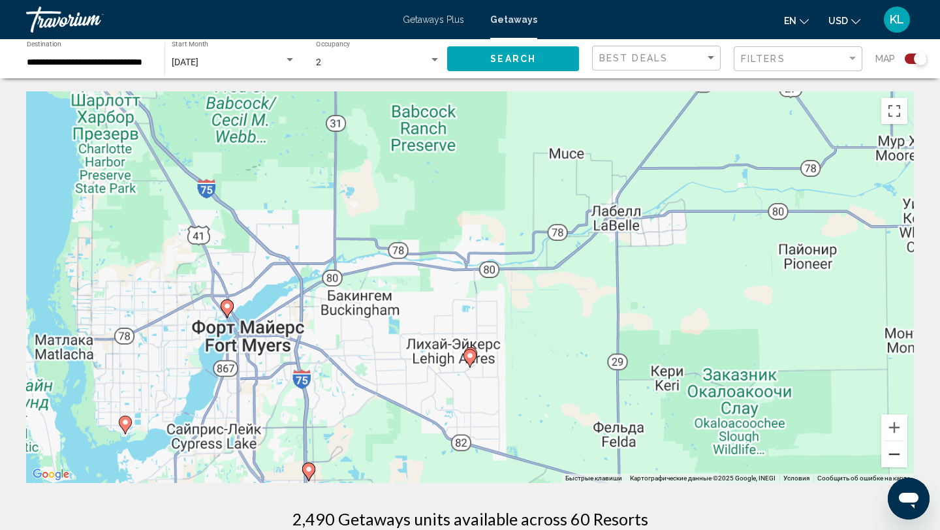
click at [894, 450] on button "Уменьшить" at bounding box center [894, 454] width 26 height 26
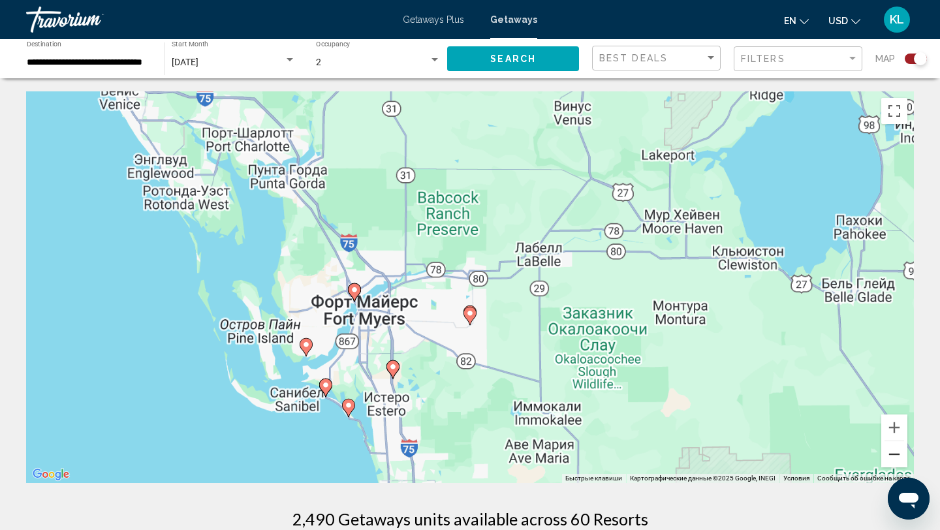
click at [894, 450] on button "Уменьшить" at bounding box center [894, 454] width 26 height 26
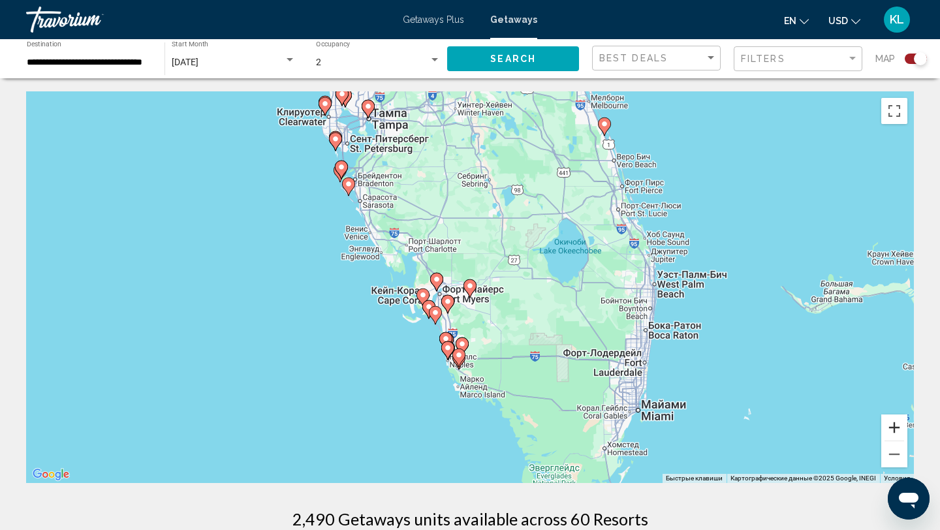
click at [893, 426] on button "Увеличить" at bounding box center [894, 428] width 26 height 26
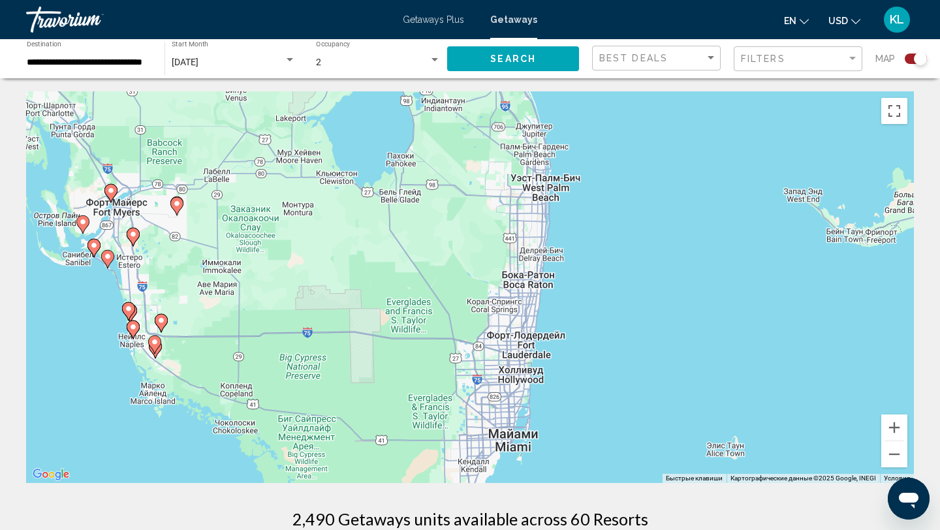
drag, startPoint x: 800, startPoint y: 340, endPoint x: 505, endPoint y: 249, distance: 308.3
click at [504, 248] on div "Чтобы активировать перетаскивание с помощью клавиатуры, нажмите Alt + Ввод. Пос…" at bounding box center [470, 287] width 888 height 392
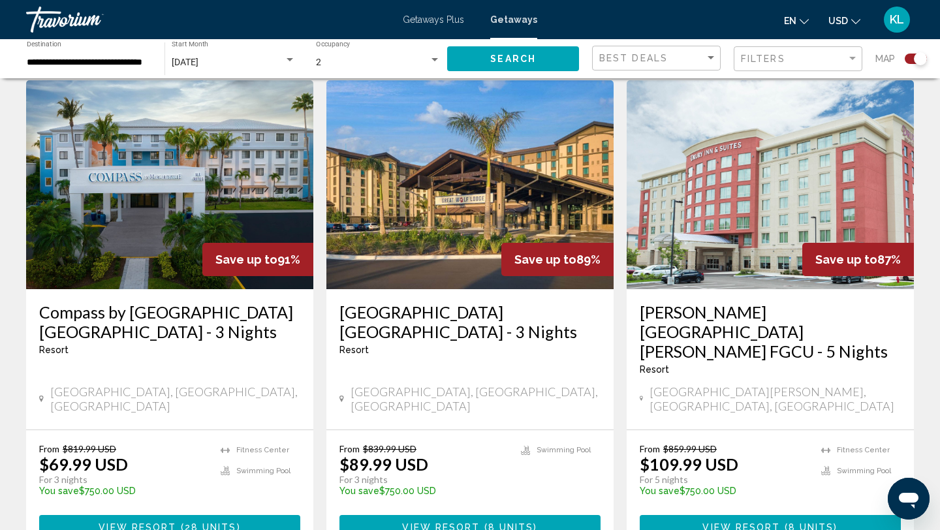
scroll to position [1442, 0]
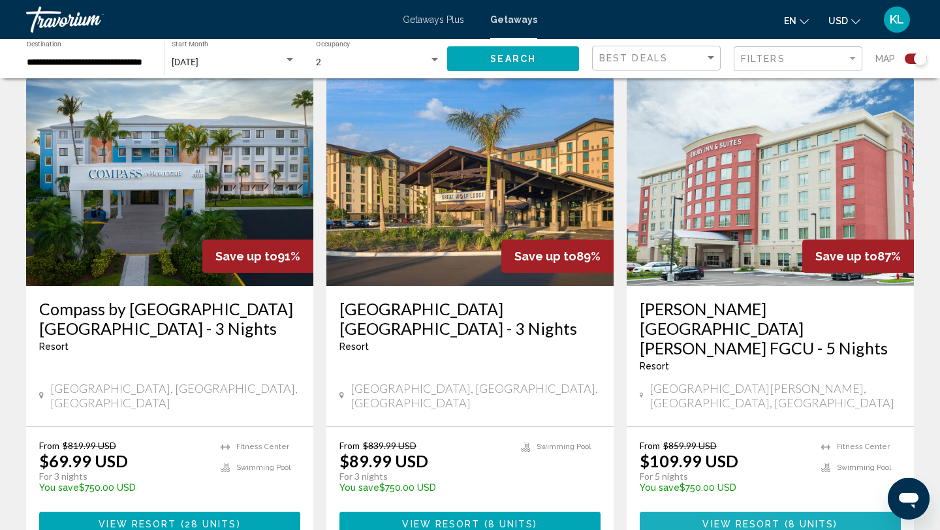
click at [725, 519] on span "View Resort" at bounding box center [742, 524] width 78 height 10
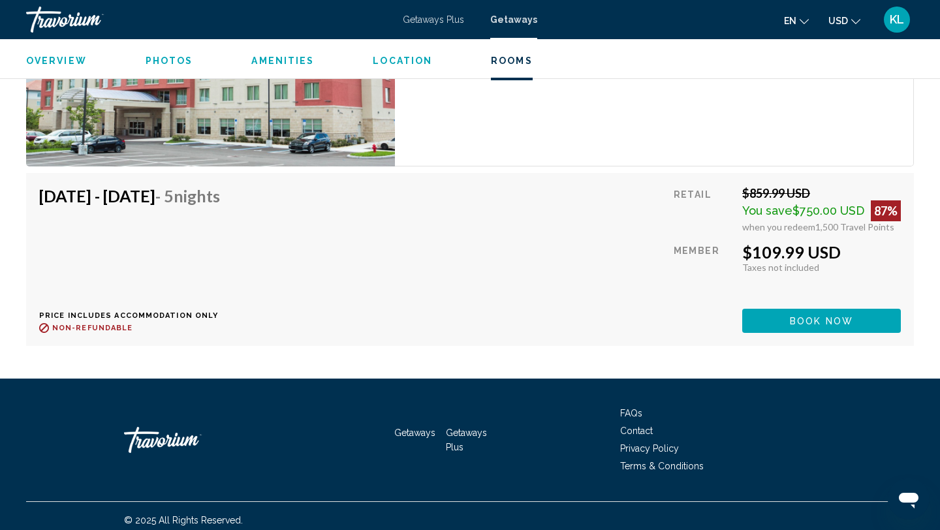
scroll to position [2567, 0]
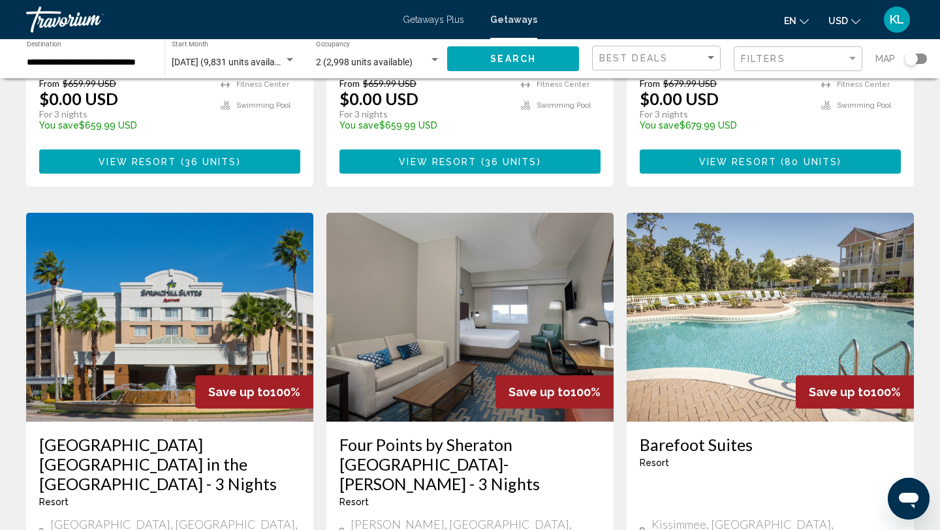
scroll to position [1442, 0]
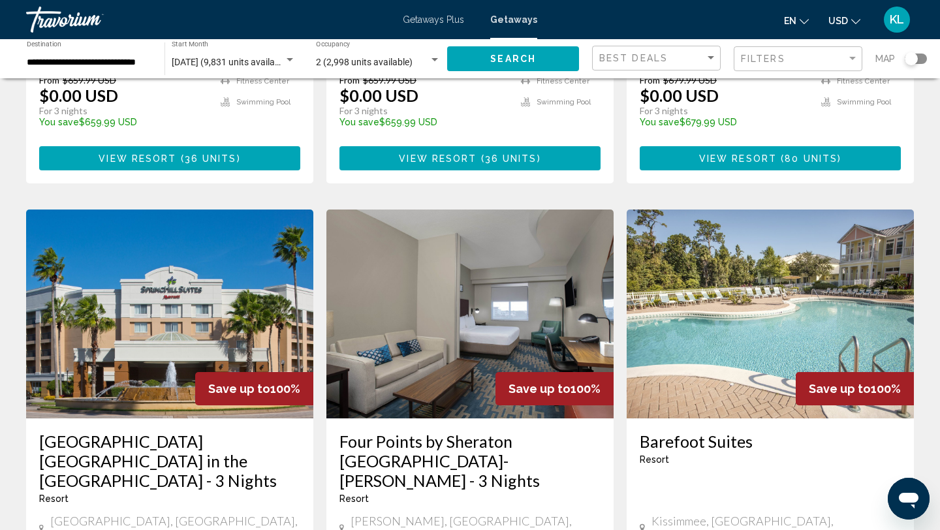
click at [655, 432] on h3 "Barefoot Suites" at bounding box center [770, 442] width 261 height 20
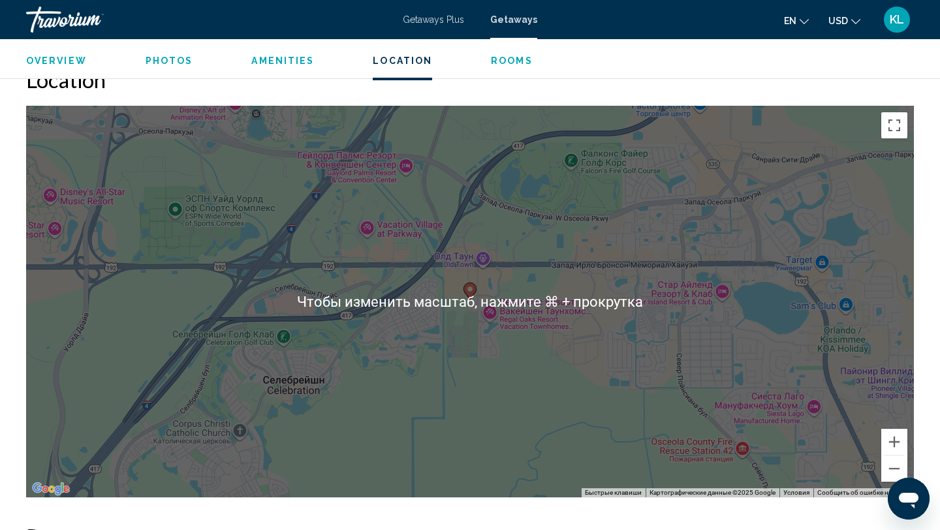
scroll to position [1715, 0]
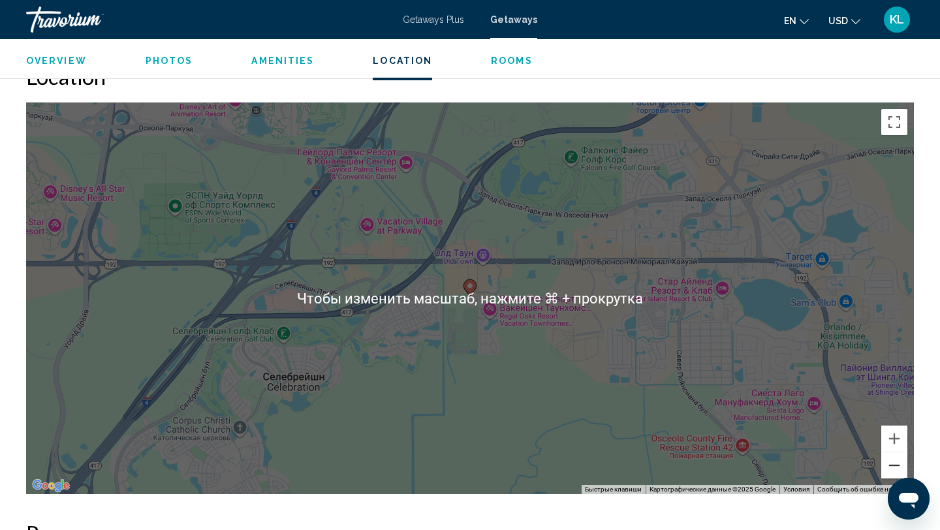
click at [896, 469] on button "Уменьшить" at bounding box center [894, 465] width 26 height 26
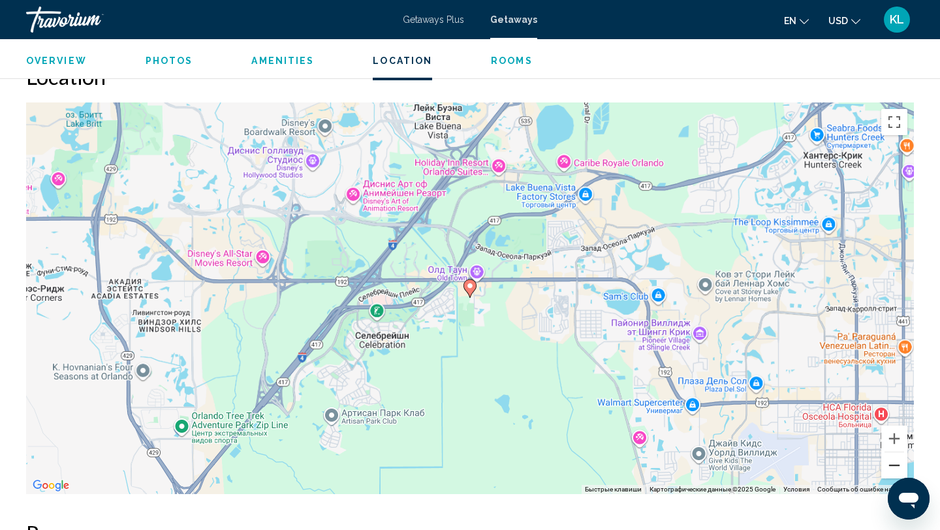
click at [896, 469] on button "Уменьшить" at bounding box center [894, 465] width 26 height 26
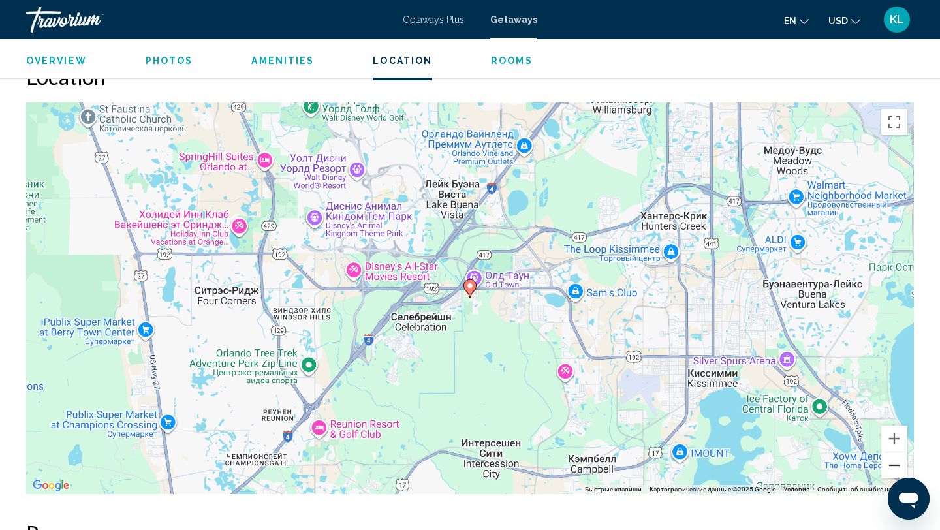
click at [896, 469] on button "Уменьшить" at bounding box center [894, 465] width 26 height 26
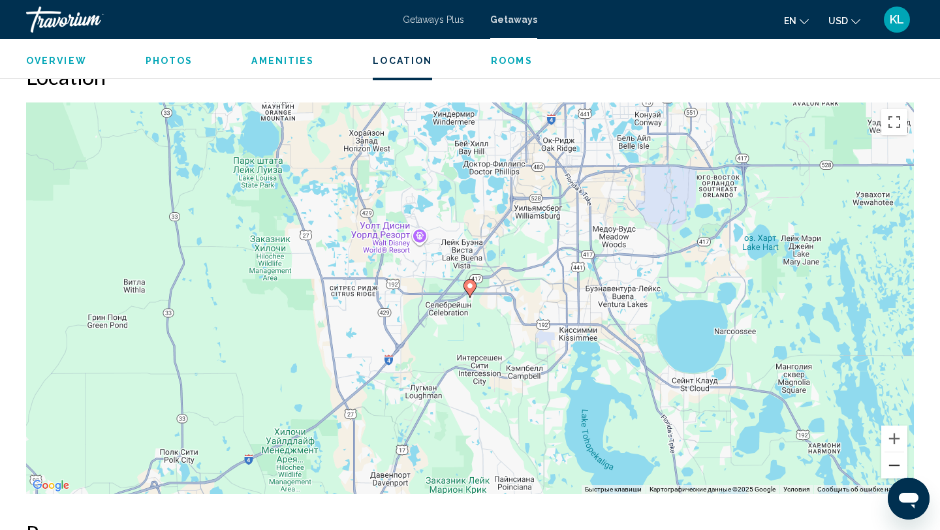
click at [896, 469] on button "Уменьшить" at bounding box center [894, 465] width 26 height 26
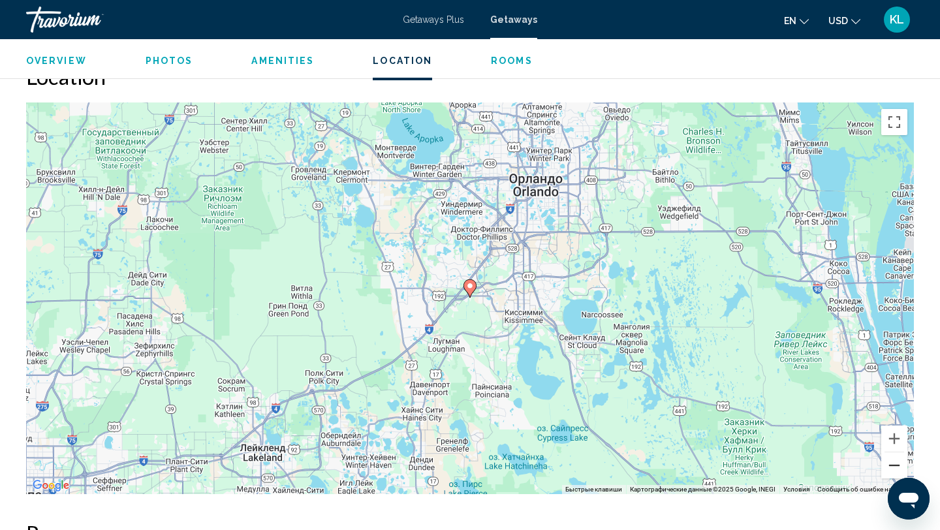
click at [896, 469] on button "Уменьшить" at bounding box center [894, 465] width 26 height 26
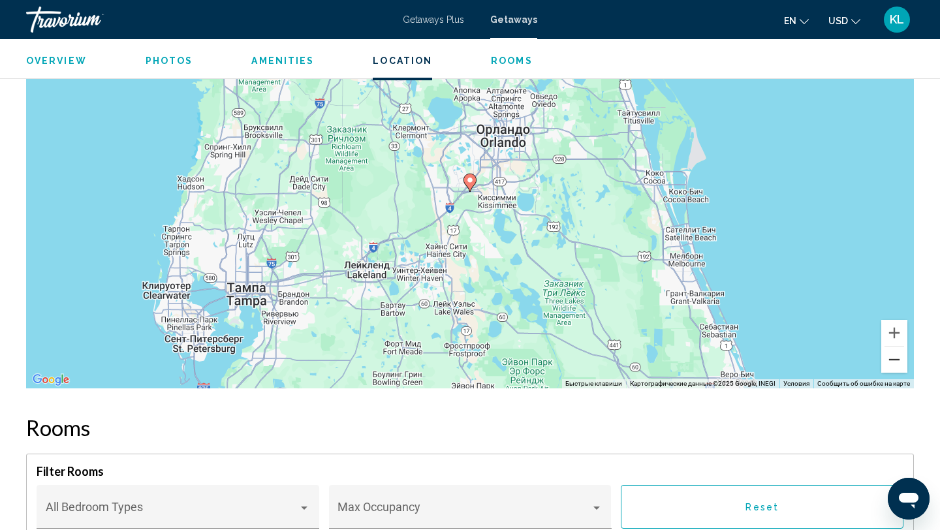
scroll to position [1820, 0]
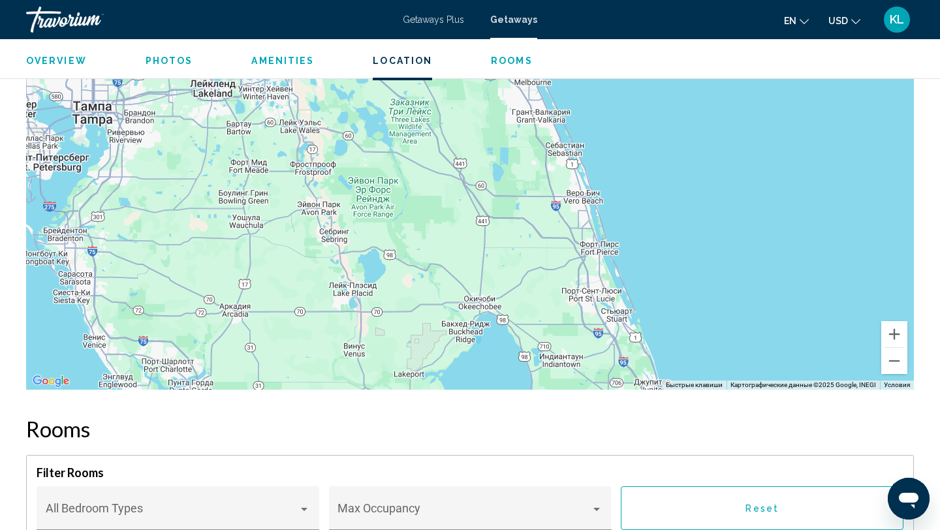
drag, startPoint x: 627, startPoint y: 297, endPoint x: 470, endPoint y: 112, distance: 242.3
click at [470, 112] on div "Чтобы активировать перетаскивание с помощью клавиатуры, нажмите Alt + Ввод. Пос…" at bounding box center [470, 194] width 888 height 392
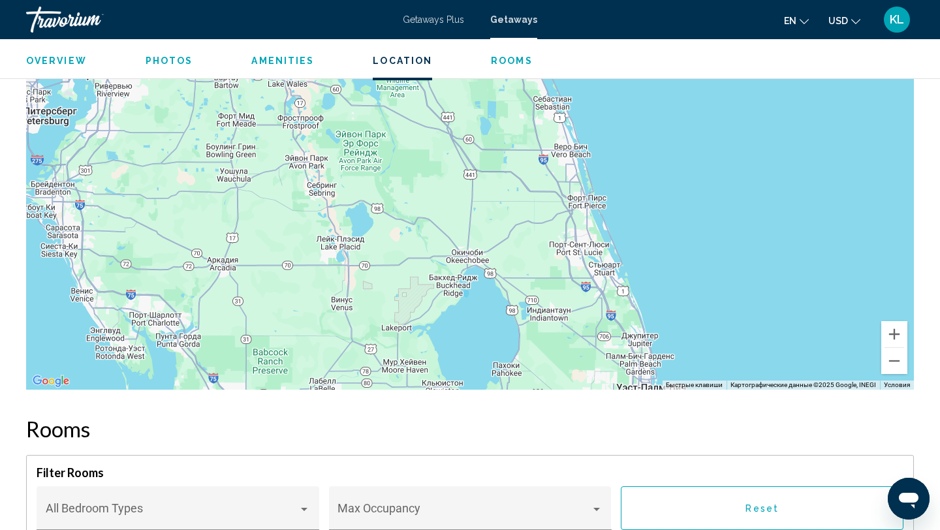
drag, startPoint x: 486, startPoint y: 285, endPoint x: 431, endPoint y: 81, distance: 211.6
click at [431, 81] on div "Чтобы активировать перетаскивание с помощью клавиатуры, нажмите Alt + Ввод. Пос…" at bounding box center [470, 194] width 888 height 392
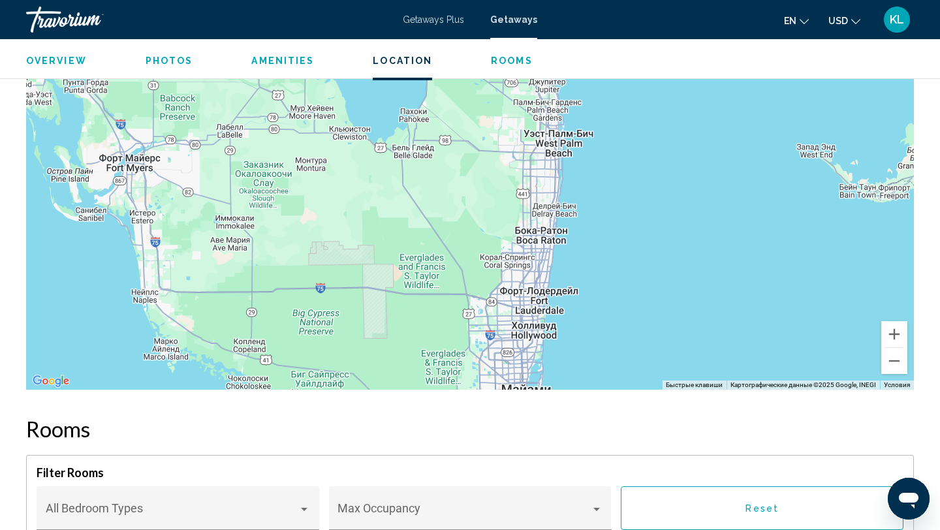
drag, startPoint x: 401, startPoint y: 210, endPoint x: 406, endPoint y: 302, distance: 92.2
click at [406, 302] on div "Main content" at bounding box center [470, 194] width 888 height 392
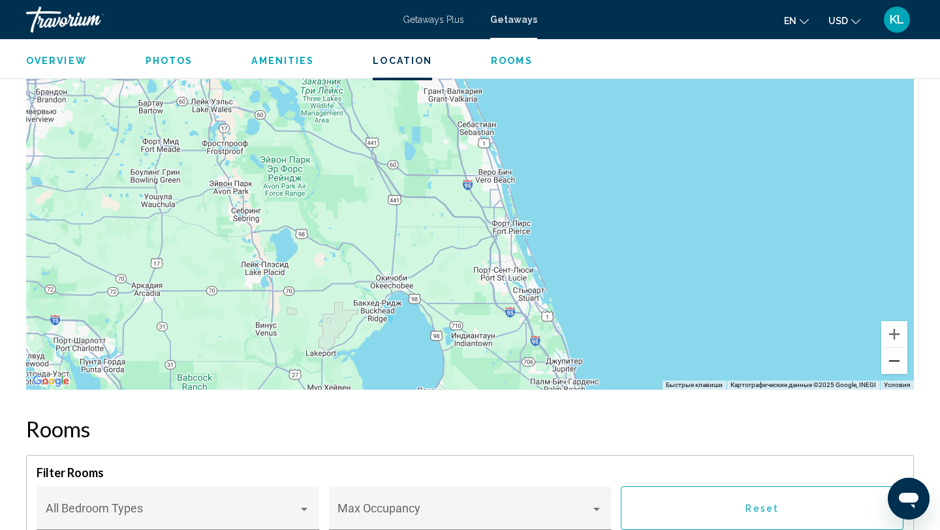
click at [896, 360] on button "Уменьшить" at bounding box center [894, 361] width 26 height 26
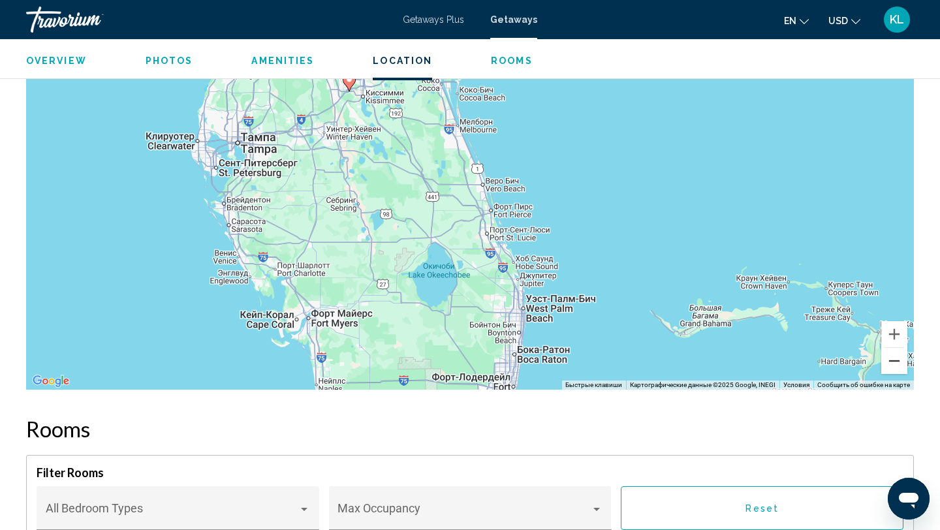
click at [896, 360] on button "Уменьшить" at bounding box center [894, 361] width 26 height 26
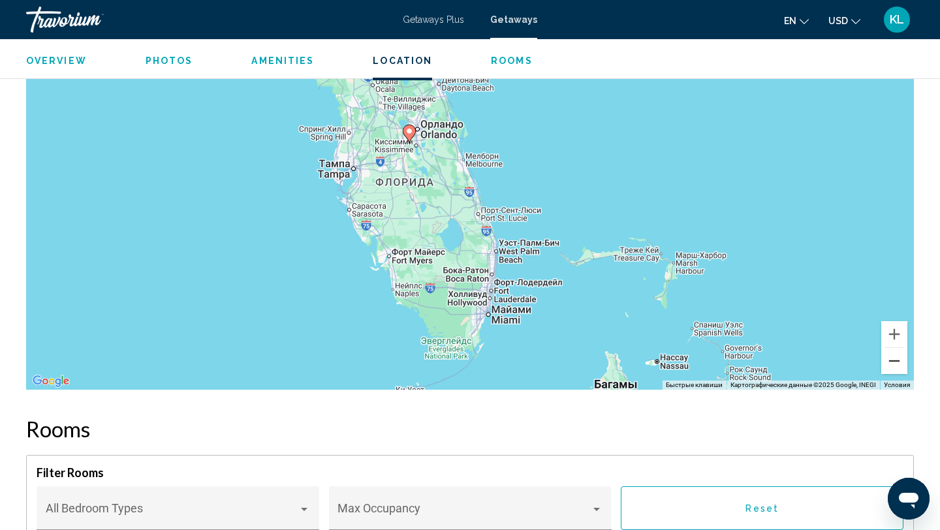
click at [896, 360] on button "Уменьшить" at bounding box center [894, 361] width 26 height 26
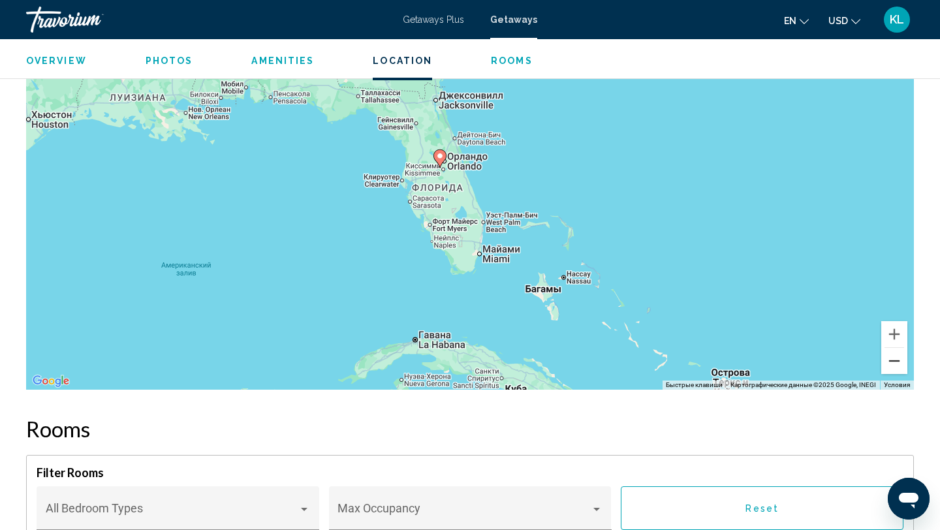
click at [896, 368] on button "Уменьшить" at bounding box center [894, 361] width 26 height 26
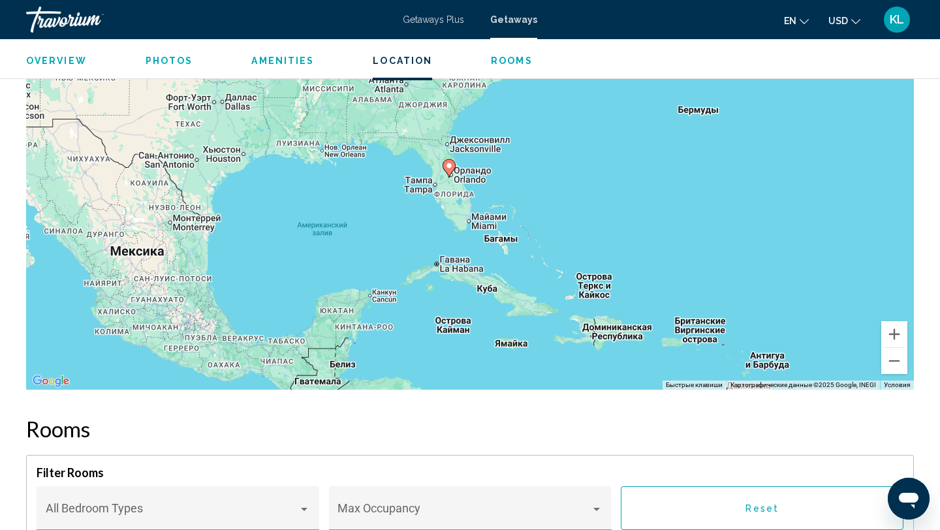
drag, startPoint x: 719, startPoint y: 245, endPoint x: 711, endPoint y: 242, distance: 9.1
click at [711, 242] on div "Чтобы активировать перетаскивание с помощью клавиатуры, нажмите Alt + Ввод. Пос…" at bounding box center [470, 194] width 888 height 392
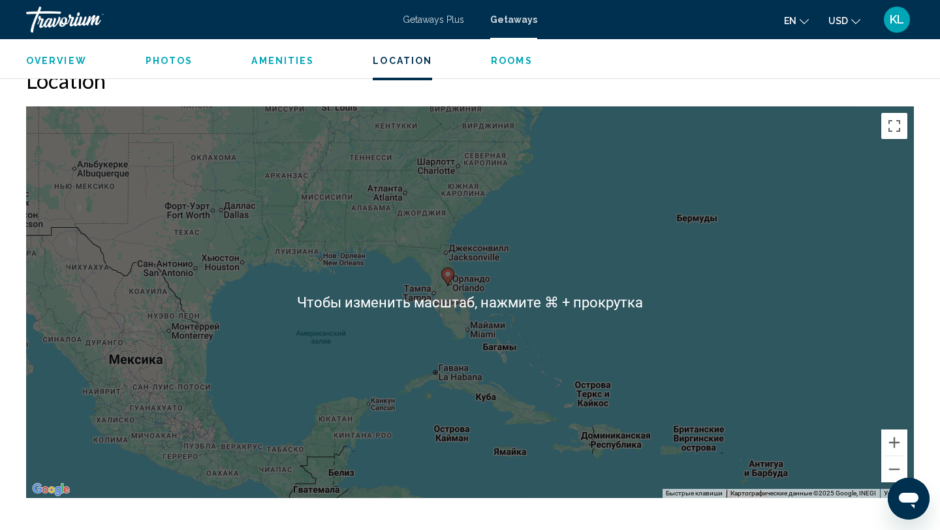
scroll to position [1690, 0]
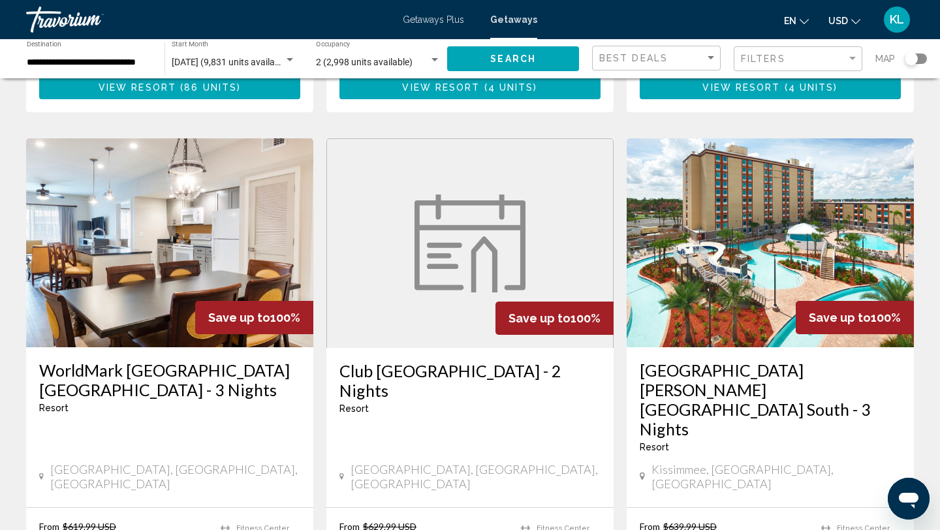
scroll to position [480, 0]
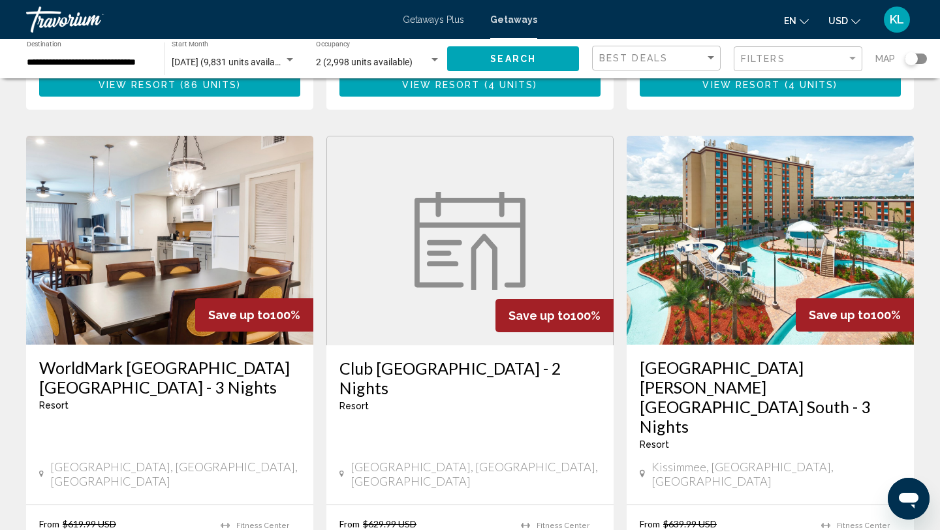
click at [763, 375] on h3 "Red Lion Hotel Orlando Lake Buena Vista South - 3 Nights" at bounding box center [770, 397] width 261 height 78
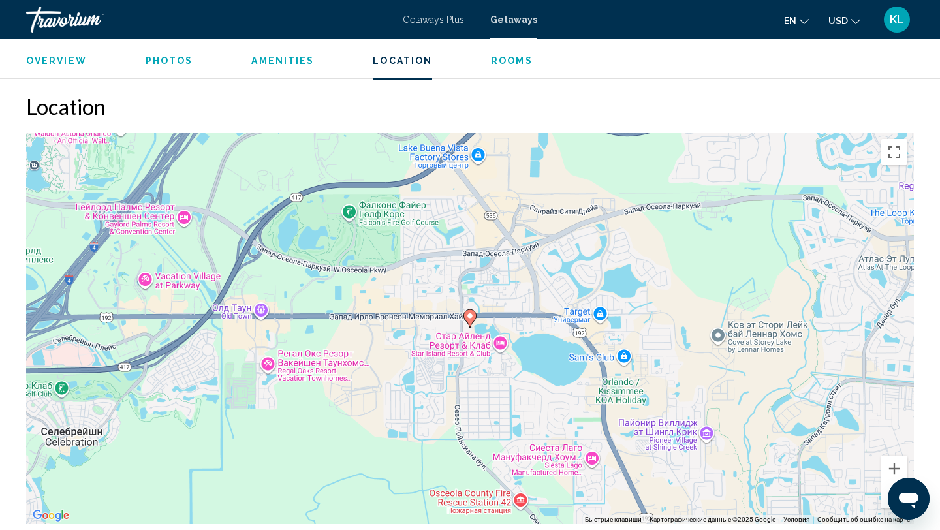
scroll to position [1387, 0]
click at [887, 492] on button "Уменьшить" at bounding box center [894, 494] width 26 height 26
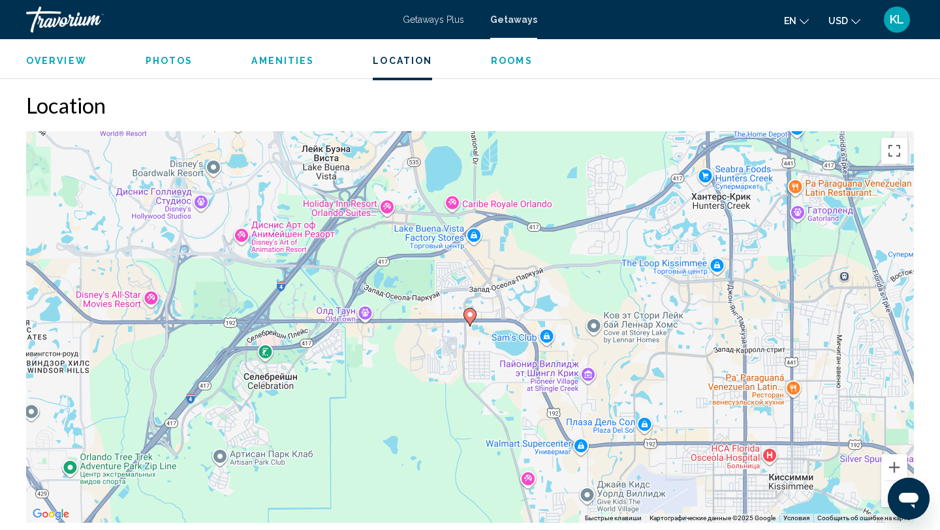
click at [887, 492] on button "Уменьшить" at bounding box center [894, 494] width 26 height 26
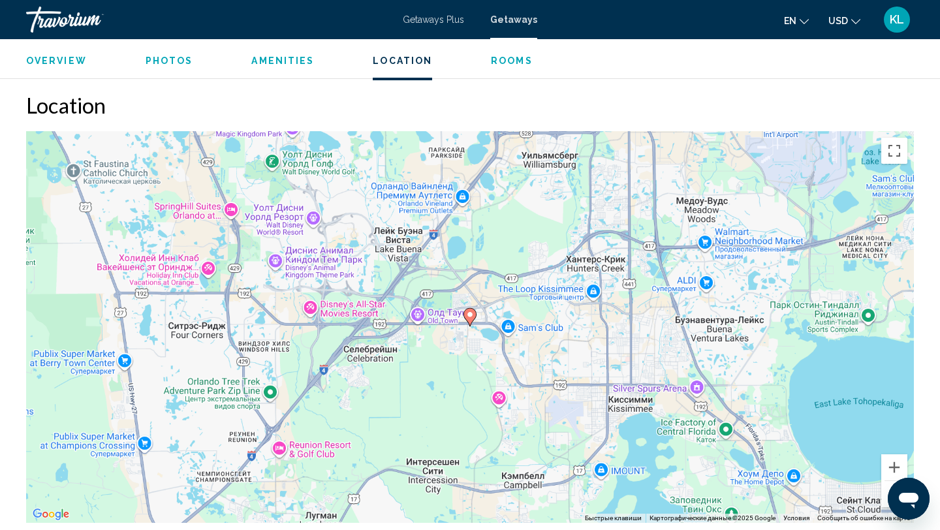
click at [887, 492] on button "Уменьшить" at bounding box center [894, 494] width 26 height 26
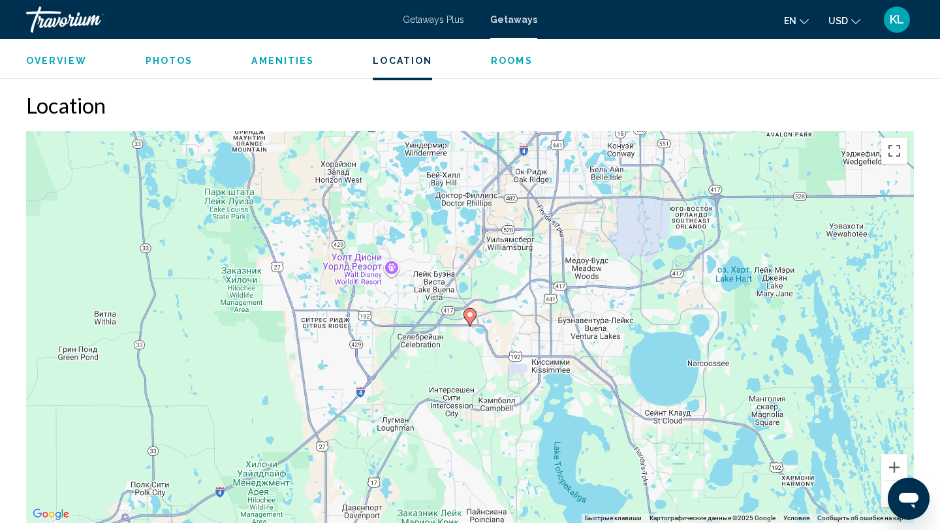
click at [887, 492] on button "Уменьшить" at bounding box center [894, 494] width 26 height 26
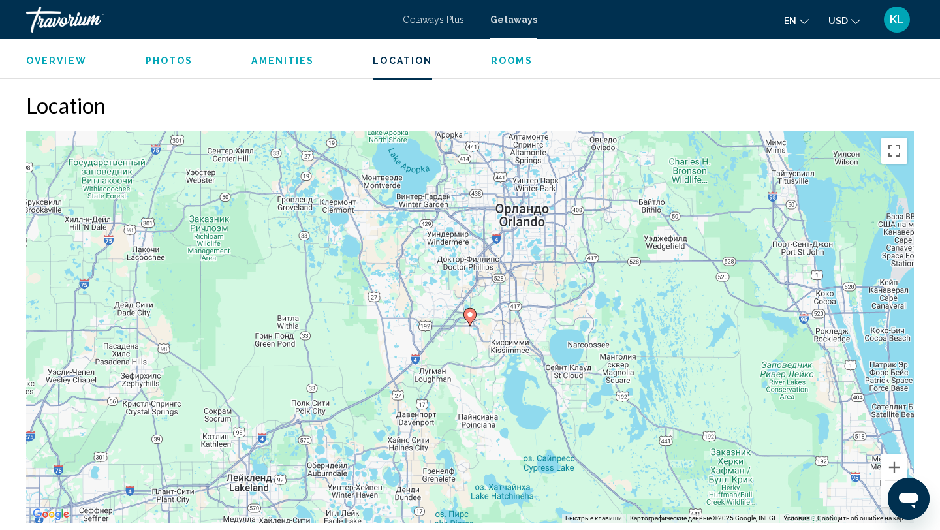
click at [887, 492] on button "Уменьшить" at bounding box center [894, 494] width 26 height 26
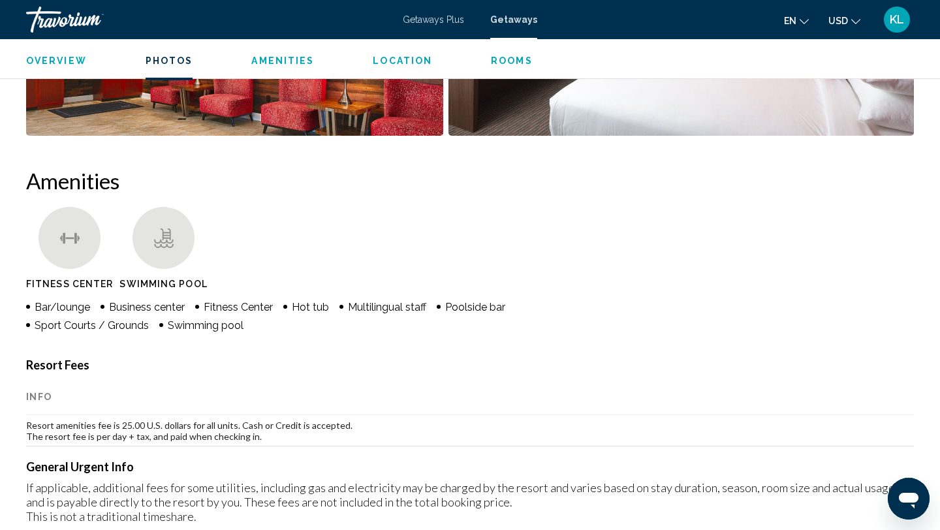
scroll to position [877, 0]
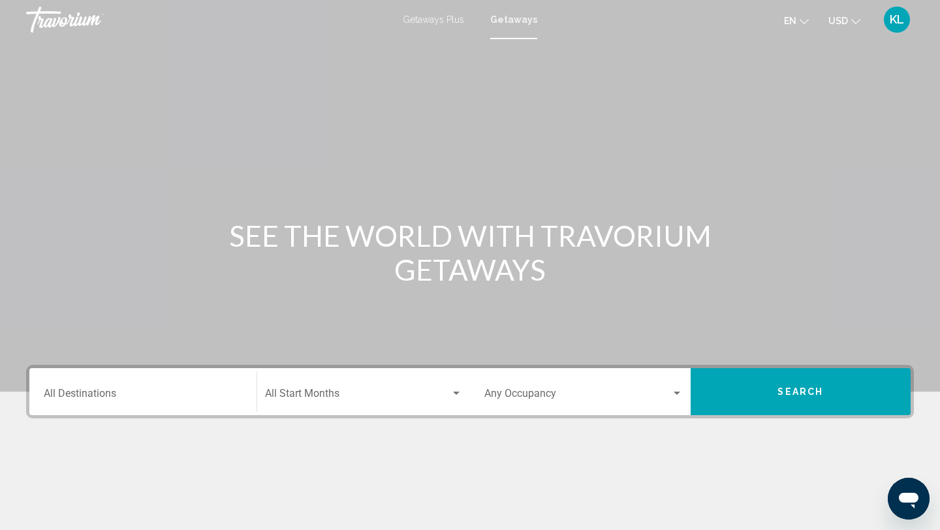
click at [134, 394] on input "Destination All Destinations" at bounding box center [143, 396] width 198 height 12
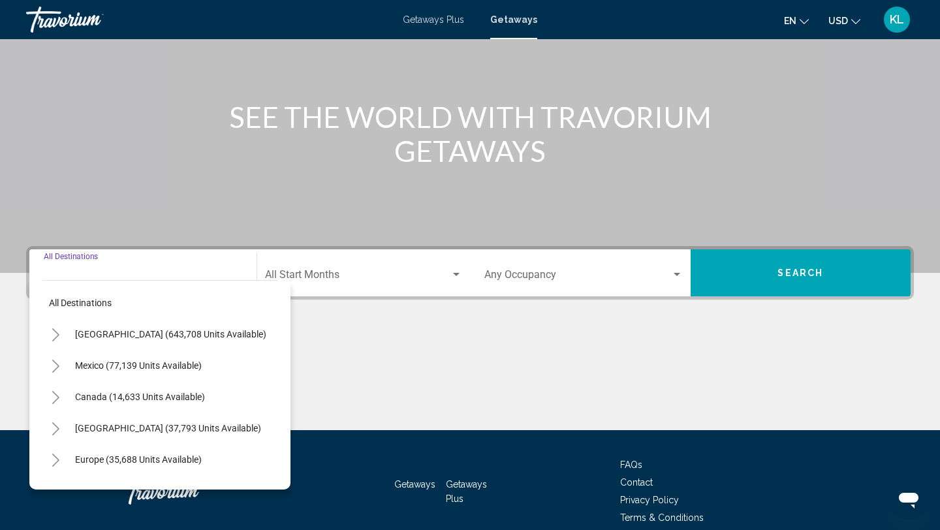
scroll to position [179, 0]
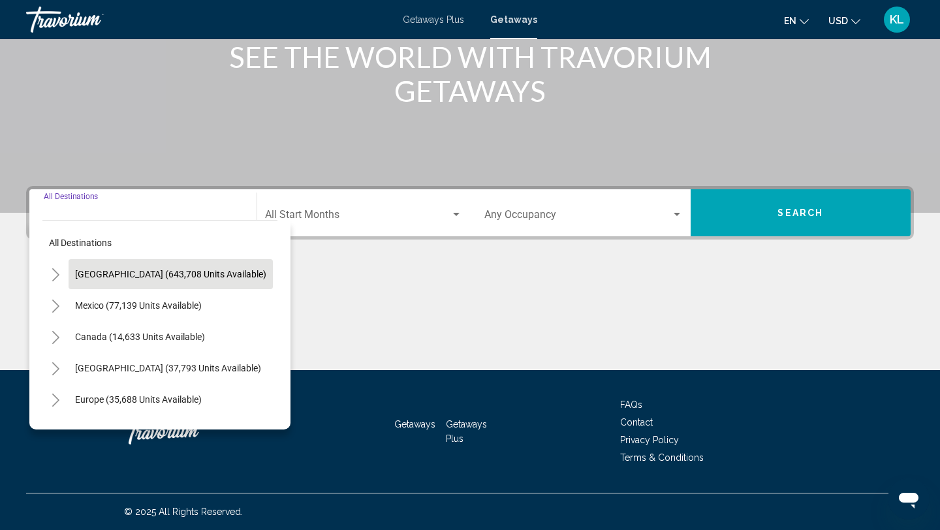
click at [155, 266] on button "United States (643,708 units available)" at bounding box center [171, 274] width 204 height 30
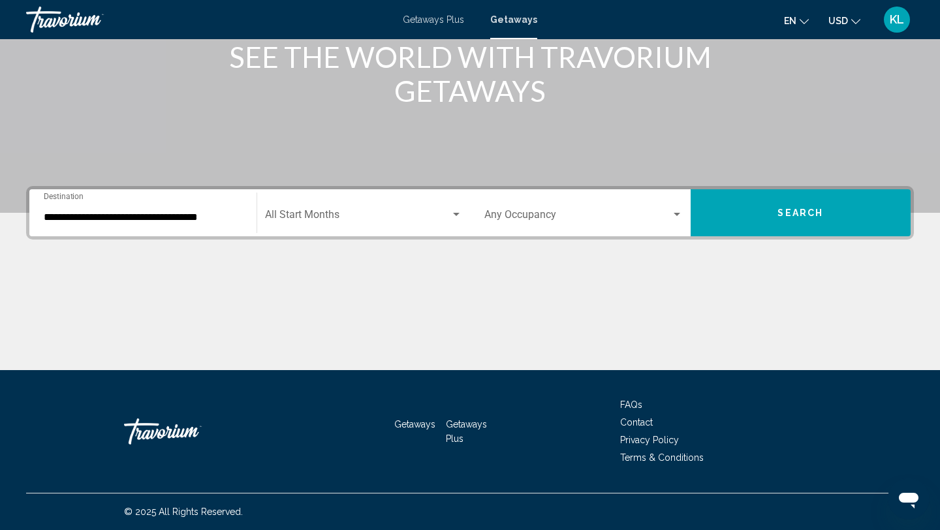
click at [181, 227] on div "**********" at bounding box center [143, 213] width 198 height 41
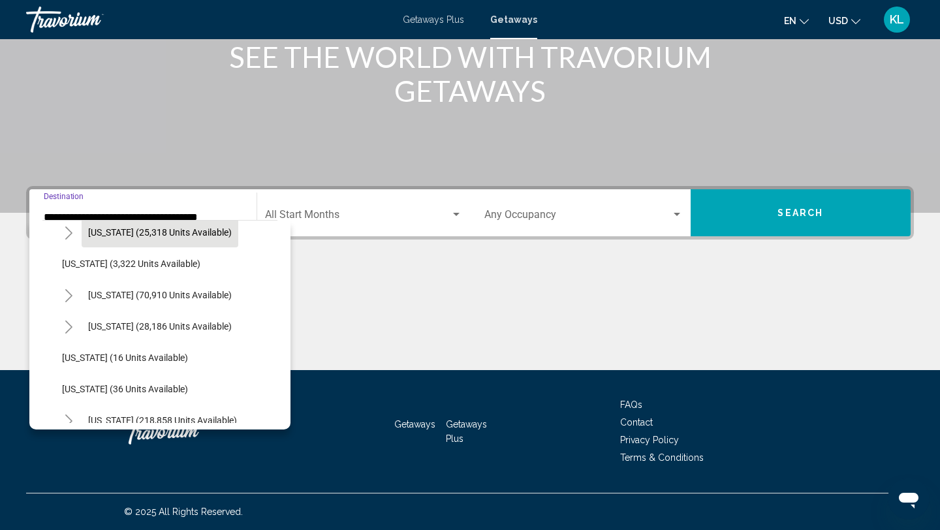
scroll to position [106, 0]
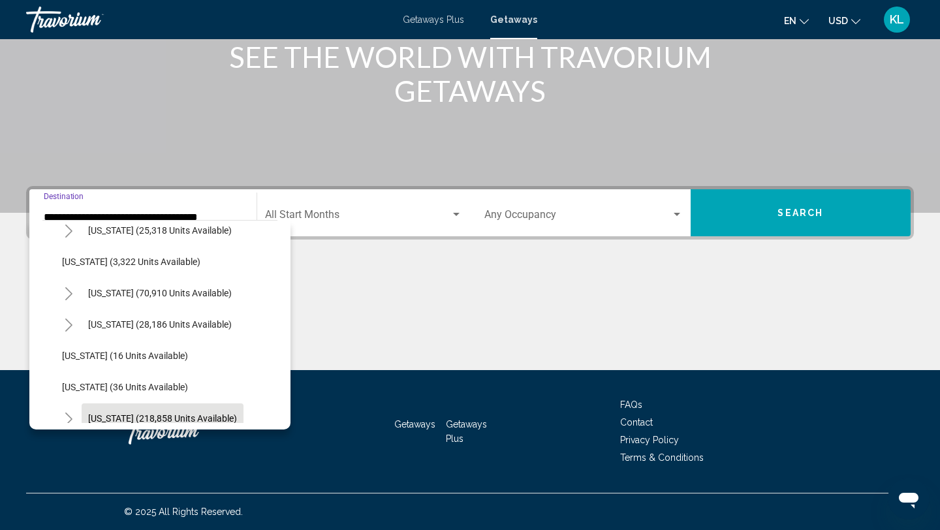
click at [138, 422] on span "Florida (218,858 units available)" at bounding box center [162, 418] width 149 height 10
type input "**********"
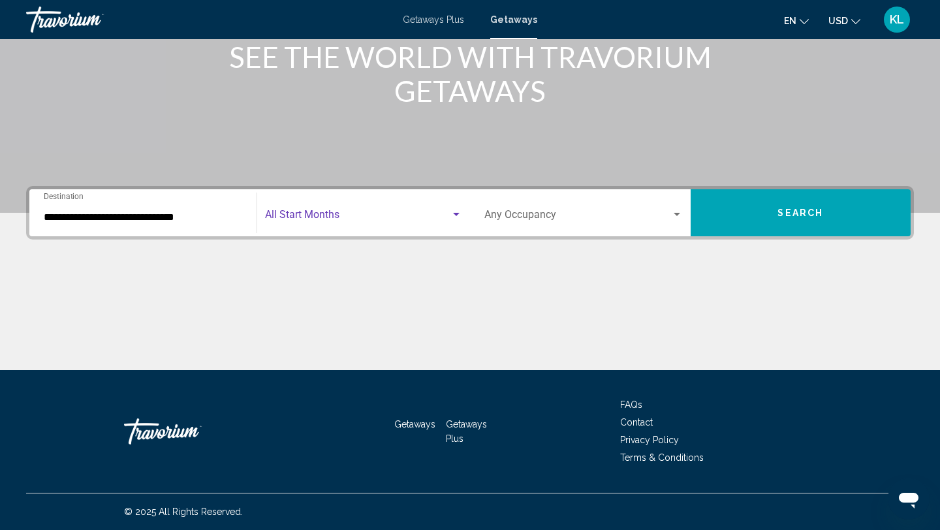
click at [324, 219] on span "Search widget" at bounding box center [358, 218] width 186 height 12
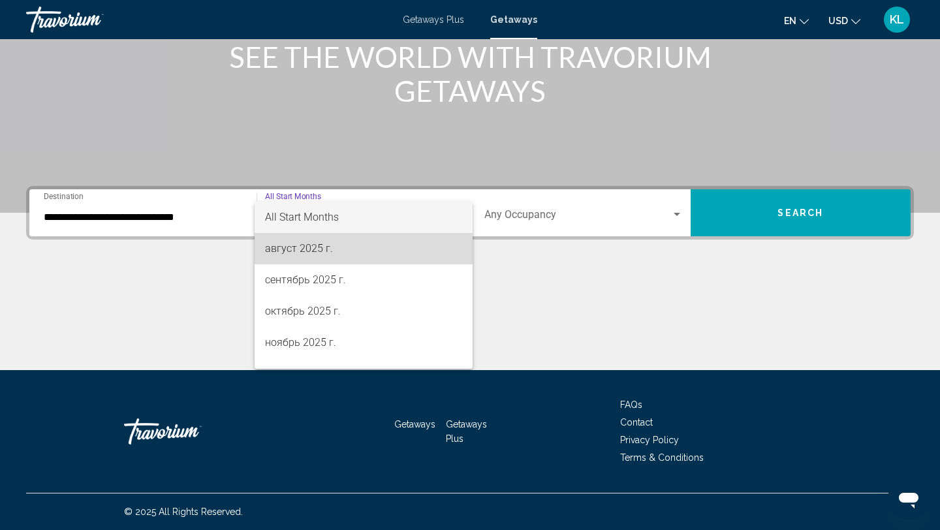
click at [317, 242] on span "август 2025 г." at bounding box center [364, 248] width 198 height 31
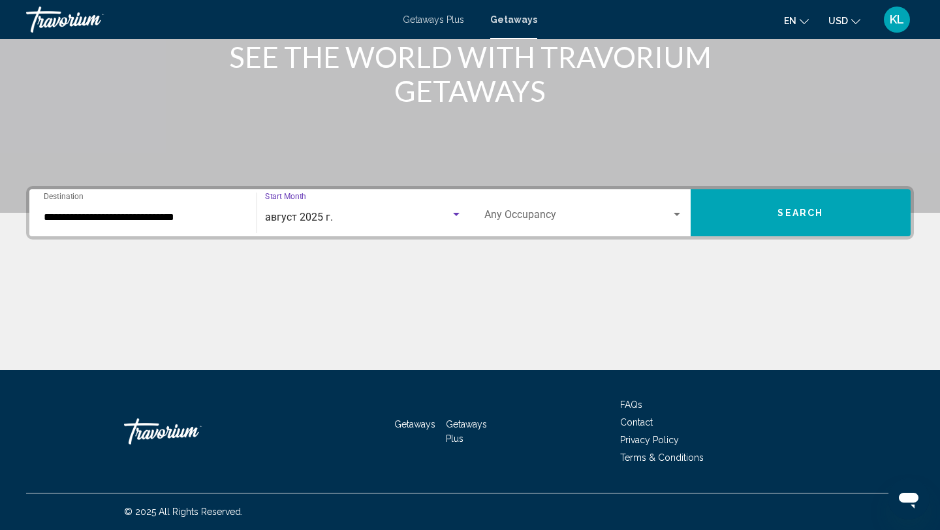
click at [508, 214] on span "Search widget" at bounding box center [577, 218] width 187 height 12
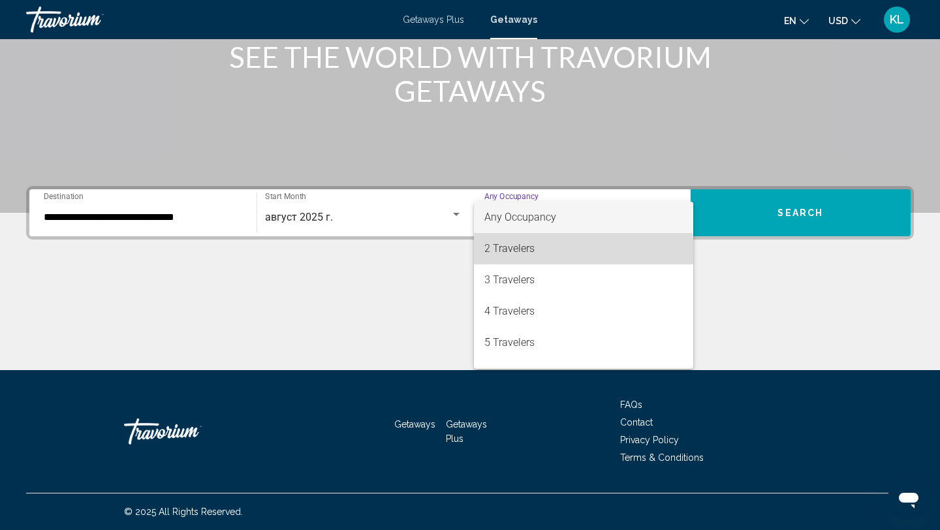
click at [503, 255] on span "2 Travelers" at bounding box center [583, 248] width 198 height 31
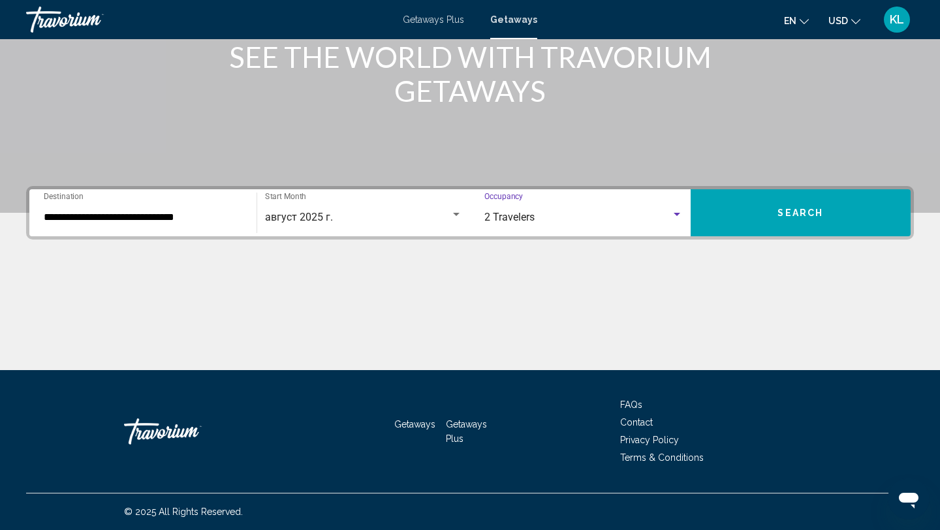
click at [779, 204] on button "Search" at bounding box center [801, 212] width 221 height 47
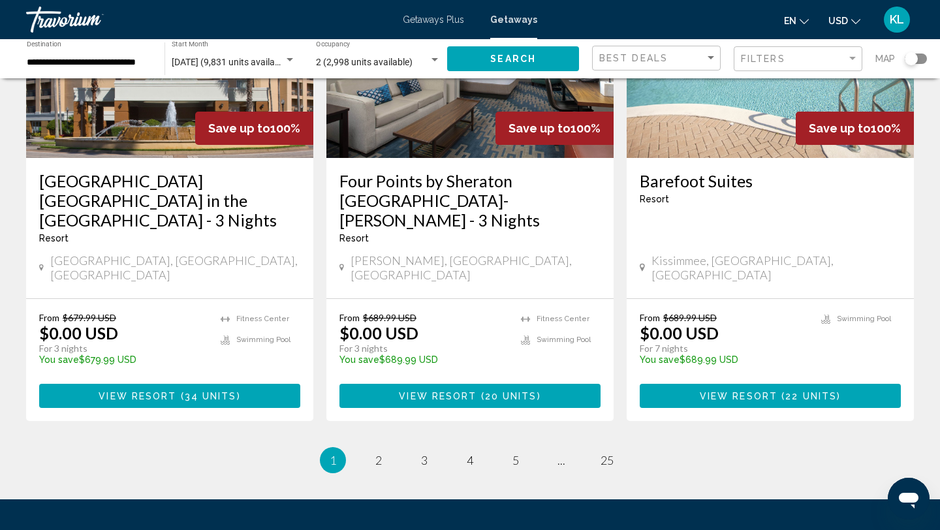
scroll to position [1715, 0]
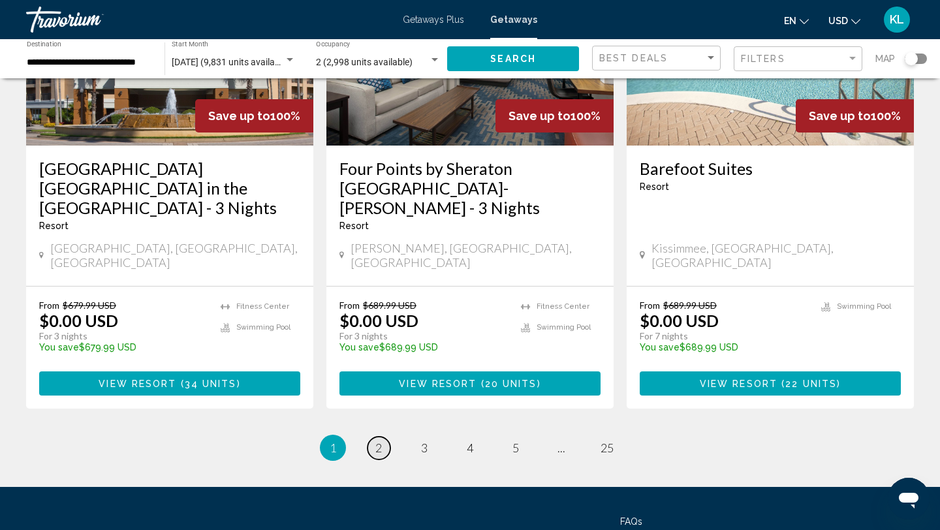
click at [382, 437] on link "page 2" at bounding box center [379, 448] width 23 height 23
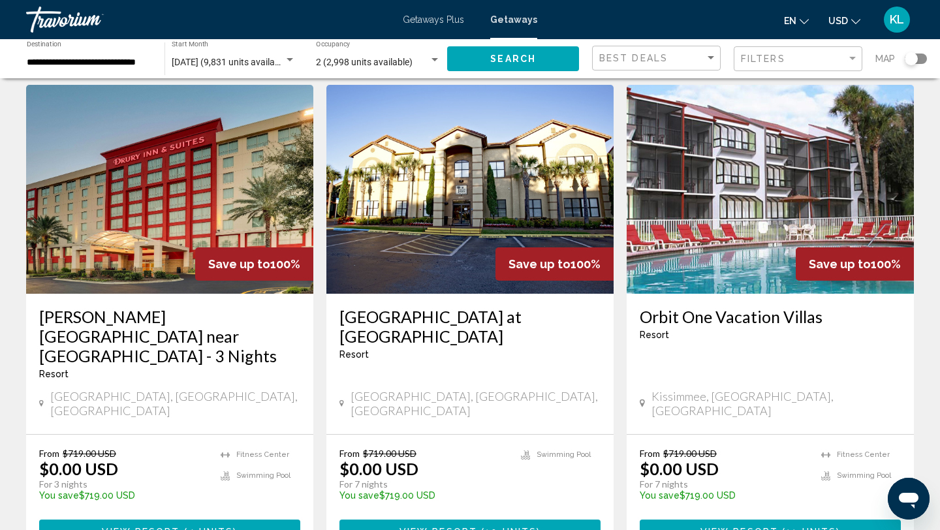
scroll to position [1520, 0]
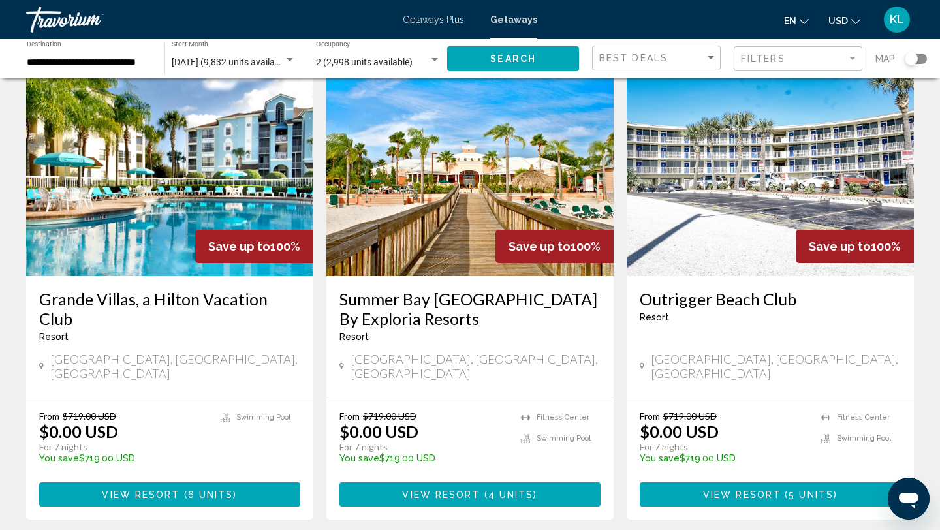
scroll to position [1532, 0]
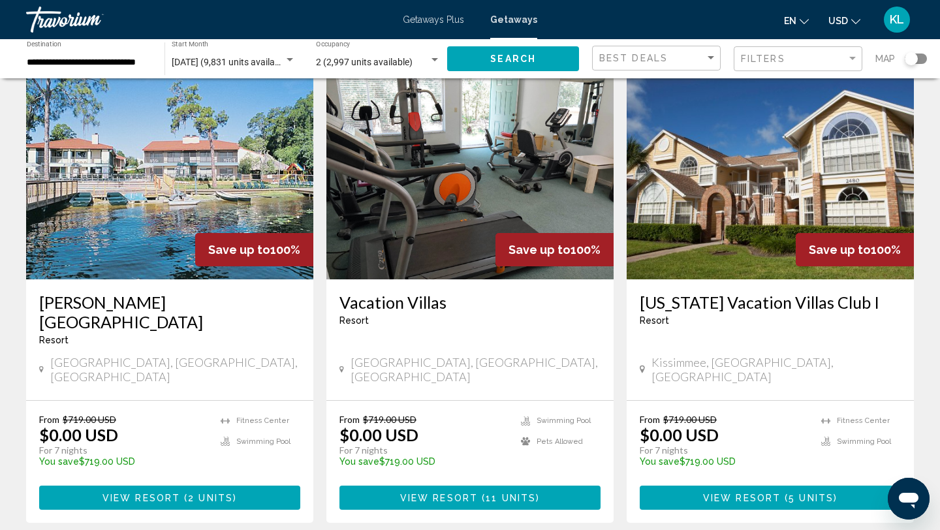
scroll to position [65, 0]
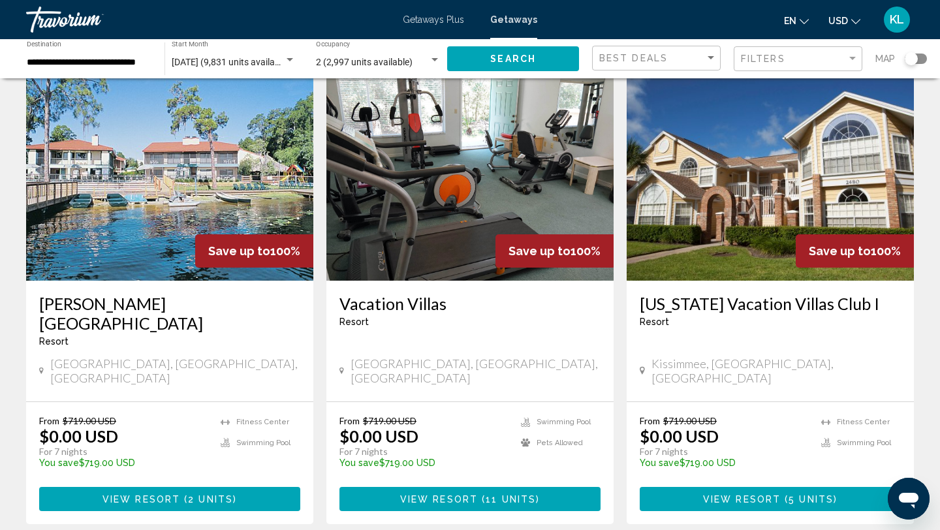
click at [678, 306] on h3 "Florida Vacation Villas Club I" at bounding box center [770, 304] width 261 height 20
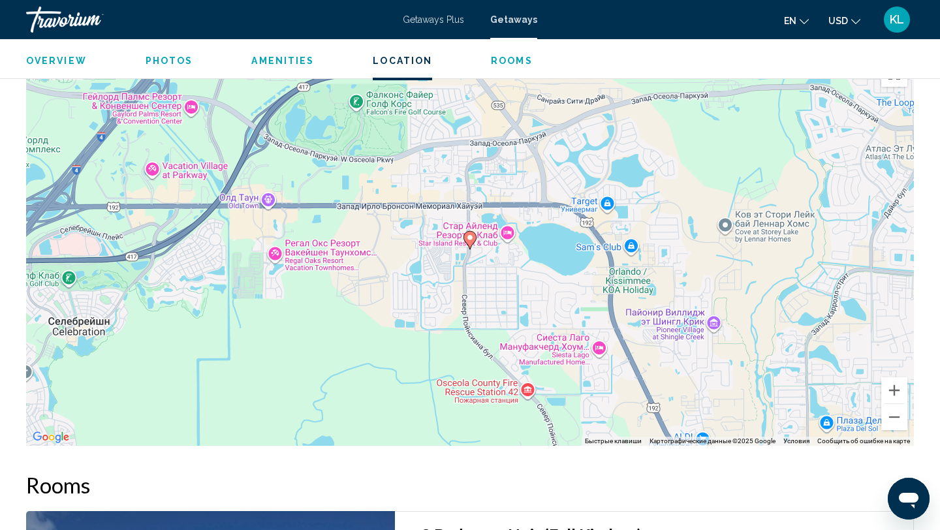
scroll to position [2140, 0]
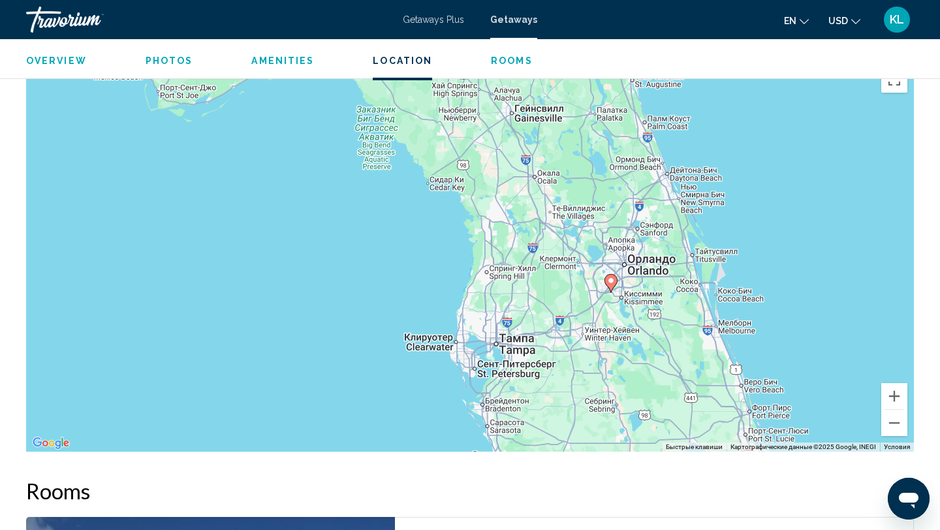
click at [566, 270] on div "Чтобы активировать перетаскивание с помощью клавиатуры, нажмите Alt + Ввод. Пос…" at bounding box center [470, 256] width 888 height 392
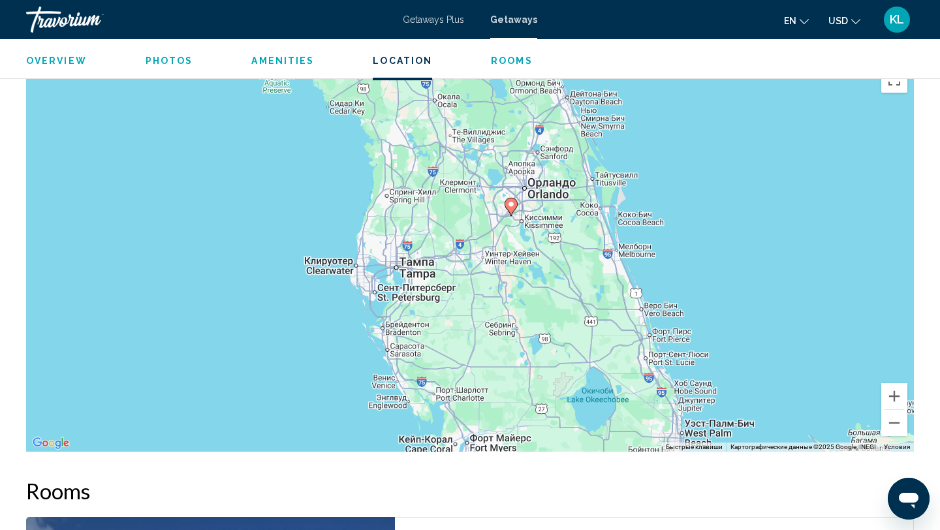
drag, startPoint x: 566, startPoint y: 270, endPoint x: 462, endPoint y: 193, distance: 130.2
click at [462, 193] on div "Чтобы активировать перетаскивание с помощью клавиатуры, нажмите Alt + Ввод. Пос…" at bounding box center [470, 256] width 888 height 392
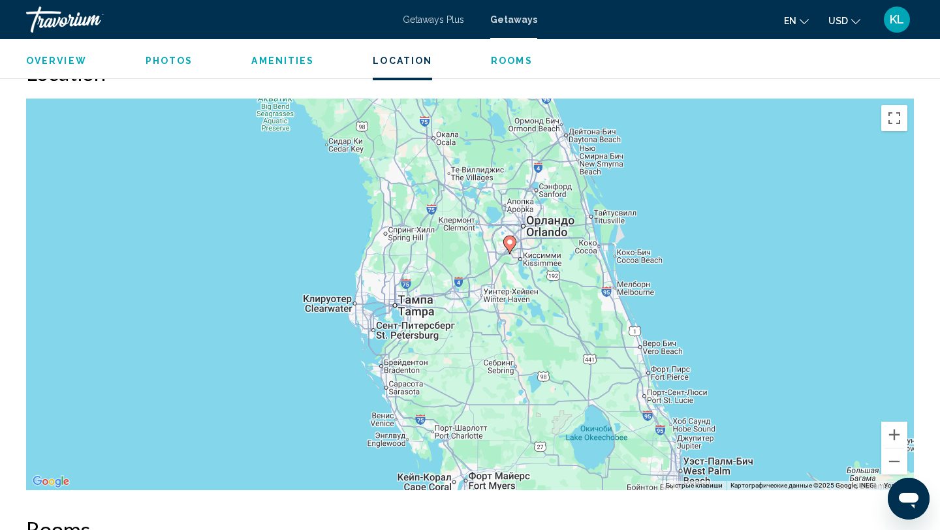
scroll to position [2100, 0]
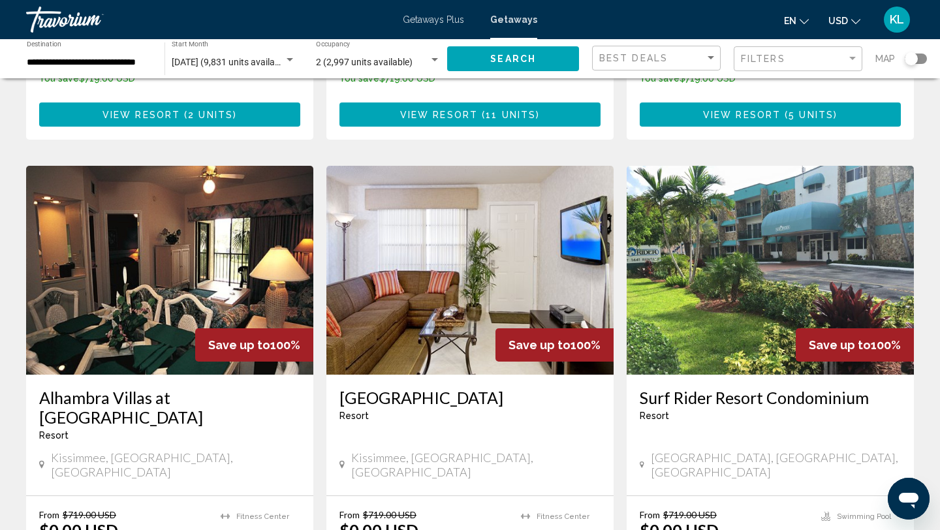
scroll to position [462, 0]
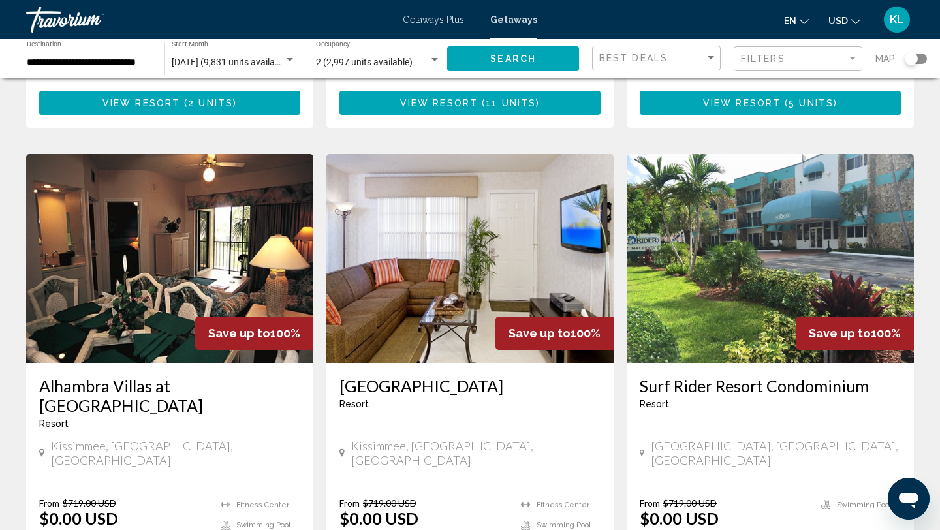
click at [107, 376] on h3 "Alhambra Villas at Poinciana" at bounding box center [169, 395] width 261 height 39
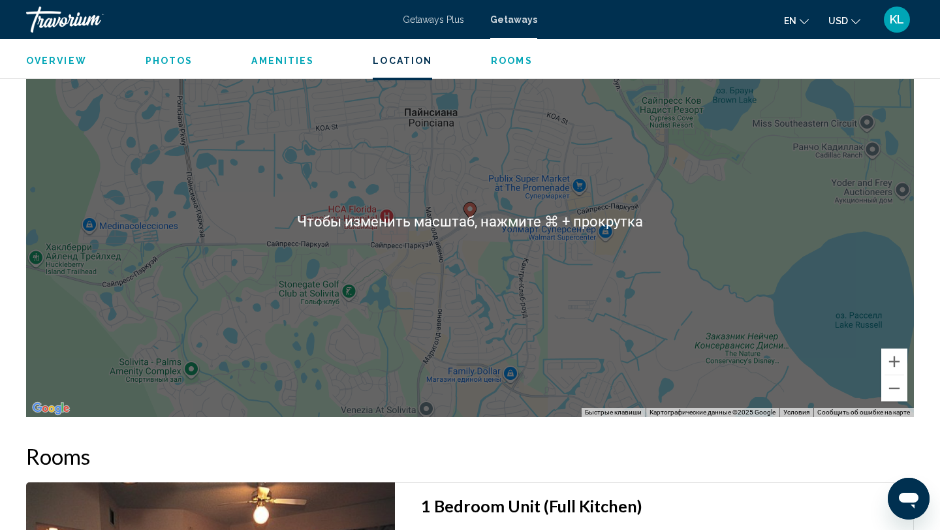
scroll to position [2106, 0]
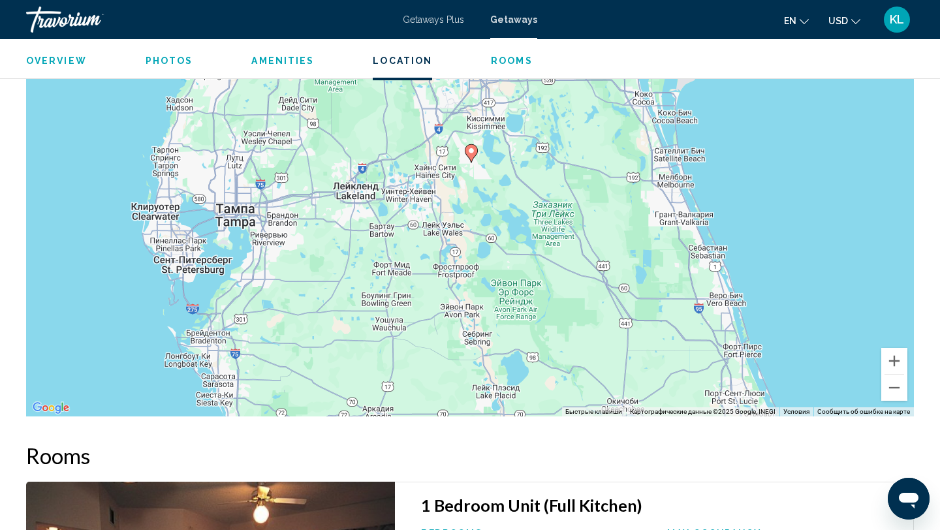
drag, startPoint x: 486, startPoint y: 240, endPoint x: 470, endPoint y: 156, distance: 85.1
click at [470, 156] on div "Чтобы активировать перетаскивание с помощью клавиатуры, нажмите Alt + Ввод. Пос…" at bounding box center [470, 221] width 888 height 392
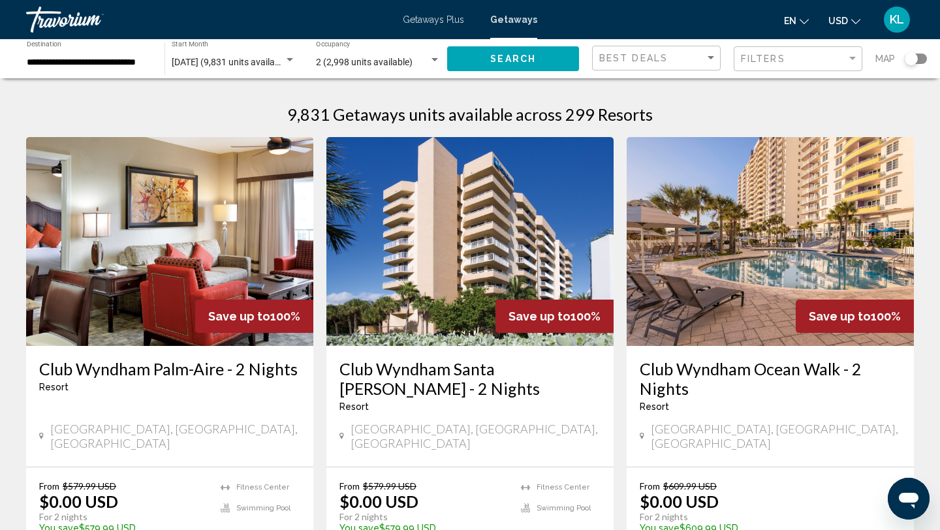
click at [923, 57] on div "Search widget" at bounding box center [916, 59] width 22 height 10
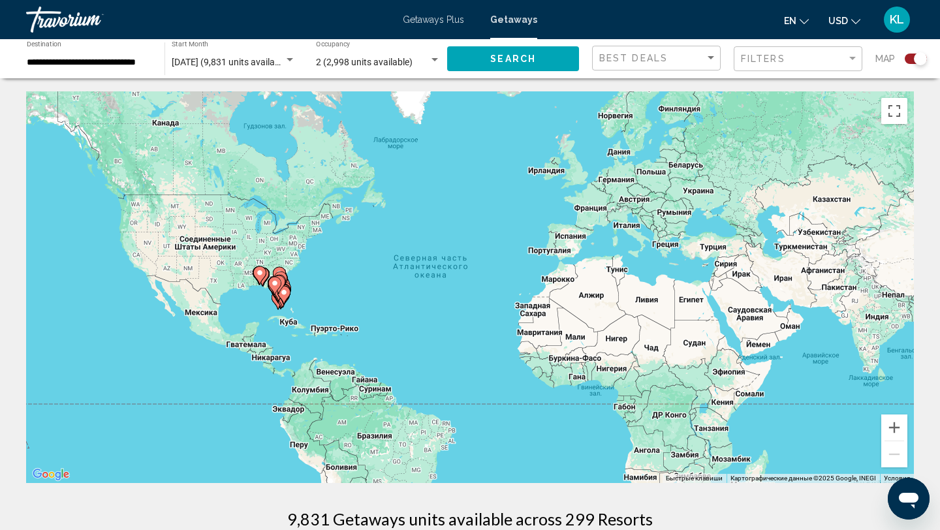
click at [275, 288] on icon "Main content" at bounding box center [275, 285] width 12 height 17
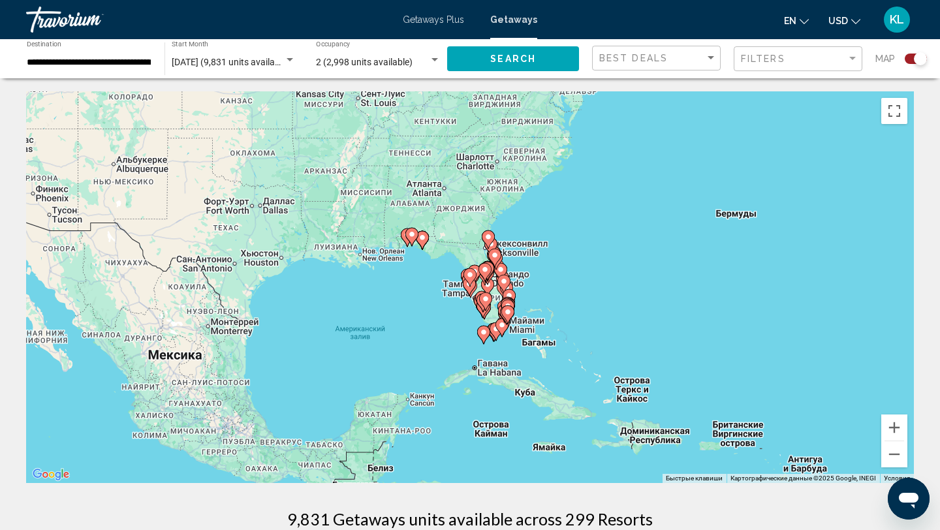
click at [505, 296] on gmp-advanced-marker "Main content" at bounding box center [507, 306] width 13 height 20
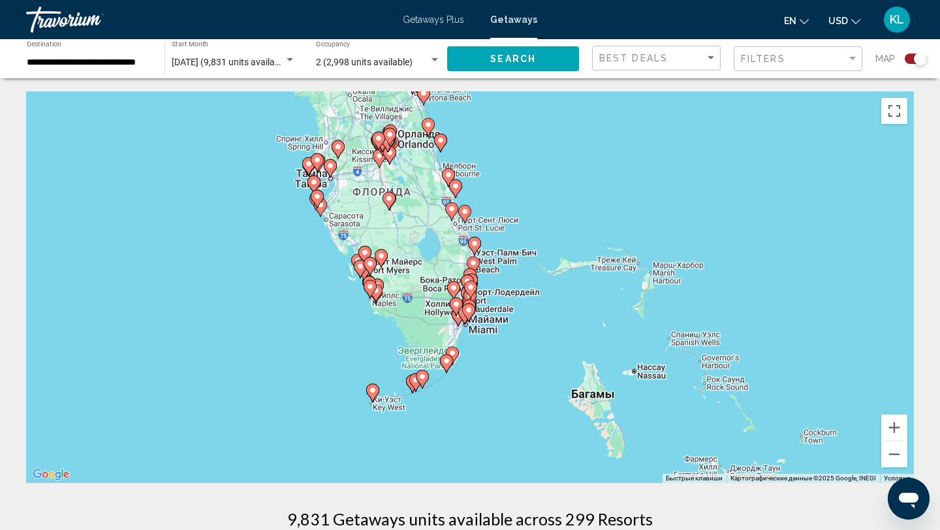
click at [463, 302] on gmp-advanced-marker "Main content" at bounding box center [469, 309] width 13 height 20
type input "**********"
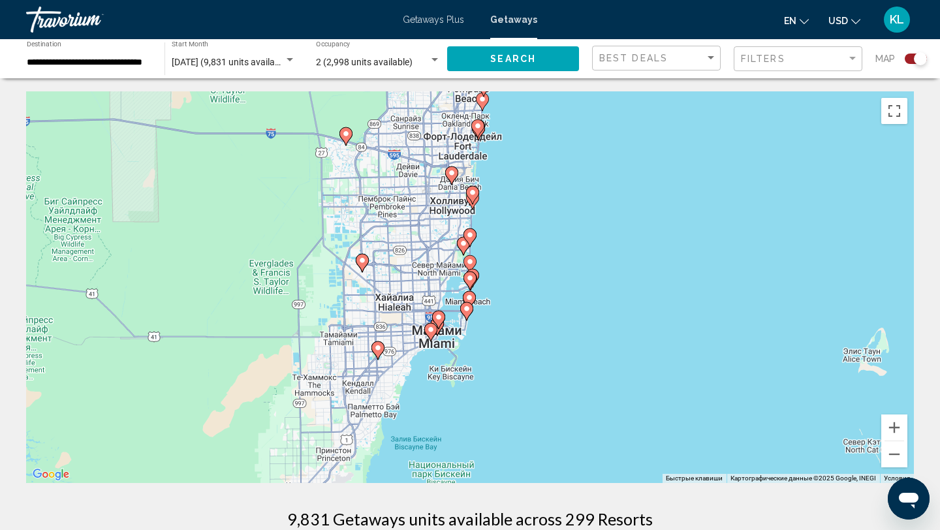
drag, startPoint x: 464, startPoint y: 168, endPoint x: 449, endPoint y: 373, distance: 204.9
click at [449, 373] on div "Для навигации используйте клавиши со стрелками. Чтобы активировать перетаскиван…" at bounding box center [470, 287] width 888 height 392
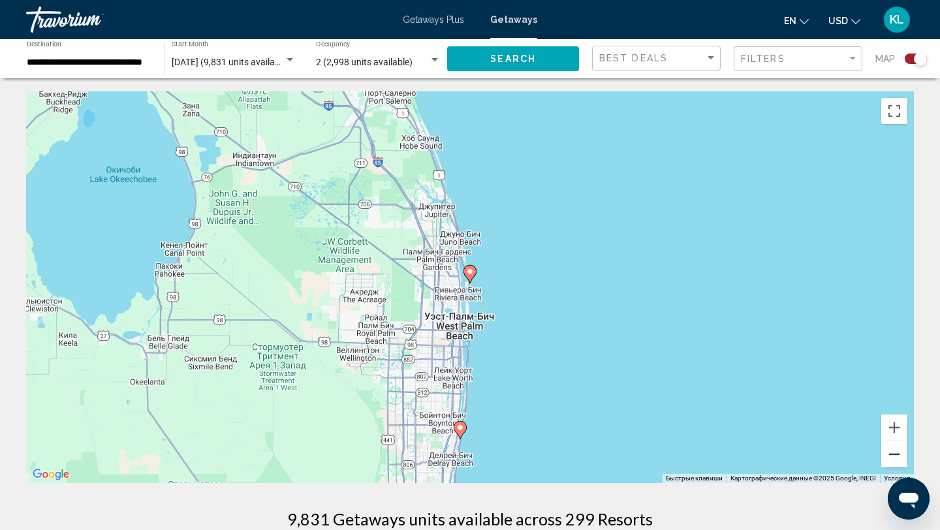
click at [900, 454] on button "Уменьшить" at bounding box center [894, 454] width 26 height 26
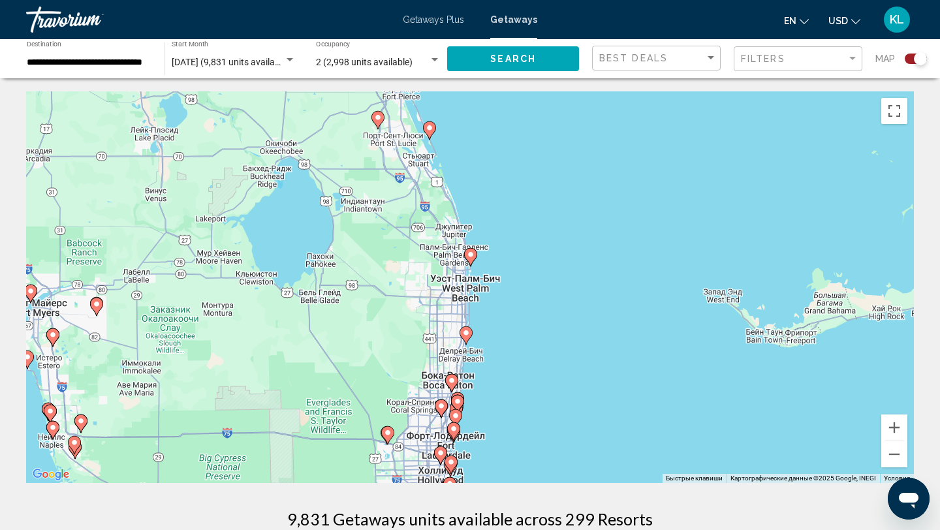
drag, startPoint x: 336, startPoint y: 364, endPoint x: 334, endPoint y: 342, distance: 22.3
click at [334, 343] on div "Чтобы активировать перетаскивание с помощью клавиатуры, нажмите Alt + Ввод. Пос…" at bounding box center [470, 287] width 888 height 392
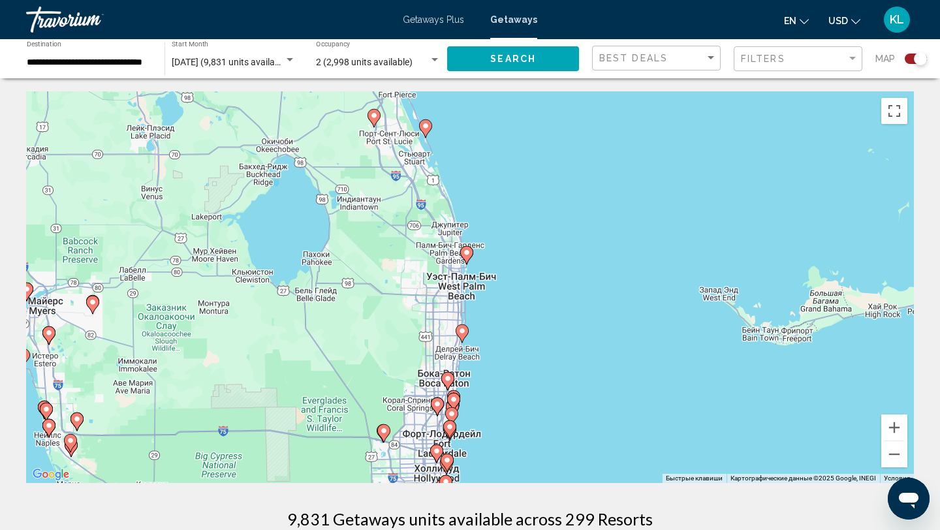
click at [427, 129] on image "Main content" at bounding box center [426, 126] width 8 height 8
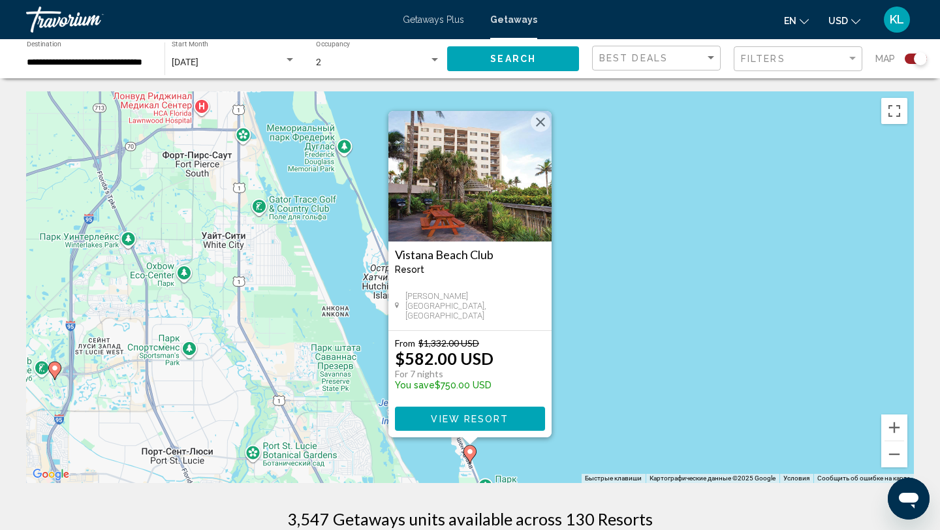
click at [57, 371] on image "Main content" at bounding box center [55, 368] width 8 height 8
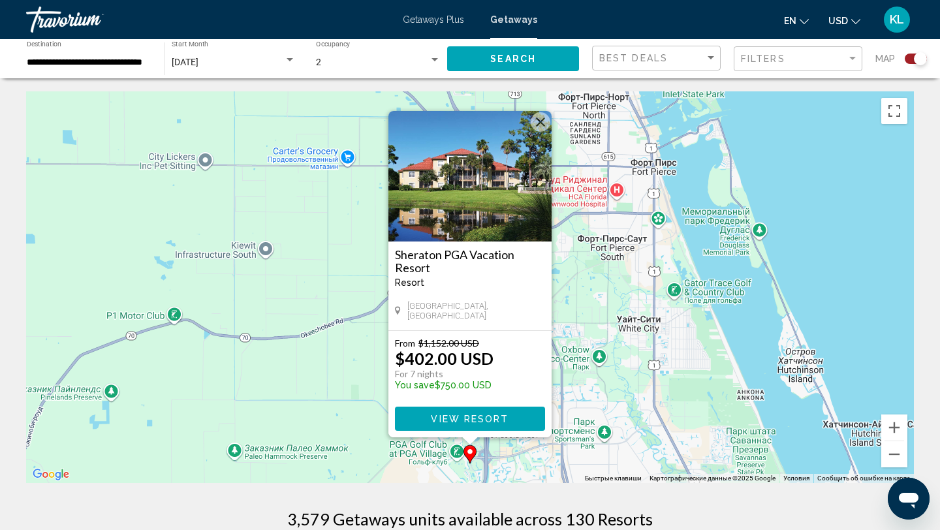
click at [546, 123] on button "Закрыть" at bounding box center [541, 122] width 20 height 20
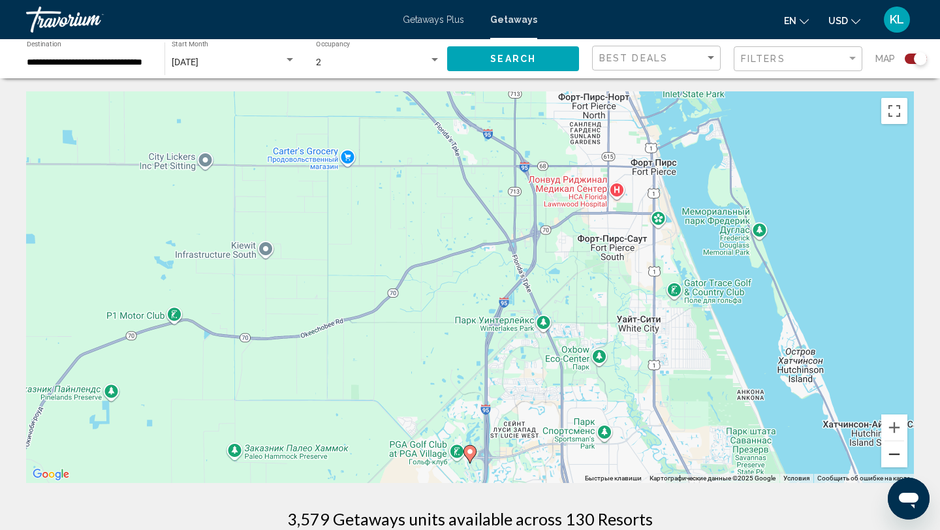
click at [894, 454] on button "Уменьшить" at bounding box center [894, 454] width 26 height 26
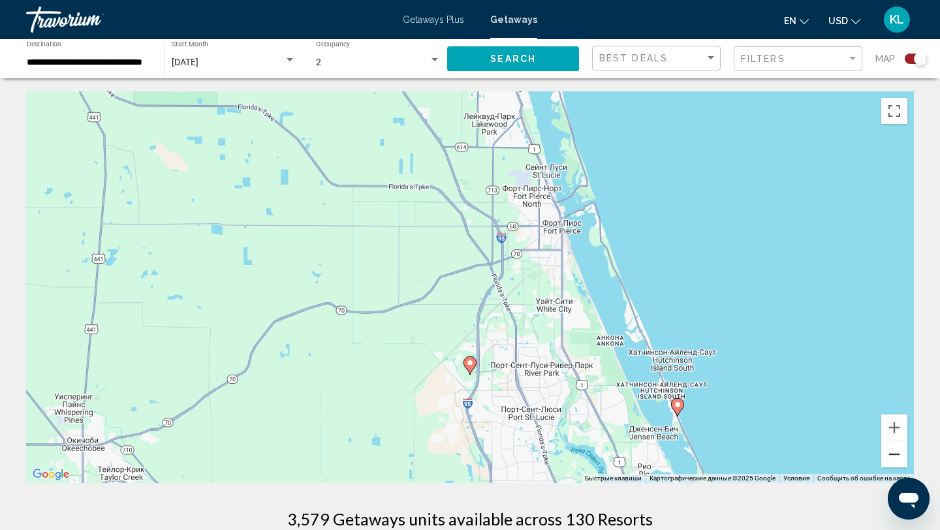
click at [894, 454] on button "Уменьшить" at bounding box center [894, 454] width 26 height 26
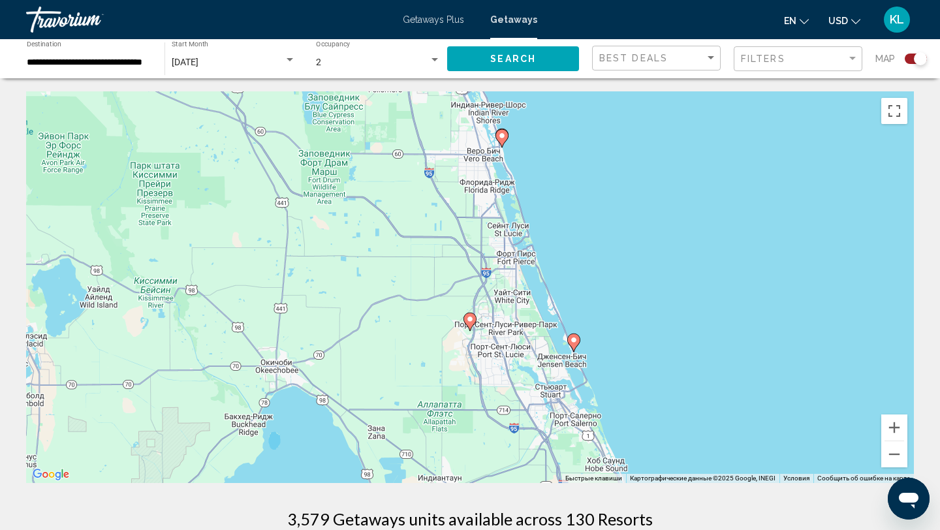
click at [504, 139] on image "Main content" at bounding box center [502, 136] width 8 height 8
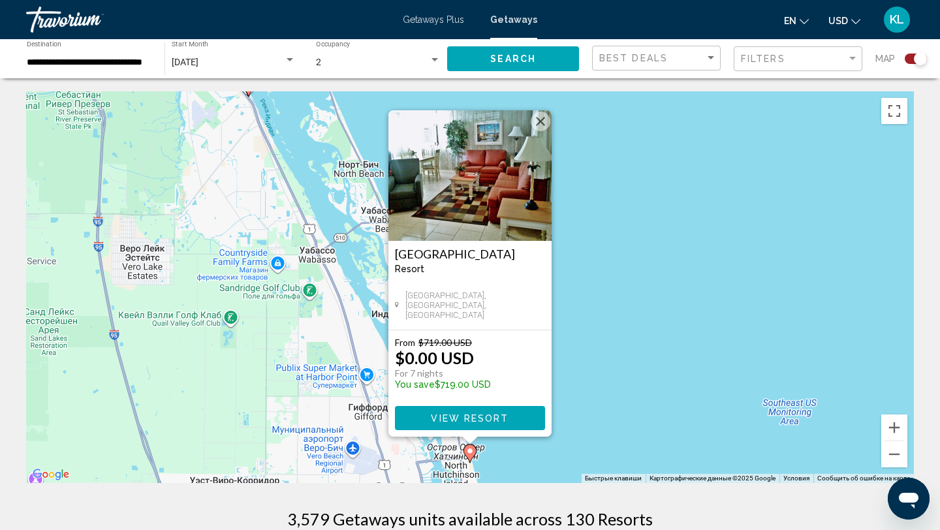
click at [469, 415] on span "View Resort" at bounding box center [470, 418] width 78 height 10
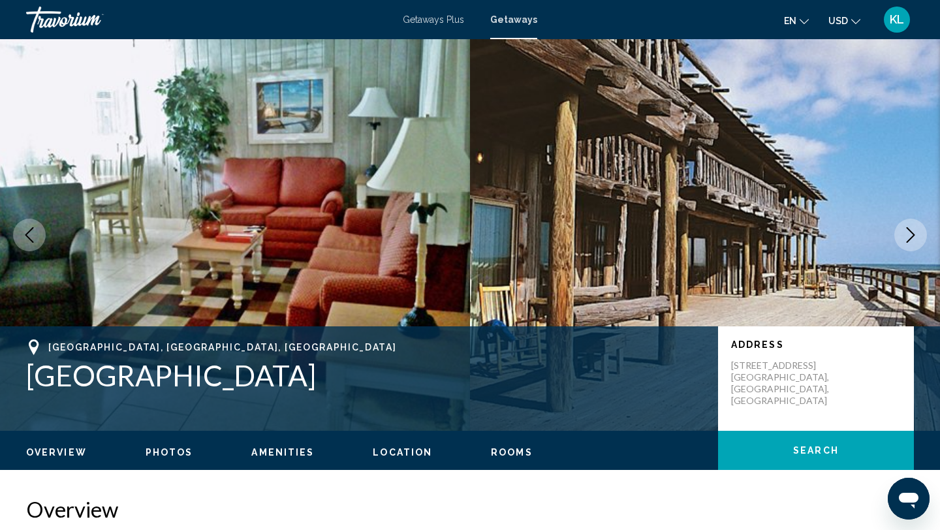
drag, startPoint x: 27, startPoint y: 346, endPoint x: 257, endPoint y: 369, distance: 230.9
click at [257, 369] on div "Vero Beach, FL, USA Driftwood Inn Resort" at bounding box center [365, 366] width 679 height 53
drag, startPoint x: 318, startPoint y: 387, endPoint x: 21, endPoint y: 344, distance: 300.1
click at [21, 344] on div "Vero Beach, FL, USA Driftwood Inn Resort Address 3150 Ocean Drive Vero Beach, F…" at bounding box center [470, 379] width 940 height 78
click at [71, 378] on h1 "Driftwood Inn Resort" at bounding box center [365, 375] width 679 height 34
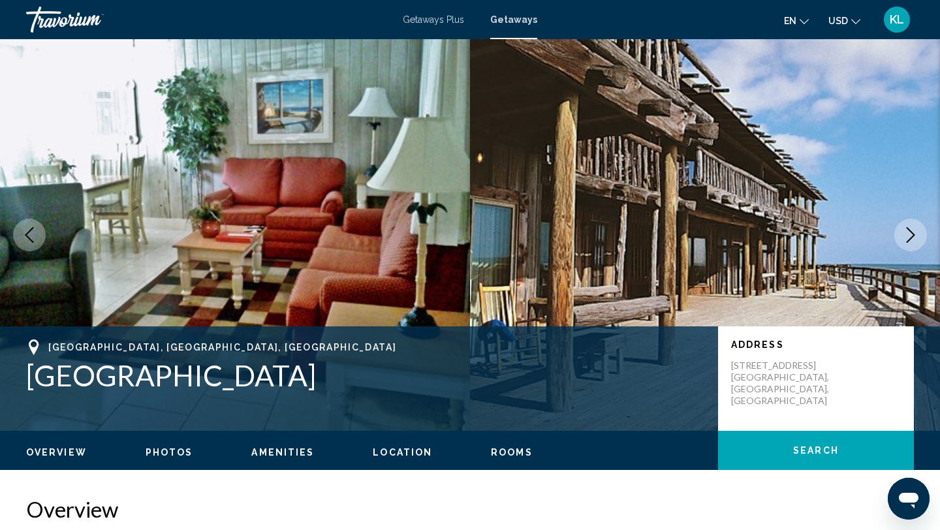
drag, startPoint x: 298, startPoint y: 385, endPoint x: 45, endPoint y: 340, distance: 256.7
click at [45, 340] on div "Vero Beach, FL, USA Driftwood Inn Resort" at bounding box center [365, 366] width 679 height 53
click at [76, 384] on h1 "Driftwood Inn Resort" at bounding box center [365, 375] width 679 height 34
drag, startPoint x: 298, startPoint y: 382, endPoint x: 48, endPoint y: 338, distance: 254.6
click at [48, 338] on div "Vero Beach, FL, USA Driftwood Inn Resort Address 3150 Ocean Drive Vero Beach, F…" at bounding box center [470, 378] width 940 height 104
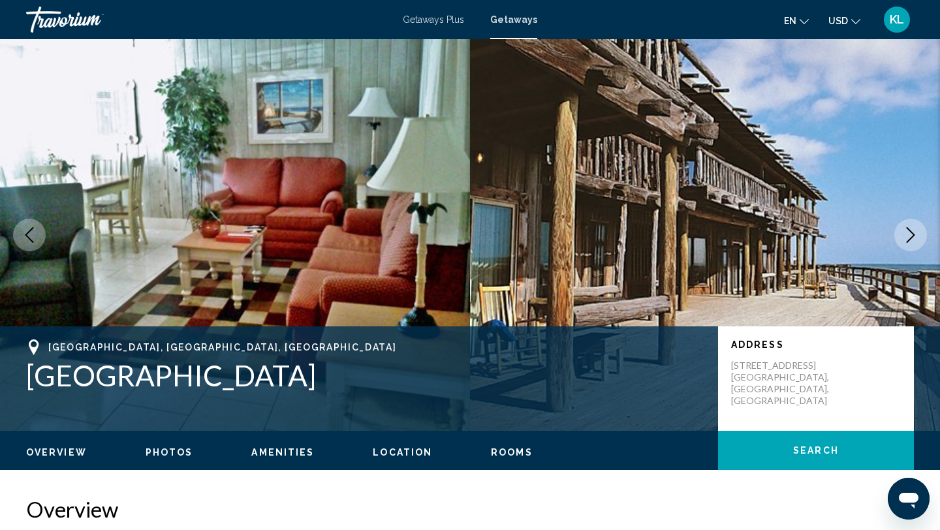
click at [76, 375] on h1 "Driftwood Inn Resort" at bounding box center [365, 375] width 679 height 34
drag, startPoint x: 321, startPoint y: 379, endPoint x: 51, endPoint y: 347, distance: 271.5
click at [51, 347] on div "Vero Beach, FL, USA Driftwood Inn Resort" at bounding box center [365, 366] width 679 height 53
click at [57, 372] on h1 "Driftwood Inn Resort" at bounding box center [365, 375] width 679 height 34
click at [317, 369] on h1 "Driftwood Inn Resort" at bounding box center [365, 375] width 679 height 34
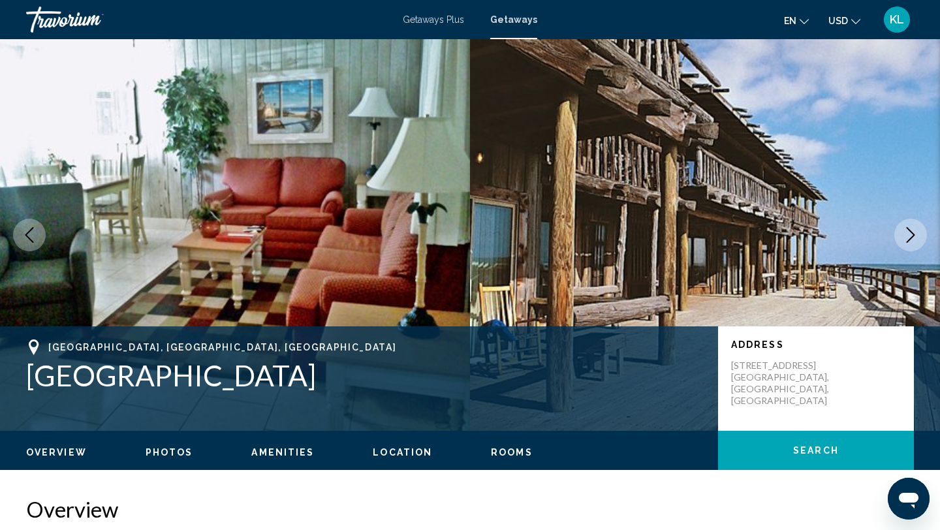
drag, startPoint x: 308, startPoint y: 379, endPoint x: 44, endPoint y: 343, distance: 265.6
click at [44, 343] on div "Vero Beach, FL, USA Driftwood Inn Resort" at bounding box center [365, 366] width 679 height 53
copy div "Vero Beach, FL, USA Driftwood Inn Resort"
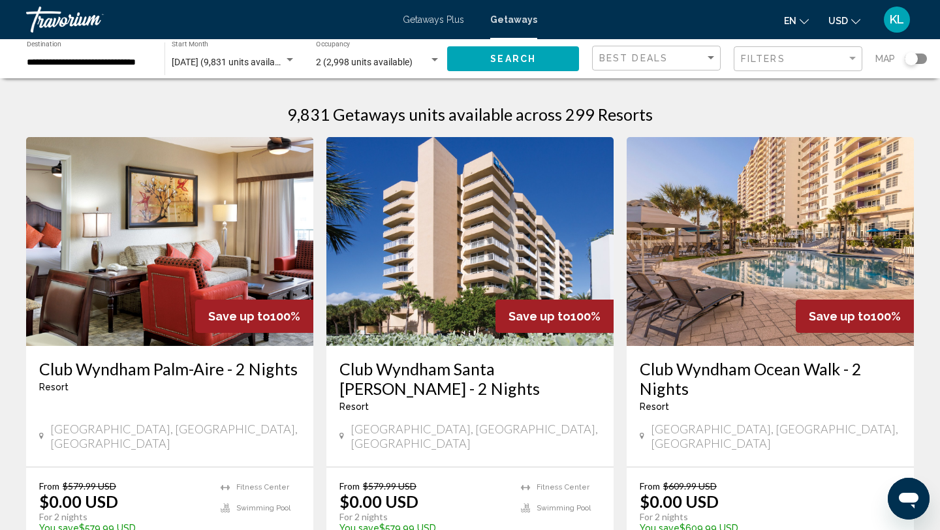
click at [919, 54] on div "Search widget" at bounding box center [916, 59] width 22 height 10
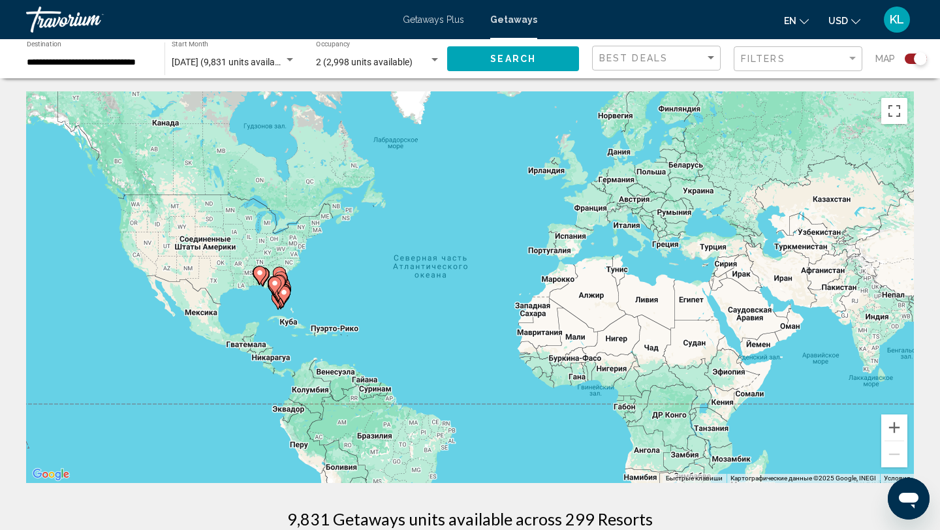
click at [277, 286] on image "Main content" at bounding box center [275, 283] width 8 height 8
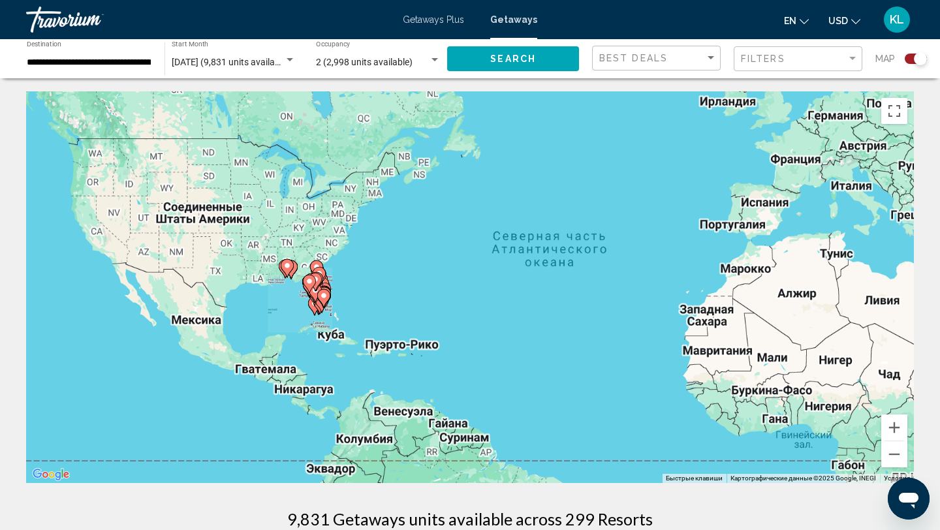
click at [277, 286] on div "Для навигации используйте клавиши со стрелками. Чтобы активировать перетаскиван…" at bounding box center [470, 287] width 888 height 392
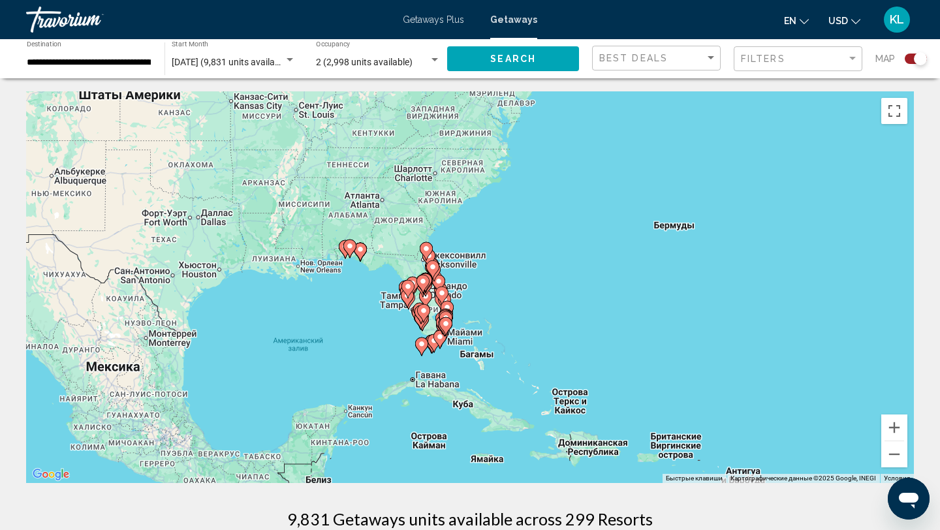
click at [438, 326] on icon "Main content" at bounding box center [444, 327] width 13 height 18
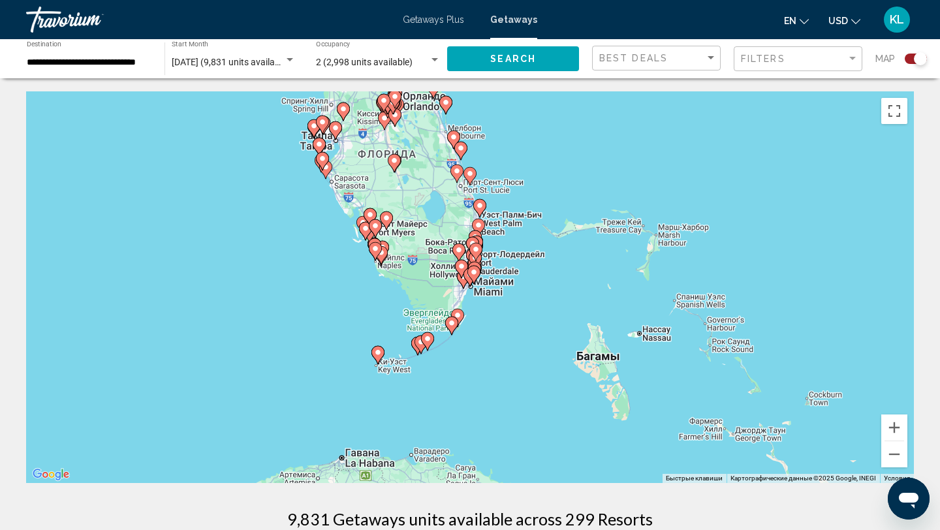
click at [384, 257] on icon "Main content" at bounding box center [381, 255] width 12 height 17
type input "**********"
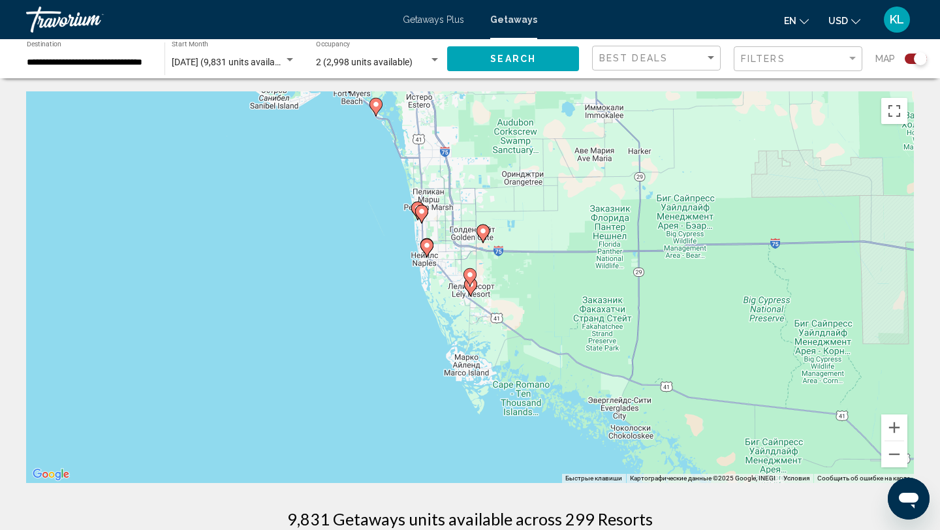
click at [473, 288] on image "Main content" at bounding box center [471, 285] width 8 height 8
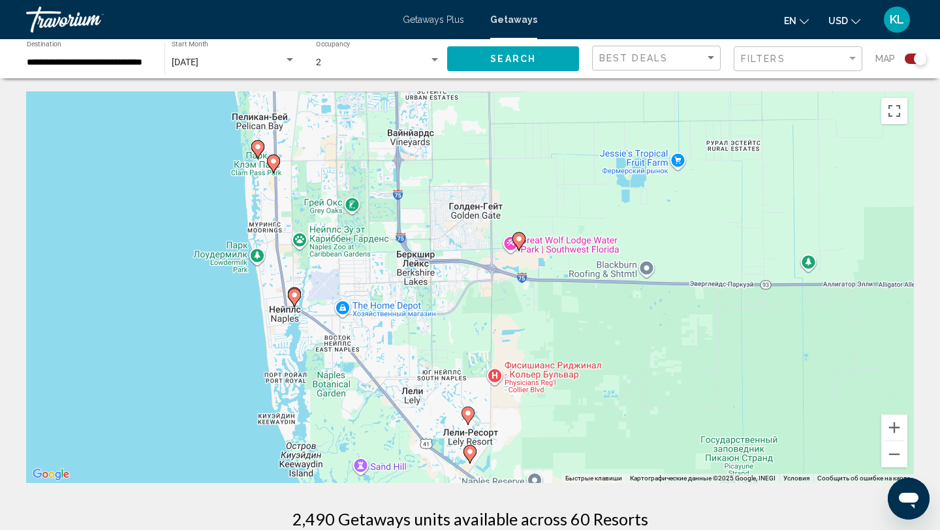
click at [474, 449] on icon "Main content" at bounding box center [470, 454] width 12 height 17
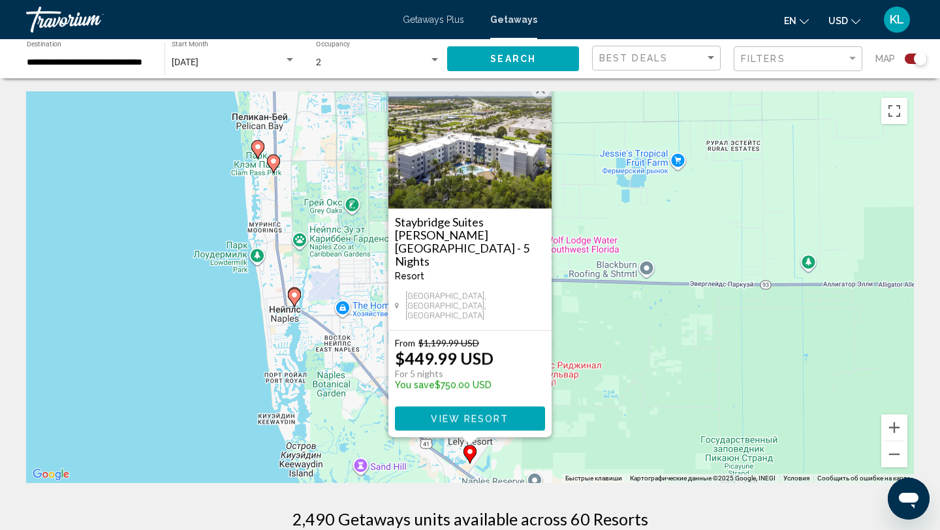
click at [576, 366] on div "Чтобы активировать перетаскивание с помощью клавиатуры, нажмите Alt + Ввод. Пос…" at bounding box center [470, 287] width 888 height 392
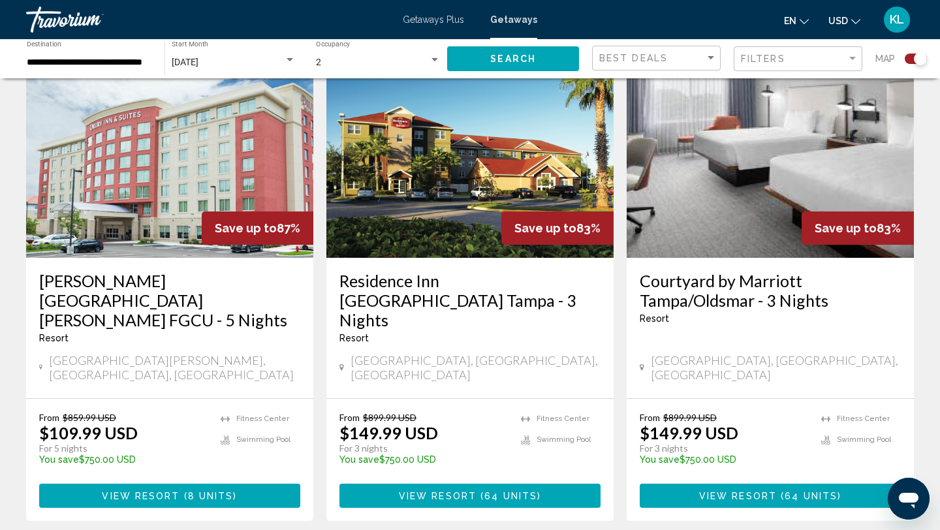
scroll to position [1952, 0]
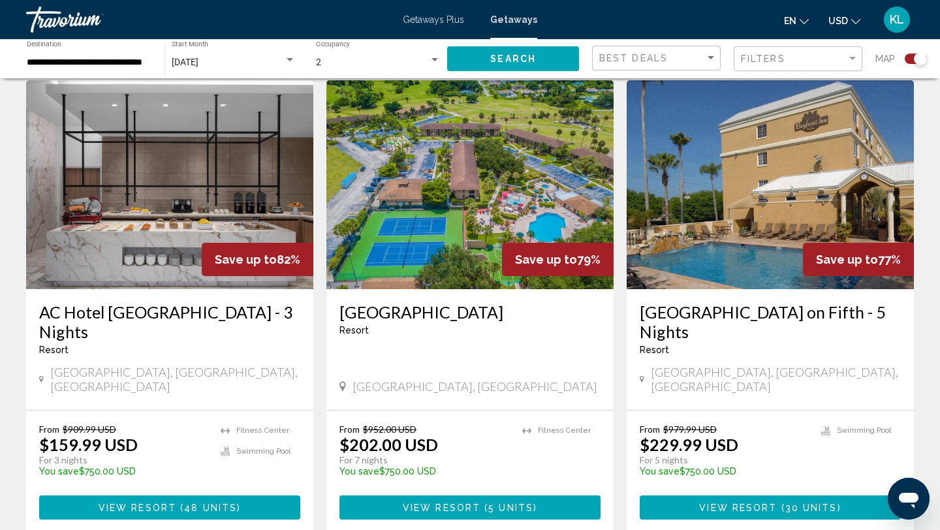
scroll to position [465, 0]
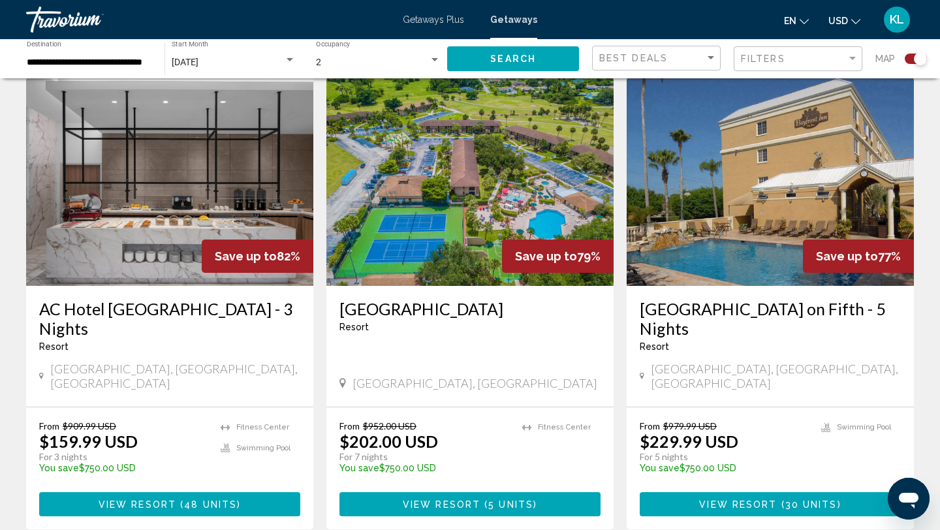
click at [86, 308] on h3 "AC Hotel Clearwater Beach - 3 Nights" at bounding box center [169, 318] width 261 height 39
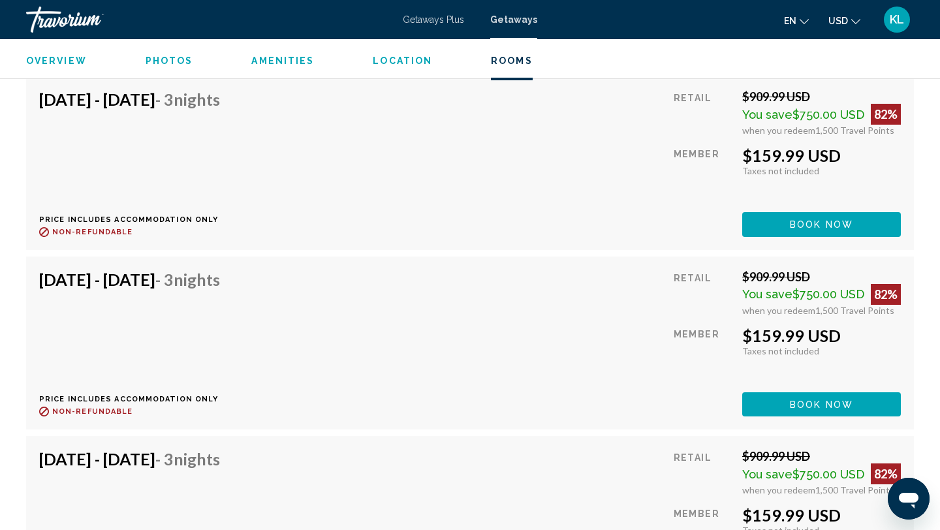
scroll to position [4445, 0]
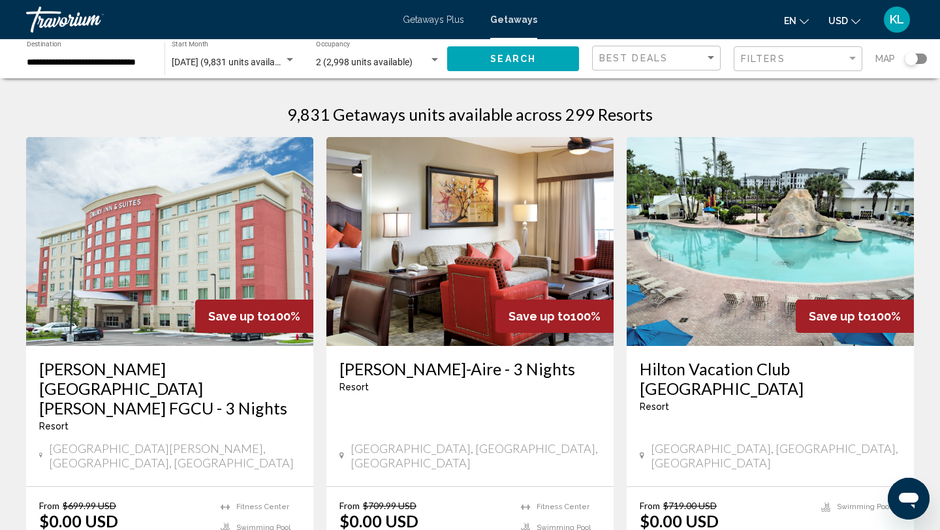
click at [923, 60] on div "Search widget" at bounding box center [916, 59] width 22 height 10
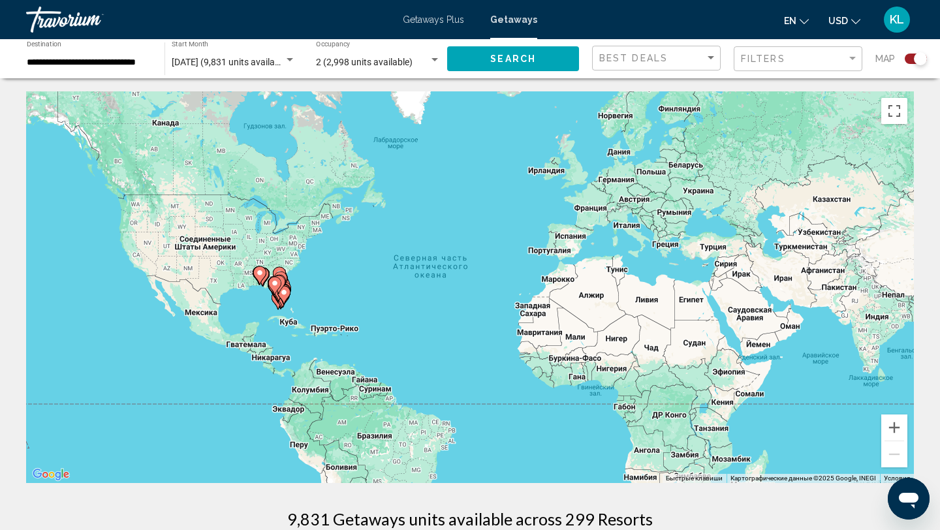
click at [281, 295] on image "Main content" at bounding box center [284, 293] width 8 height 8
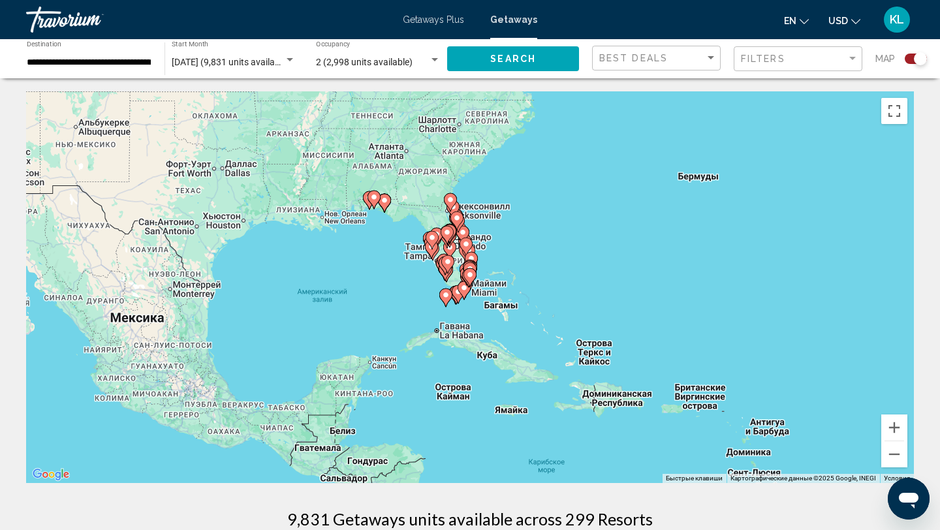
click at [443, 260] on icon "Main content" at bounding box center [448, 264] width 12 height 17
type input "**********"
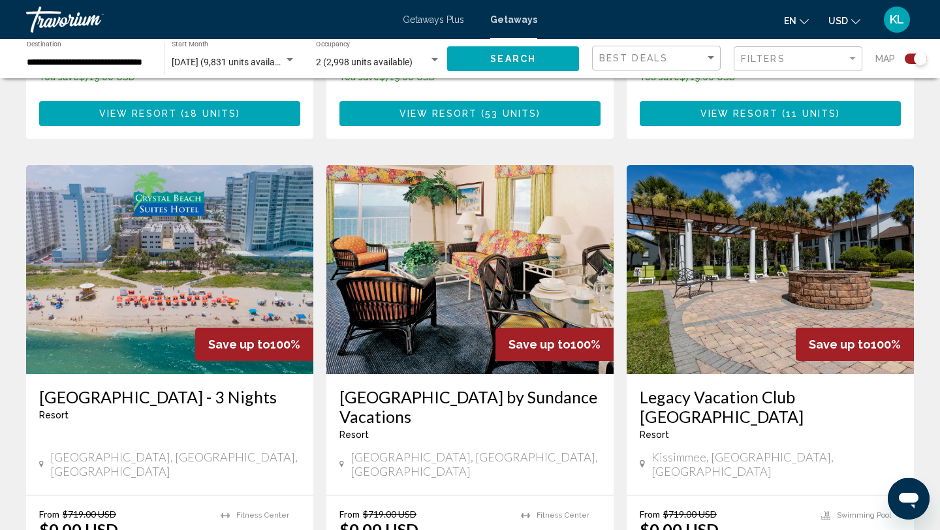
scroll to position [1370, 0]
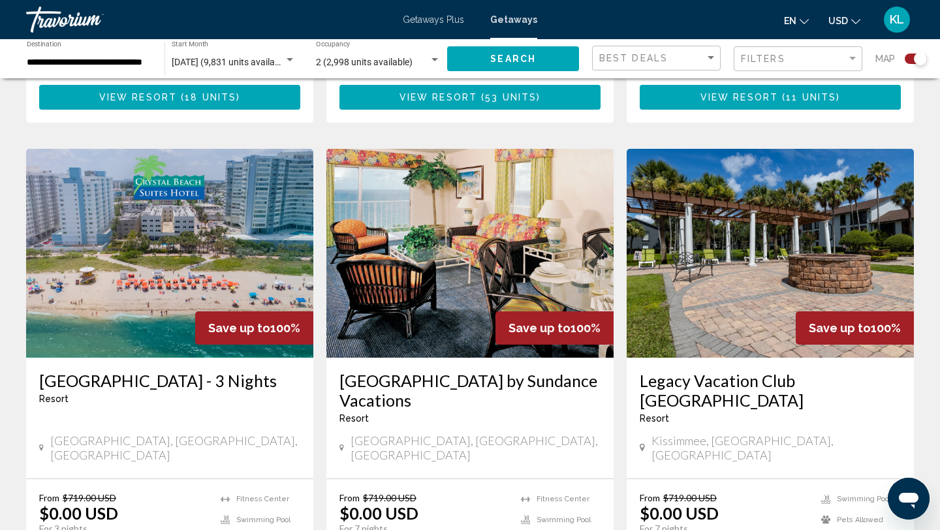
click at [113, 371] on h3 "[PERSON_NAME][GEOGRAPHIC_DATA] - 3 Nights" at bounding box center [169, 381] width 261 height 20
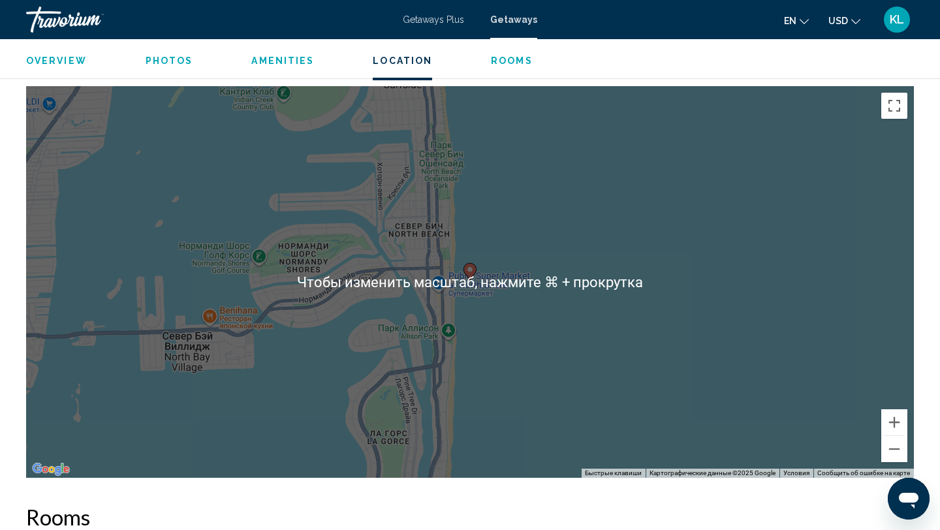
scroll to position [1508, 0]
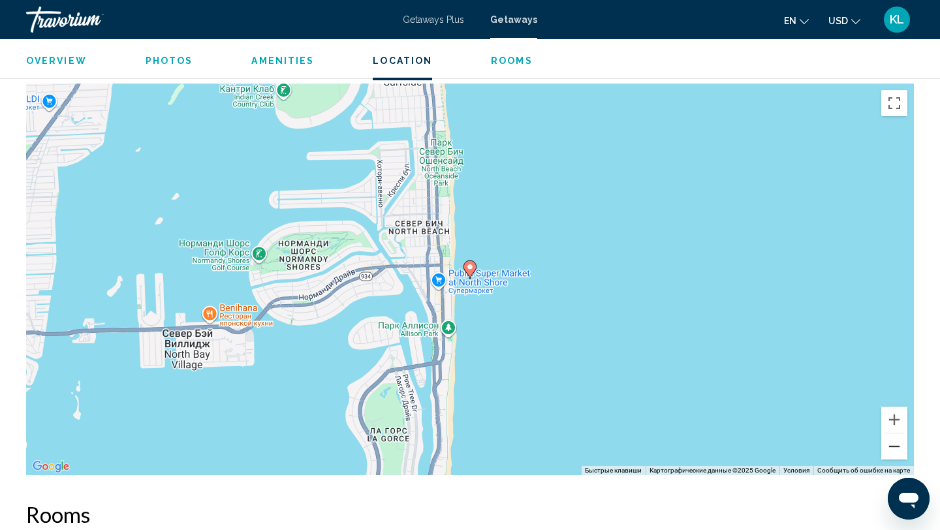
click at [896, 447] on button "Уменьшить" at bounding box center [894, 447] width 26 height 26
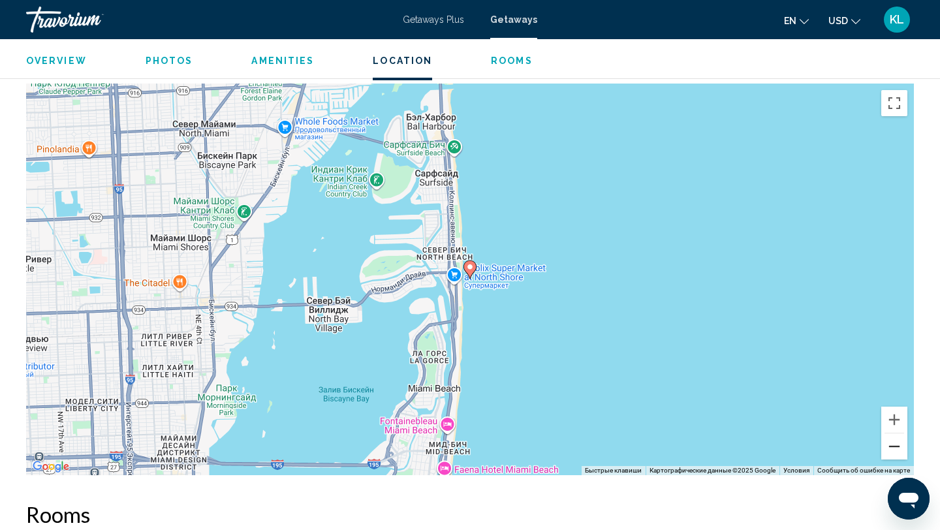
click at [896, 447] on button "Уменьшить" at bounding box center [894, 447] width 26 height 26
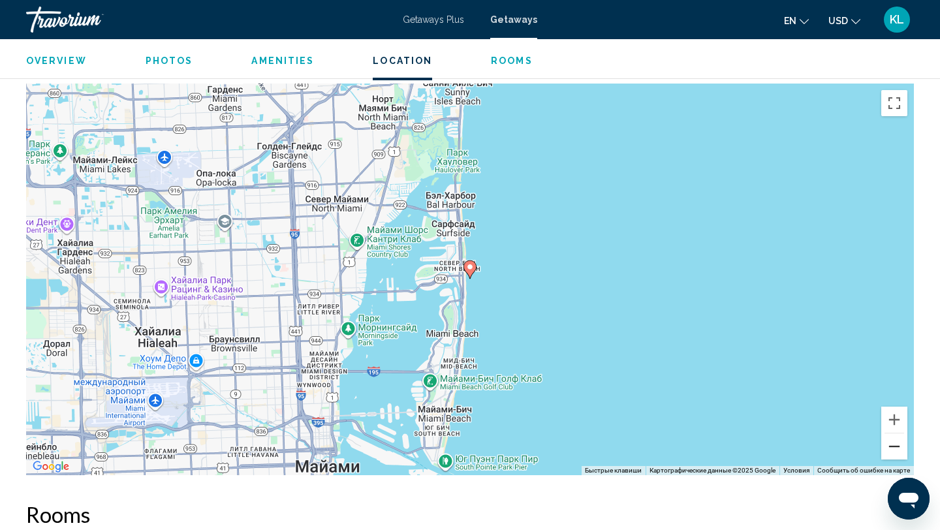
click at [896, 447] on button "Уменьшить" at bounding box center [894, 447] width 26 height 26
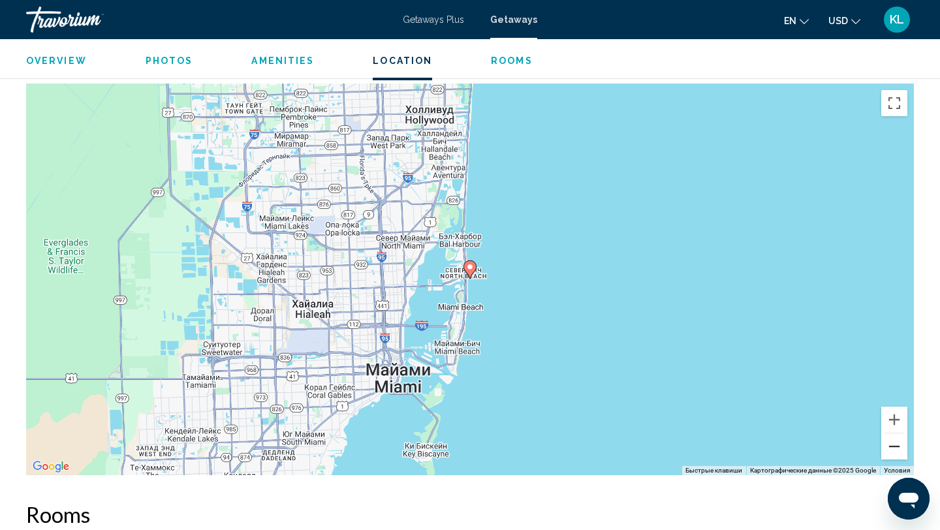
click at [896, 447] on button "Уменьшить" at bounding box center [894, 447] width 26 height 26
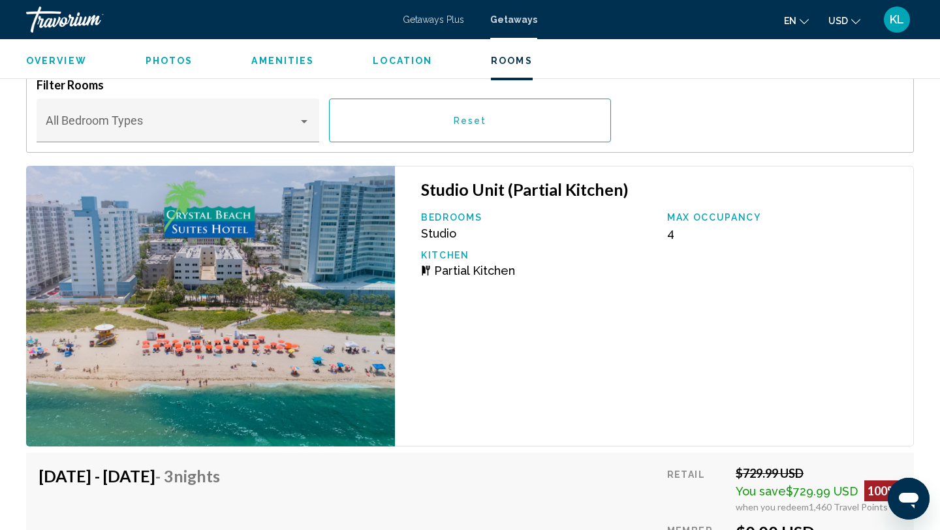
scroll to position [1978, 0]
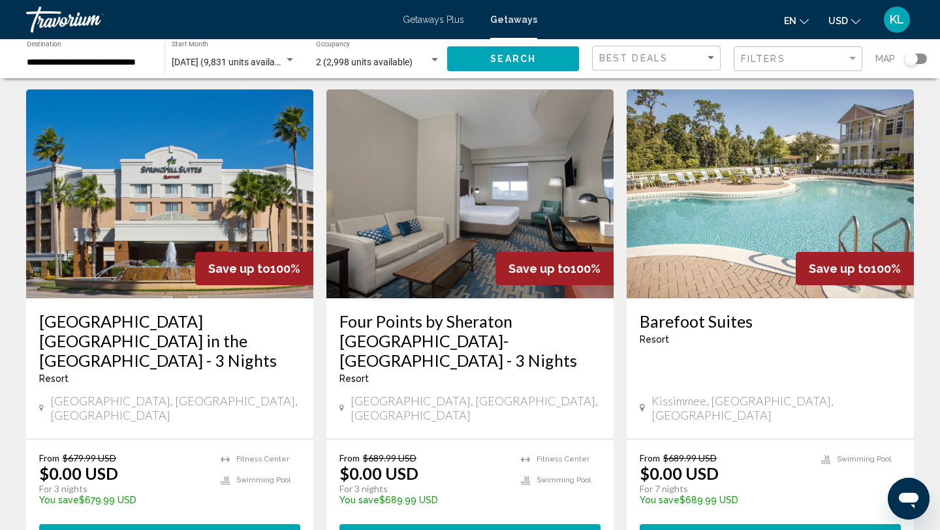
scroll to position [1715, 0]
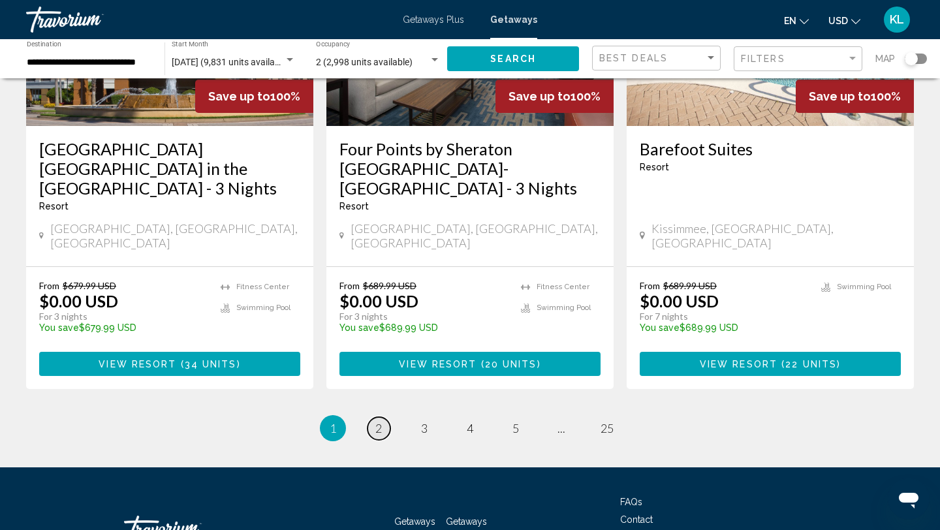
click at [381, 421] on span "2" at bounding box center [378, 428] width 7 height 14
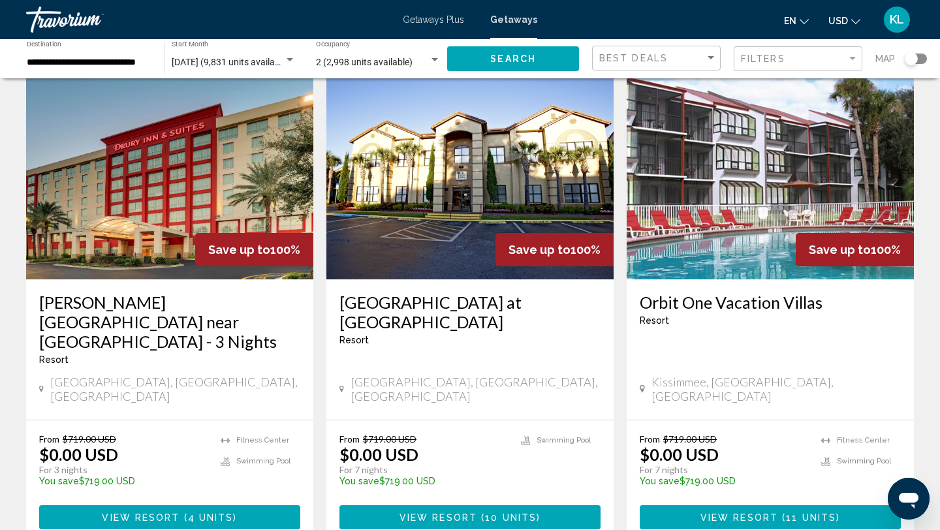
scroll to position [1524, 0]
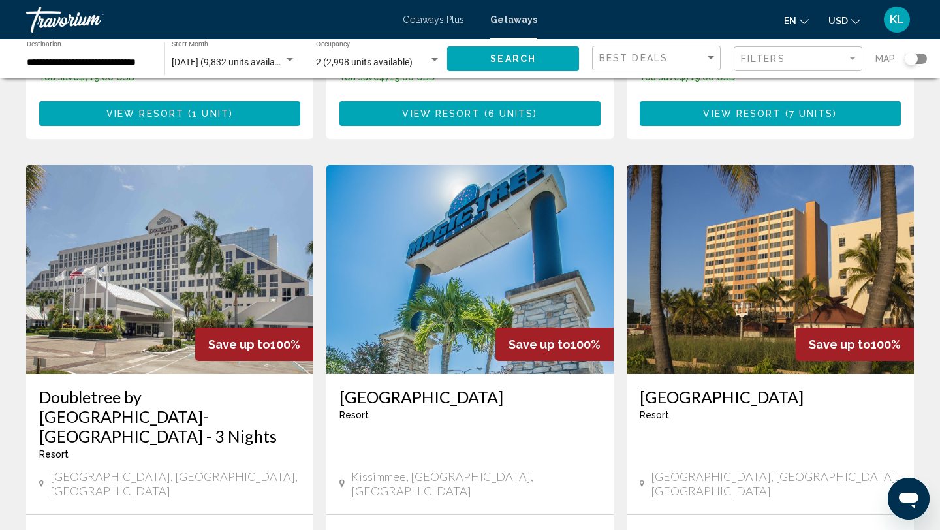
scroll to position [932, 0]
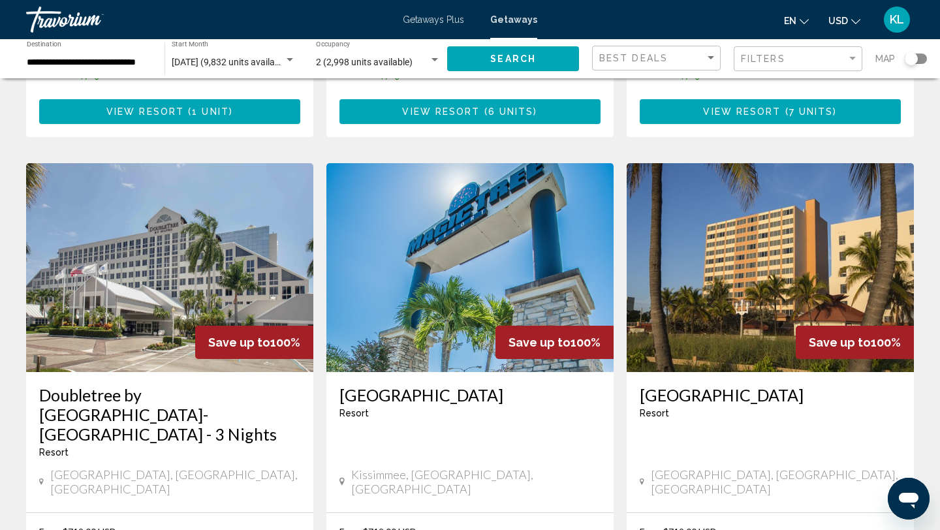
click at [413, 385] on h3 "Magic Tree Resort" at bounding box center [470, 395] width 261 height 20
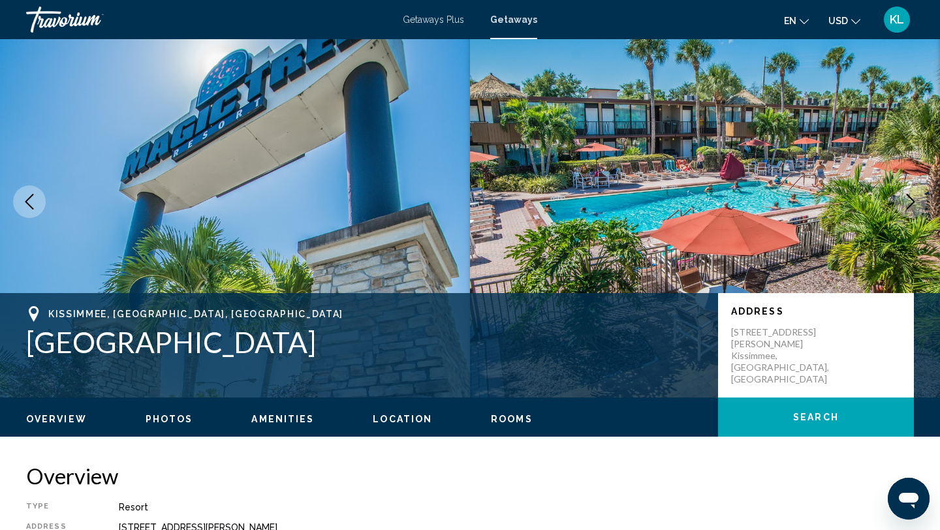
scroll to position [27, 0]
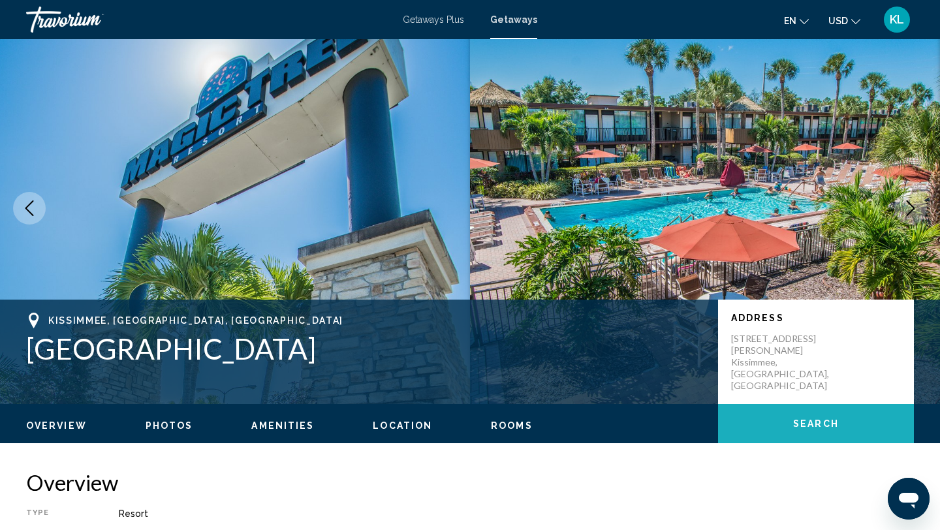
click at [780, 420] on button "Search" at bounding box center [816, 423] width 196 height 39
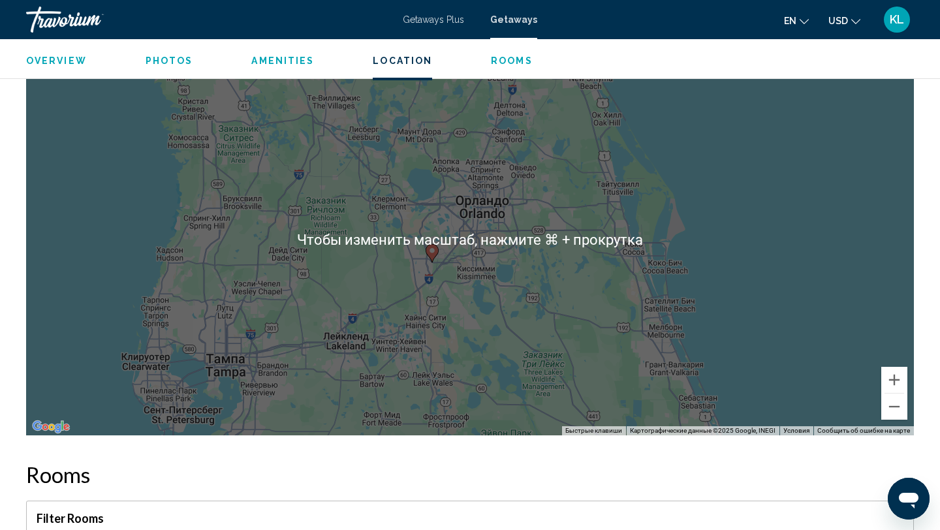
scroll to position [1906, 0]
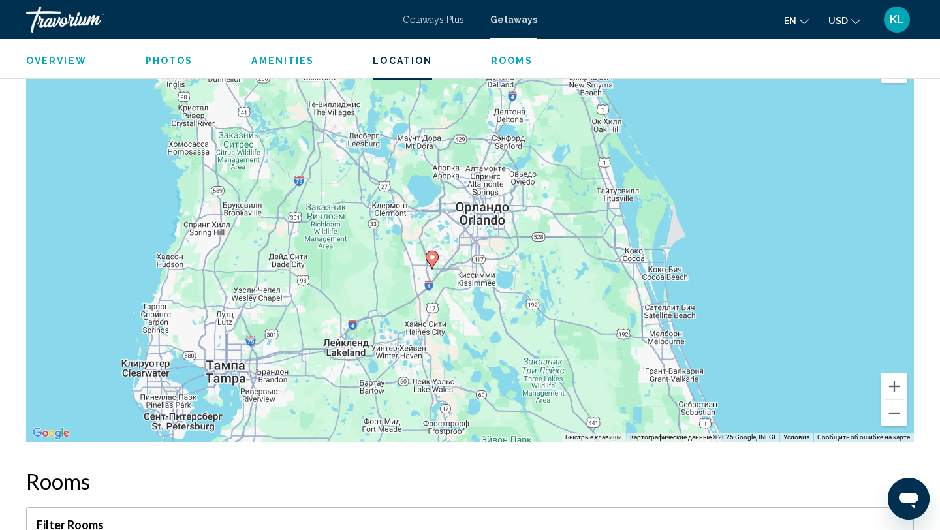
click at [678, 287] on div "Чтобы активировать перетаскивание с помощью клавиатуры, нажмите Alt + Ввод. Пос…" at bounding box center [470, 246] width 888 height 392
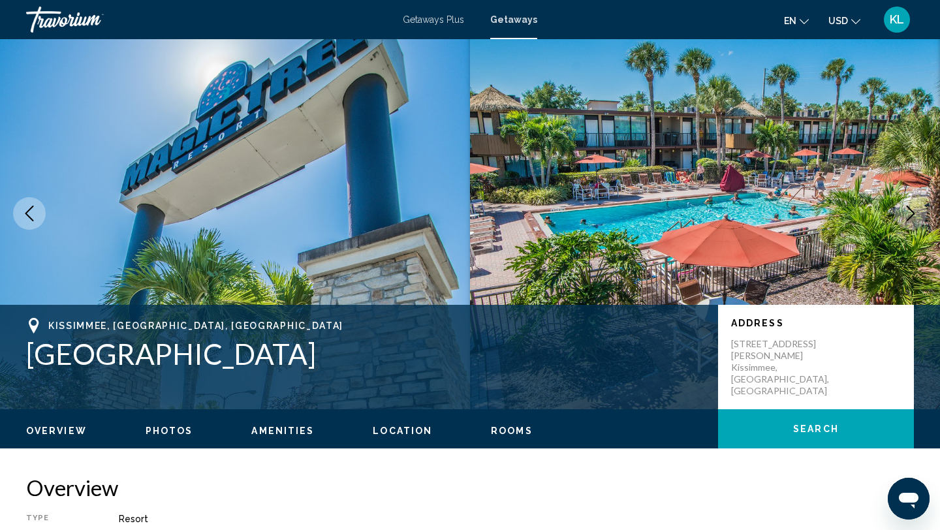
scroll to position [0, 0]
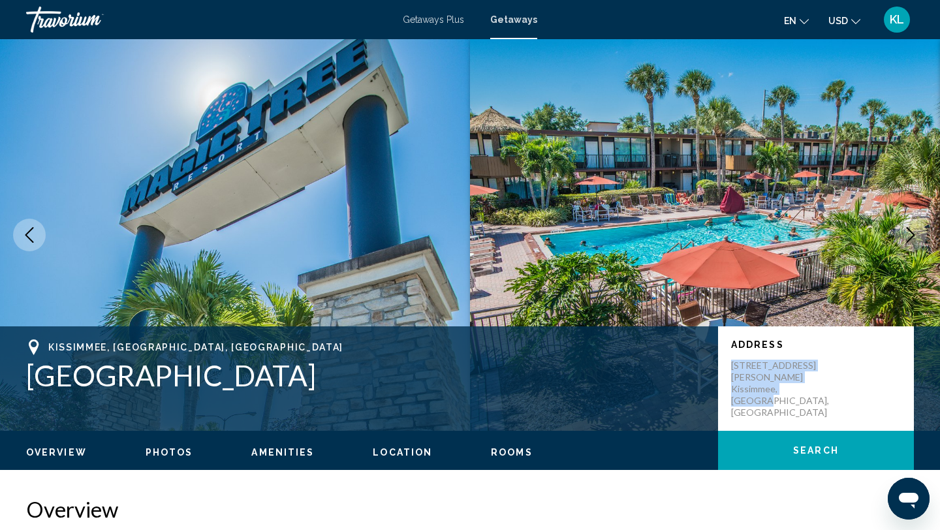
drag, startPoint x: 730, startPoint y: 360, endPoint x: 815, endPoint y: 398, distance: 92.9
click at [815, 398] on div "Address 2795 N. Old Lake Wilson Road Kissimmee, FL, USA" at bounding box center [816, 378] width 196 height 104
copy p "2795 N. Old Lake Wilson Road Kissimmee, FL, USA"
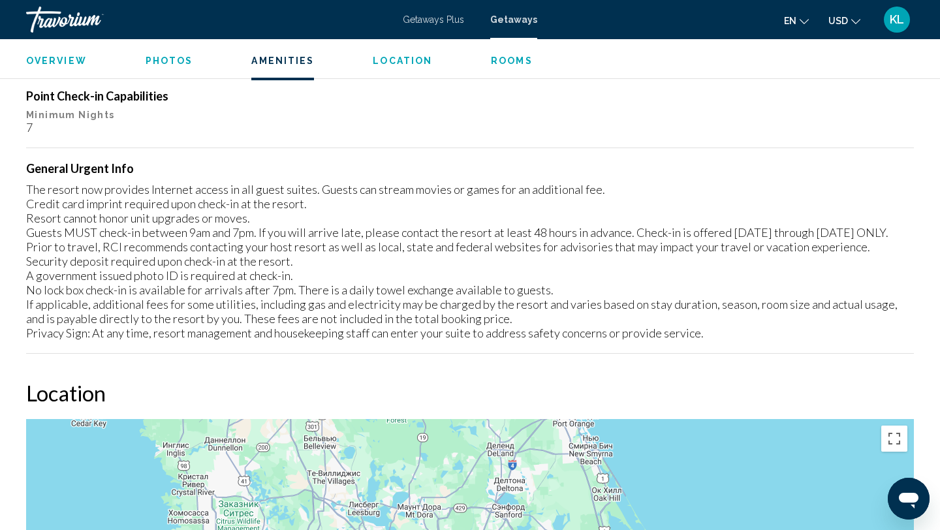
scroll to position [1527, 0]
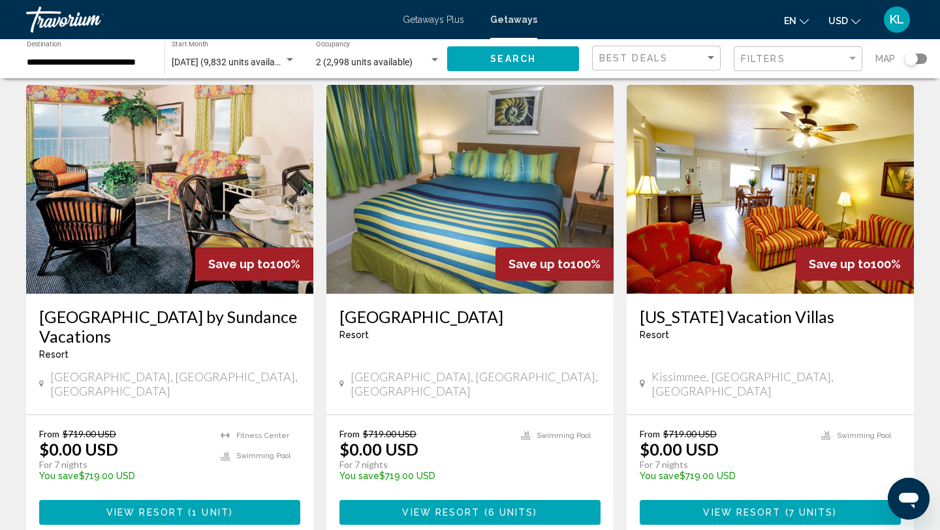
scroll to position [532, 0]
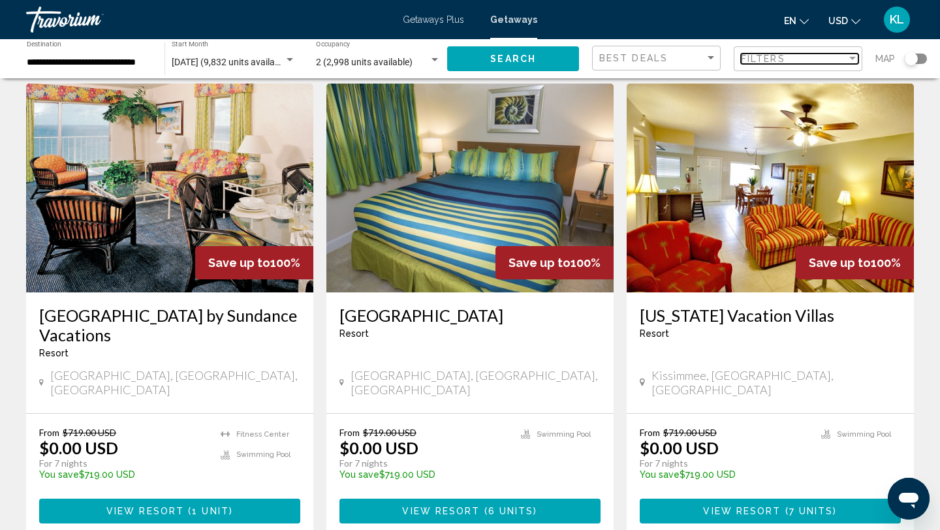
click at [795, 61] on div "Filters" at bounding box center [794, 59] width 106 height 10
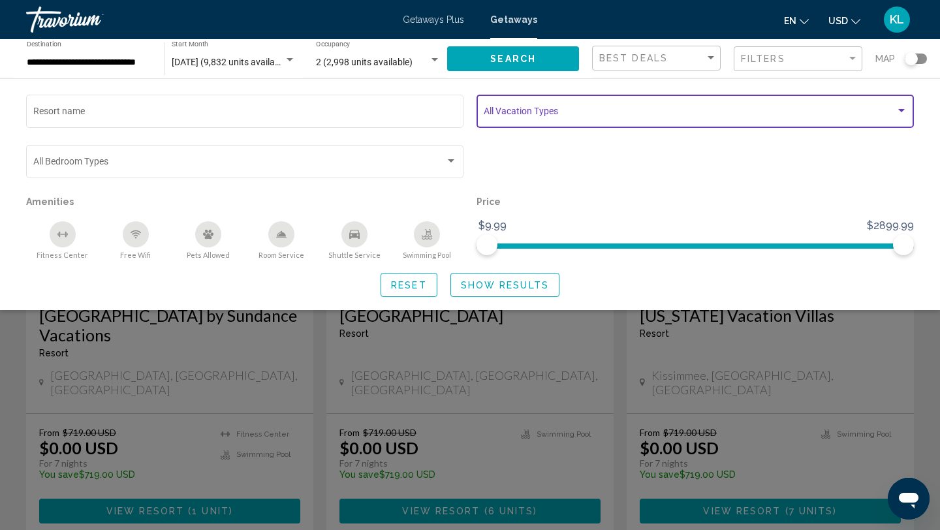
click at [558, 118] on span "Search widget" at bounding box center [690, 113] width 412 height 10
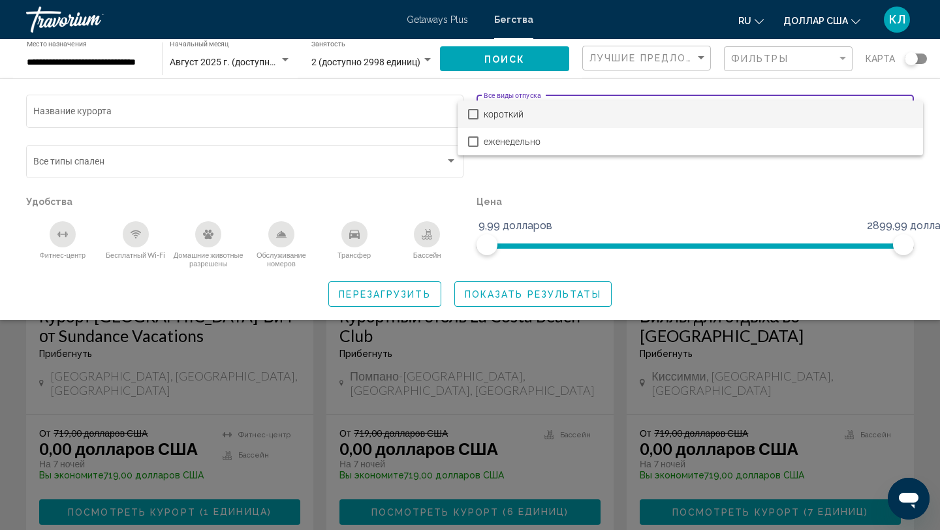
scroll to position [525, 0]
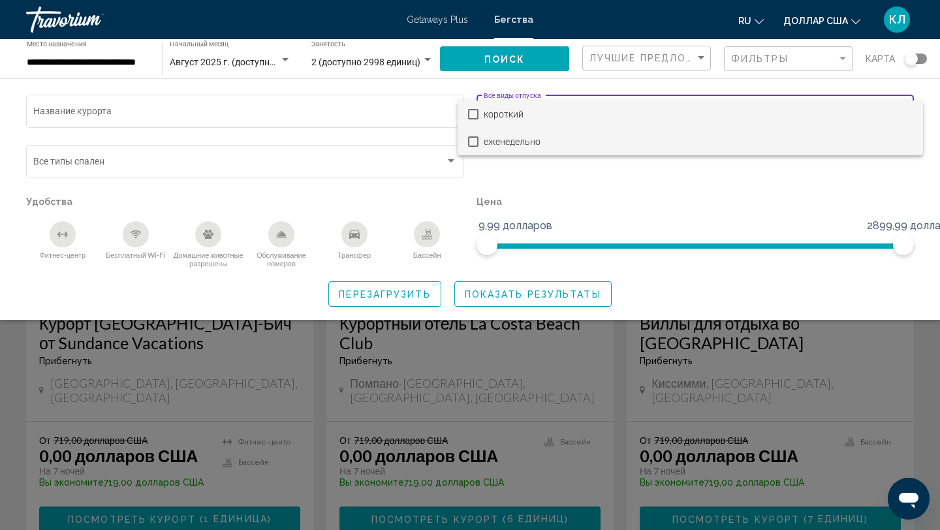
click at [535, 144] on font "еженедельно" at bounding box center [512, 141] width 57 height 10
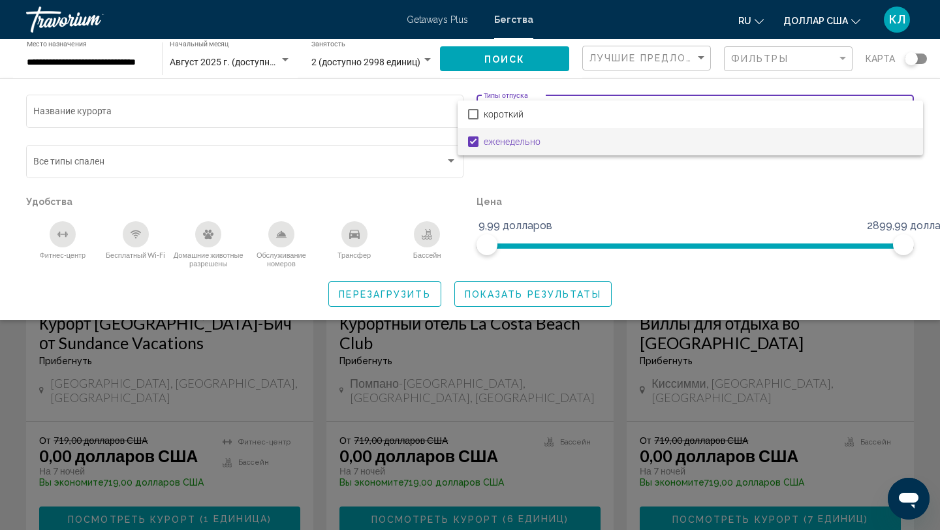
click at [496, 297] on div at bounding box center [470, 265] width 940 height 530
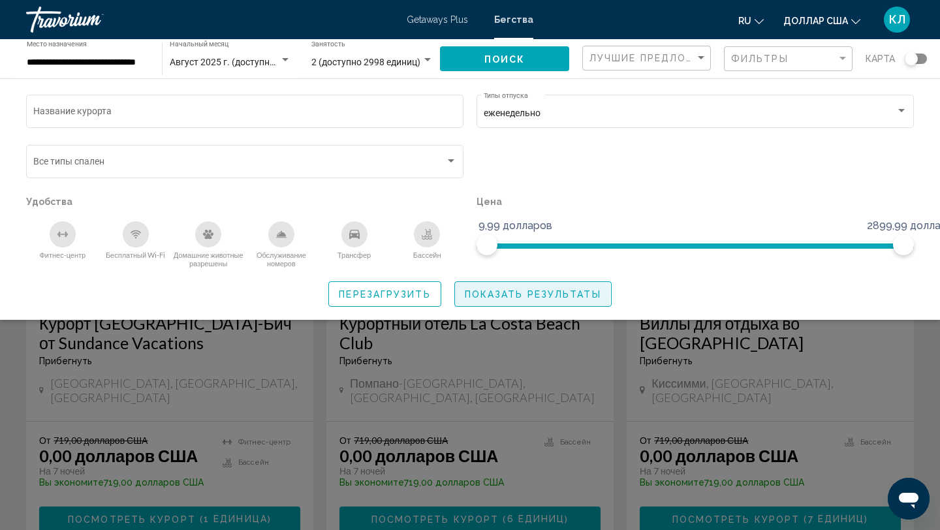
click at [512, 292] on font "Показать результаты" at bounding box center [533, 295] width 136 height 10
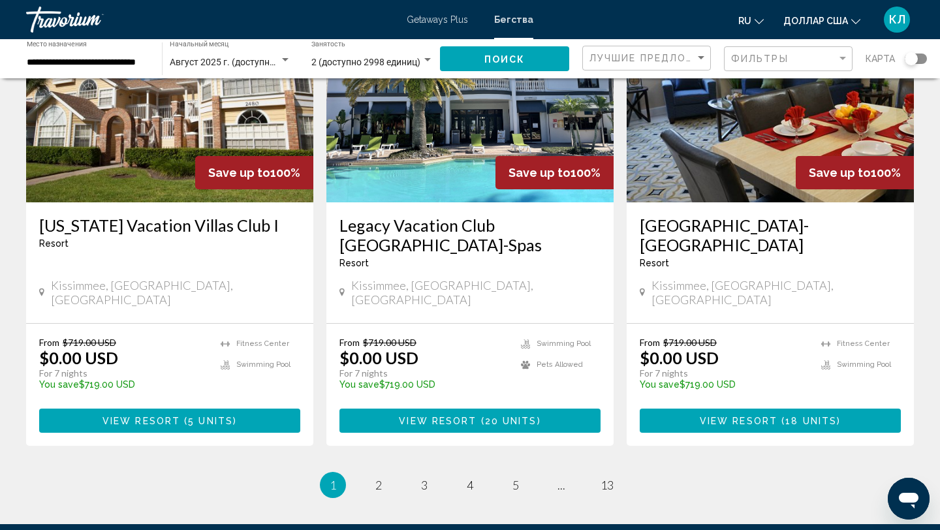
scroll to position [1583, 0]
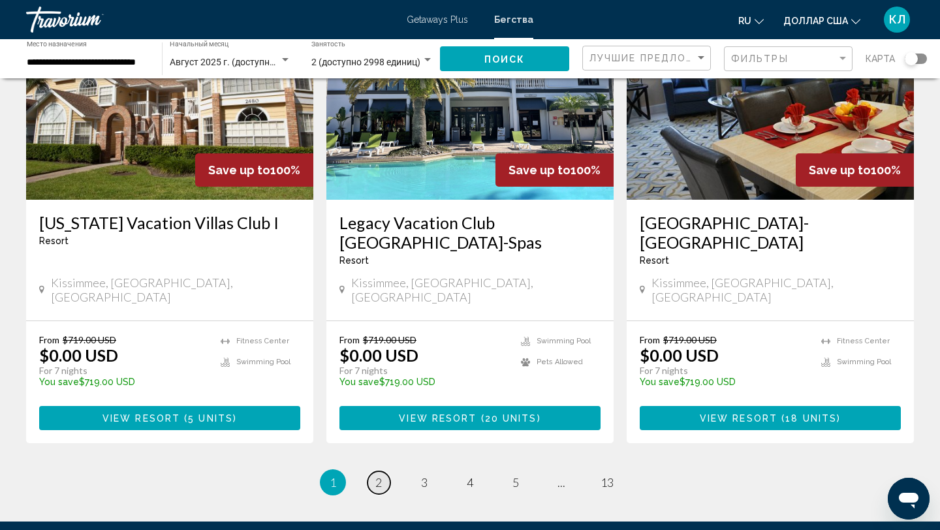
click at [381, 471] on link "page 2" at bounding box center [379, 482] width 23 height 23
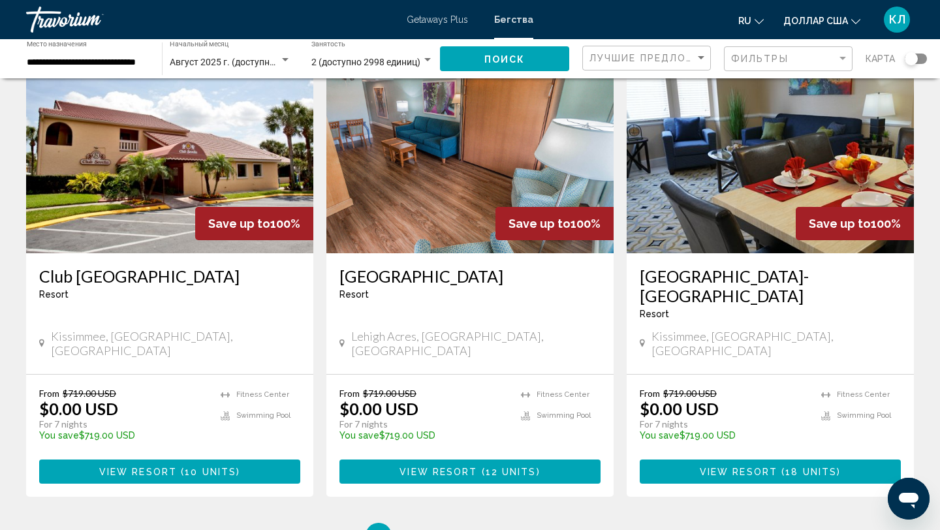
scroll to position [1656, 0]
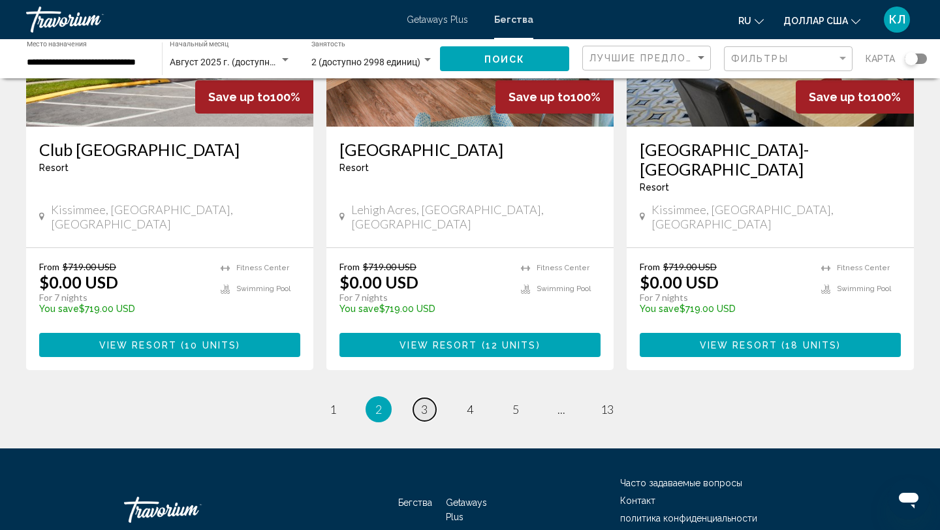
click at [426, 398] on link "page 3" at bounding box center [424, 409] width 23 height 23
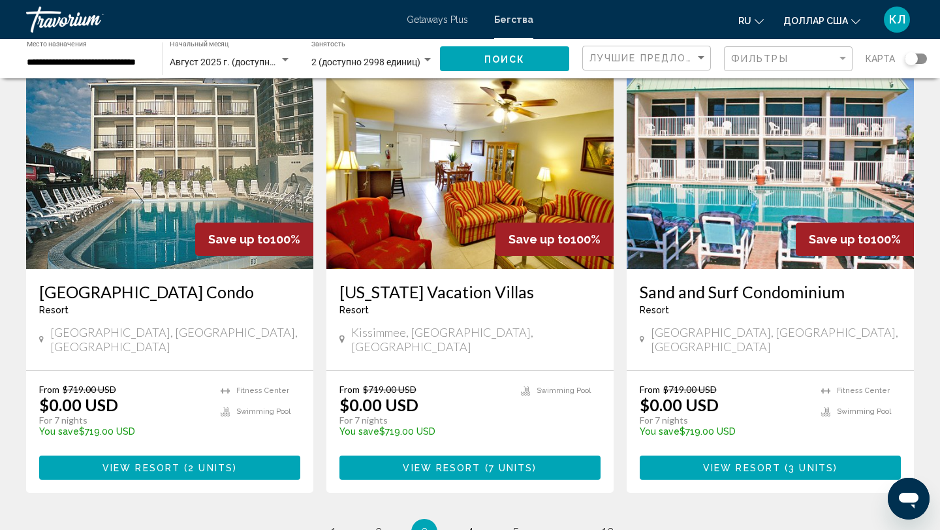
scroll to position [1517, 0]
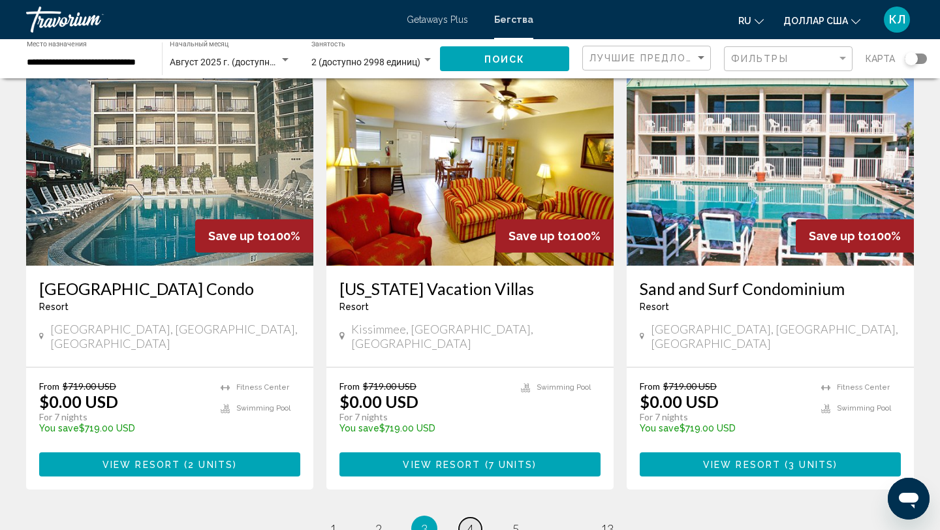
click at [473, 522] on span "4" at bounding box center [470, 529] width 7 height 14
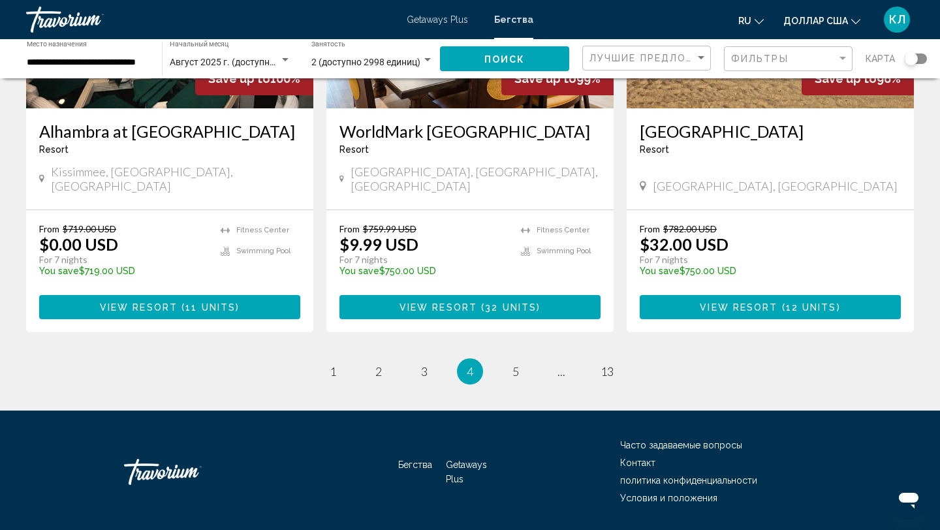
scroll to position [1656, 0]
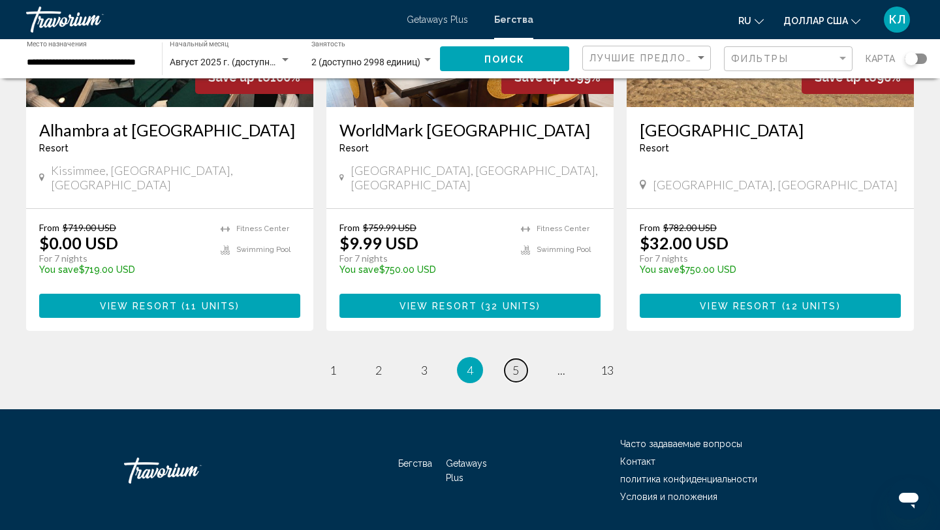
click at [513, 363] on span "5" at bounding box center [516, 370] width 7 height 14
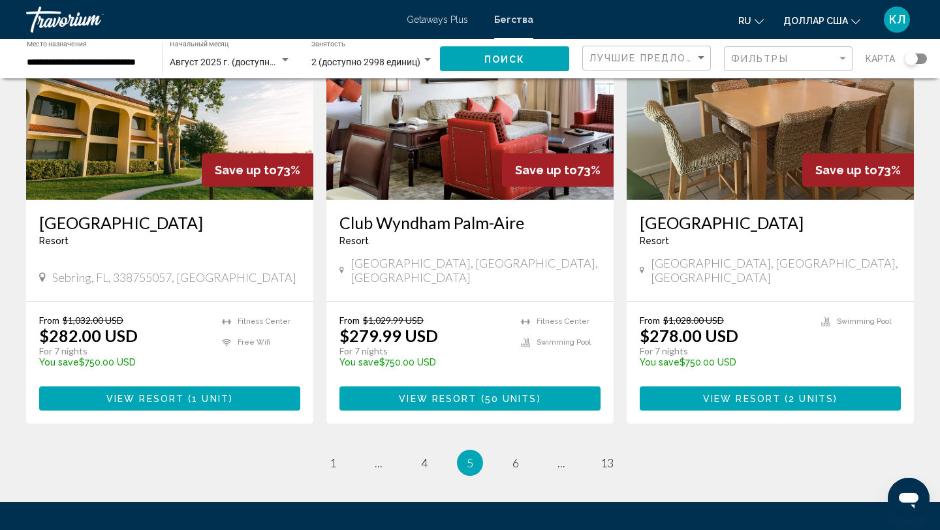
scroll to position [1636, 0]
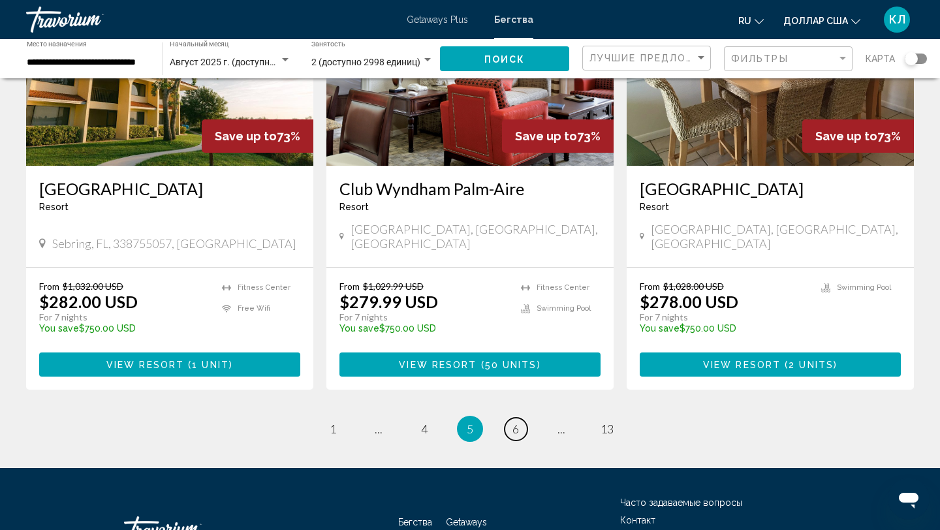
click at [513, 422] on span "6" at bounding box center [516, 429] width 7 height 14
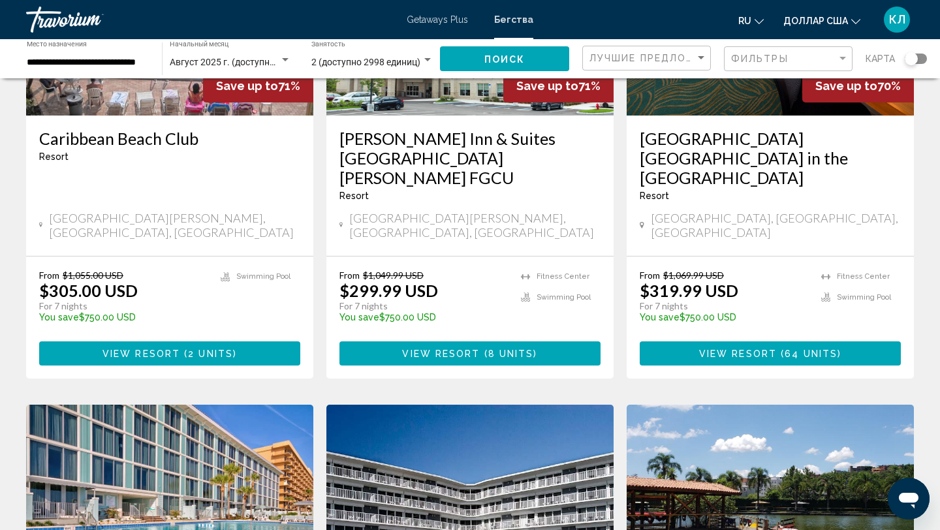
scroll to position [227, 0]
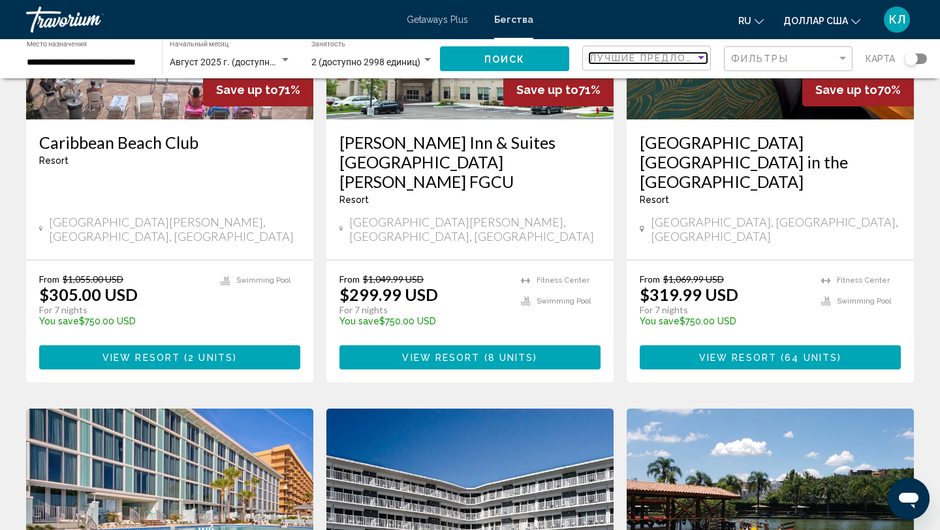
click at [667, 55] on font "Лучшие предложения" at bounding box center [659, 58] width 138 height 10
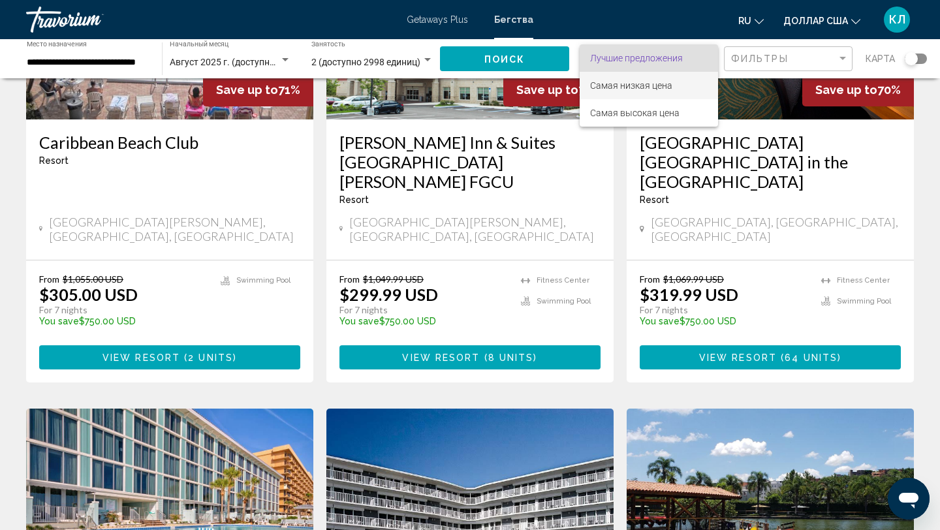
click at [667, 88] on font "Самая низкая цена" at bounding box center [631, 85] width 82 height 10
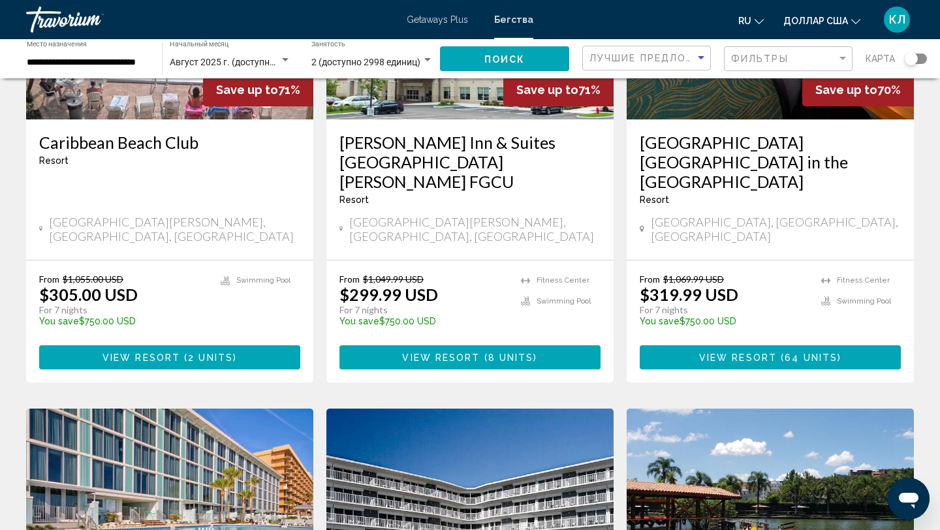
click at [541, 57] on button "Поиск" at bounding box center [504, 58] width 129 height 25
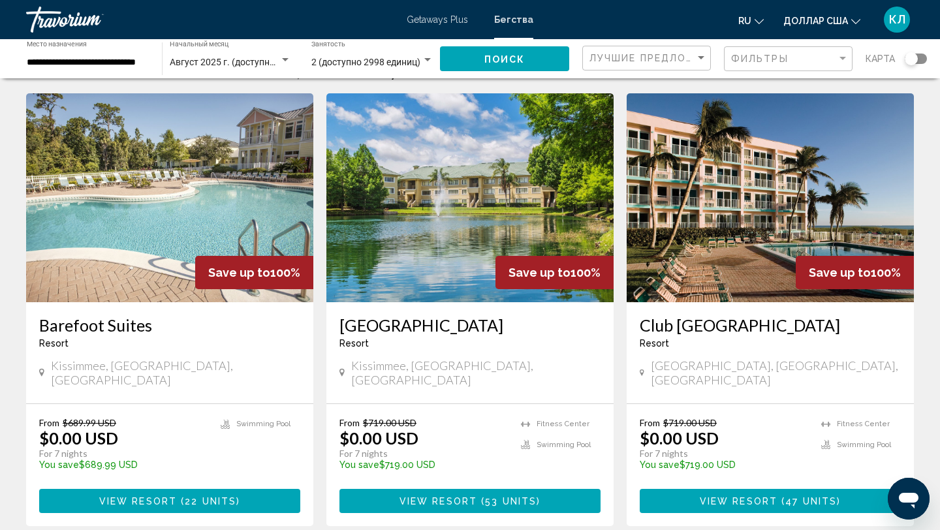
scroll to position [47, 0]
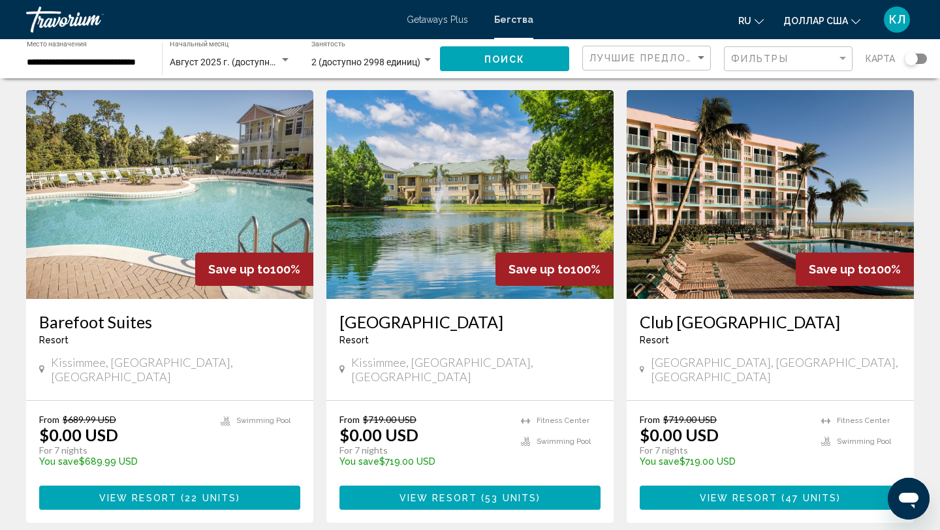
click at [922, 54] on div "Виджет поиска" at bounding box center [916, 59] width 22 height 10
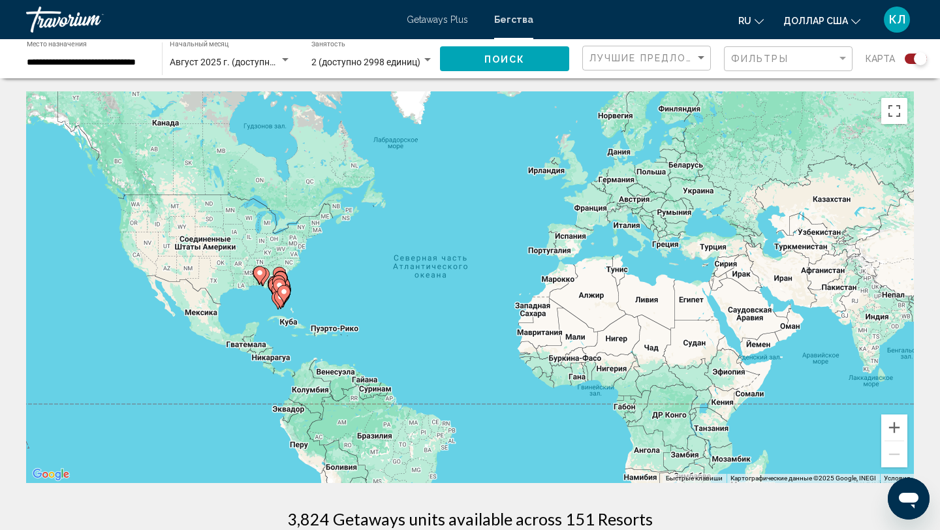
click at [279, 297] on gmp-advanced-marker "Основное содержание" at bounding box center [283, 295] width 13 height 20
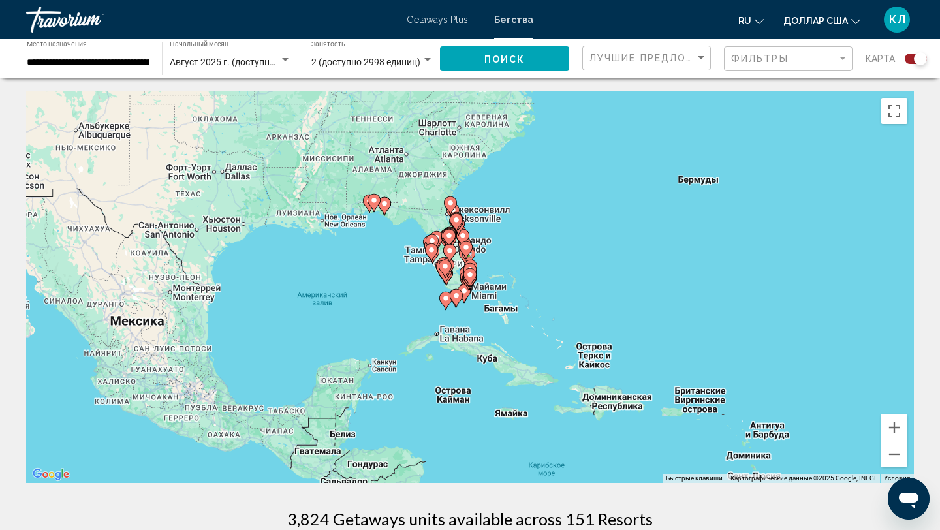
click at [458, 257] on div "Чтобы активировать перетаскивание с помощью клавиатуры, нажмите Alt + Ввод. Пос…" at bounding box center [470, 287] width 888 height 392
click at [477, 229] on div "Чтобы активировать перетаскивание с помощью клавиатуры, нажмите Alt + Ввод. Пос…" at bounding box center [470, 287] width 888 height 392
click at [452, 197] on icon "Основное содержание" at bounding box center [451, 205] width 12 height 17
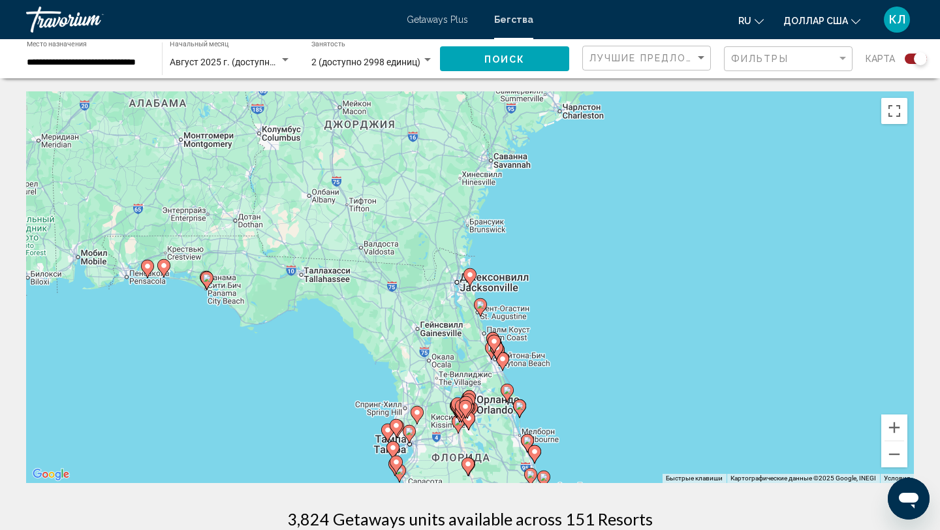
click at [474, 280] on gmp-advanced-marker "Основное содержание" at bounding box center [470, 278] width 13 height 20
type input "**********"
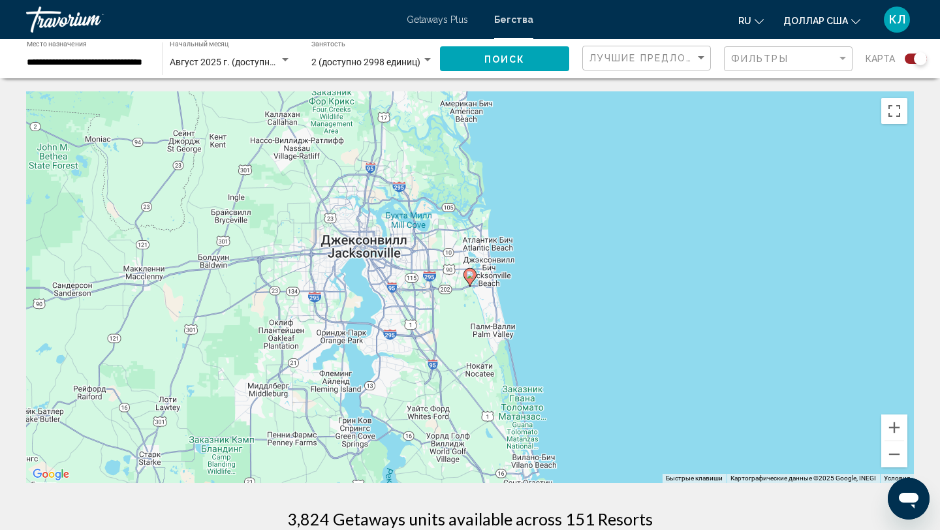
drag, startPoint x: 595, startPoint y: 209, endPoint x: 580, endPoint y: 103, distance: 106.7
click at [580, 103] on div "Для навигации используйте клавиши со стрелками. Чтобы активировать перетаскиван…" at bounding box center [470, 287] width 888 height 392
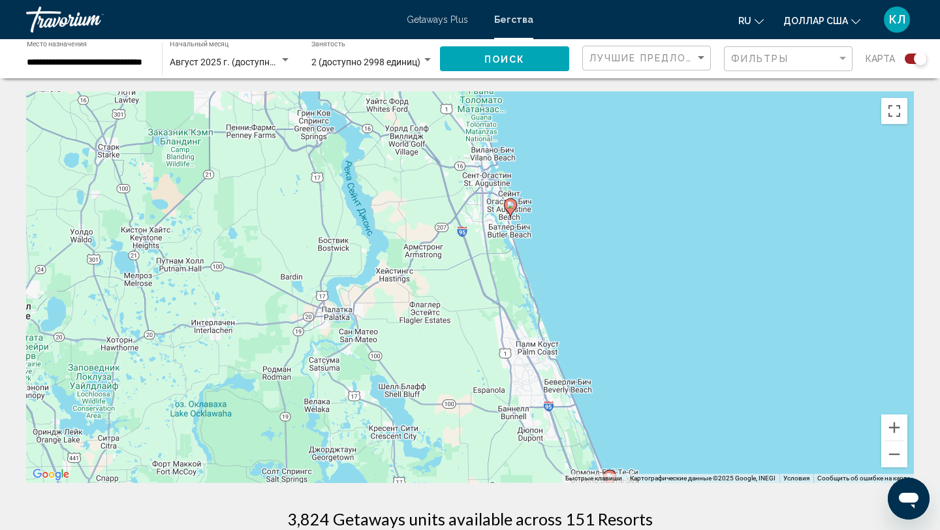
drag, startPoint x: 546, startPoint y: 247, endPoint x: 541, endPoint y: 165, distance: 81.8
click at [541, 168] on div "Чтобы активировать перетаскивание с помощью клавиатуры, нажмите Alt + Ввод. Пос…" at bounding box center [470, 287] width 888 height 392
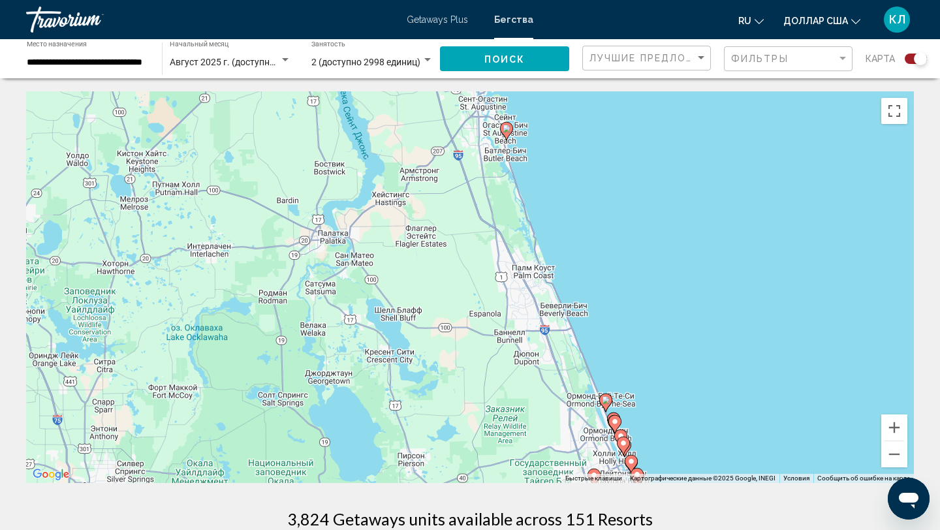
drag, startPoint x: 571, startPoint y: 274, endPoint x: 530, endPoint y: 99, distance: 180.2
click at [530, 100] on div "Чтобы активировать перетаскивание с помощью клавиатуры, нажмите Alt + Ввод. Пос…" at bounding box center [470, 287] width 888 height 392
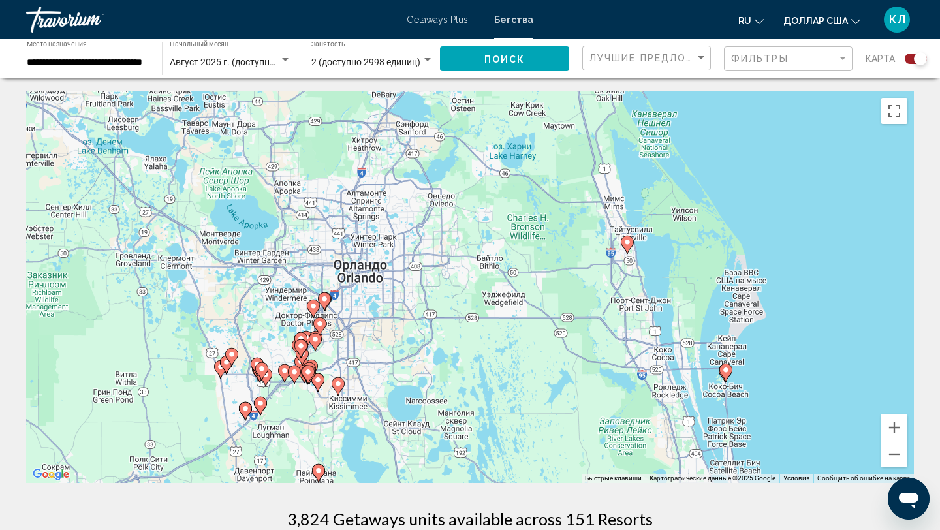
drag, startPoint x: 501, startPoint y: 323, endPoint x: 515, endPoint y: 171, distance: 152.8
click at [515, 171] on div "Чтобы активировать перетаскивание с помощью клавиатуры, нажмите Alt + Ввод. Пос…" at bounding box center [470, 287] width 888 height 392
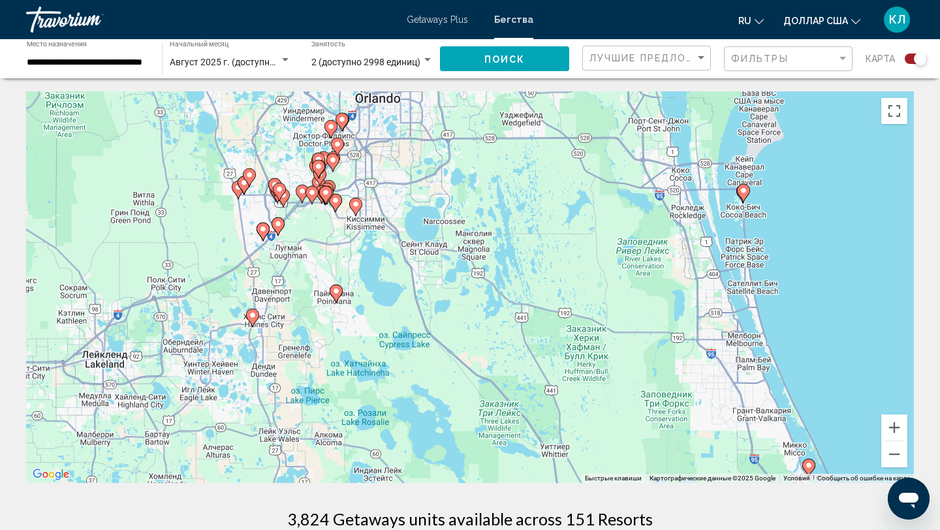
drag, startPoint x: 407, startPoint y: 338, endPoint x: 425, endPoint y: 153, distance: 185.0
click at [425, 153] on div "Чтобы активировать перетаскивание с помощью клавиатуры, нажмите Alt + Ввод. Пос…" at bounding box center [470, 287] width 888 height 392
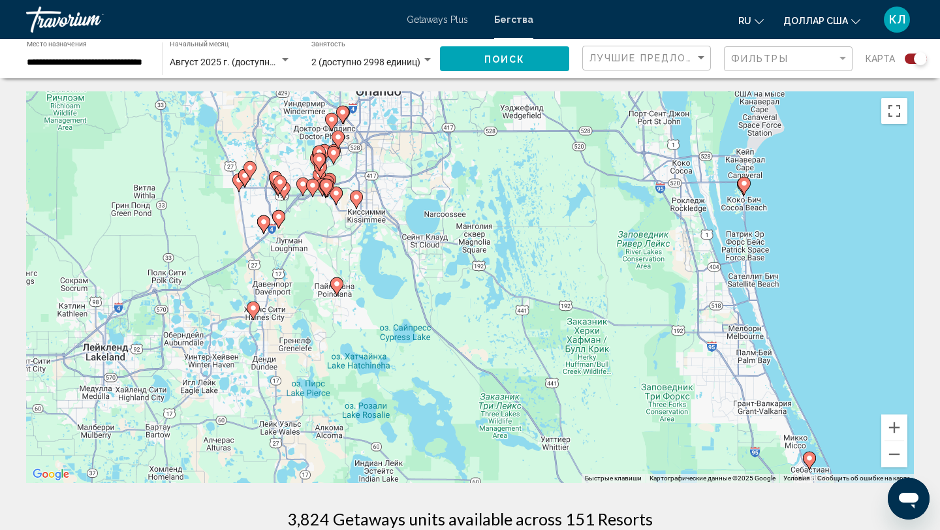
click at [744, 189] on icon "Основное содержание" at bounding box center [744, 186] width 12 height 17
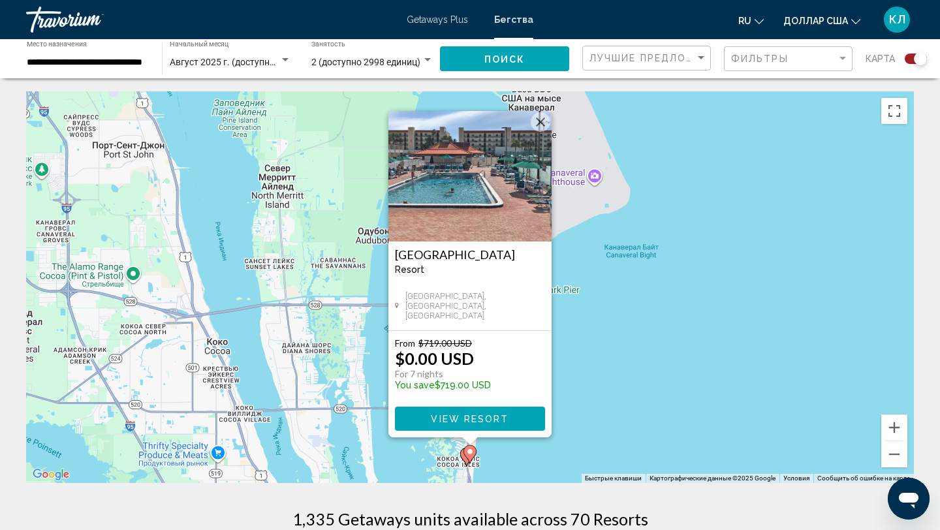
click at [675, 320] on div "Чтобы активировать перетаскивание с помощью клавиатуры, нажмите Alt + Ввод. Пос…" at bounding box center [470, 287] width 888 height 392
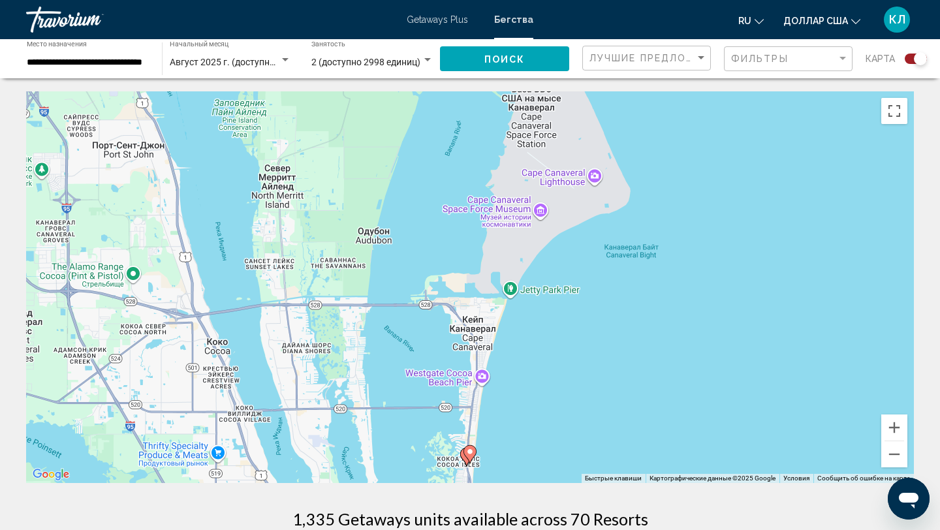
click at [471, 454] on image "Основное содержание" at bounding box center [470, 452] width 8 height 8
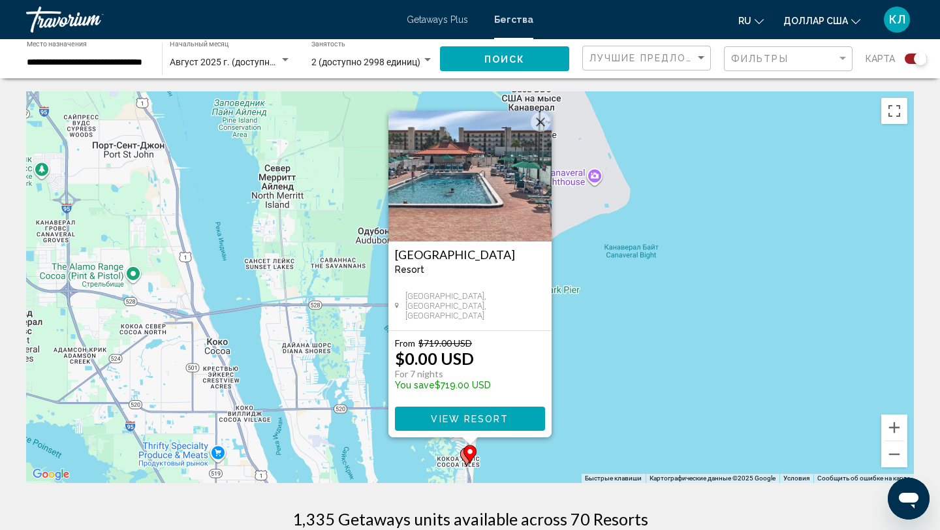
click at [448, 261] on h3 "Ocean Landings Resort & Racquet Club" at bounding box center [470, 254] width 150 height 13
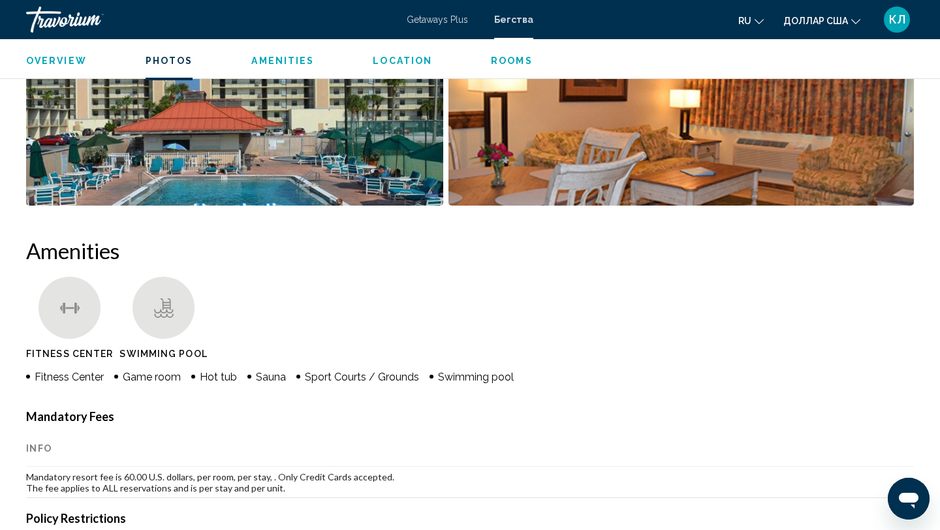
scroll to position [784, 0]
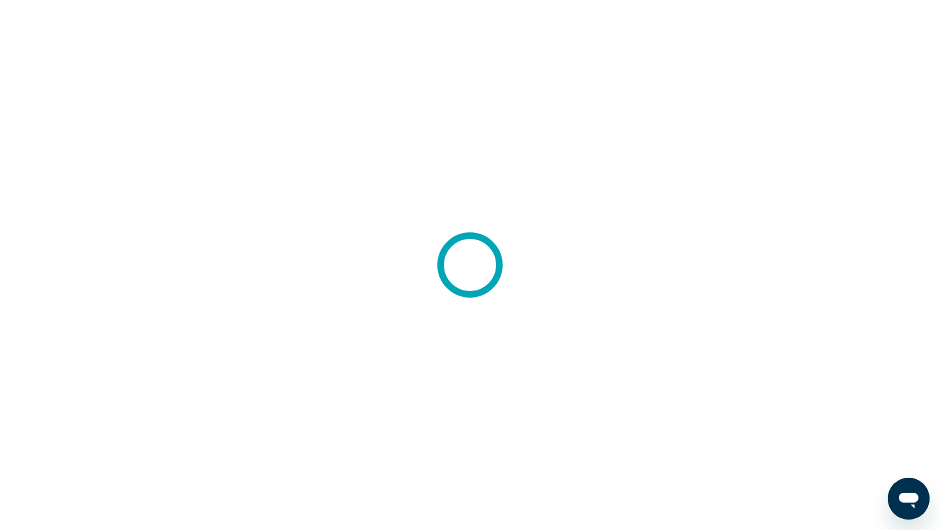
click at [373, 161] on div at bounding box center [470, 265] width 940 height 530
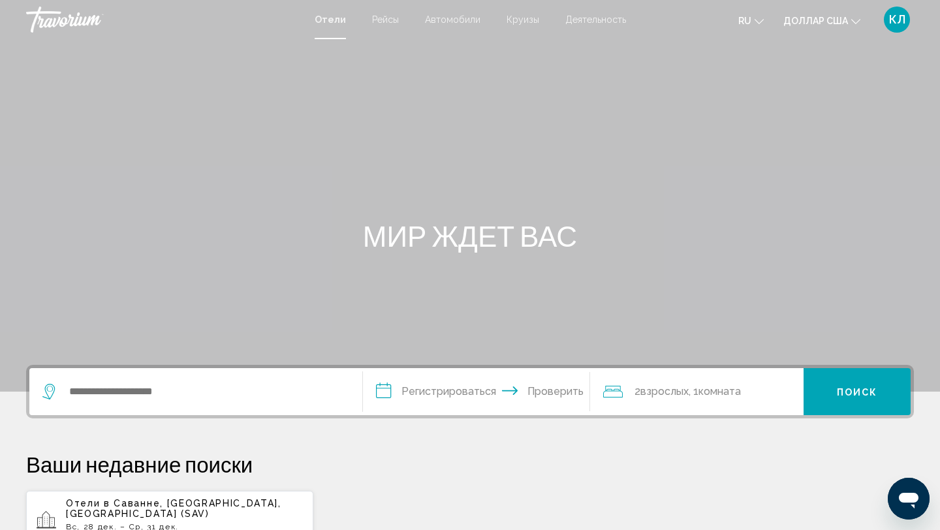
click at [483, 118] on div "Основное содержание" at bounding box center [470, 196] width 940 height 392
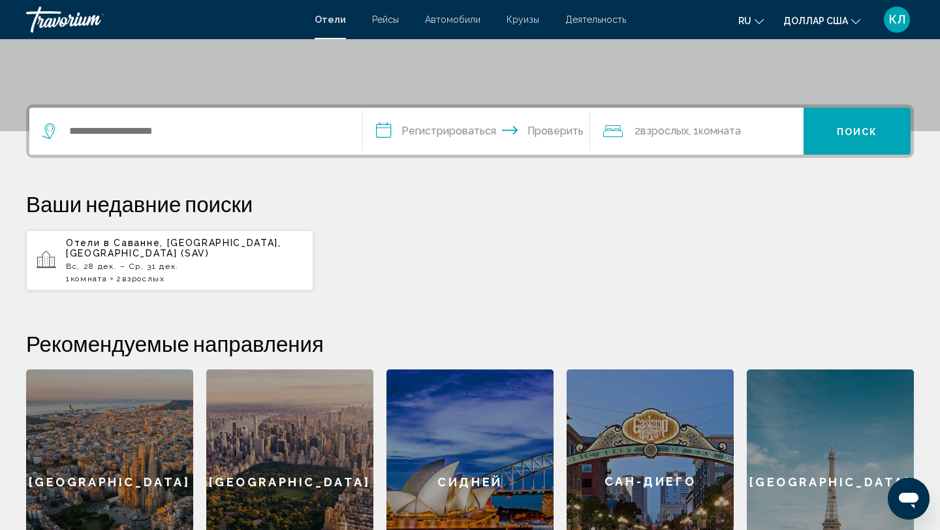
scroll to position [262, 0]
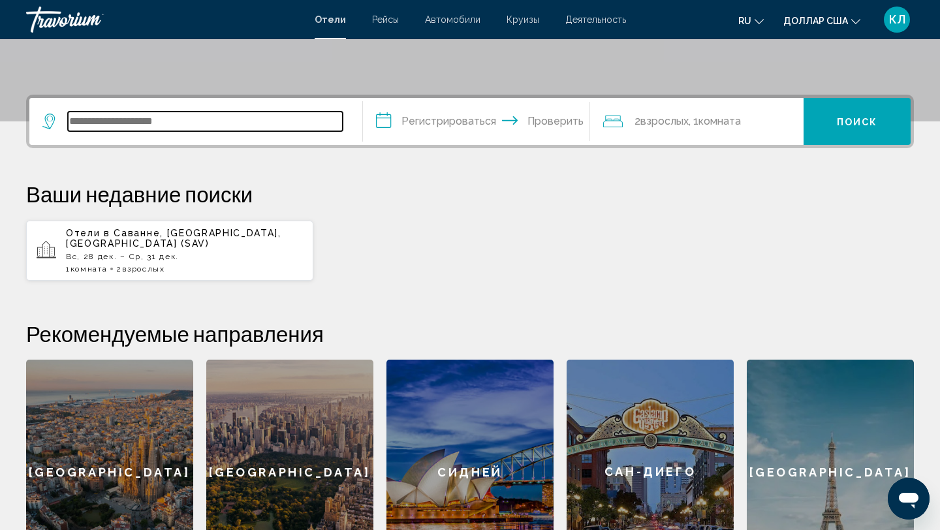
click at [286, 113] on input "Виджет поиска" at bounding box center [205, 122] width 275 height 20
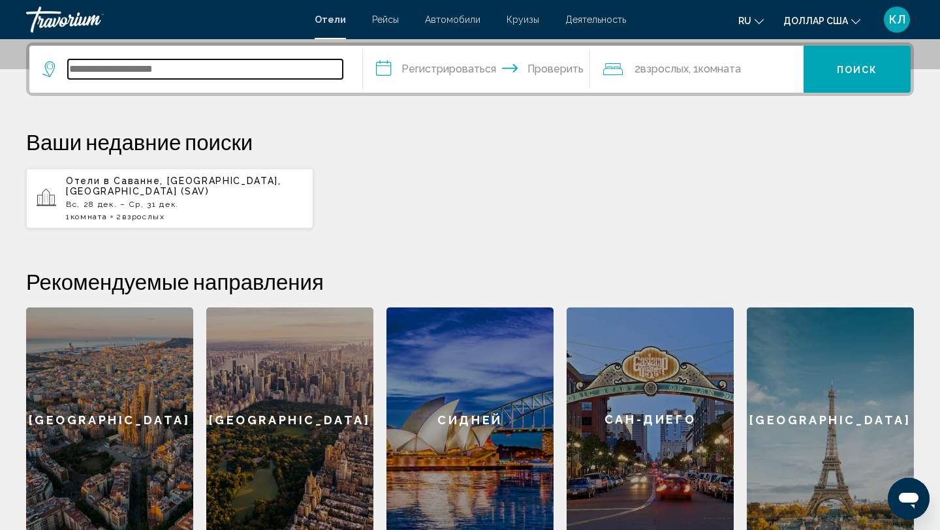
click at [268, 73] on input "Виджет поиска" at bounding box center [205, 69] width 275 height 20
type input "*"
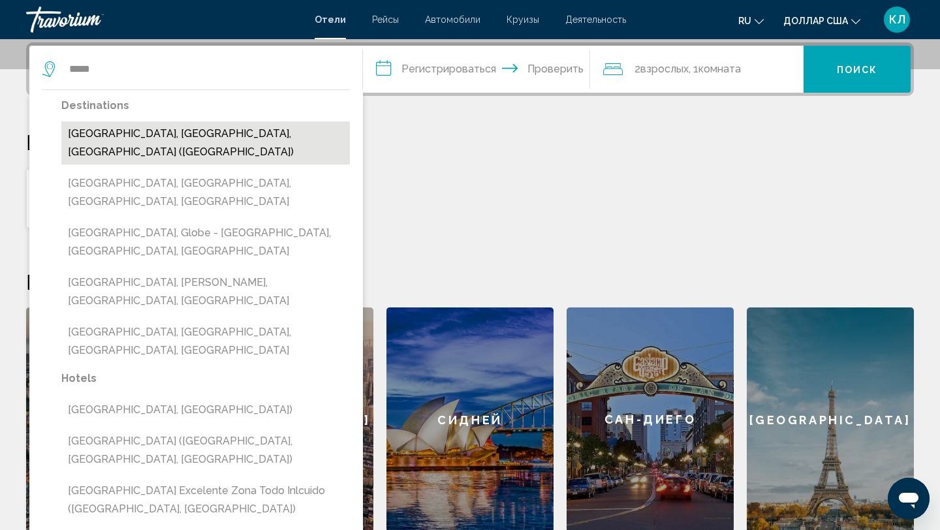
click at [271, 142] on button "[GEOGRAPHIC_DATA], [GEOGRAPHIC_DATA], [GEOGRAPHIC_DATA] ([GEOGRAPHIC_DATA])" at bounding box center [205, 142] width 289 height 43
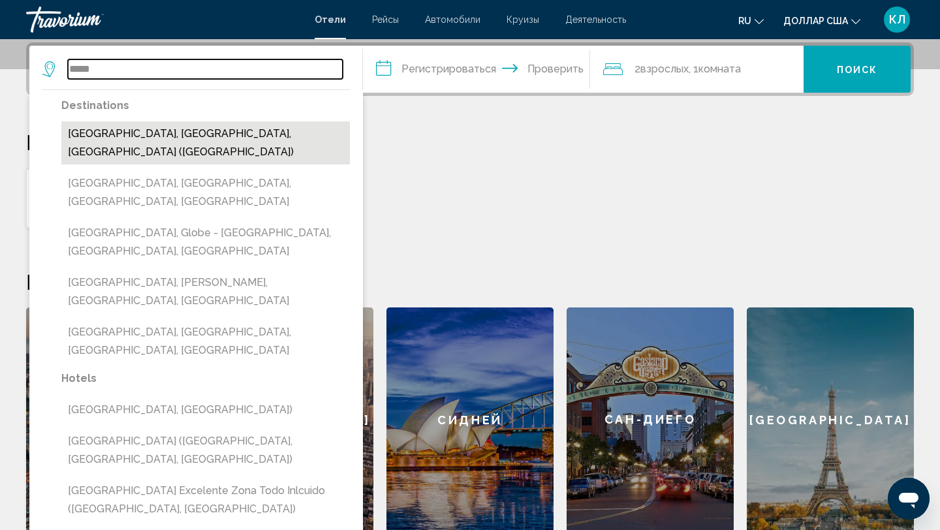
type input "**********"
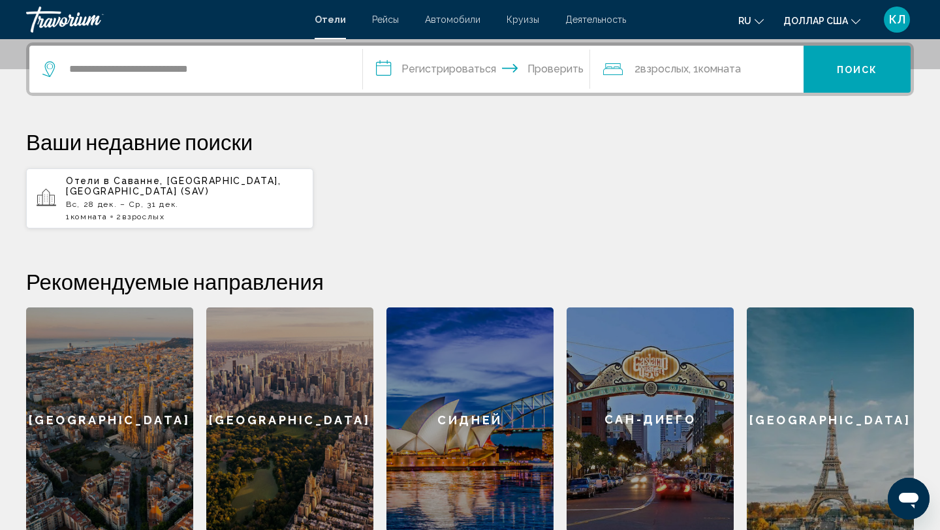
click at [416, 80] on input "**********" at bounding box center [479, 71] width 232 height 51
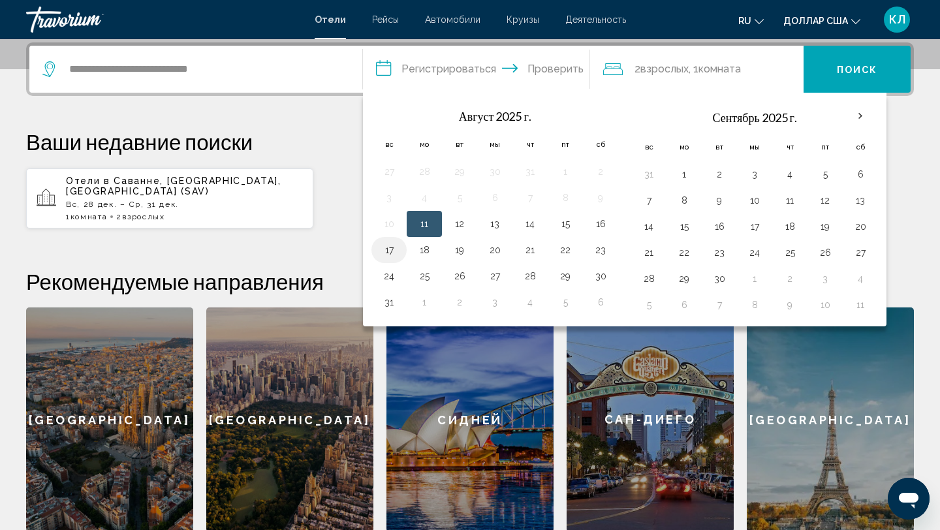
click at [395, 245] on button "17" at bounding box center [389, 250] width 21 height 18
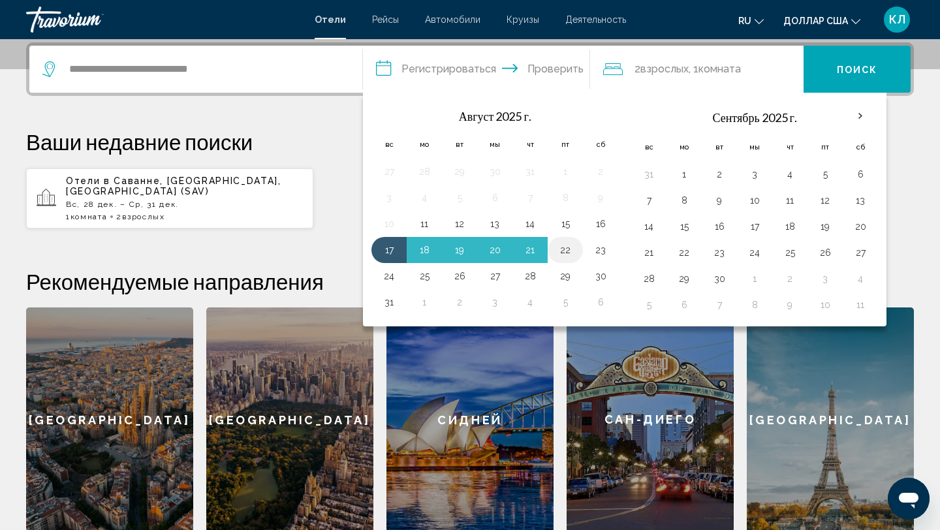
click at [558, 250] on button "22" at bounding box center [565, 250] width 21 height 18
type input "**********"
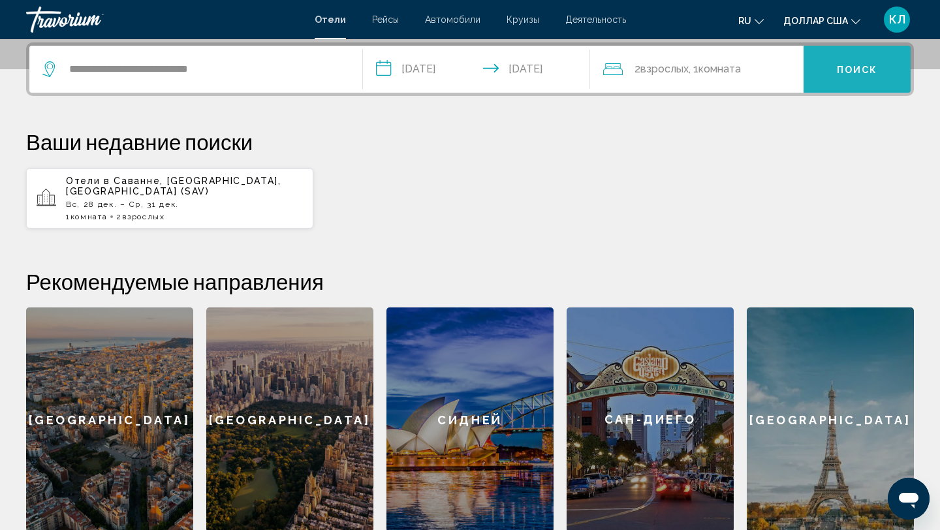
click at [813, 69] on button "Поиск" at bounding box center [857, 69] width 107 height 47
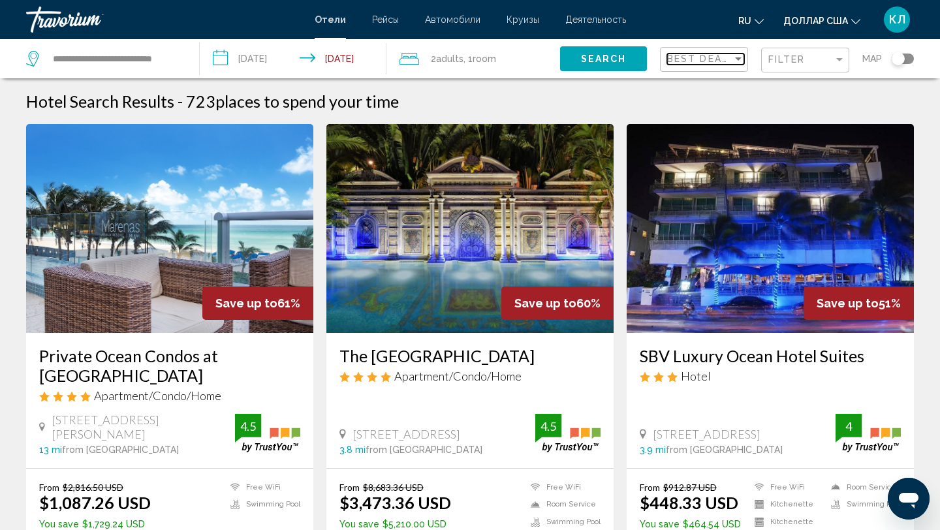
click at [729, 63] on span "Best Deals" at bounding box center [701, 59] width 69 height 10
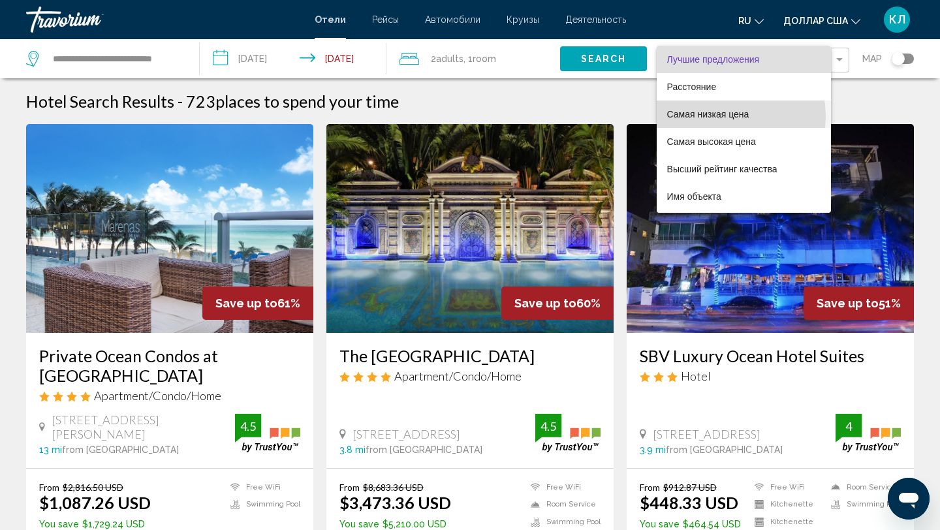
click at [719, 116] on font "Самая низкая цена" at bounding box center [708, 114] width 82 height 10
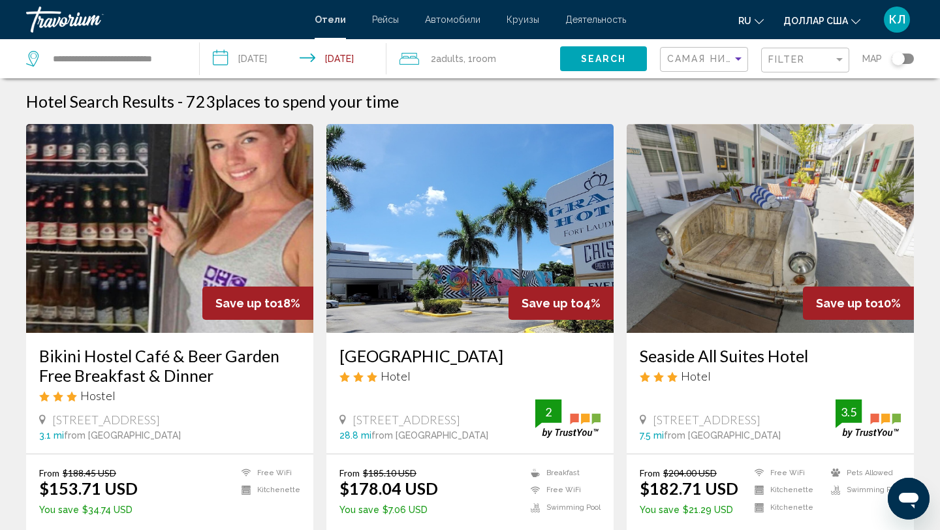
click at [626, 61] on button "Search" at bounding box center [603, 58] width 87 height 24
click at [606, 59] on span "Search" at bounding box center [604, 59] width 46 height 10
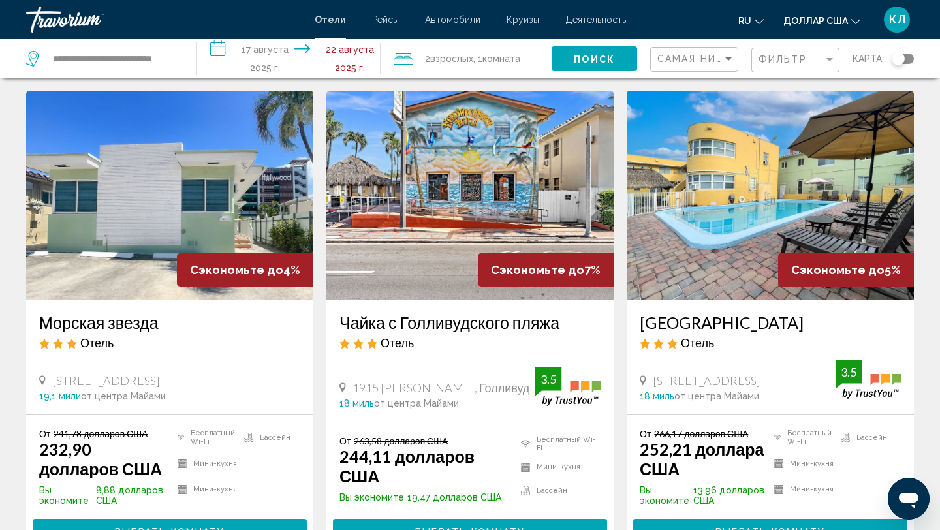
scroll to position [1654, 0]
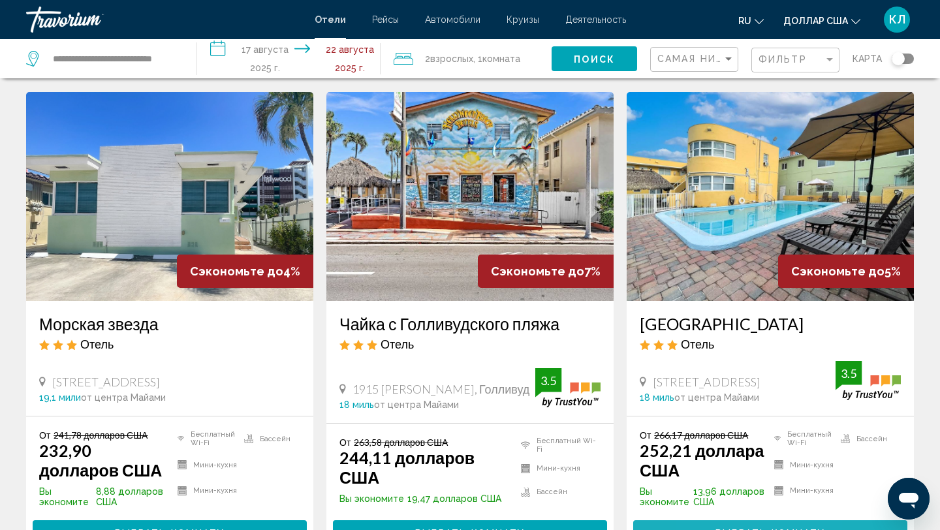
click at [709, 520] on button "Выбрать комнату" at bounding box center [770, 532] width 274 height 25
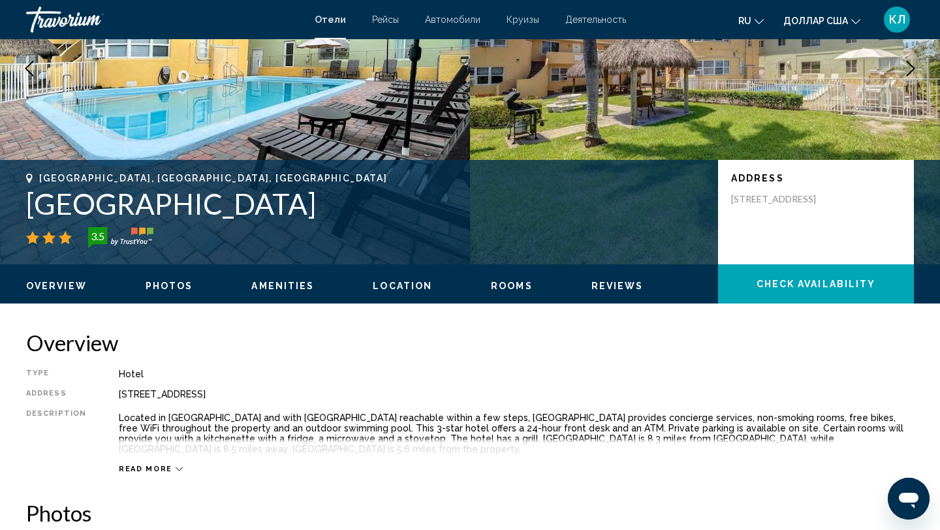
scroll to position [170, 0]
